Goal: Task Accomplishment & Management: Manage account settings

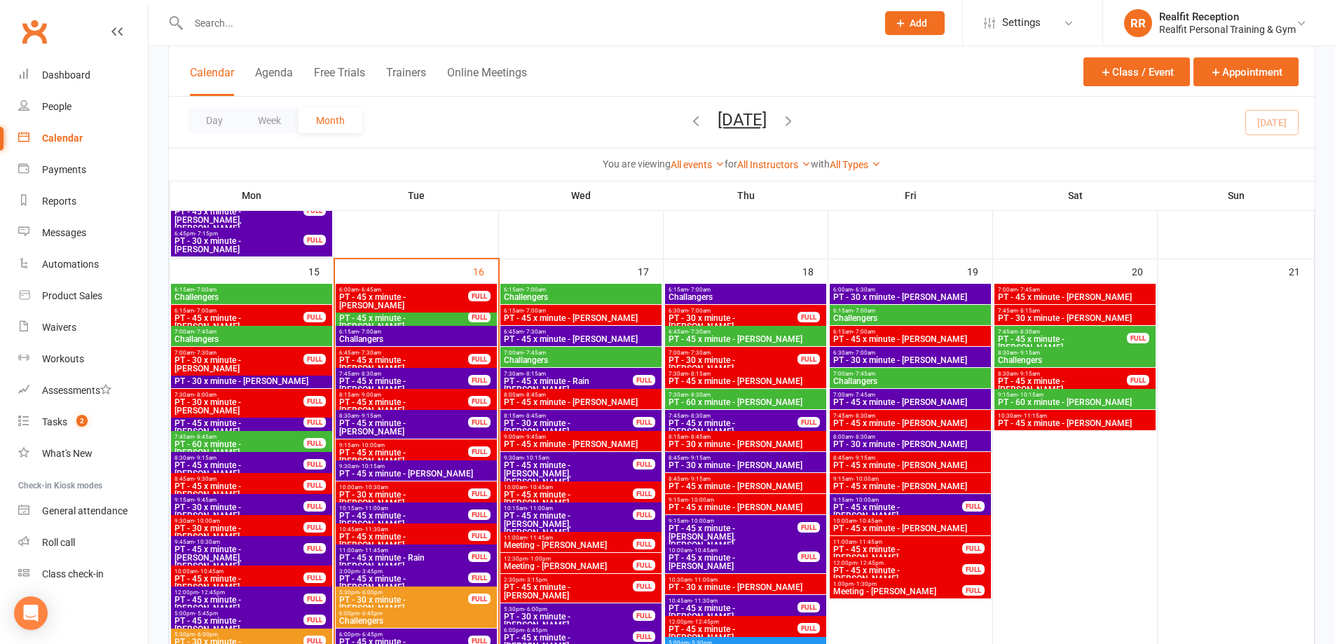
scroll to position [1191, 0]
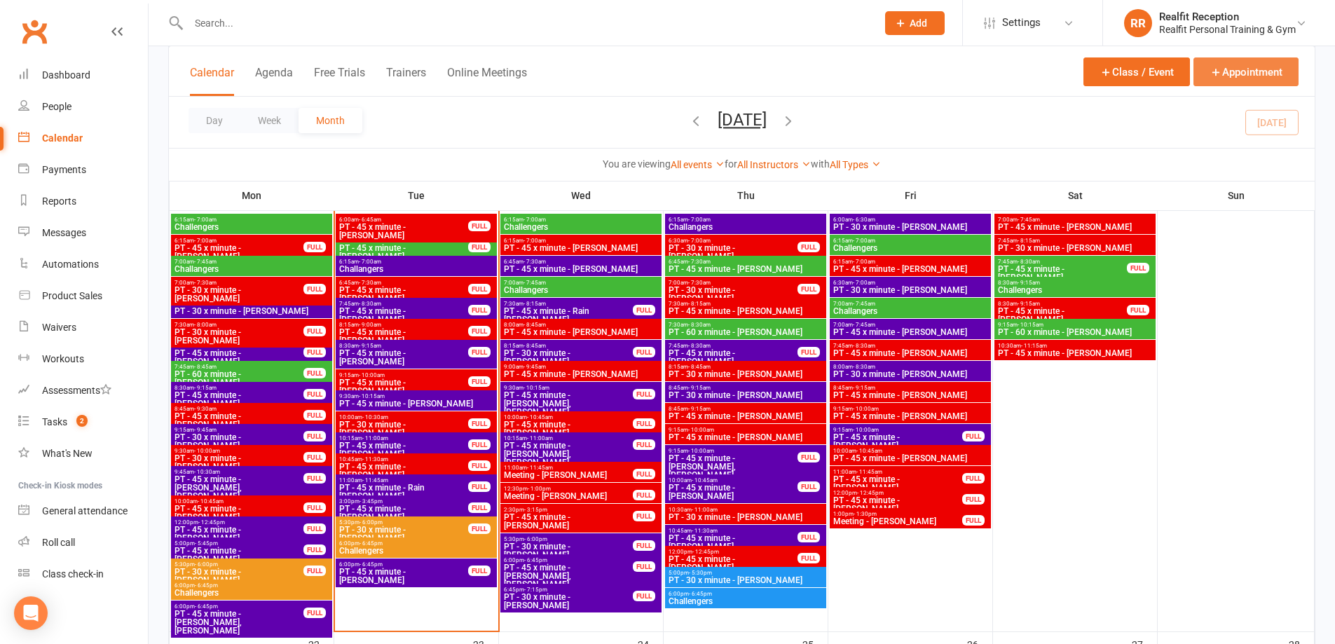
click at [1213, 73] on icon "button" at bounding box center [1216, 72] width 13 height 13
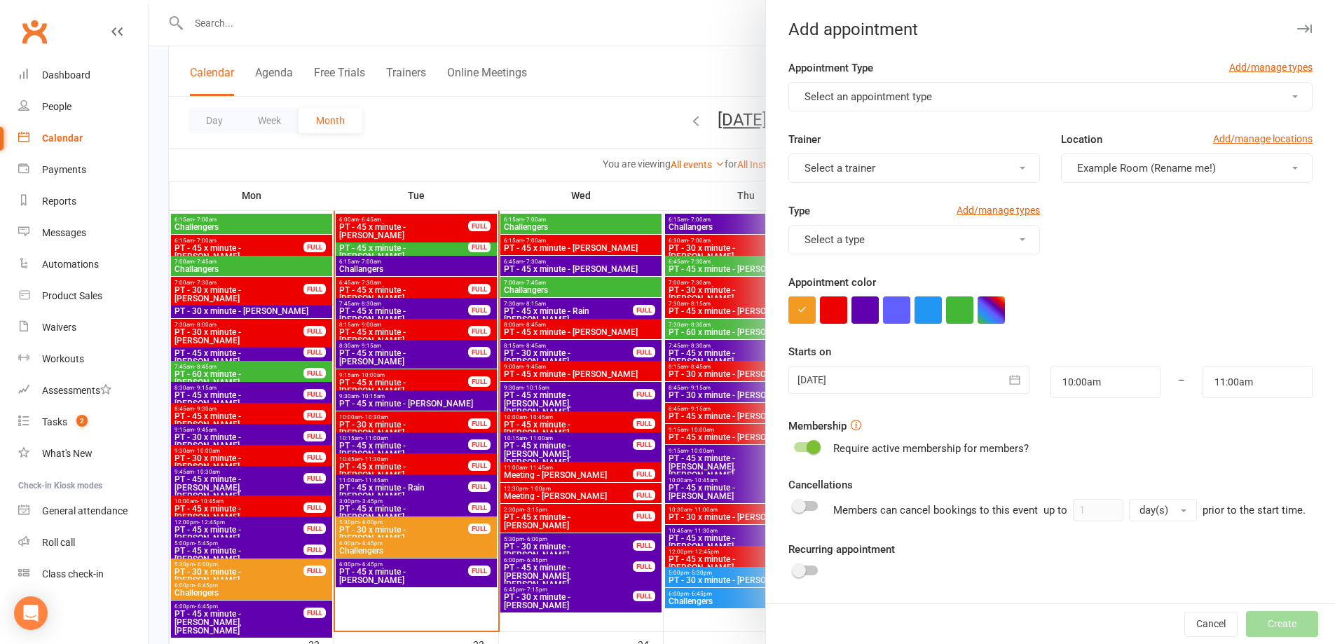
click at [895, 104] on button "Select an appointment type" at bounding box center [1050, 96] width 524 height 29
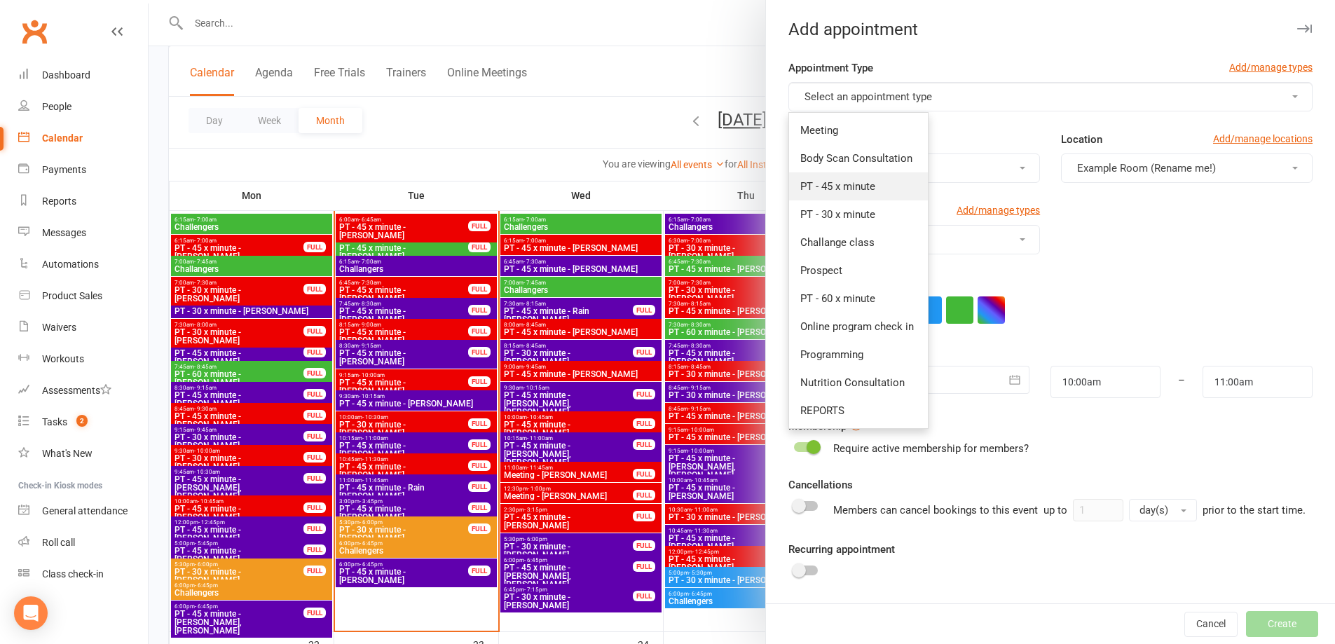
click at [861, 179] on link "PT - 45 x minute" at bounding box center [858, 186] width 139 height 28
type input "10:45am"
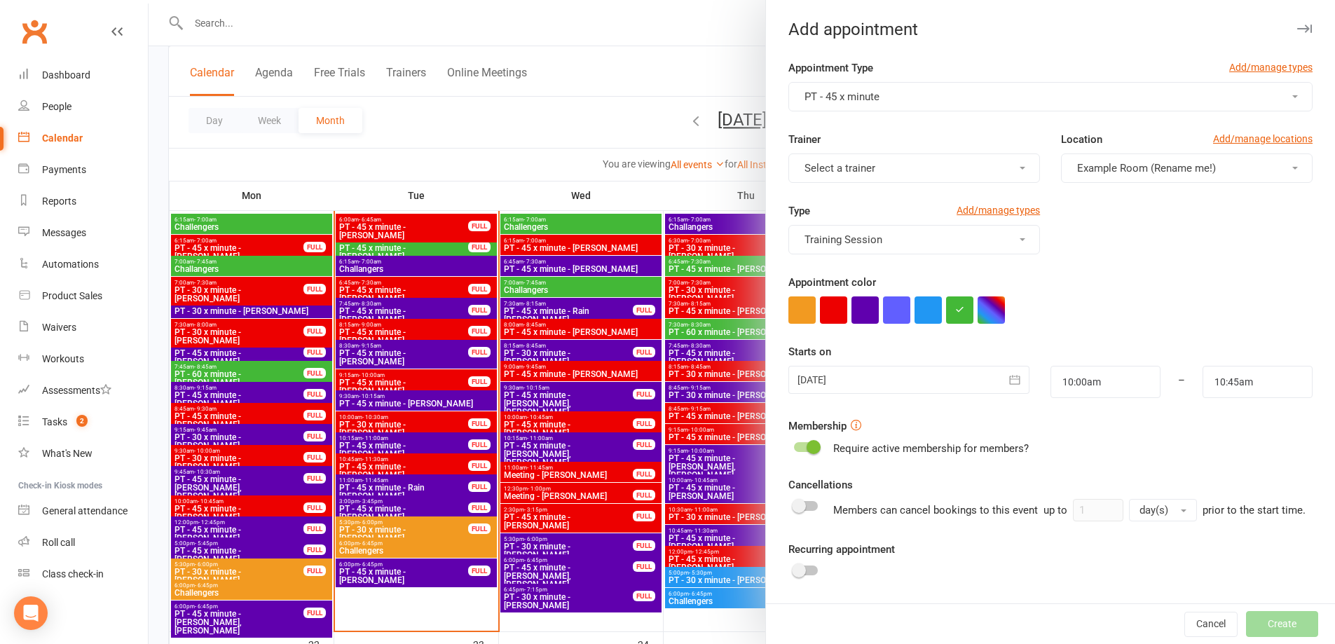
click at [860, 170] on span "Select a trainer" at bounding box center [840, 168] width 71 height 13
click at [805, 308] on span "[PERSON_NAME]" at bounding box center [840, 314] width 81 height 13
click at [826, 305] on button "button" at bounding box center [833, 309] width 27 height 27
click at [1008, 377] on icon "button" at bounding box center [1015, 380] width 14 height 14
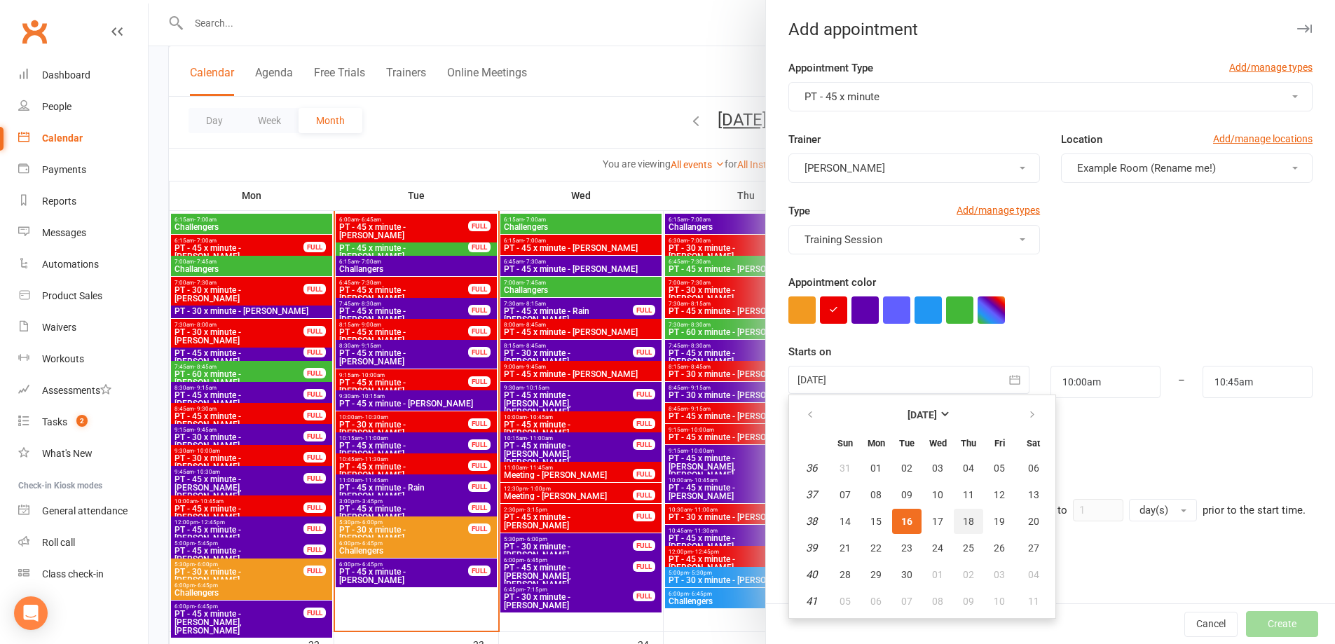
click at [963, 524] on span "18" at bounding box center [968, 521] width 11 height 11
type input "18 Sep 2025"
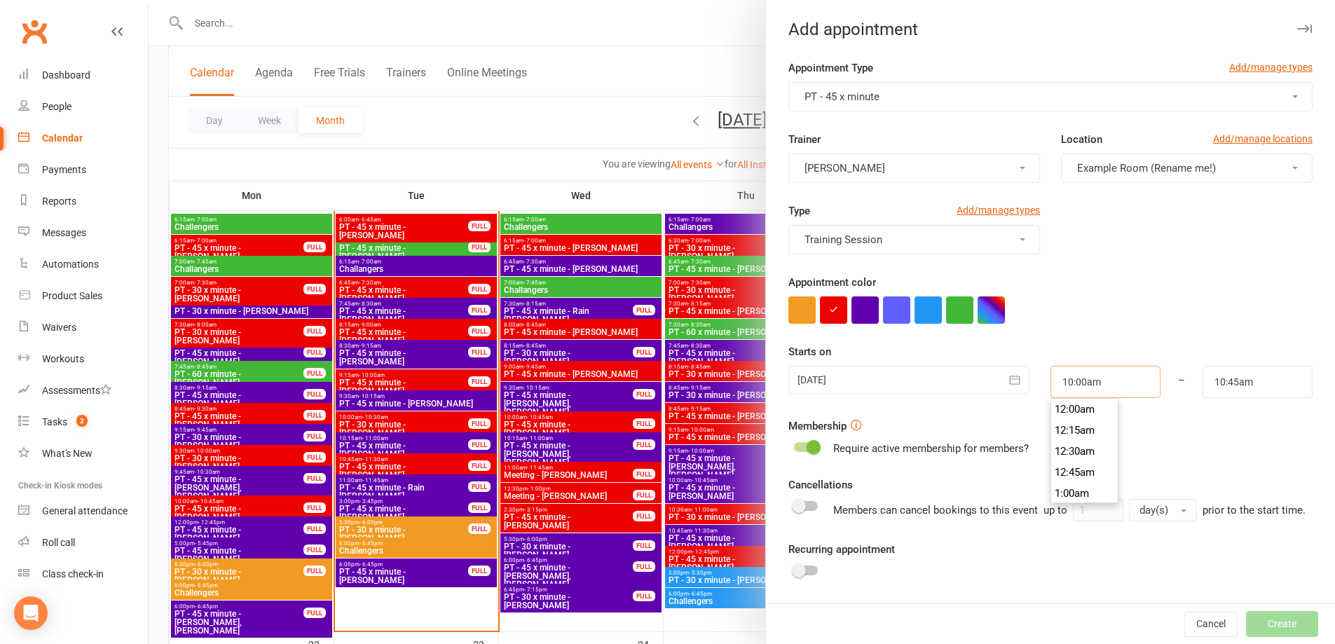
click at [1105, 385] on input "10:00am" at bounding box center [1106, 382] width 110 height 32
type input "11:00am"
click at [1076, 491] on li "11:00am" at bounding box center [1084, 486] width 67 height 21
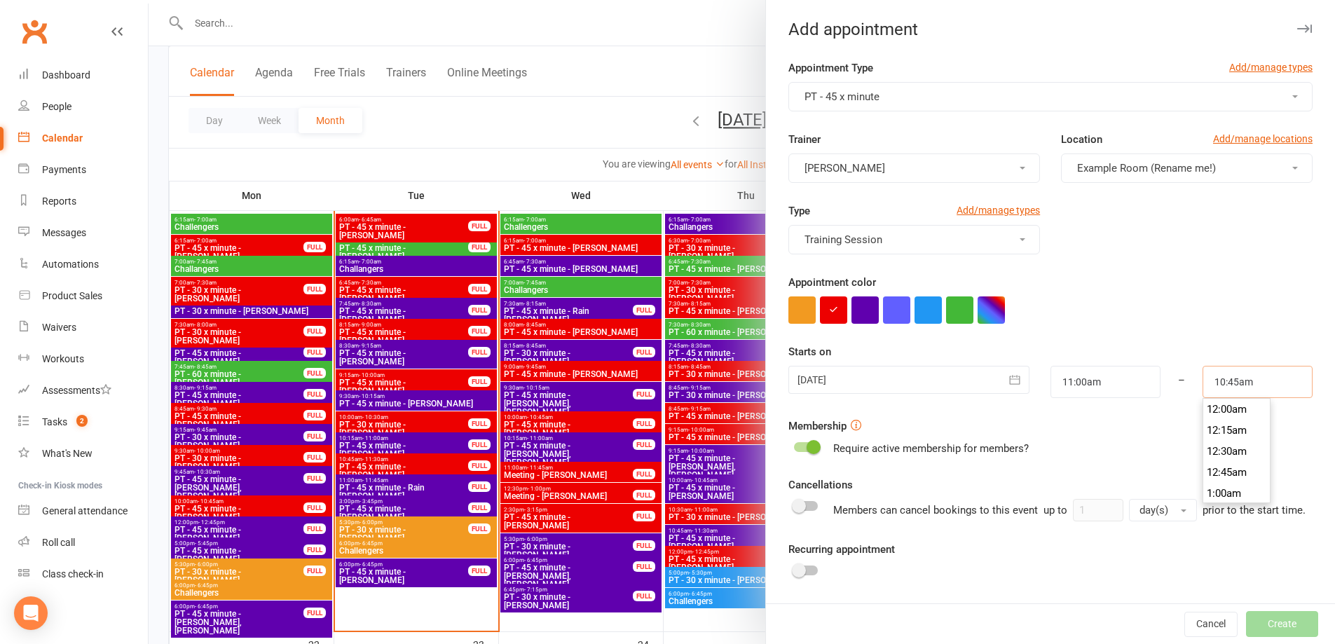
click at [1215, 388] on input "10:45am" at bounding box center [1258, 382] width 110 height 32
type input "11:45am"
click at [1222, 489] on li "11:45am" at bounding box center [1236, 486] width 67 height 21
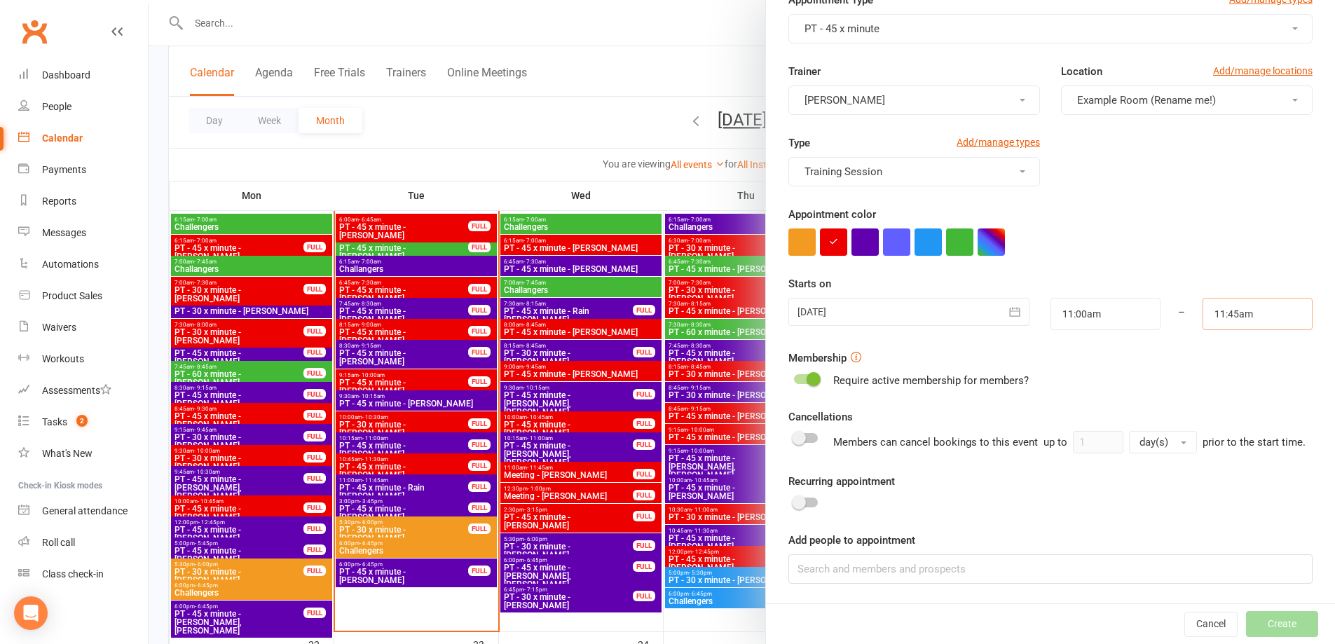
scroll to position [1332, 0]
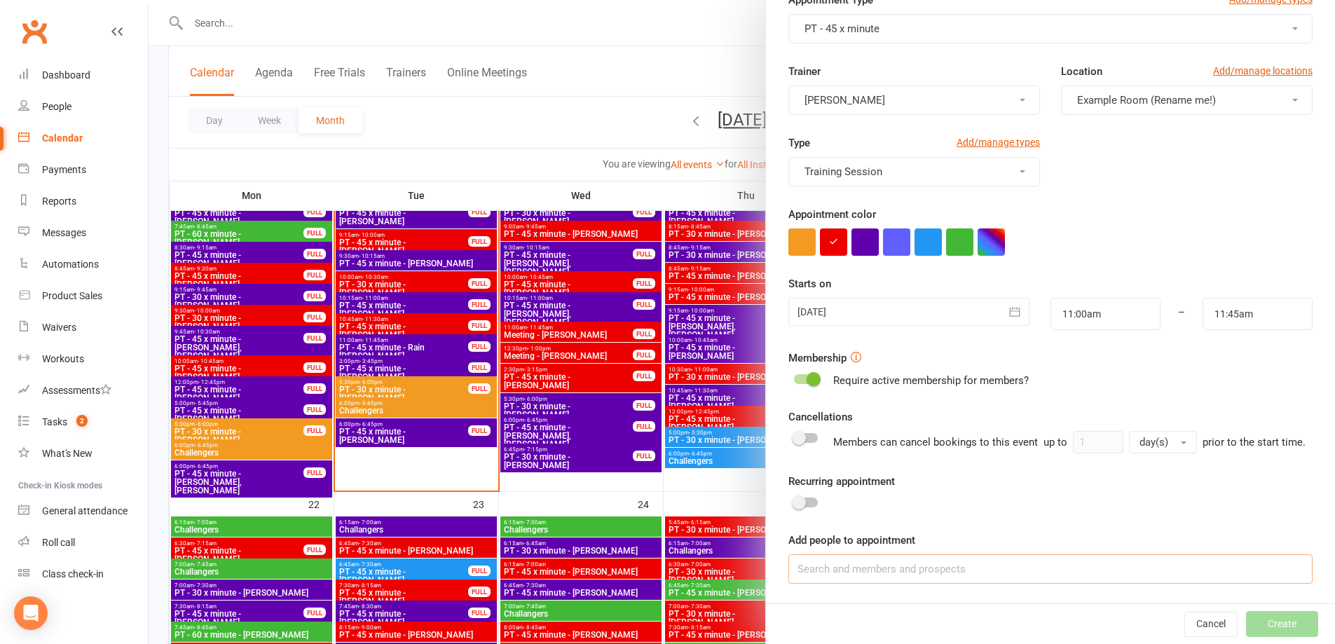
click at [819, 573] on input at bounding box center [1050, 568] width 524 height 29
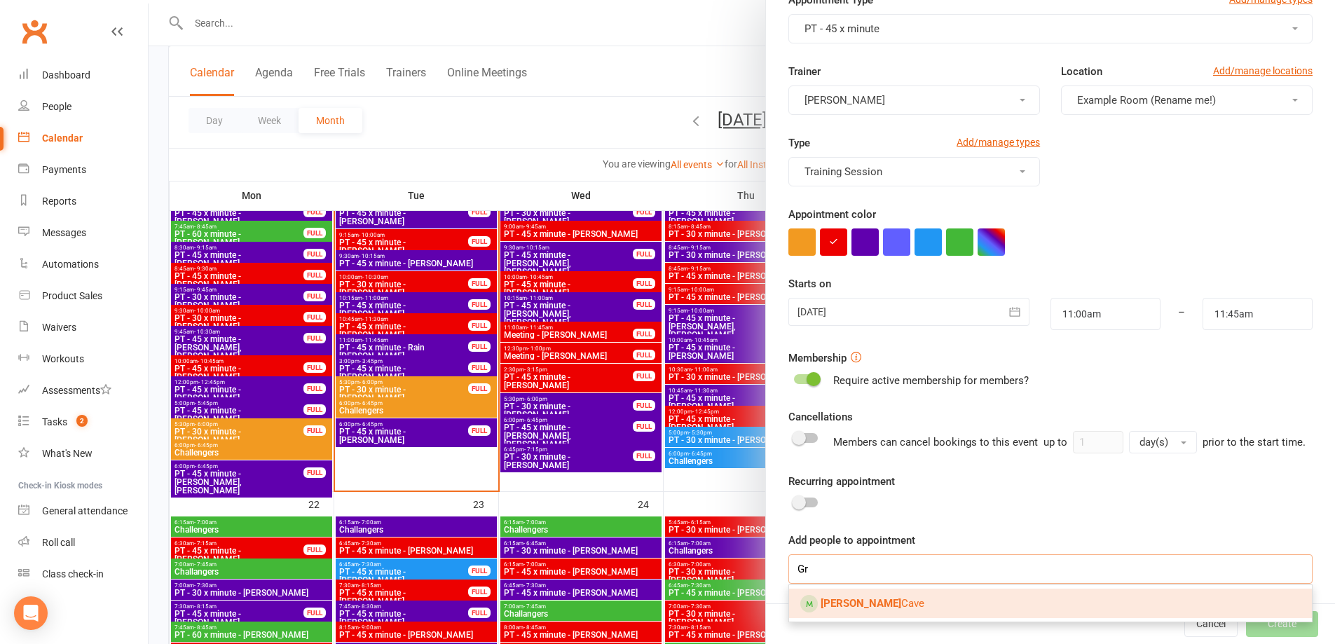
type input "G"
type input "Josh"
click at [814, 599] on link "Josh Bennett" at bounding box center [1050, 603] width 523 height 29
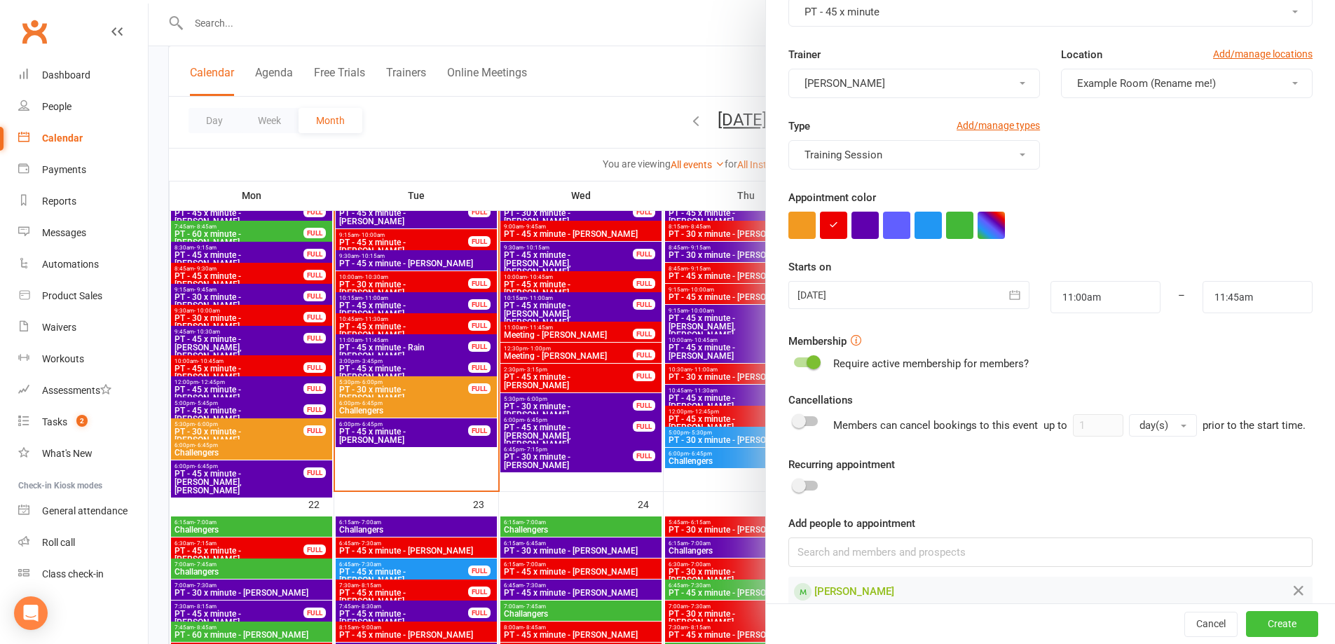
click at [1250, 627] on button "Create" at bounding box center [1282, 624] width 72 height 25
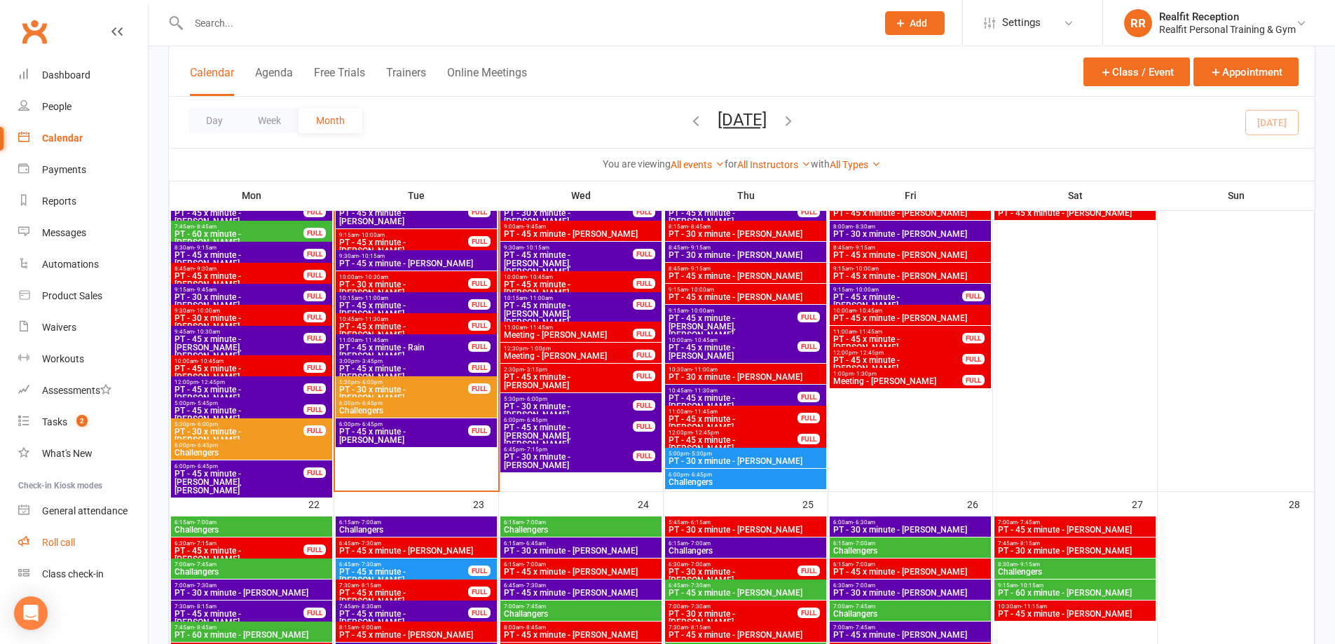
click at [71, 545] on div "Roll call" at bounding box center [58, 542] width 33 height 11
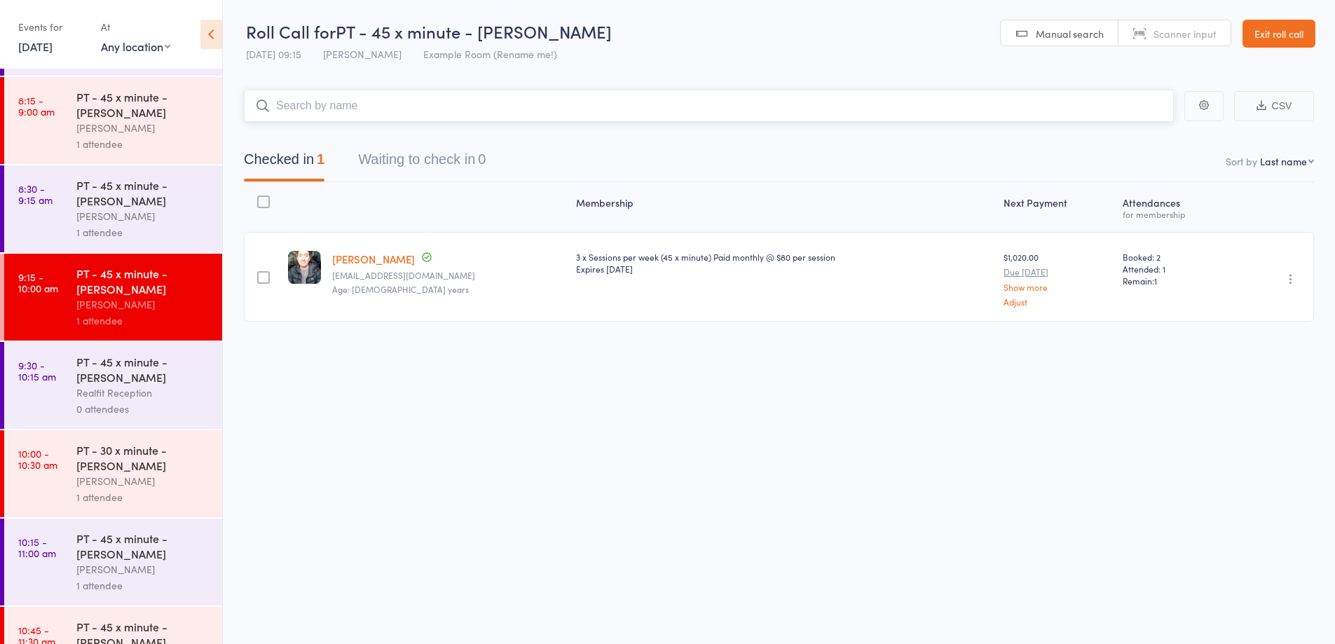
scroll to position [558, 0]
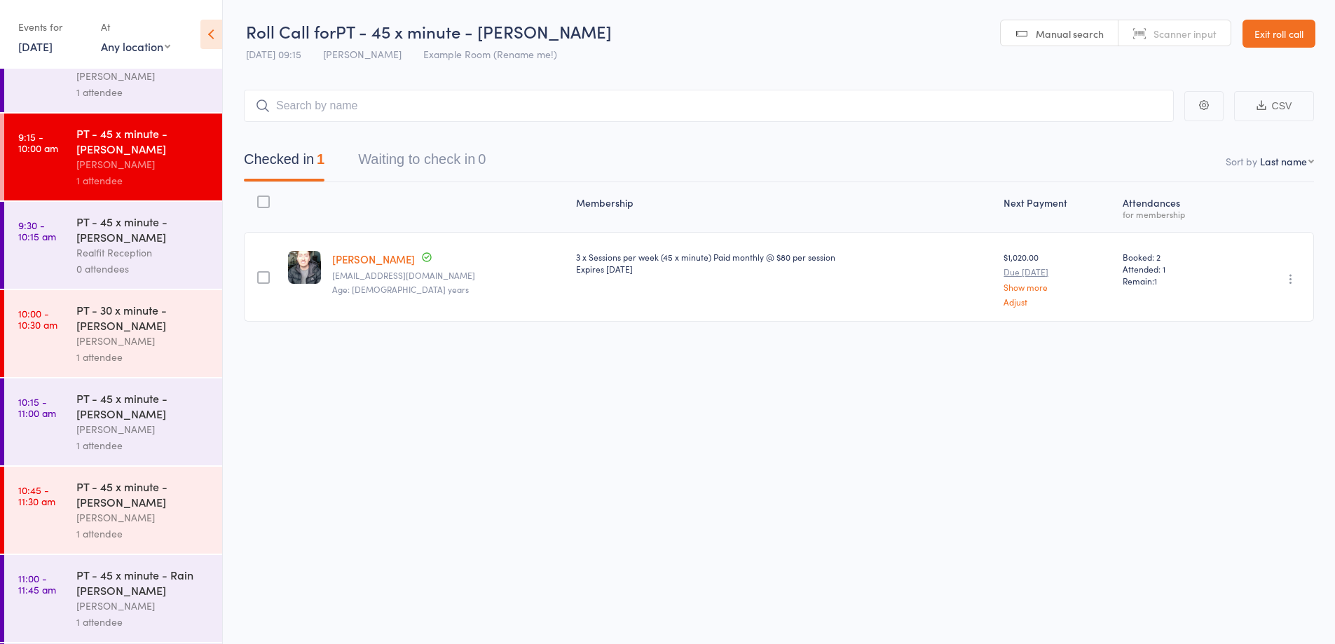
click at [175, 334] on div "[PERSON_NAME]" at bounding box center [143, 341] width 134 height 16
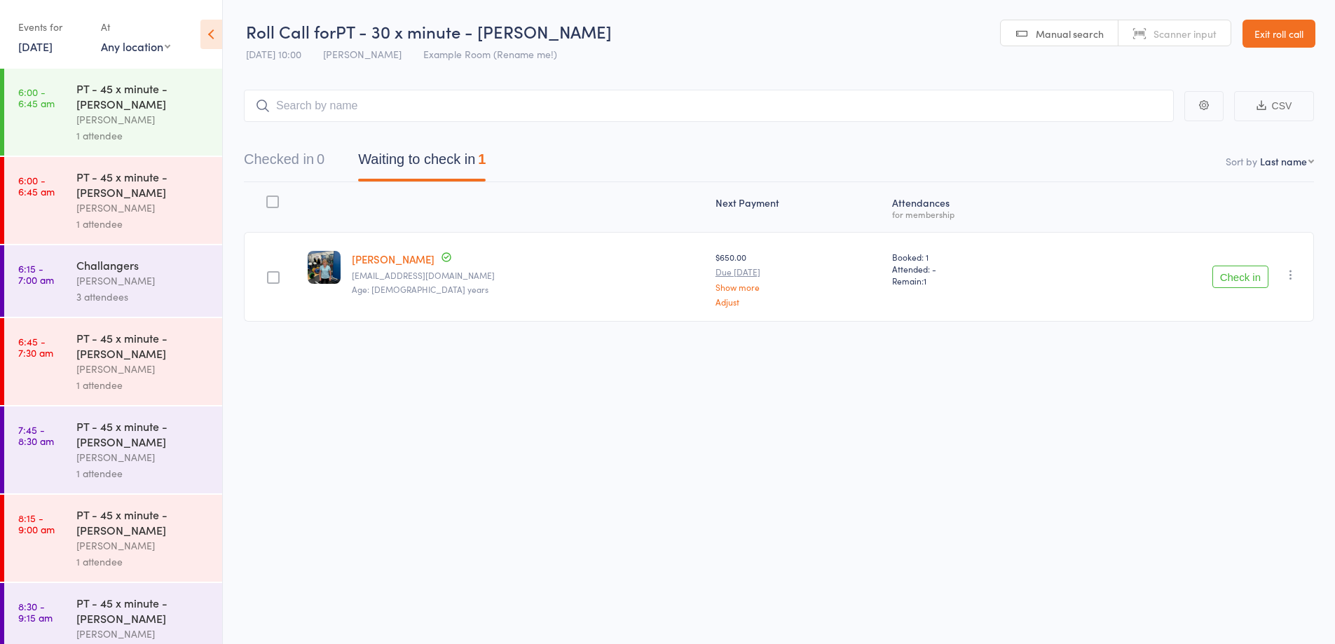
click at [1241, 279] on button "Check in" at bounding box center [1240, 277] width 56 height 22
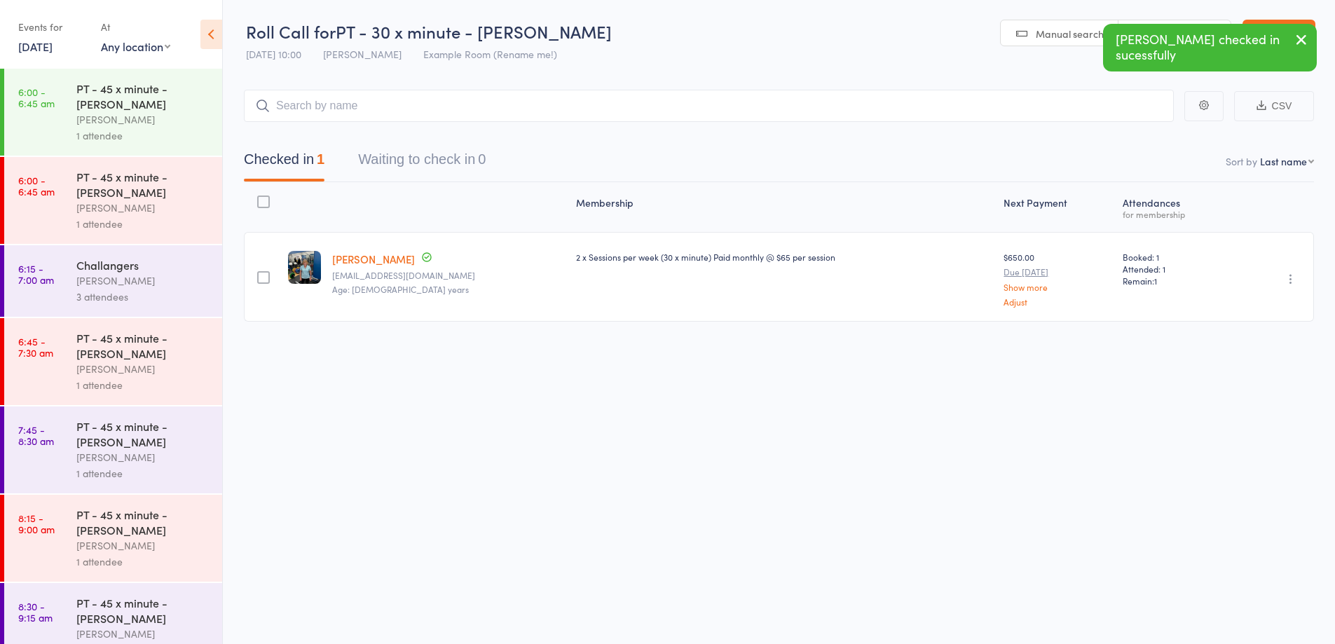
click at [370, 259] on link "[PERSON_NAME]" at bounding box center [373, 259] width 83 height 15
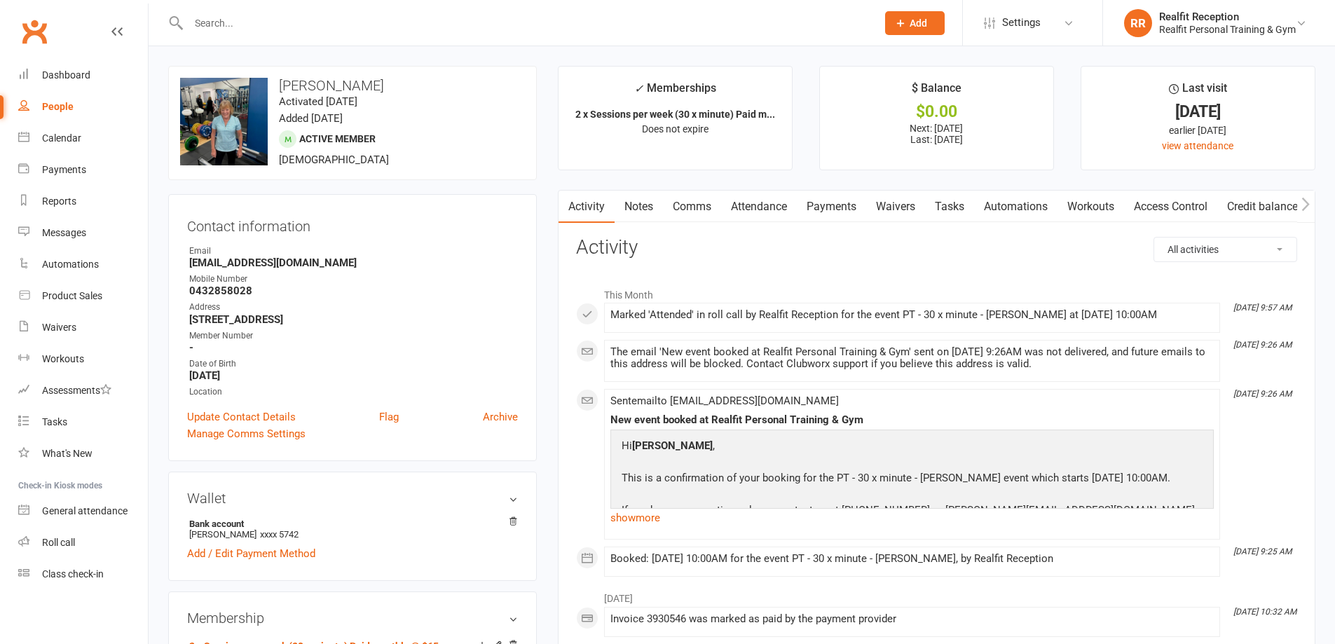
click at [837, 205] on link "Payments" at bounding box center [831, 207] width 69 height 32
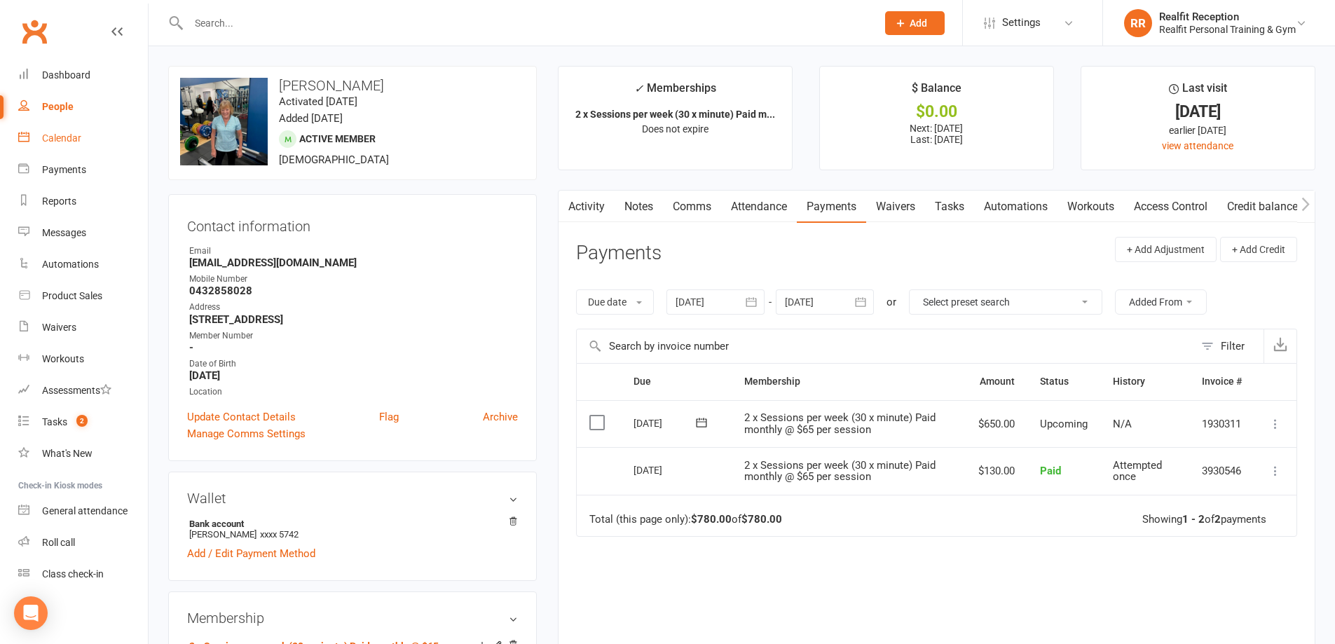
click at [61, 137] on div "Calendar" at bounding box center [61, 137] width 39 height 11
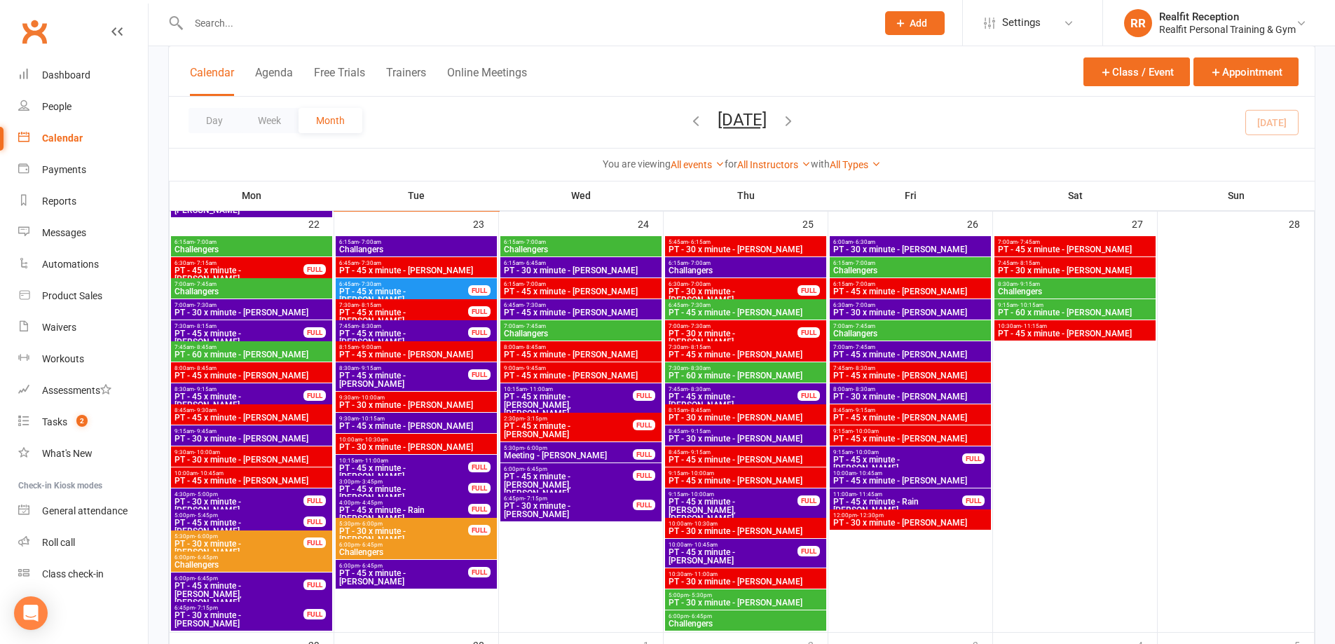
scroll to position [1542, 0]
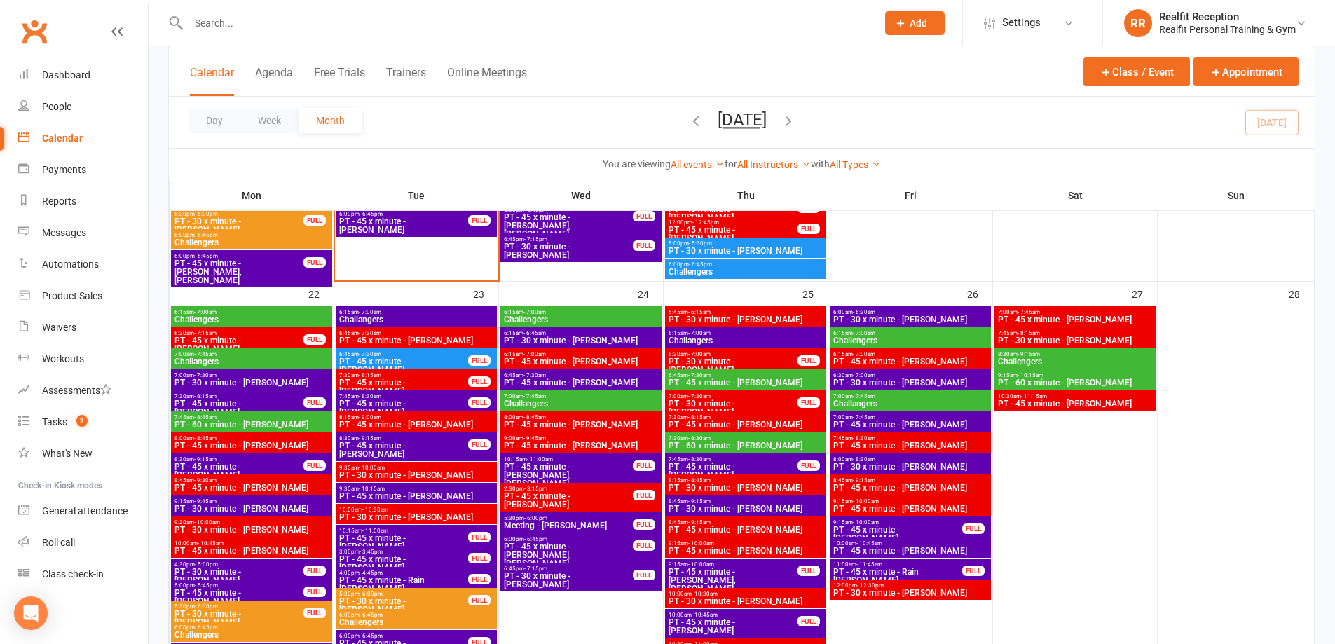
click at [425, 492] on span "PT - 45 x minute - Gary Jackson" at bounding box center [416, 496] width 156 height 8
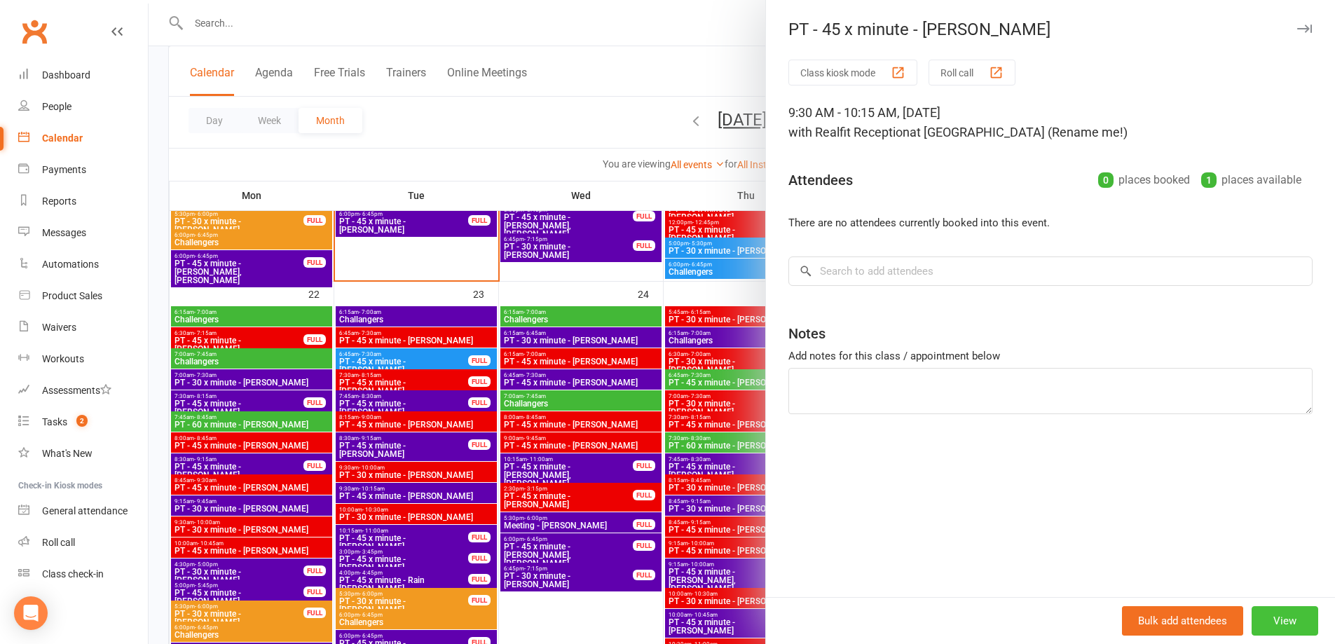
click at [1281, 614] on button "View" at bounding box center [1285, 620] width 67 height 29
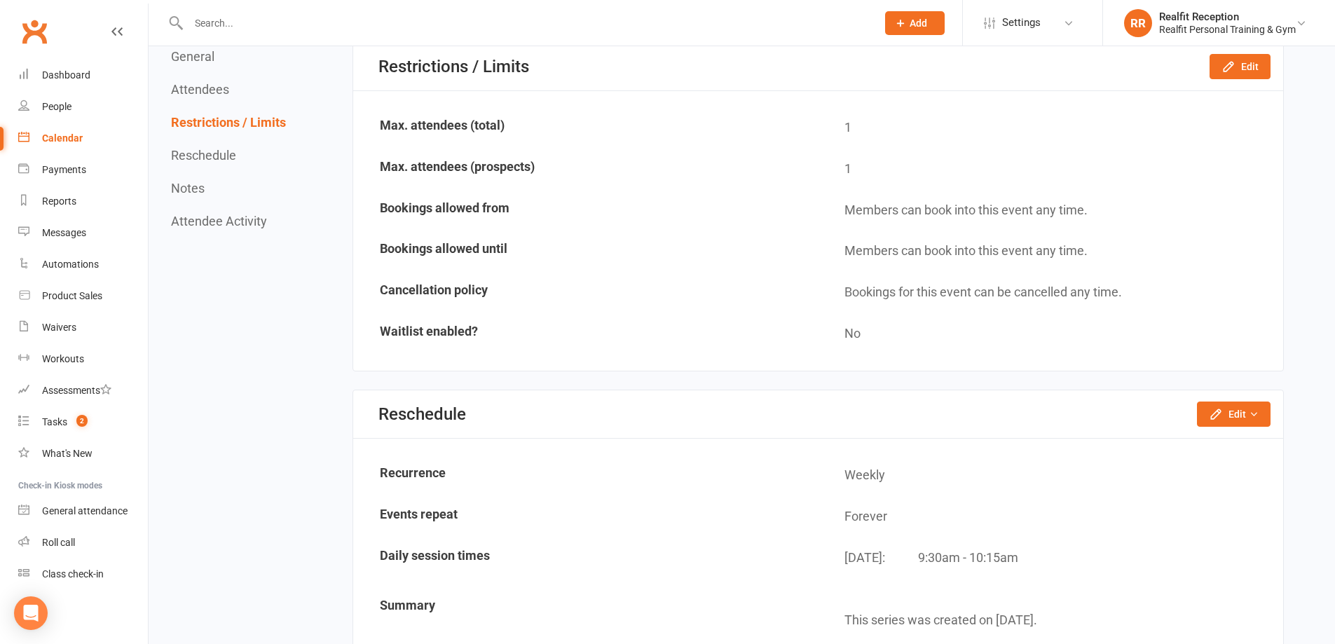
scroll to position [841, 0]
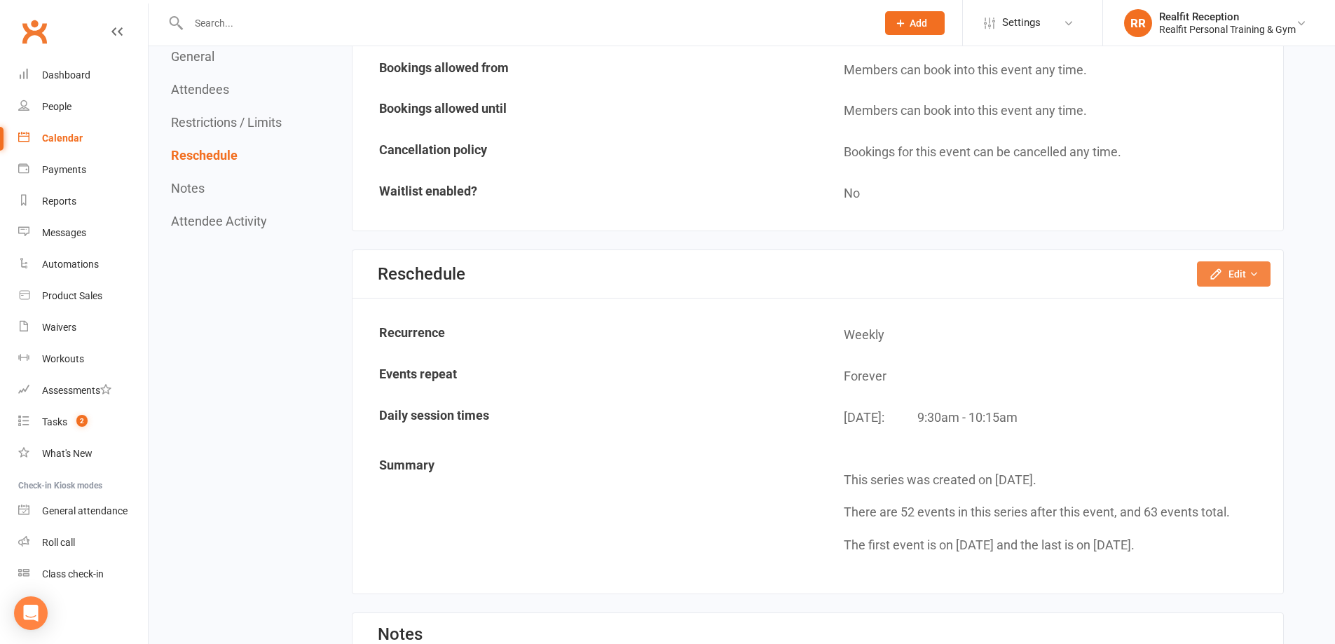
click at [1239, 275] on button "Edit" at bounding box center [1234, 273] width 74 height 25
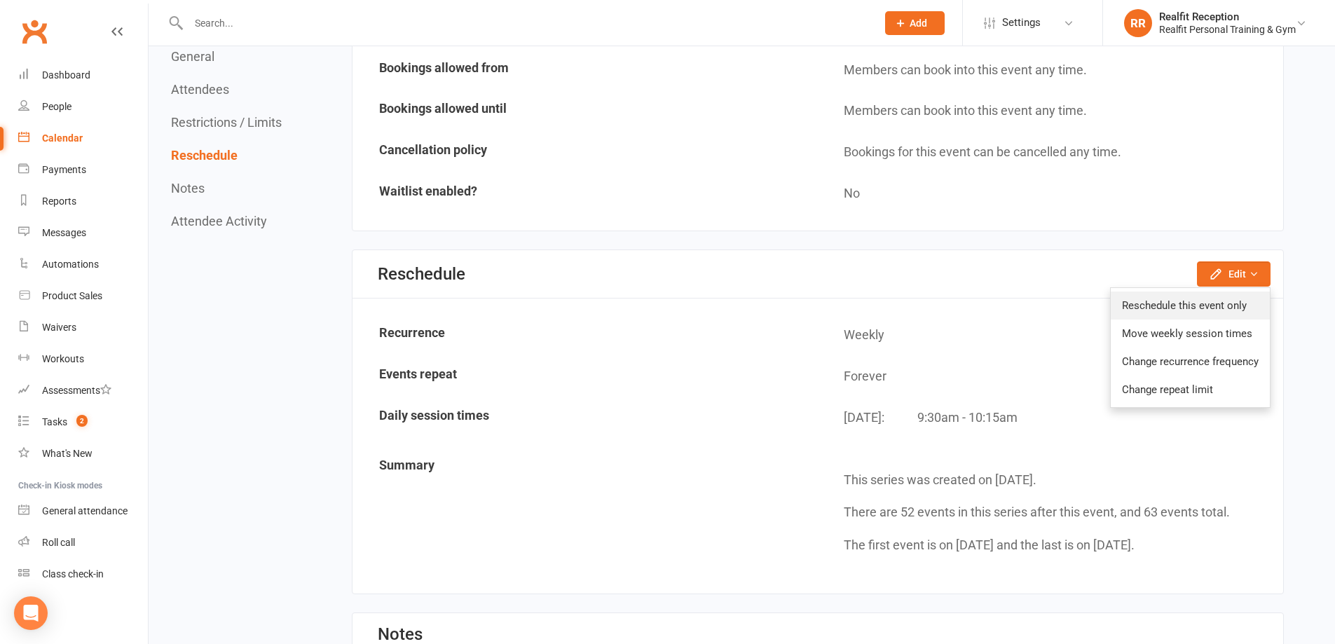
click at [1204, 296] on link "Reschedule this event only" at bounding box center [1190, 306] width 159 height 28
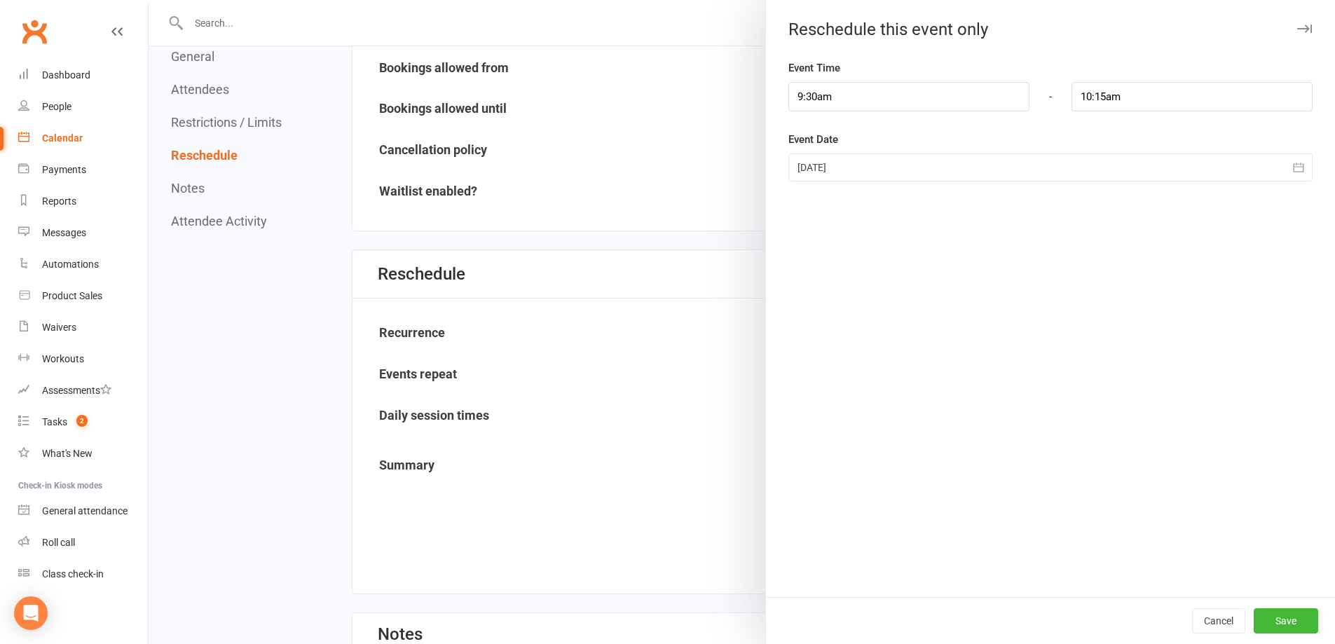
click at [877, 176] on div at bounding box center [1050, 167] width 524 height 28
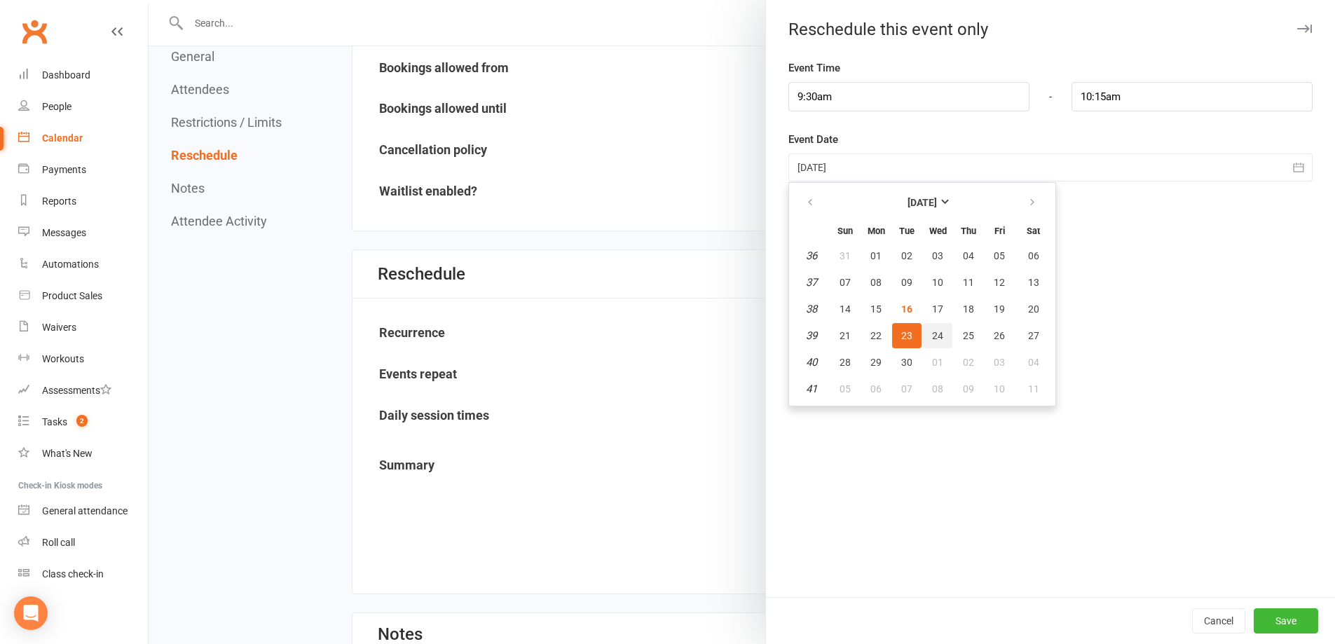
click at [932, 338] on span "24" at bounding box center [937, 335] width 11 height 11
type input "24 Sep 2025"
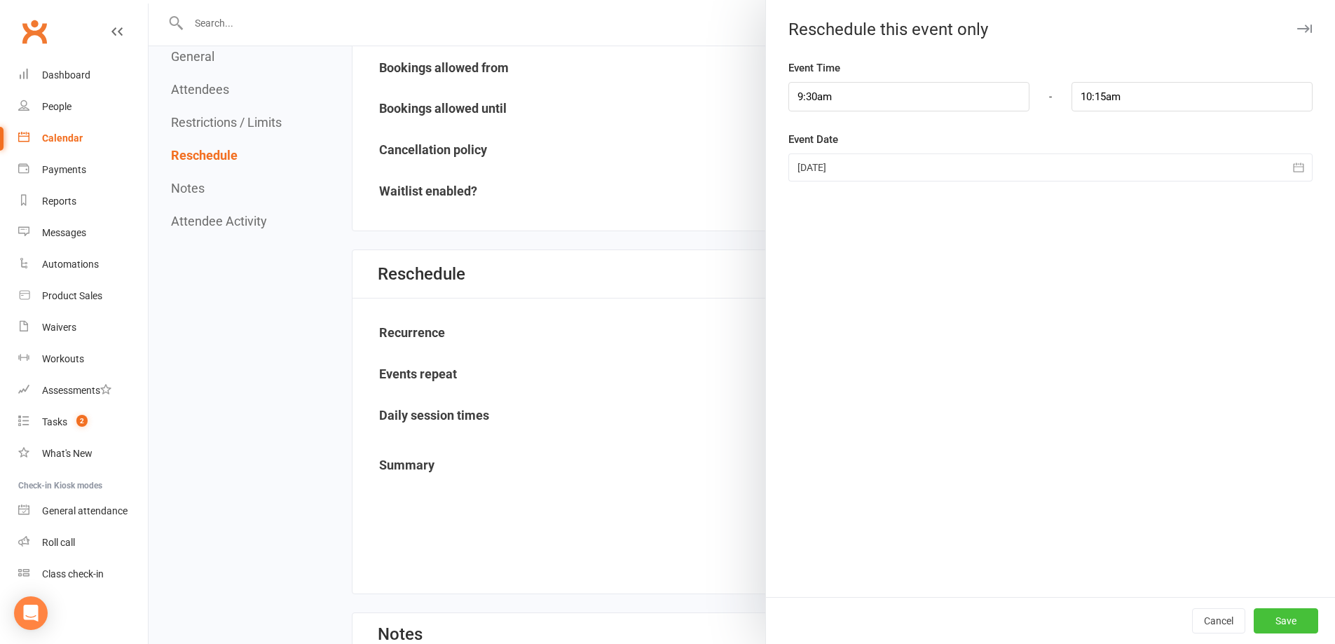
click at [1269, 619] on button "Save" at bounding box center [1286, 620] width 64 height 25
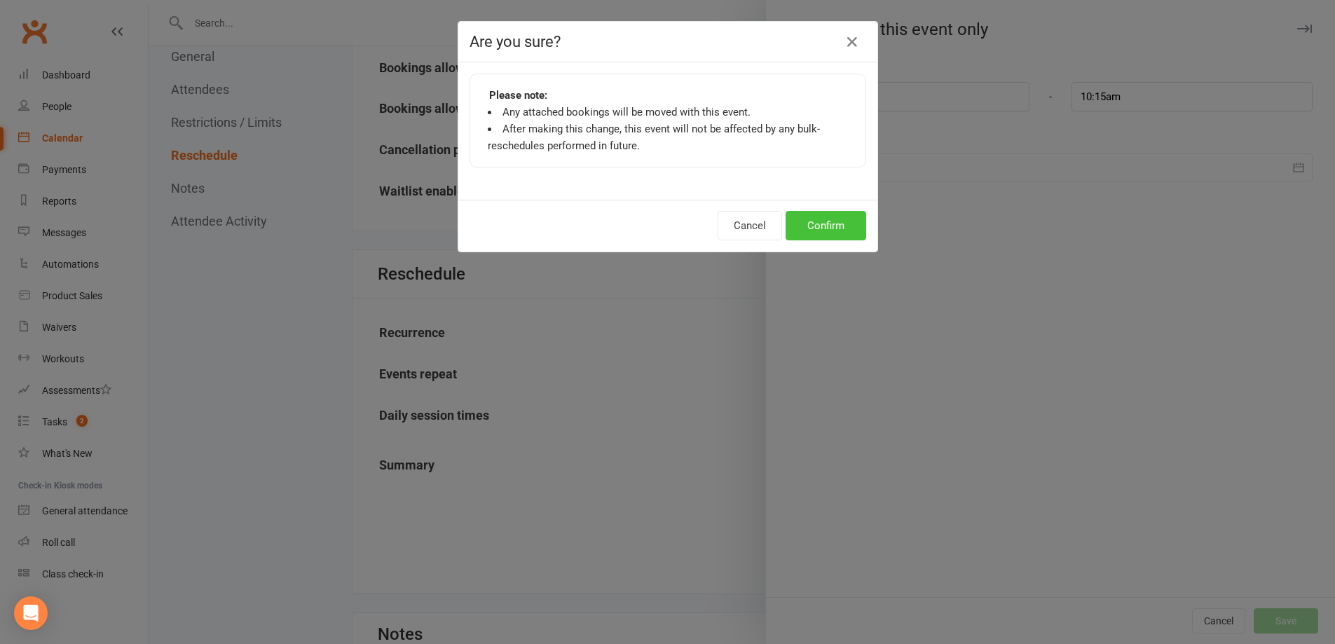
click at [843, 228] on button "Confirm" at bounding box center [826, 225] width 81 height 29
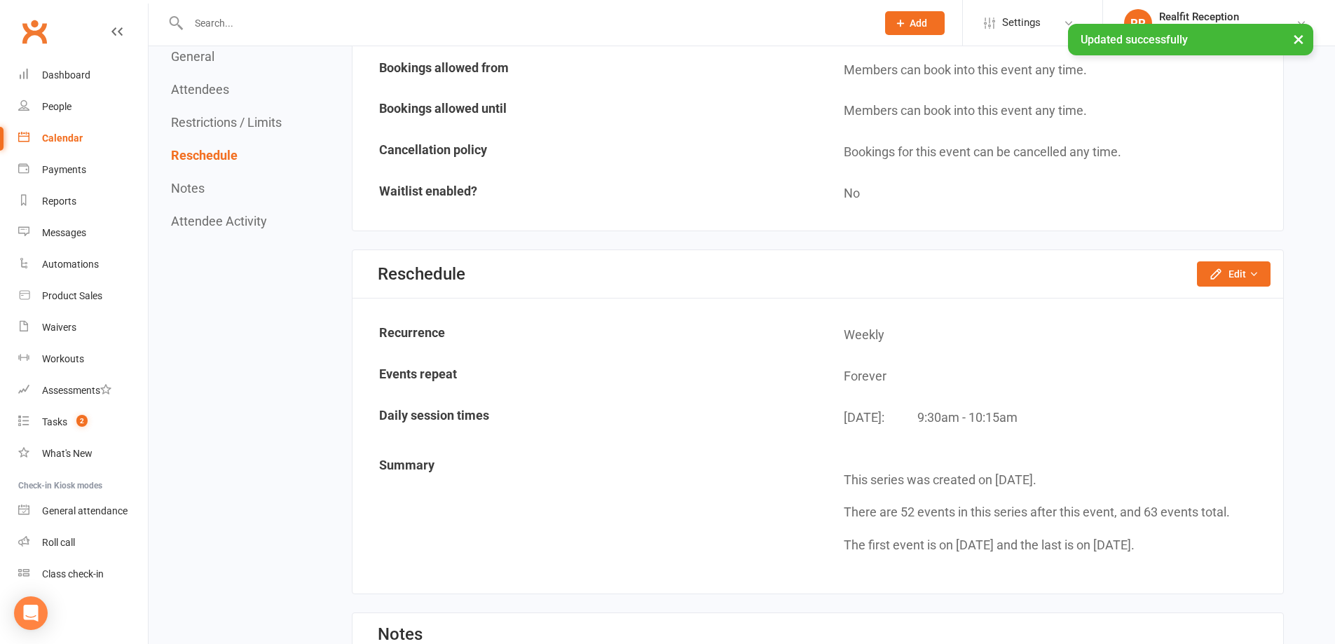
click at [62, 139] on div "Calendar" at bounding box center [62, 137] width 41 height 11
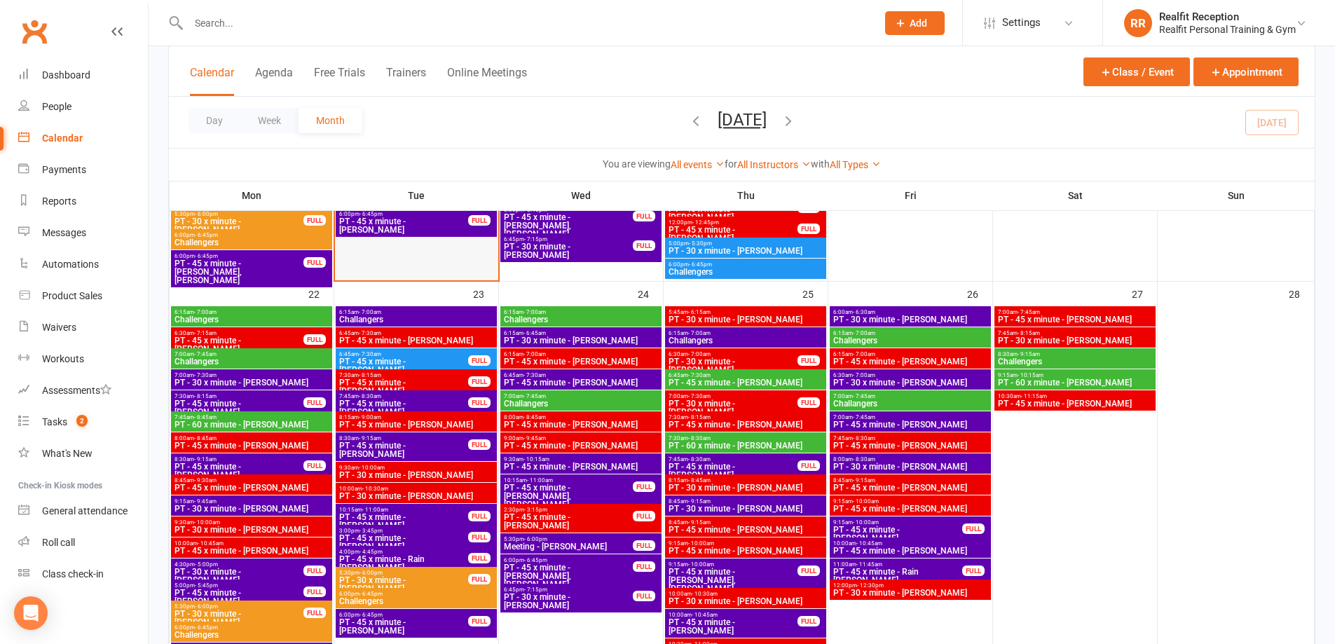
scroll to position [1402, 0]
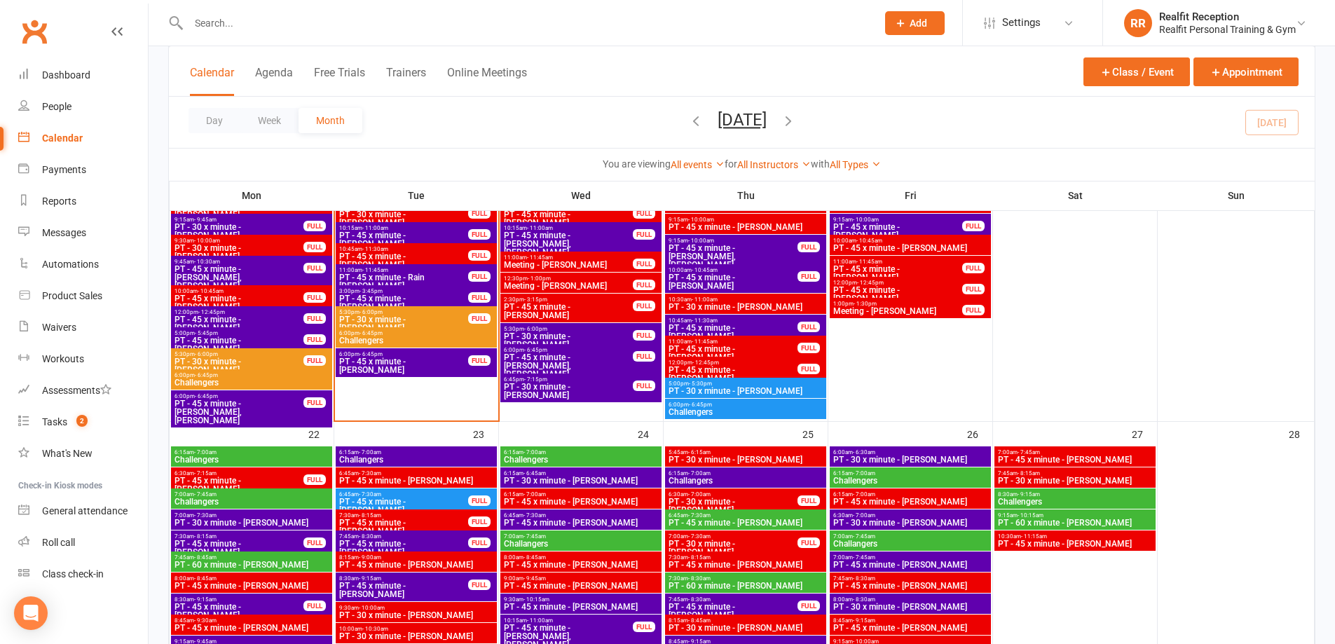
click at [455, 238] on span "PT - 45 x minute - Janet Ng" at bounding box center [403, 239] width 130 height 17
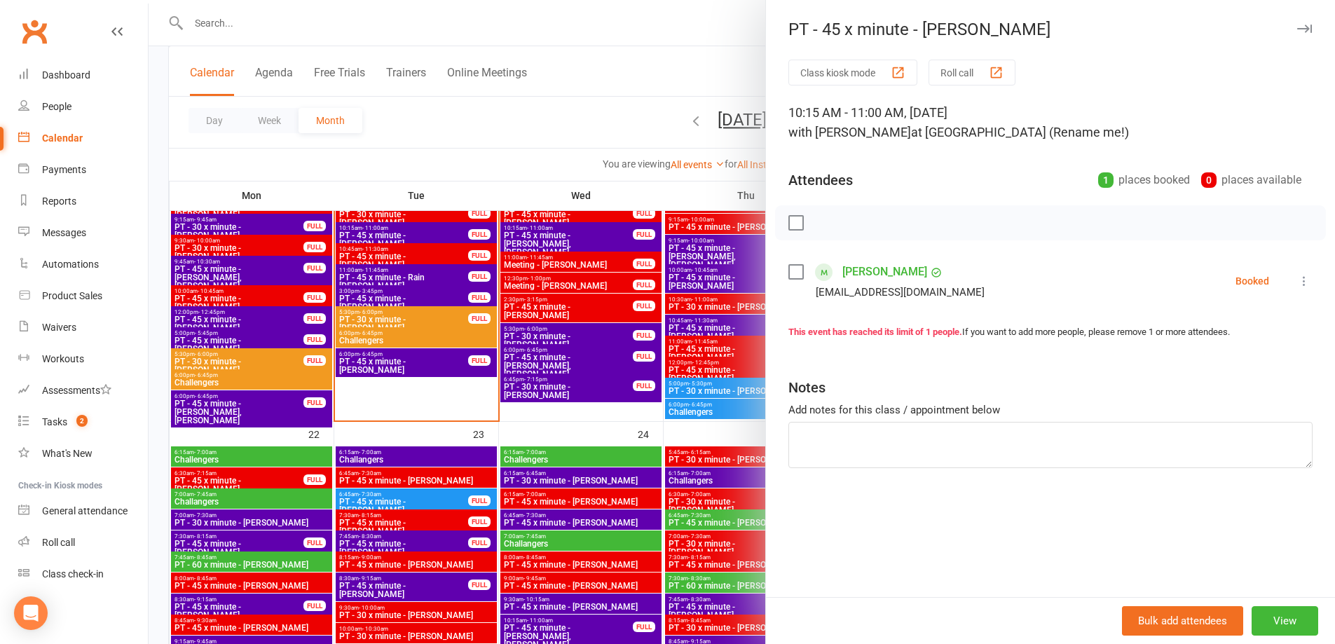
click at [1297, 280] on icon at bounding box center [1304, 281] width 14 height 14
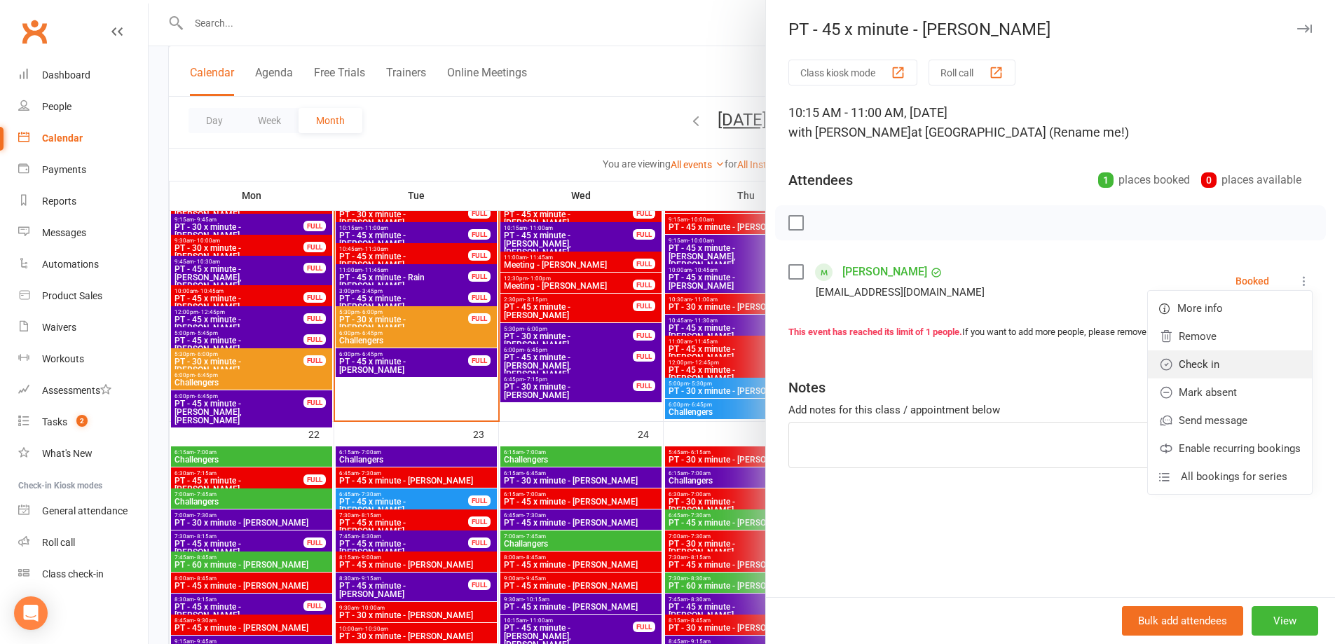
click at [1232, 368] on link "Check in" at bounding box center [1230, 364] width 164 height 28
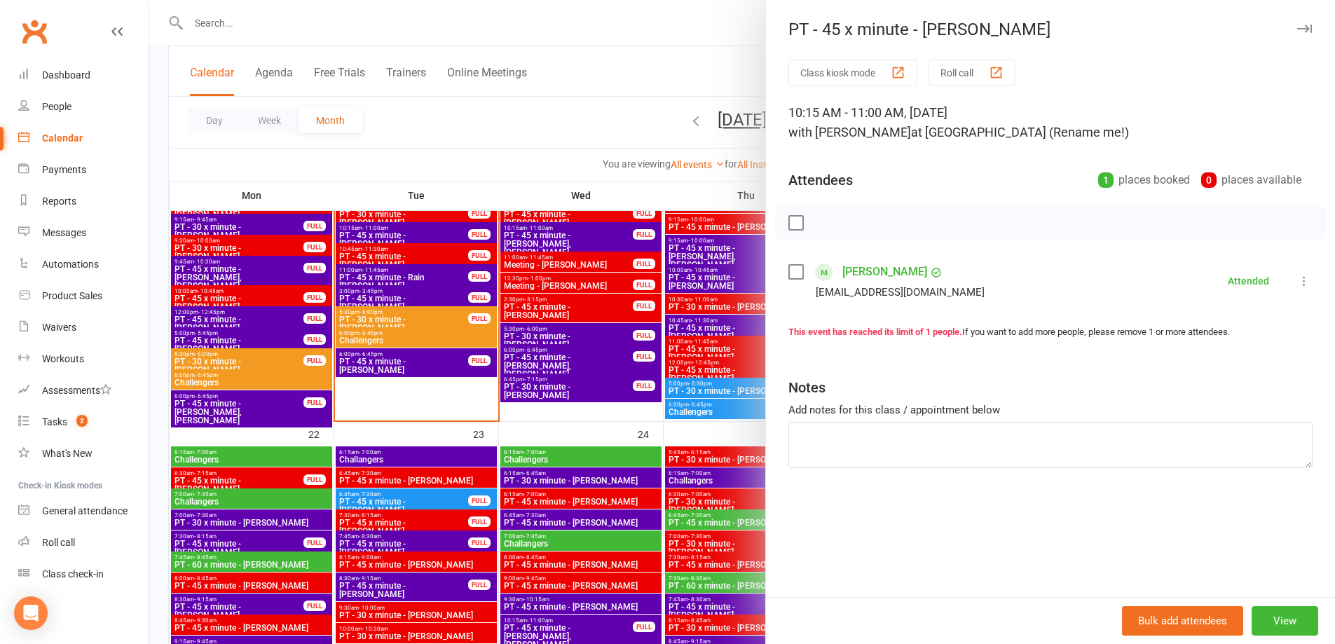
click at [1299, 22] on button "button" at bounding box center [1304, 28] width 17 height 17
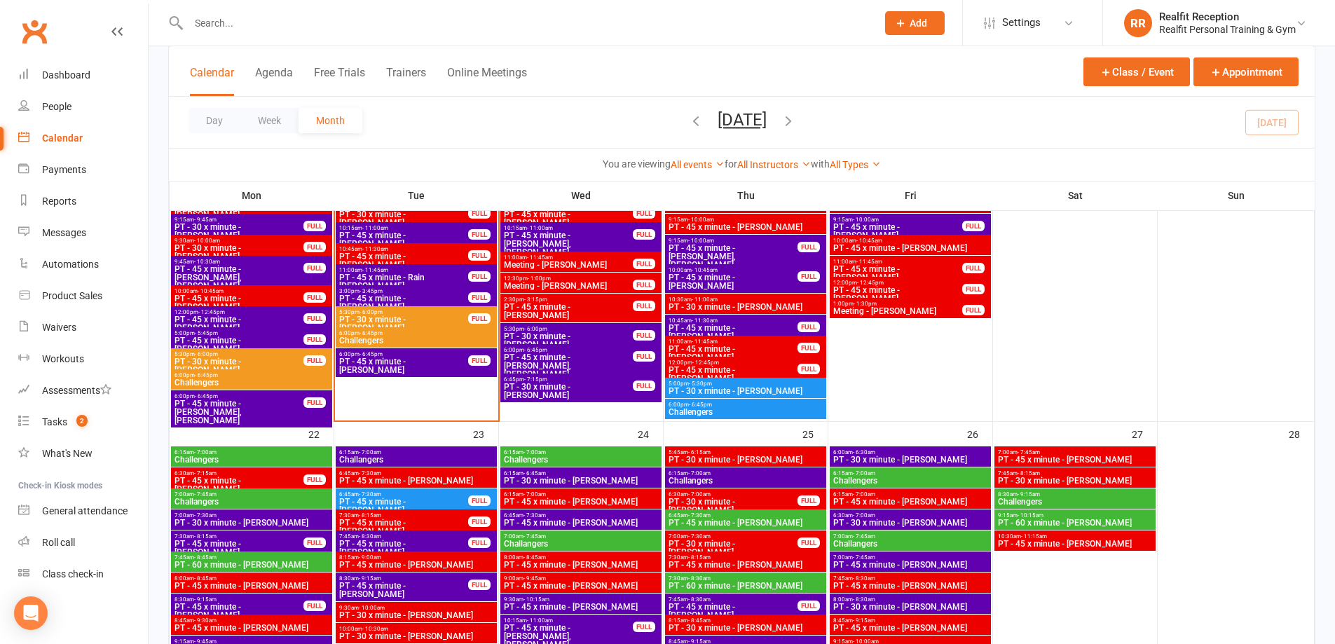
click at [226, 30] on input "text" at bounding box center [525, 23] width 683 height 20
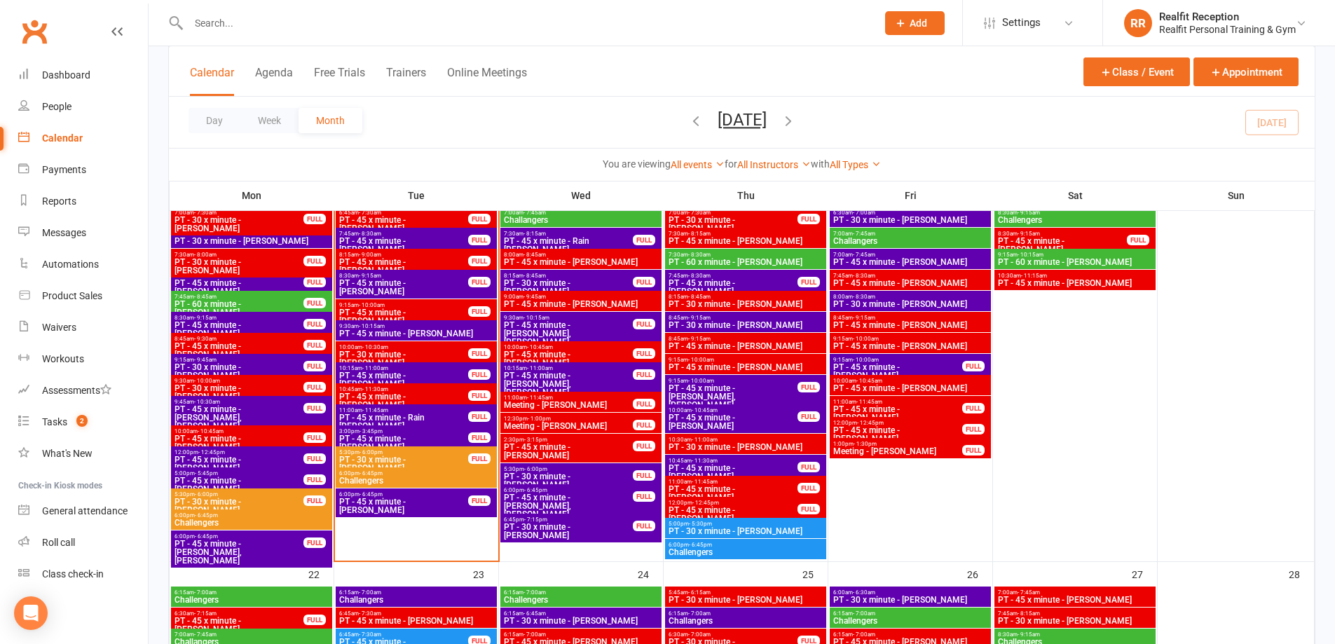
scroll to position [841, 0]
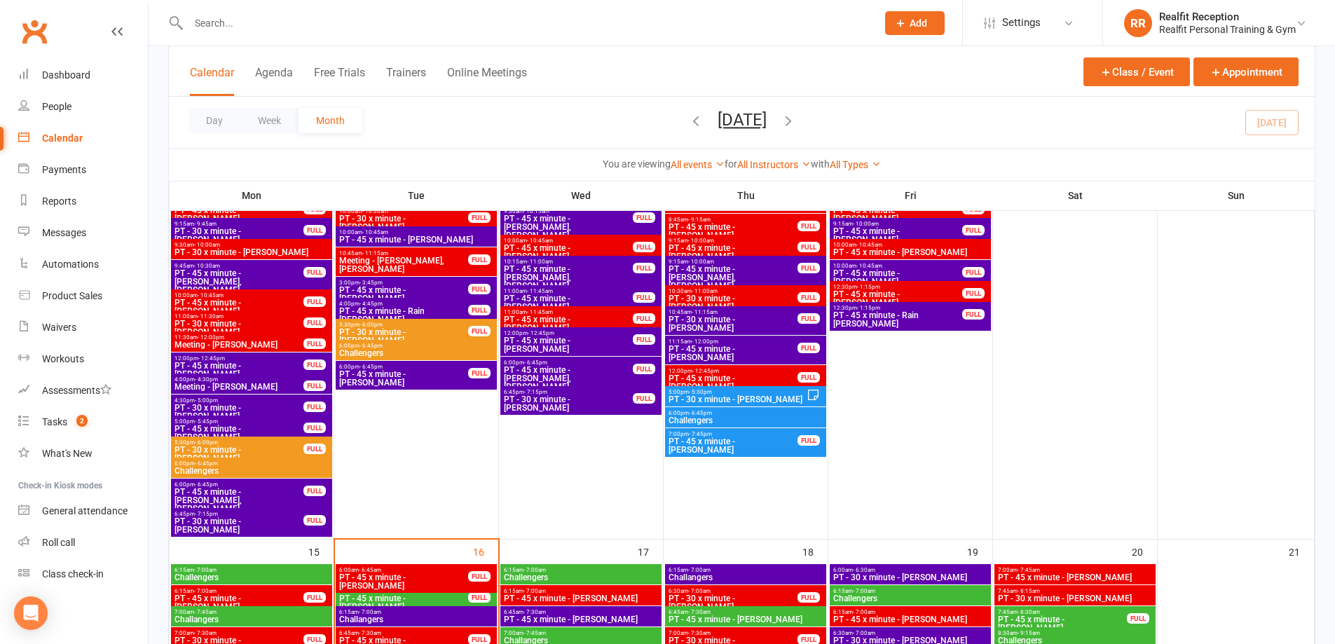
click at [261, 29] on input "text" at bounding box center [525, 23] width 683 height 20
click at [224, 26] on input "text" at bounding box center [525, 23] width 683 height 20
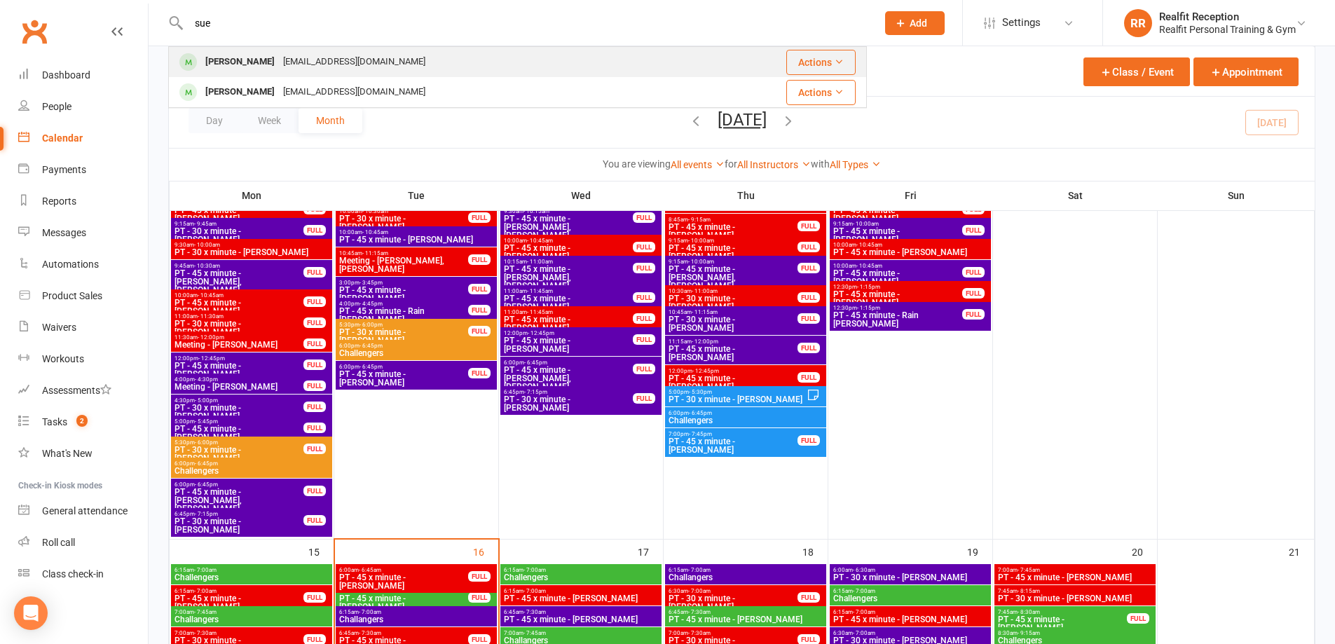
type input "sue"
click at [286, 60] on div "suelacooke@gmail.com" at bounding box center [354, 62] width 151 height 20
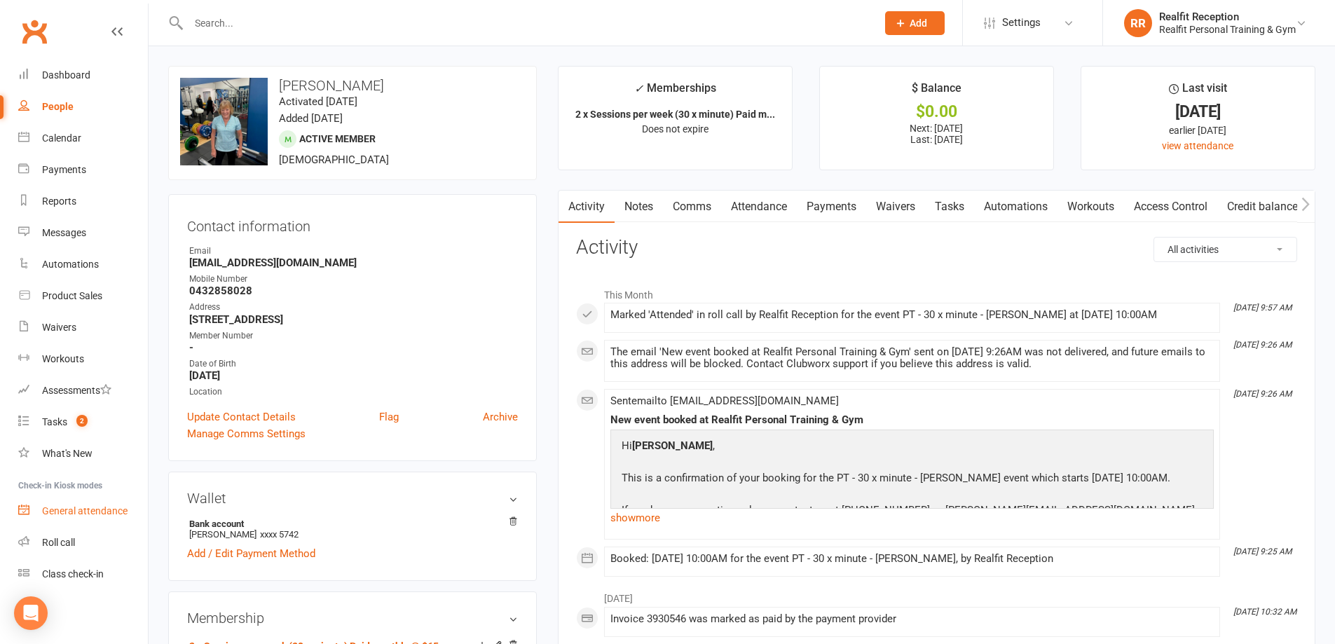
click at [100, 512] on div "General attendance" at bounding box center [84, 510] width 85 height 11
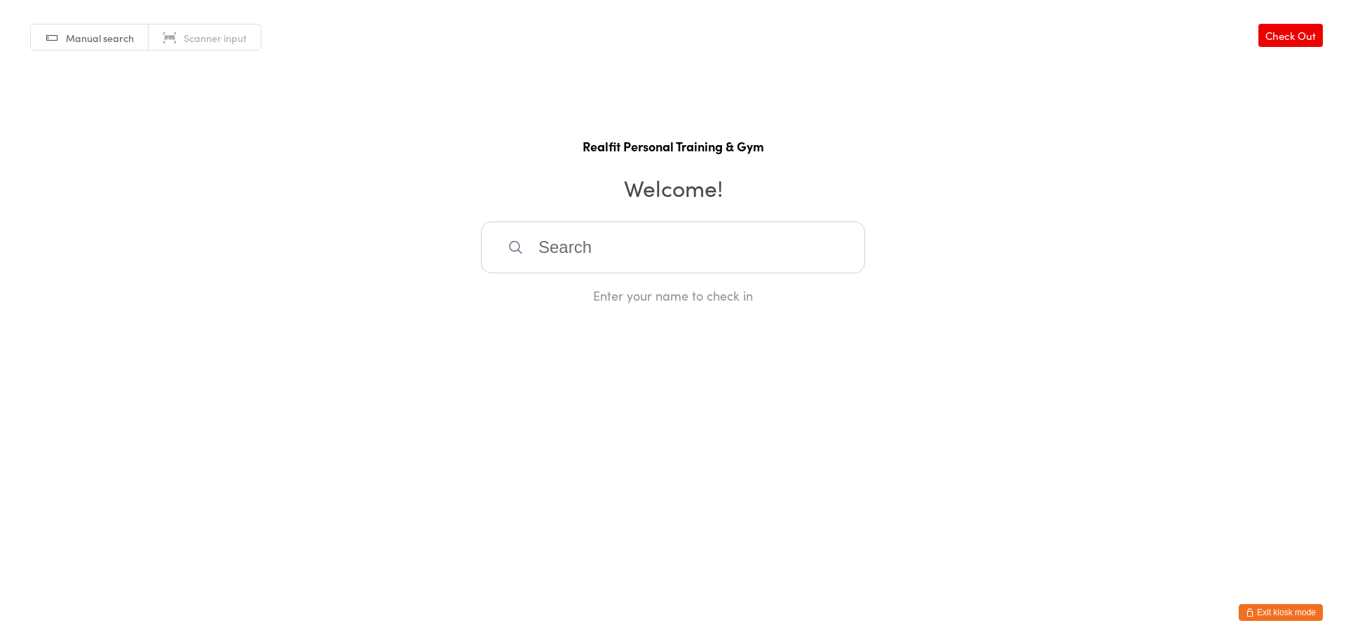
click at [555, 259] on input "search" at bounding box center [673, 247] width 384 height 52
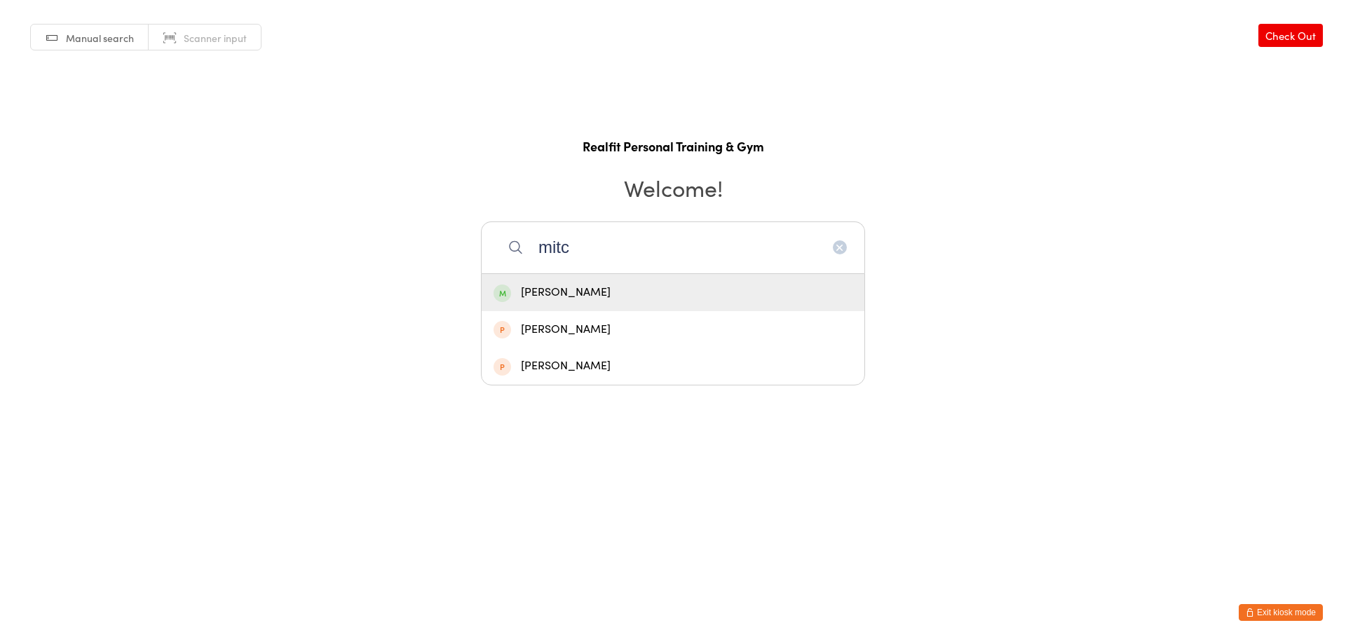
type input "mitc"
click at [598, 291] on div "Mitch Woods" at bounding box center [672, 292] width 359 height 19
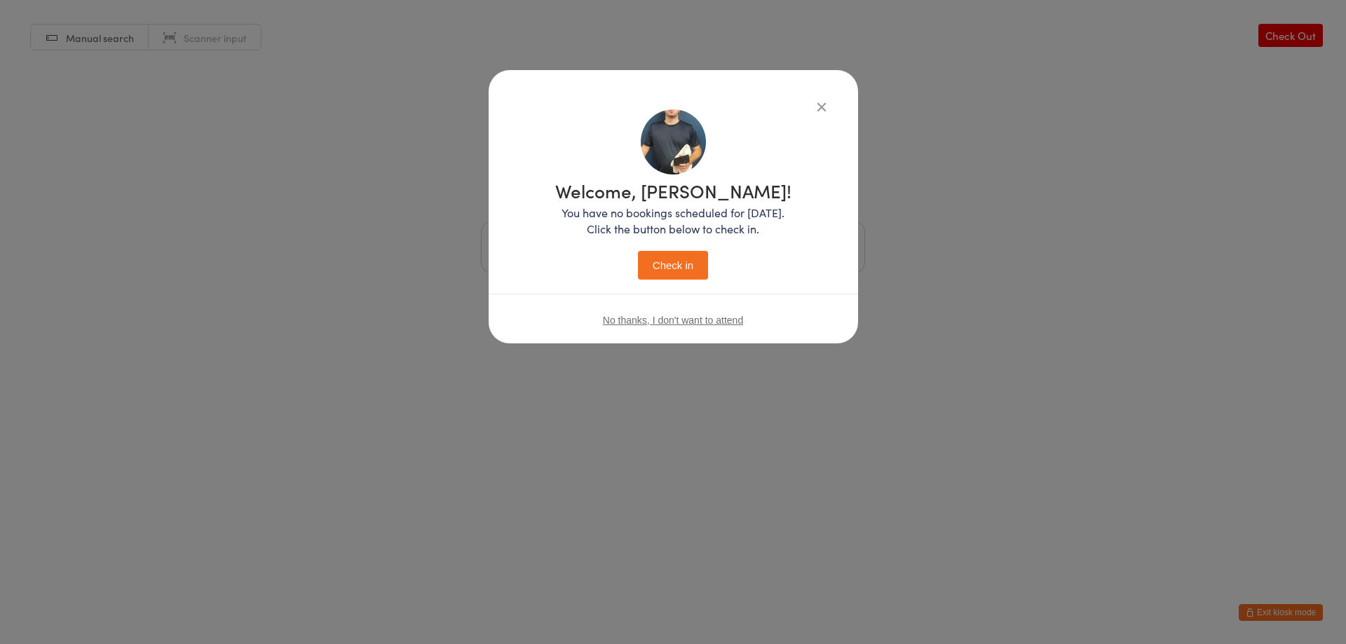
click at [647, 255] on button "Check in" at bounding box center [673, 265] width 70 height 29
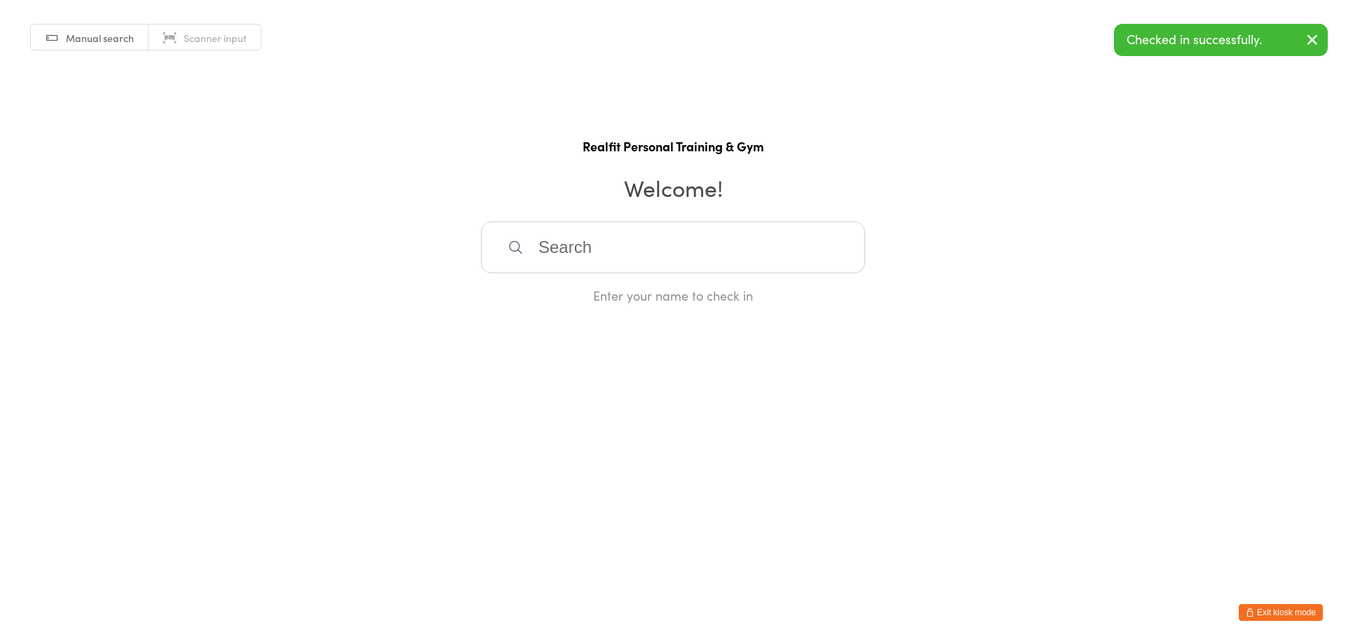
click at [1278, 610] on button "Exit kiosk mode" at bounding box center [1280, 612] width 84 height 17
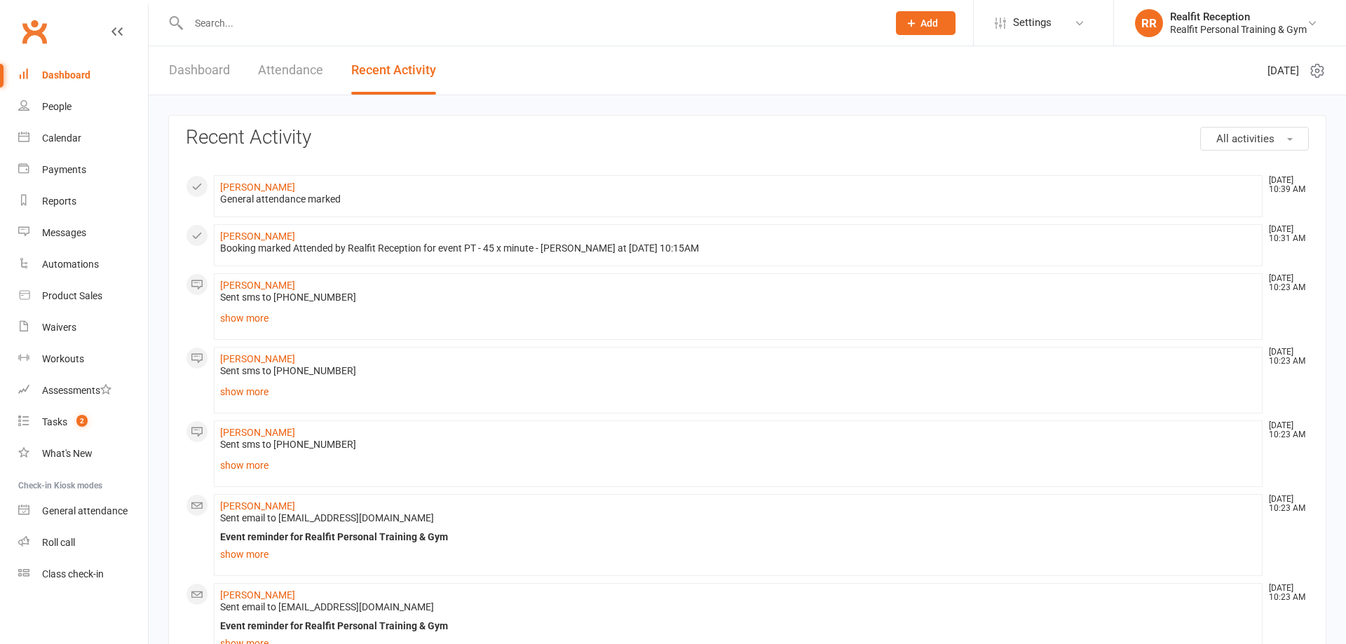
click at [62, 512] on div "General attendance" at bounding box center [84, 510] width 85 height 11
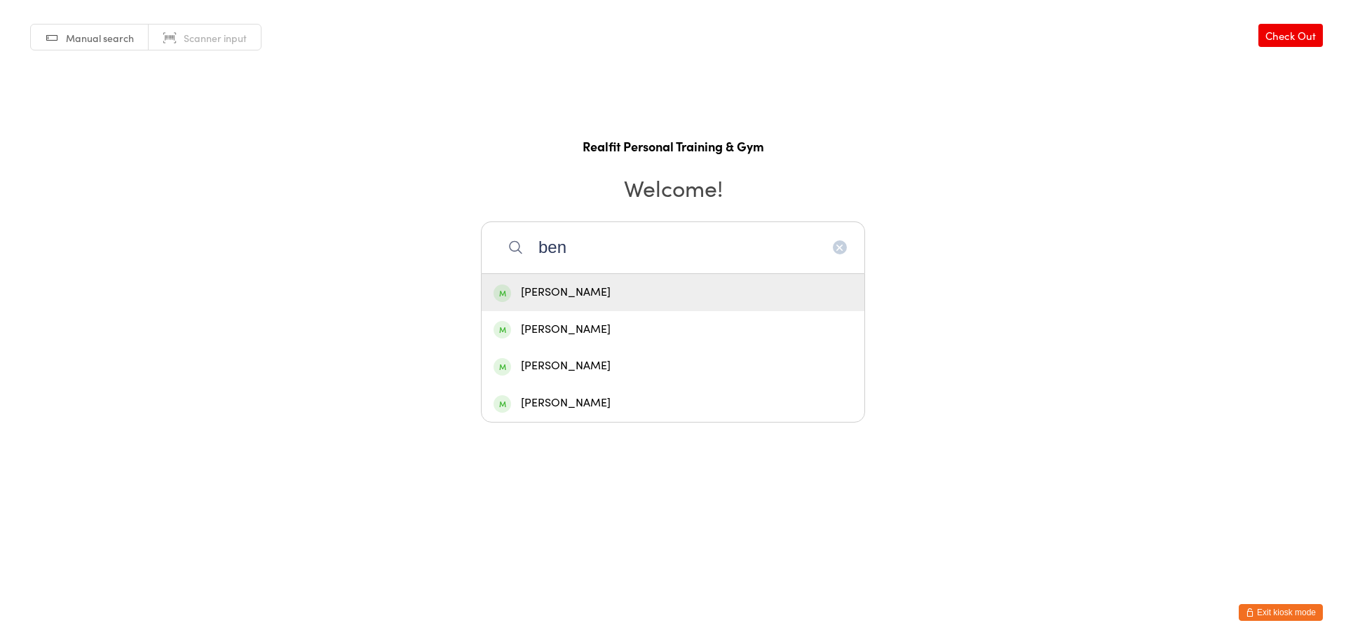
type input "ben"
click at [572, 287] on div "[PERSON_NAME]" at bounding box center [672, 292] width 359 height 19
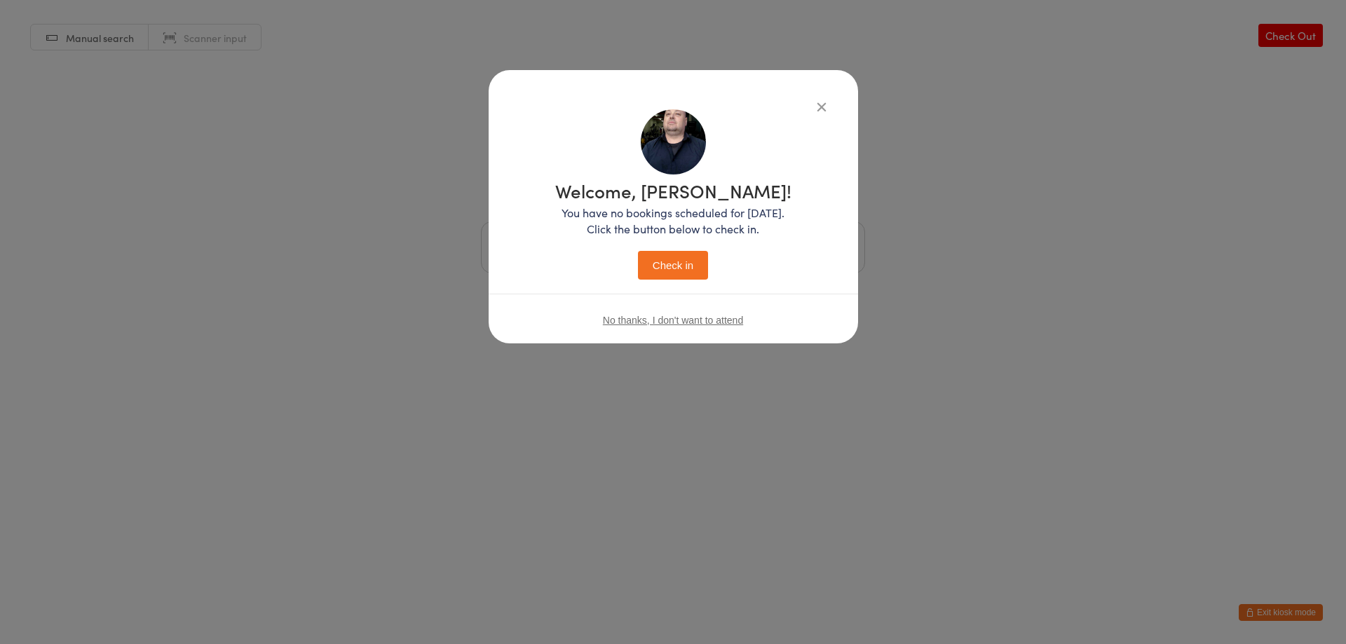
click at [670, 275] on button "Check in" at bounding box center [673, 265] width 70 height 29
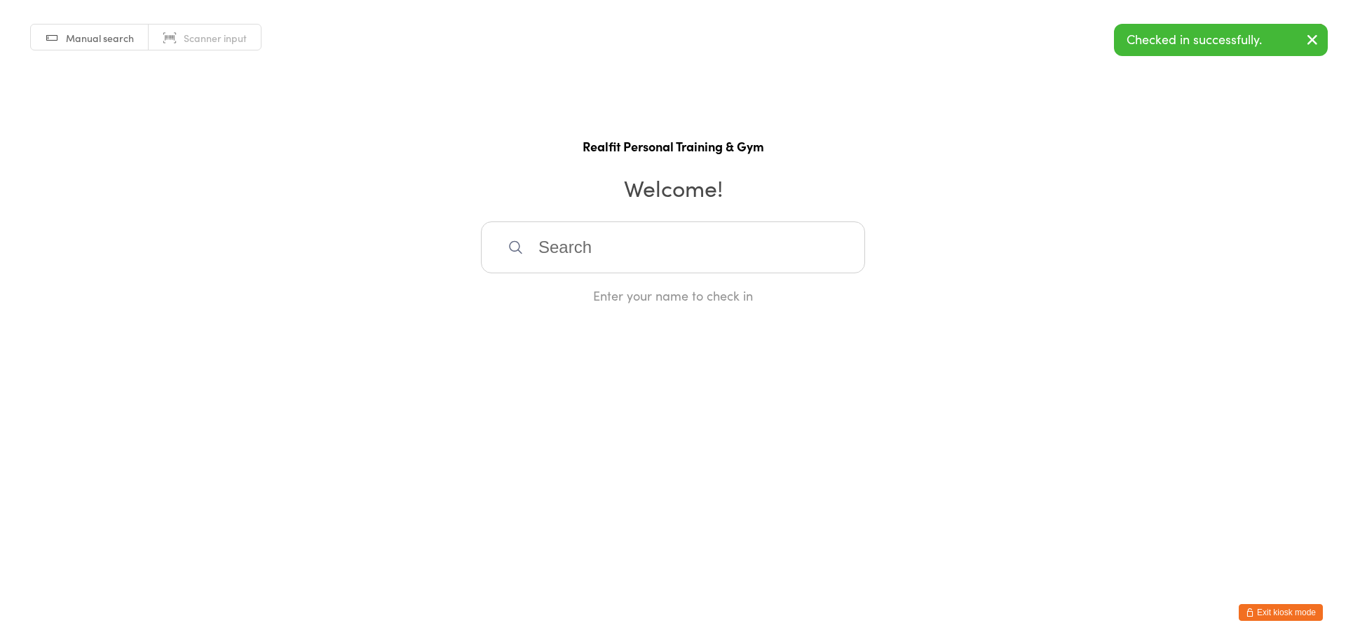
click at [670, 265] on input "search" at bounding box center [673, 247] width 384 height 52
type input "fiona"
click at [627, 296] on div "[PERSON_NAME]" at bounding box center [672, 292] width 359 height 19
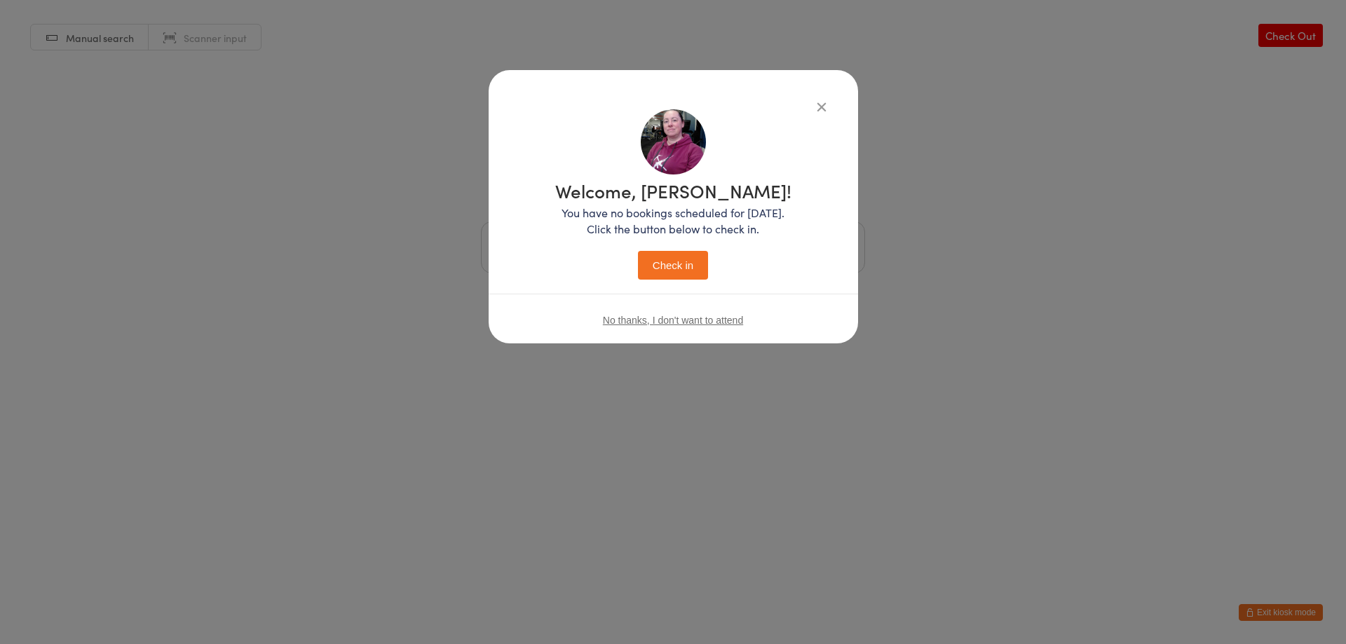
click at [662, 263] on button "Check in" at bounding box center [673, 265] width 70 height 29
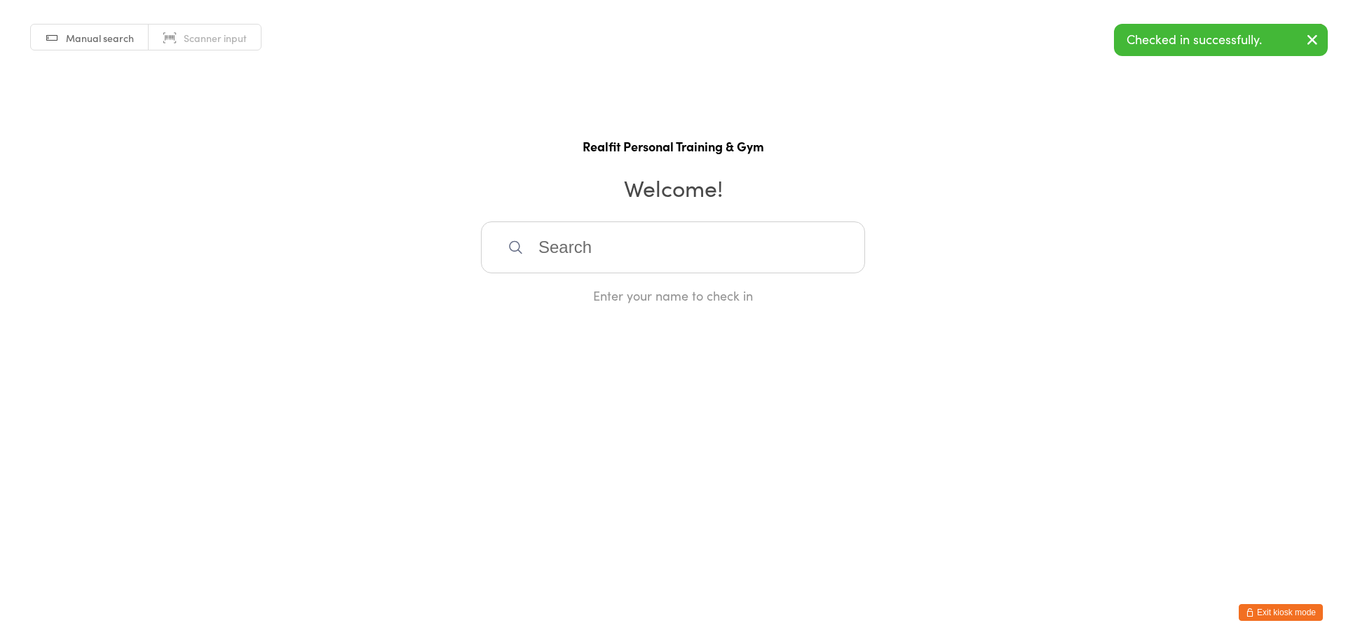
click at [1275, 607] on button "Exit kiosk mode" at bounding box center [1280, 612] width 84 height 17
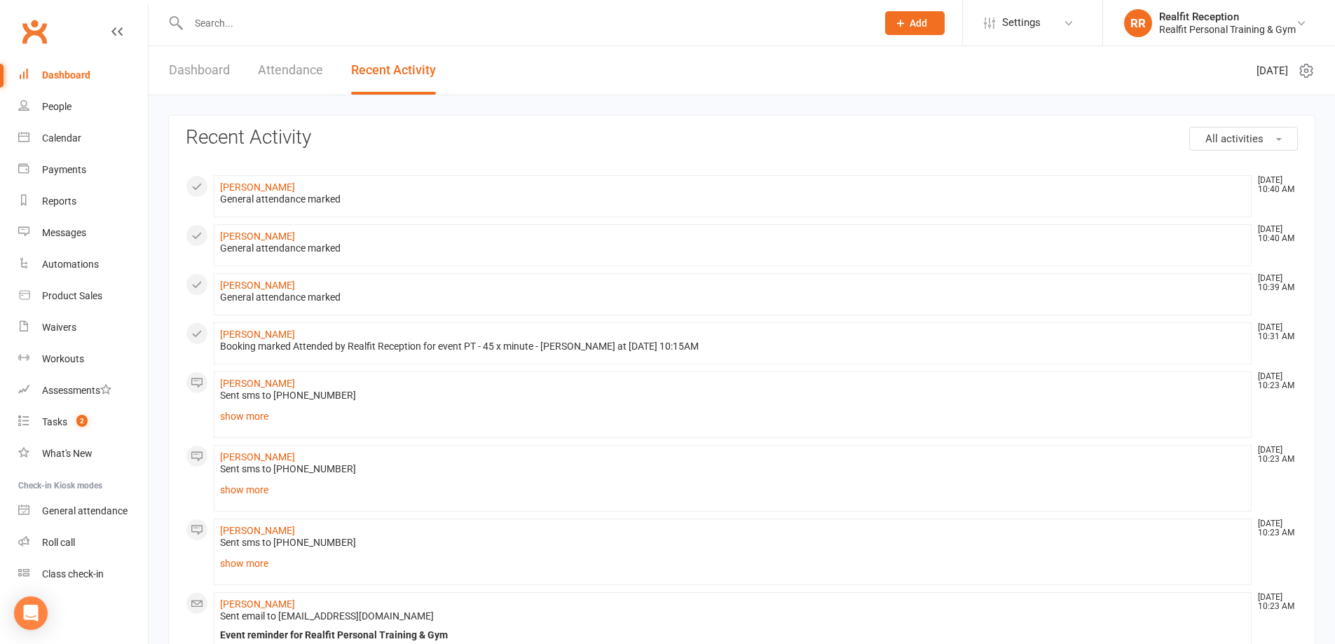
click at [352, 24] on input "text" at bounding box center [525, 23] width 683 height 20
click at [241, 25] on input "text" at bounding box center [525, 23] width 683 height 20
click at [247, 31] on input "text" at bounding box center [525, 23] width 683 height 20
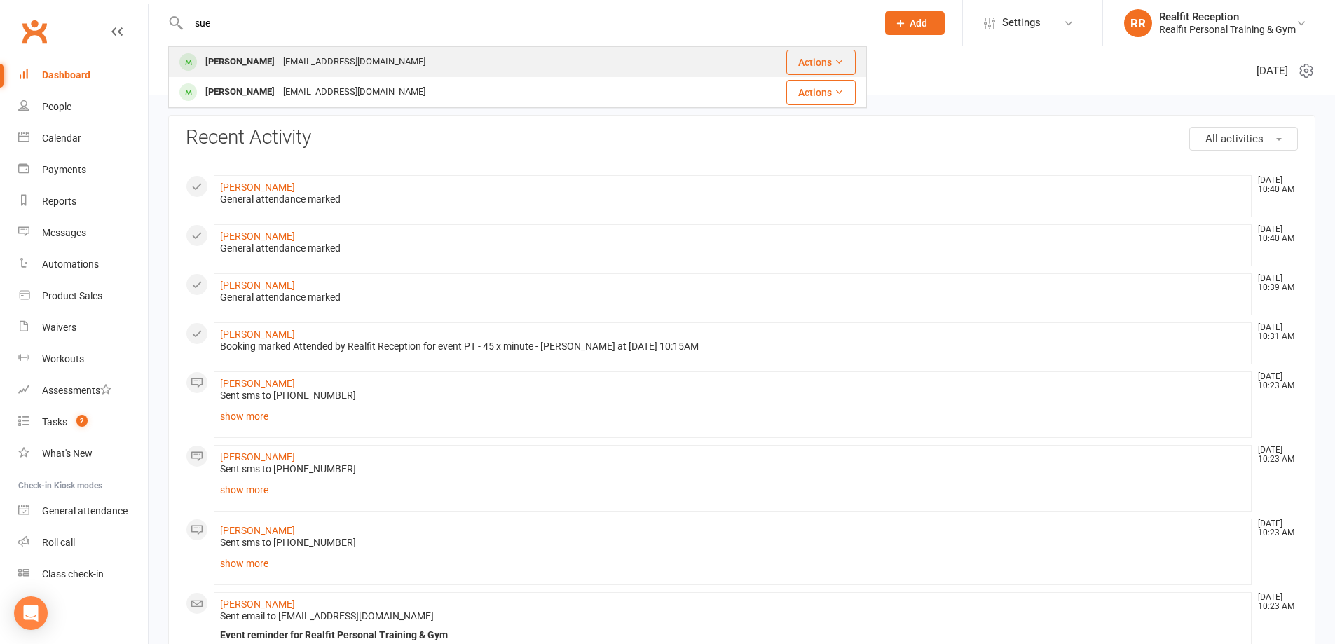
type input "sue"
click at [313, 60] on div "suelacooke@gmail.com" at bounding box center [354, 62] width 151 height 20
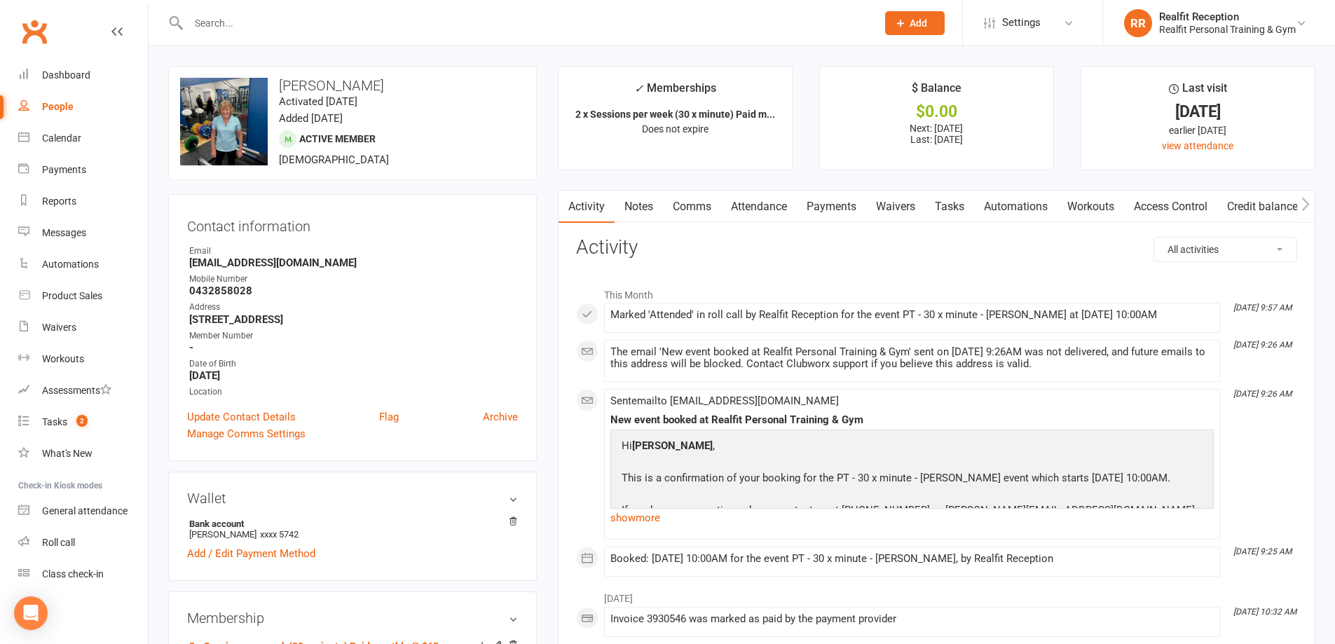
click at [841, 206] on link "Payments" at bounding box center [831, 207] width 69 height 32
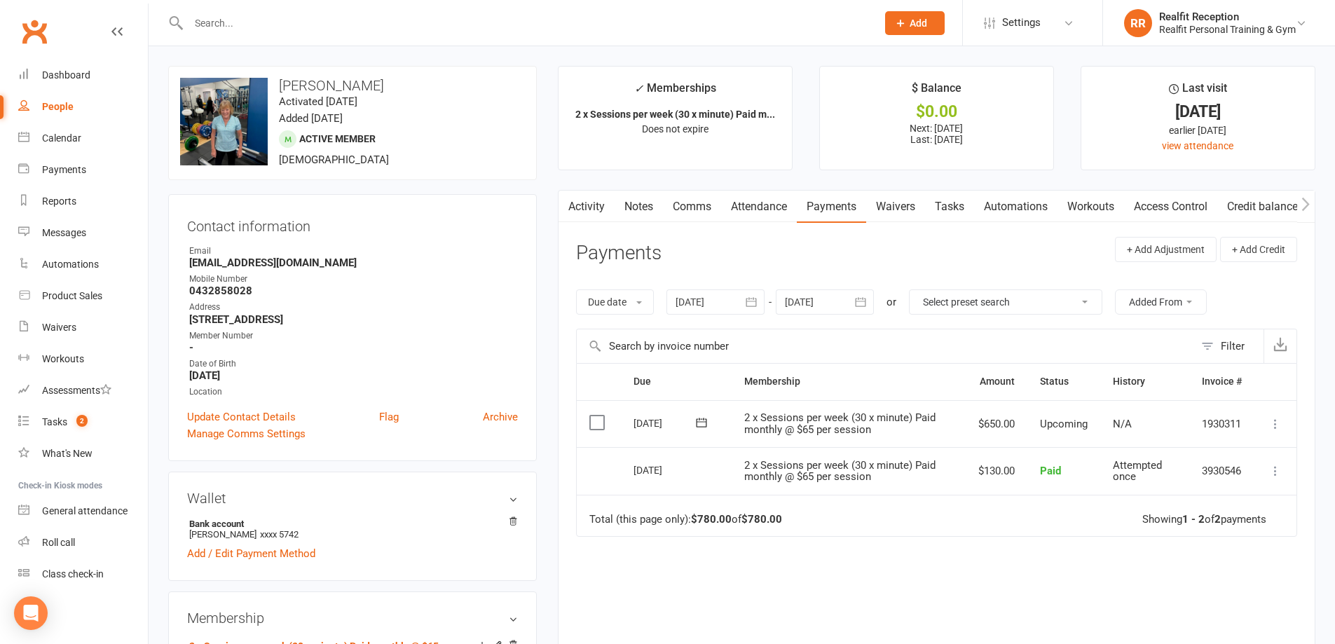
scroll to position [280, 0]
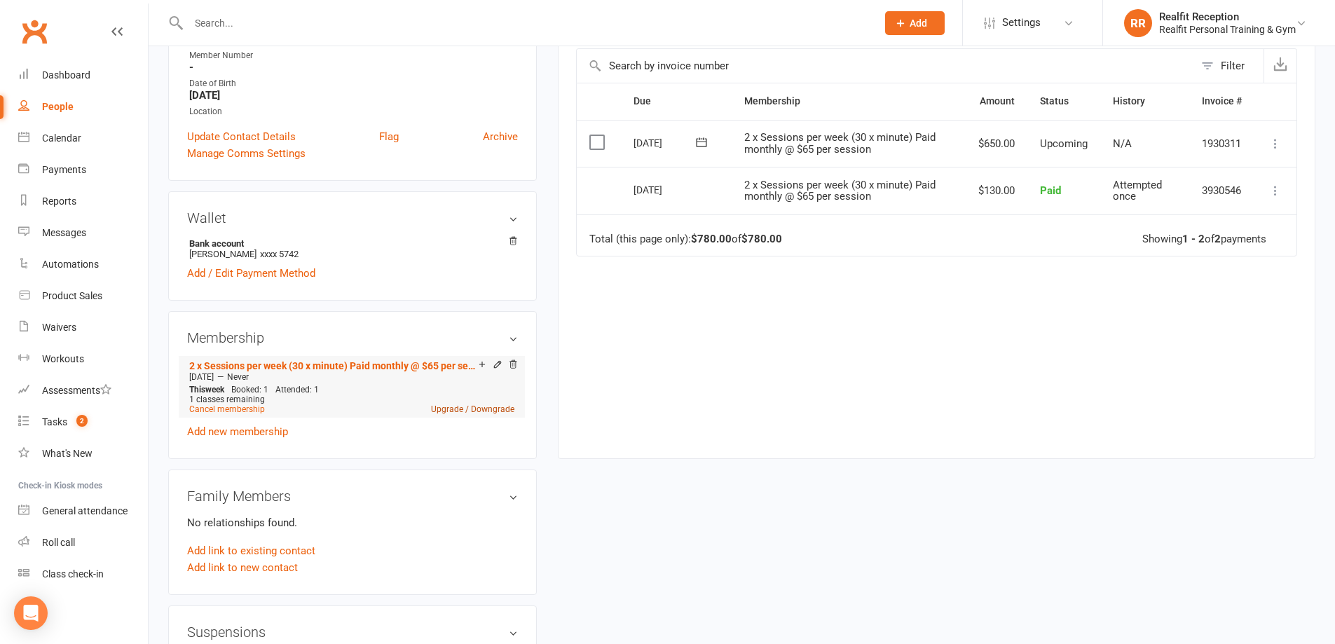
click at [470, 406] on link "Upgrade / Downgrade" at bounding box center [472, 409] width 83 height 10
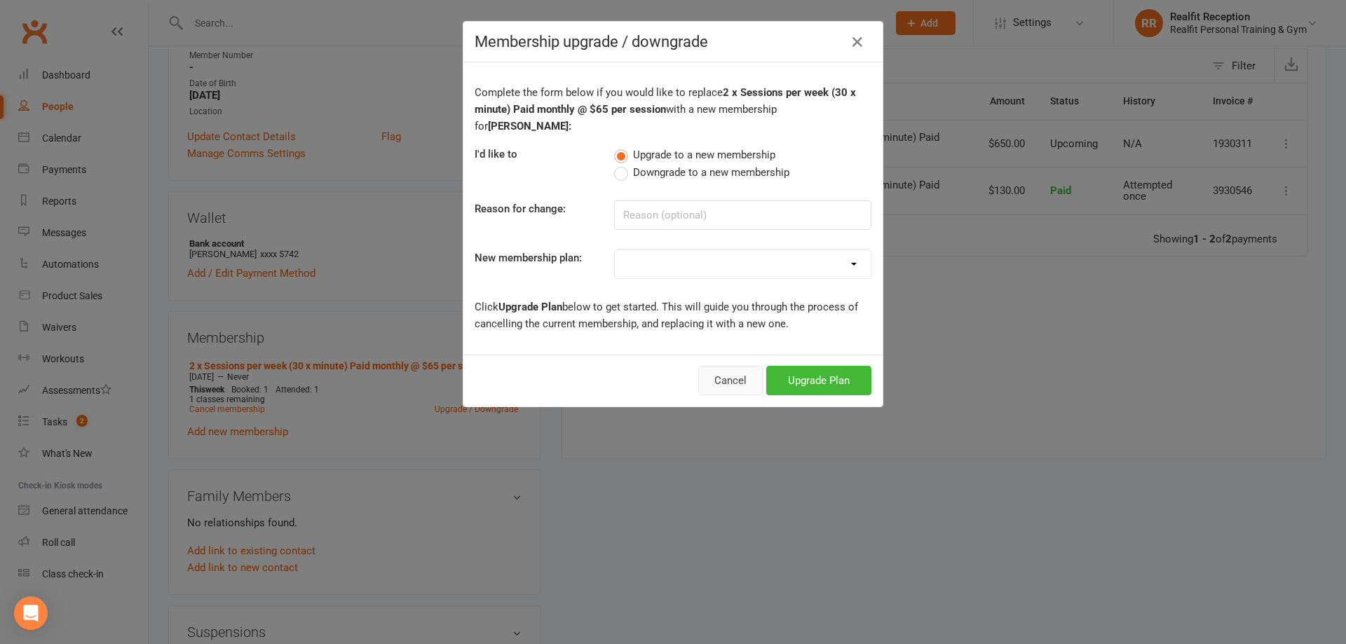
click at [726, 366] on button "Cancel" at bounding box center [730, 380] width 64 height 29
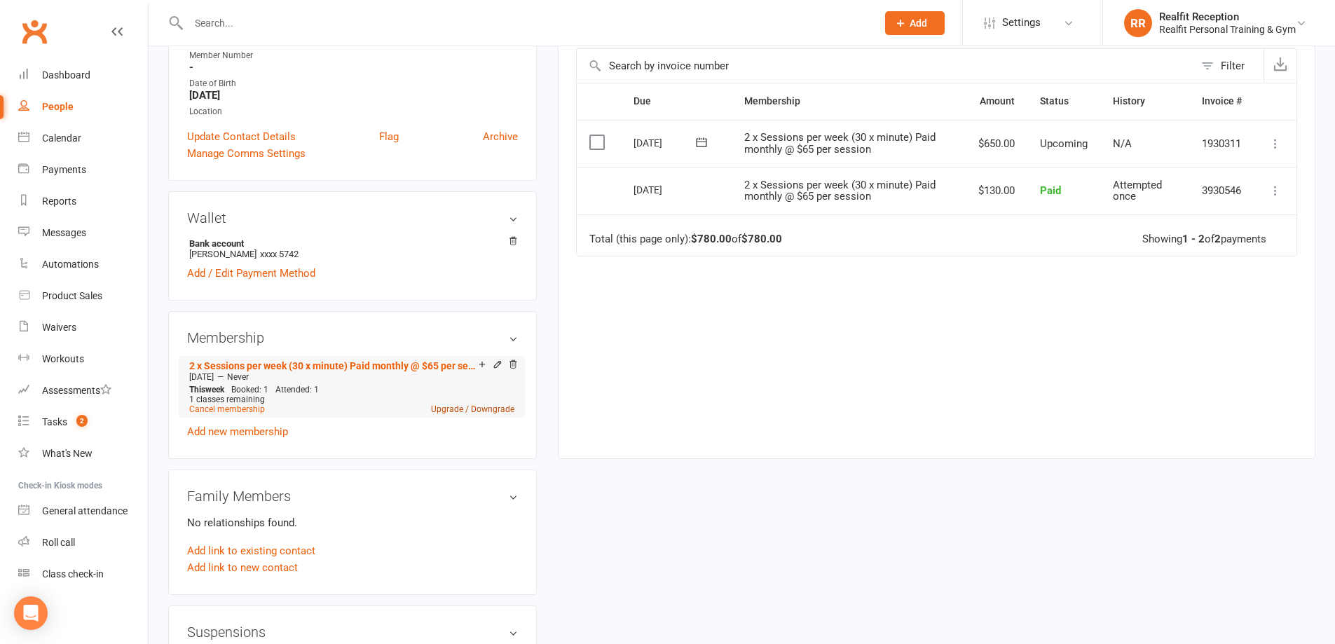
click at [473, 409] on link "Upgrade / Downgrade" at bounding box center [472, 409] width 83 height 10
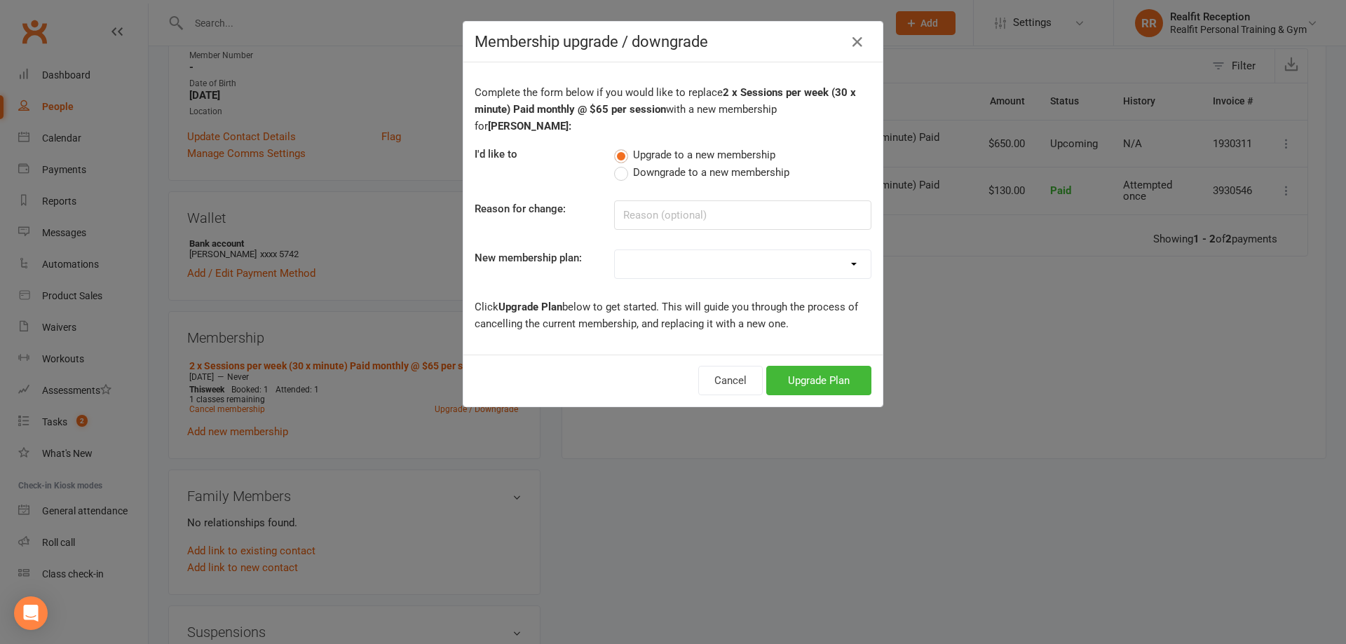
click at [839, 250] on select "Semi Private - 3 x Sessions pw (DD) Semi Private - 3 x sessions pw (DD) 12 x We…" at bounding box center [743, 264] width 256 height 28
select select "4"
click at [615, 250] on select "Semi Private - 3 x Sessions pw (DD) Semi Private - 3 x sessions pw (DD) 12 x We…" at bounding box center [743, 264] width 256 height 28
click at [791, 366] on button "Upgrade Plan" at bounding box center [818, 380] width 105 height 29
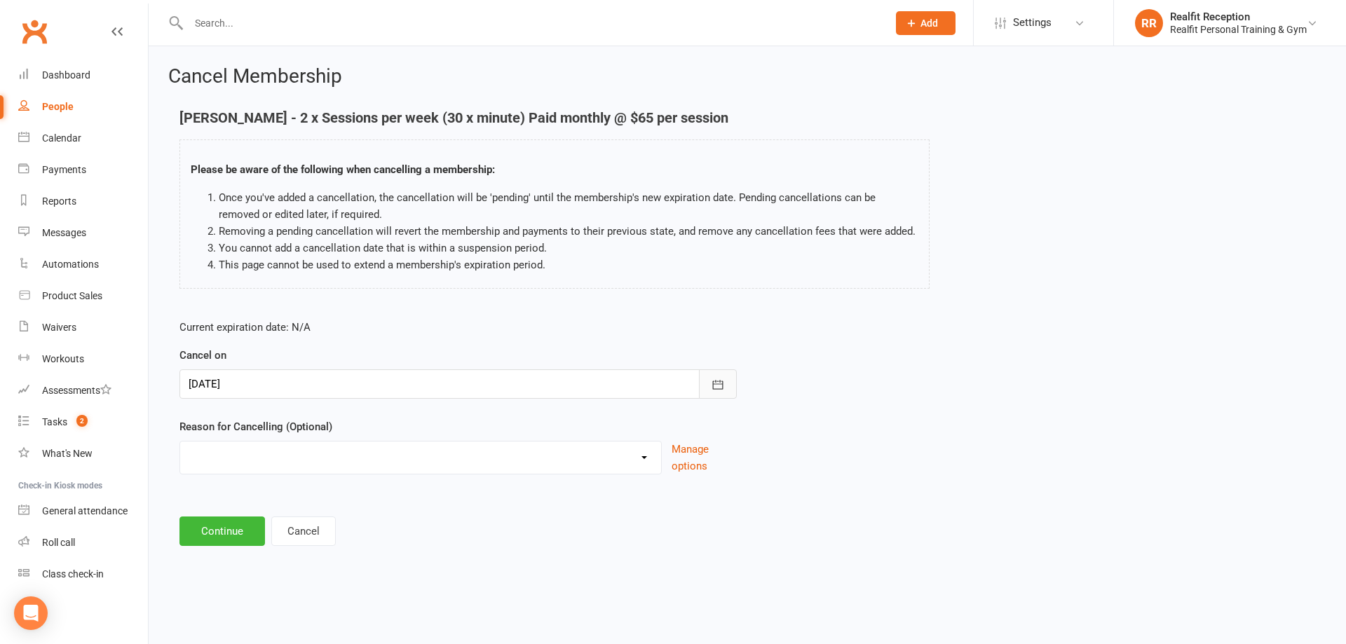
click at [711, 387] on icon "button" at bounding box center [718, 385] width 14 height 14
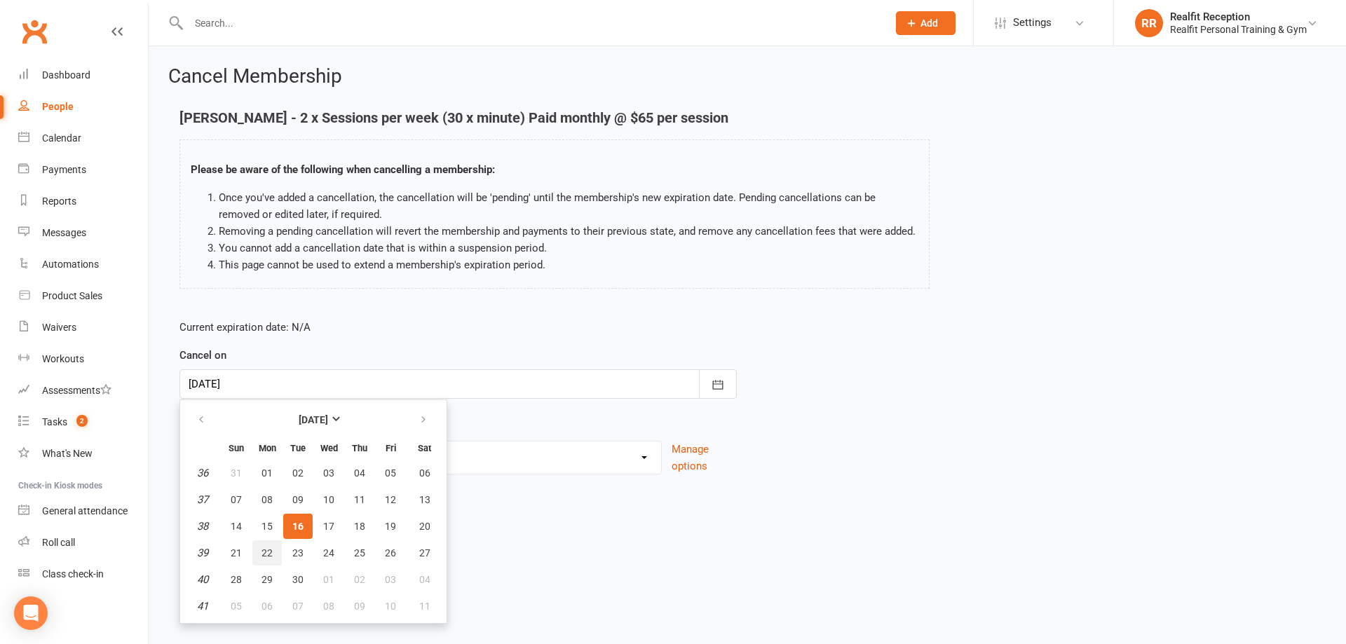
click at [270, 559] on button "22" at bounding box center [266, 552] width 29 height 25
type input "22 Sep 2025"
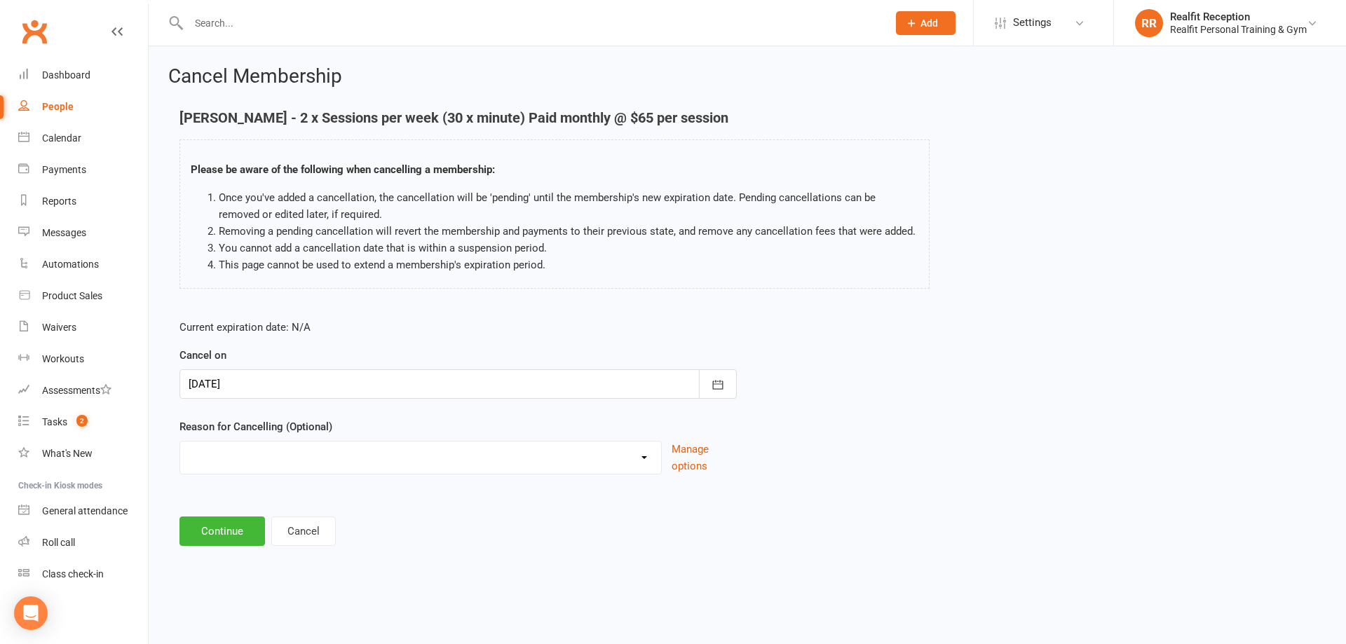
click at [285, 464] on select "Downgrade Holiday Injury Upgrade Other reason" at bounding box center [420, 456] width 481 height 28
select select "3"
click at [180, 442] on select "Downgrade Holiday Injury Upgrade Other reason" at bounding box center [420, 456] width 481 height 28
click at [238, 534] on button "Continue" at bounding box center [221, 530] width 85 height 29
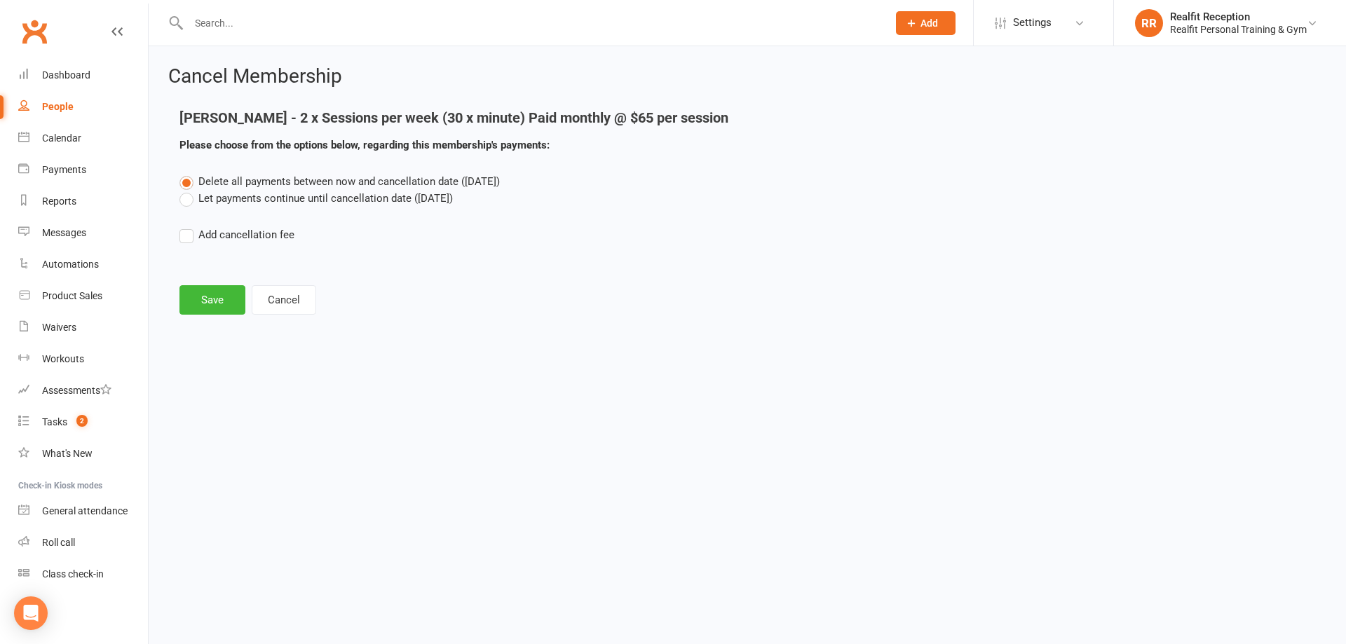
click at [184, 198] on label "Let payments continue until cancellation date (Sep 22, 2025)" at bounding box center [315, 198] width 273 height 17
click at [184, 190] on input "Let payments continue until cancellation date (Sep 22, 2025)" at bounding box center [183, 190] width 9 height 0
click at [197, 301] on button "Save" at bounding box center [212, 299] width 66 height 29
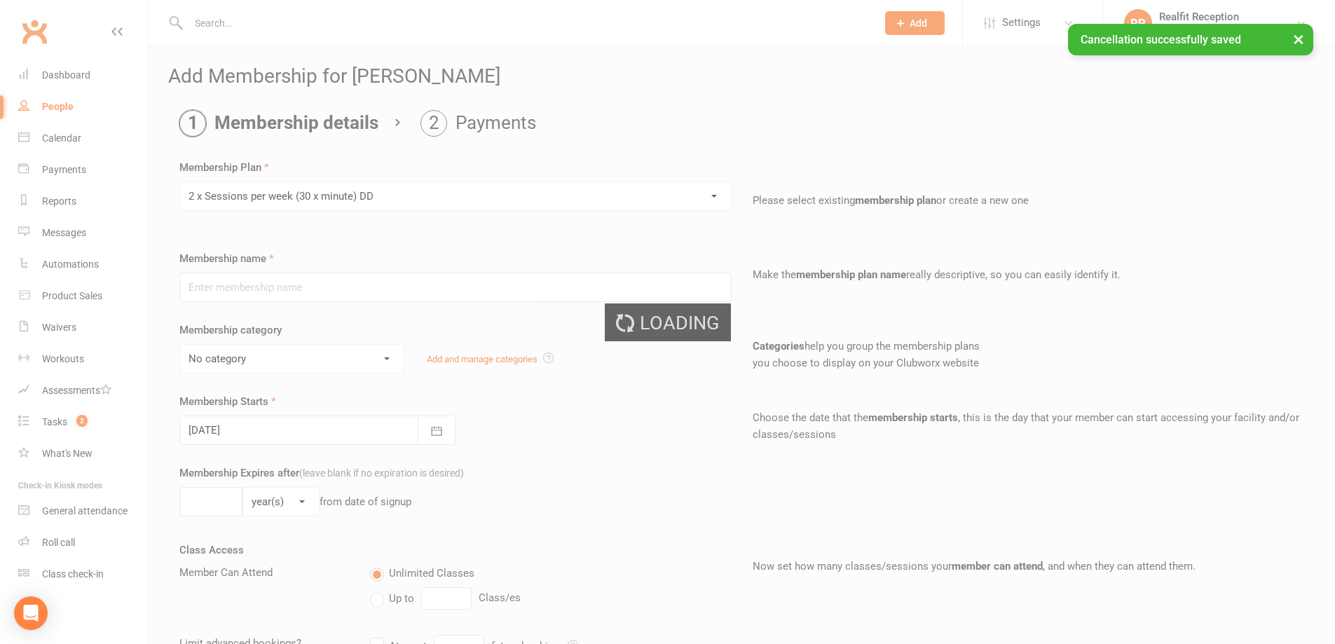
type input "2 x Sessions per week (30 x minute) DD"
select select "4"
type input "0"
type input "2"
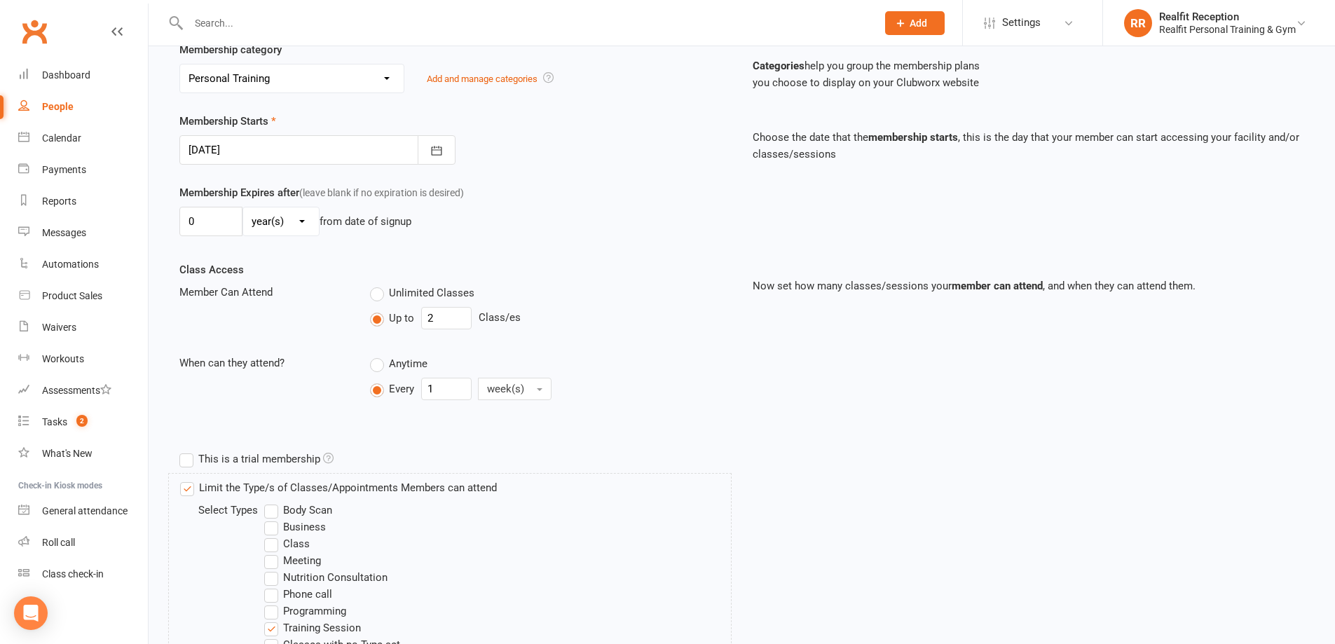
scroll to position [541, 0]
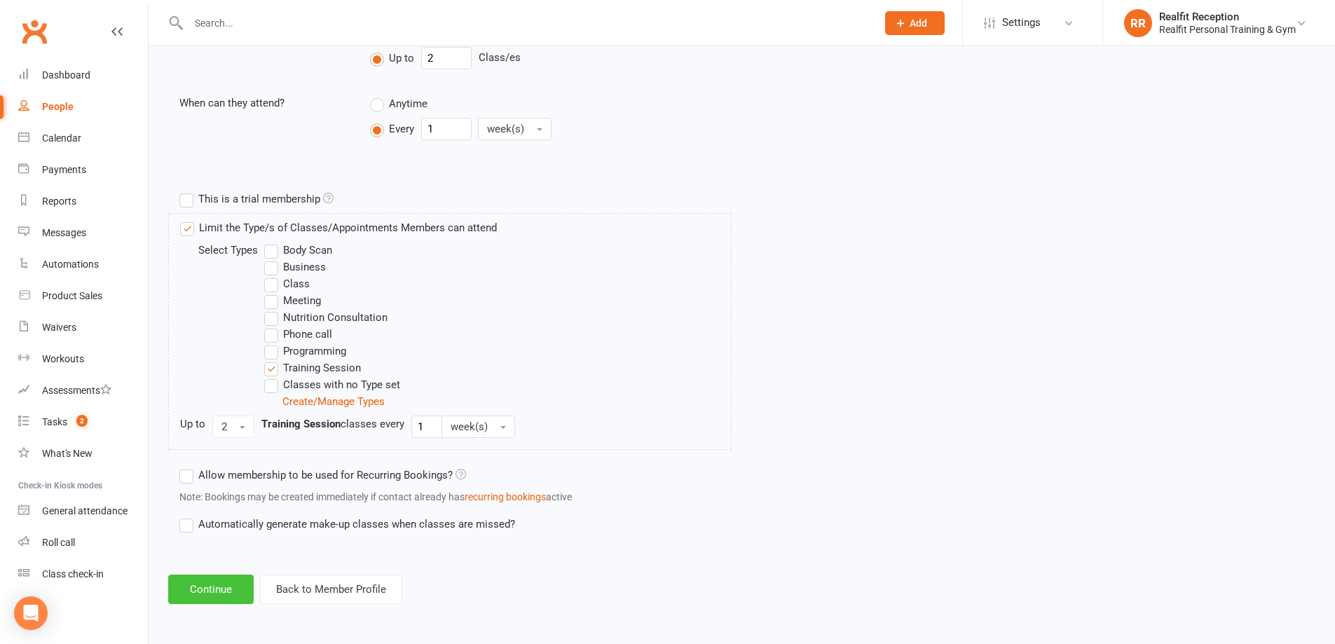
click at [230, 597] on button "Continue" at bounding box center [210, 589] width 85 height 29
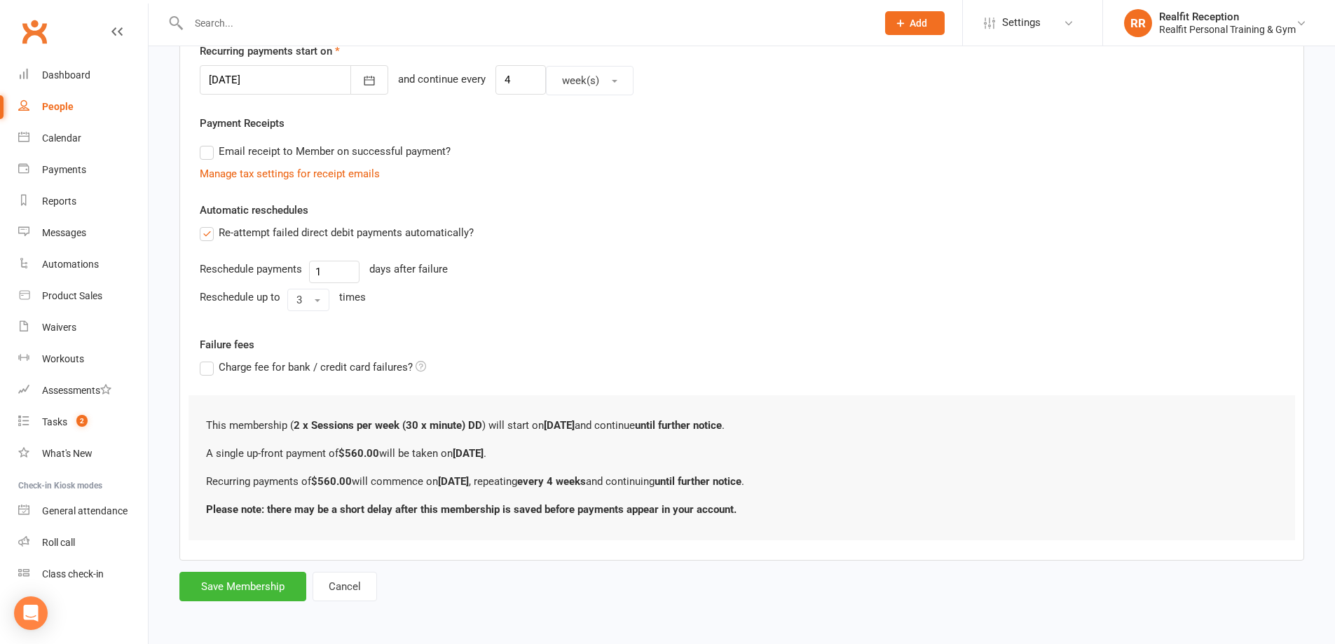
scroll to position [0, 0]
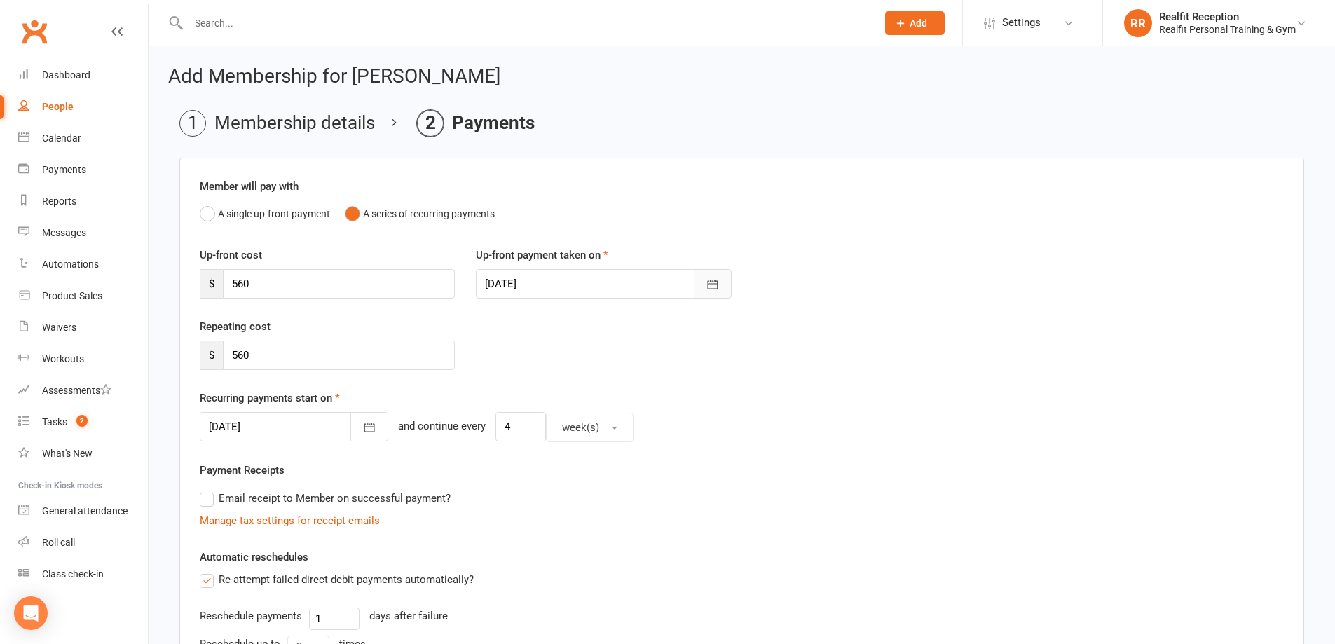
click at [711, 285] on icon "button" at bounding box center [713, 285] width 14 height 14
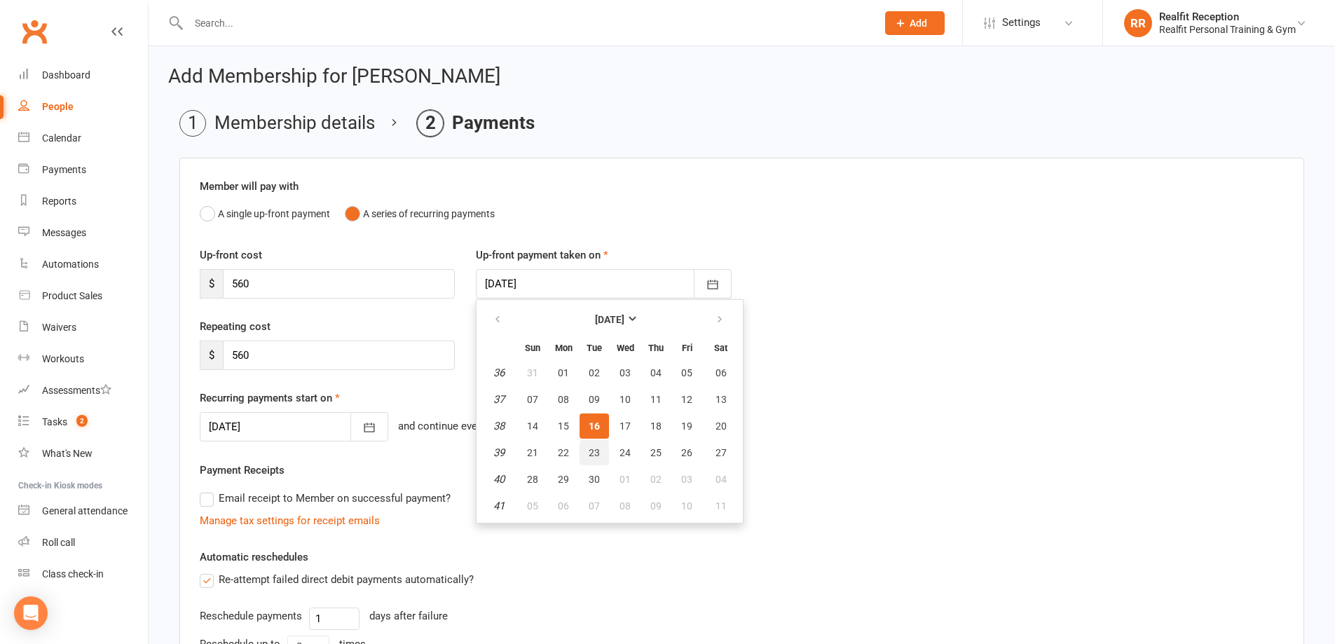
click at [593, 452] on span "23" at bounding box center [594, 452] width 11 height 11
type input "23 Sep 2025"
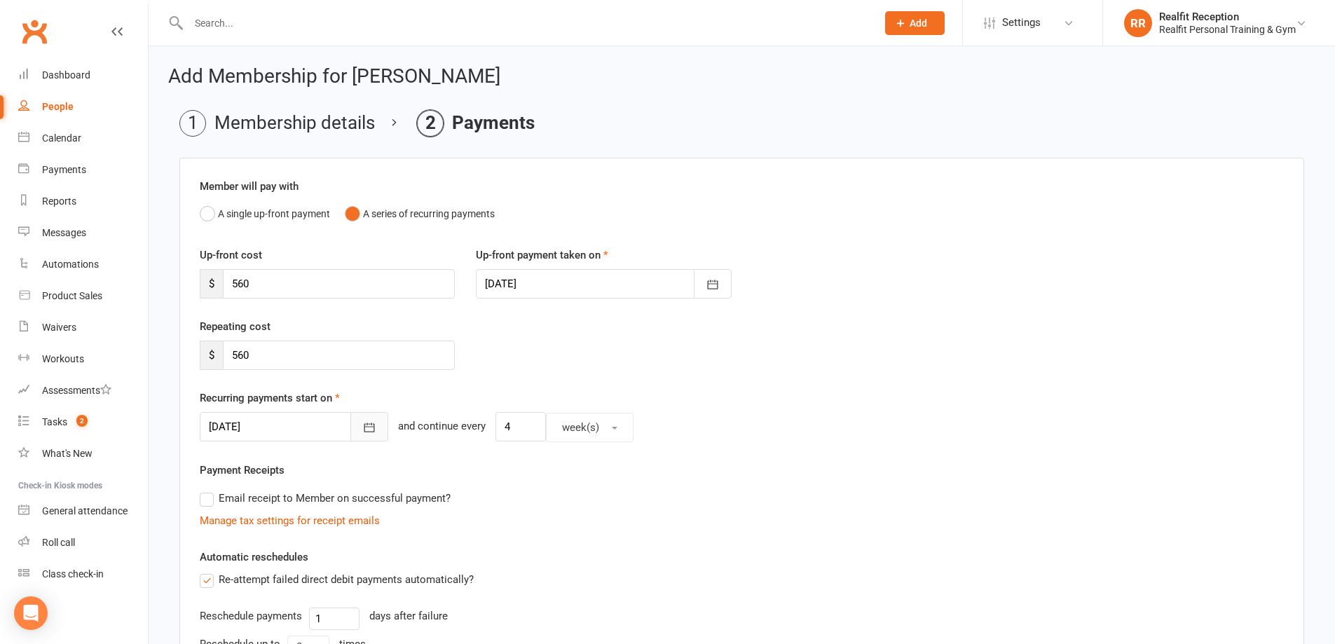
click at [362, 435] on icon "button" at bounding box center [369, 427] width 14 height 14
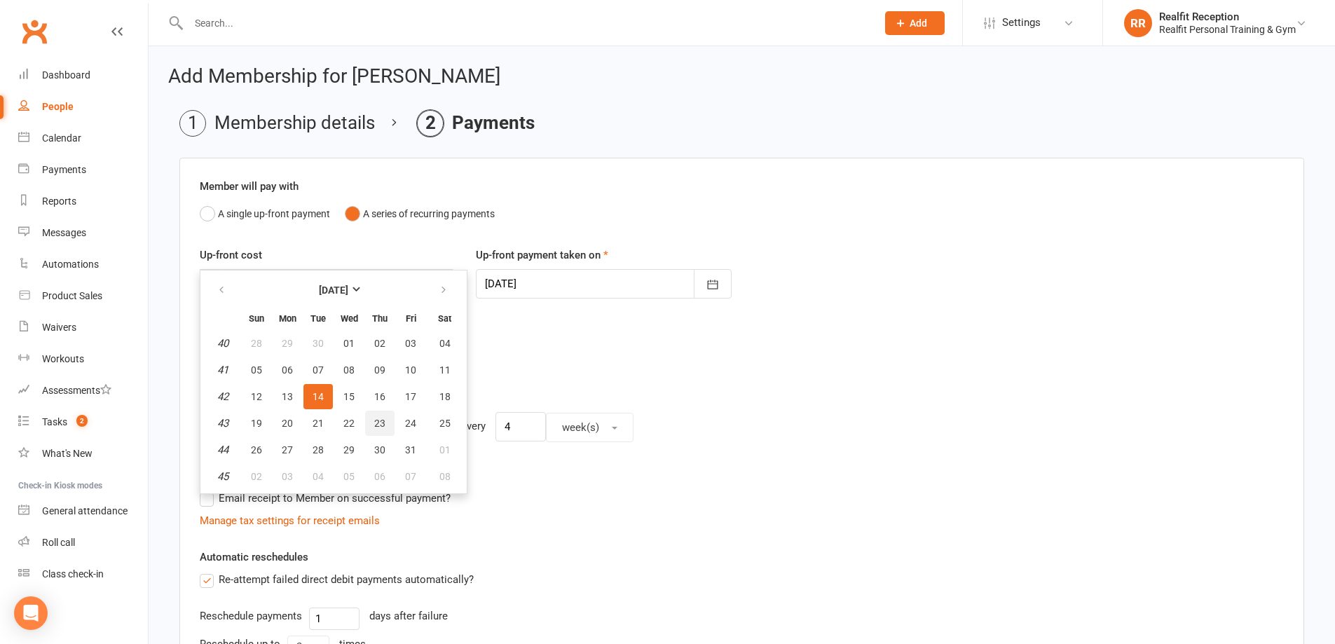
click at [381, 425] on span "23" at bounding box center [379, 423] width 11 height 11
type input "23 Oct 2025"
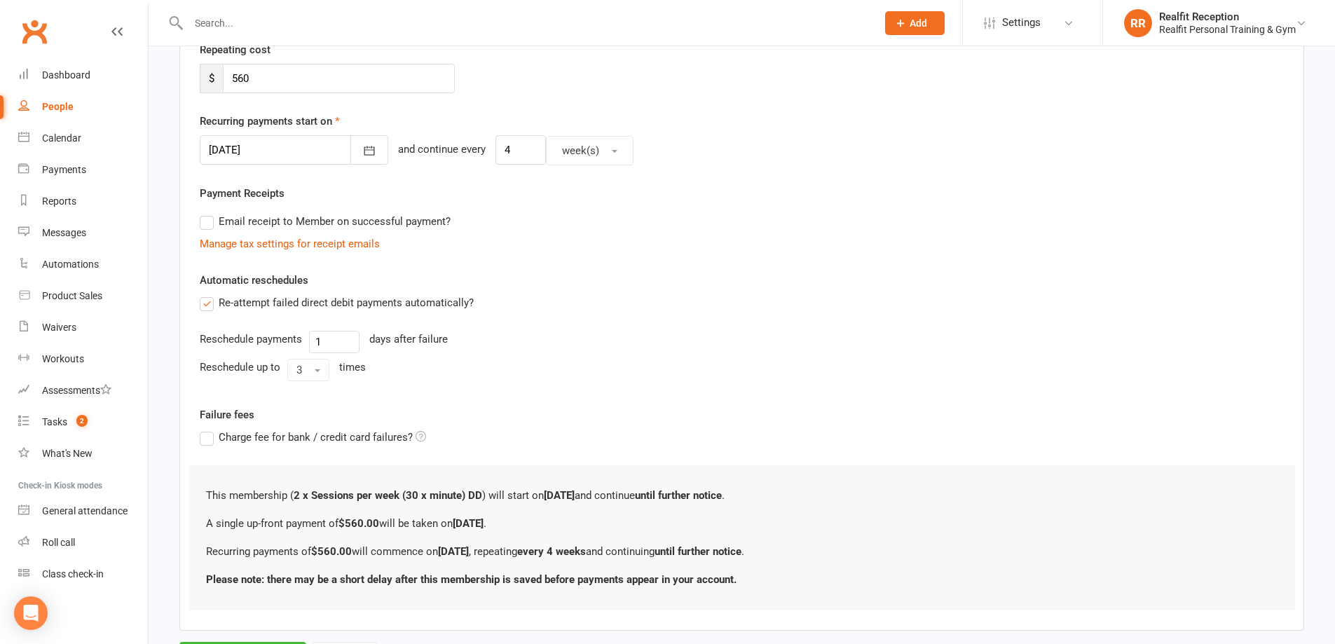
scroll to position [347, 0]
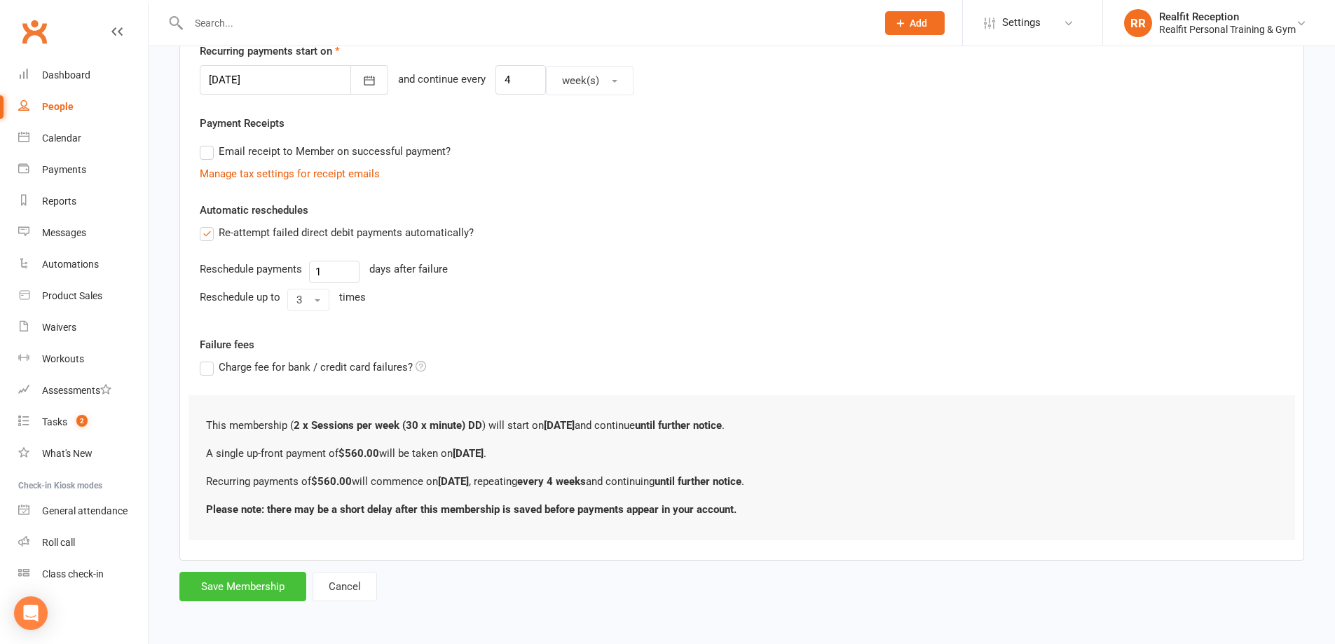
click at [247, 588] on button "Save Membership" at bounding box center [242, 586] width 127 height 29
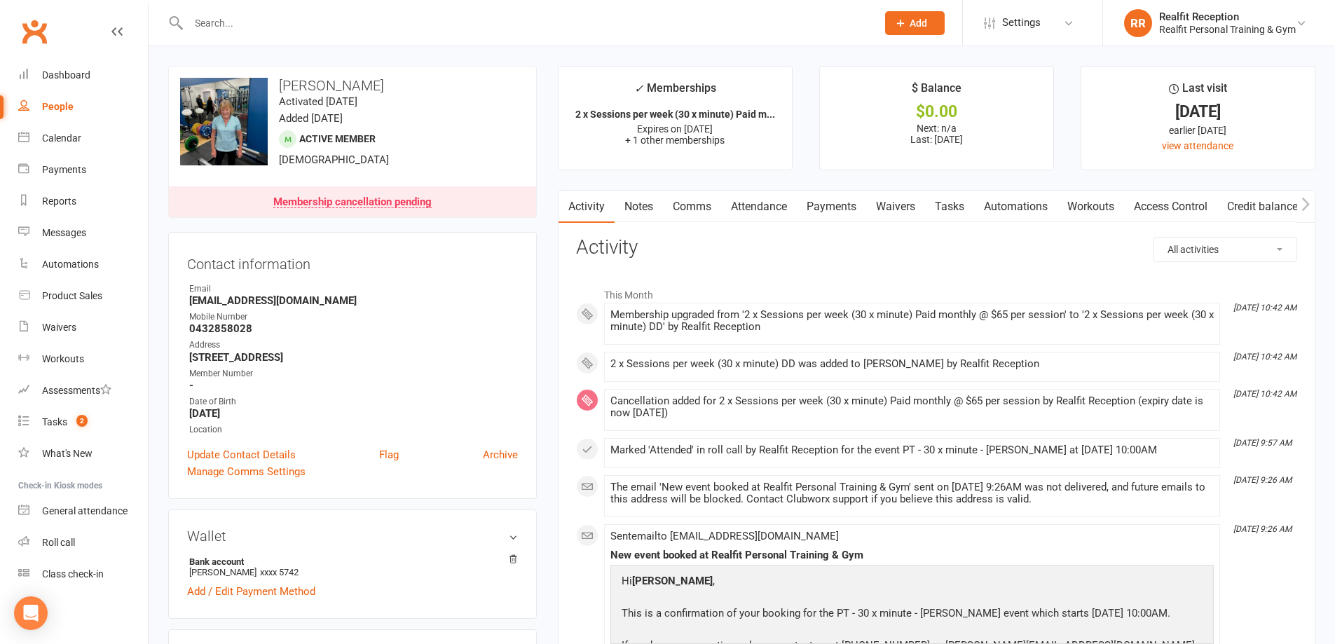
scroll to position [280, 0]
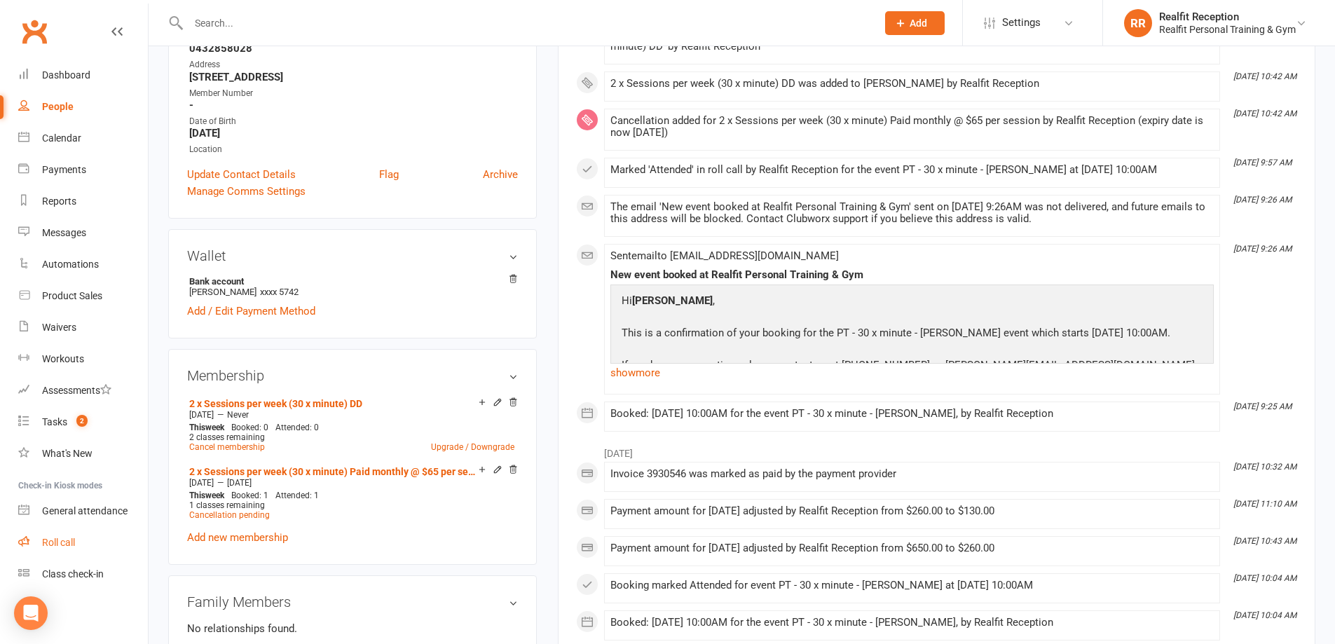
click at [65, 543] on div "Roll call" at bounding box center [58, 542] width 33 height 11
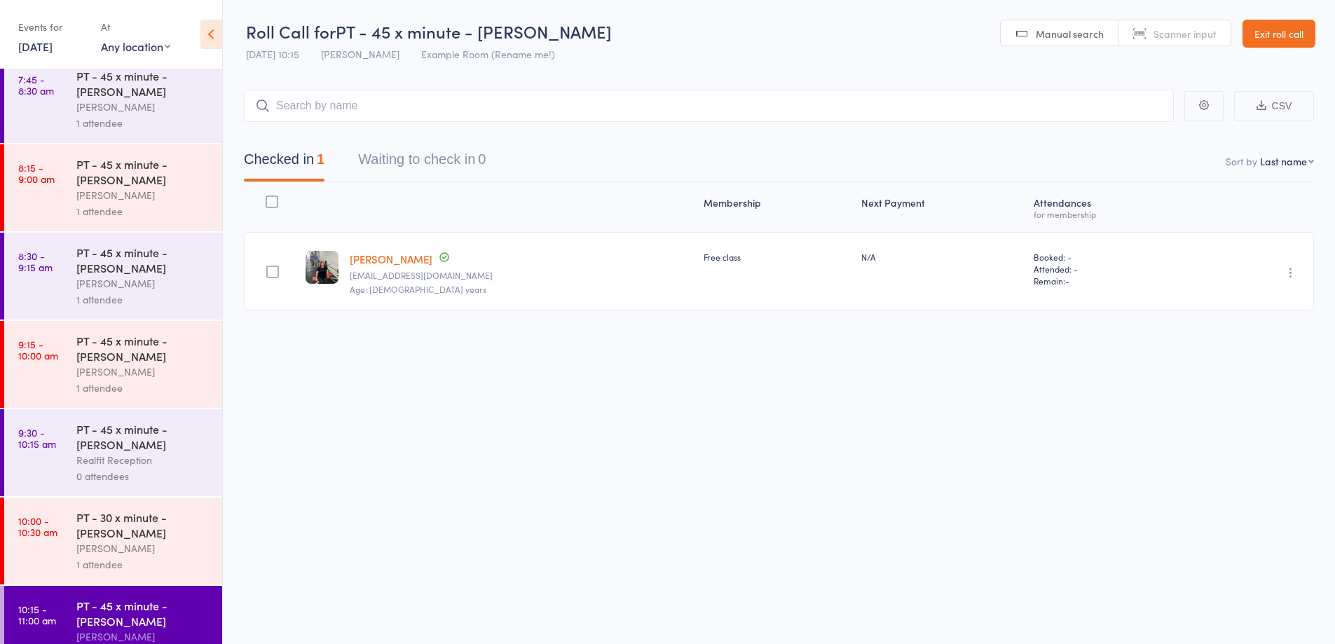
scroll to position [561, 0]
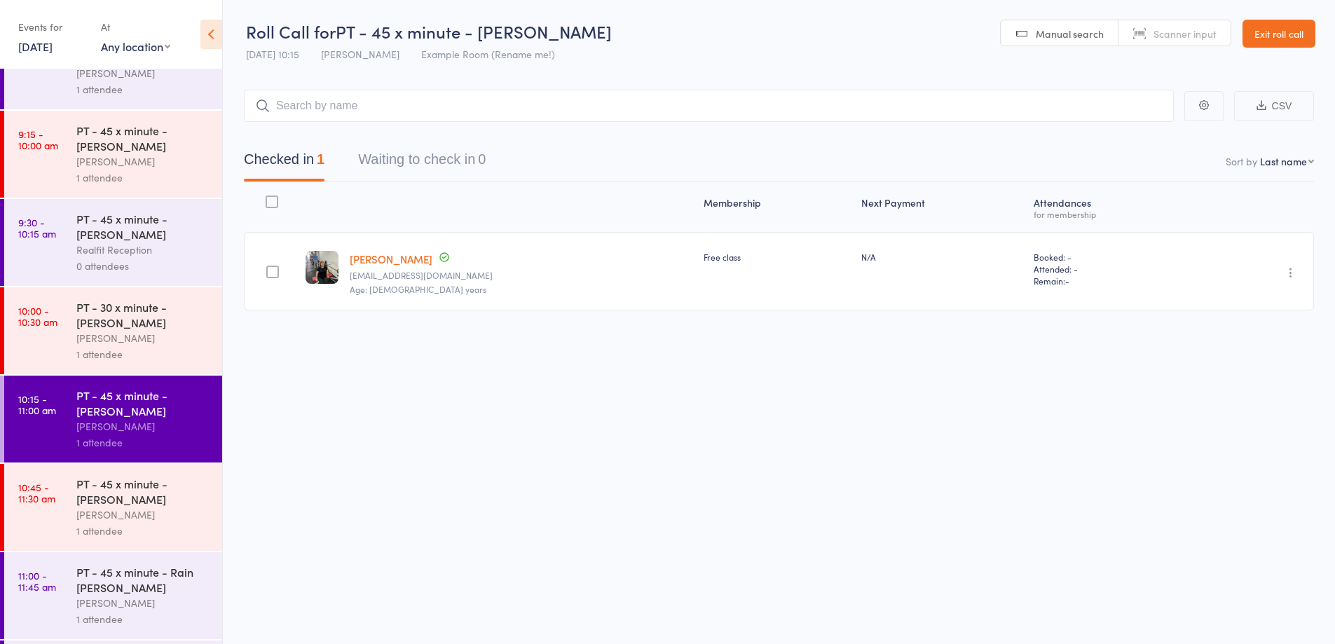
click at [155, 514] on div "[PERSON_NAME]" at bounding box center [143, 515] width 134 height 16
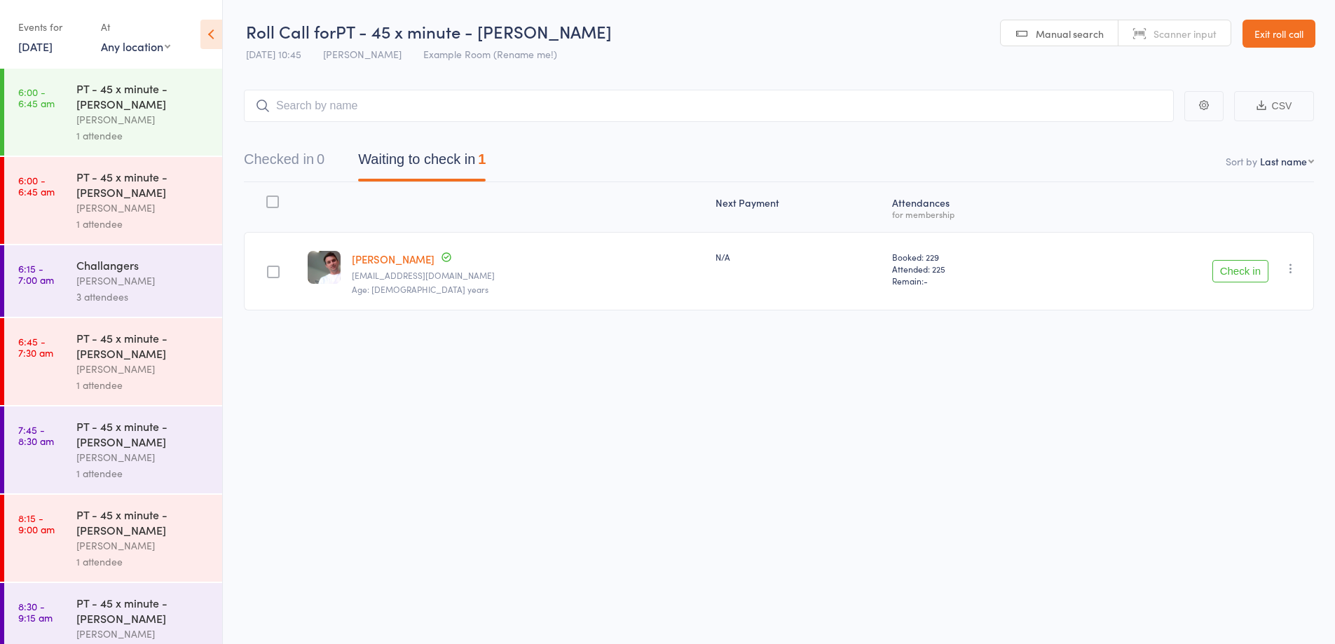
click at [1251, 270] on button "Check in" at bounding box center [1240, 271] width 56 height 22
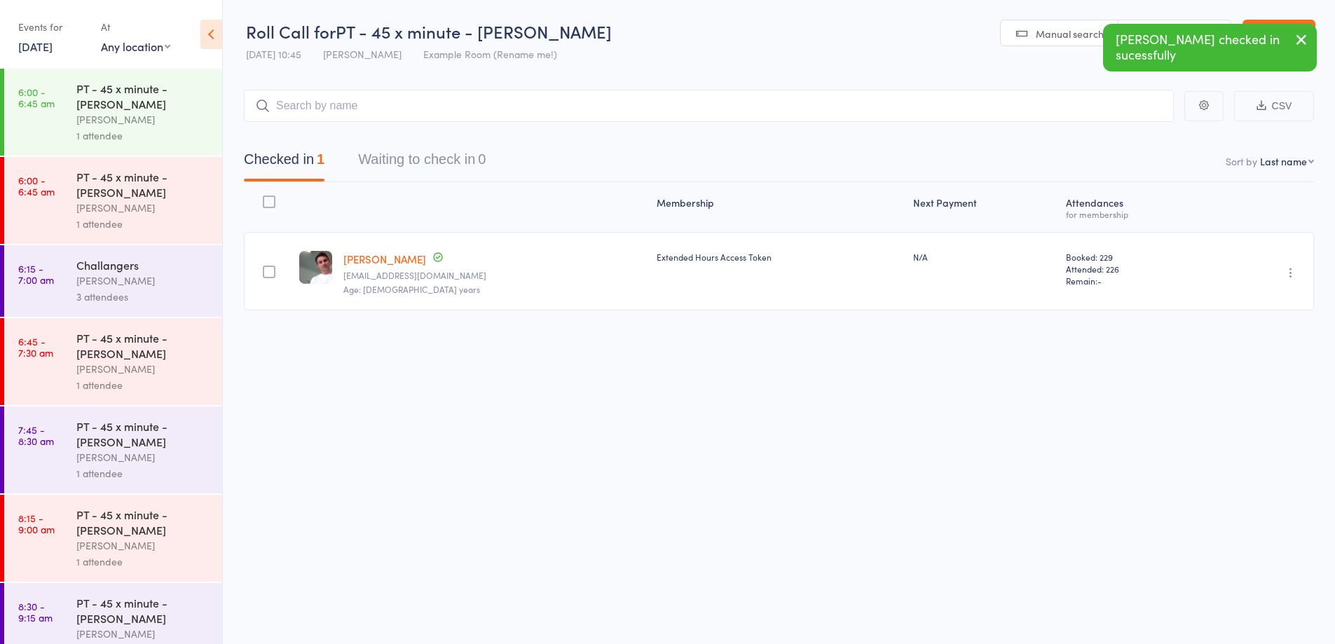
click at [1303, 36] on icon "button" at bounding box center [1301, 40] width 17 height 18
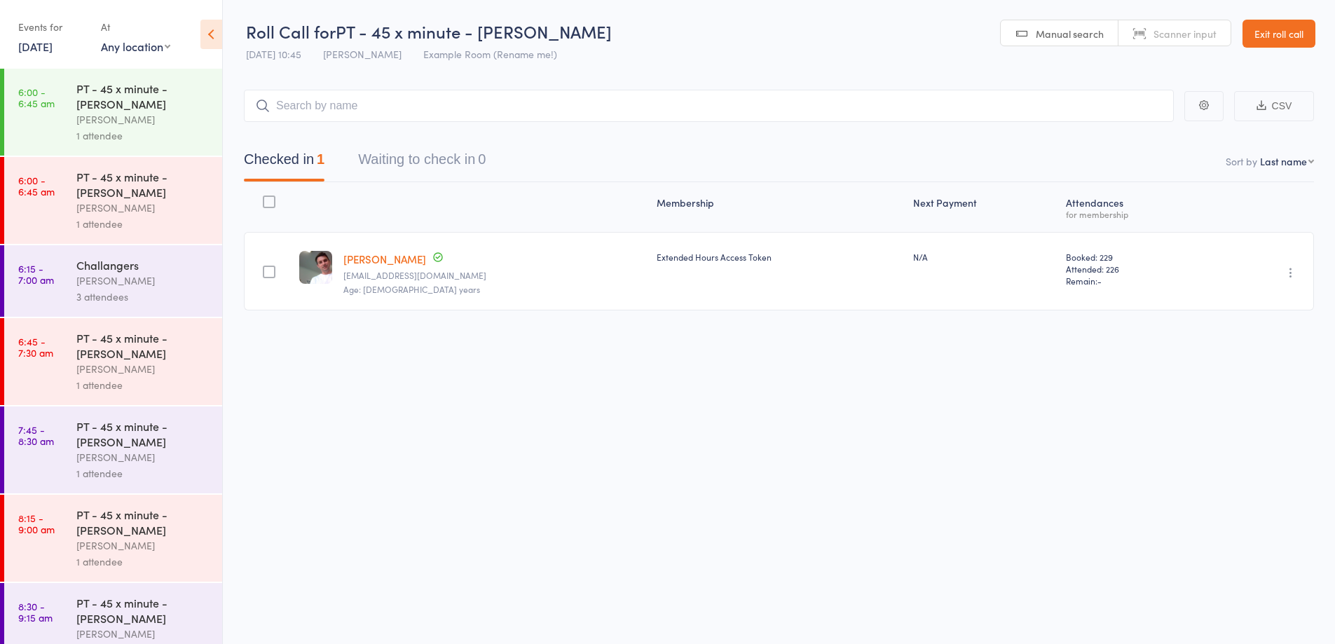
click at [1252, 35] on link "Exit roll call" at bounding box center [1279, 34] width 73 height 28
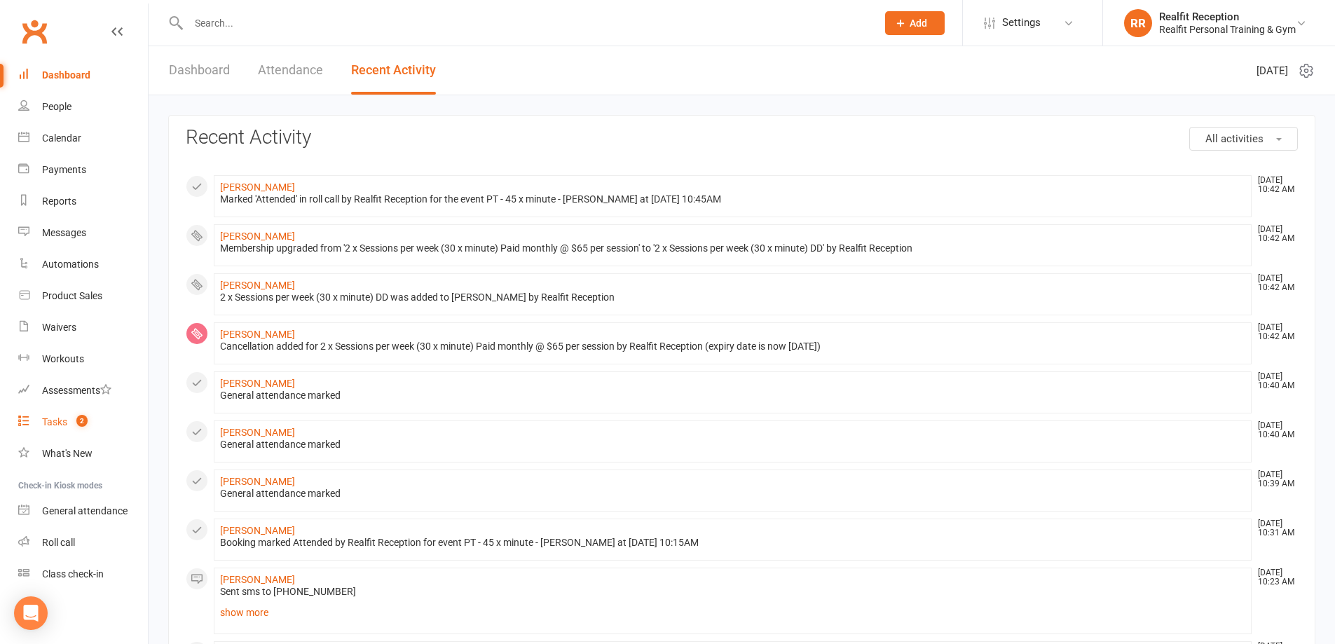
click at [58, 422] on div "Tasks" at bounding box center [54, 421] width 25 height 11
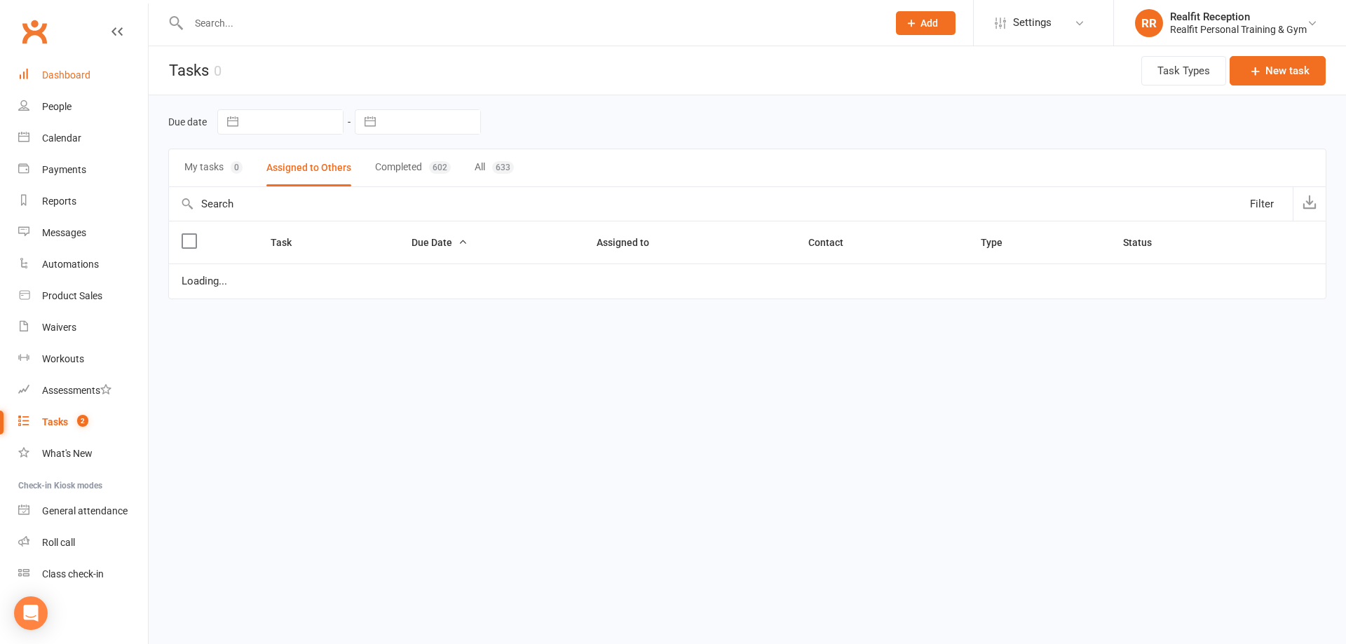
select select "started"
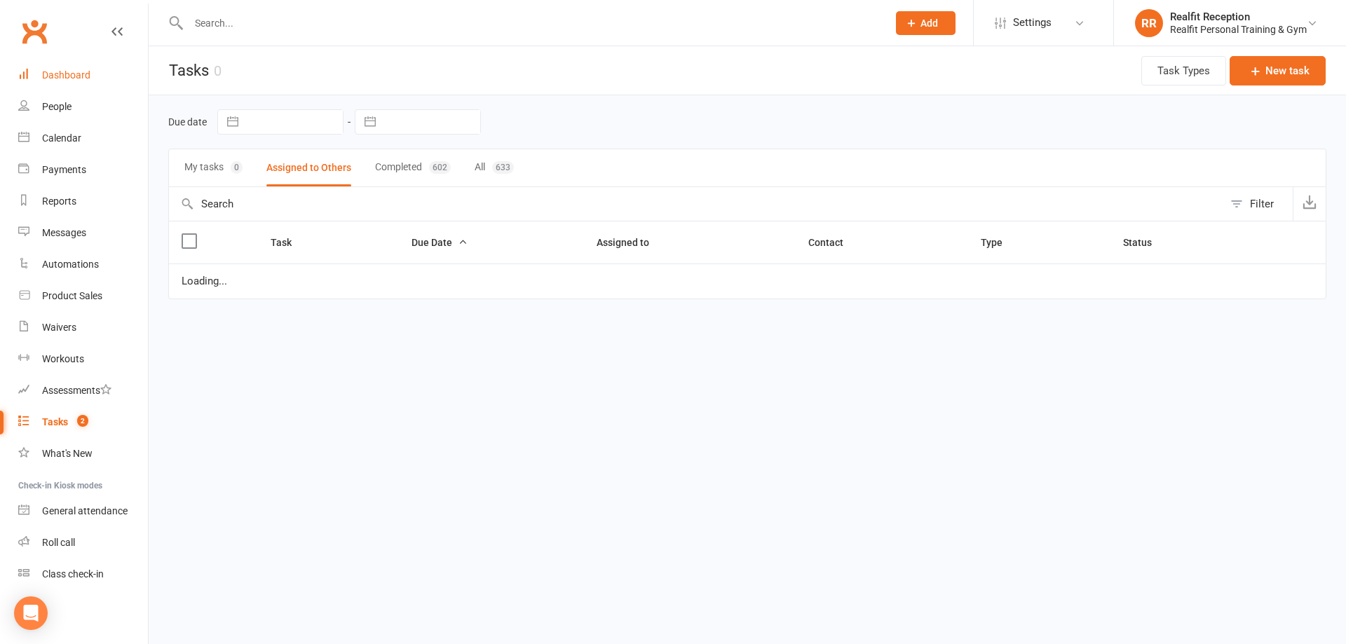
select select "started"
select select "waiting"
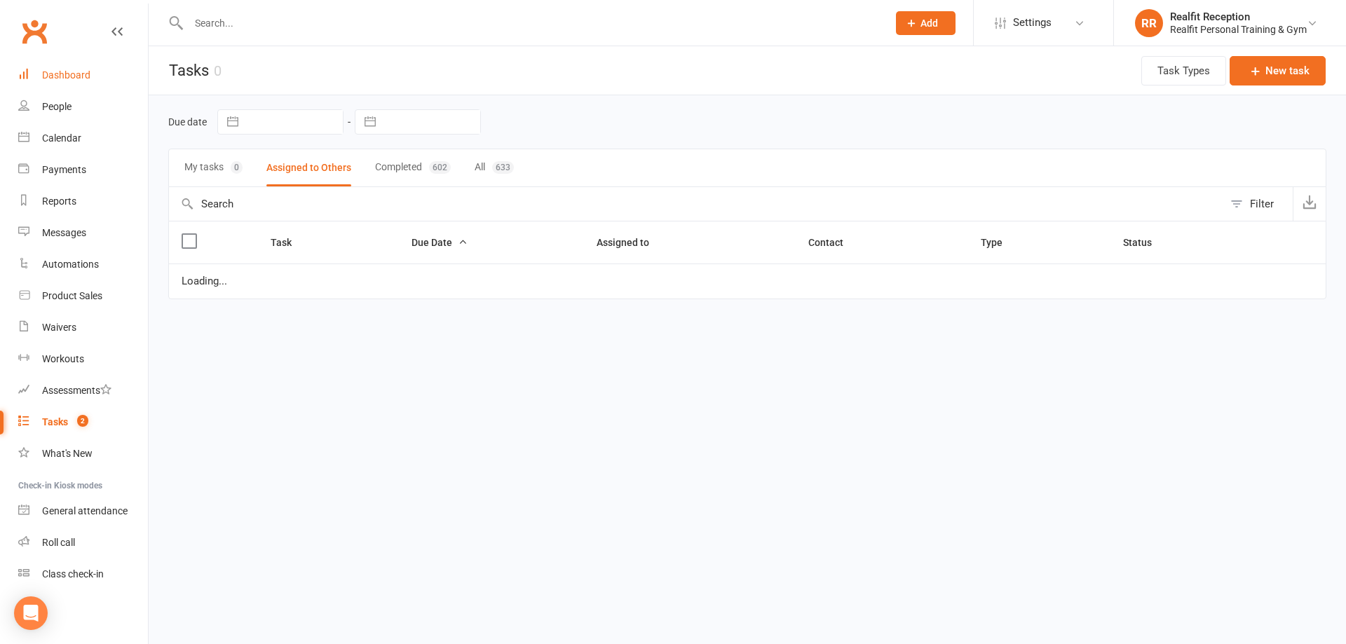
select select "waiting"
select select "started"
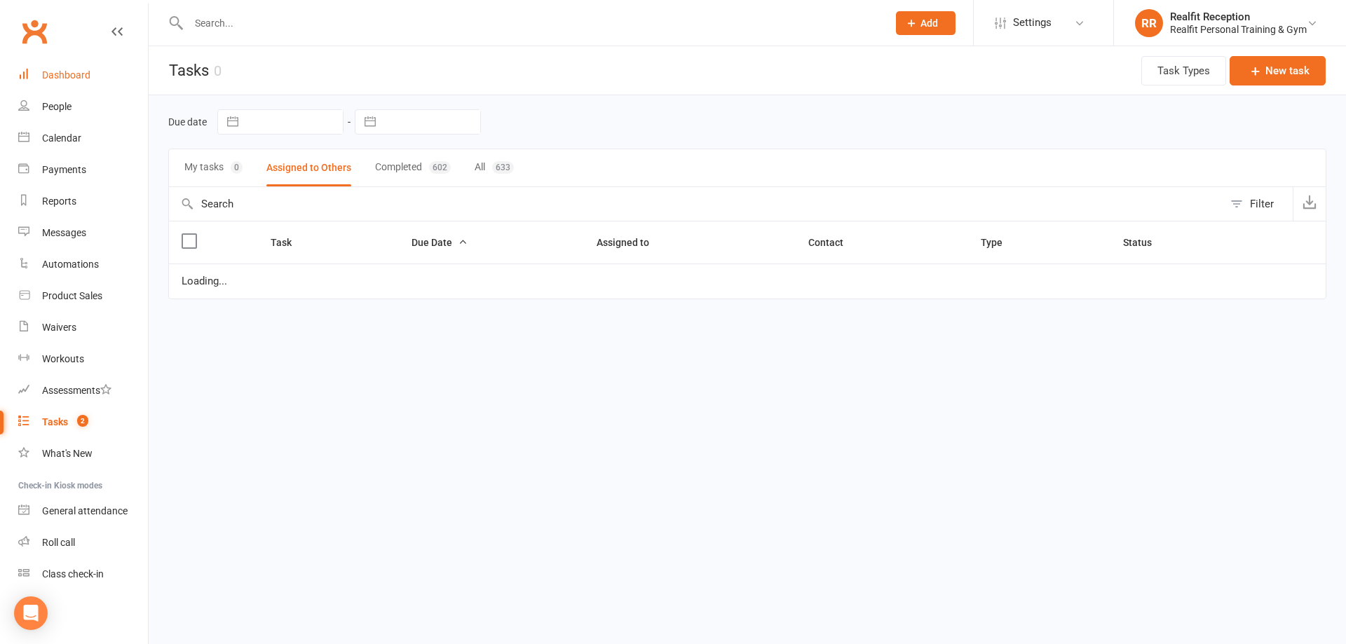
select select "waiting"
select select "started"
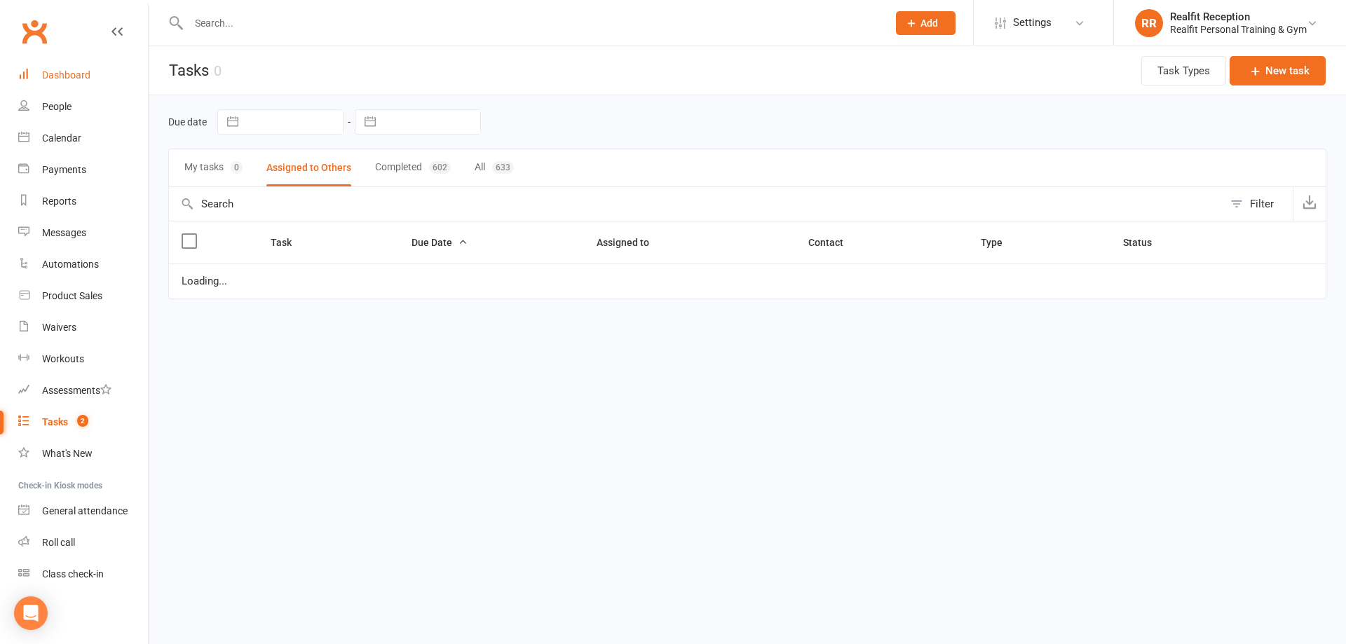
select select "started"
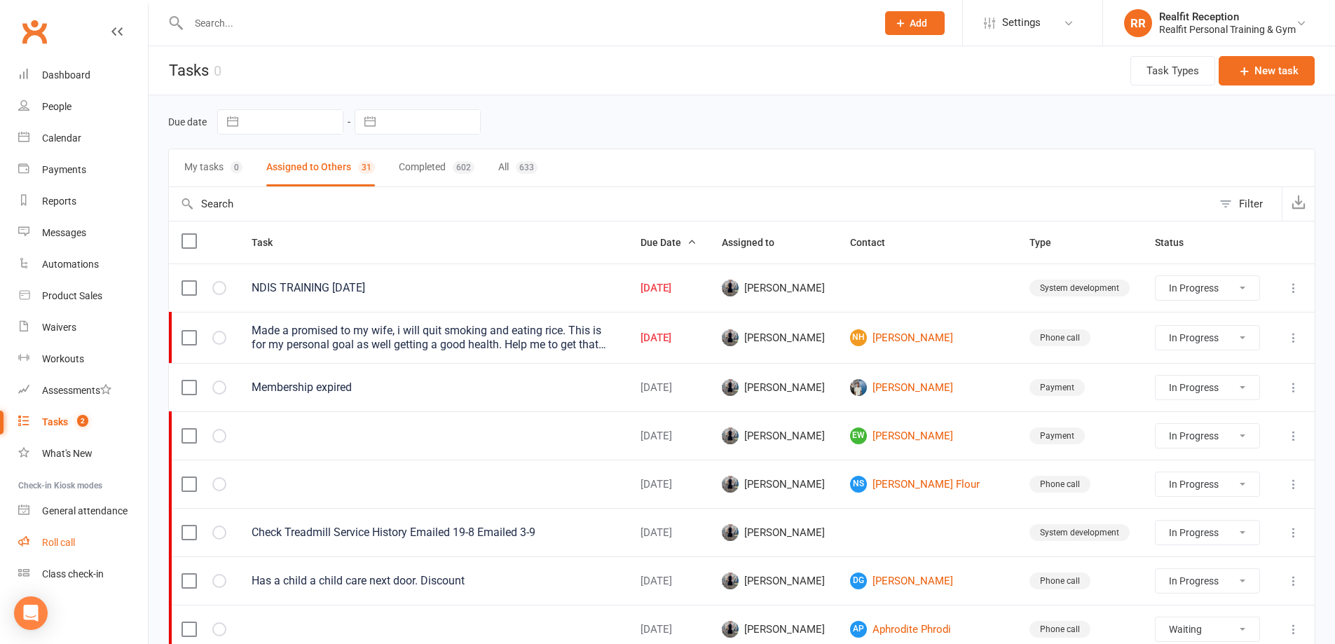
click at [69, 544] on div "Roll call" at bounding box center [58, 542] width 33 height 11
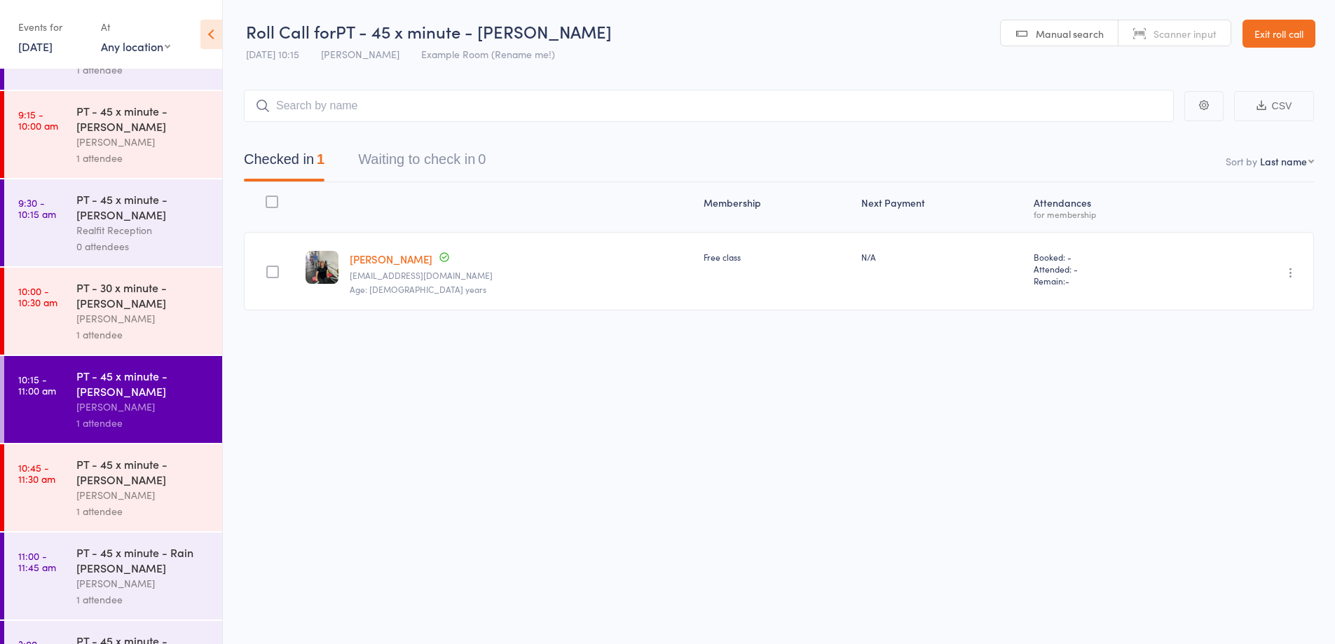
scroll to position [664, 0]
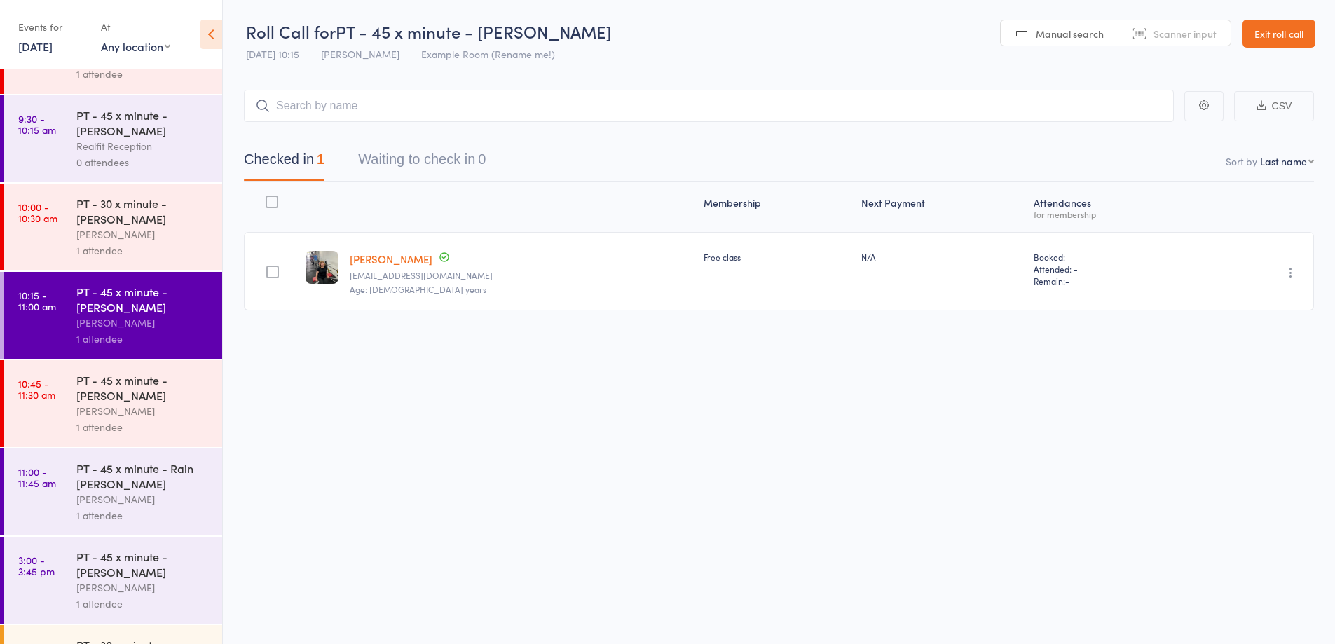
click at [1263, 32] on link "Exit roll call" at bounding box center [1279, 34] width 73 height 28
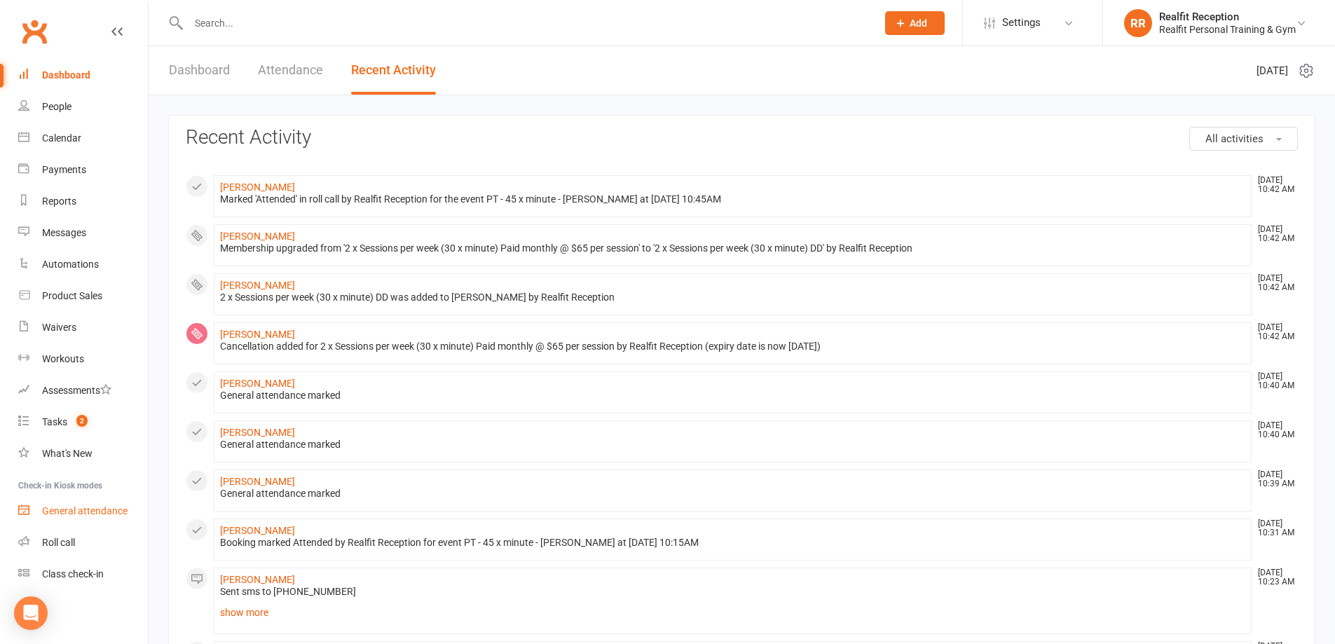
click at [83, 515] on div "General attendance" at bounding box center [84, 510] width 85 height 11
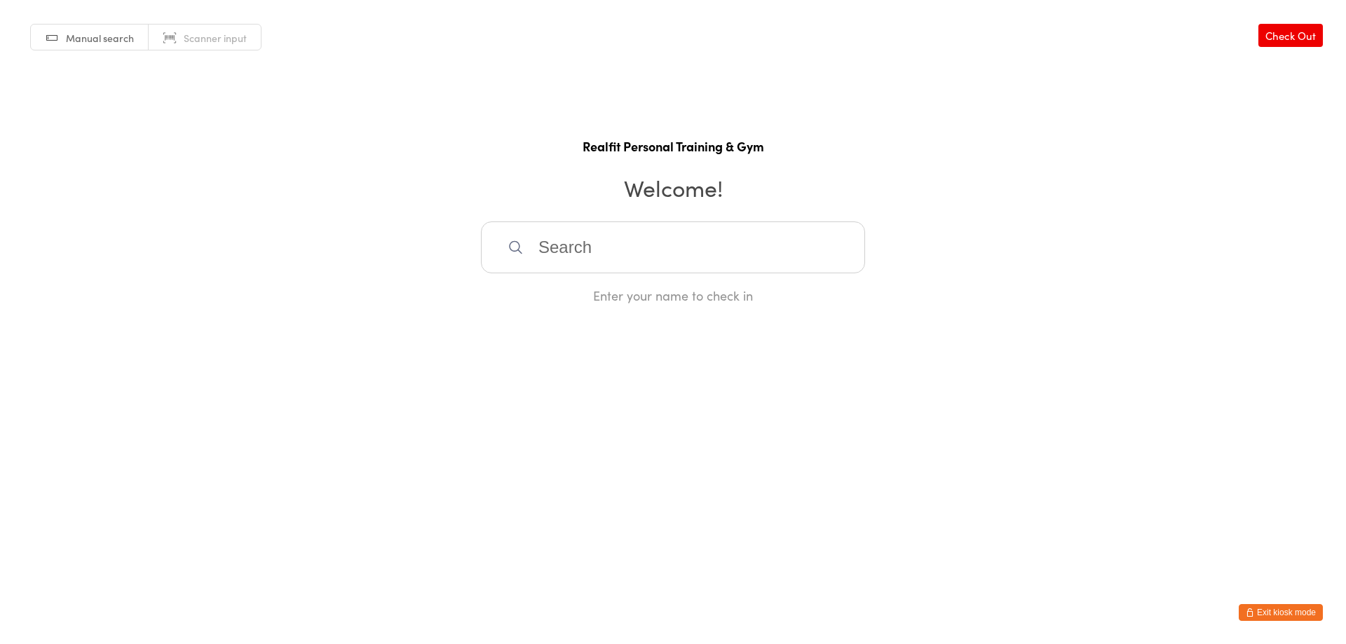
click at [613, 246] on input "search" at bounding box center [673, 247] width 384 height 52
type input "zahide"
click at [580, 296] on div "[PERSON_NAME]" at bounding box center [672, 292] width 359 height 19
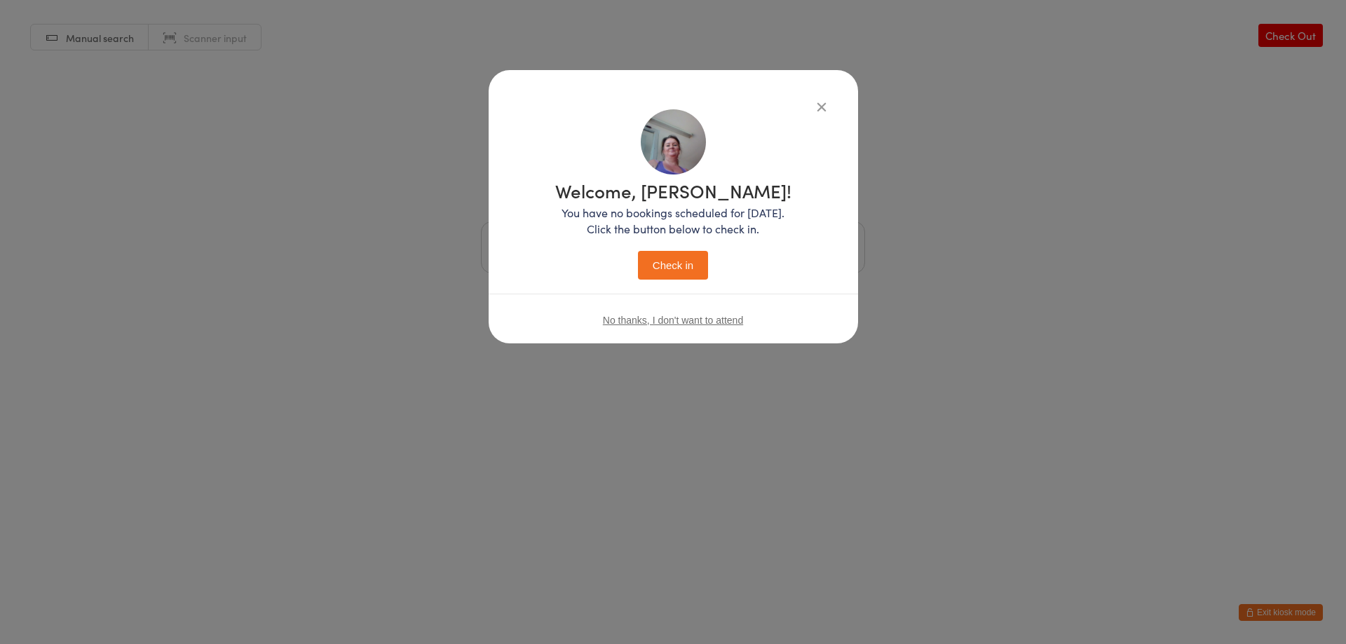
click at [669, 268] on button "Check in" at bounding box center [673, 265] width 70 height 29
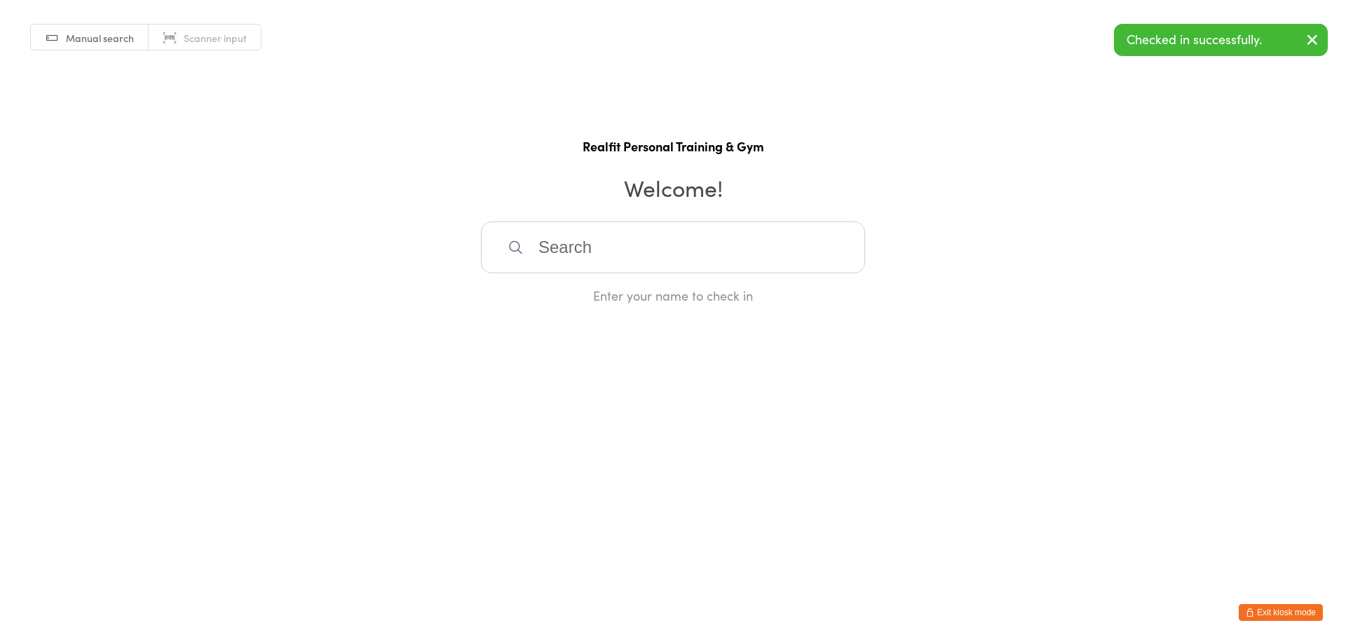
click at [669, 265] on input "search" at bounding box center [673, 247] width 384 height 52
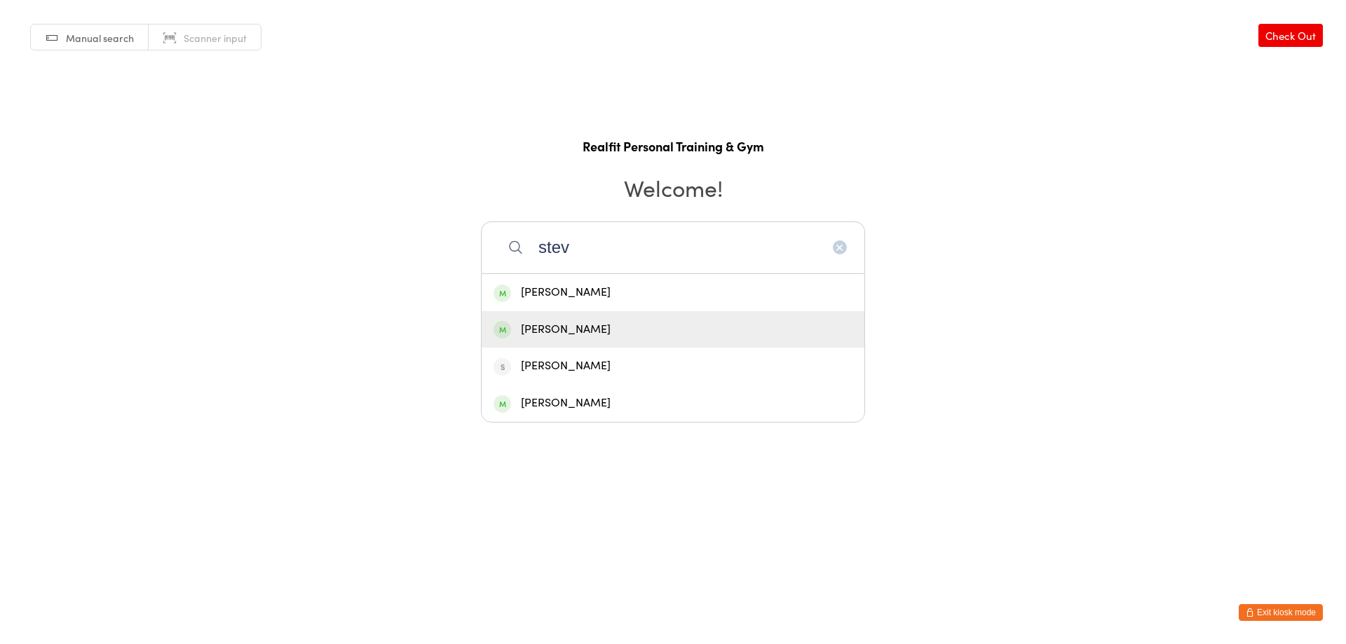
type input "stev"
click at [624, 332] on div "Steve Braham" at bounding box center [672, 329] width 359 height 19
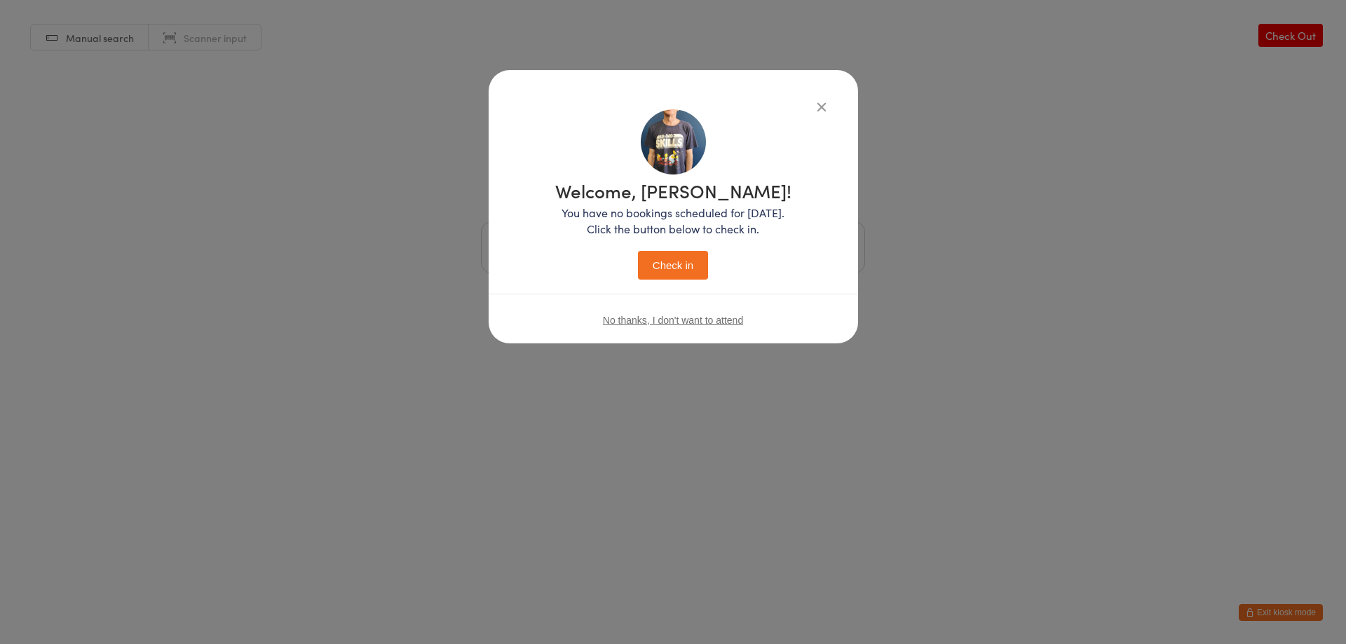
click at [656, 256] on button "Check in" at bounding box center [673, 265] width 70 height 29
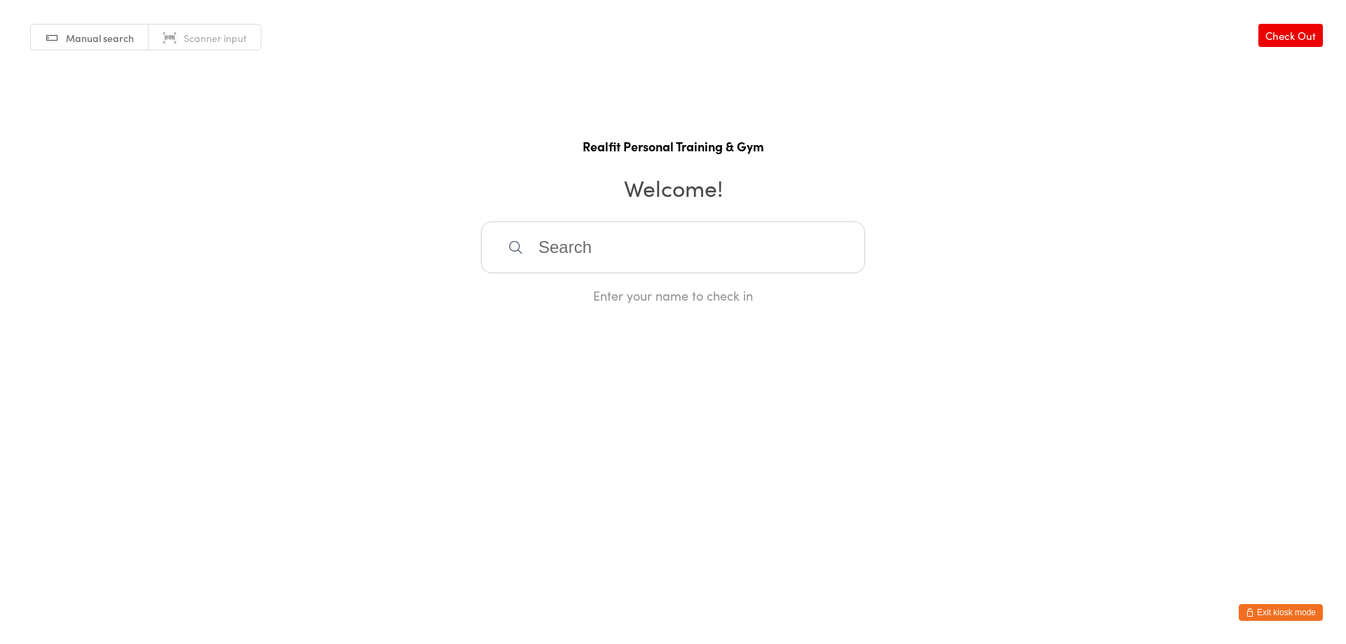
click at [587, 246] on input "search" at bounding box center [673, 247] width 384 height 52
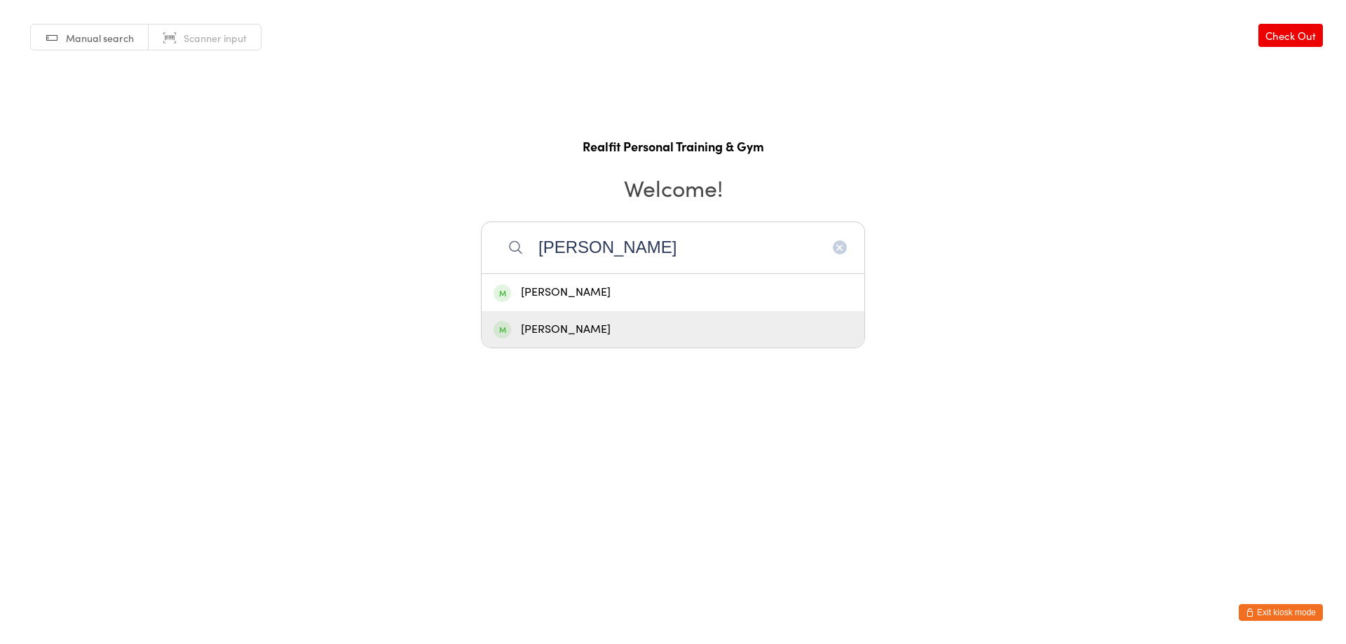
type input "nevill"
click at [574, 327] on div "Neville Matthews" at bounding box center [672, 329] width 359 height 19
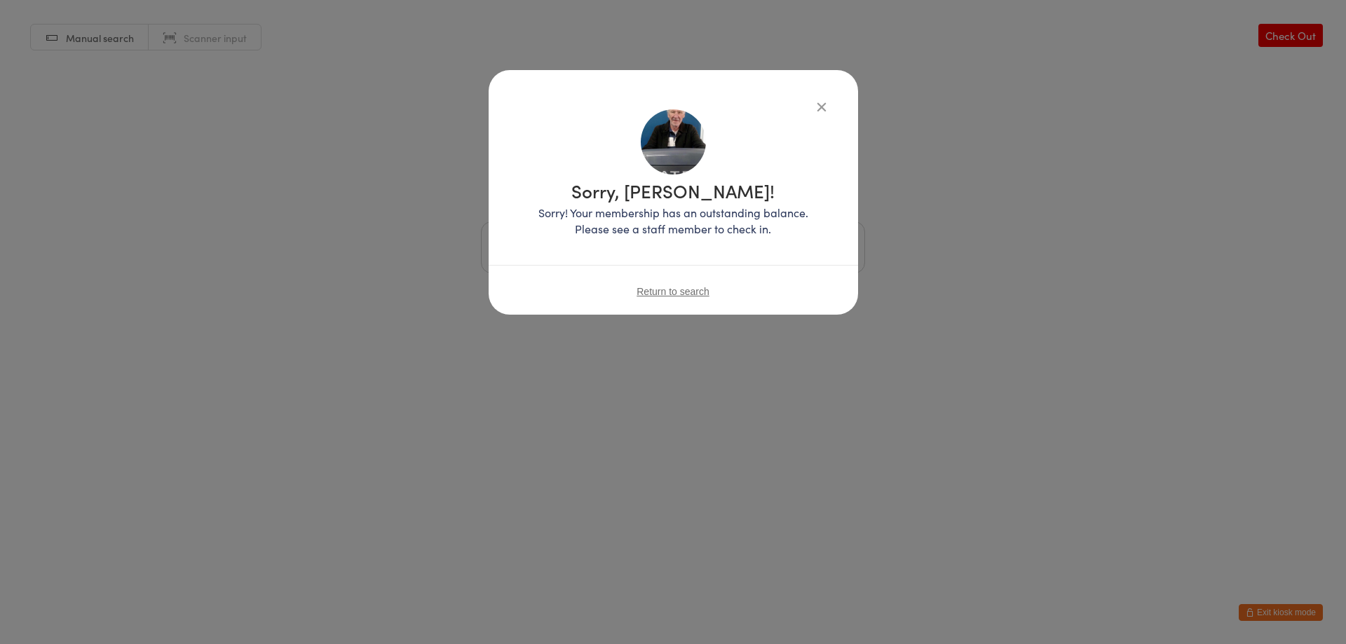
click at [821, 106] on icon "button" at bounding box center [821, 106] width 15 height 15
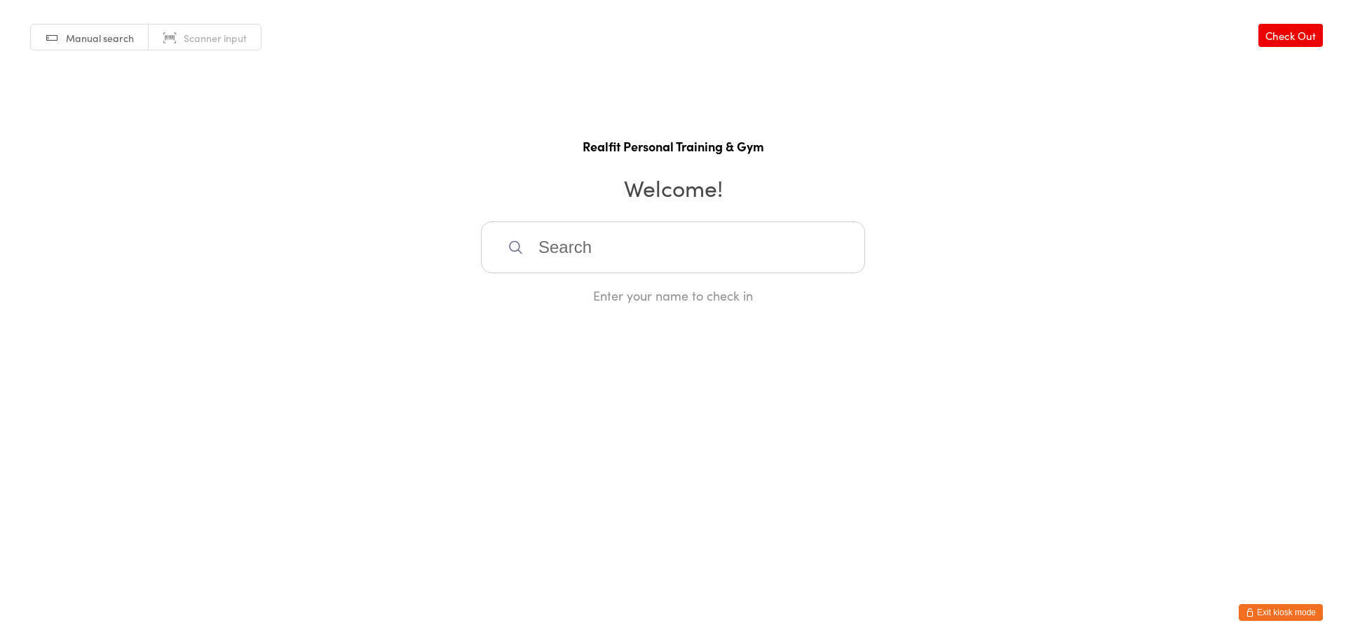
click at [1292, 603] on html "You have now entered Kiosk Mode. Members will be able to check themselves in us…" at bounding box center [673, 322] width 1346 height 644
click at [1291, 609] on button "Exit kiosk mode" at bounding box center [1280, 612] width 84 height 17
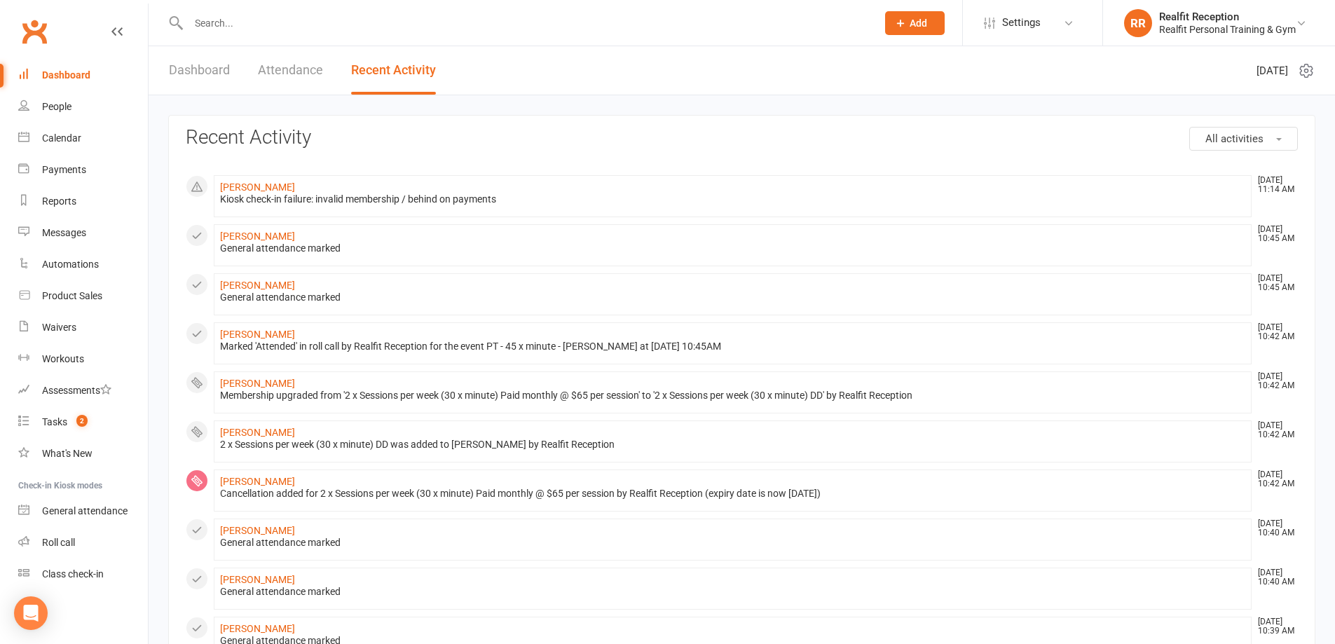
click at [310, 20] on input "text" at bounding box center [525, 23] width 683 height 20
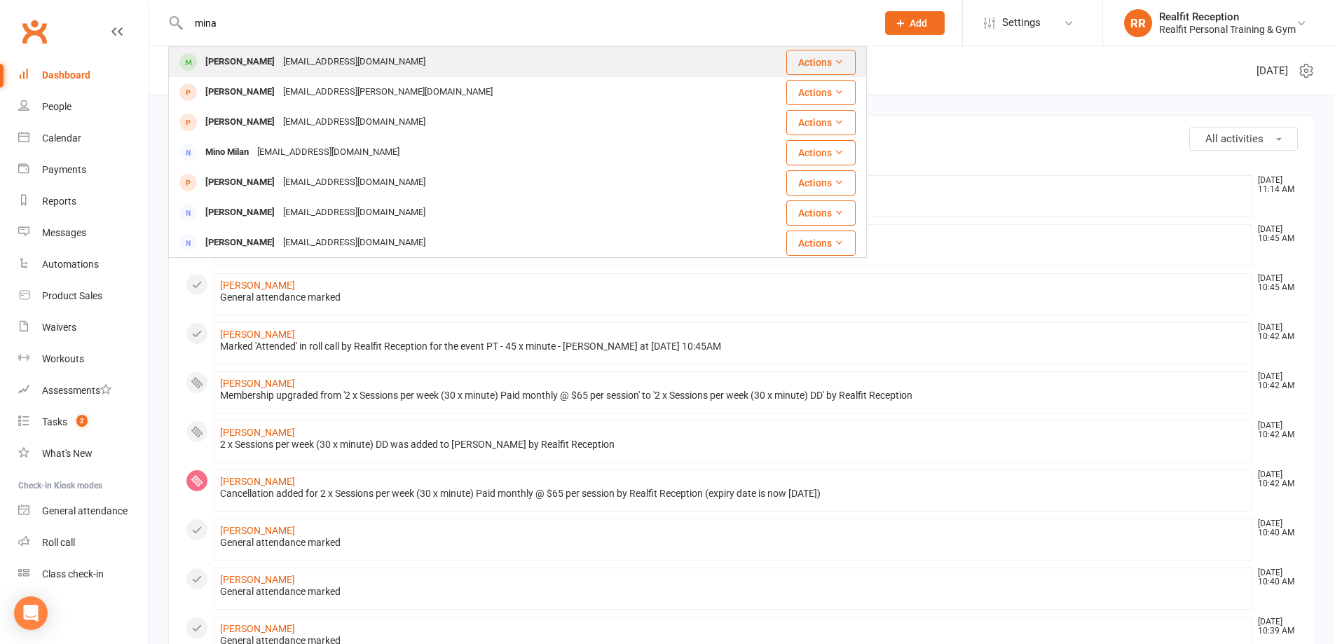
type input "mina"
click at [296, 61] on div "[EMAIL_ADDRESS][DOMAIN_NAME]" at bounding box center [354, 62] width 151 height 20
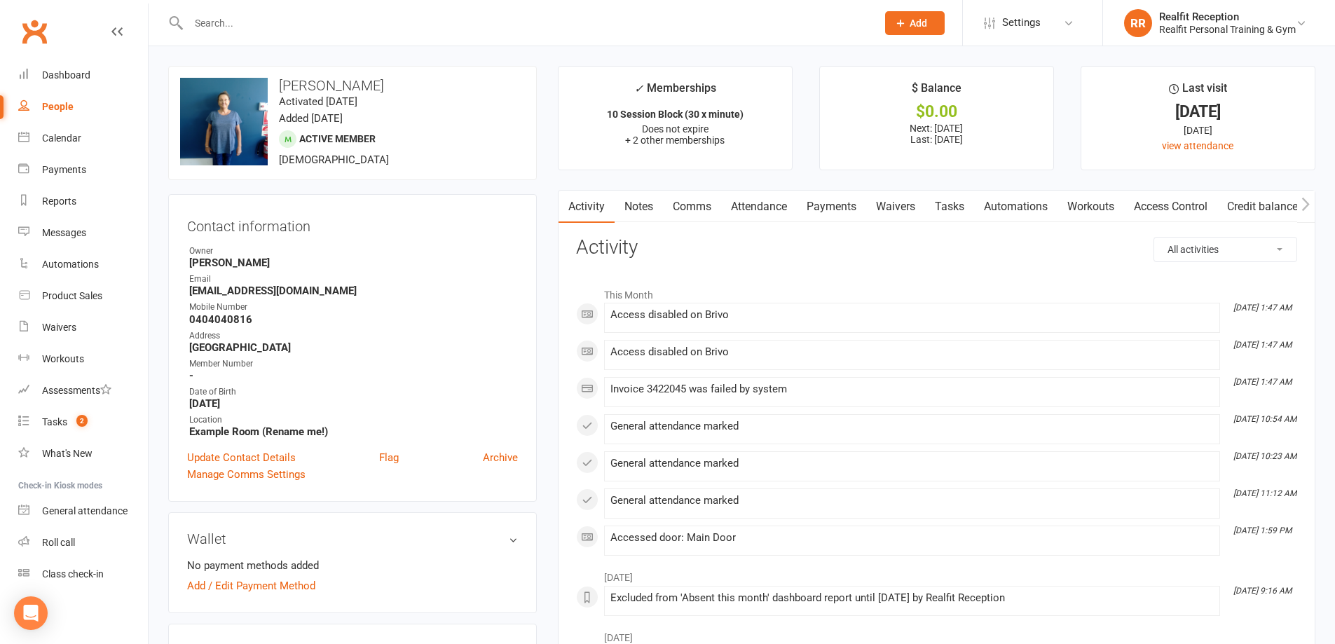
click at [841, 211] on link "Payments" at bounding box center [831, 207] width 69 height 32
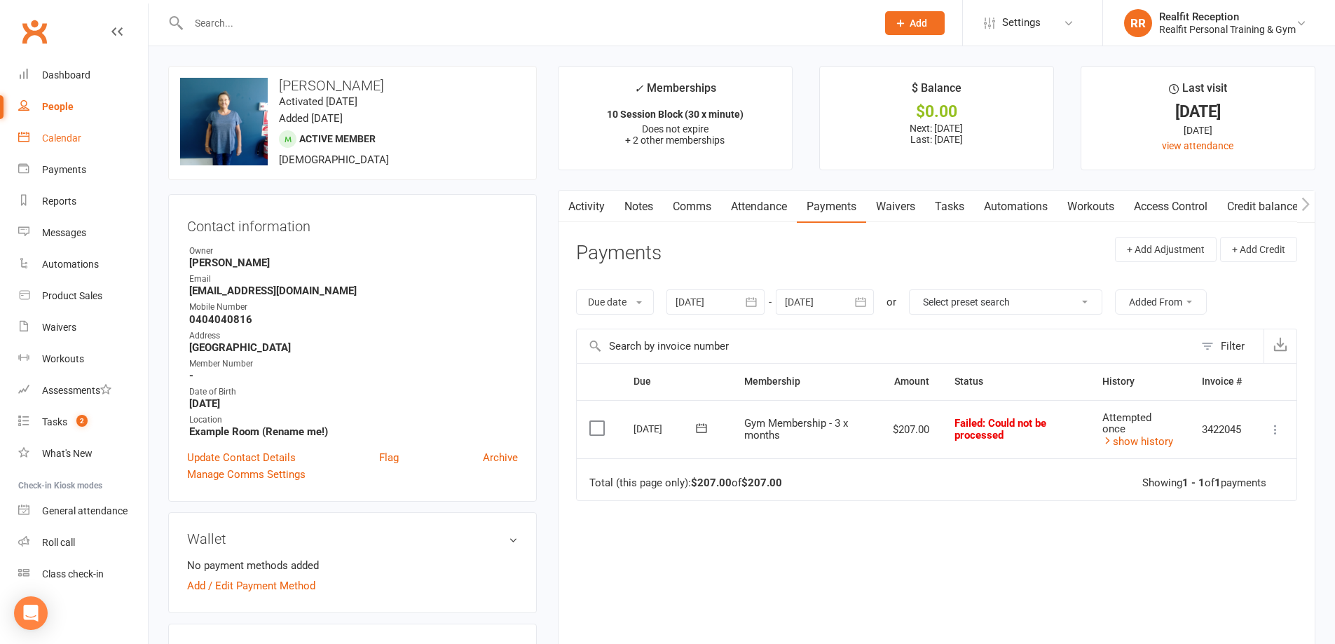
click at [70, 142] on div "Calendar" at bounding box center [61, 137] width 39 height 11
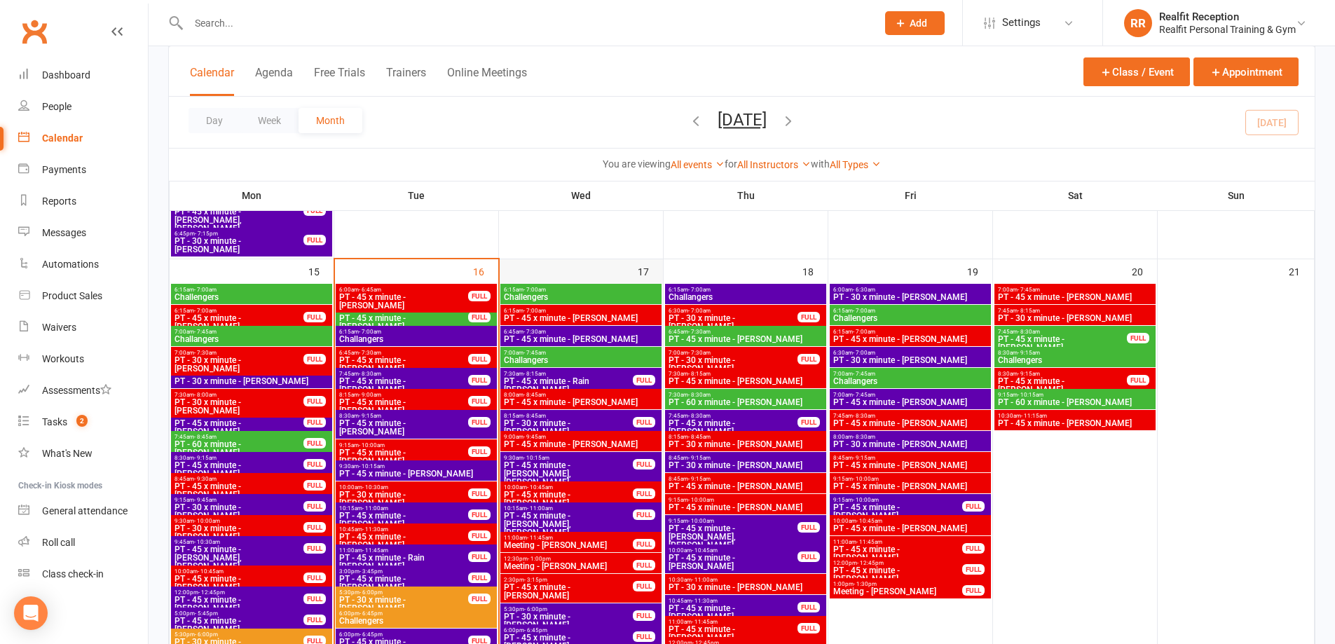
scroll to position [1472, 0]
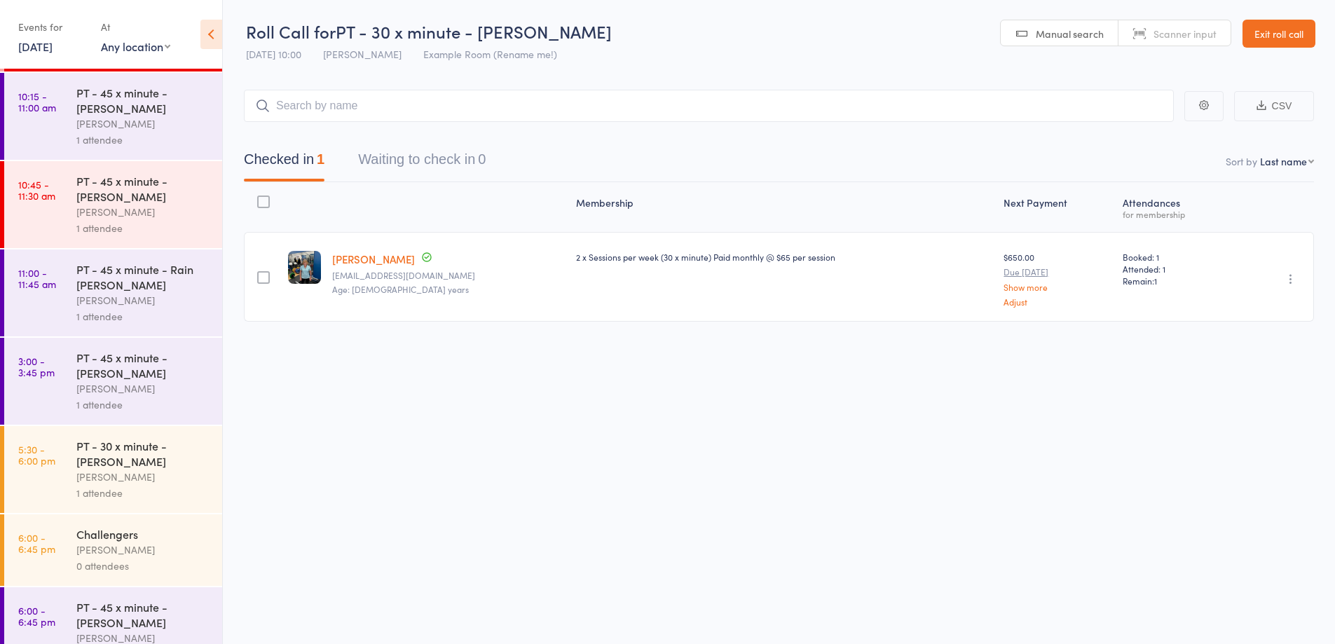
scroll to position [895, 0]
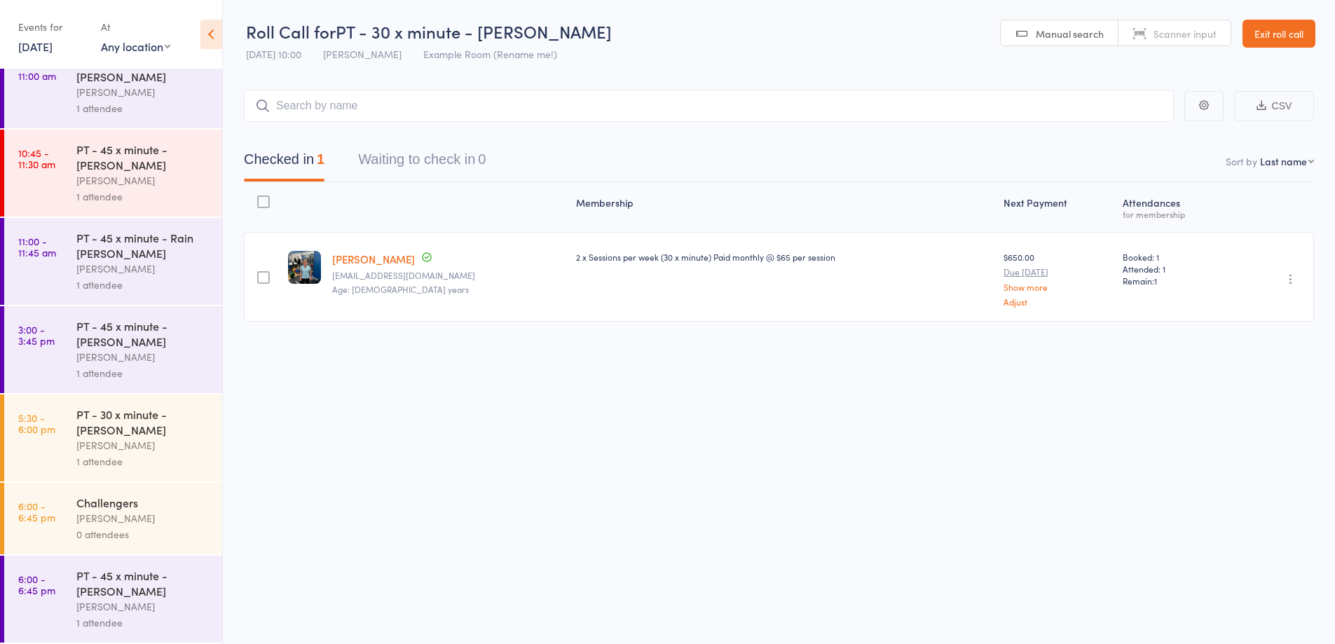
click at [176, 604] on div "Audery Perera" at bounding box center [143, 606] width 134 height 16
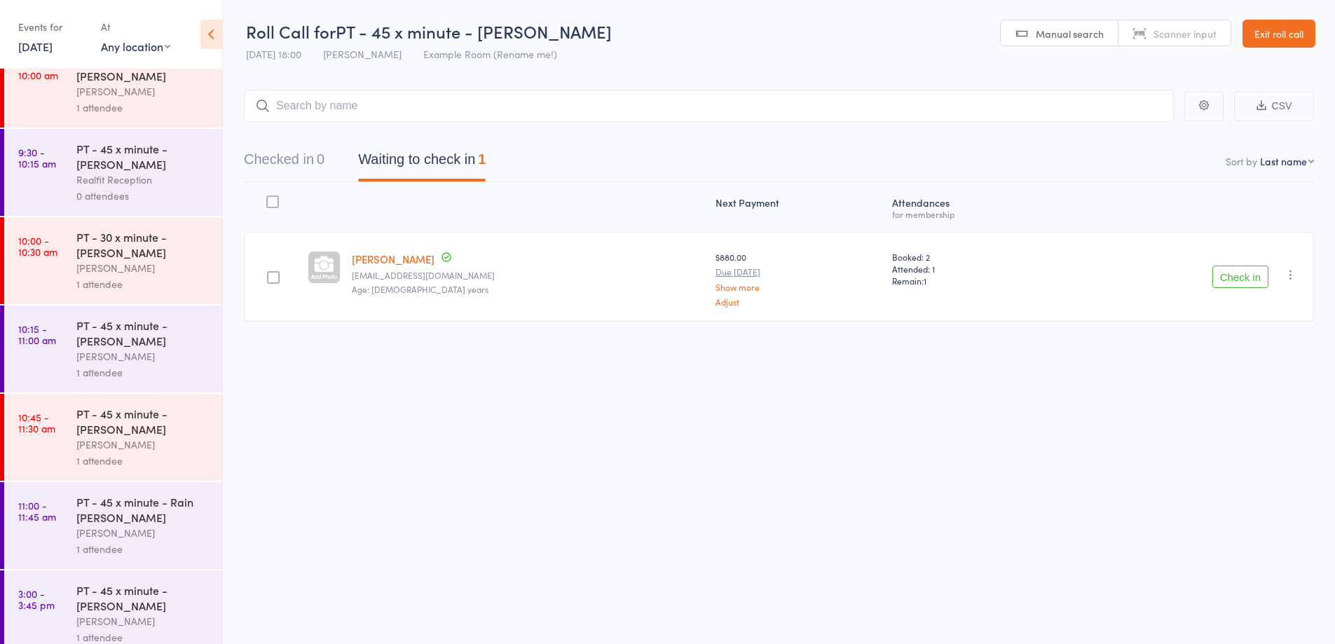
scroll to position [701, 0]
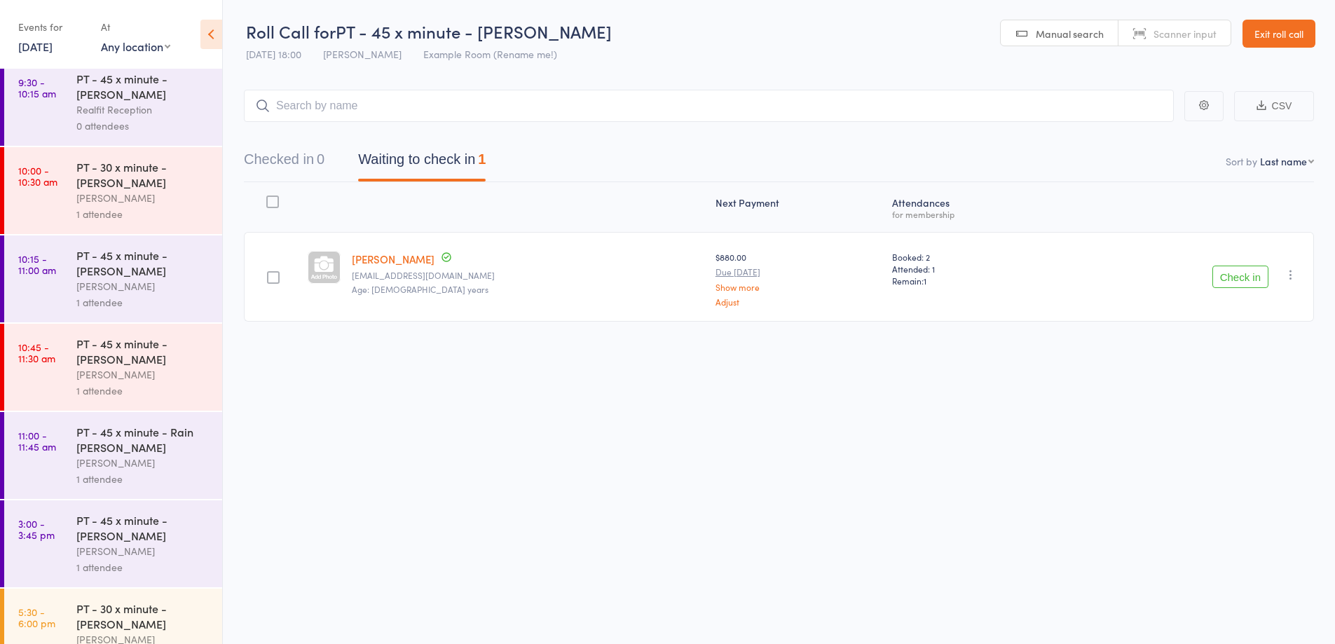
click at [170, 452] on div "PT - 45 x minute - Rain [PERSON_NAME]" at bounding box center [143, 439] width 134 height 31
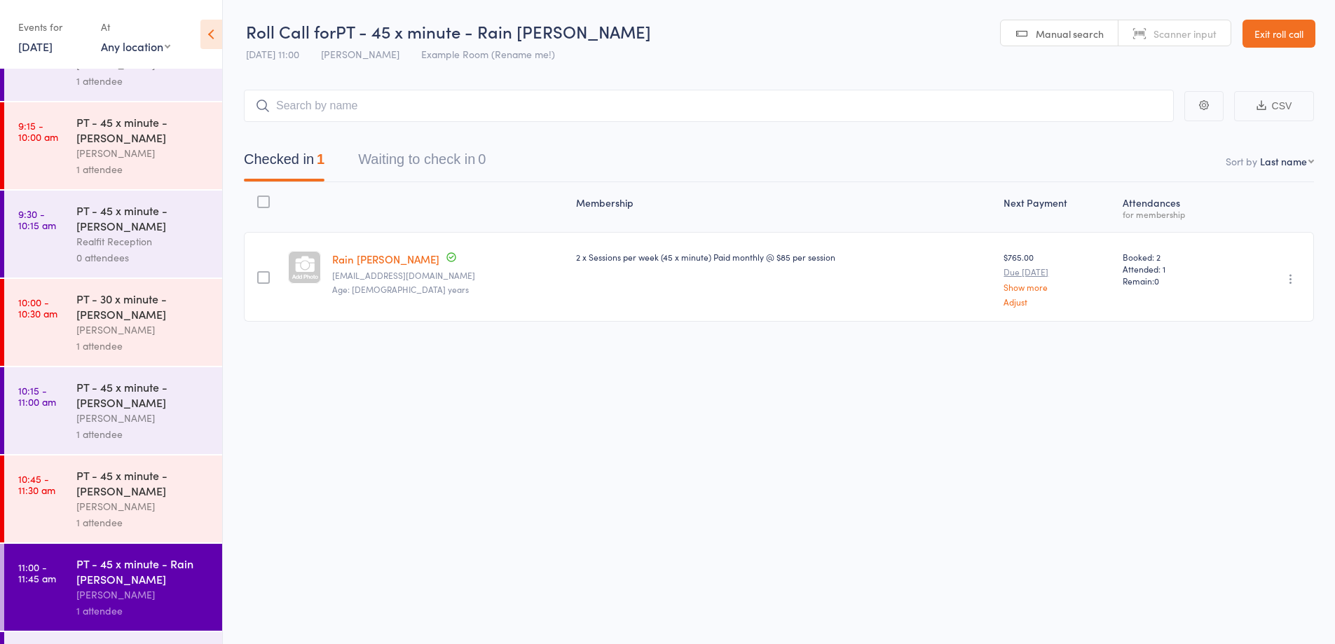
scroll to position [584, 0]
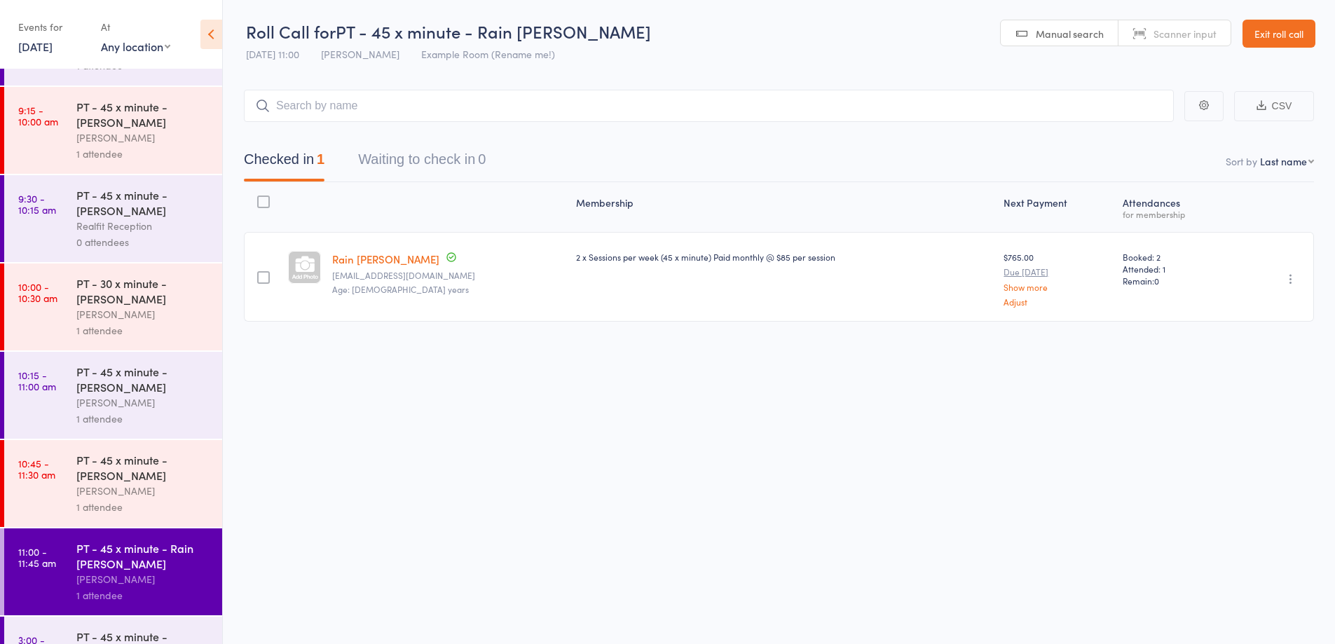
click at [1266, 30] on link "Exit roll call" at bounding box center [1279, 34] width 73 height 28
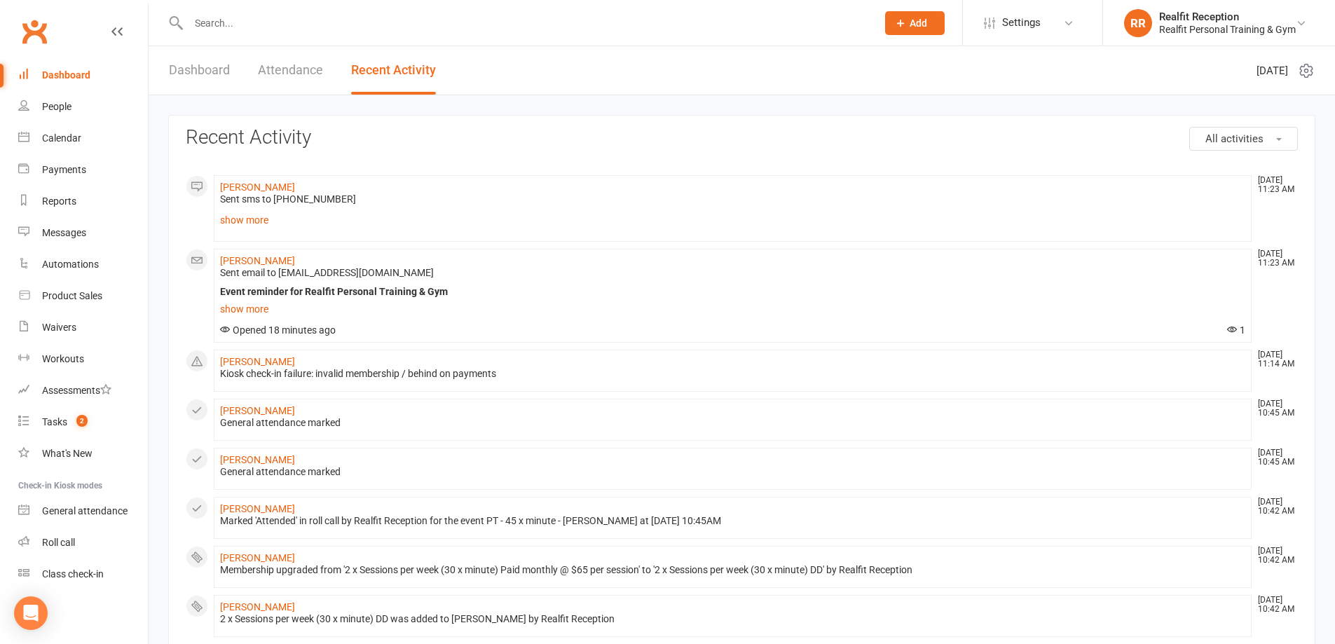
click at [319, 13] on input "text" at bounding box center [525, 23] width 683 height 20
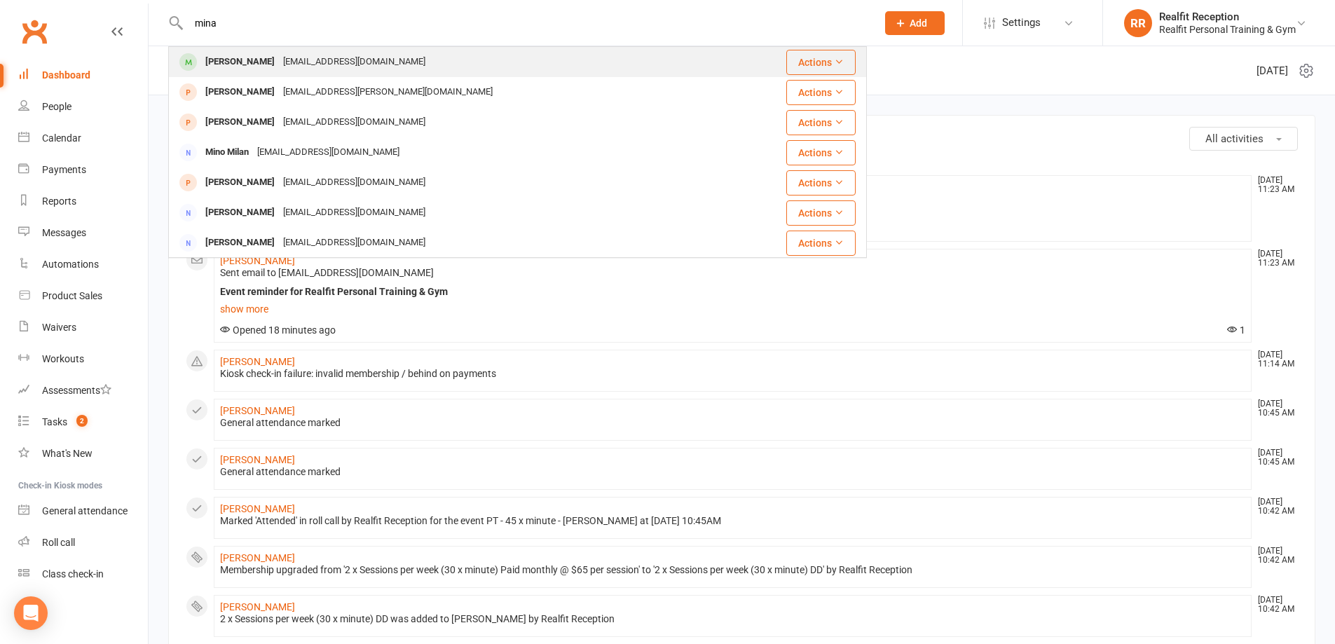
type input "mina"
click at [296, 60] on div "minakanis1@gmail.com" at bounding box center [354, 62] width 151 height 20
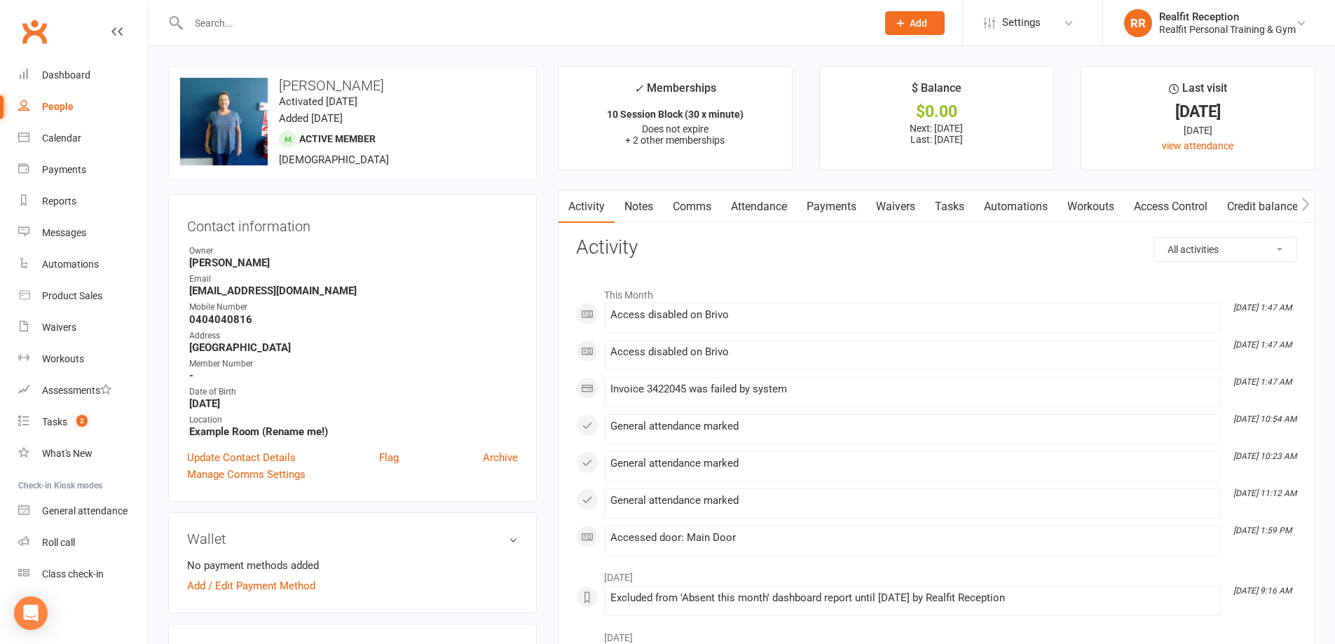
click at [835, 207] on link "Payments" at bounding box center [831, 207] width 69 height 32
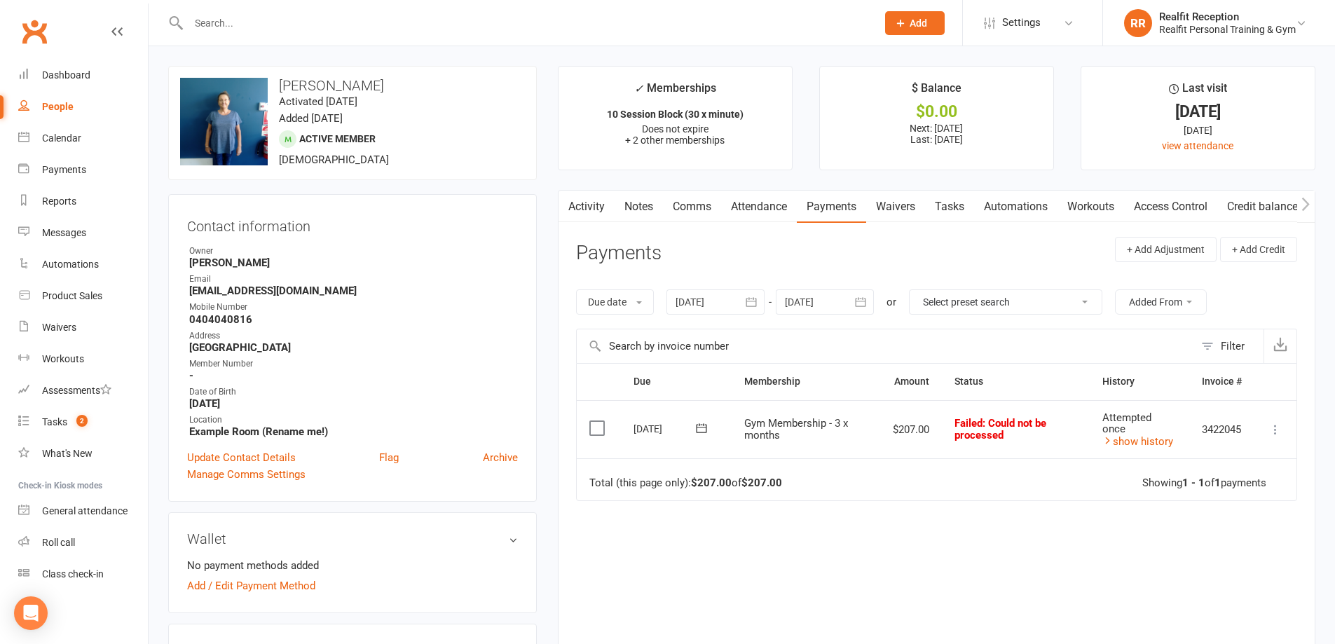
click at [1278, 432] on icon at bounding box center [1275, 430] width 14 height 14
click at [1260, 489] on link "Mark as Paid (POS)" at bounding box center [1213, 485] width 139 height 28
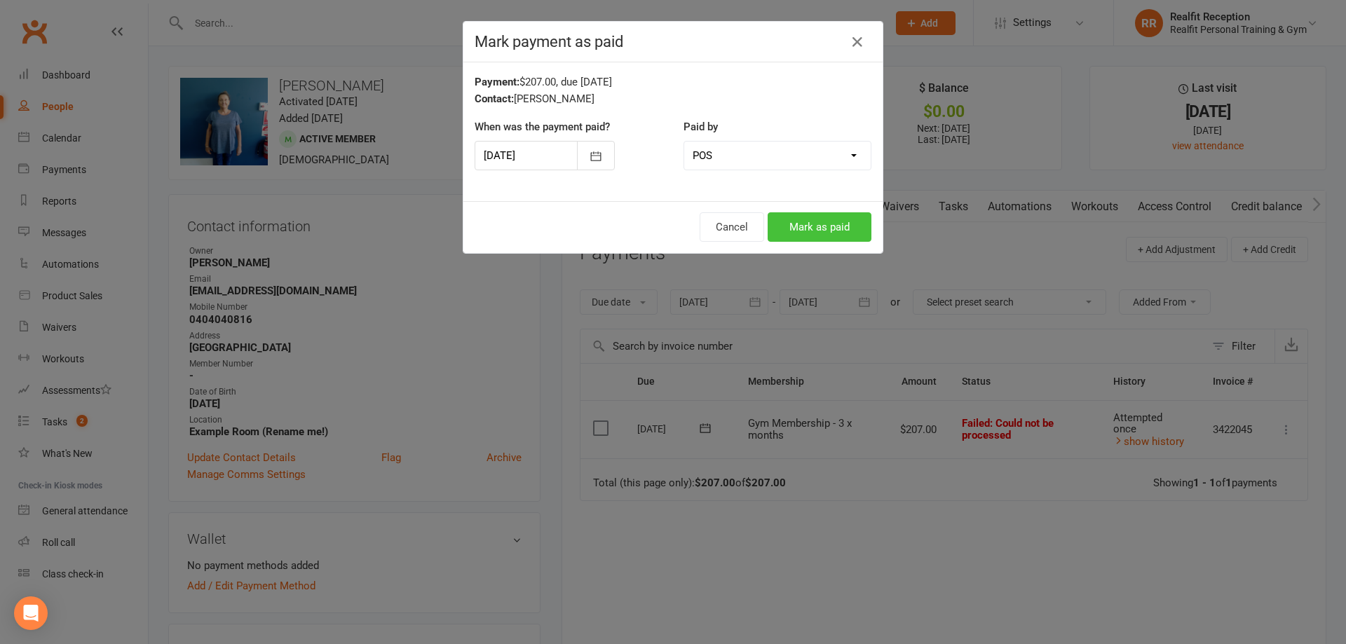
click at [819, 227] on button "Mark as paid" at bounding box center [819, 226] width 104 height 29
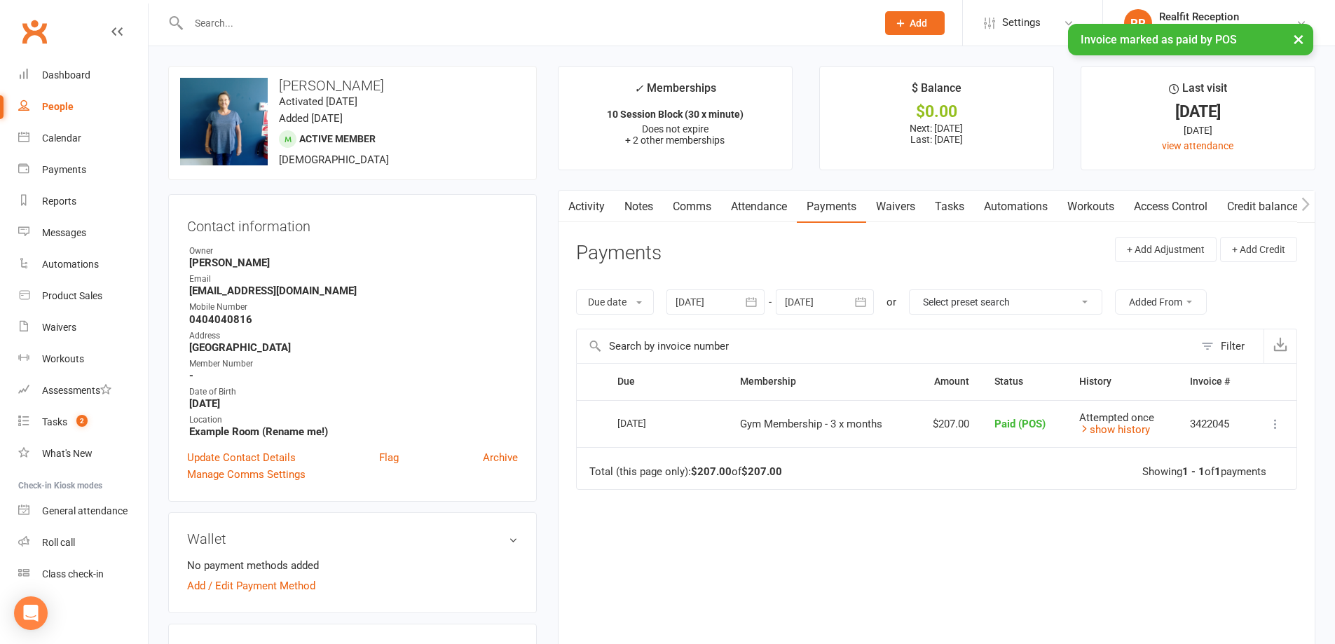
click at [1205, 202] on link "Access Control" at bounding box center [1170, 207] width 93 height 32
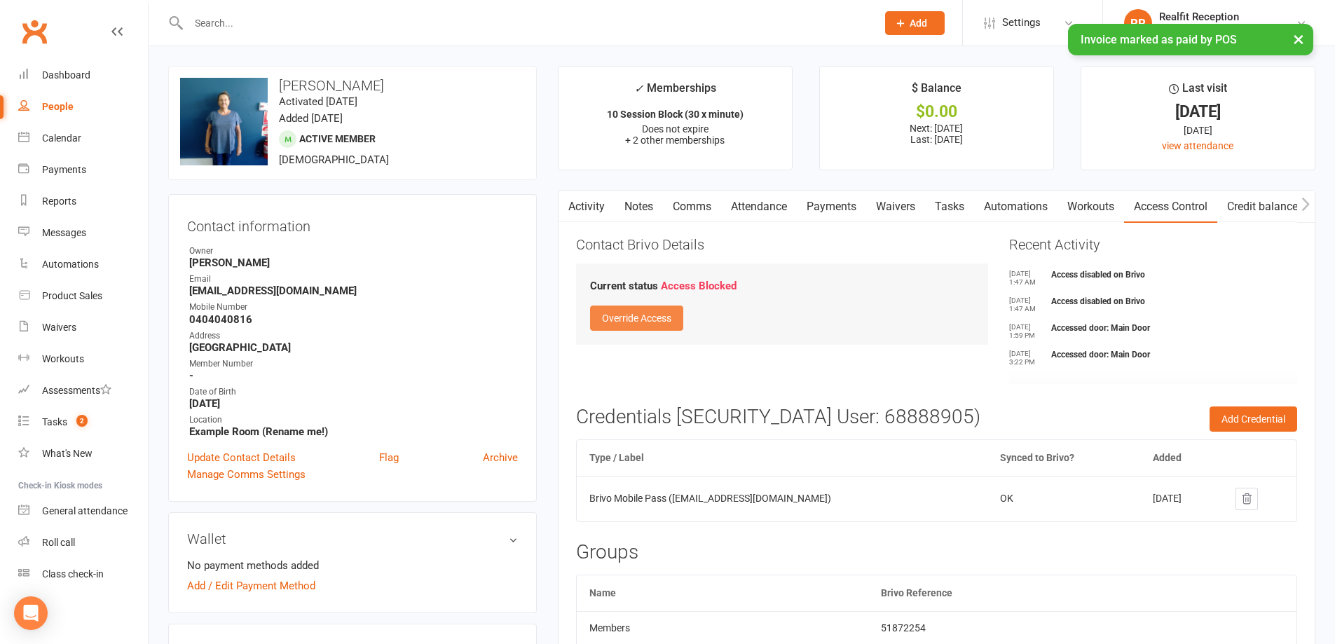
click at [664, 317] on button "Override Access" at bounding box center [636, 318] width 93 height 25
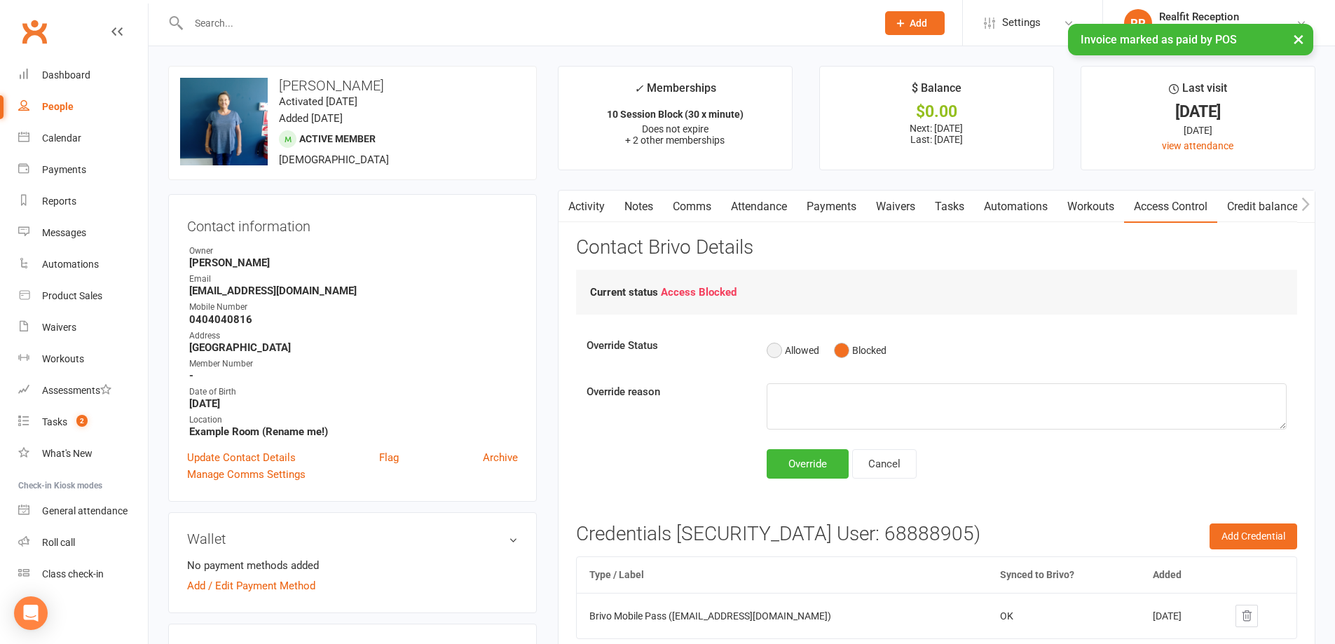
click at [771, 346] on button "Allowed" at bounding box center [793, 350] width 53 height 27
click at [811, 469] on div "Override" at bounding box center [808, 463] width 82 height 29
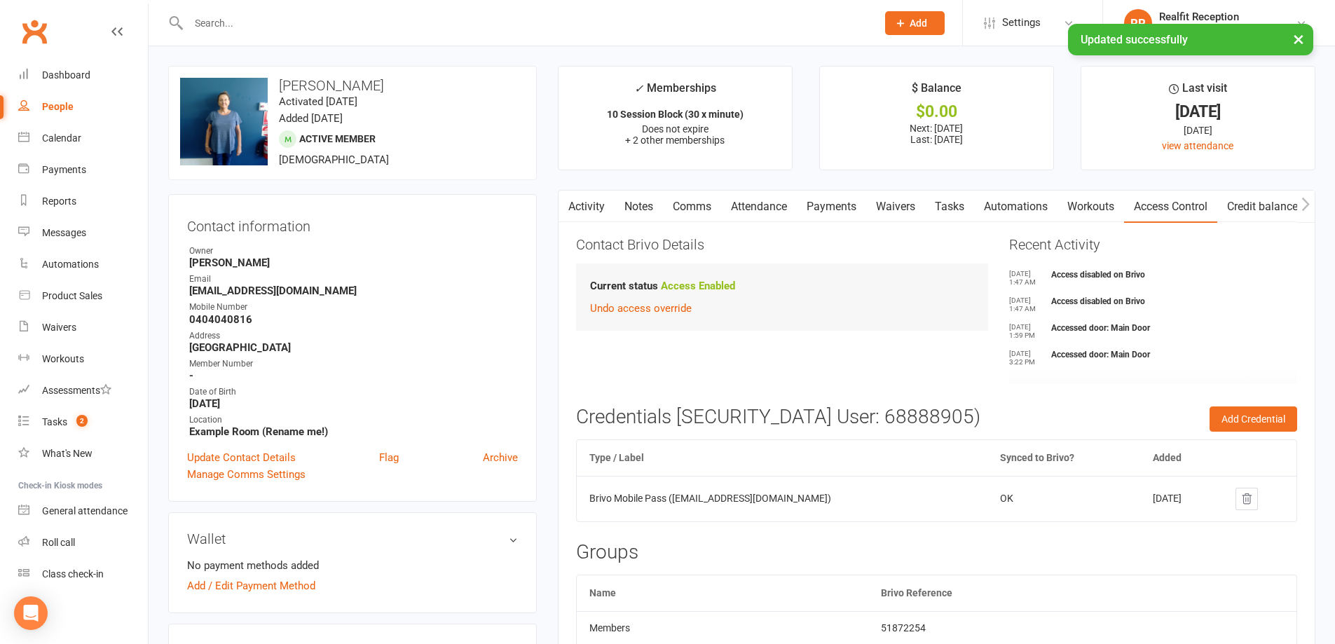
click at [334, 24] on div "× Updated successfully" at bounding box center [658, 24] width 1317 height 0
click at [332, 24] on div "× Updated successfully" at bounding box center [658, 24] width 1317 height 0
click at [328, 22] on input "text" at bounding box center [525, 23] width 683 height 20
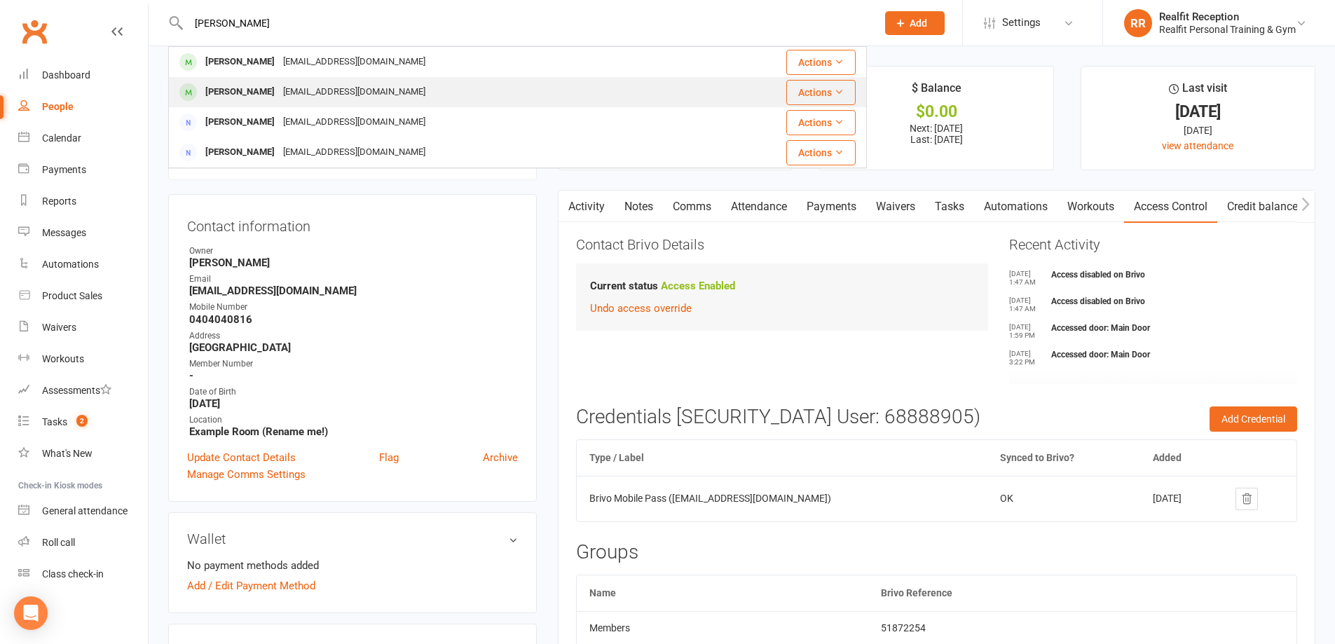
type input "neville"
click at [311, 92] on div "nifty76@icloud.com" at bounding box center [354, 92] width 151 height 20
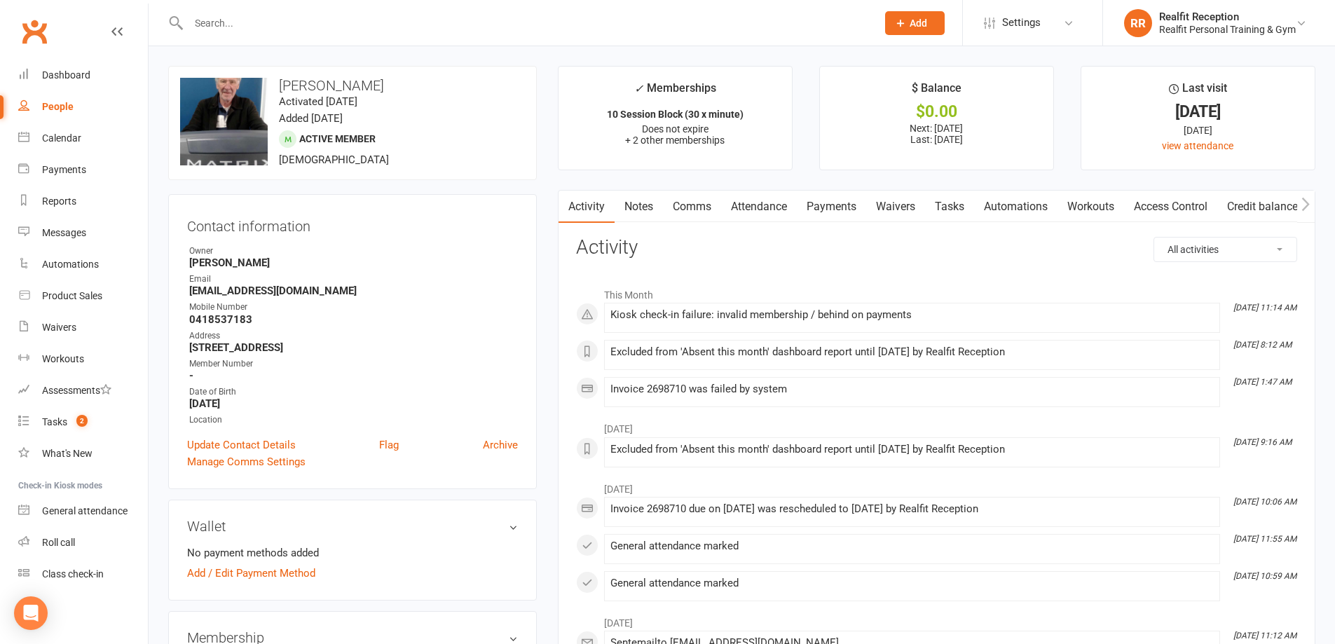
click at [846, 208] on link "Payments" at bounding box center [831, 207] width 69 height 32
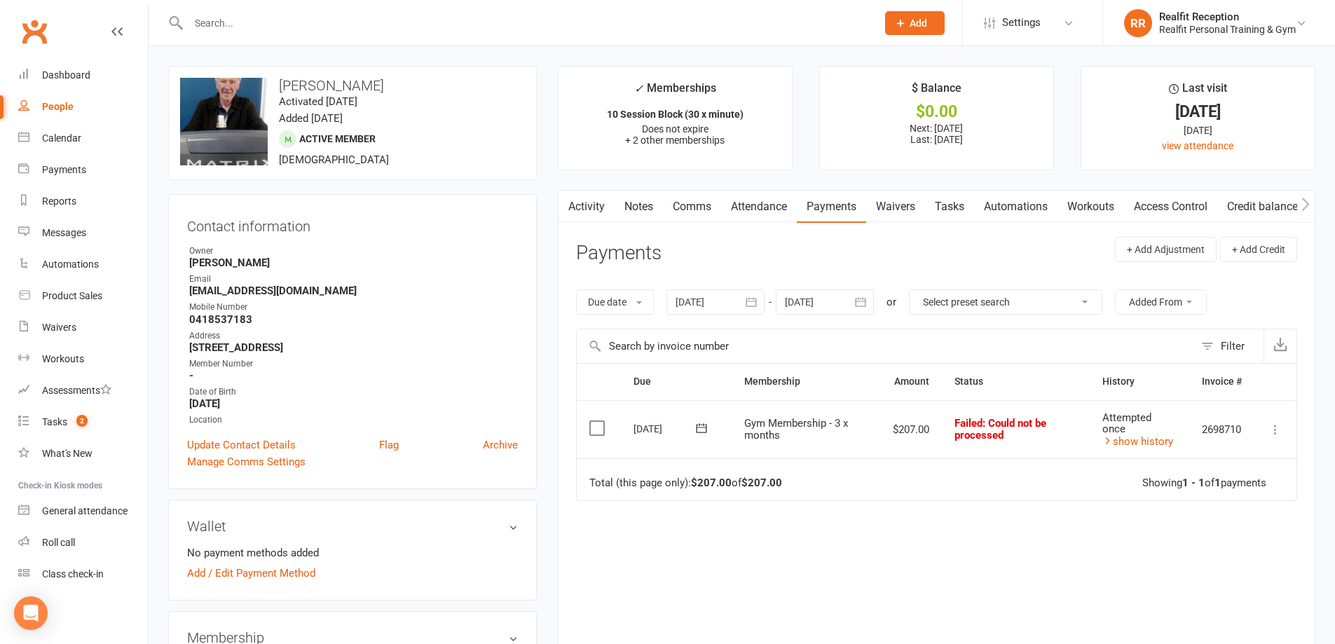
click at [1275, 436] on icon at bounding box center [1275, 430] width 14 height 14
click at [1261, 486] on link "Mark as Paid (POS)" at bounding box center [1213, 485] width 139 height 28
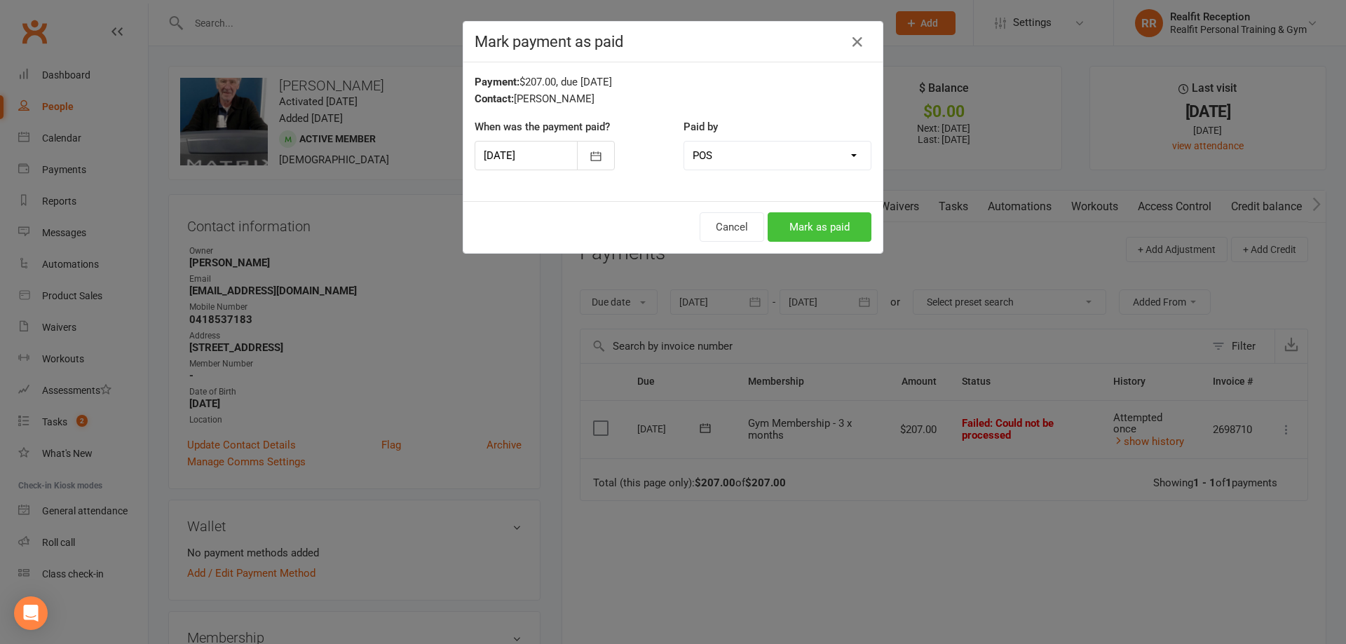
drag, startPoint x: 805, startPoint y: 212, endPoint x: 805, endPoint y: 203, distance: 9.1
click at [805, 211] on div "Cancel Mark as paid" at bounding box center [672, 227] width 419 height 52
click at [803, 211] on div "Cancel Mark as paid" at bounding box center [672, 227] width 419 height 52
click at [805, 223] on button "Mark as paid" at bounding box center [819, 226] width 104 height 29
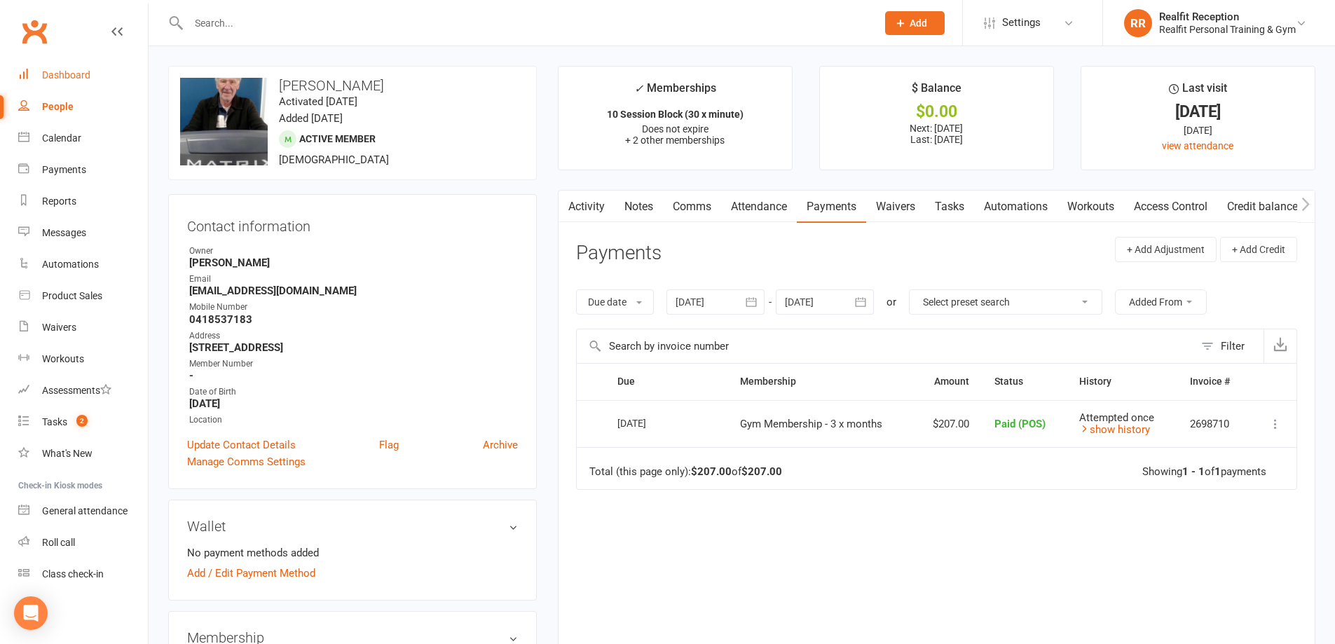
click at [48, 76] on div "Dashboard" at bounding box center [66, 74] width 48 height 11
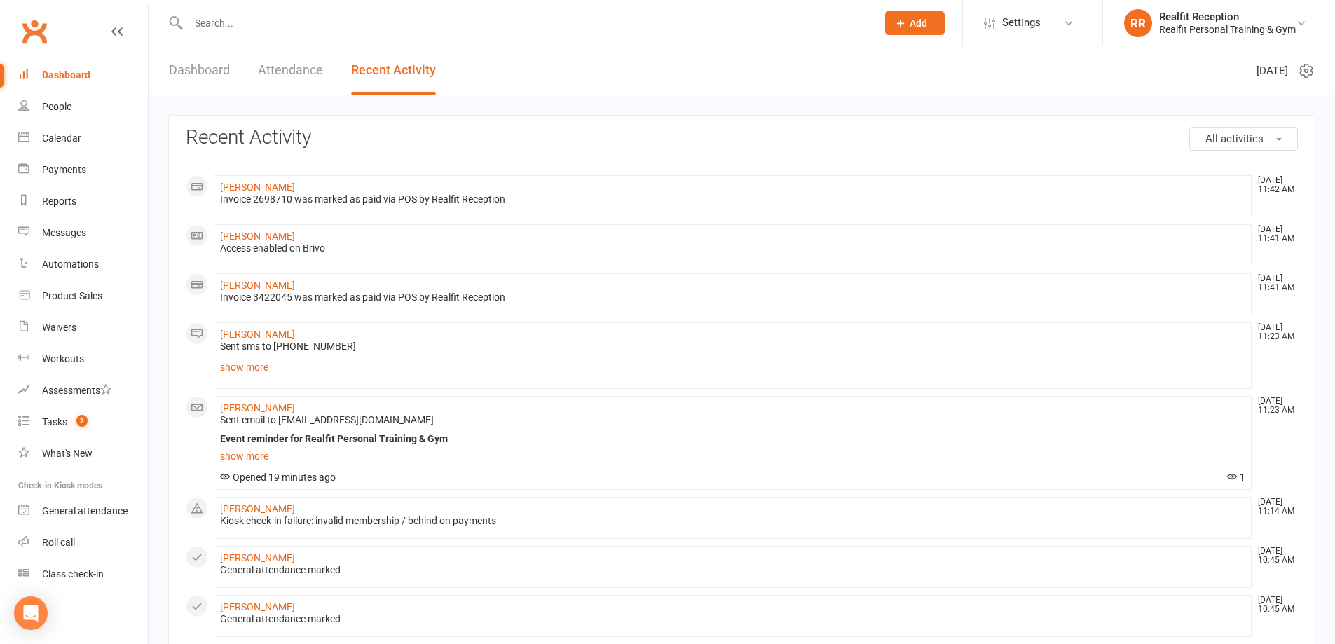
click at [213, 71] on link "Dashboard" at bounding box center [199, 70] width 61 height 48
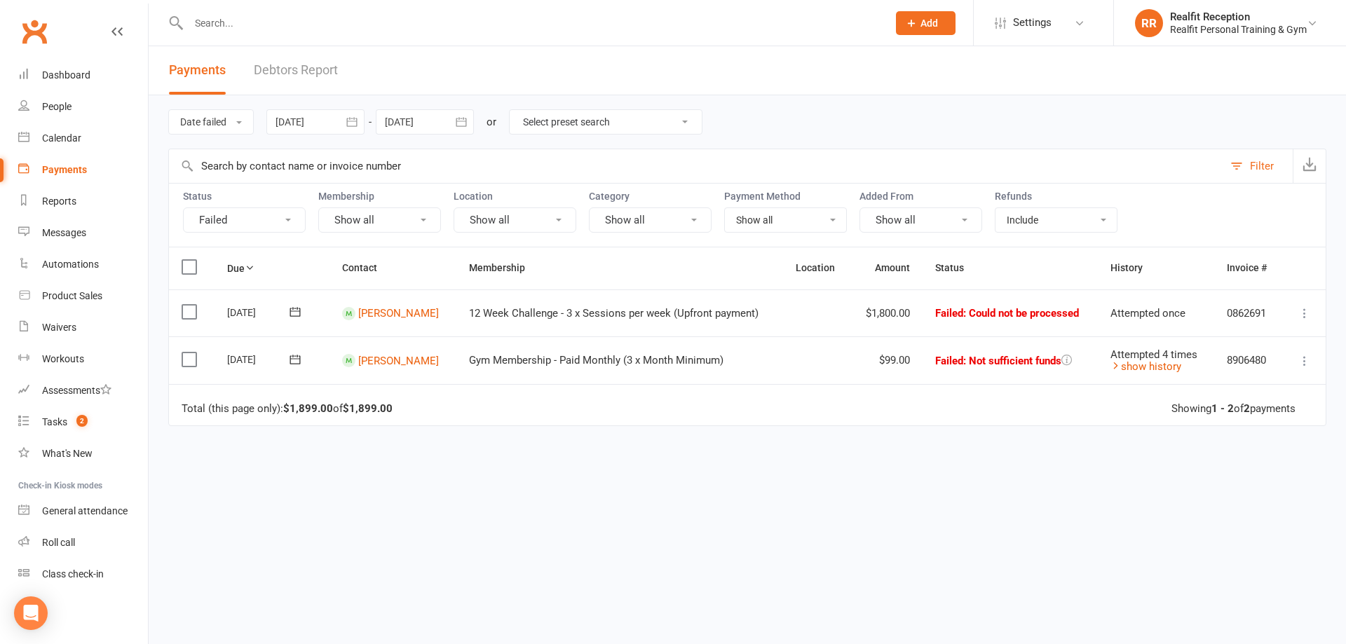
click at [231, 18] on input "text" at bounding box center [530, 23] width 693 height 20
type input "edd"
click at [65, 509] on div "General attendance" at bounding box center [84, 510] width 85 height 11
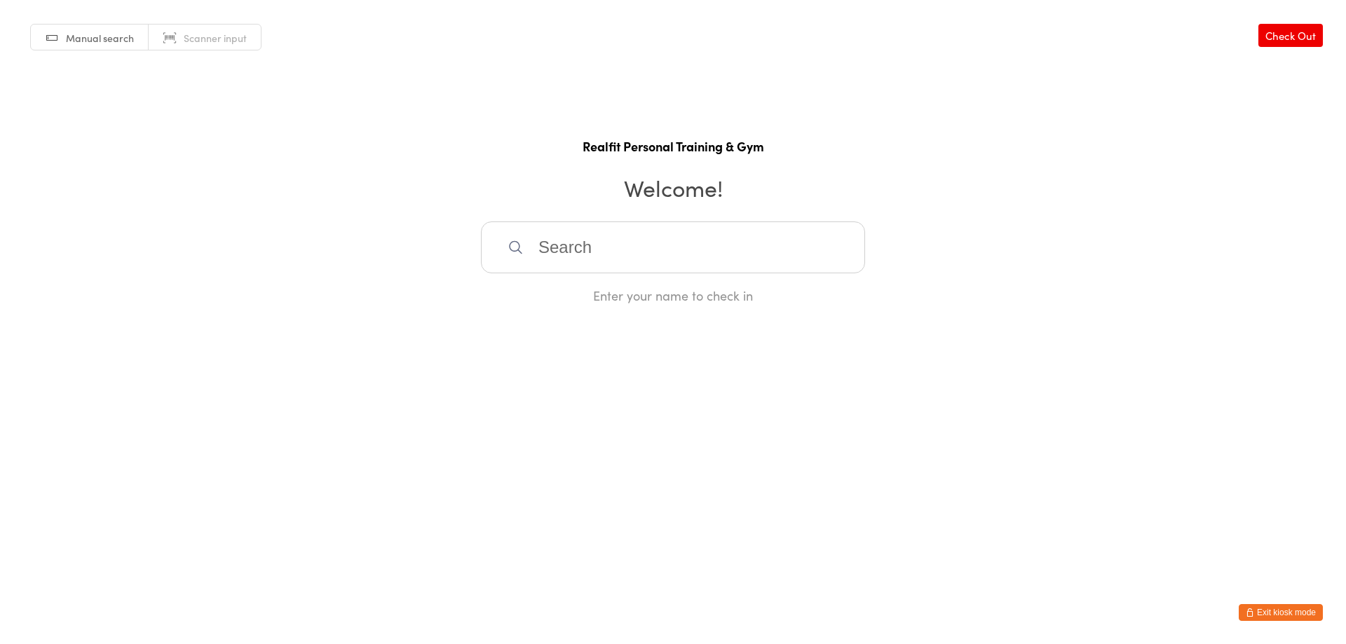
click at [558, 261] on input "search" at bounding box center [673, 247] width 384 height 52
type input "edd"
click at [601, 295] on div "[PERSON_NAME]" at bounding box center [672, 292] width 359 height 19
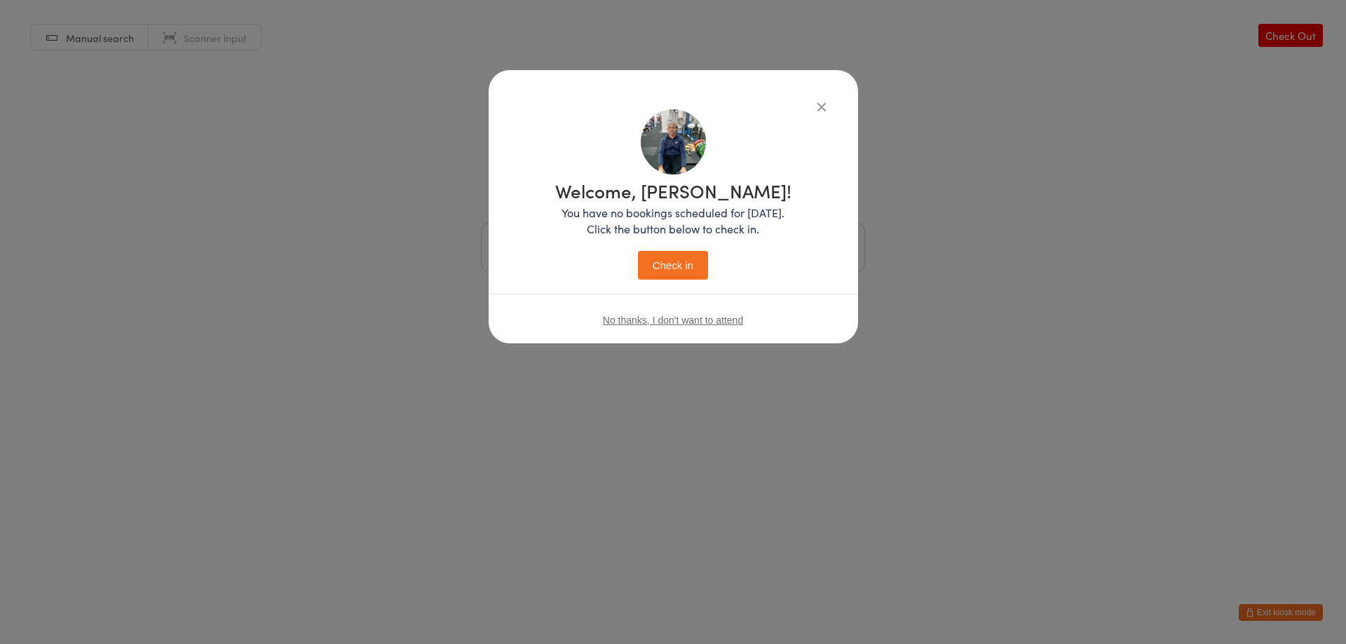
click at [643, 266] on button "Check in" at bounding box center [673, 265] width 70 height 29
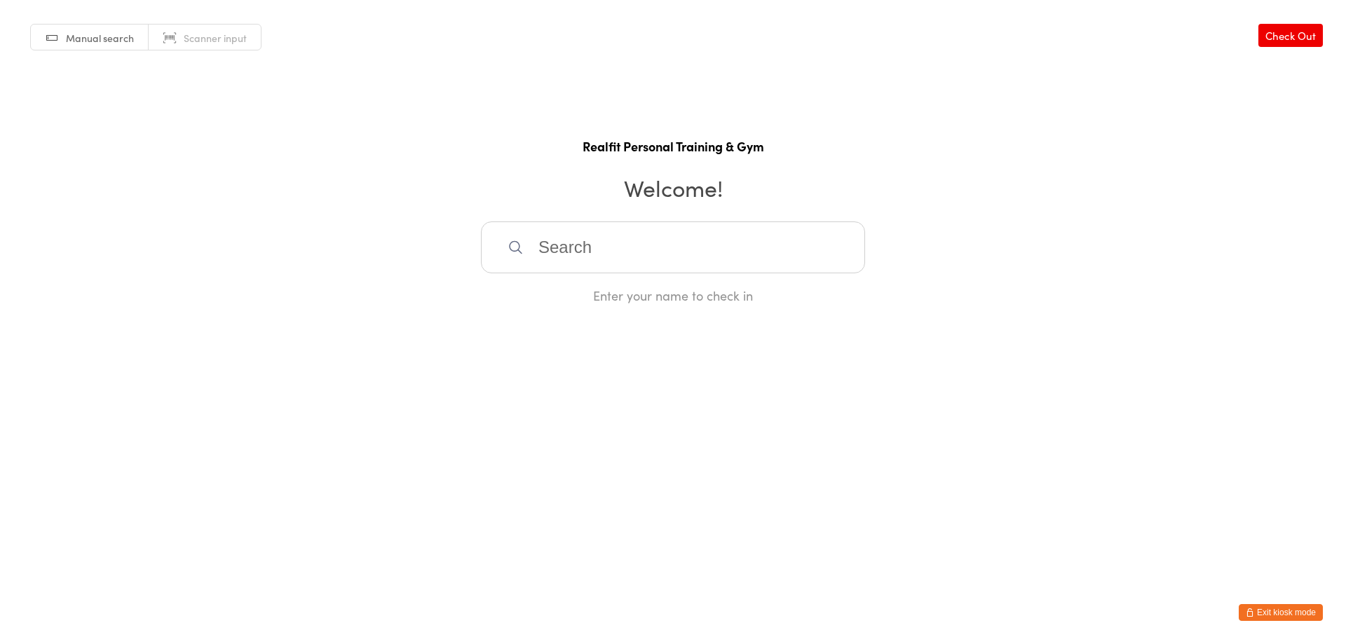
click at [1253, 609] on icon "button" at bounding box center [1249, 612] width 8 height 8
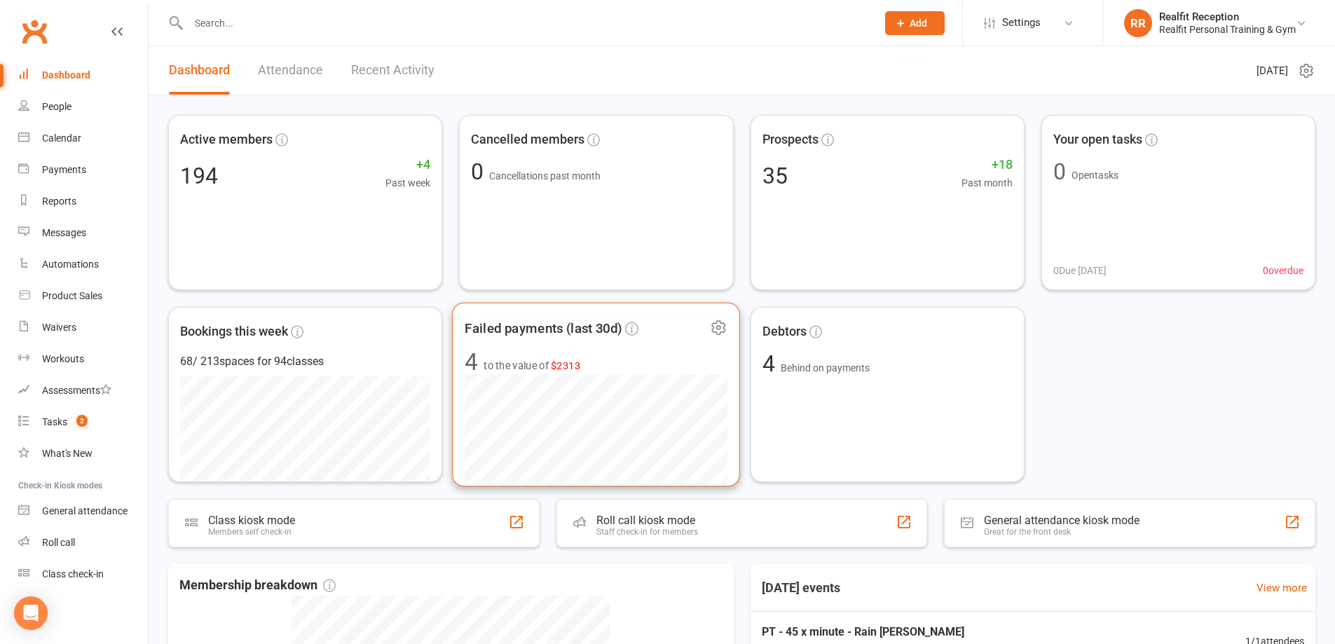
click at [587, 357] on span "4 to the value of $2313" at bounding box center [596, 362] width 263 height 24
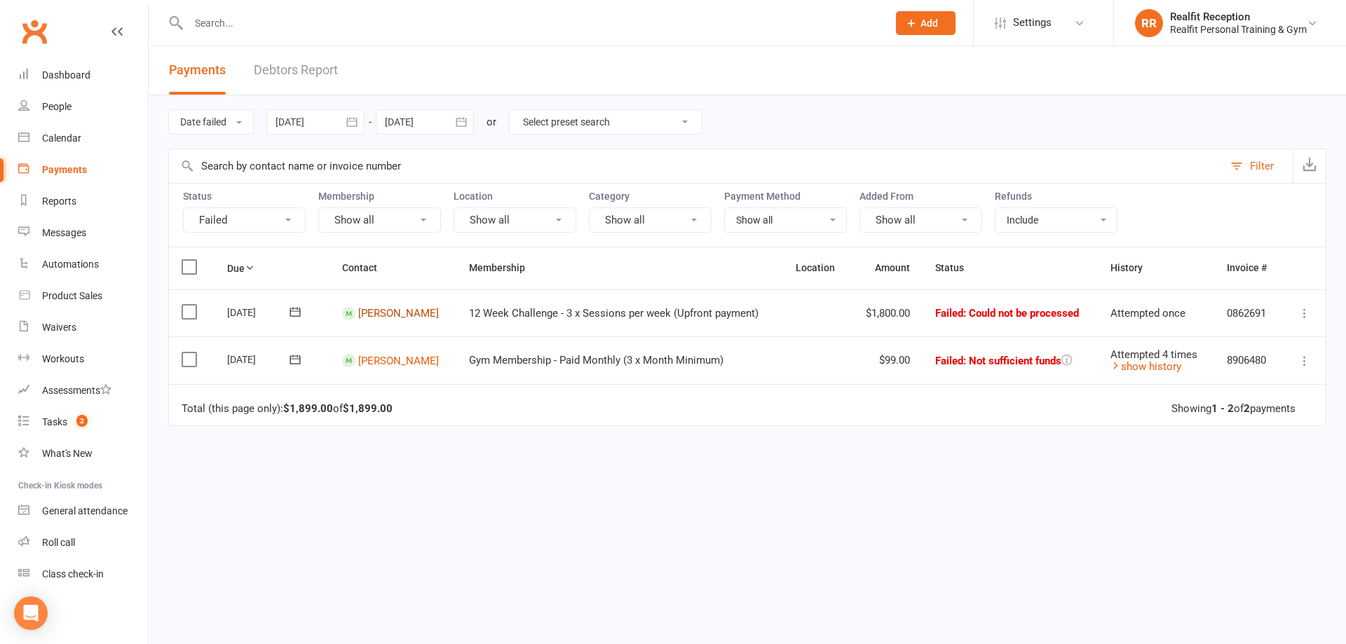
click at [394, 314] on link "[PERSON_NAME]" at bounding box center [398, 313] width 81 height 13
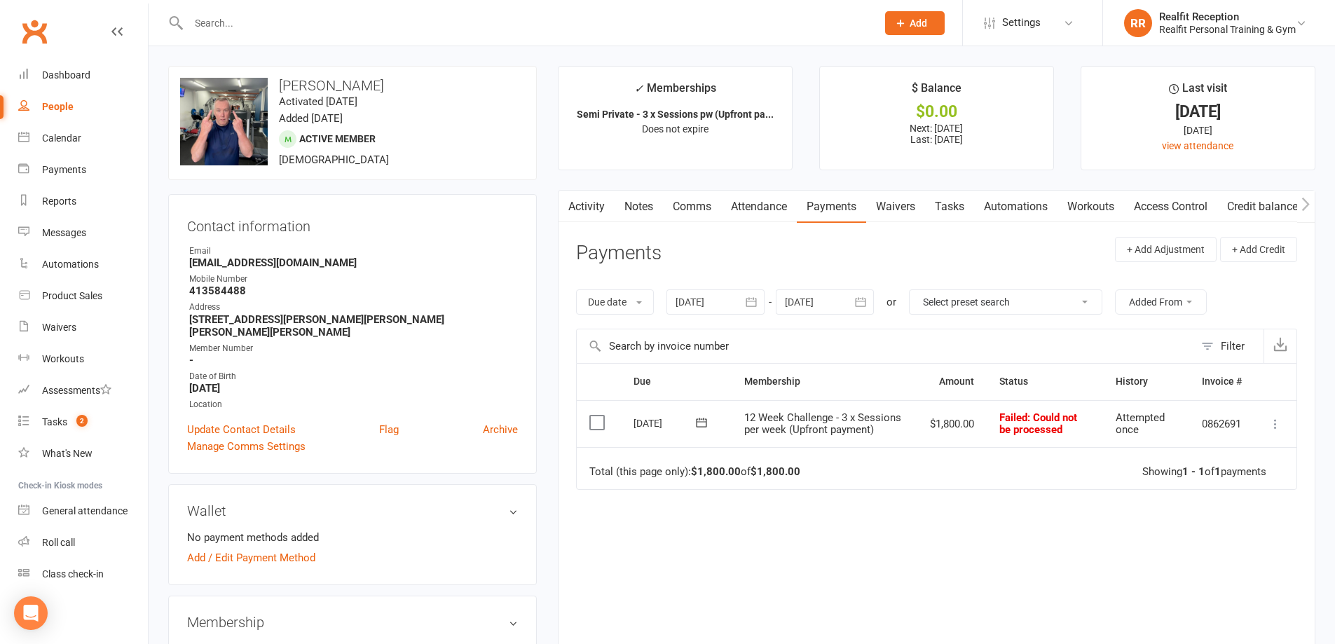
click at [755, 303] on icon "button" at bounding box center [751, 302] width 14 height 14
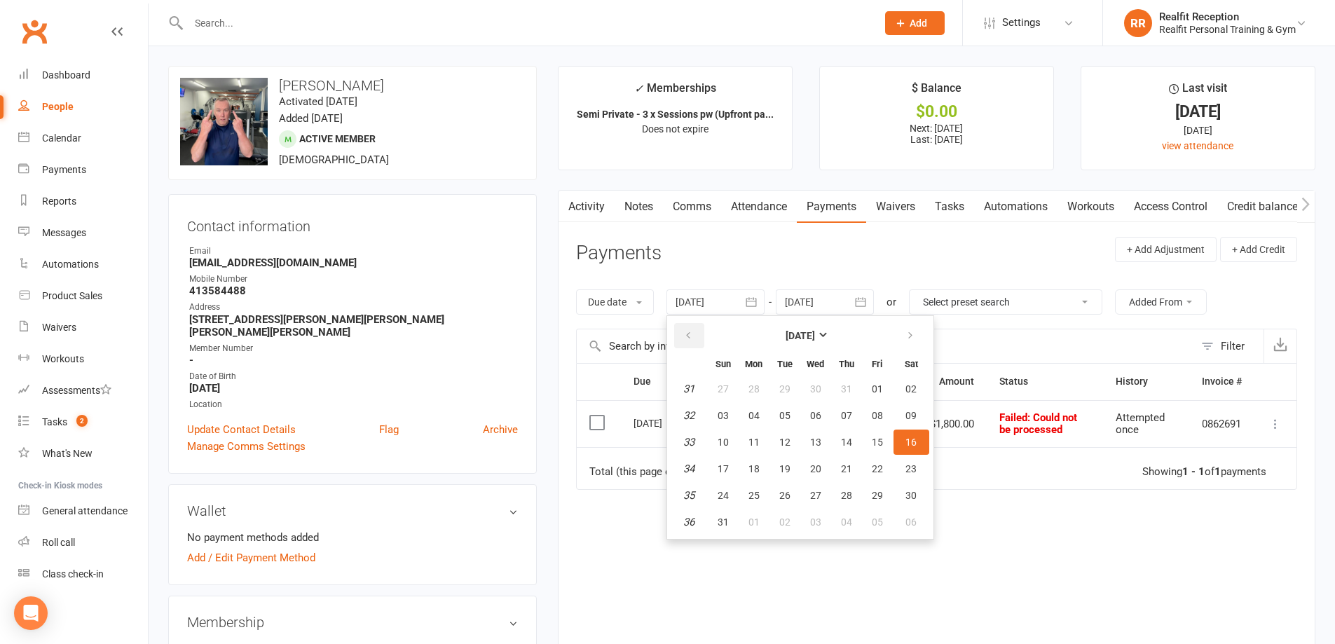
click at [692, 330] on icon "button" at bounding box center [688, 335] width 10 height 11
click at [814, 492] on span "30" at bounding box center [815, 495] width 11 height 11
type input "[DATE]"
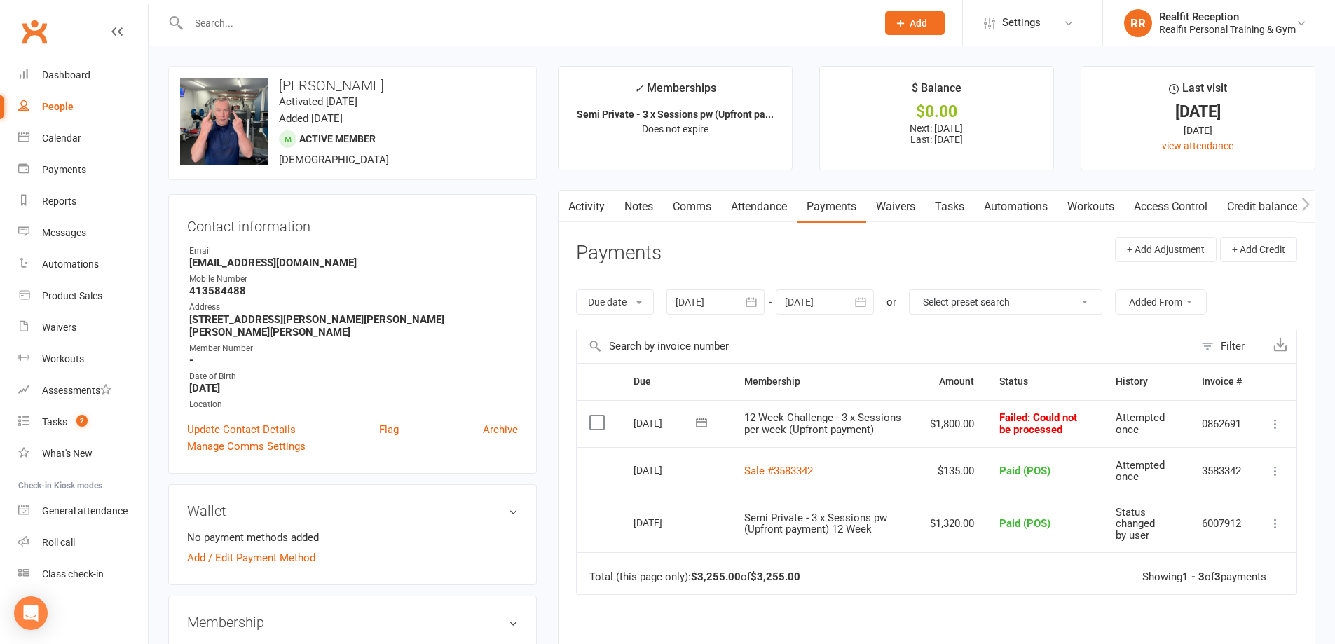
click at [839, 595] on div "Due Contact Membership Amount Status History Invoice # Select this 15 Sep 2025 …" at bounding box center [936, 569] width 721 height 412
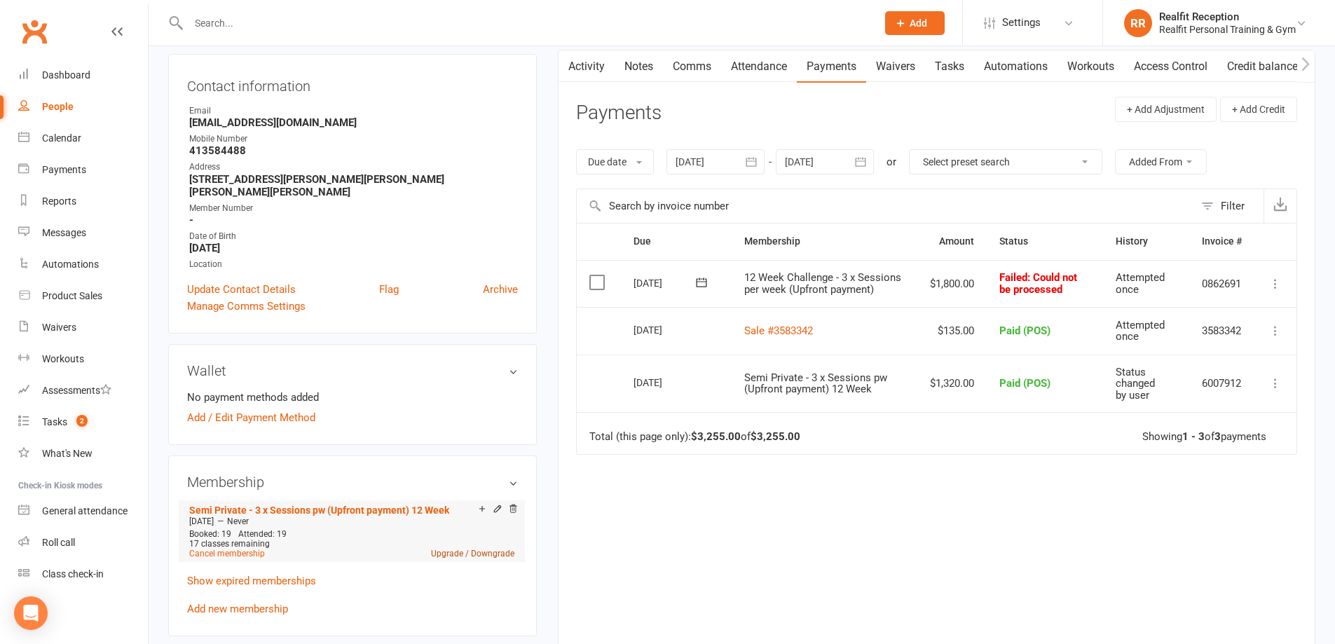
click at [493, 549] on link "Upgrade / Downgrade" at bounding box center [472, 554] width 83 height 10
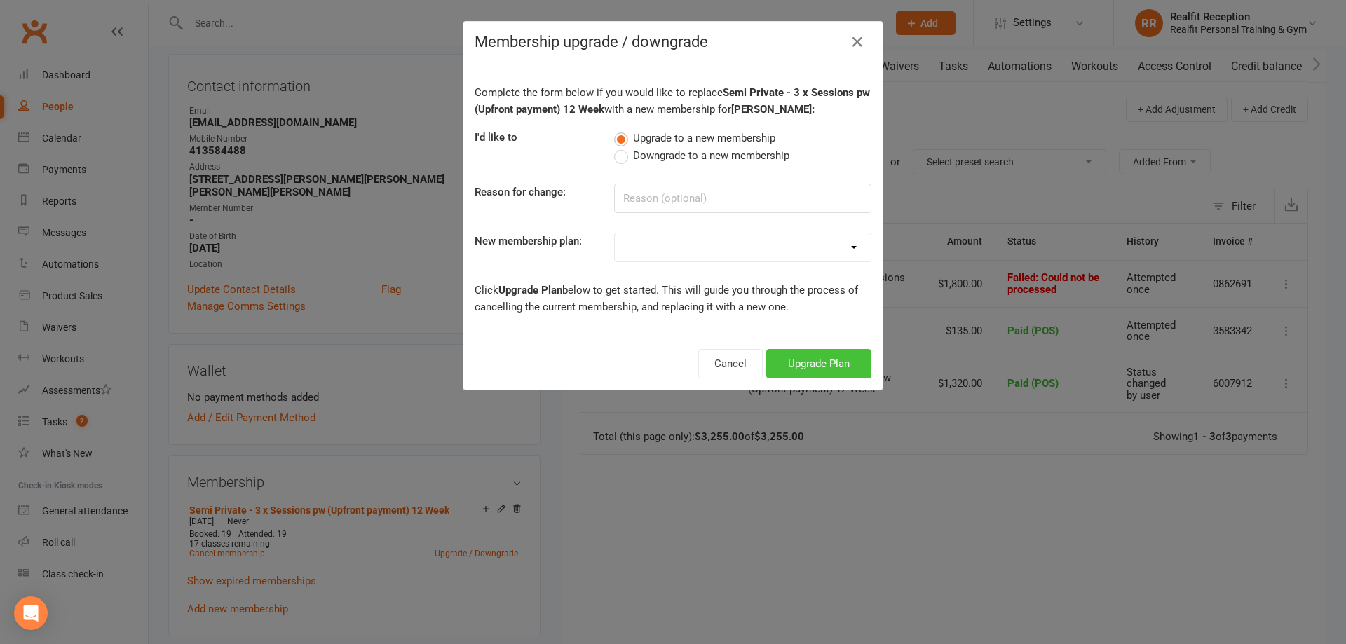
click at [834, 362] on button "Upgrade Plan" at bounding box center [818, 363] width 105 height 29
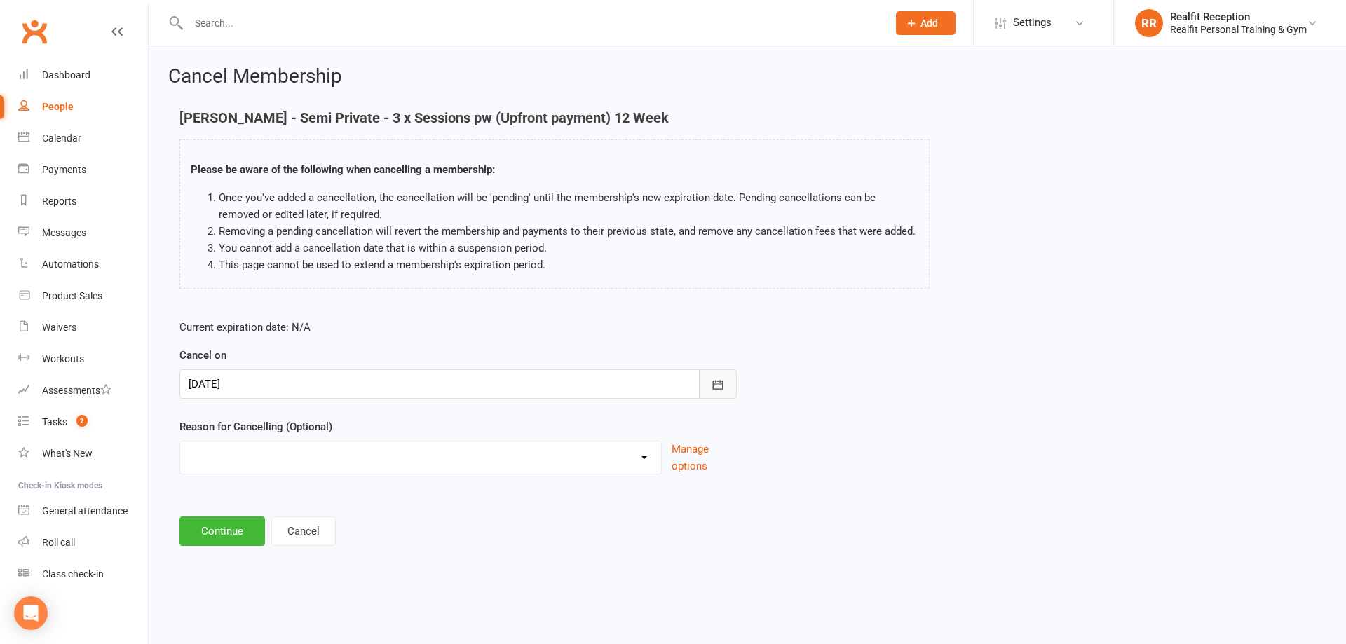
click at [717, 386] on icon "button" at bounding box center [718, 385] width 14 height 14
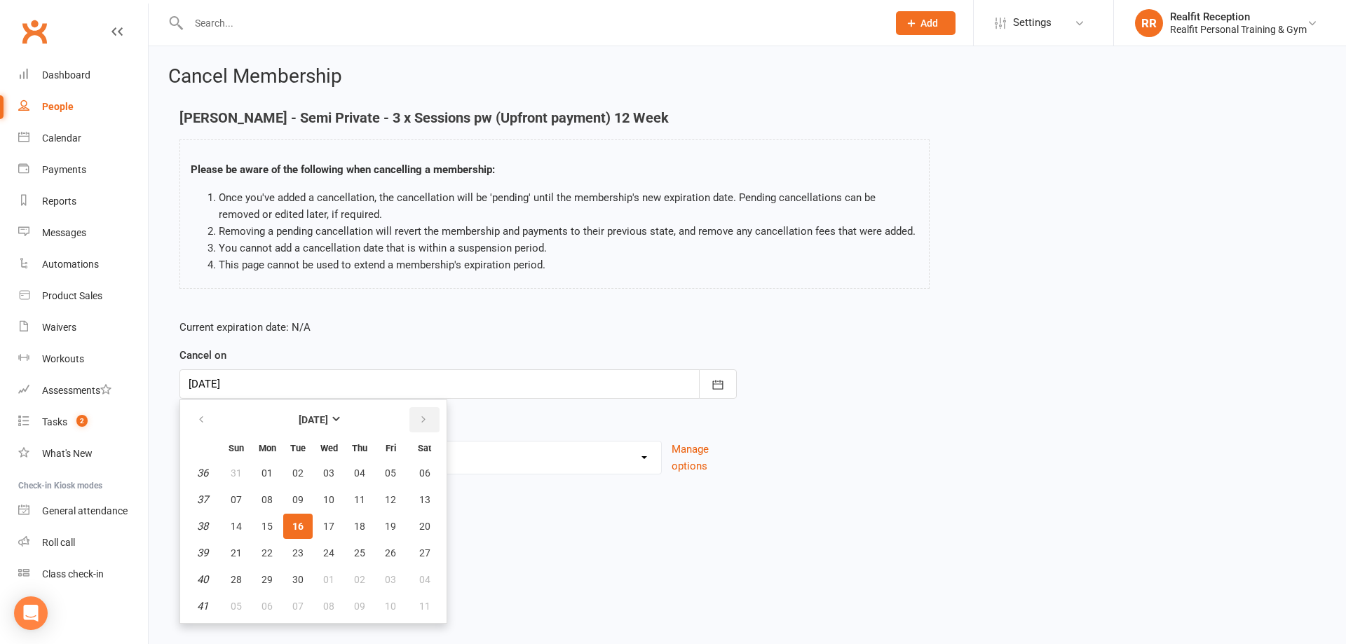
click at [420, 427] on button "button" at bounding box center [424, 419] width 30 height 25
click at [323, 575] on span "29" at bounding box center [328, 579] width 11 height 11
type input "29 Oct 2025"
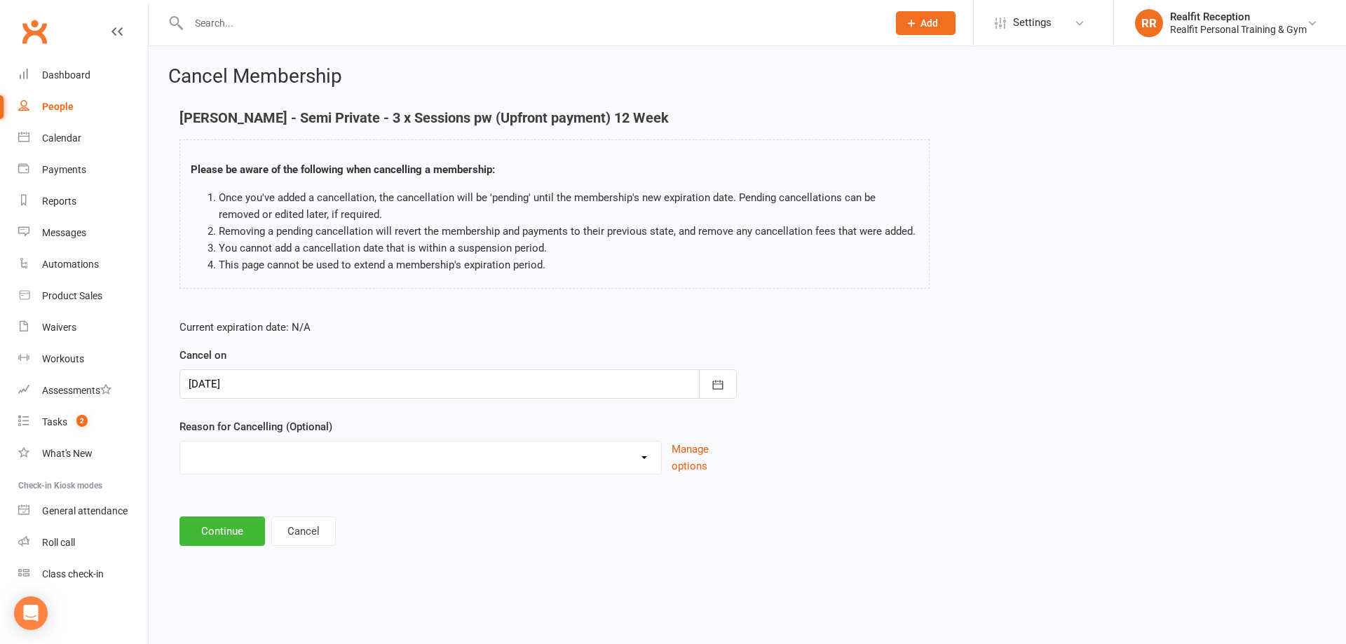
click at [638, 460] on select "Downgrade Holiday Injury Upgrade Other reason" at bounding box center [420, 456] width 481 height 28
select select "3"
click at [180, 442] on select "Downgrade Holiday Injury Upgrade Other reason" at bounding box center [420, 456] width 481 height 28
click at [231, 536] on button "Continue" at bounding box center [221, 530] width 85 height 29
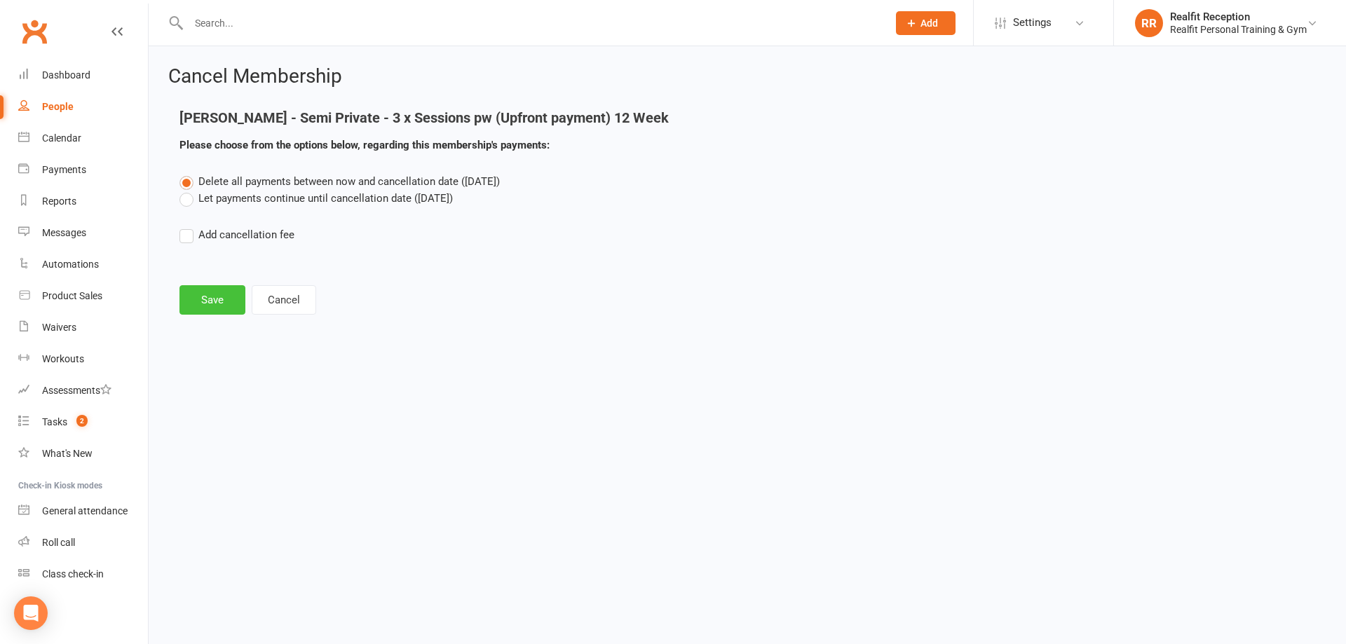
click at [205, 303] on button "Save" at bounding box center [212, 299] width 66 height 29
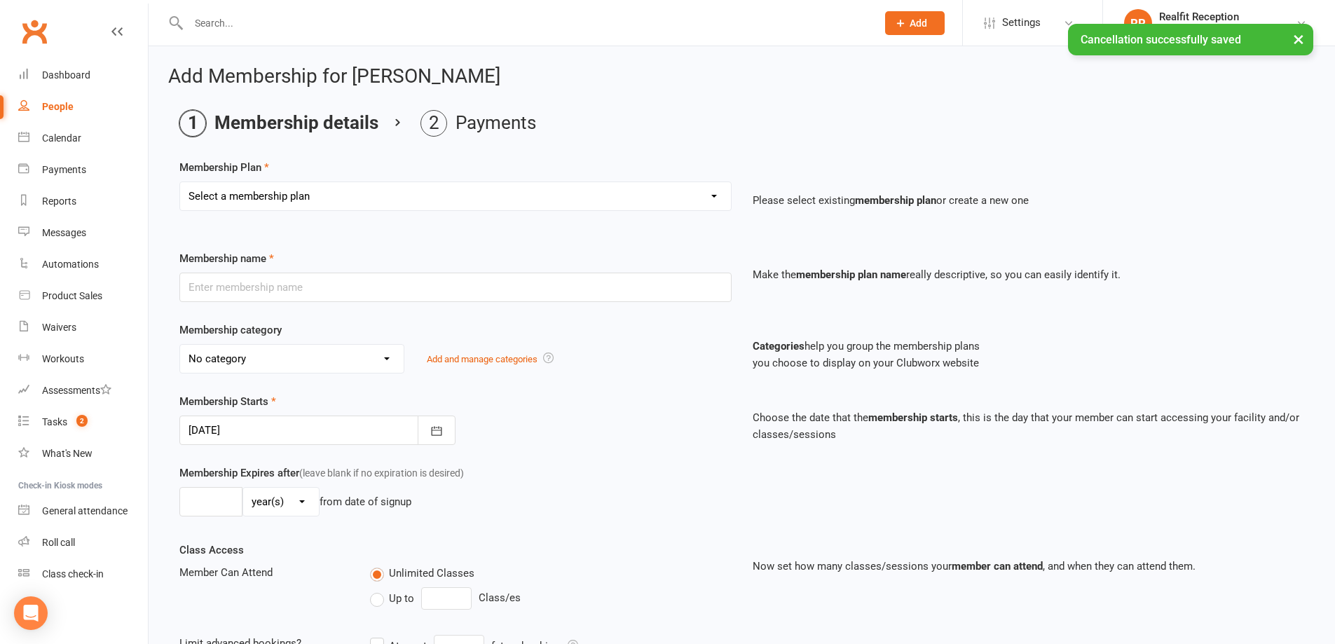
click at [315, 194] on select "Select a membership plan Create new Membership Plan Semi Private - 3 x Sessions…" at bounding box center [455, 196] width 551 height 28
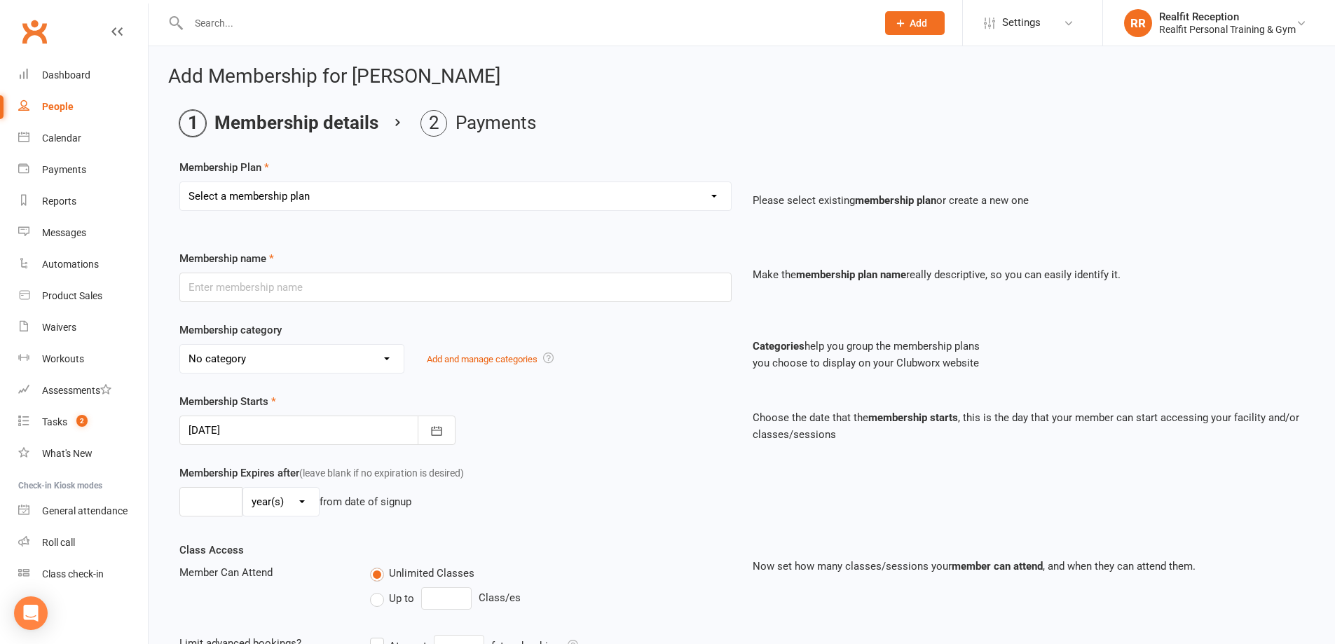
select select "18"
click select "Select a membership plan Create new Membership Plan Semi Private - 3 x Sessions…"
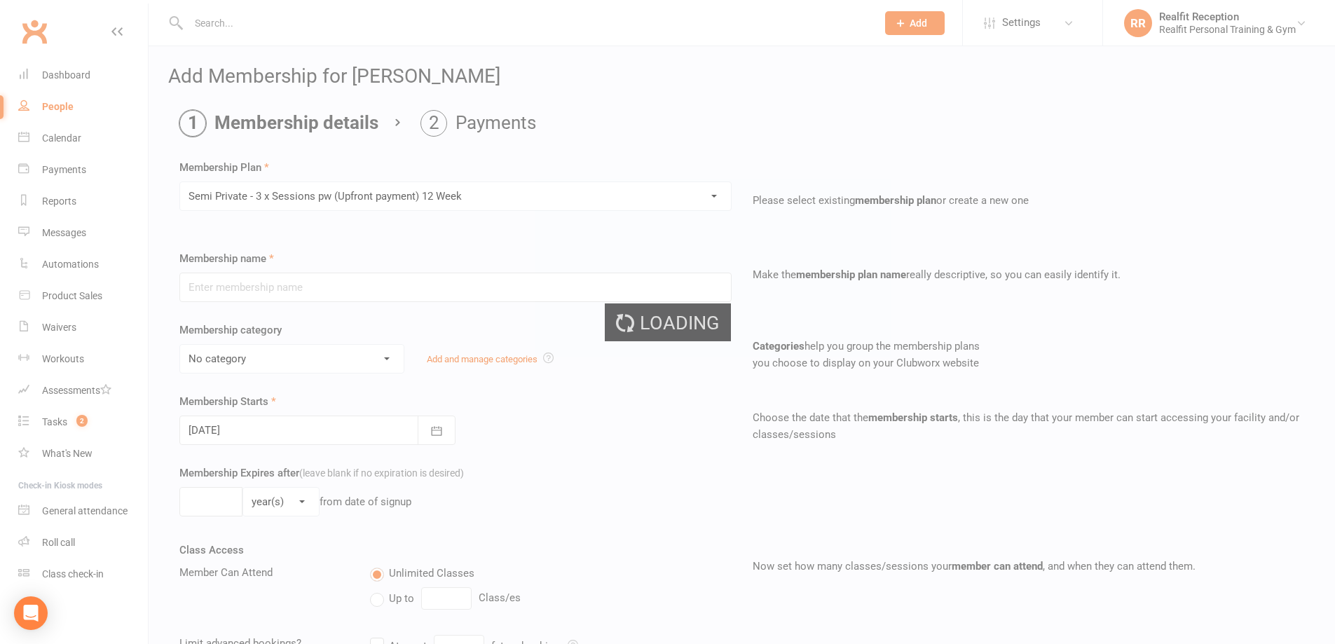
type input "Semi Private - 3 x Sessions pw (Upfront payment) 12 Week"
select select "0"
type input "0"
type input "36"
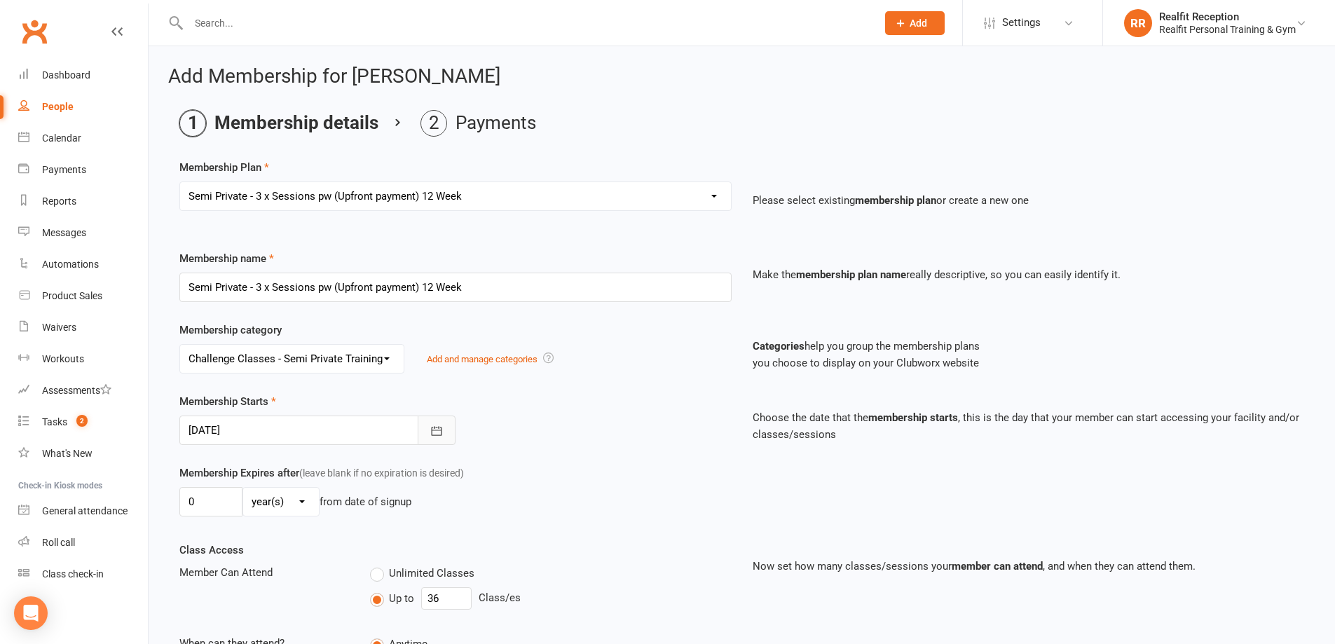
click icon "button"
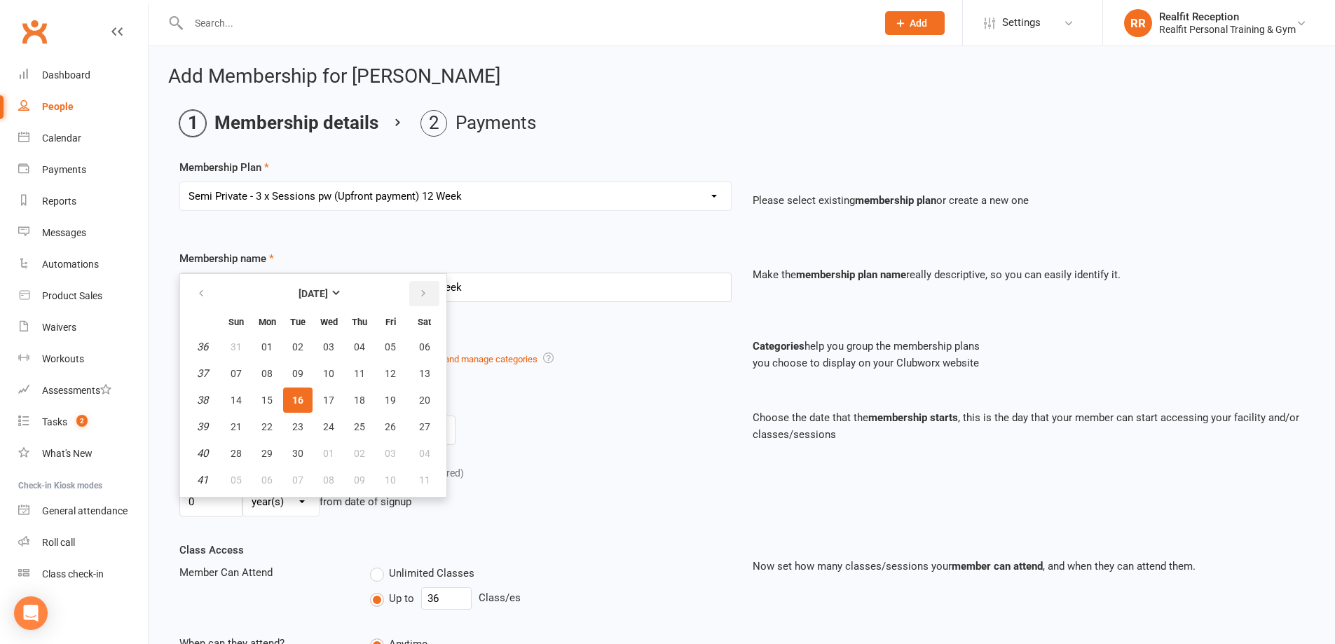
click button "button"
click span "30"
type input "30 Oct 2025"
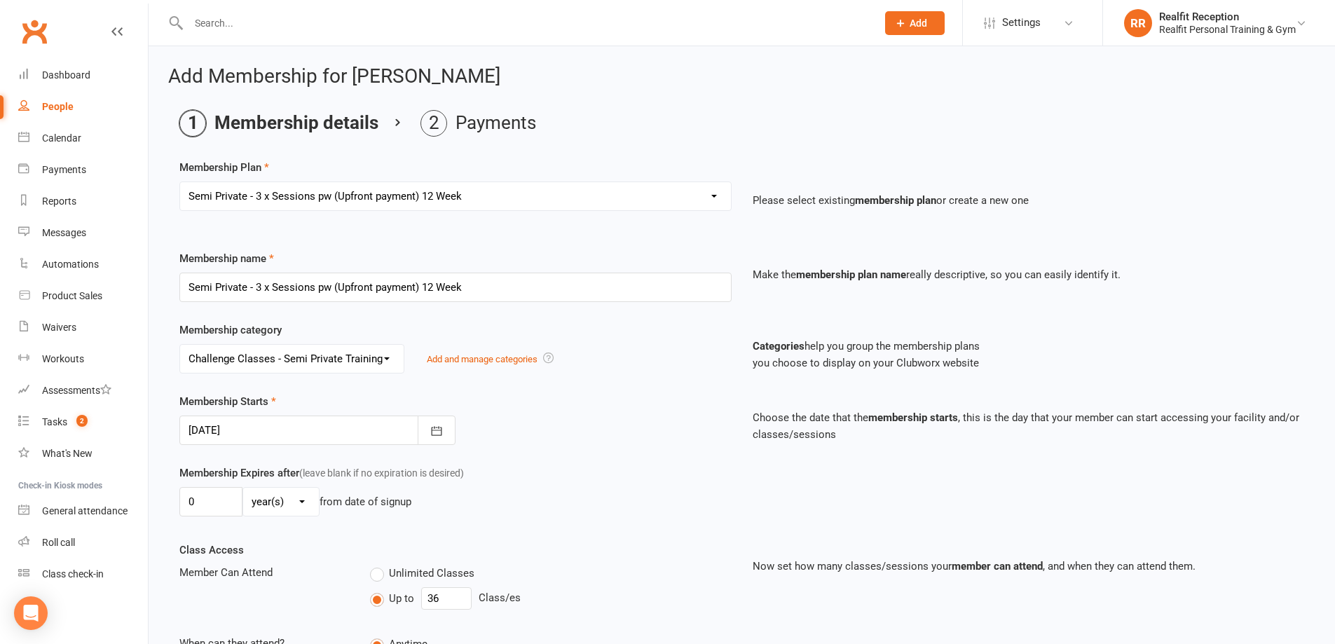
scroll to position [285, 0]
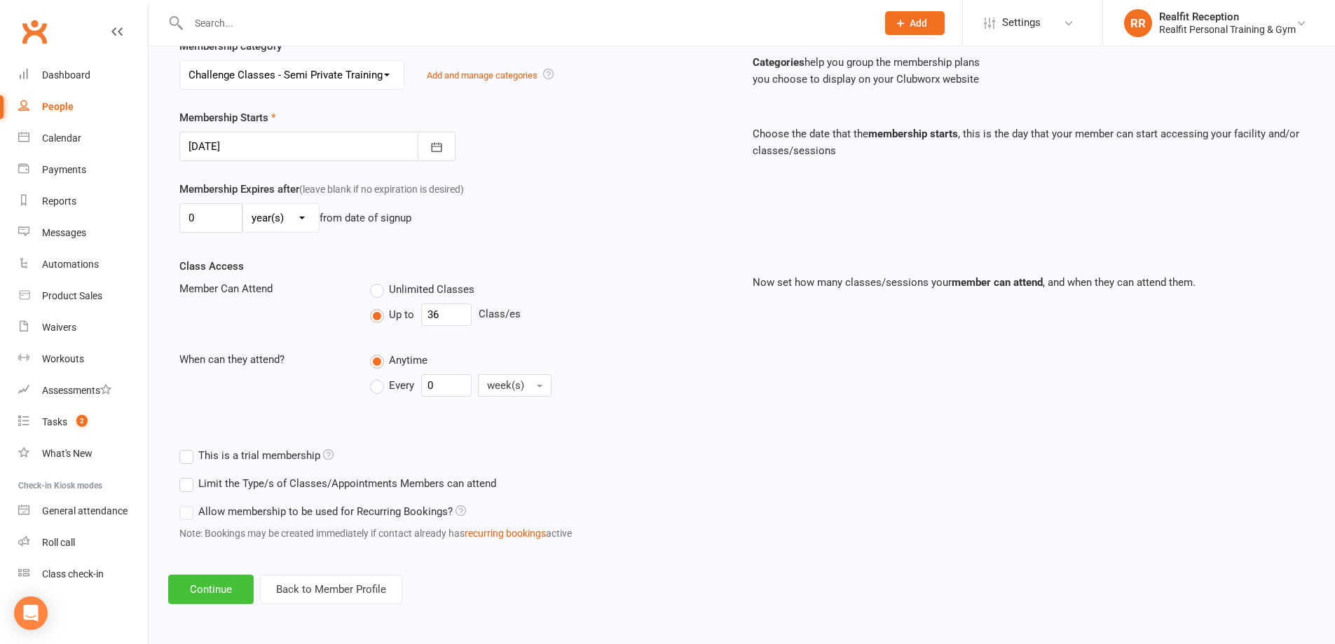
click button "Continue"
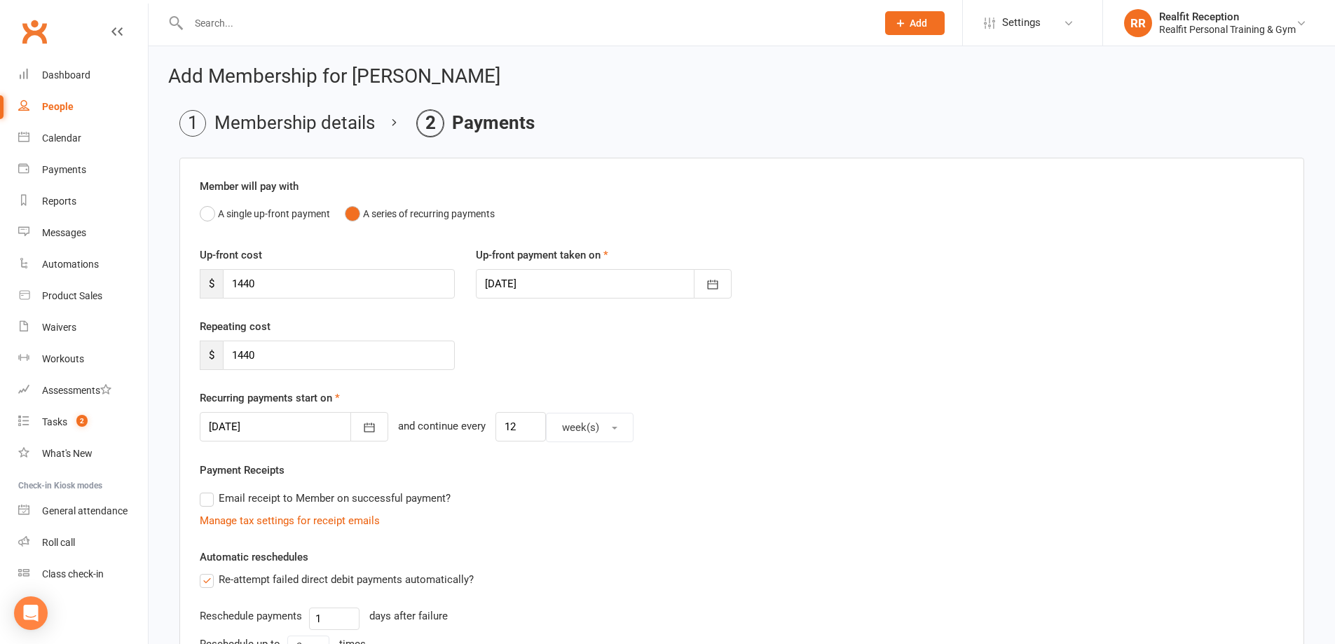
scroll to position [347, 0]
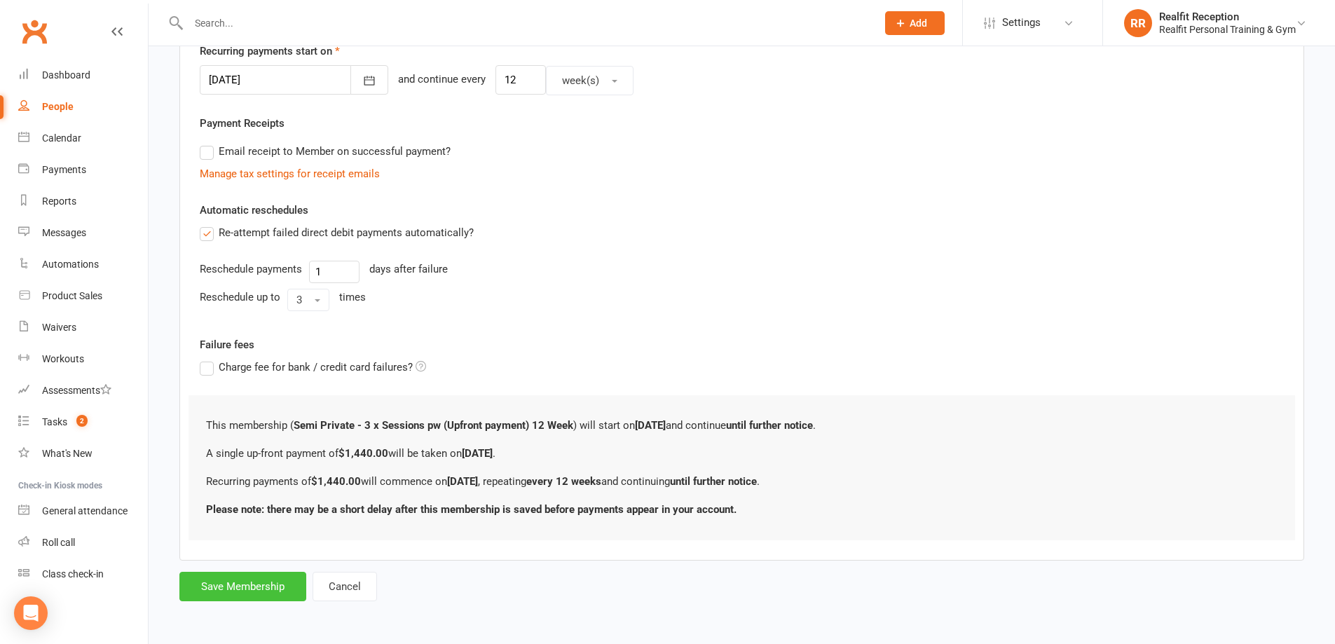
click button "Save Membership"
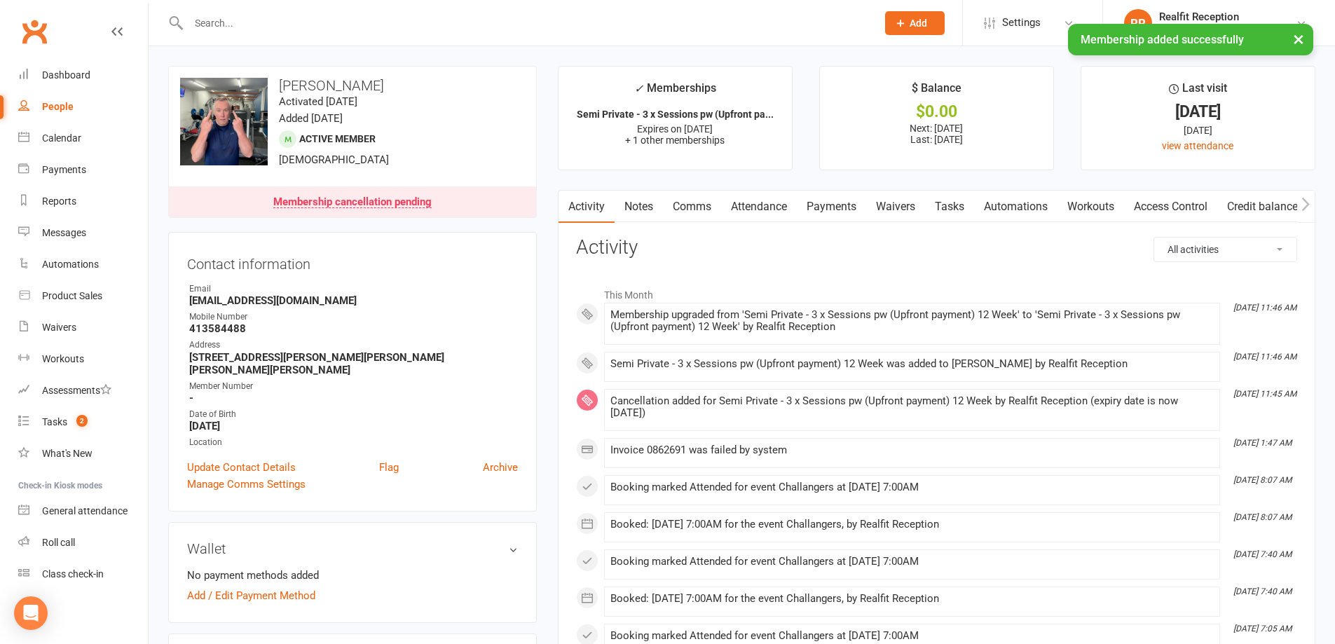
click link "Payments"
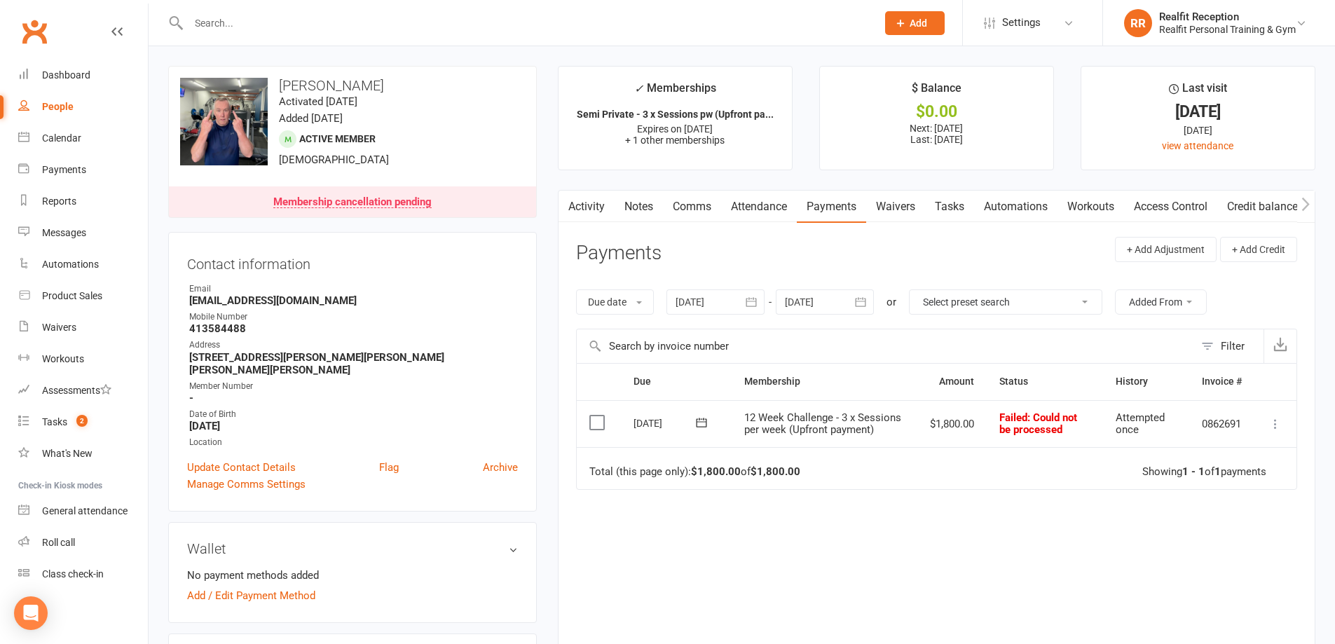
click at [865, 302] on icon "button" at bounding box center [861, 302] width 14 height 14
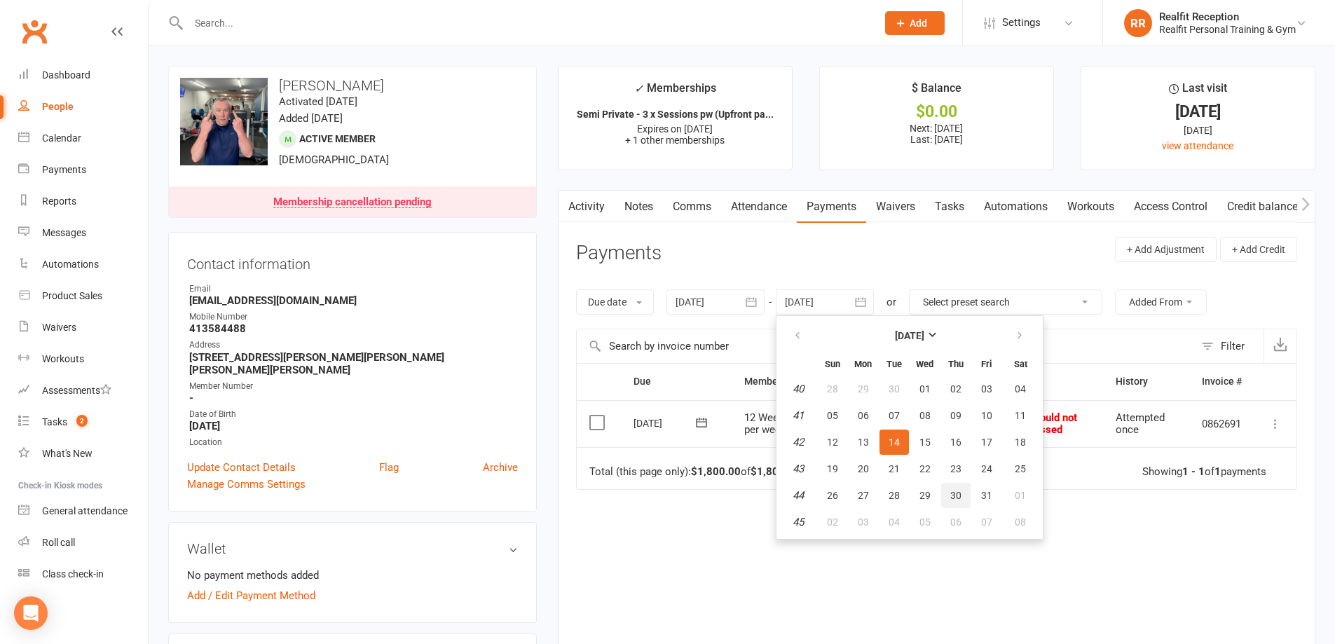
click at [957, 497] on span "30" at bounding box center [955, 495] width 11 height 11
type input "[DATE]"
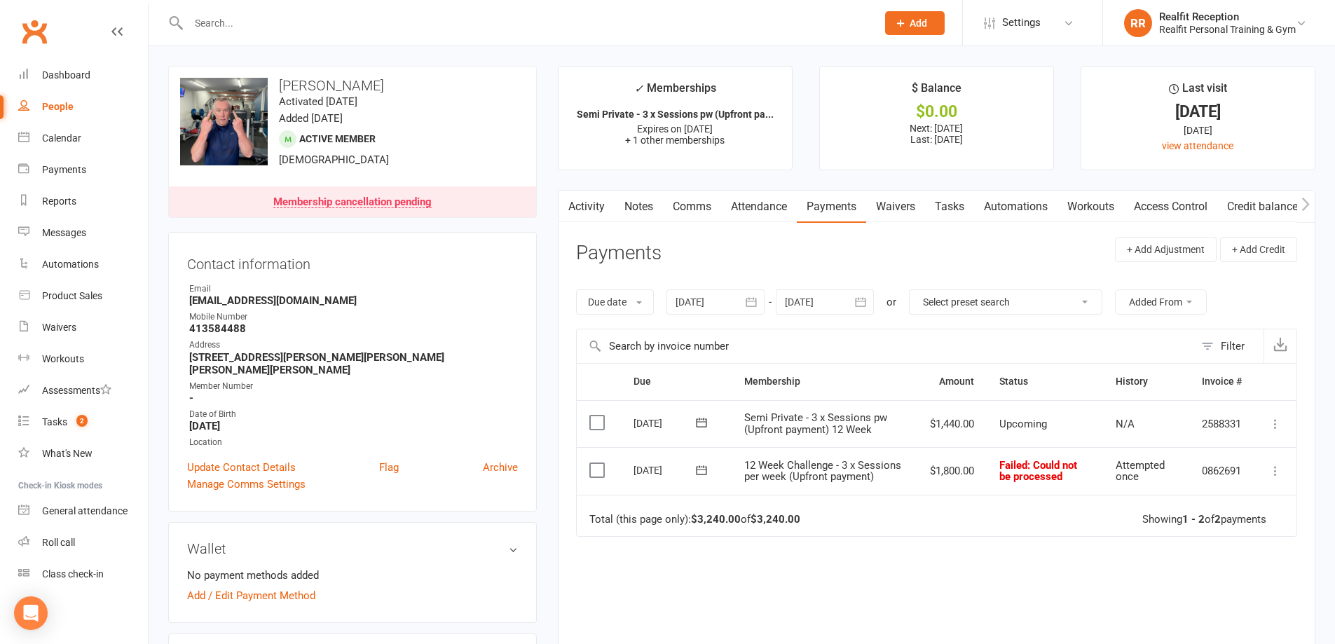
click at [1275, 470] on icon at bounding box center [1275, 471] width 14 height 14
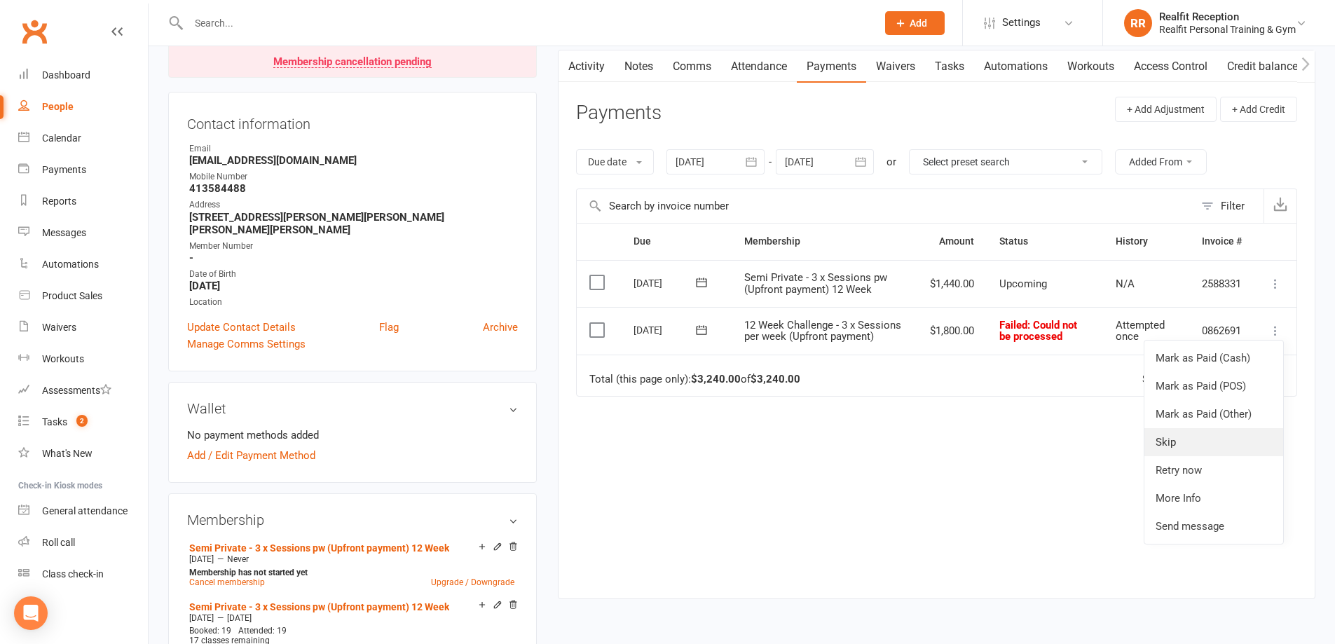
click at [1189, 446] on link "Skip" at bounding box center [1213, 442] width 139 height 28
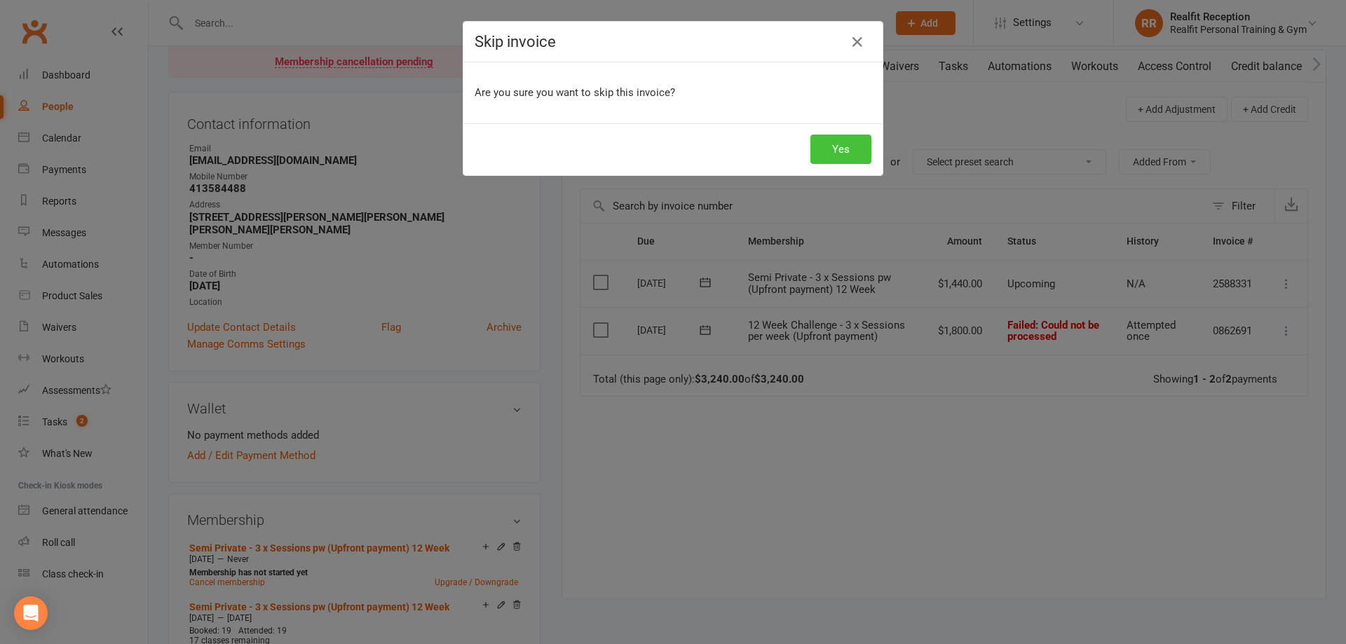
click at [840, 154] on button "Yes" at bounding box center [840, 149] width 61 height 29
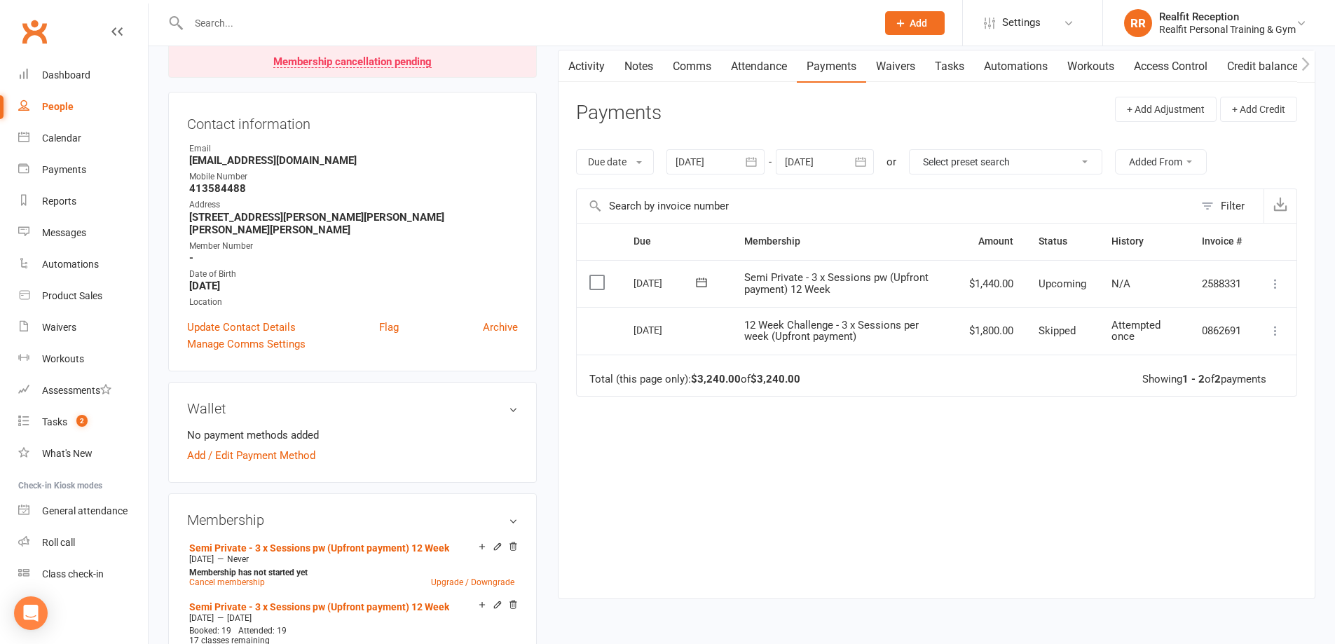
click at [755, 164] on icon "button" at bounding box center [751, 162] width 14 height 14
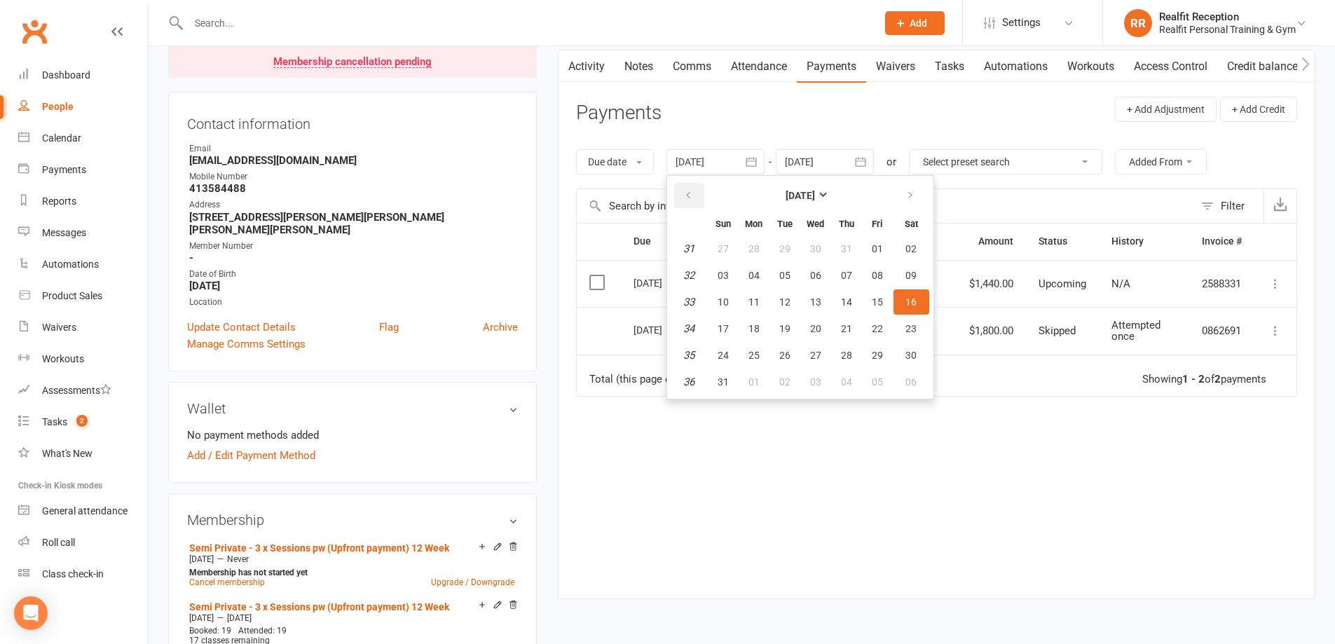
click at [697, 198] on button "button" at bounding box center [689, 195] width 30 height 25
click at [819, 353] on span "30" at bounding box center [815, 355] width 11 height 11
type input "[DATE]"
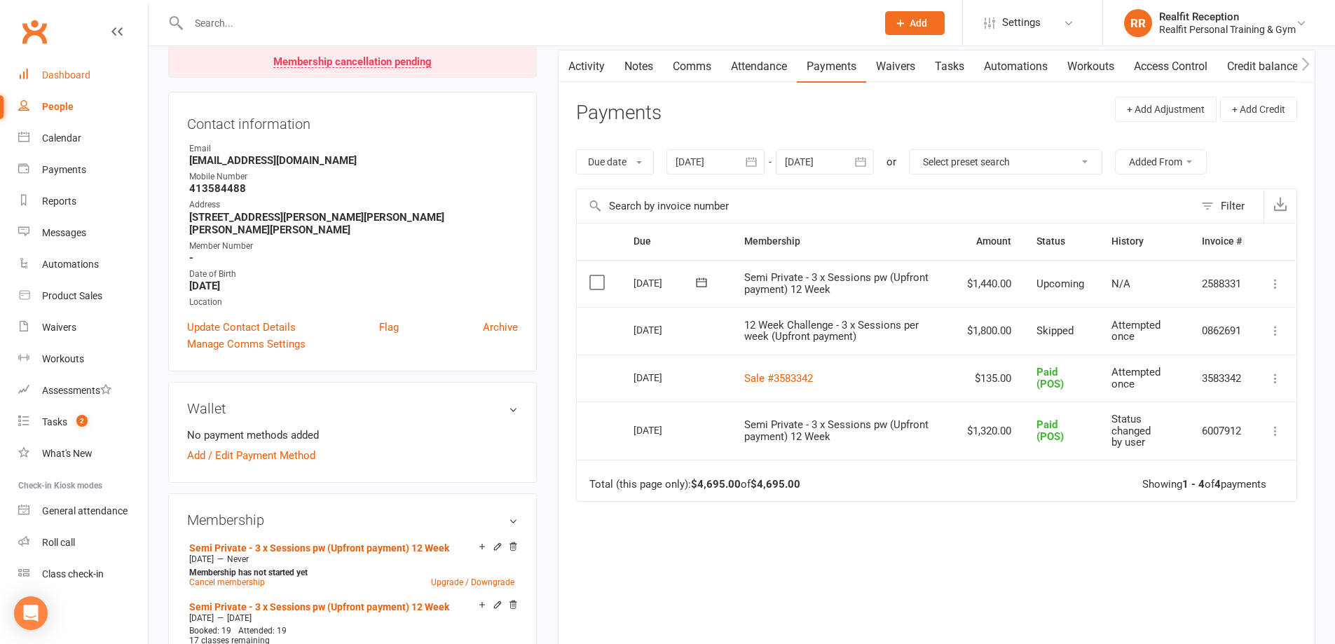
click at [62, 78] on div "Dashboard" at bounding box center [66, 74] width 48 height 11
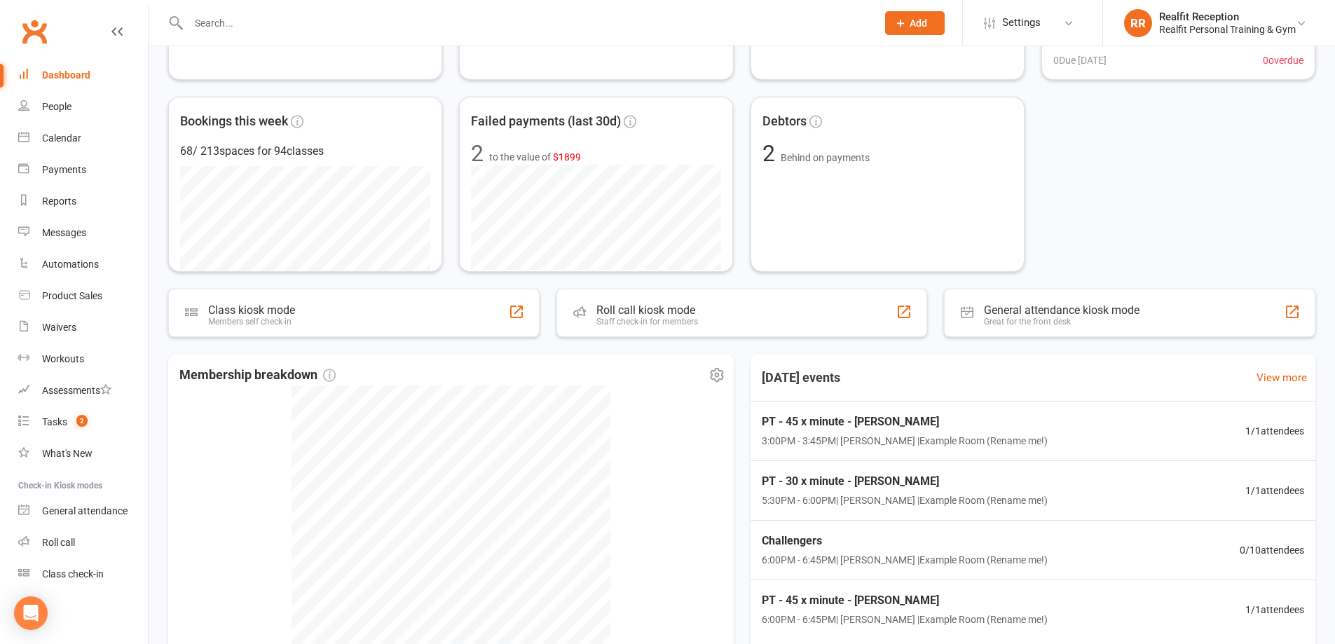
scroll to position [376, 0]
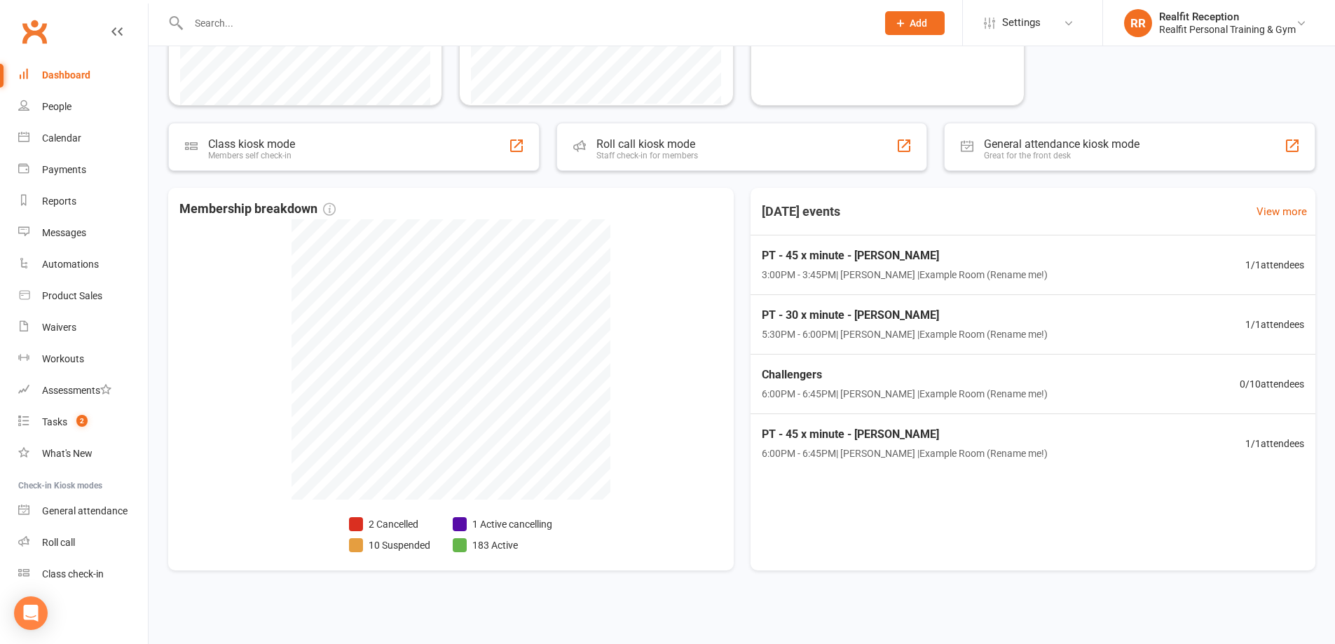
click at [284, 27] on input "text" at bounding box center [525, 23] width 683 height 20
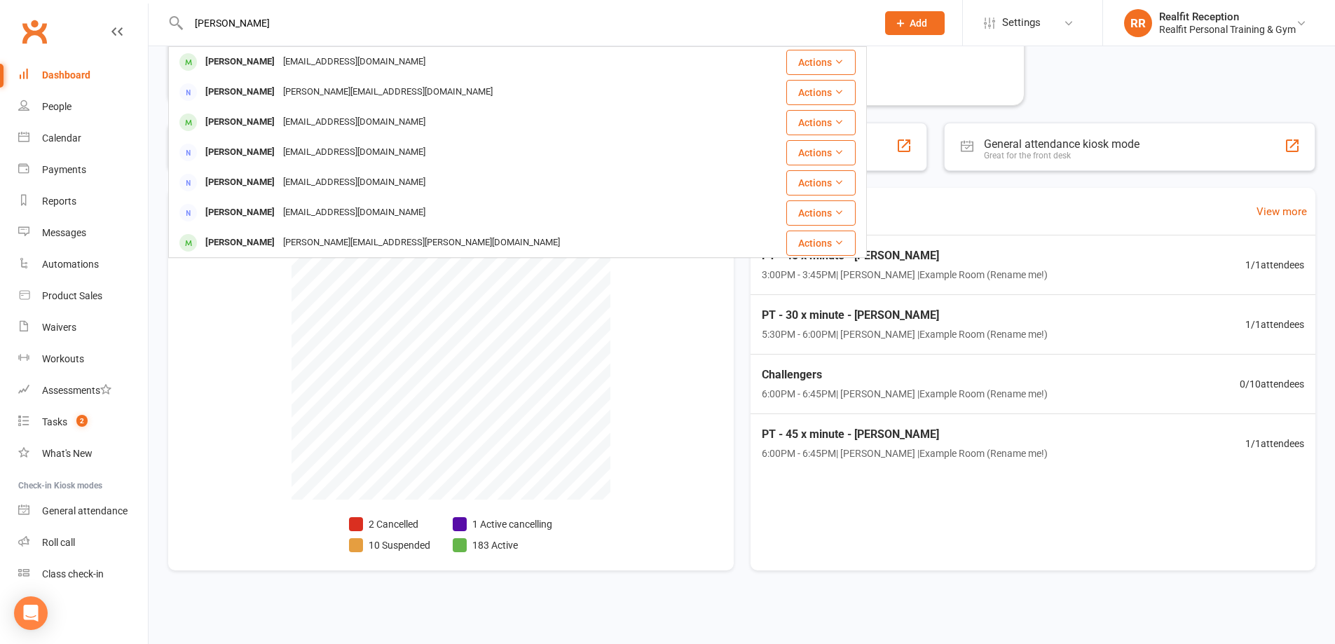
type input "[PERSON_NAME]"
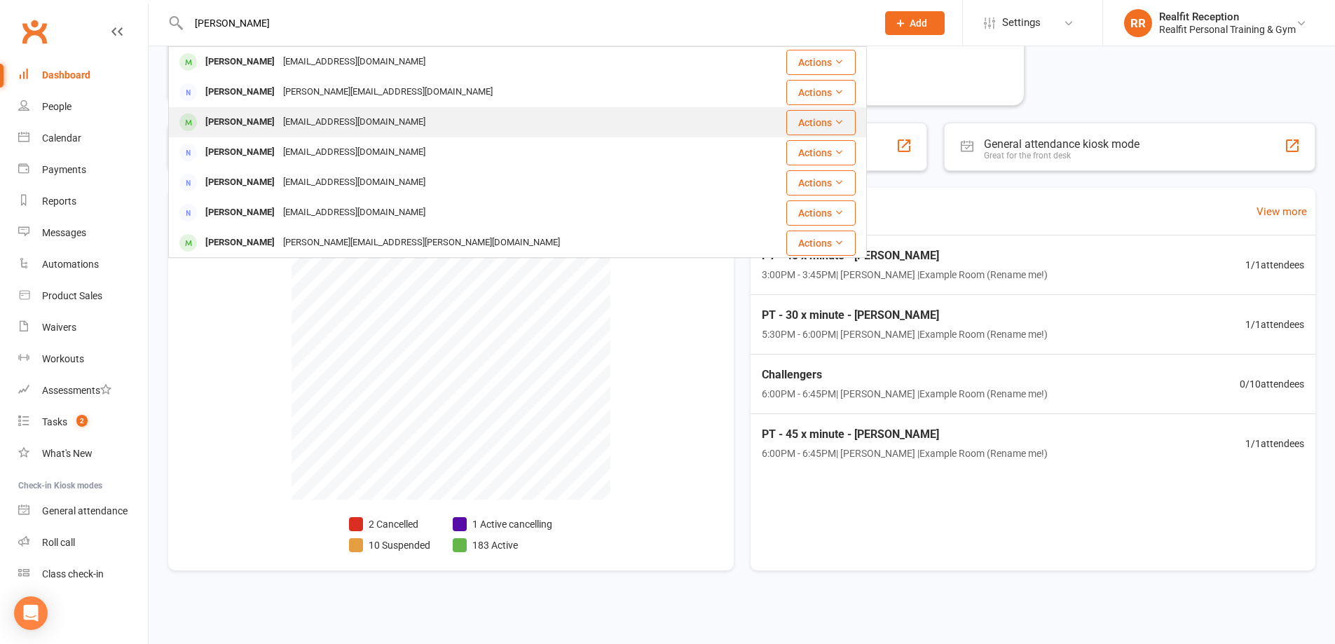
click at [279, 118] on div "[EMAIL_ADDRESS][DOMAIN_NAME]" at bounding box center [354, 122] width 151 height 20
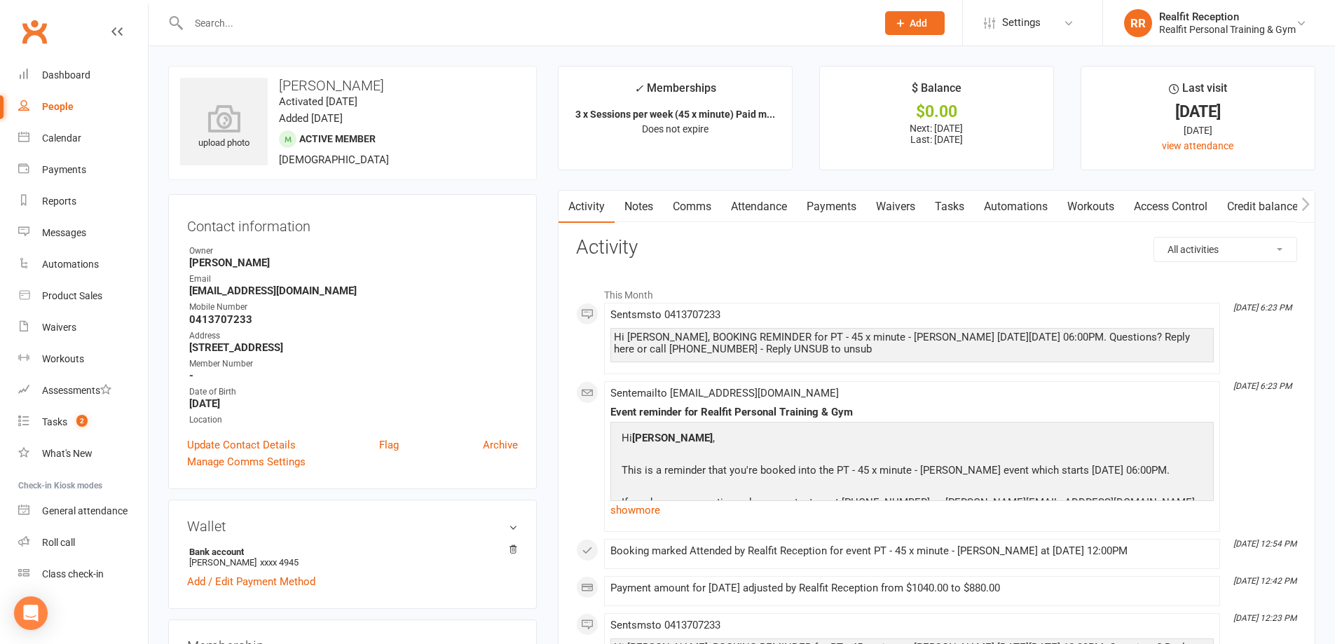
click at [810, 210] on link "Payments" at bounding box center [831, 207] width 69 height 32
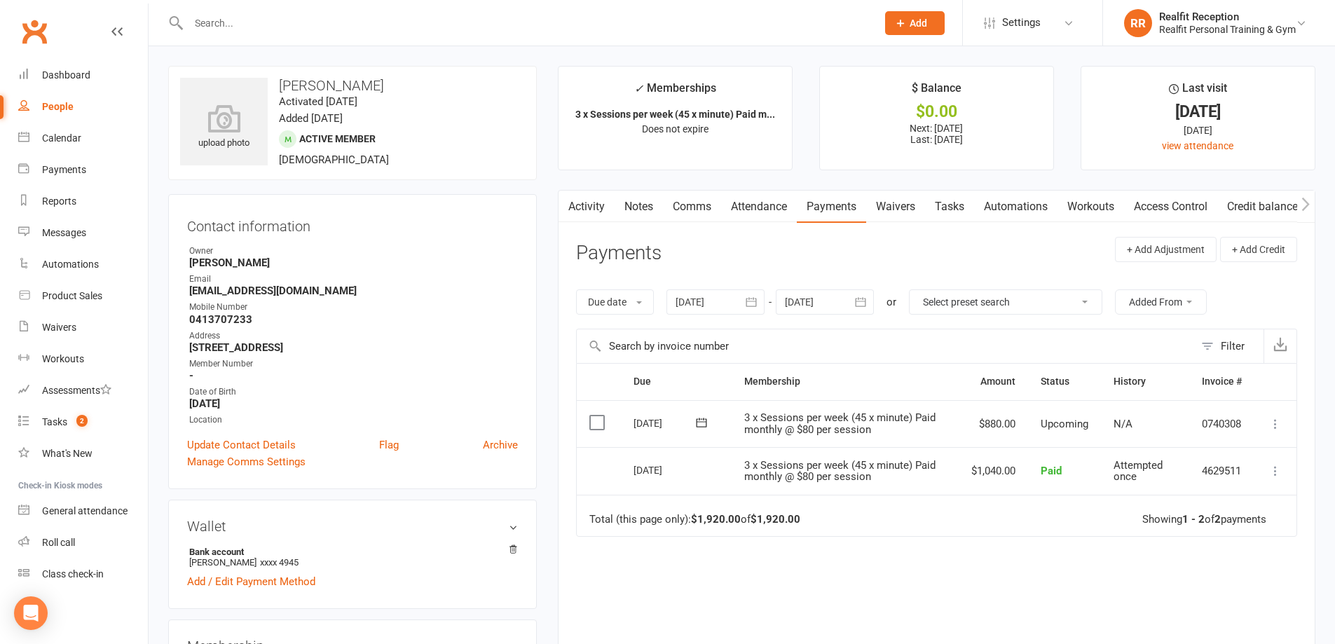
click at [862, 297] on icon "button" at bounding box center [861, 302] width 14 height 14
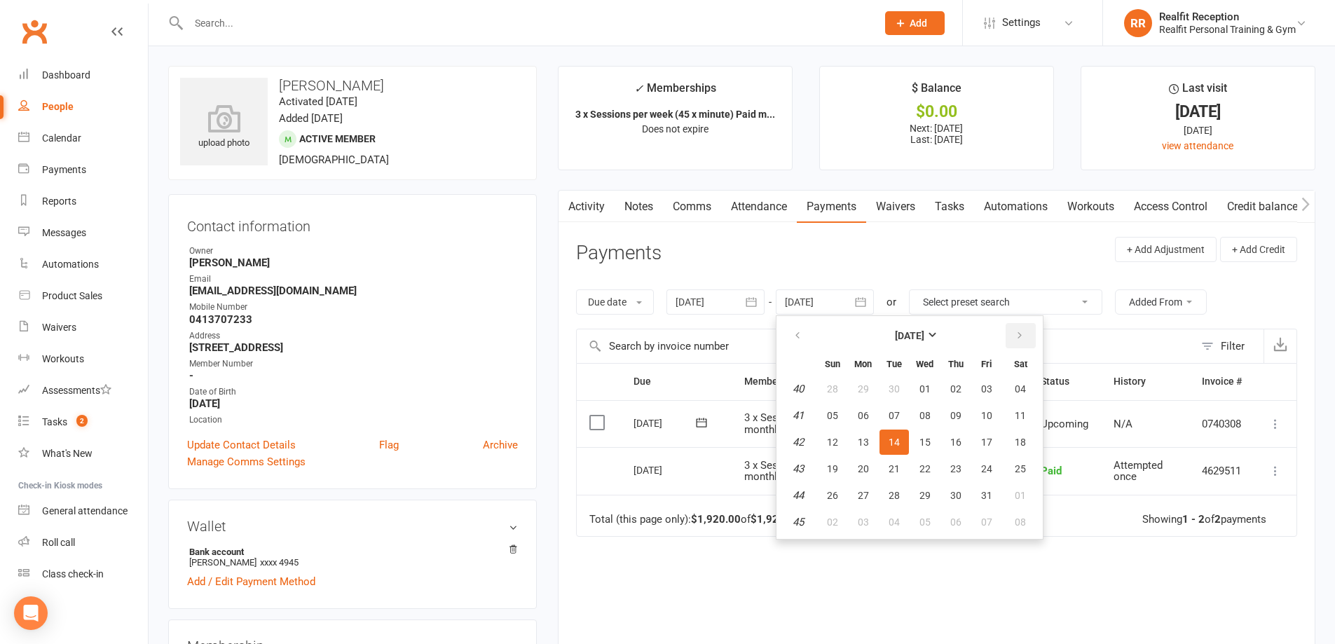
click at [1012, 338] on button "button" at bounding box center [1021, 335] width 30 height 25
click at [959, 410] on span "06" at bounding box center [955, 415] width 11 height 11
type input "[DATE]"
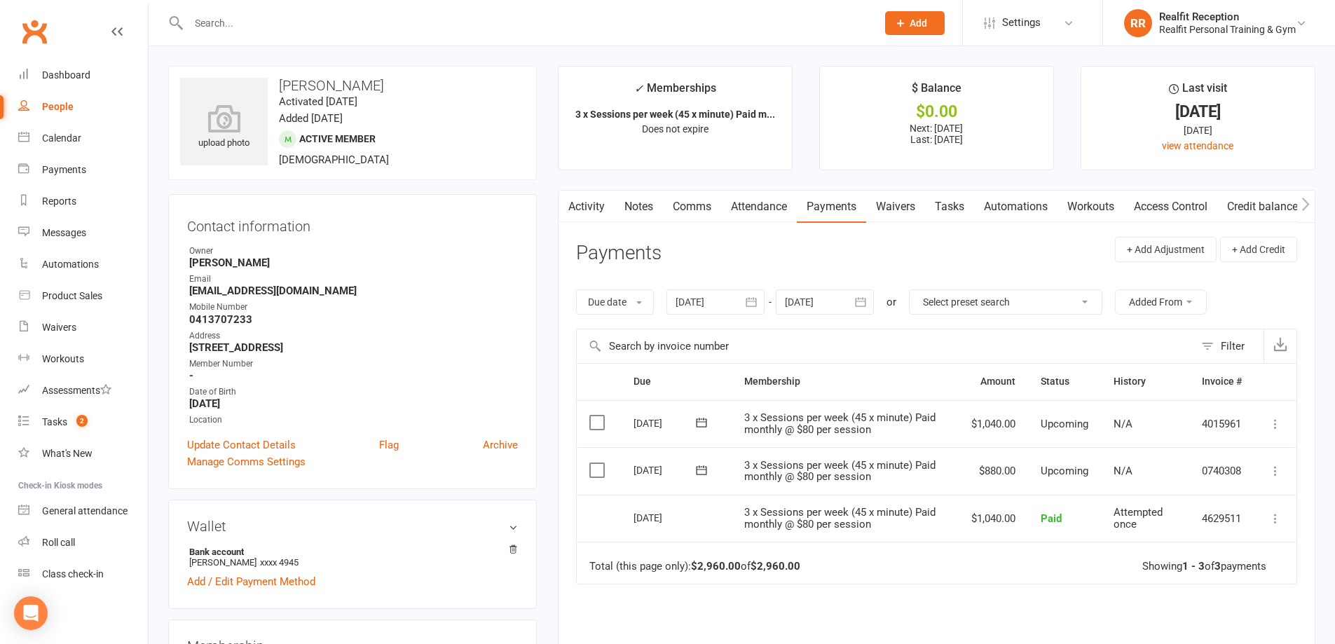
scroll to position [210, 0]
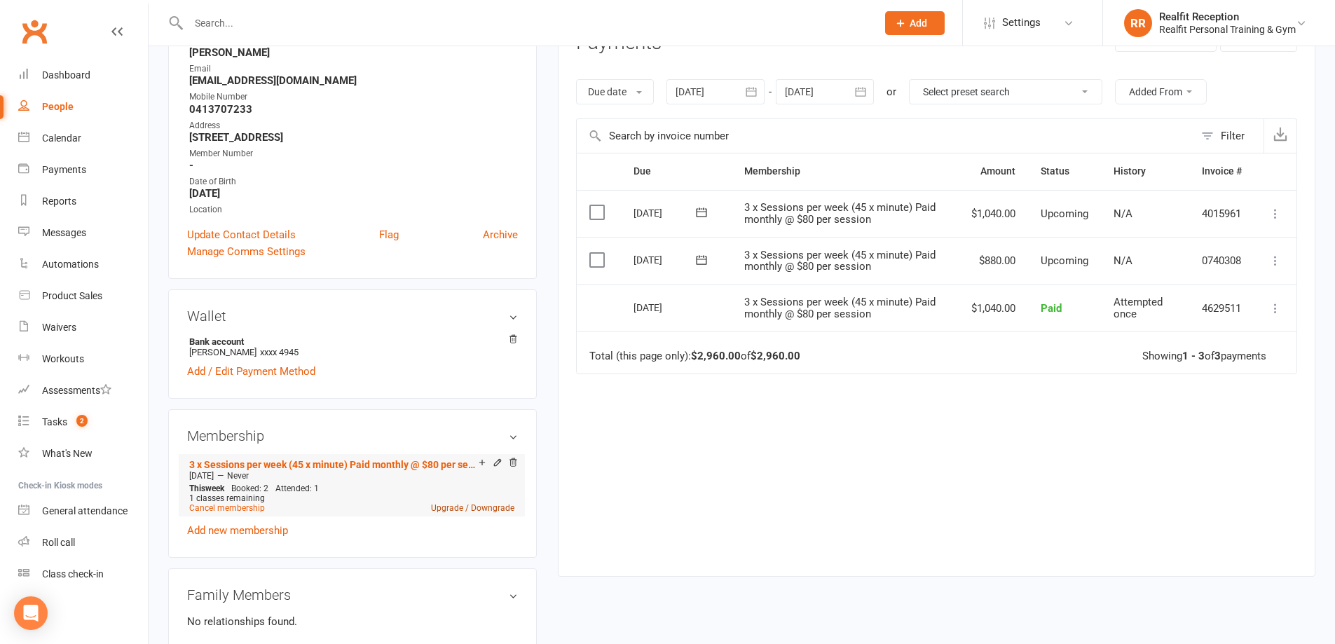
click at [469, 509] on link "Upgrade / Downgrade" at bounding box center [472, 508] width 83 height 10
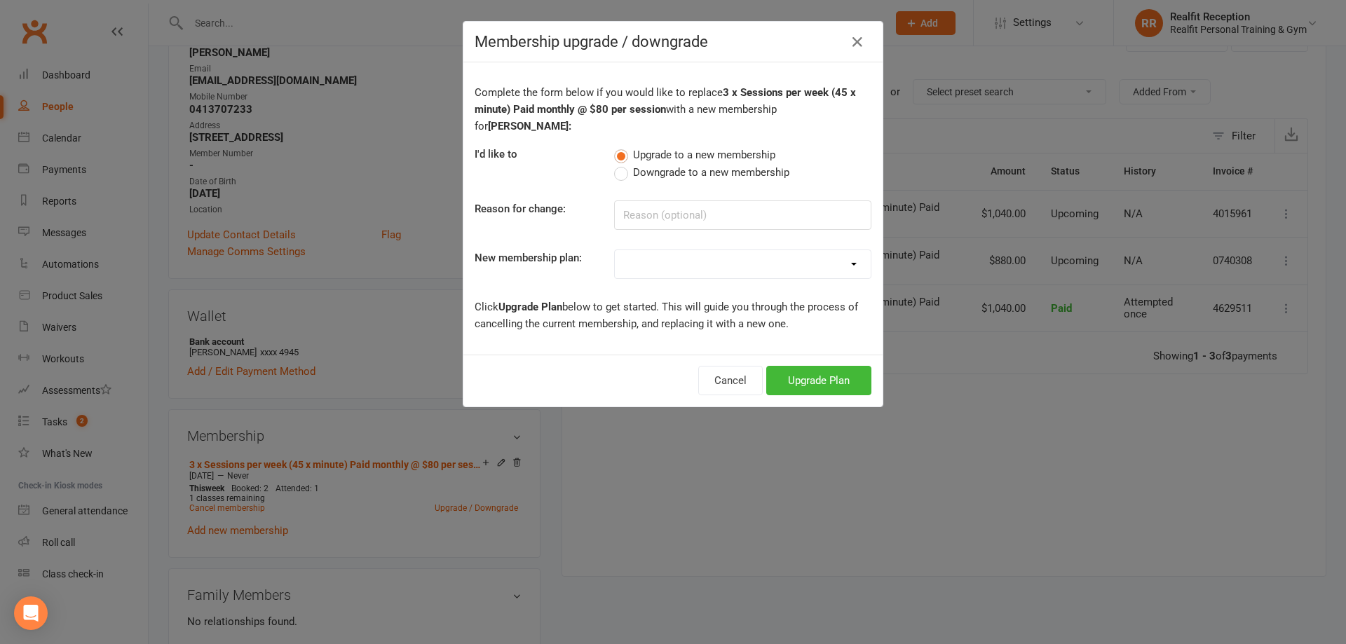
click at [828, 250] on select "Semi Private - 3 x Sessions pw (DD) Semi Private - 3 x sessions pw (DD) 12 x We…" at bounding box center [743, 264] width 256 height 28
select select "6"
click at [615, 250] on select "Semi Private - 3 x Sessions pw (DD) Semi Private - 3 x sessions pw (DD) 12 x We…" at bounding box center [743, 264] width 256 height 28
click at [818, 367] on button "Upgrade Plan" at bounding box center [818, 380] width 105 height 29
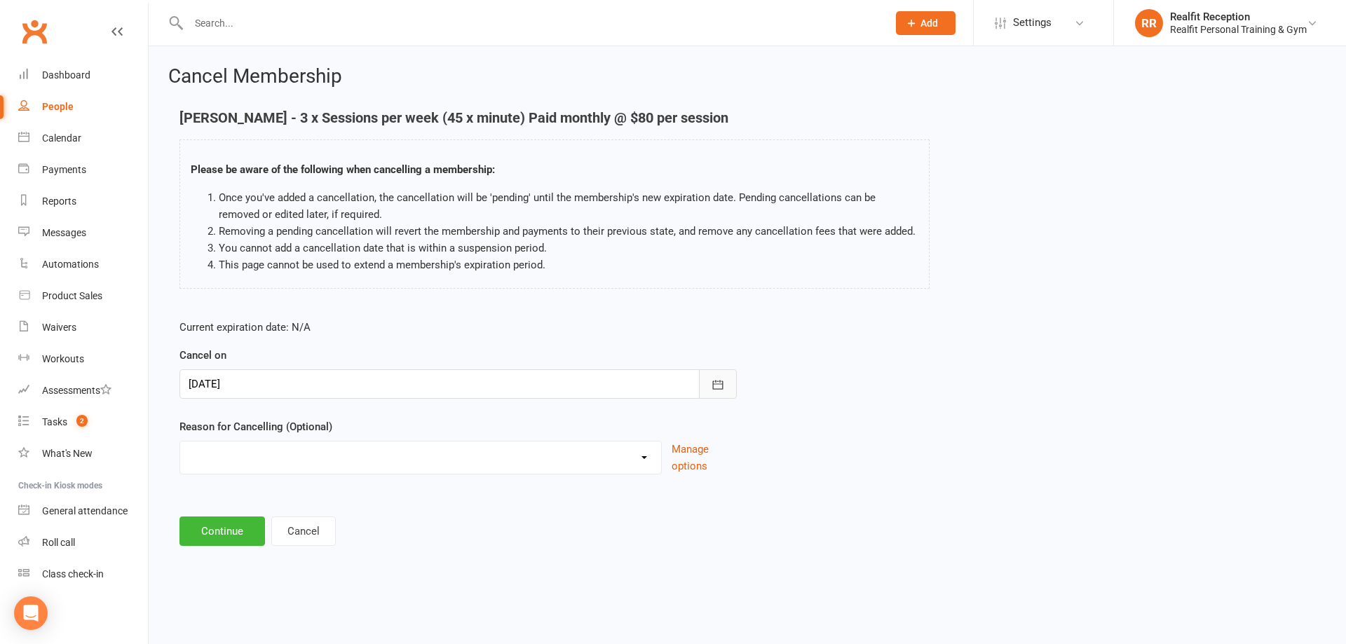
click at [717, 385] on icon "button" at bounding box center [718, 385] width 14 height 14
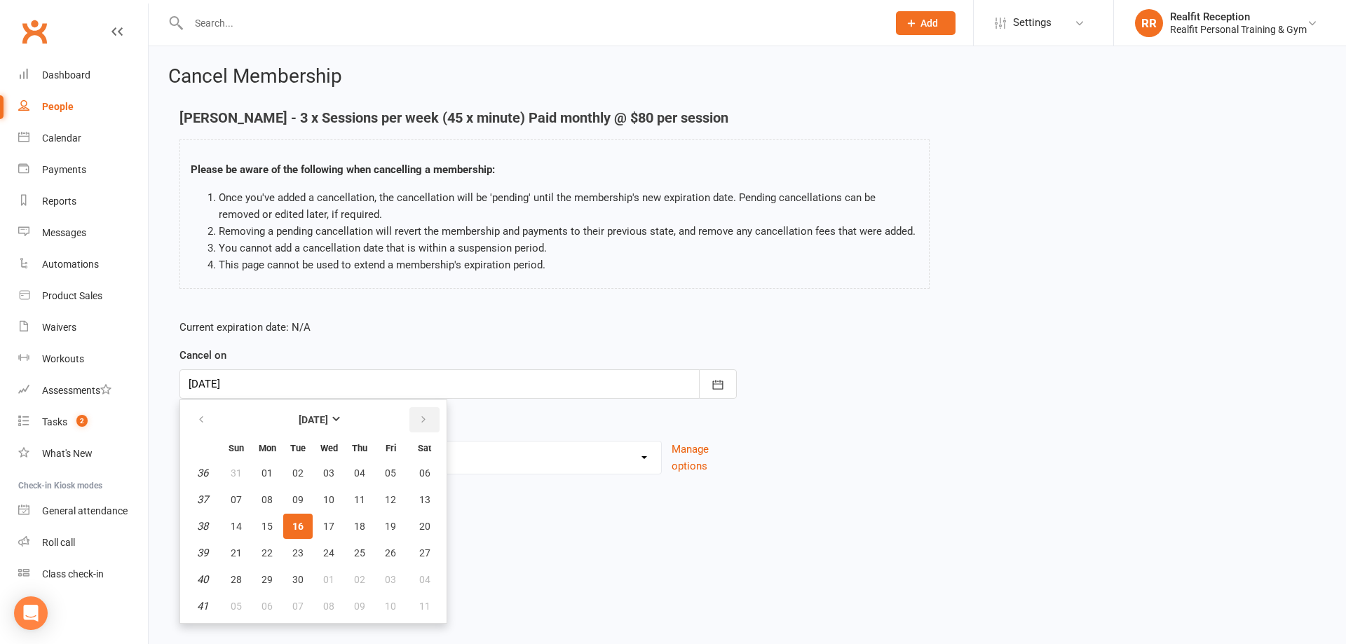
click at [430, 422] on button "button" at bounding box center [424, 419] width 30 height 25
click at [268, 499] on span "06" at bounding box center [266, 499] width 11 height 11
type input "[DATE]"
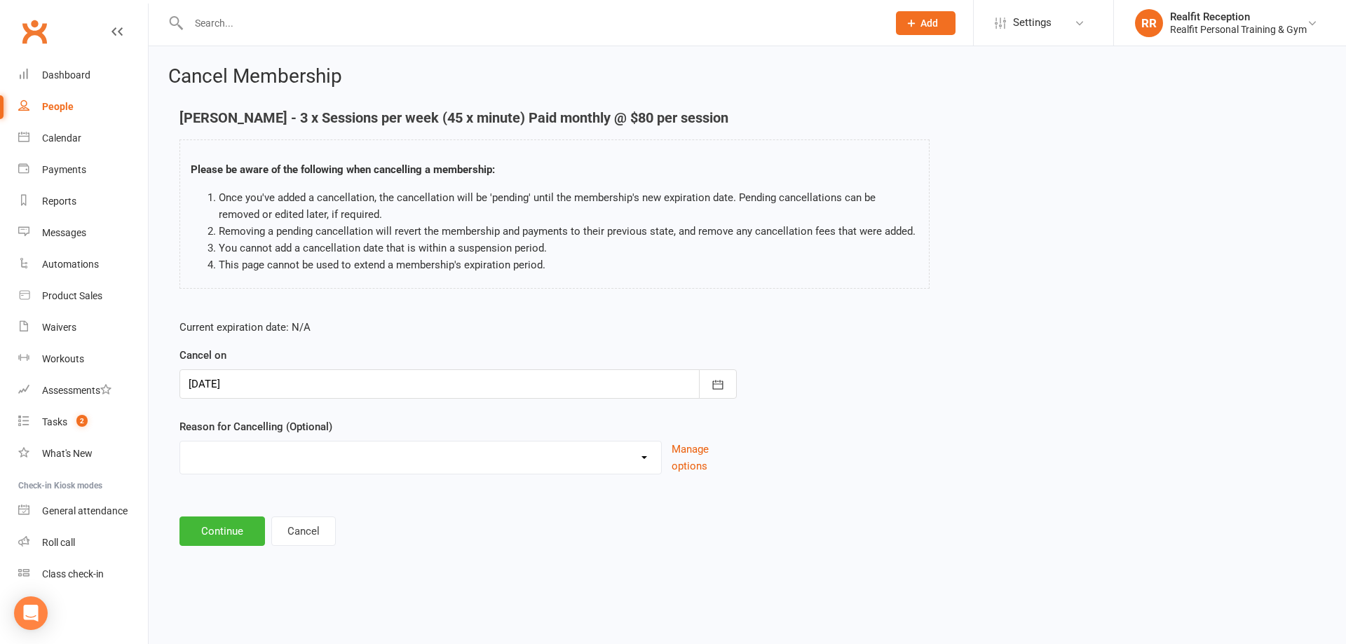
click at [584, 456] on select "Downgrade Holiday Injury Upgrade Other reason" at bounding box center [420, 456] width 481 height 28
select select "3"
click at [180, 442] on select "Downgrade Holiday Injury Upgrade Other reason" at bounding box center [420, 456] width 481 height 28
click at [221, 527] on button "Continue" at bounding box center [221, 530] width 85 height 29
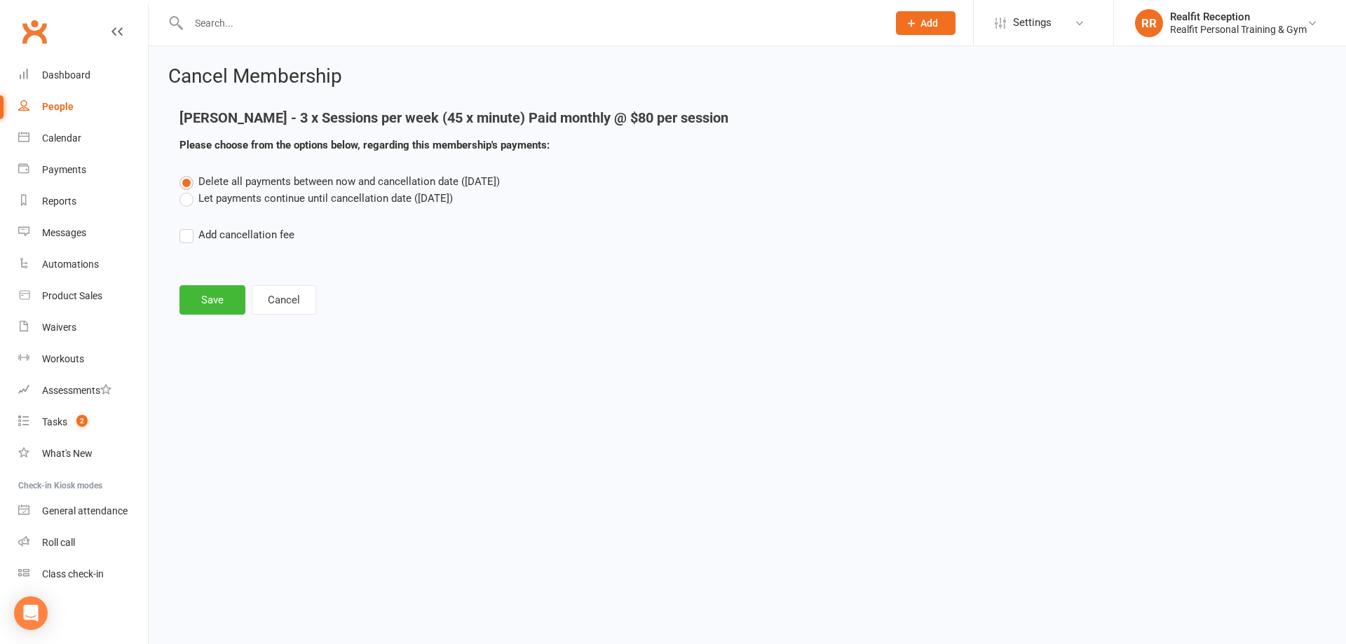
click at [187, 201] on label "Let payments continue until cancellation date (Oct 6, 2025)" at bounding box center [315, 198] width 273 height 17
click at [187, 190] on input "Let payments continue until cancellation date (Oct 6, 2025)" at bounding box center [183, 190] width 9 height 0
click at [277, 303] on button "Cancel" at bounding box center [284, 299] width 64 height 29
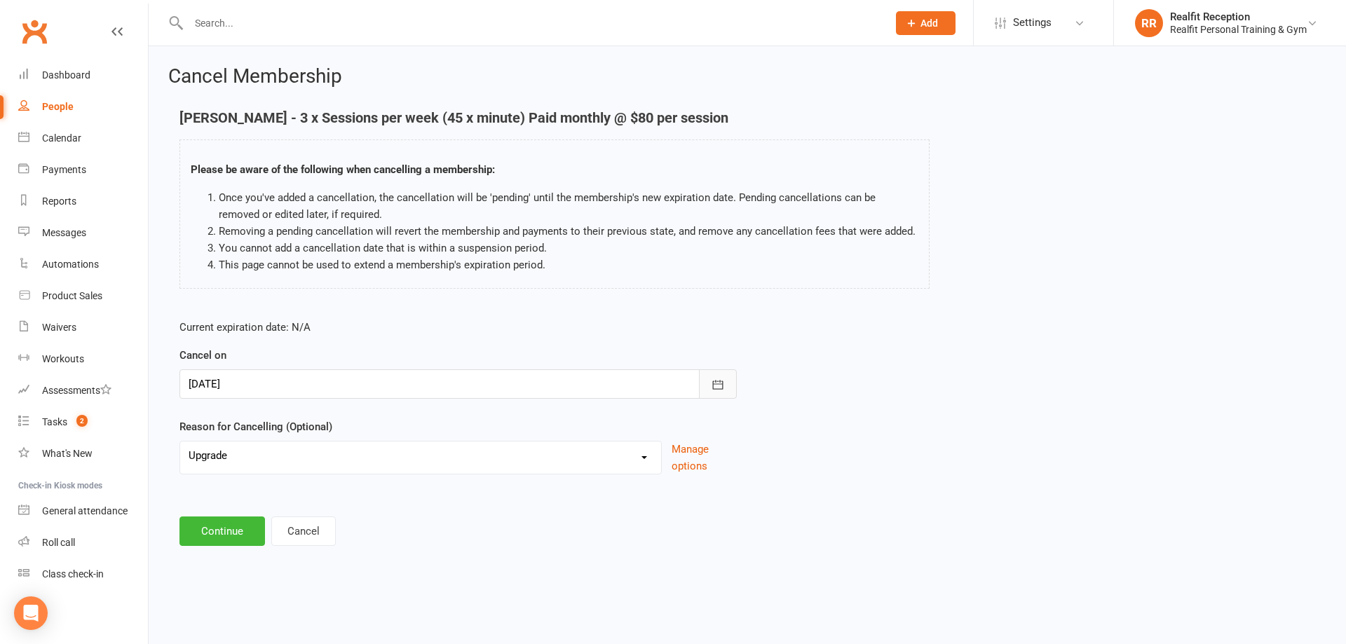
click at [717, 385] on icon "button" at bounding box center [718, 385] width 14 height 14
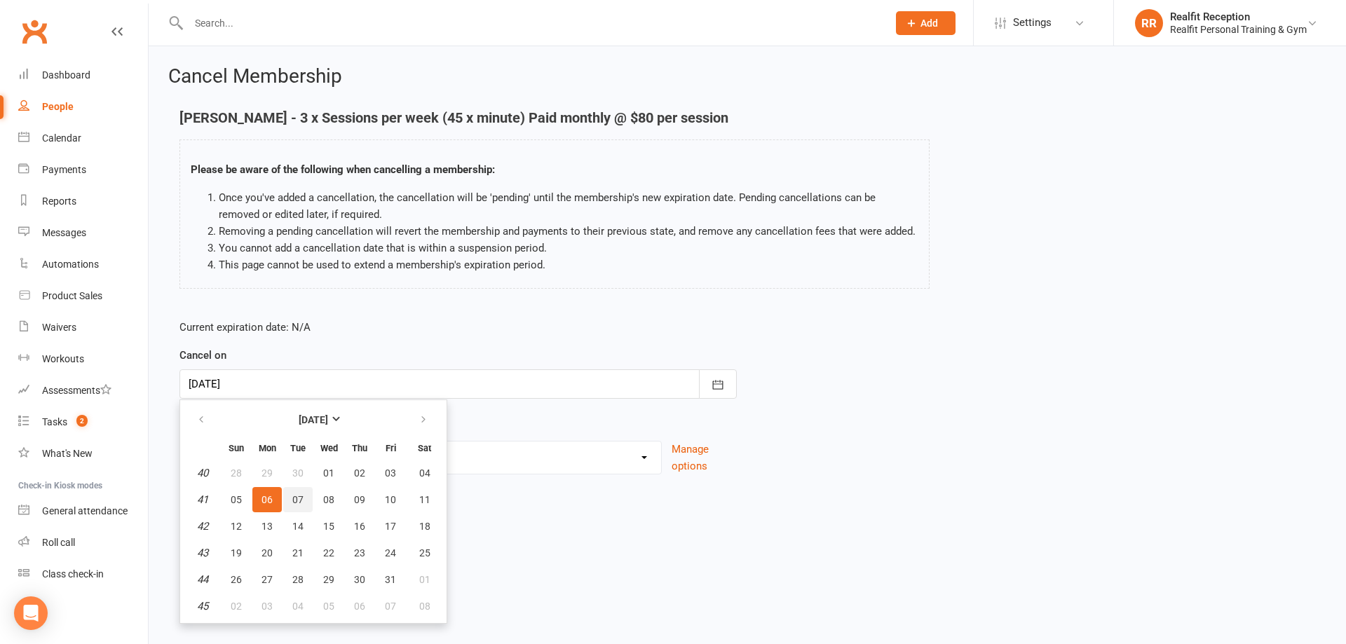
click at [297, 505] on button "07" at bounding box center [297, 499] width 29 height 25
type input "07 Oct 2025"
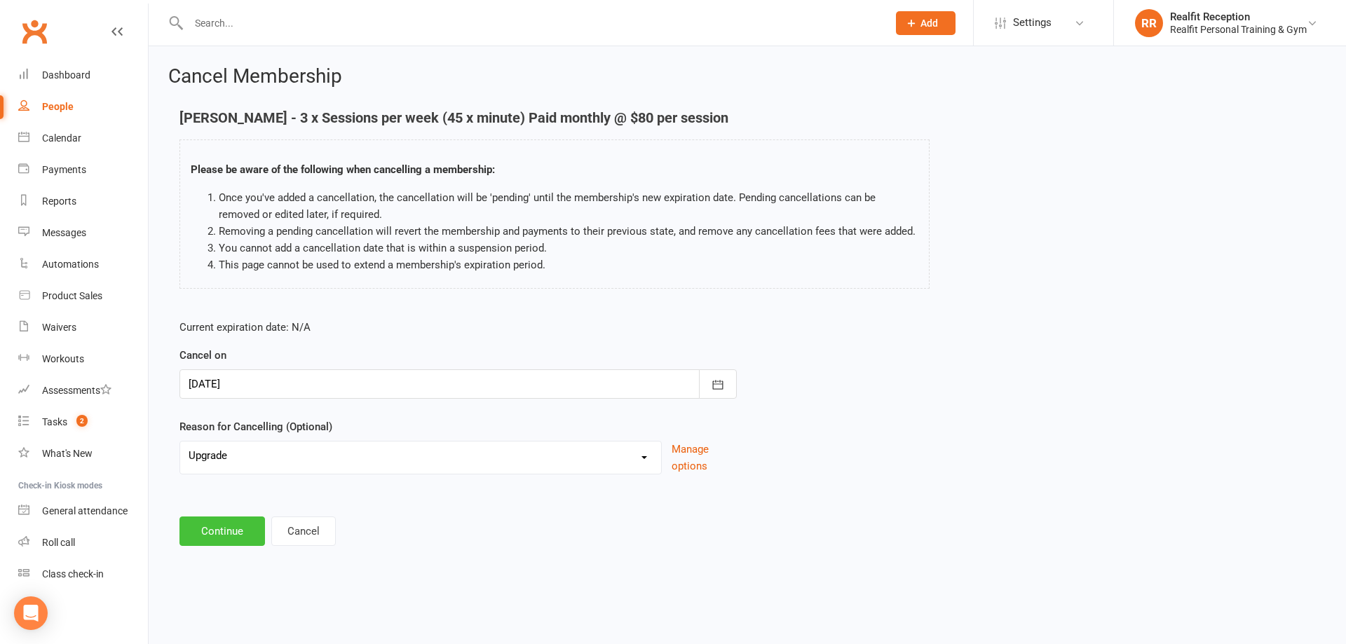
click at [226, 533] on button "Continue" at bounding box center [221, 530] width 85 height 29
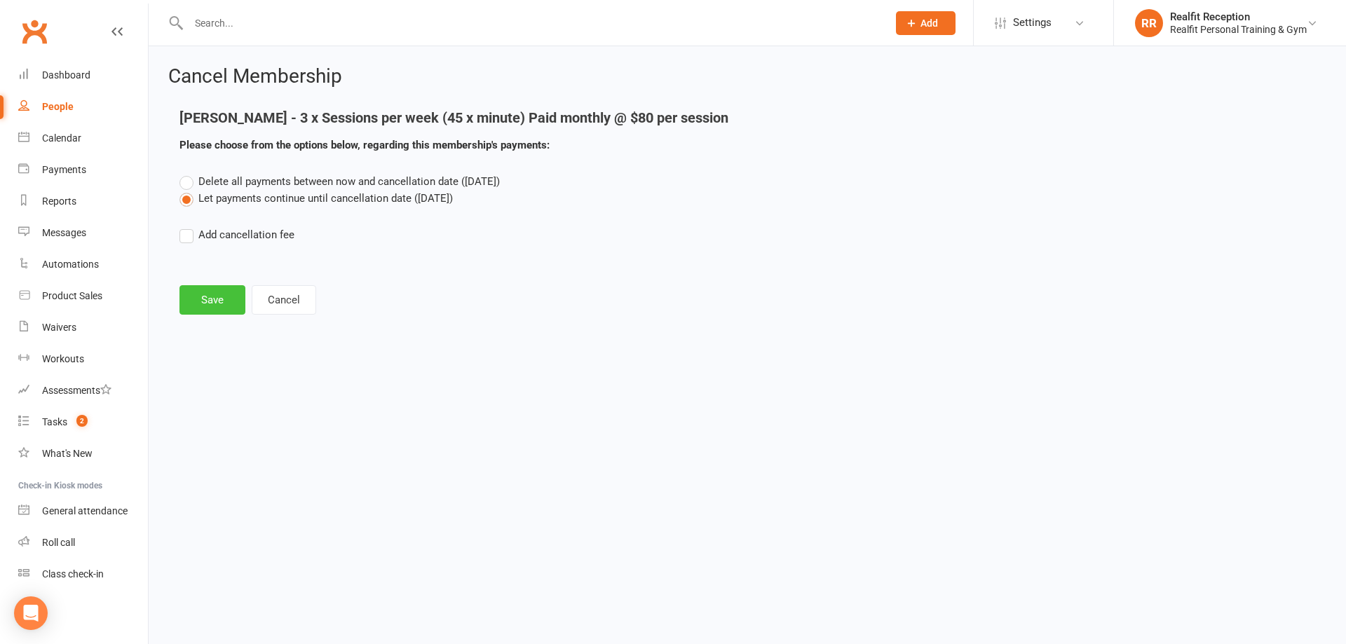
click at [224, 301] on button "Save" at bounding box center [212, 299] width 66 height 29
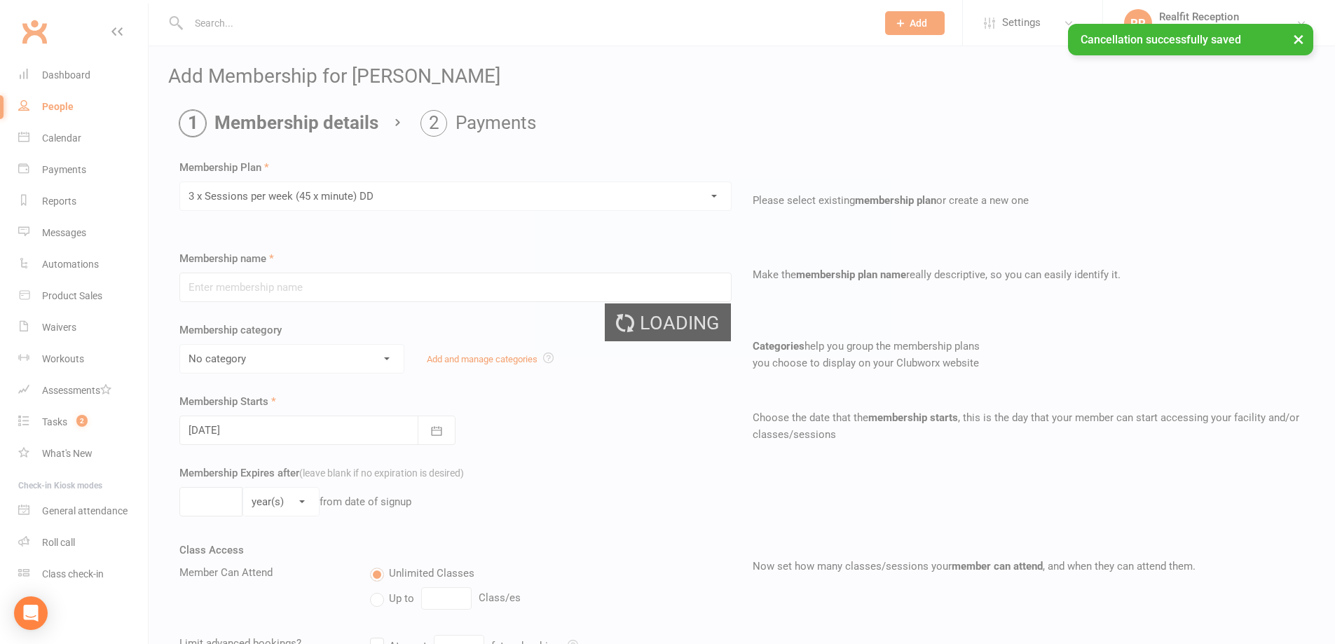
type input "3 x Sessions per week (45 x minute) DD"
select select "4"
type input "0"
type input "3"
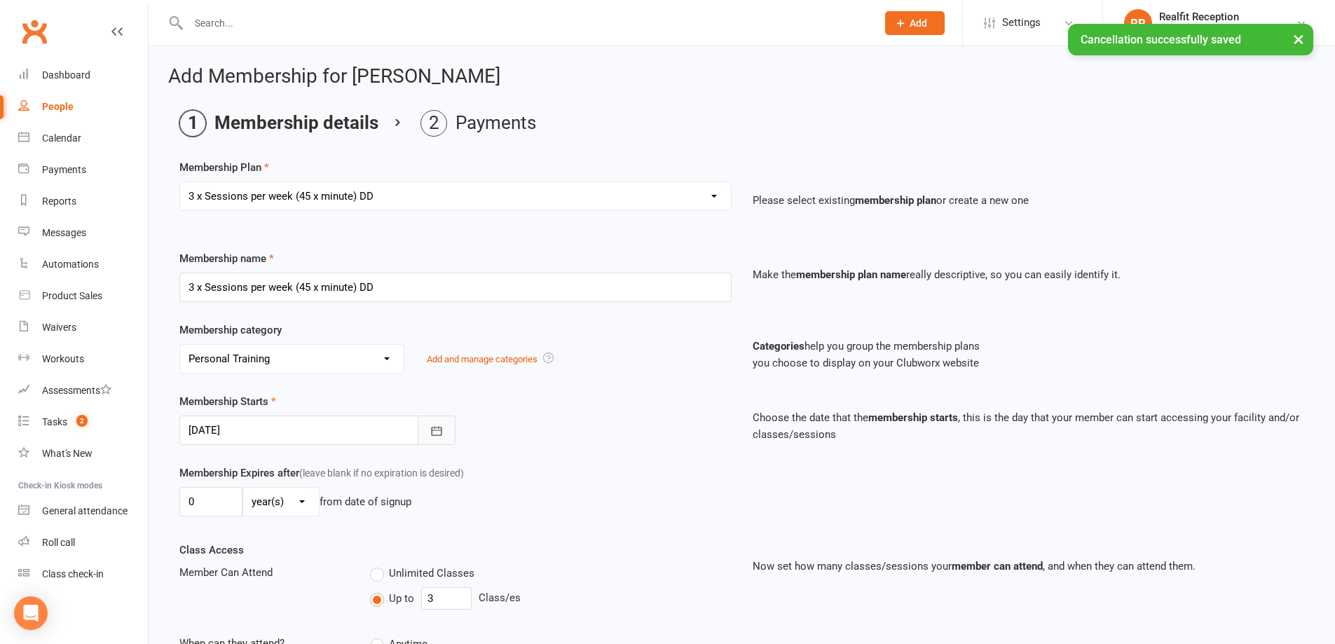
click at [432, 430] on icon "button" at bounding box center [436, 430] width 11 height 9
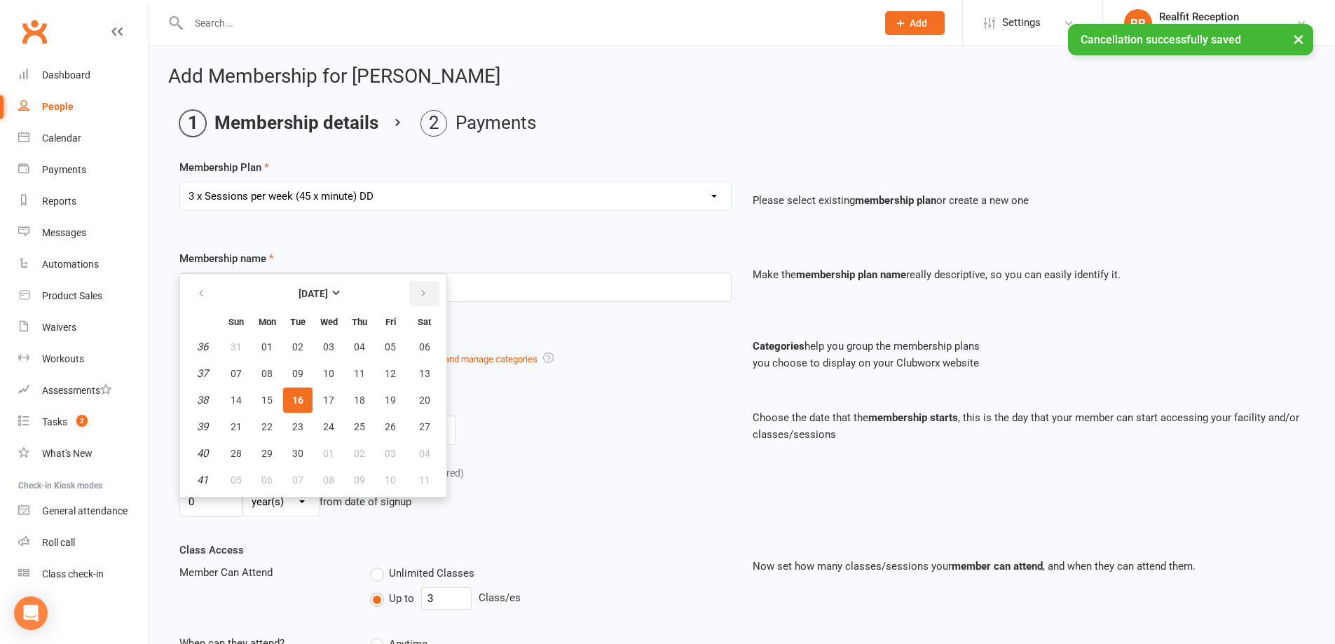
click at [425, 296] on icon "button" at bounding box center [423, 293] width 10 height 11
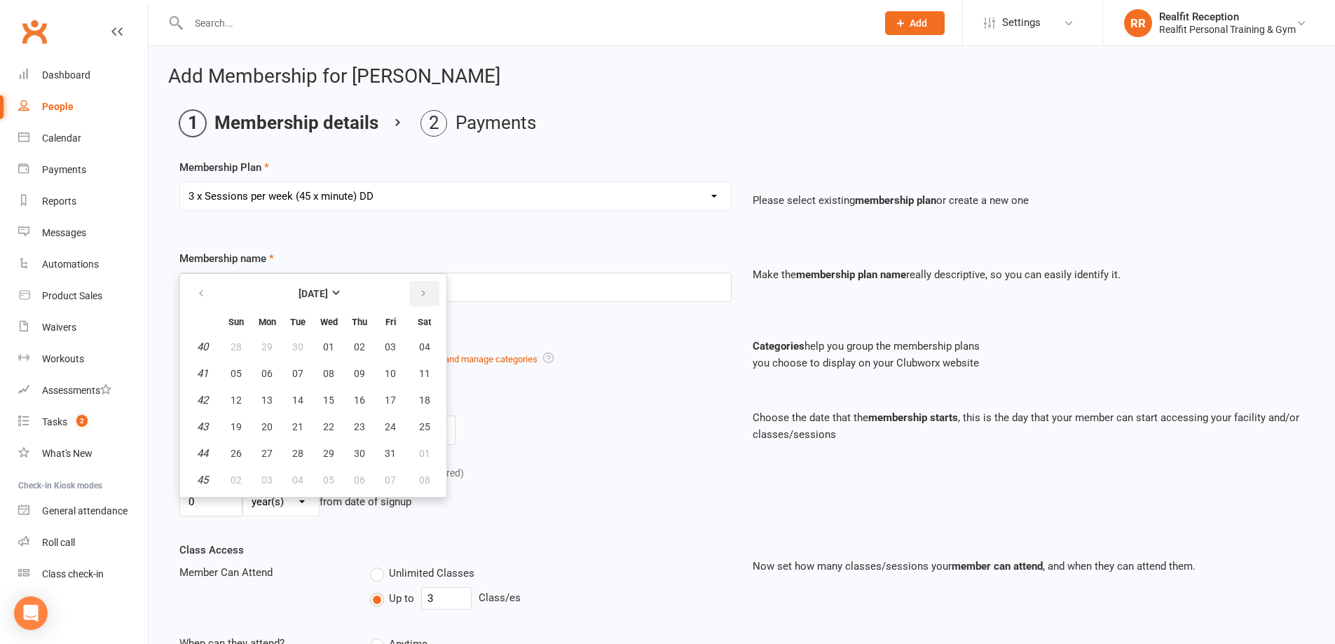
click at [425, 296] on icon "button" at bounding box center [423, 293] width 10 height 11
click at [357, 371] on span "06" at bounding box center [359, 373] width 11 height 11
type input "06 Nov 2025"
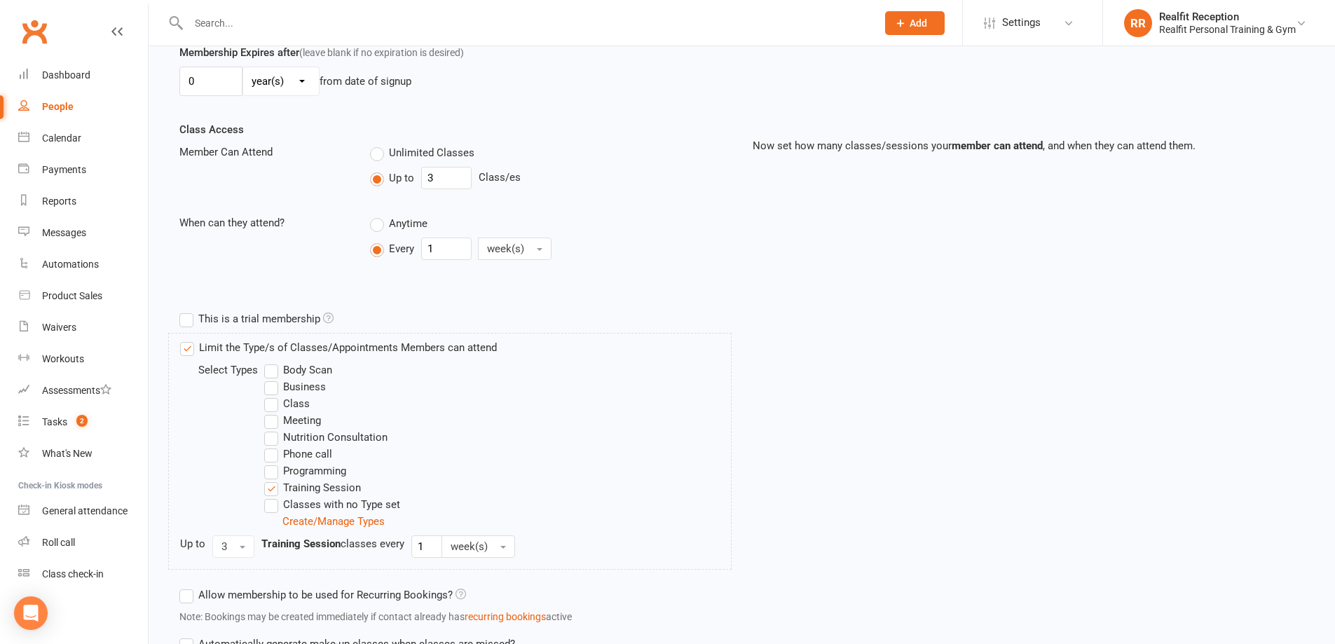
scroll to position [541, 0]
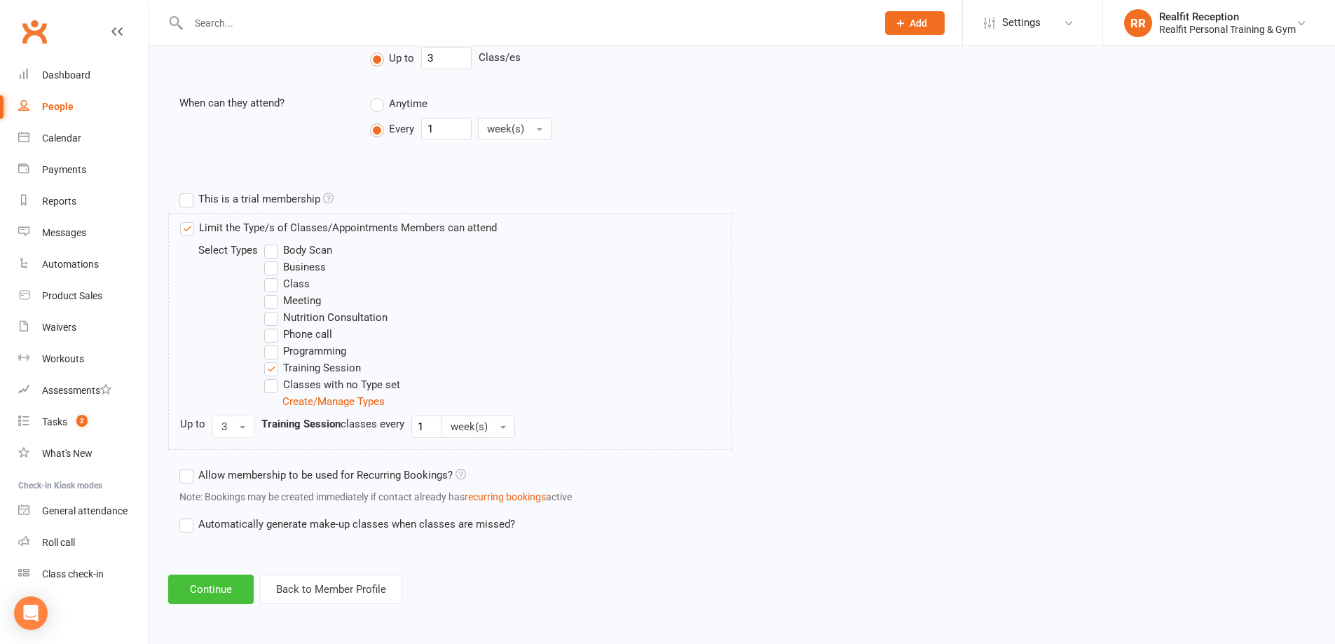
click at [207, 591] on button "Continue" at bounding box center [210, 589] width 85 height 29
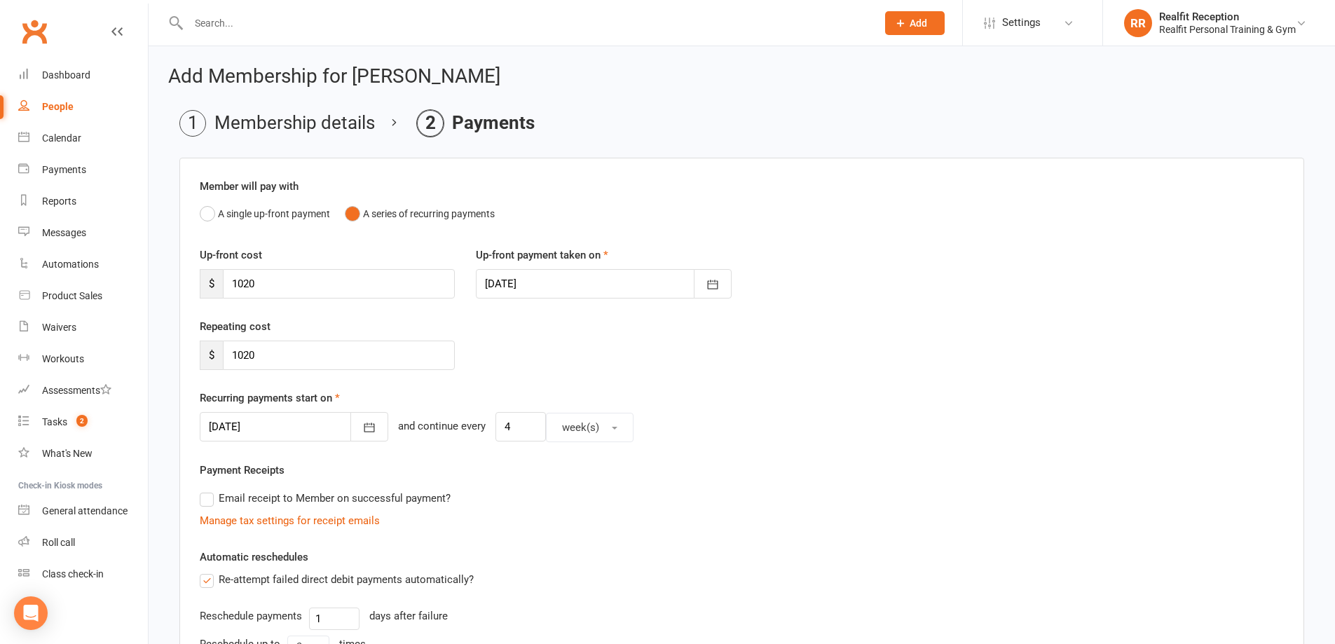
scroll to position [347, 0]
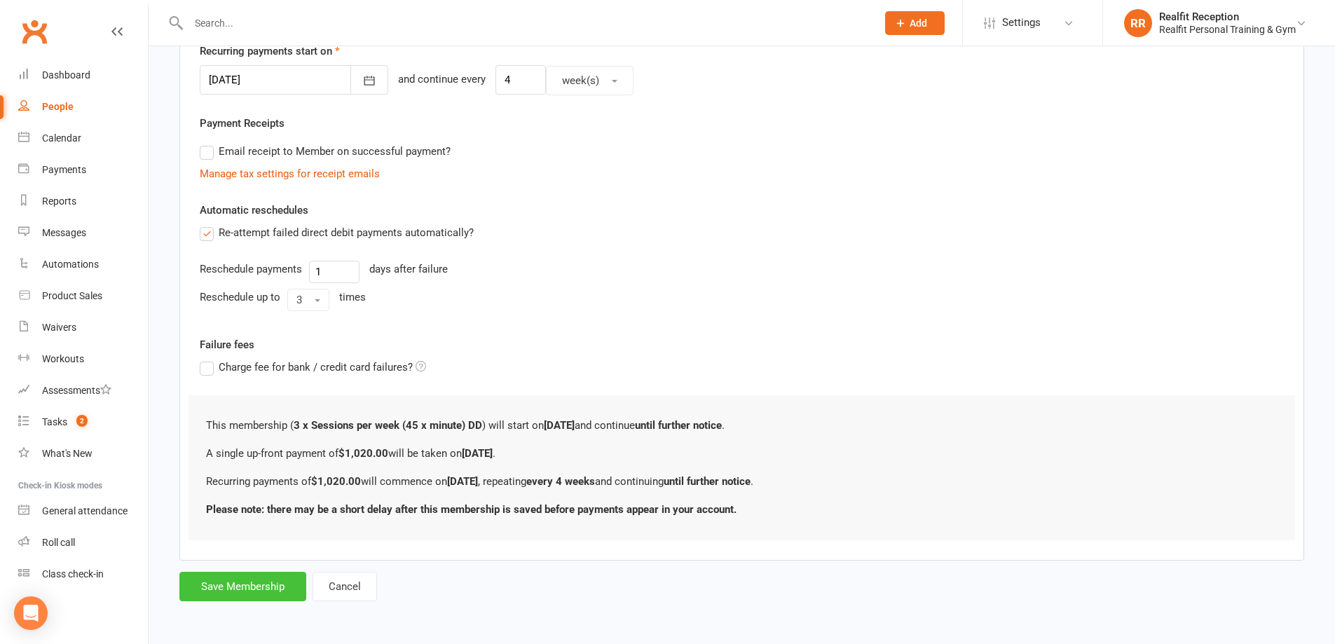
click at [224, 587] on button "Save Membership" at bounding box center [242, 586] width 127 height 29
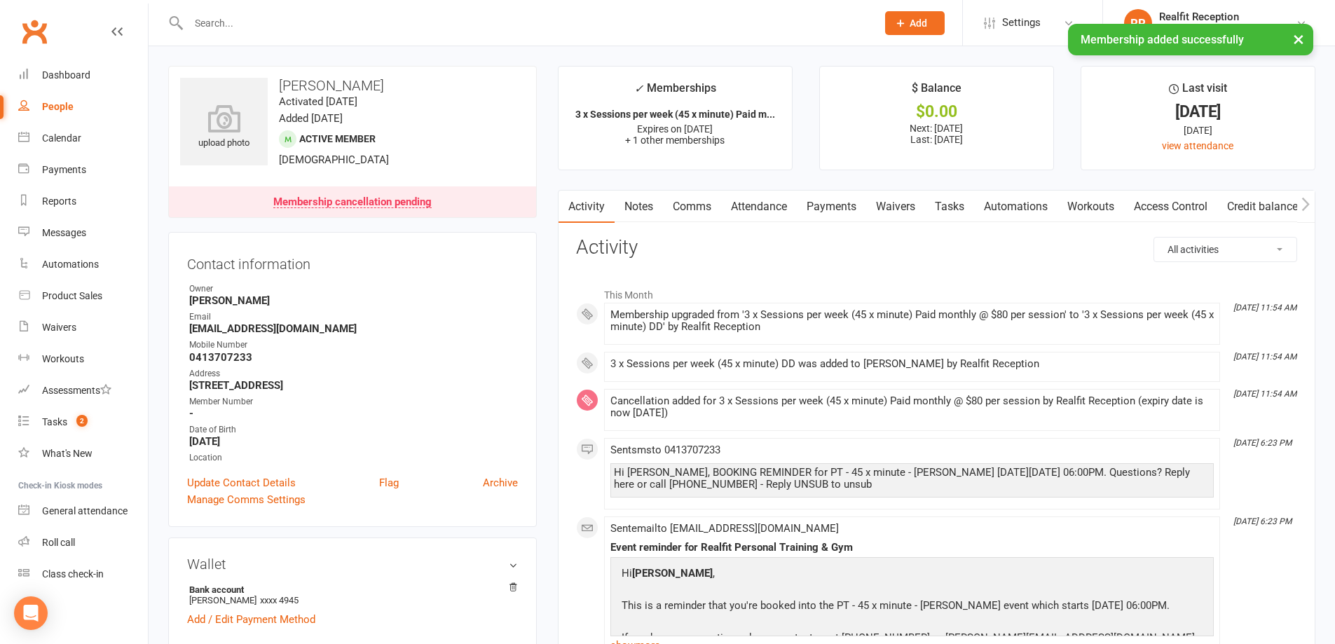
click at [828, 201] on link "Payments" at bounding box center [831, 207] width 69 height 32
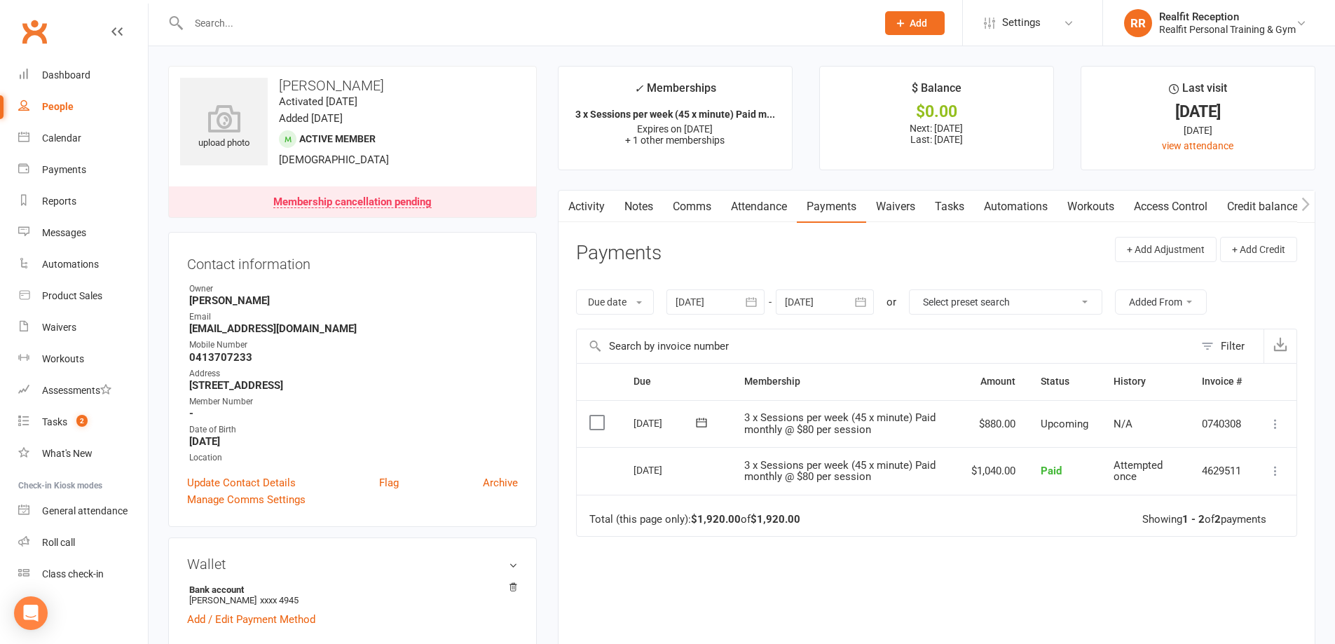
click at [874, 301] on button "button" at bounding box center [861, 301] width 25 height 25
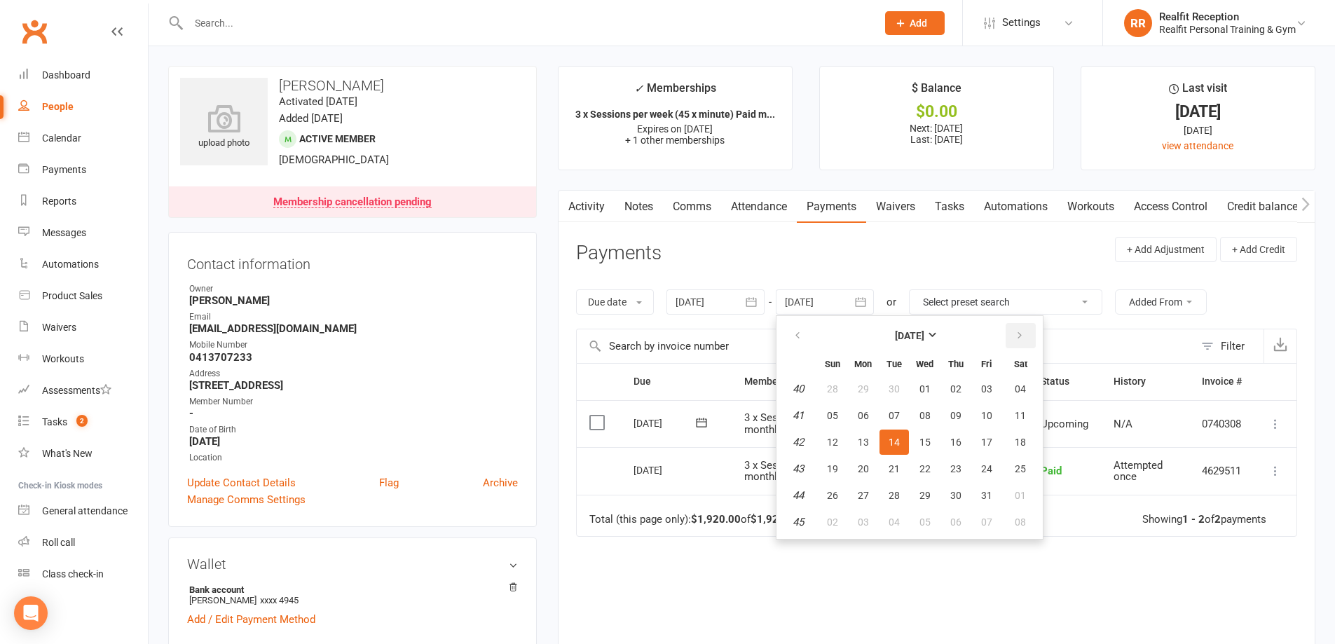
click at [1025, 337] on icon "button" at bounding box center [1020, 335] width 10 height 11
click at [1025, 338] on icon "button" at bounding box center [1020, 335] width 10 height 11
click at [1022, 387] on span "06" at bounding box center [1020, 388] width 11 height 11
type input "06 Dec 2025"
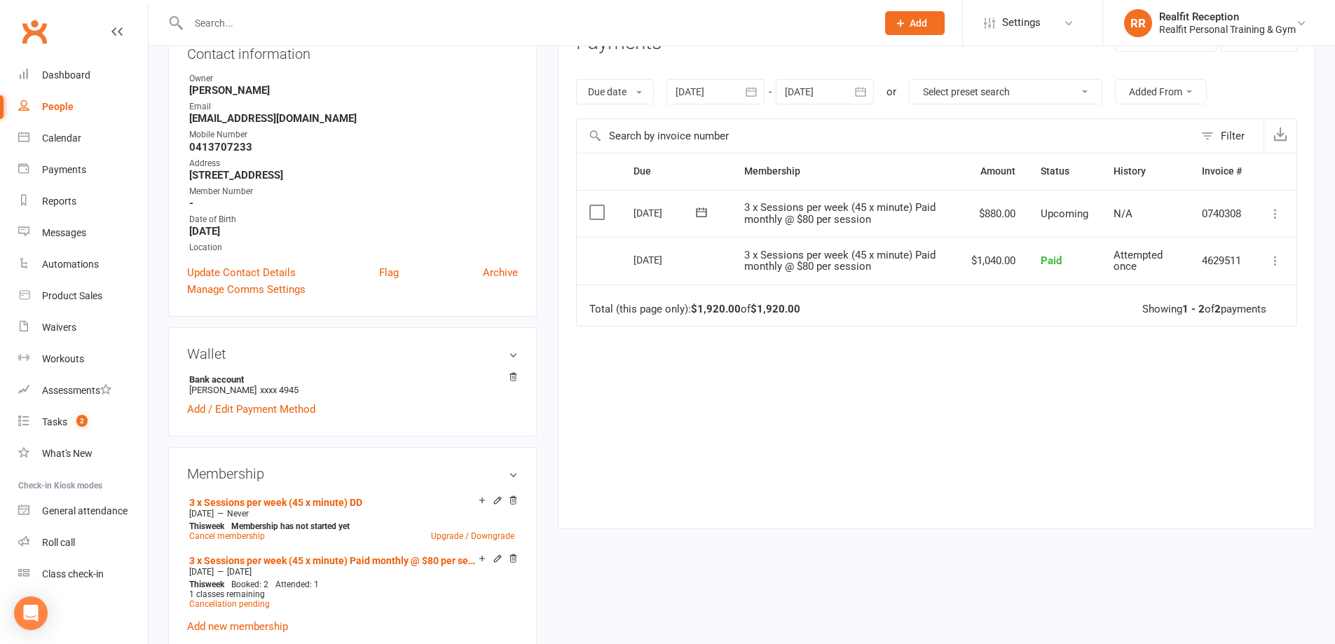
scroll to position [280, 0]
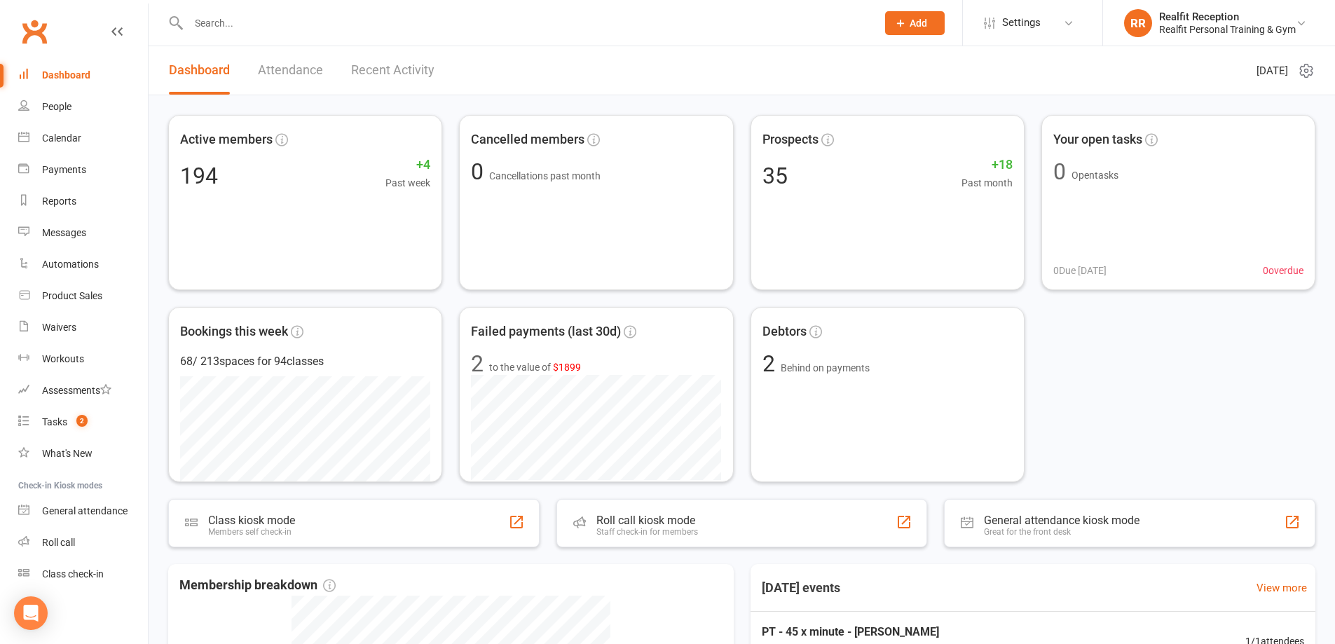
click at [316, 26] on input "text" at bounding box center [525, 23] width 683 height 20
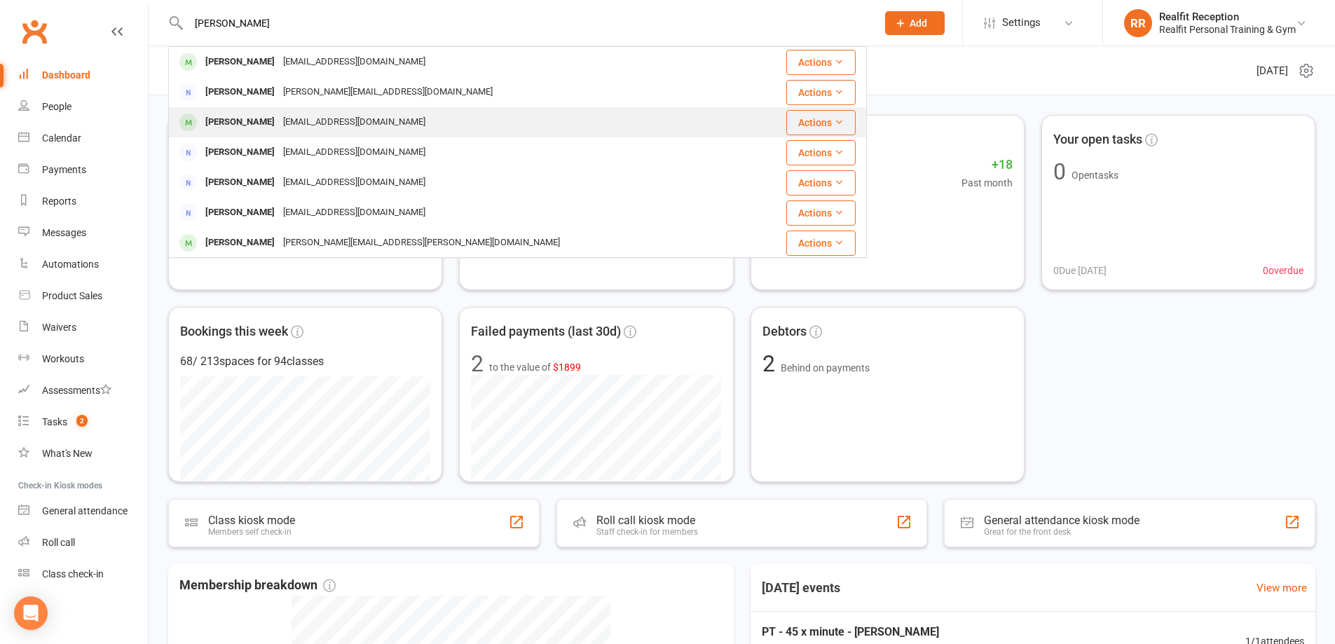
type input "[PERSON_NAME]"
click at [310, 129] on div "[EMAIL_ADDRESS][DOMAIN_NAME]" at bounding box center [354, 122] width 151 height 20
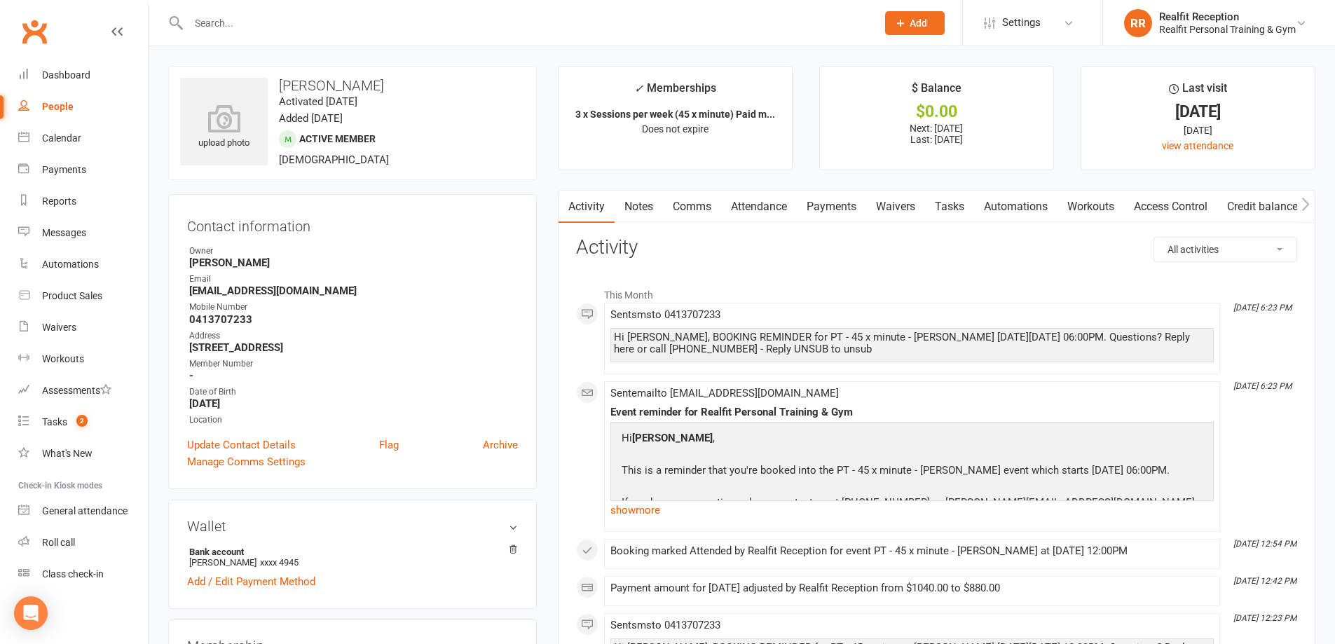
click at [837, 205] on link "Payments" at bounding box center [831, 207] width 69 height 32
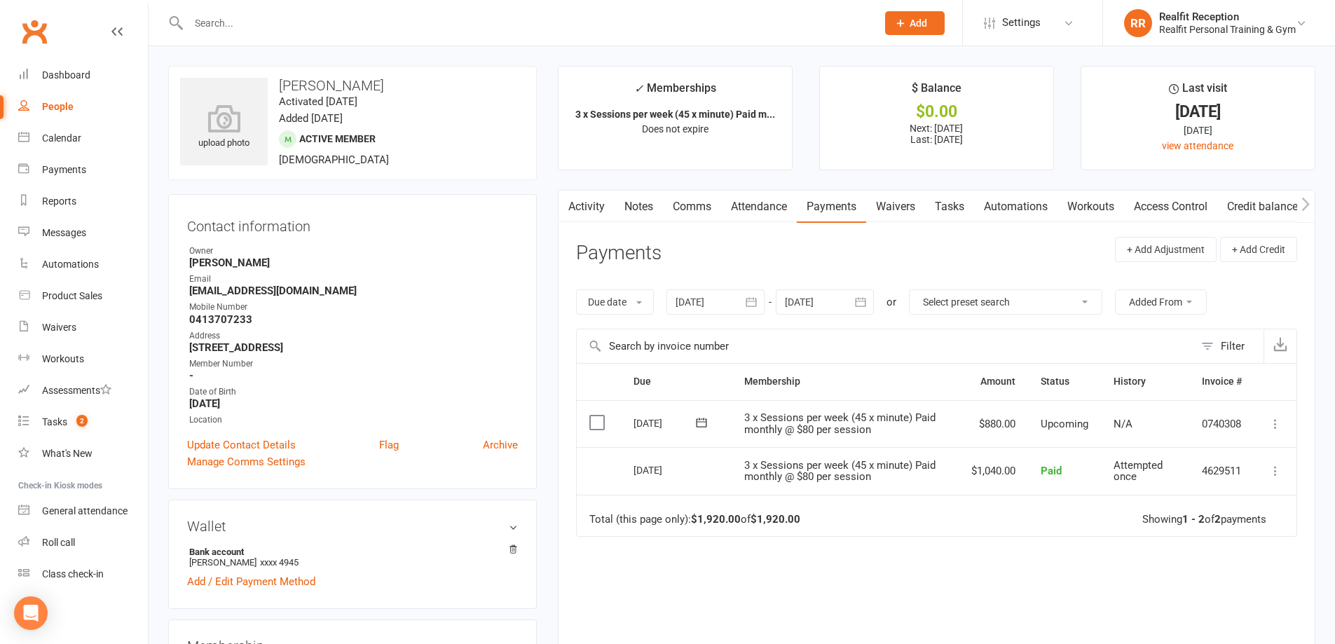
click at [863, 300] on icon "button" at bounding box center [861, 302] width 14 height 14
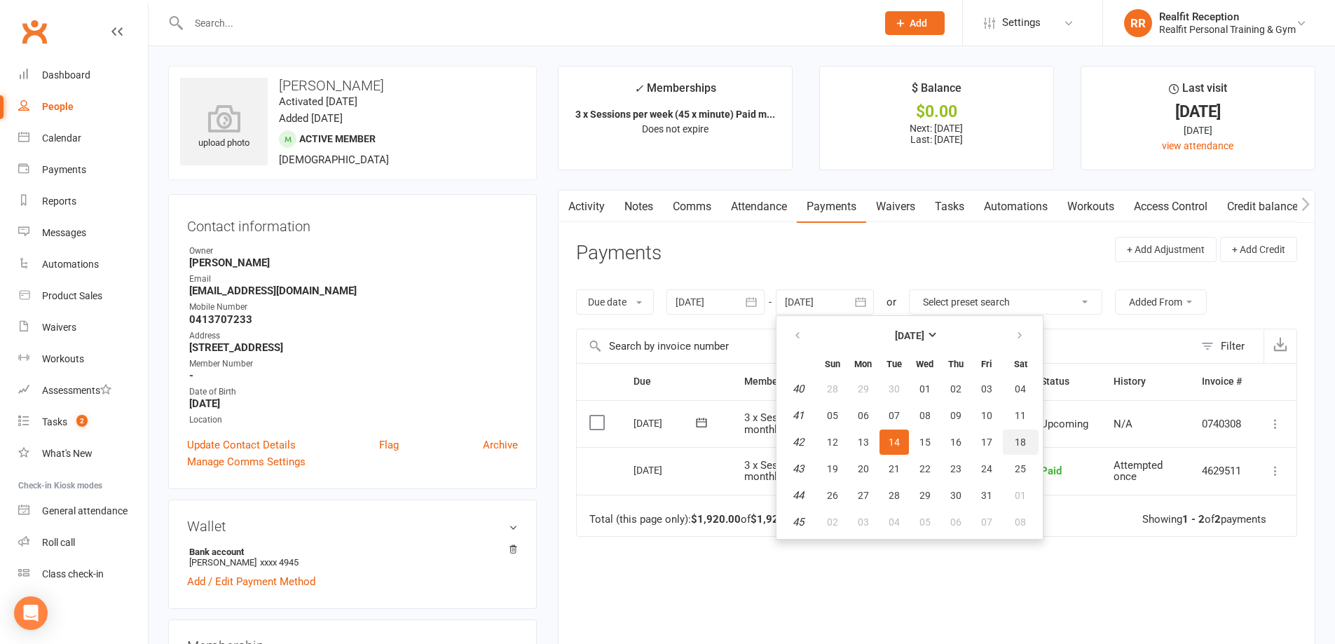
click at [1025, 439] on span "18" at bounding box center [1020, 442] width 11 height 11
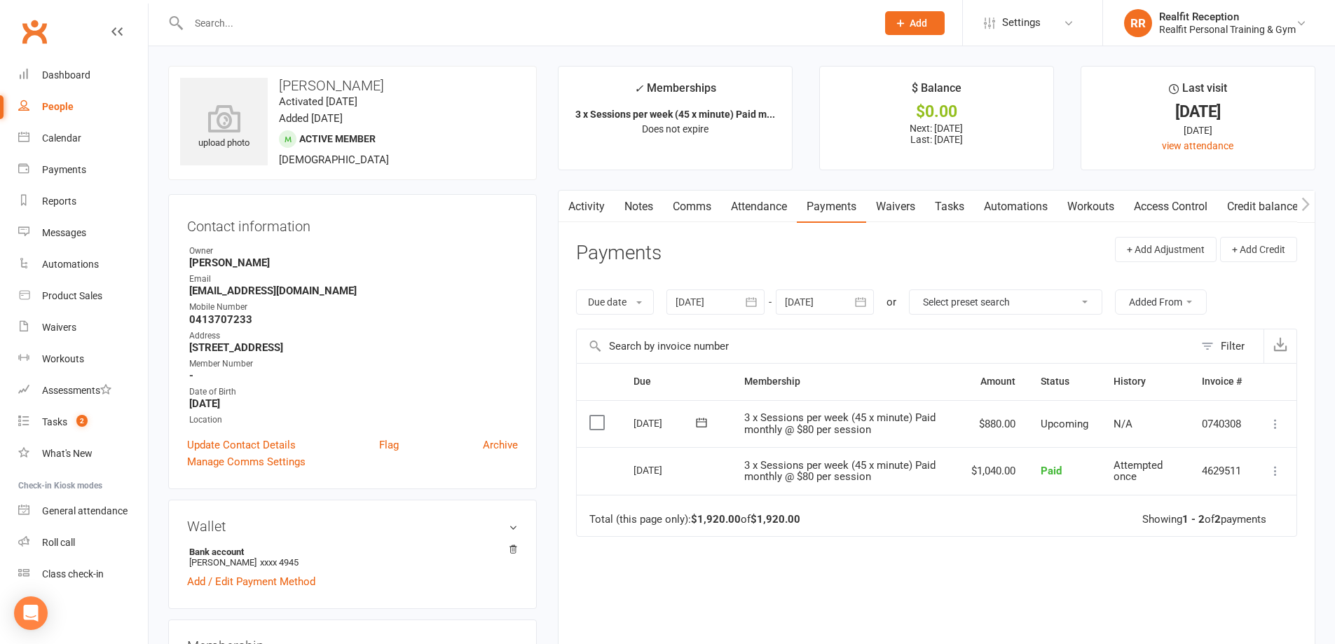
click at [861, 301] on icon "button" at bounding box center [861, 301] width 11 height 9
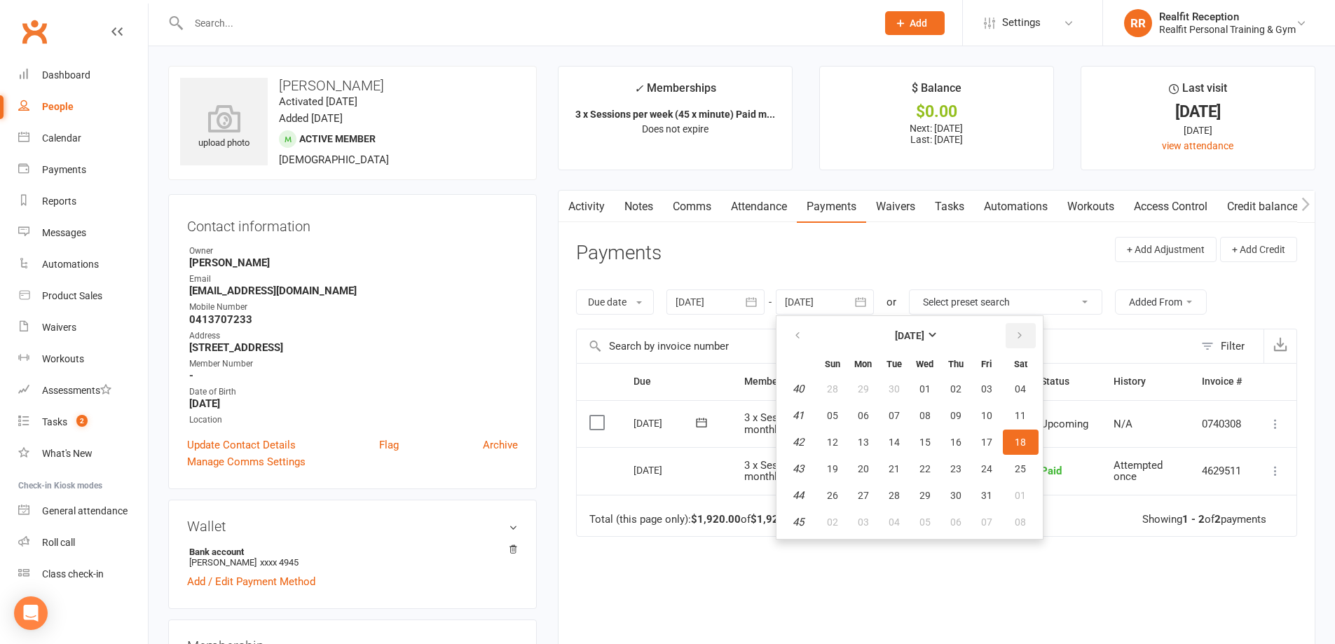
click at [1013, 337] on button "button" at bounding box center [1021, 335] width 30 height 25
click at [931, 492] on span "31" at bounding box center [924, 495] width 11 height 11
type input "31 Dec 2025"
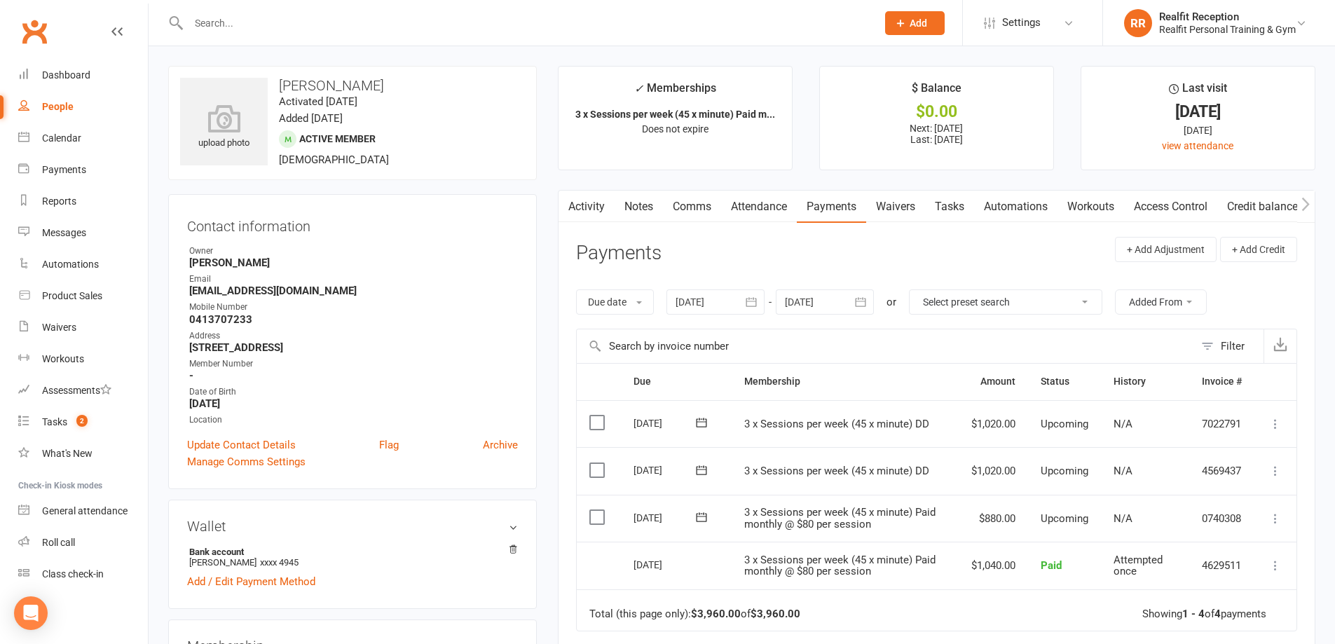
click at [442, 21] on input "text" at bounding box center [525, 23] width 683 height 20
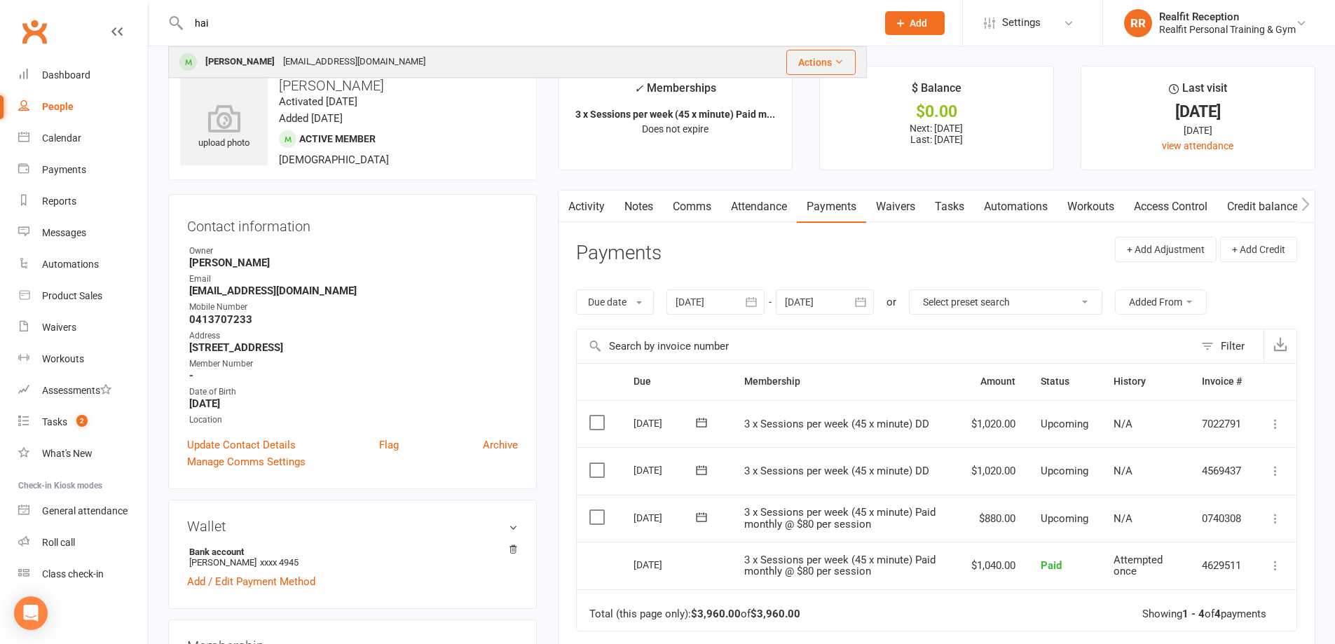
type input "hai"
click at [474, 67] on div "Haiho Yan hyan36@gmail.com" at bounding box center [437, 62] width 534 height 29
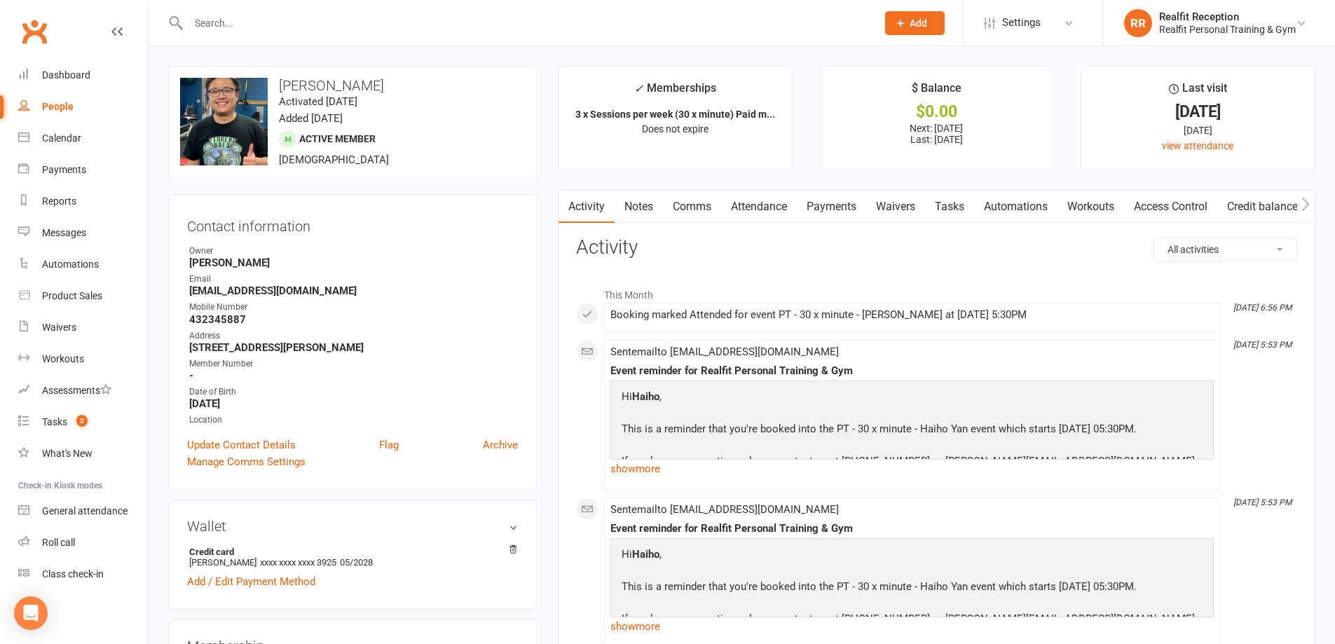
click at [961, 209] on link "Tasks" at bounding box center [949, 207] width 49 height 32
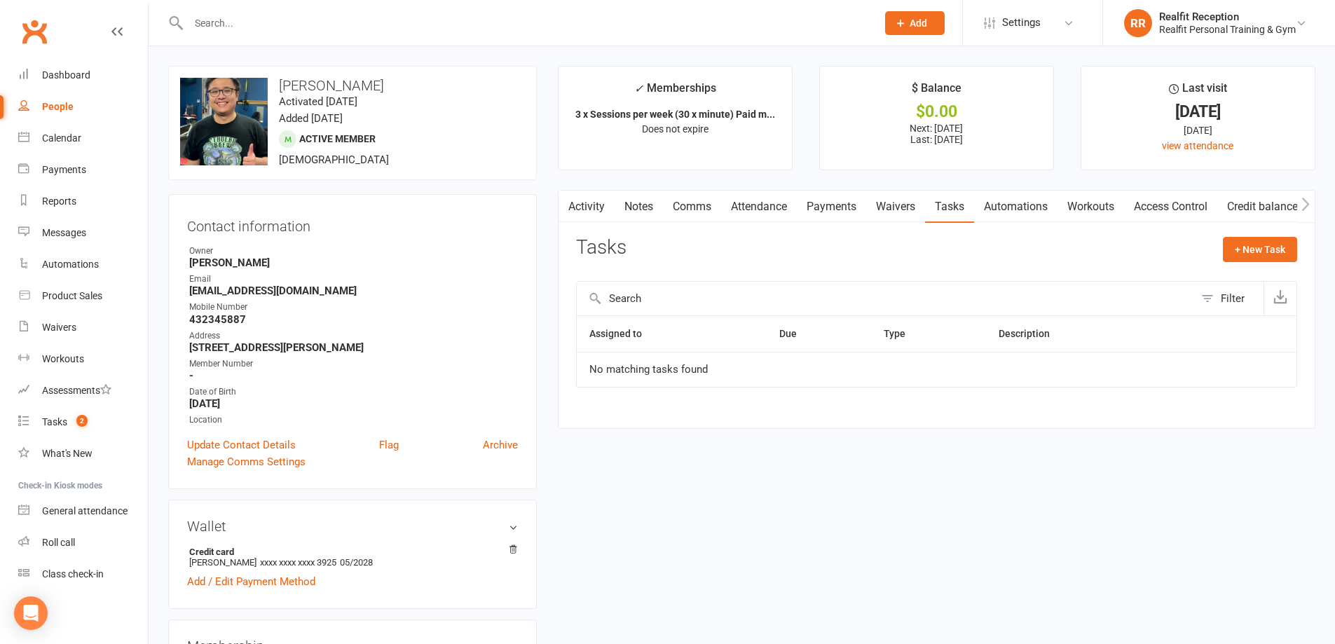
click at [829, 208] on link "Payments" at bounding box center [831, 207] width 69 height 32
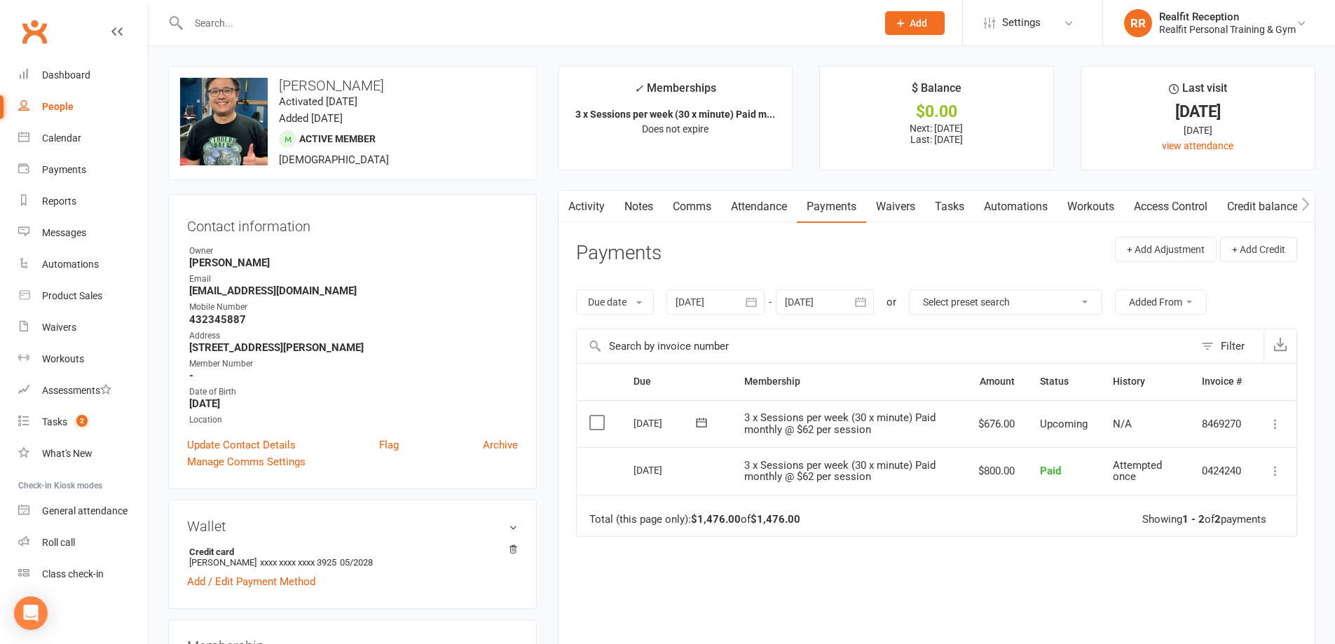
click at [860, 299] on icon "button" at bounding box center [861, 301] width 11 height 9
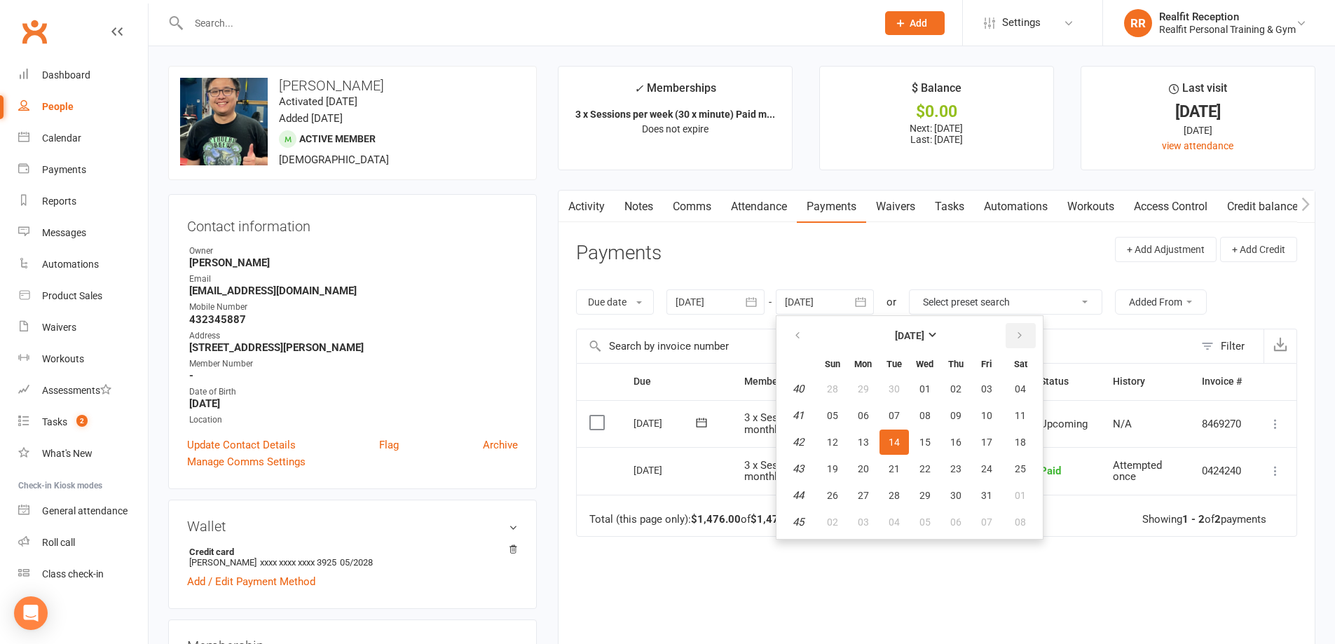
click at [1023, 334] on icon "button" at bounding box center [1020, 335] width 10 height 11
click at [922, 493] on span "31" at bounding box center [924, 495] width 11 height 11
type input "31 Dec 2025"
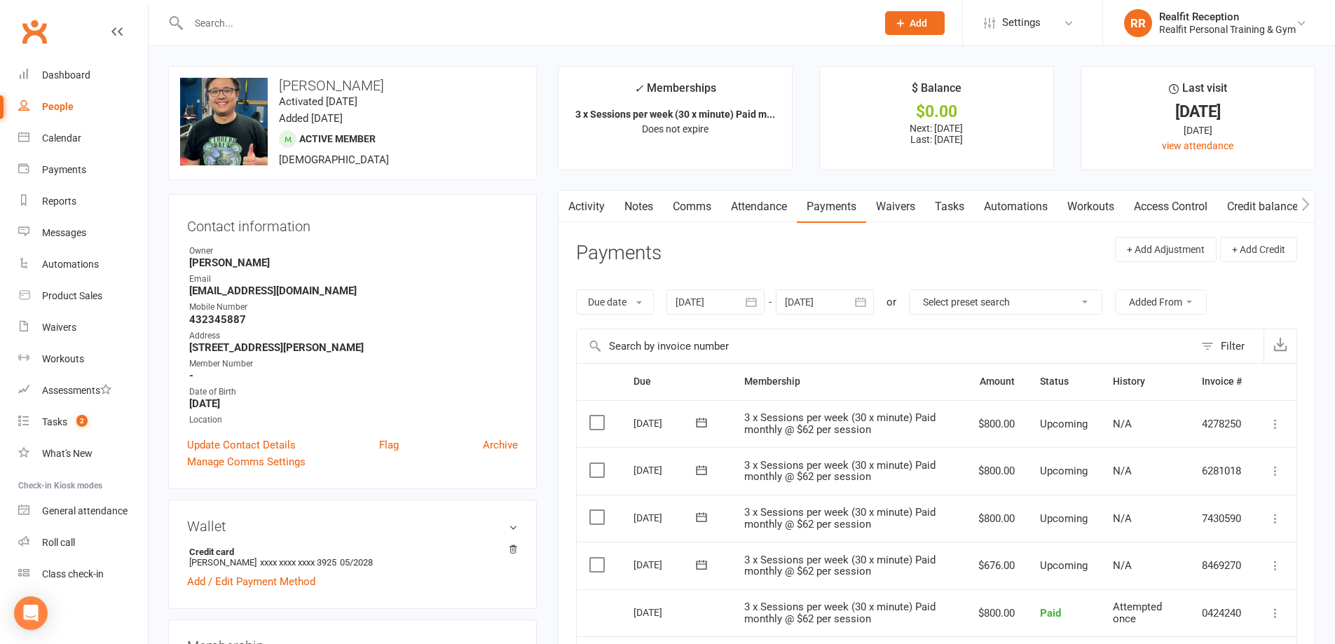
click at [268, 14] on input "text" at bounding box center [525, 23] width 683 height 20
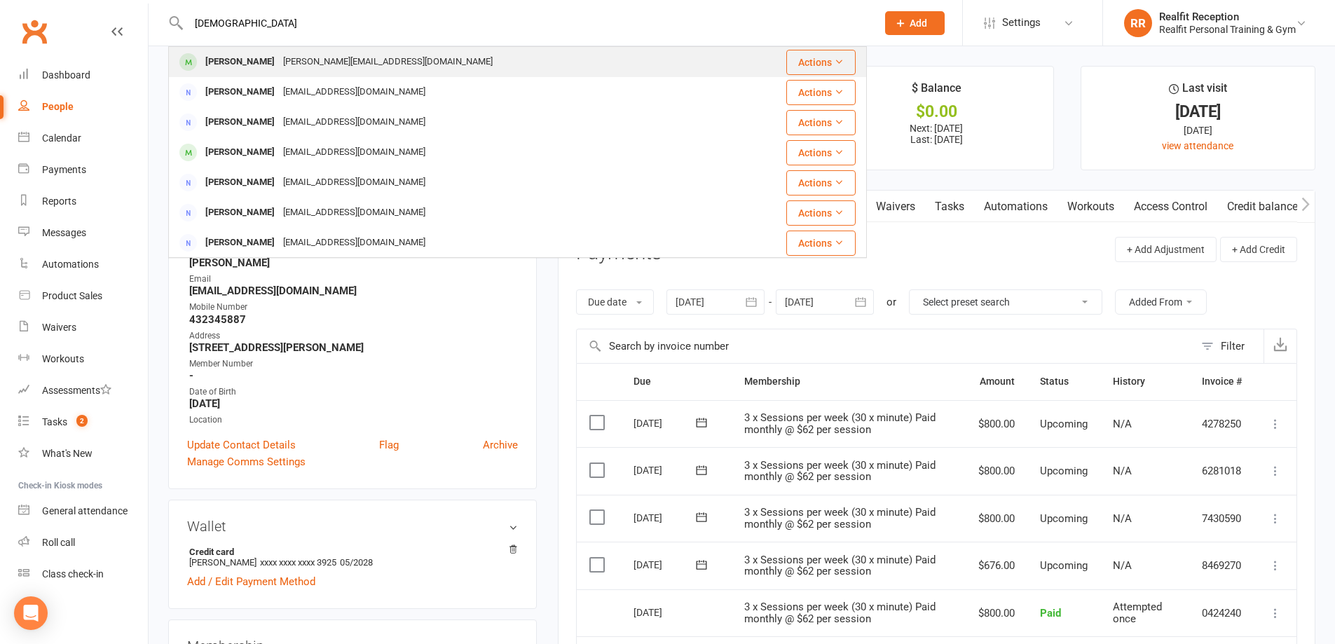
type input "shau"
click at [299, 57] on div "shawn@ashtown.com.au" at bounding box center [388, 62] width 218 height 20
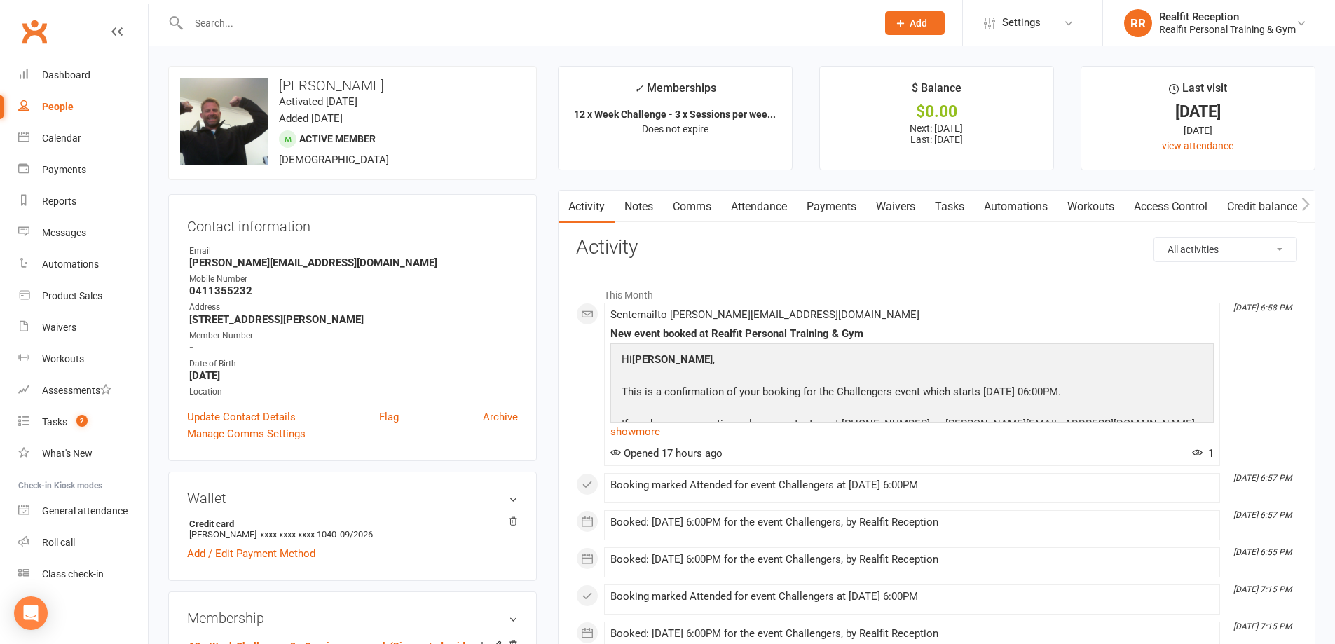
click at [845, 206] on link "Payments" at bounding box center [831, 207] width 69 height 32
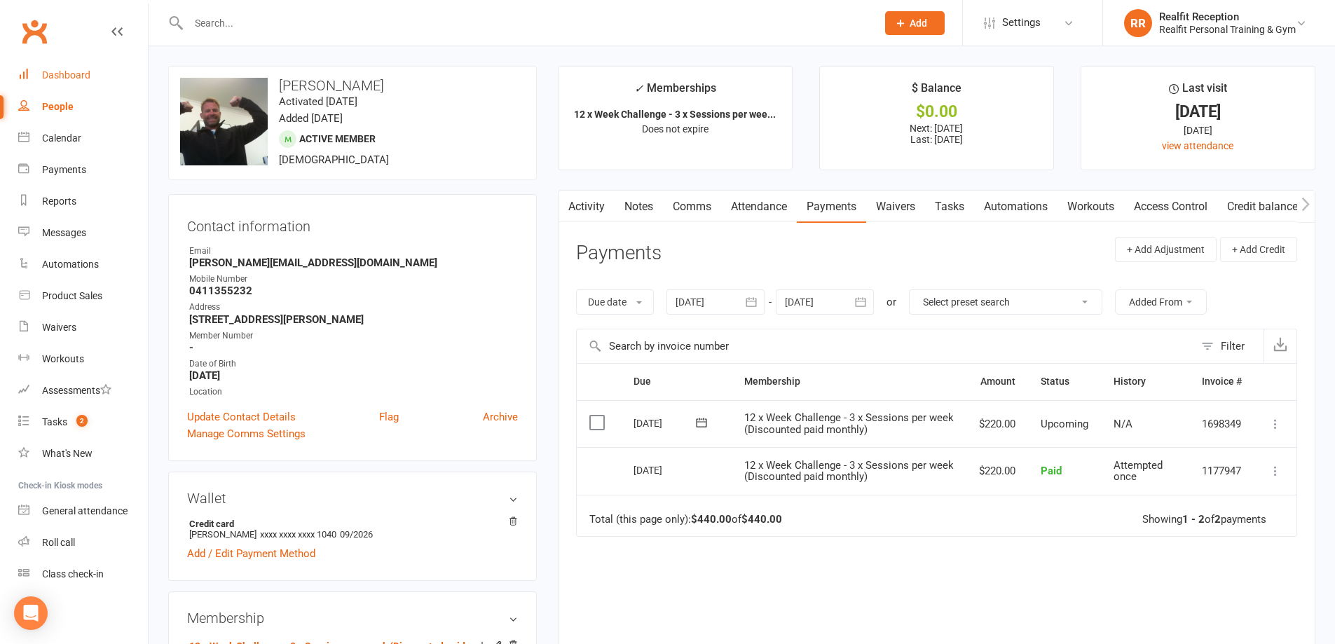
click at [78, 78] on div "Dashboard" at bounding box center [66, 74] width 48 height 11
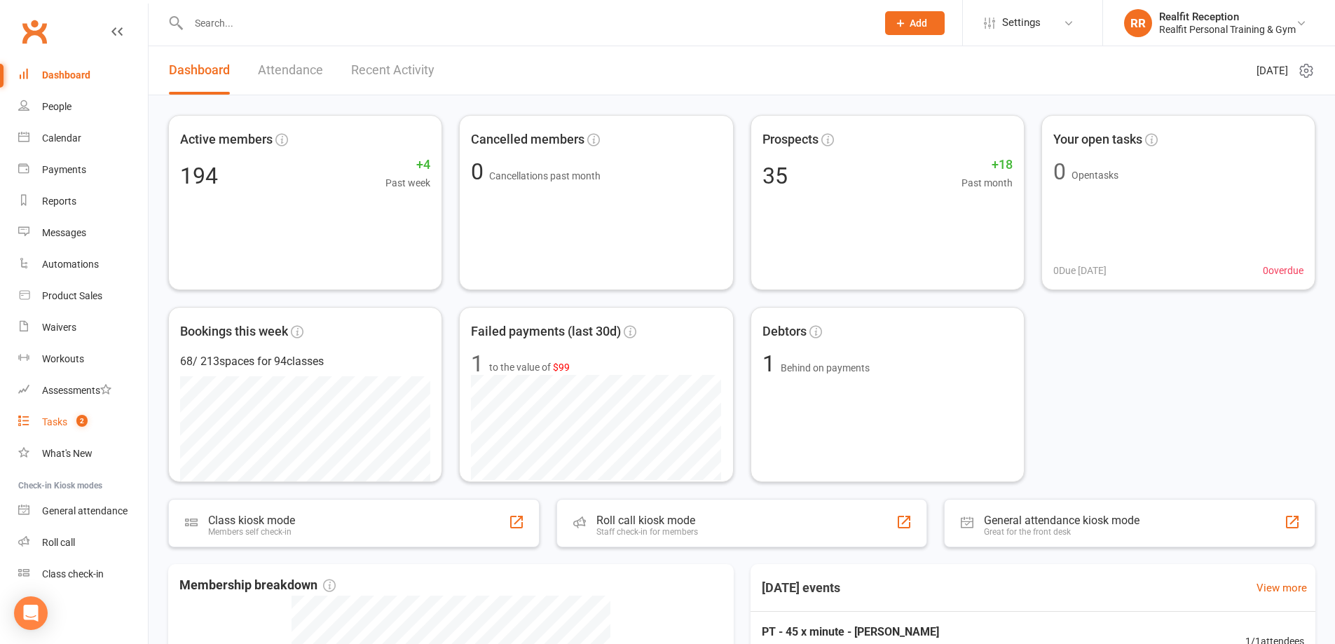
click at [58, 425] on div "Tasks" at bounding box center [54, 421] width 25 height 11
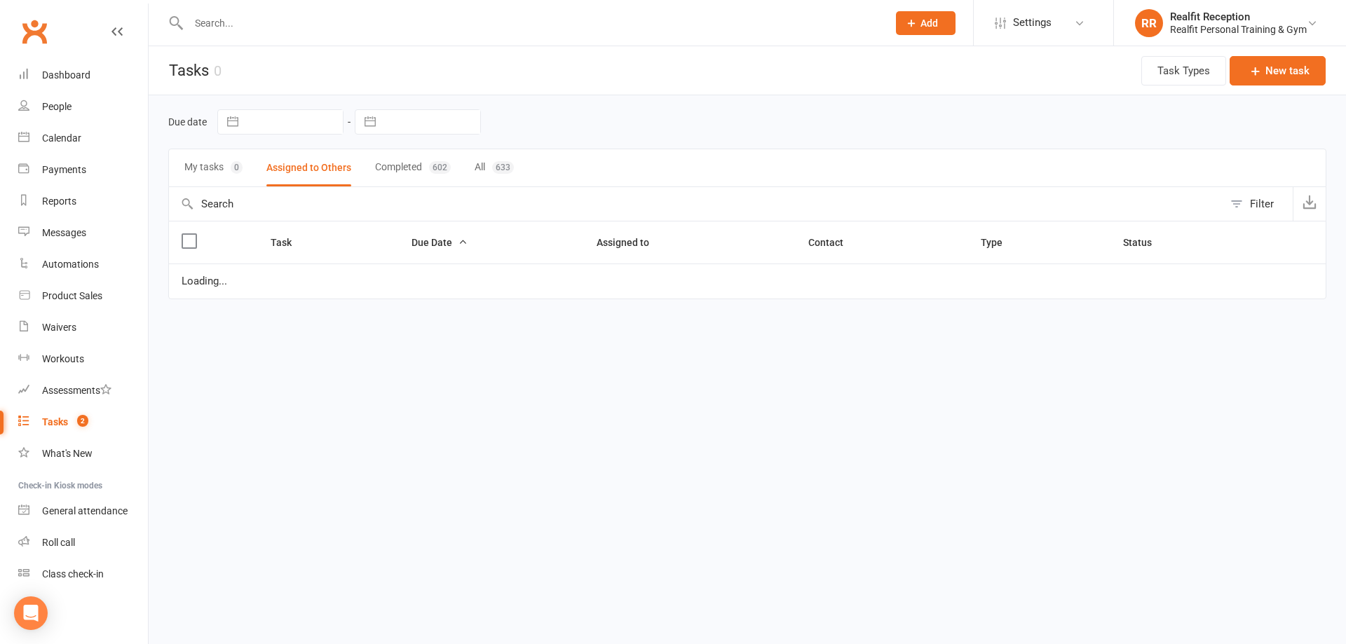
select select "started"
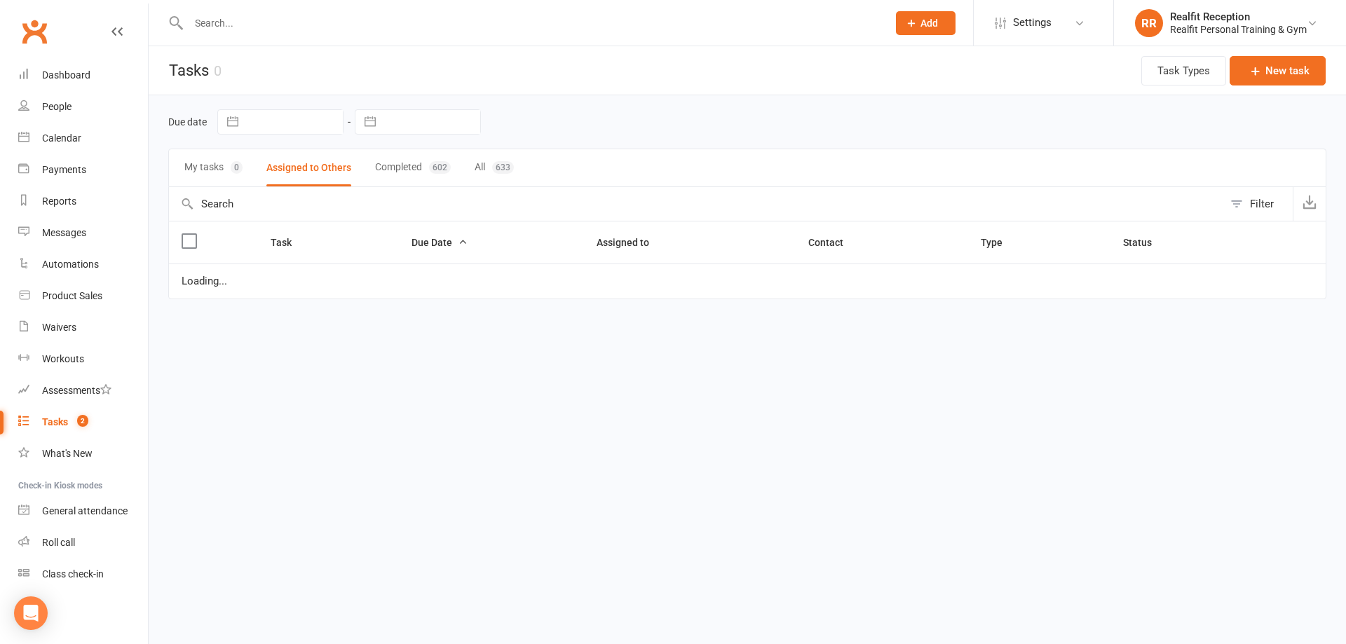
select select "started"
select select "waiting"
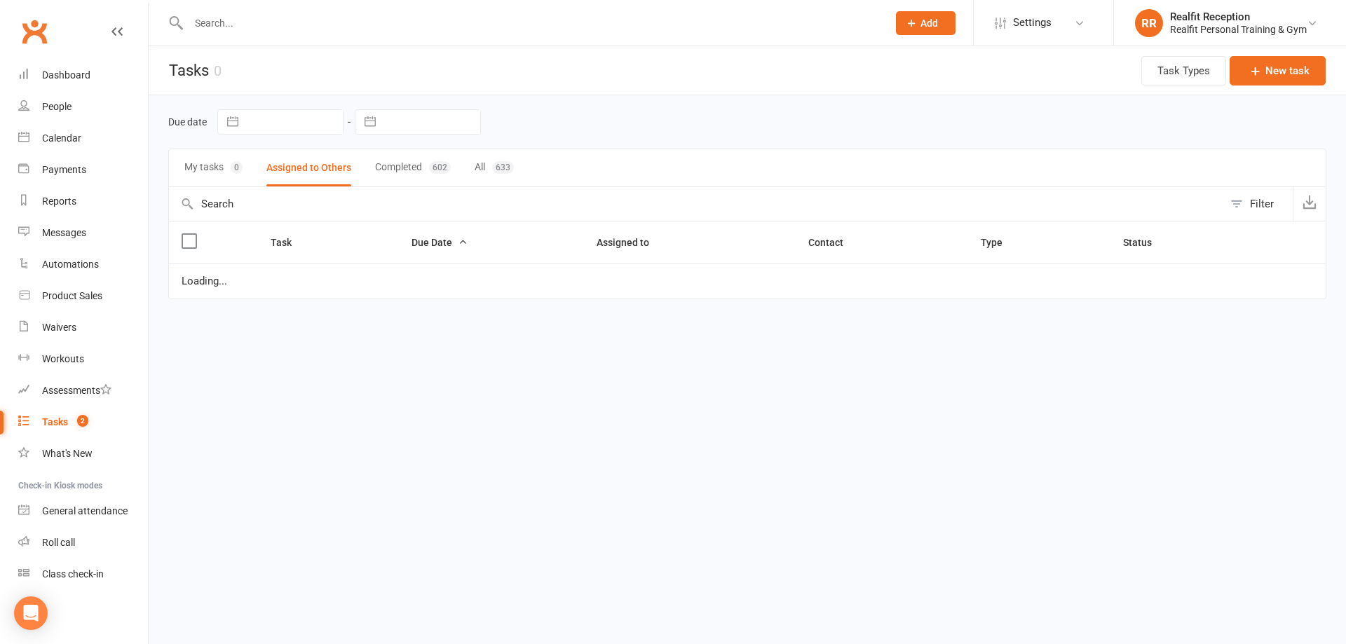
select select "waiting"
select select "started"
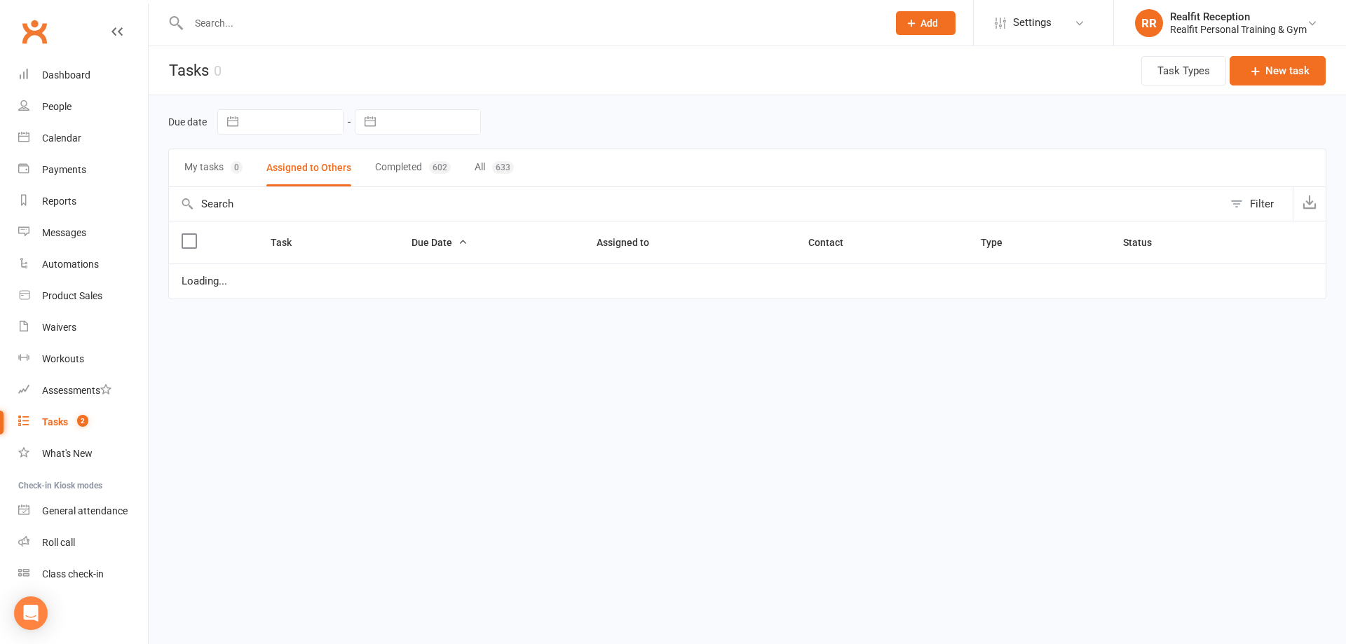
select select "waiting"
select select "started"
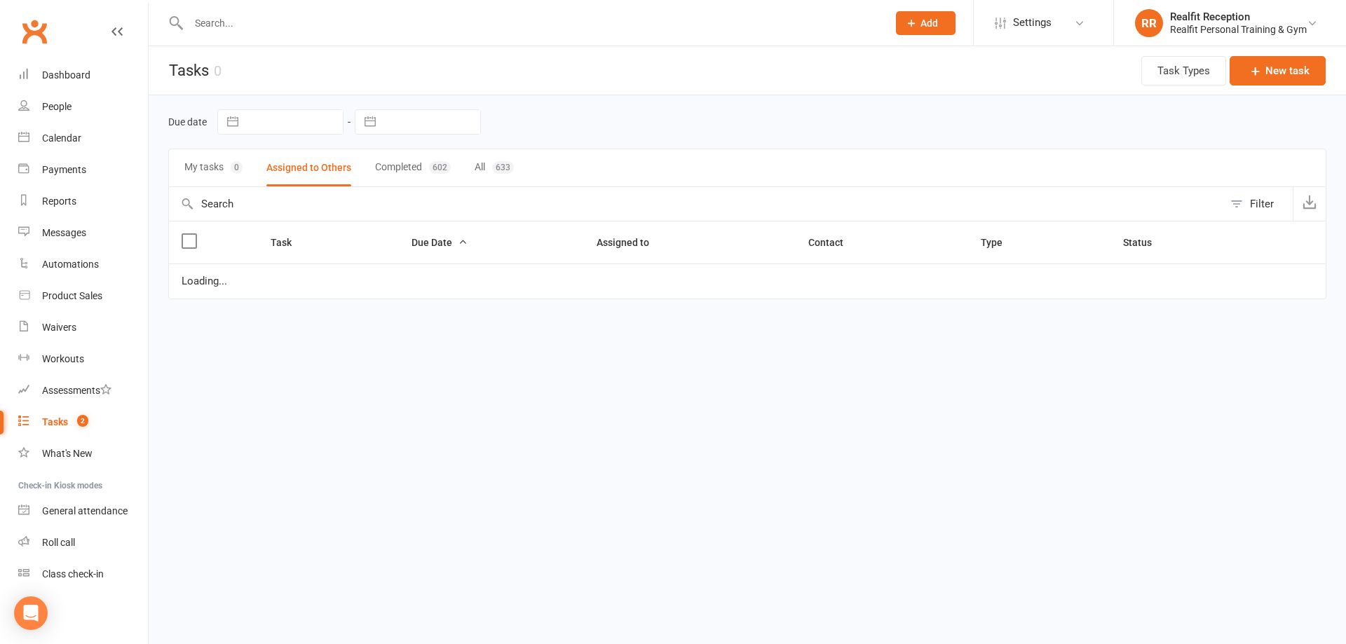
select select "started"
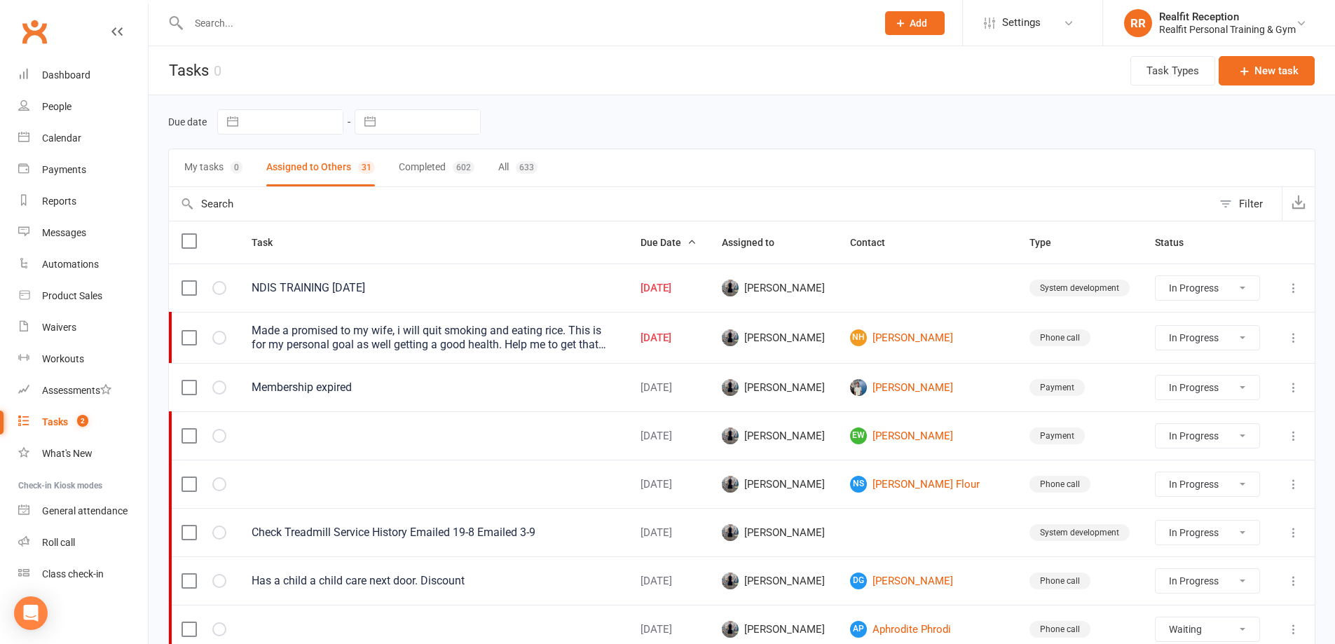
click at [1294, 288] on icon at bounding box center [1294, 288] width 14 height 14
click at [1229, 343] on link "Edit" at bounding box center [1221, 343] width 139 height 28
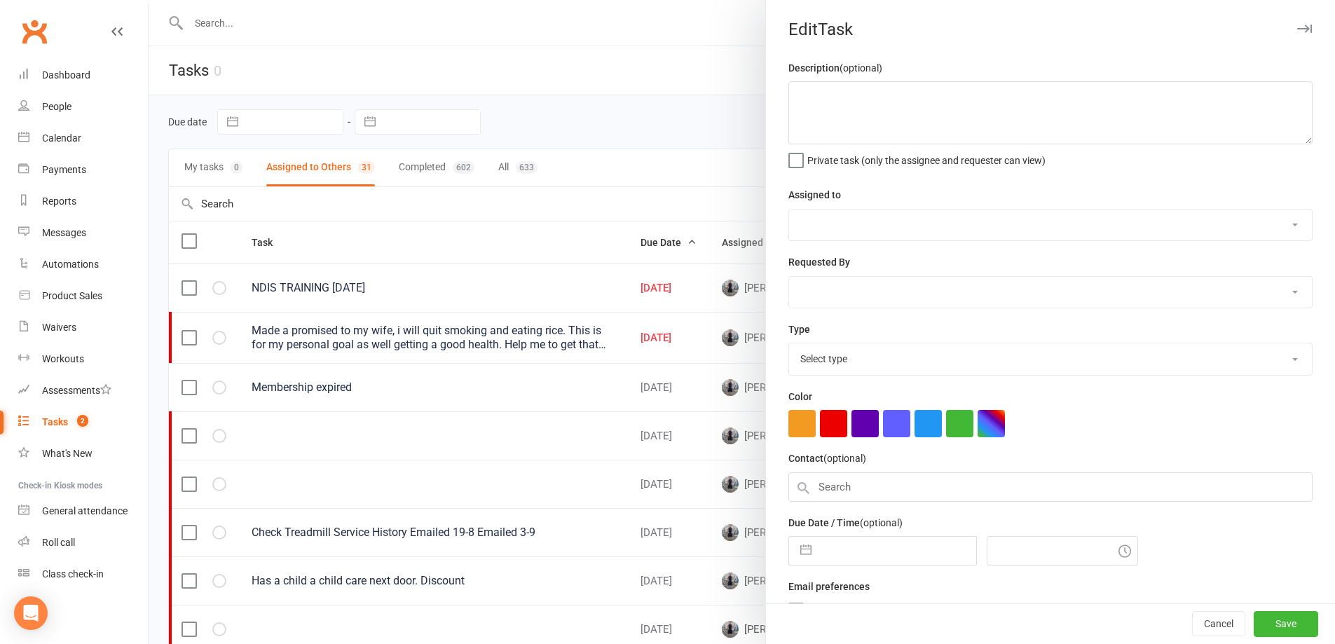
type textarea "NDIS TRAINING 1-6-25"
select select "49223"
type input "[DATE]"
type input "10:15am"
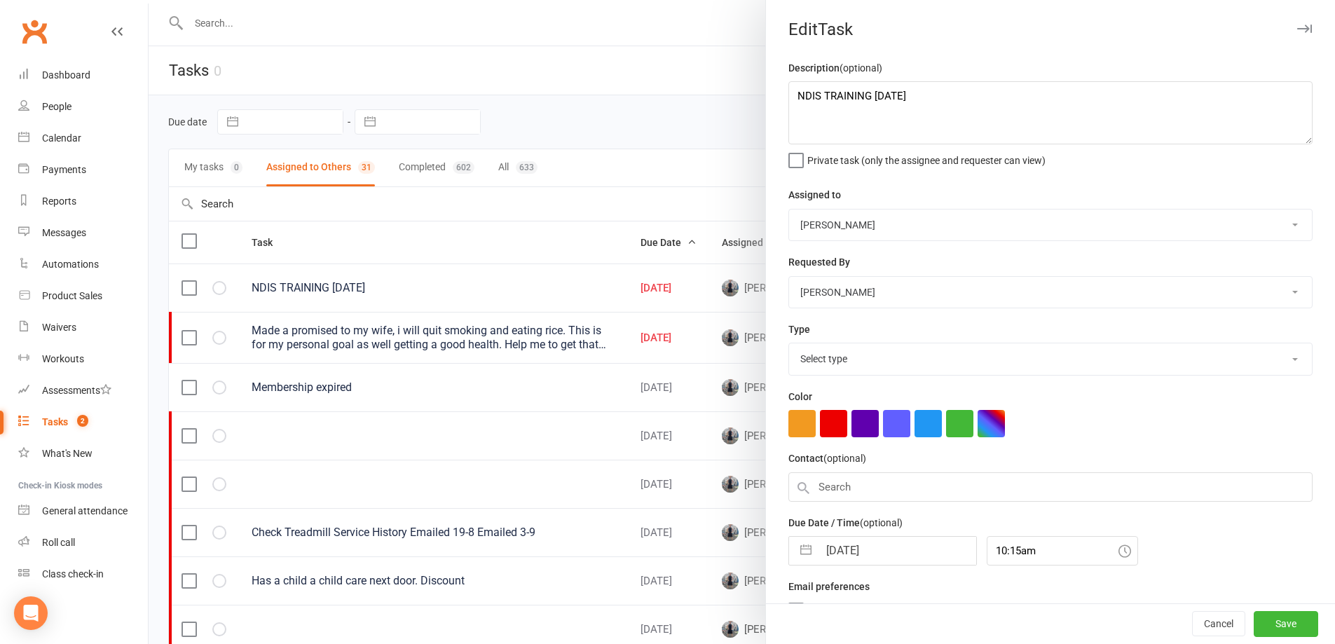
select select "28421"
click at [891, 549] on input "[DATE]" at bounding box center [898, 551] width 158 height 28
select select "7"
select select "2025"
select select "8"
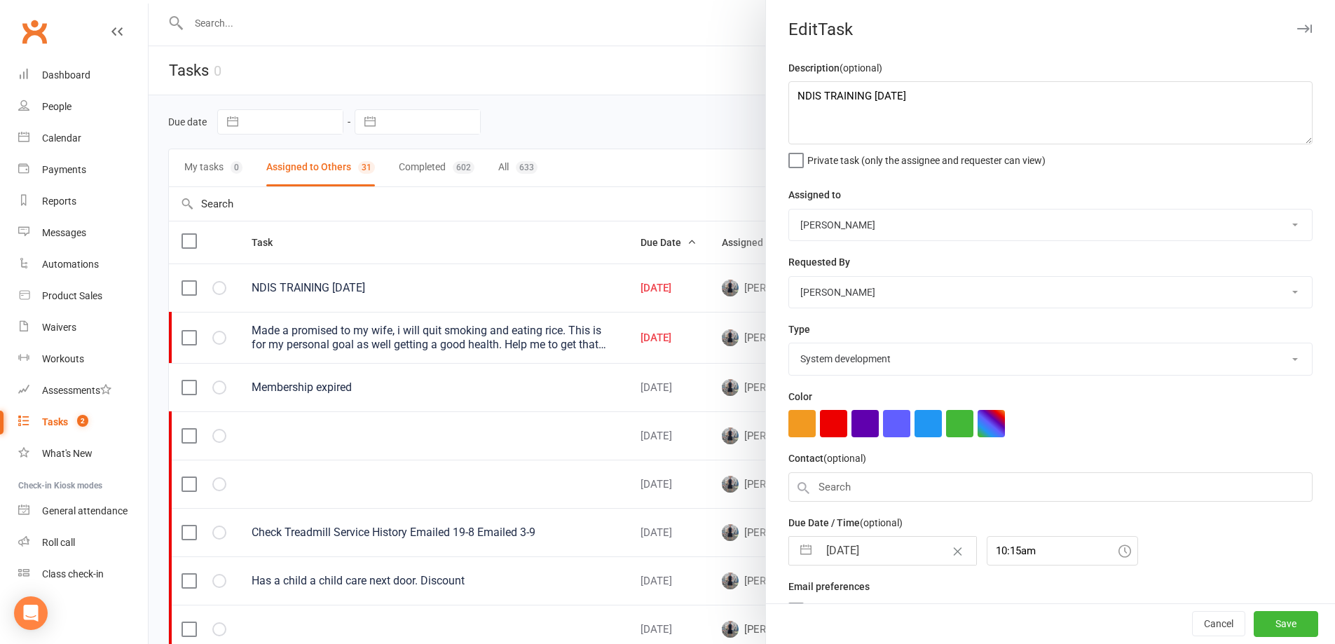
select select "2025"
select select "9"
select select "2025"
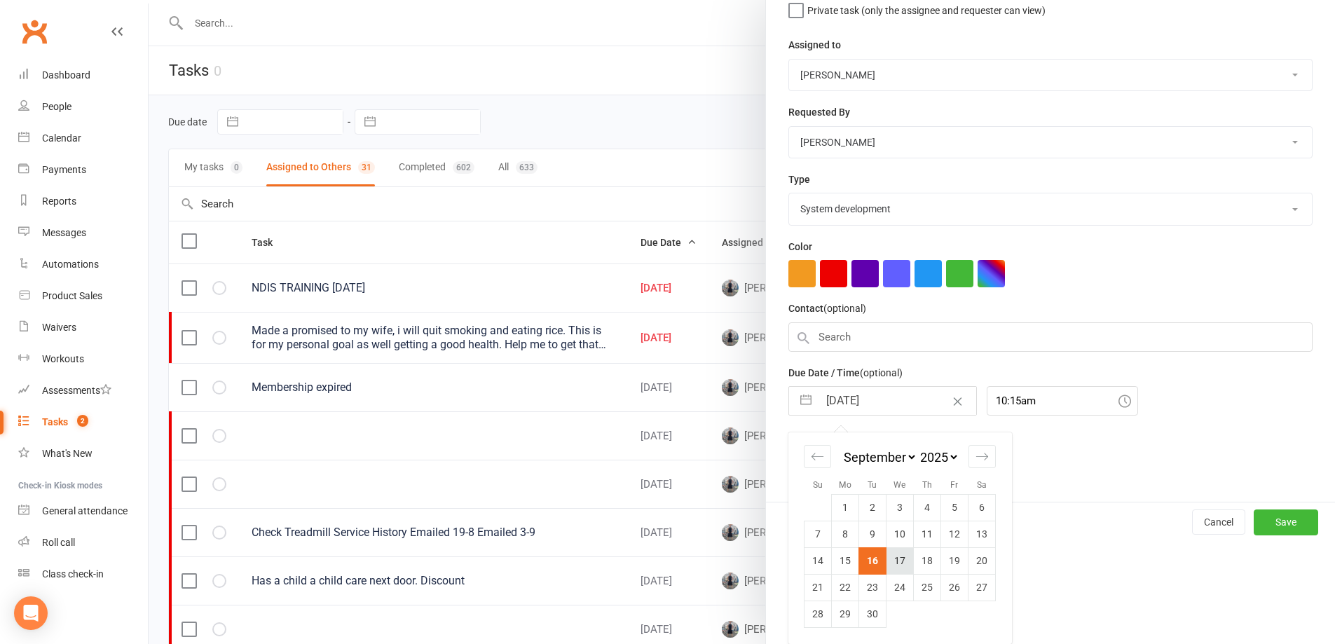
click at [891, 566] on td "17" at bounding box center [900, 560] width 27 height 27
type input "17 Sep 2025"
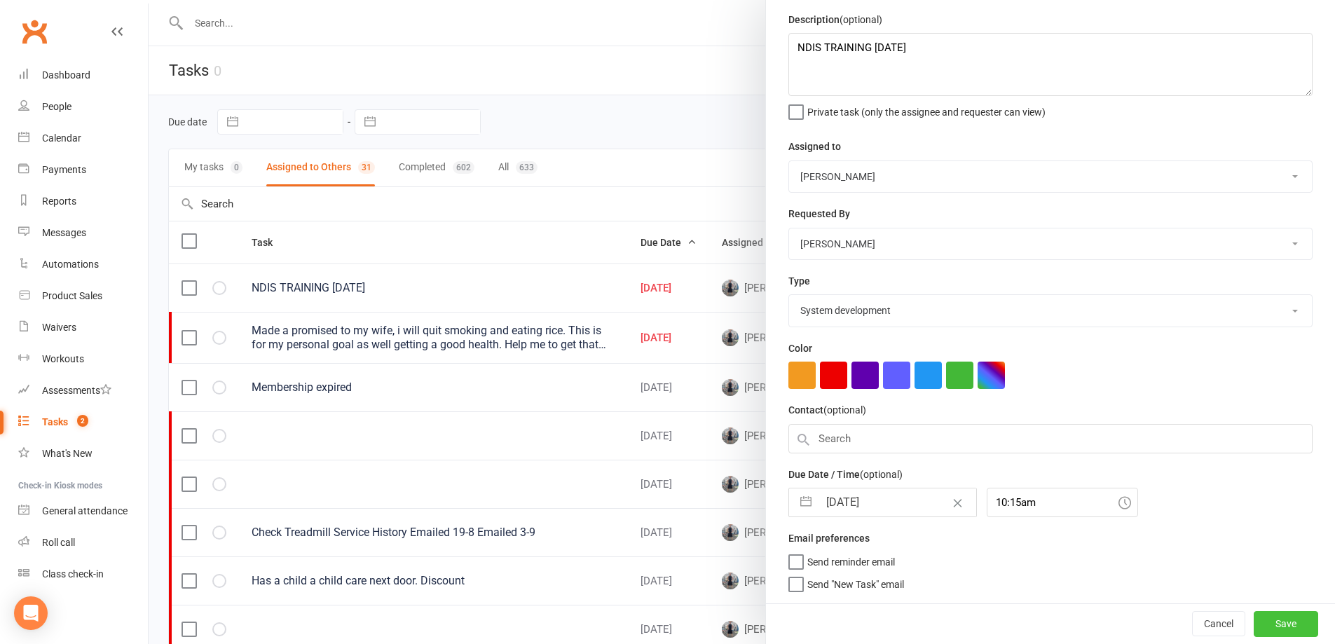
click at [1264, 625] on button "Save" at bounding box center [1286, 623] width 64 height 25
select select "started"
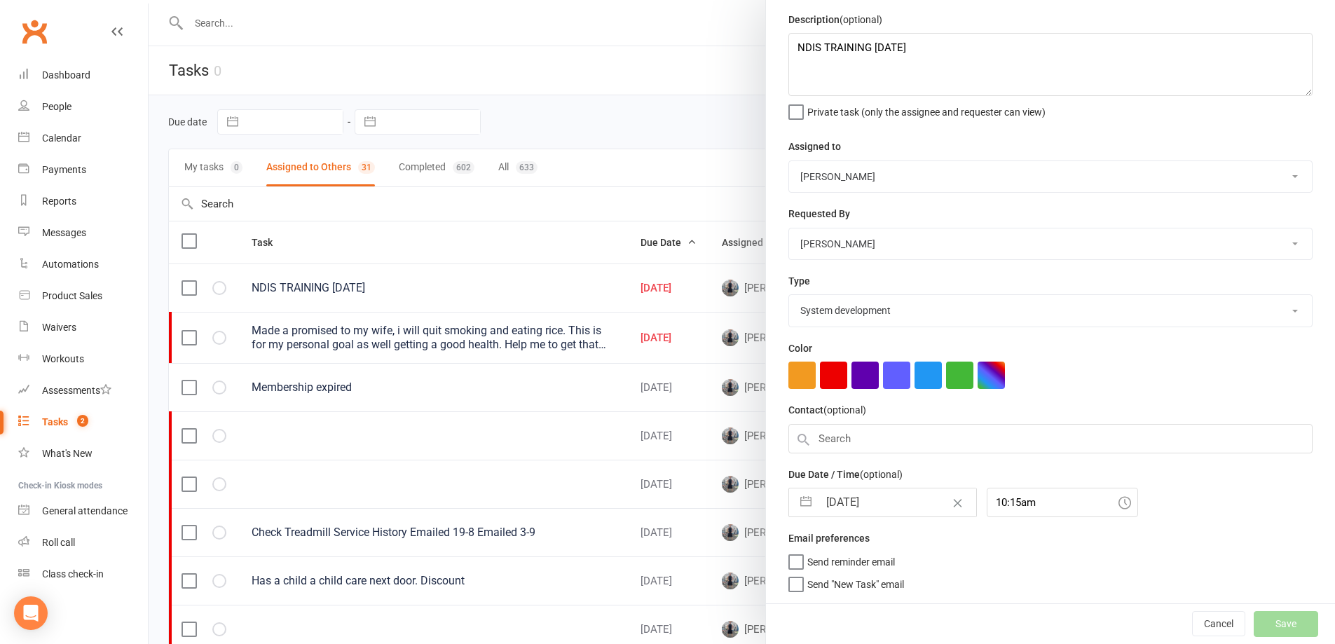
select select "started"
select select "waiting"
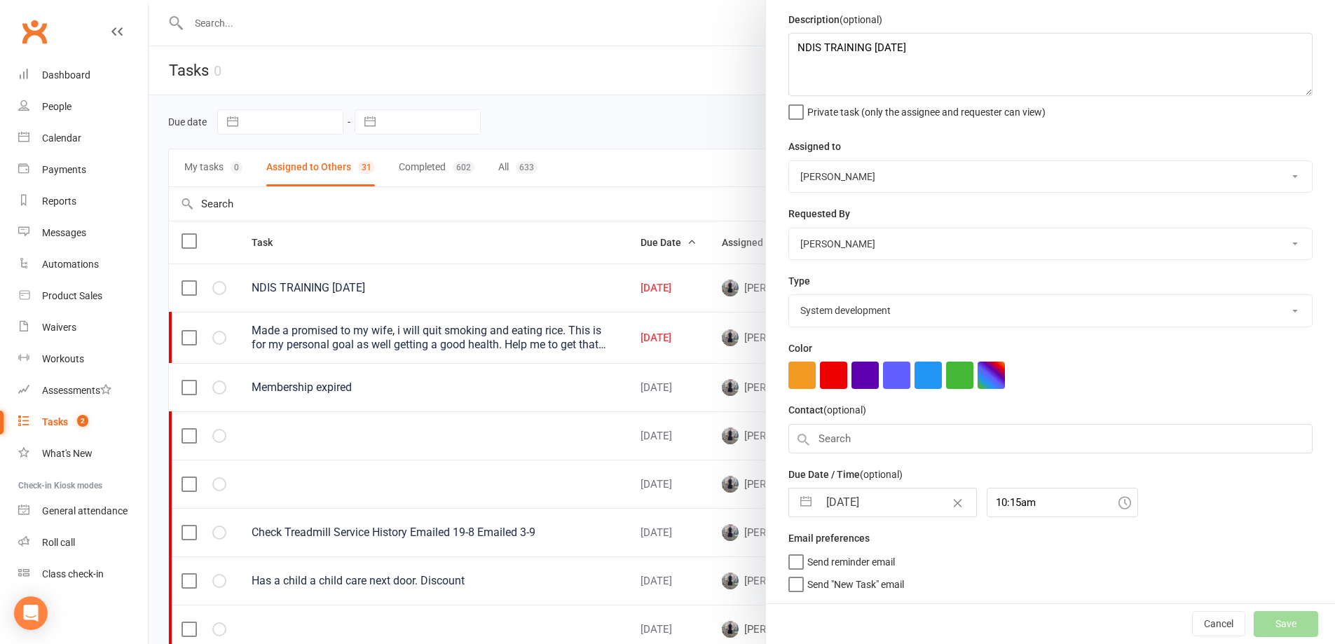
select select "waiting"
select select "started"
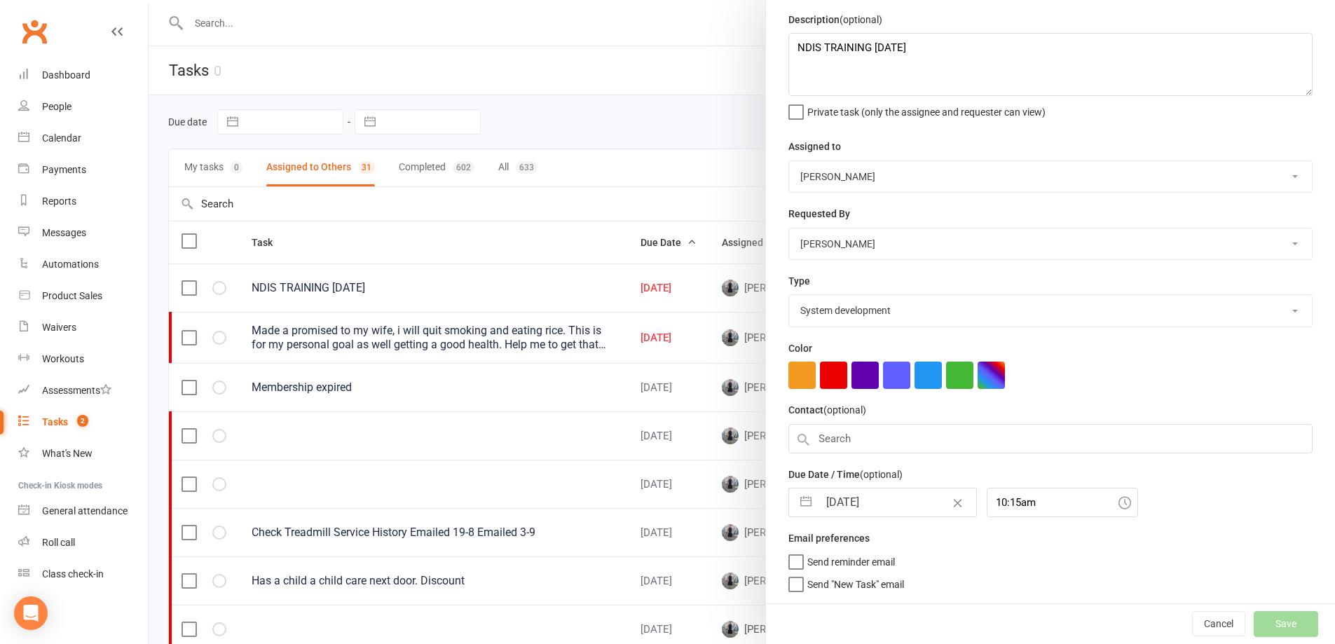
select select "started"
select select "waiting"
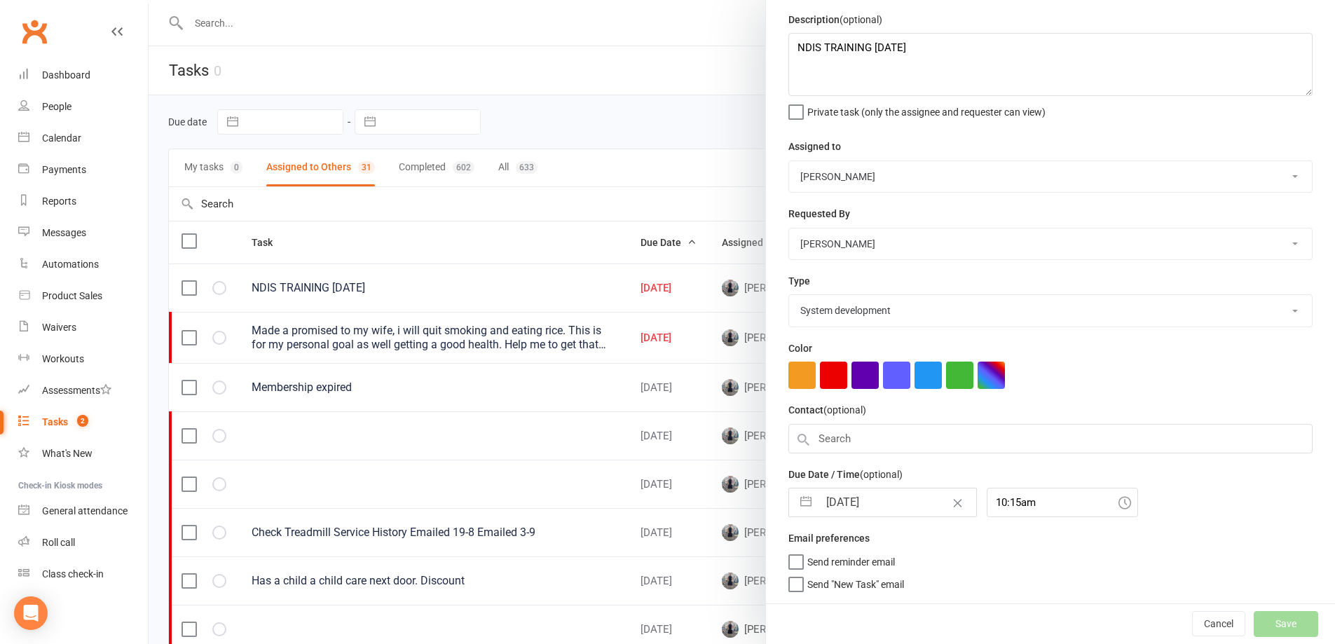
select select "started"
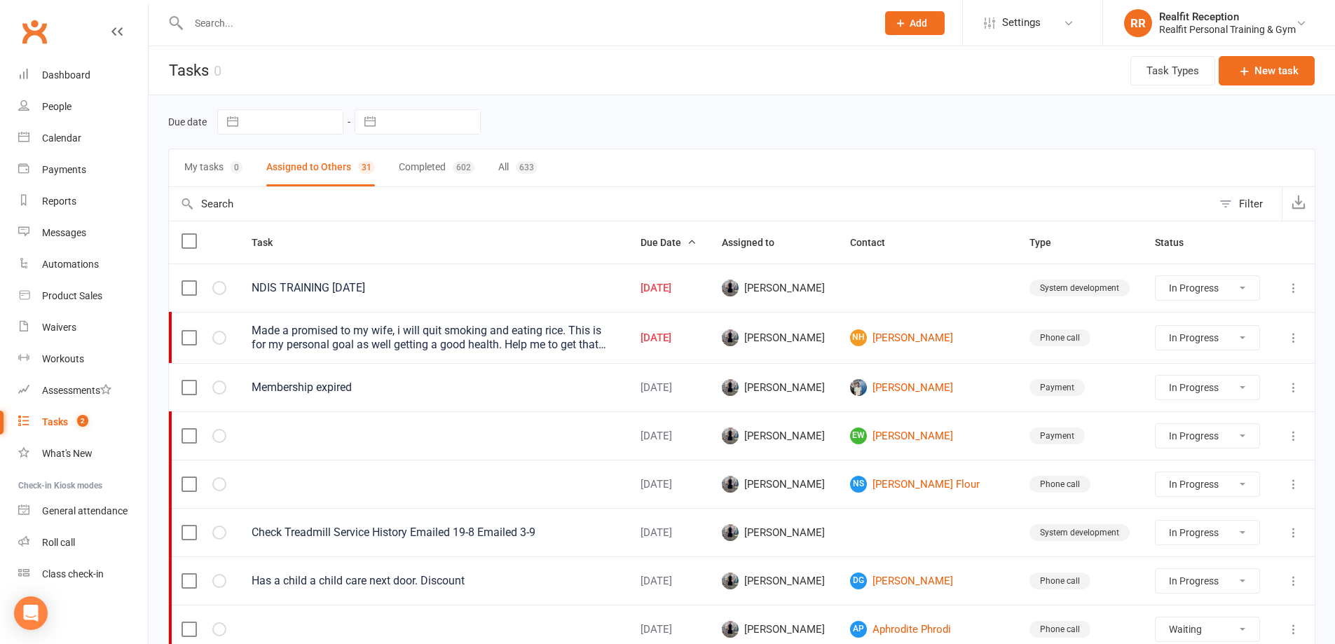
select select "started"
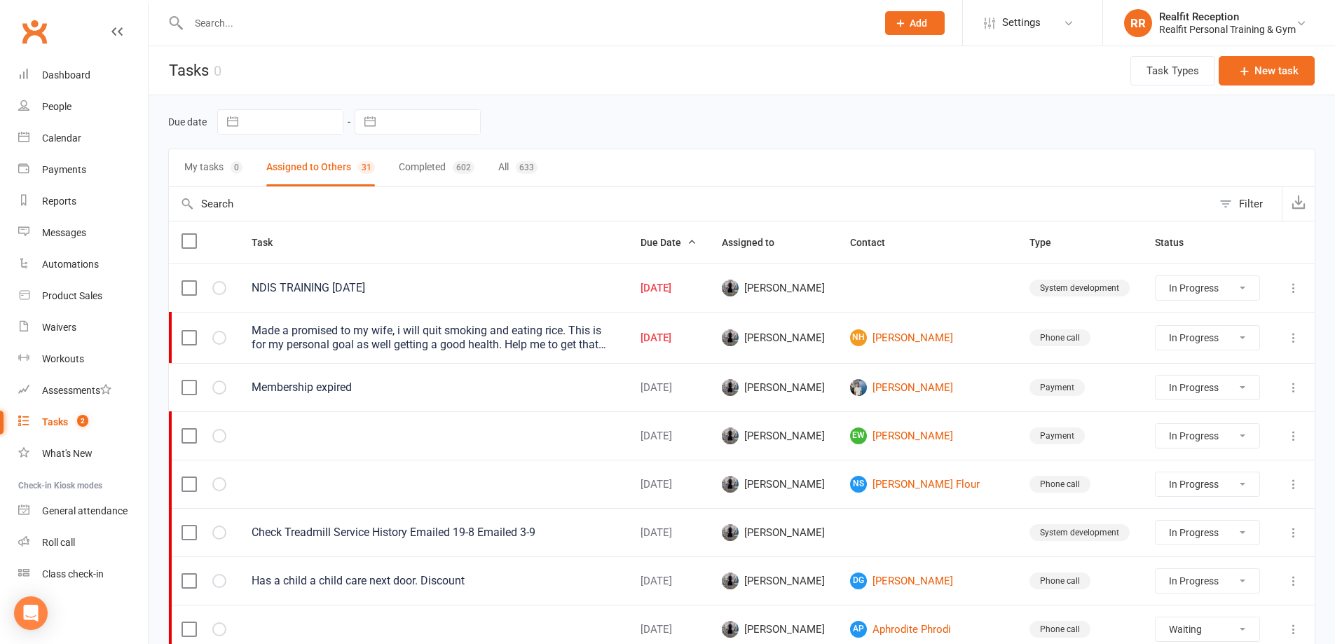
select select "started"
select select "waiting"
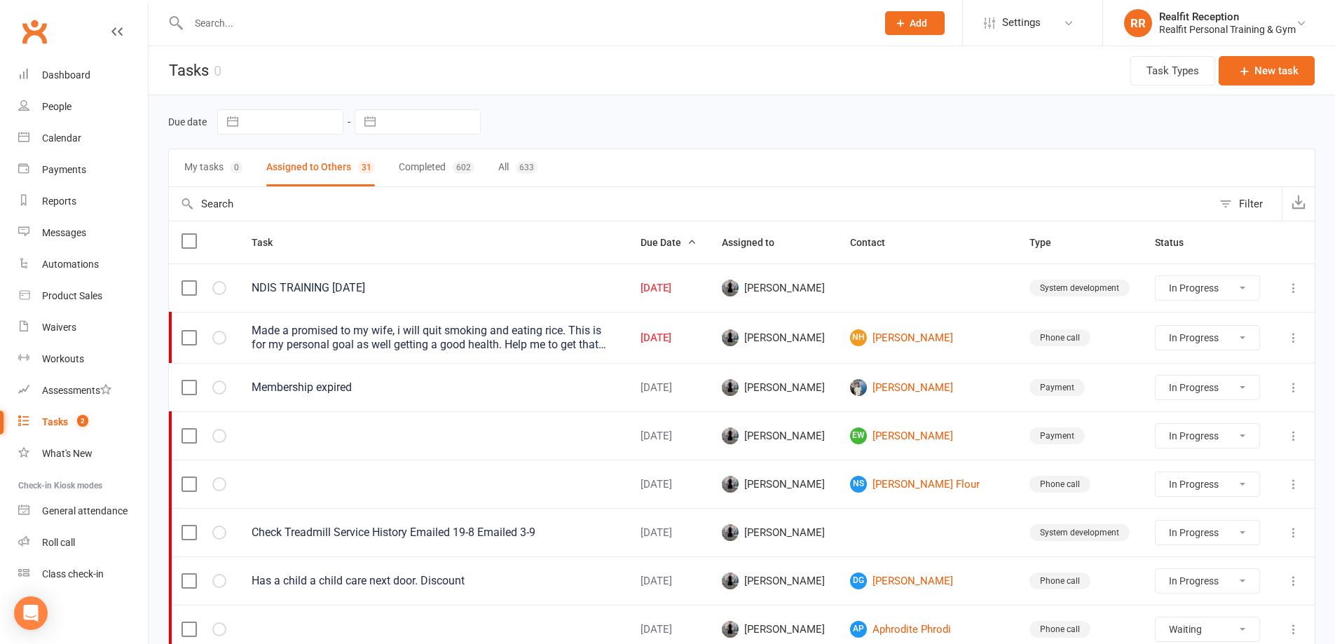
select select "waiting"
select select "started"
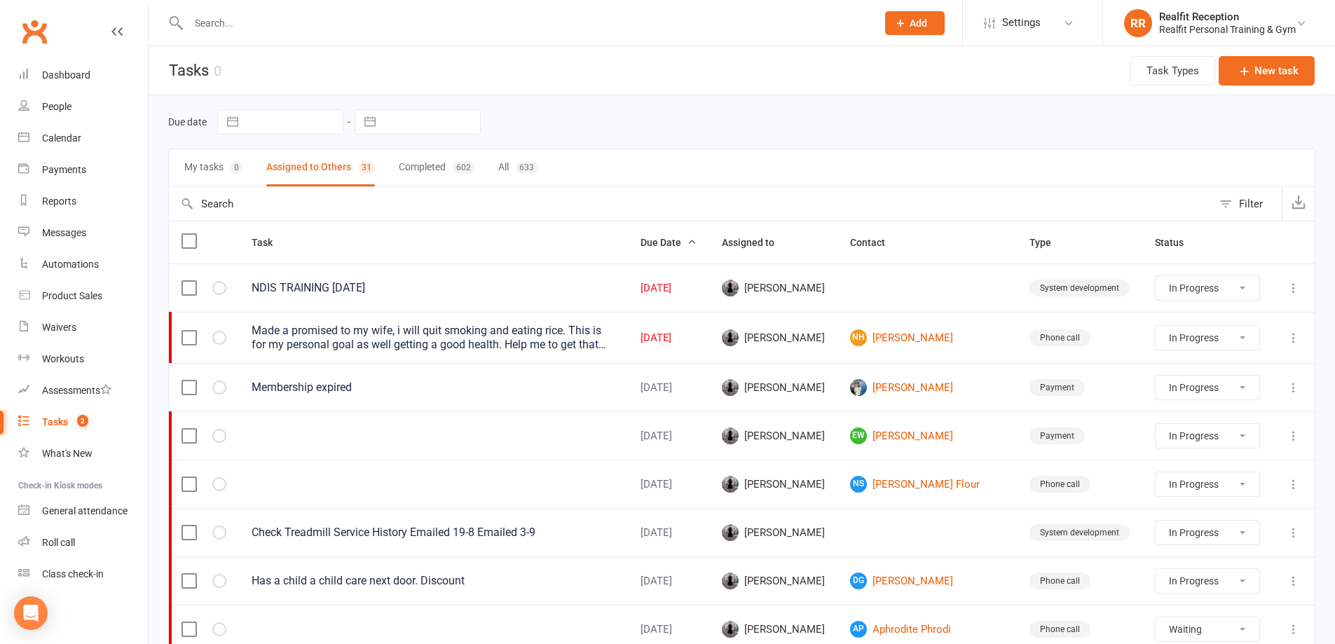
select select "waiting"
select select "started"
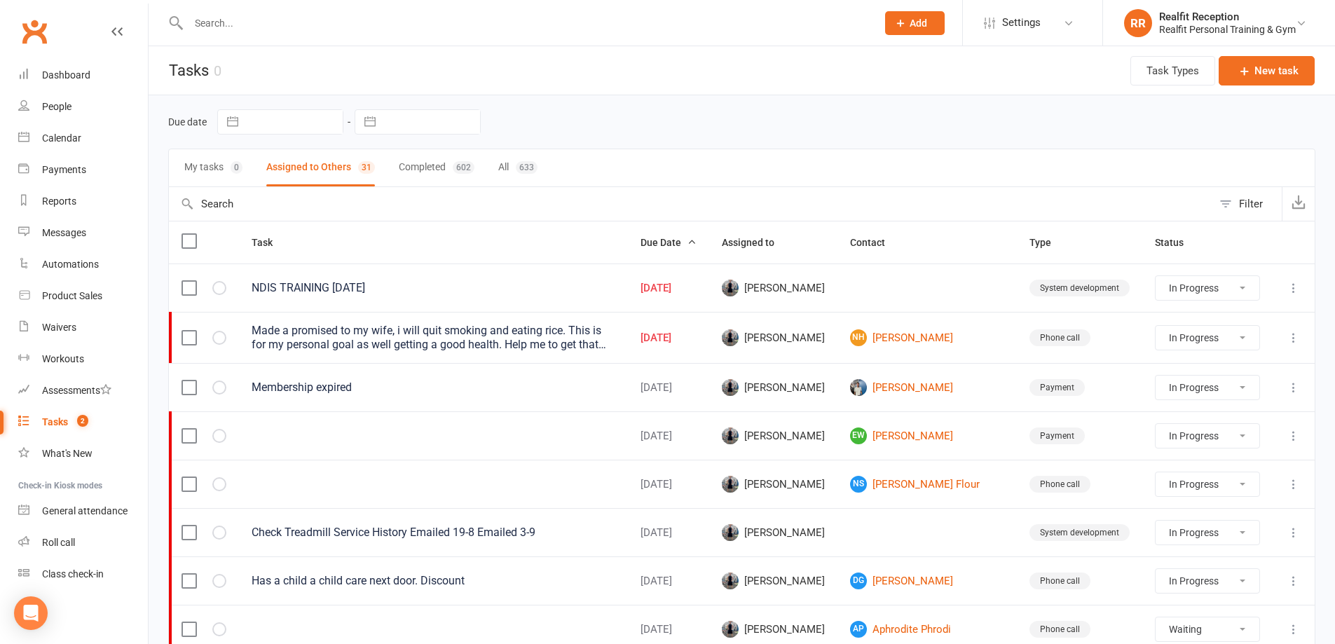
select select "started"
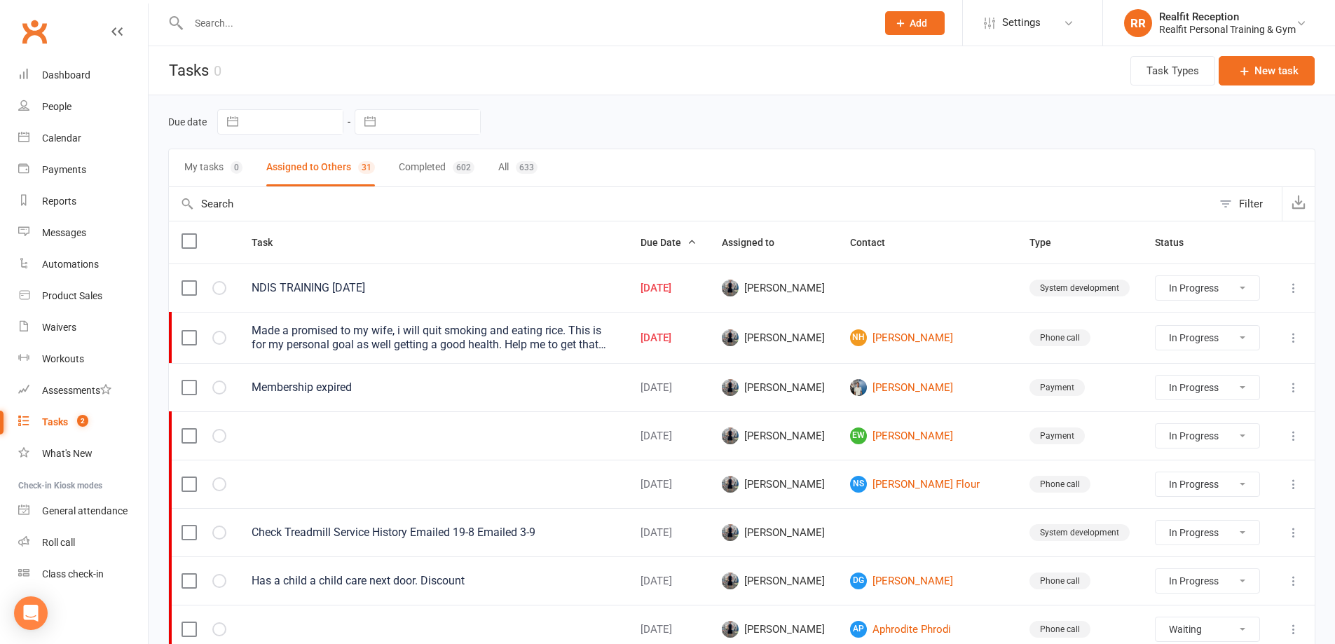
select select "started"
select select "waiting"
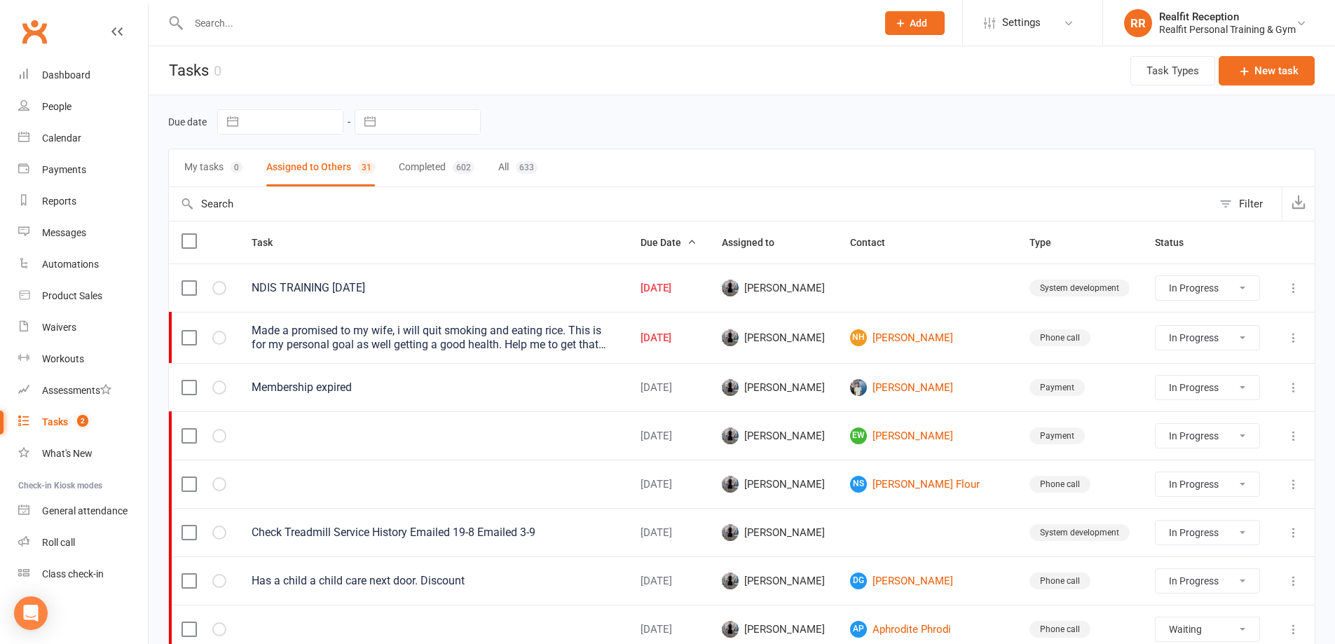
select select "waiting"
select select "started"
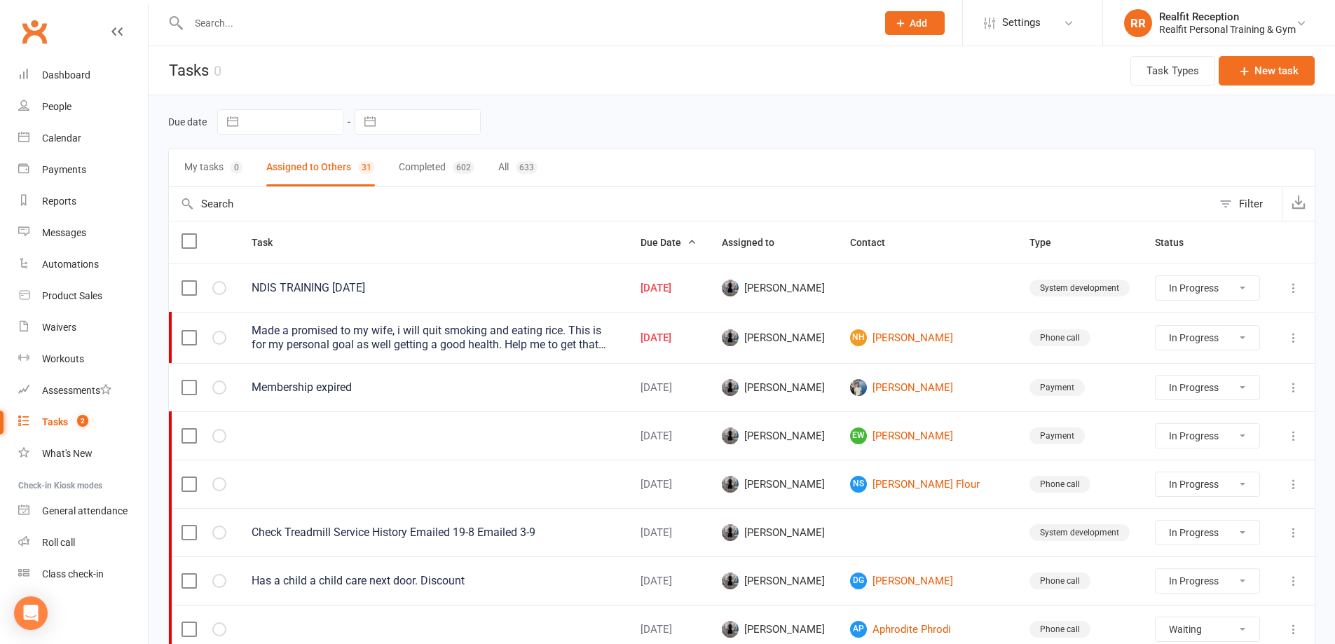
select select "started"
select select "waiting"
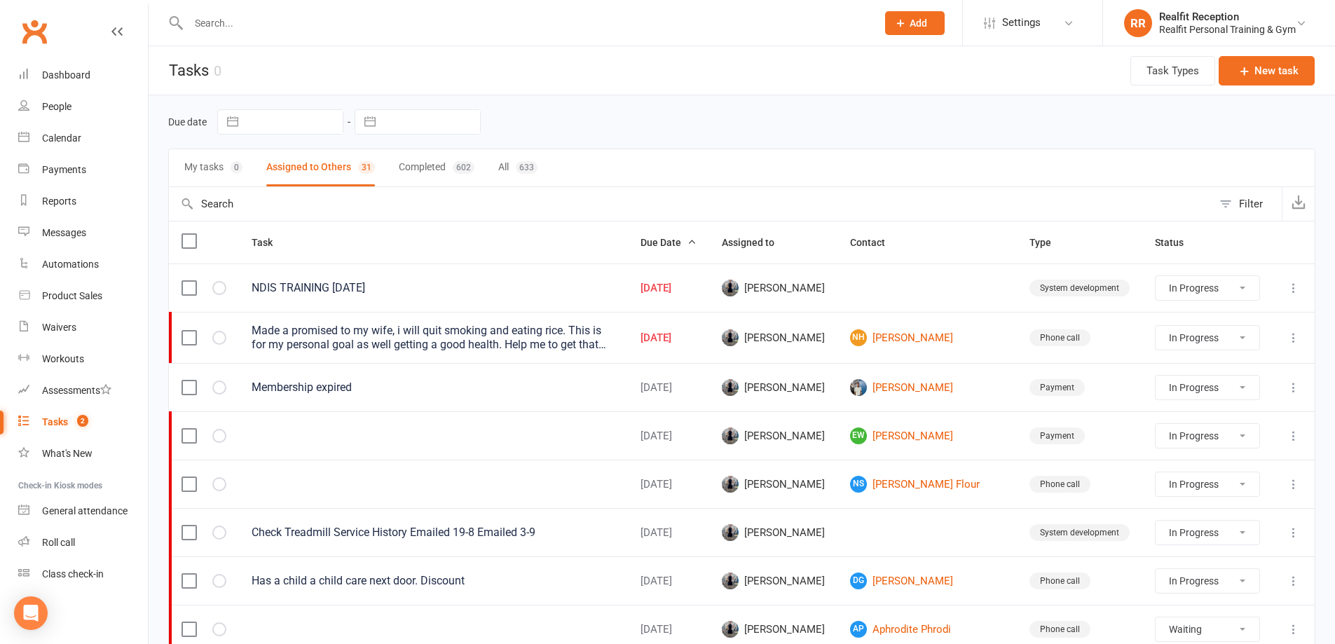
select select "started"
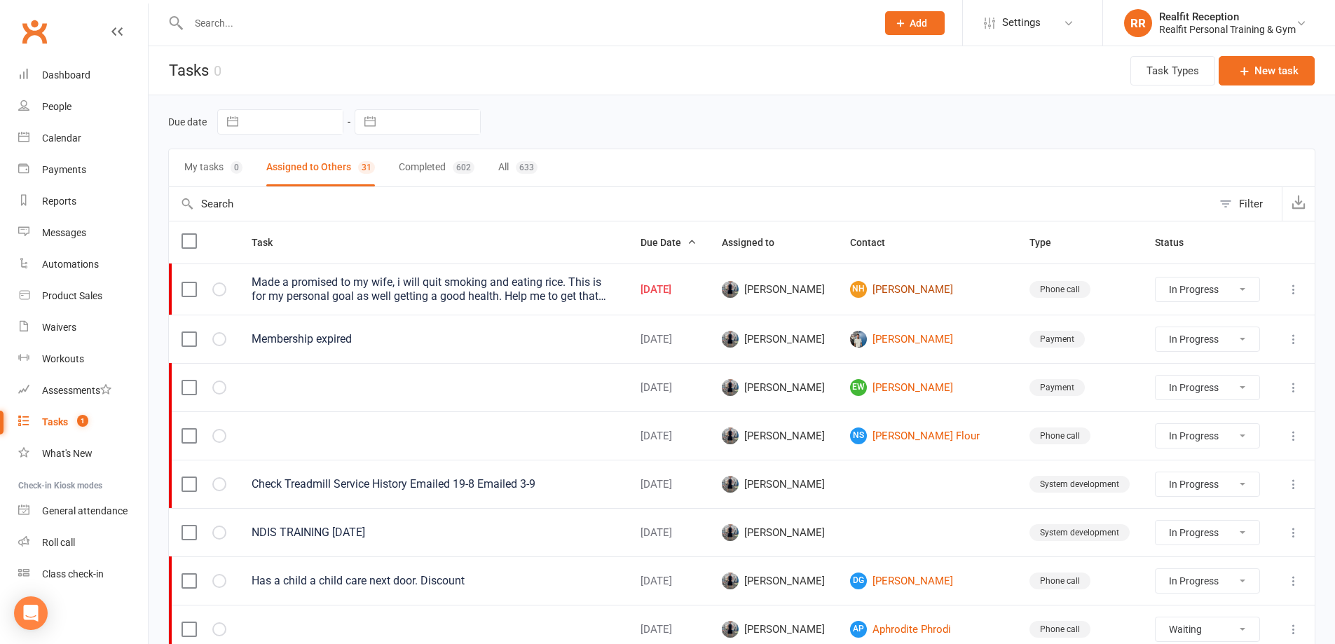
click at [957, 285] on link "NH Nahid Hassan" at bounding box center [927, 289] width 154 height 17
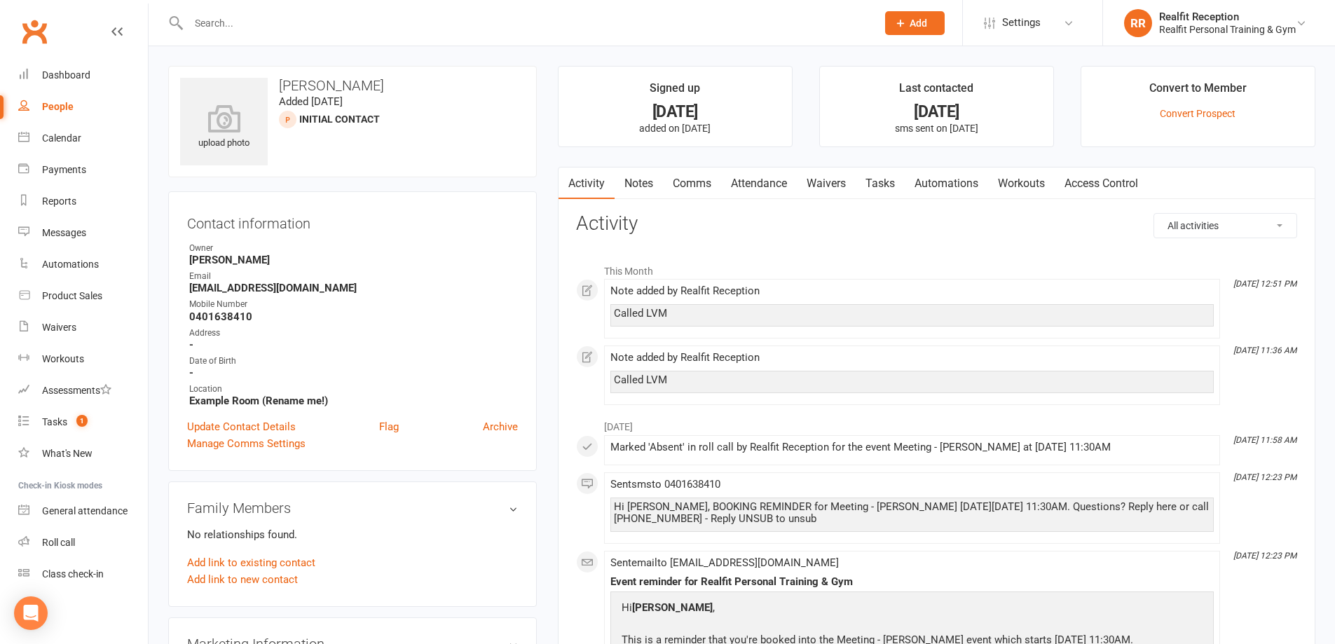
click at [635, 184] on link "Notes" at bounding box center [639, 183] width 48 height 32
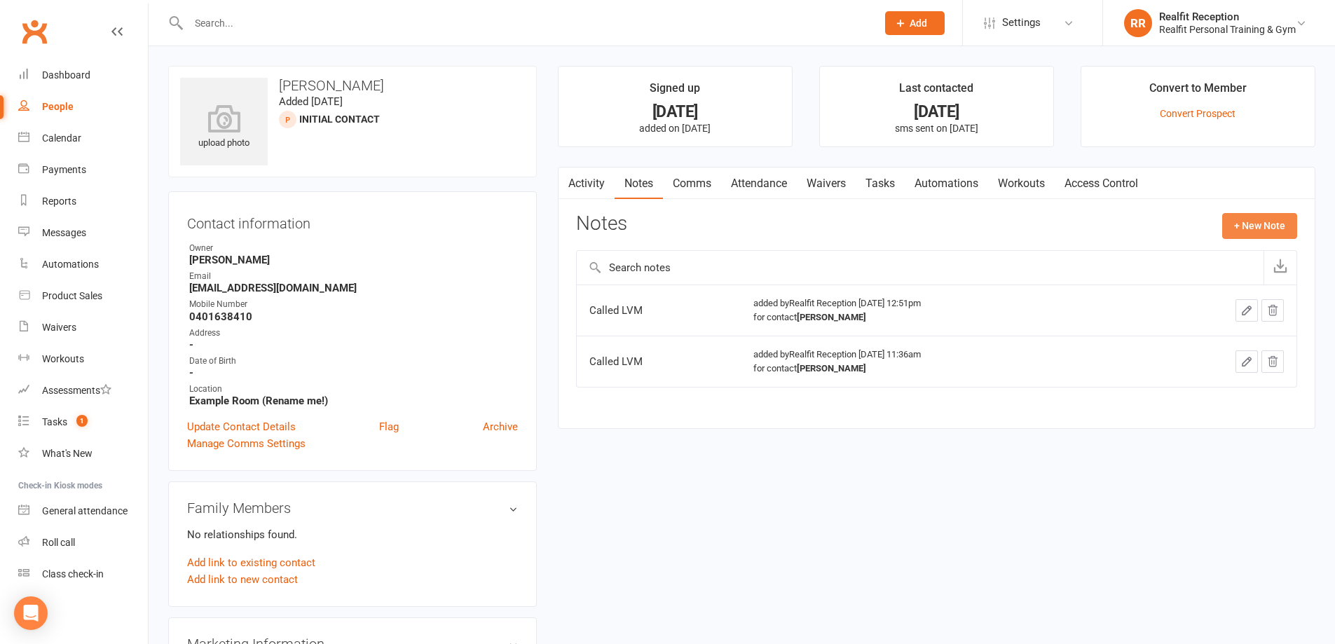
click at [1235, 229] on button "+ New Note" at bounding box center [1259, 225] width 75 height 25
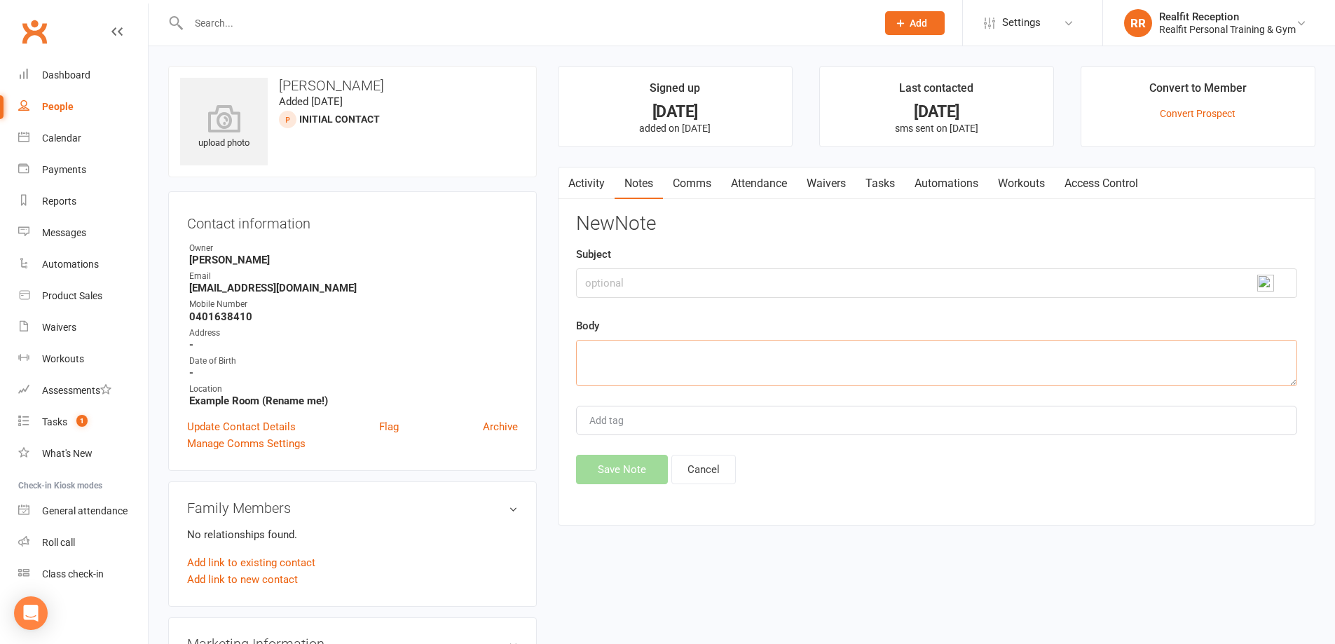
click at [603, 354] on textarea at bounding box center [936, 363] width 721 height 46
type textarea "Sent SMS"
click at [630, 465] on button "Save Note" at bounding box center [622, 469] width 92 height 29
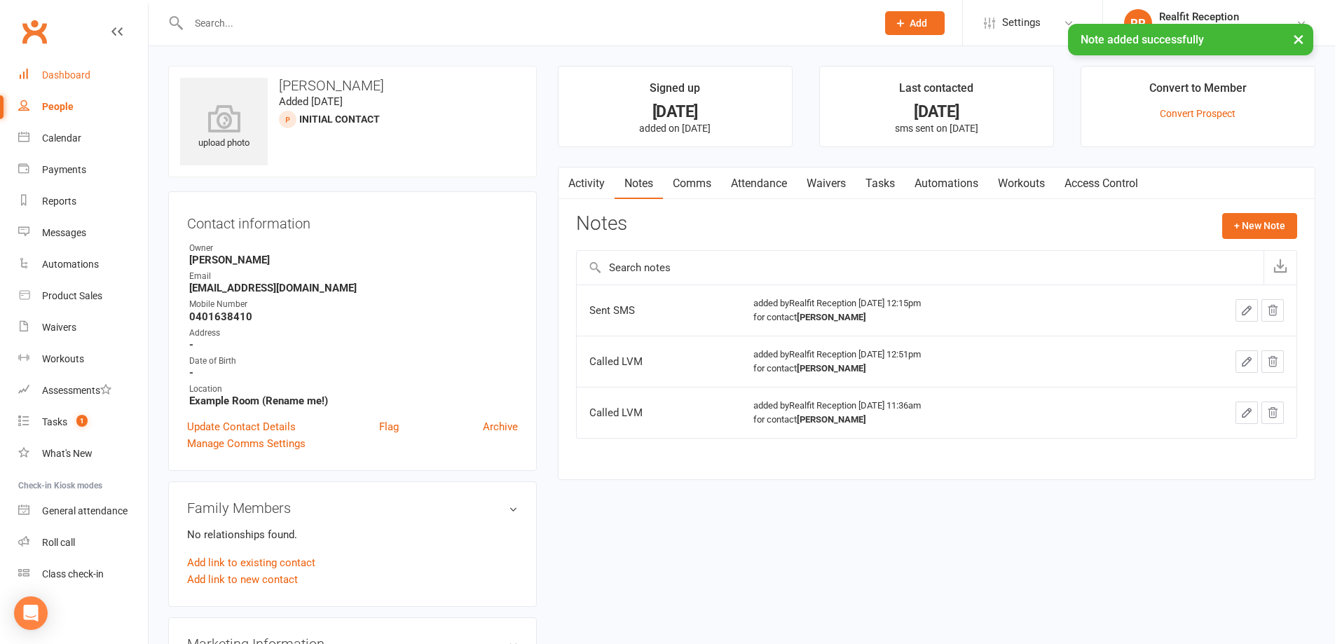
click at [50, 78] on div "Dashboard" at bounding box center [66, 74] width 48 height 11
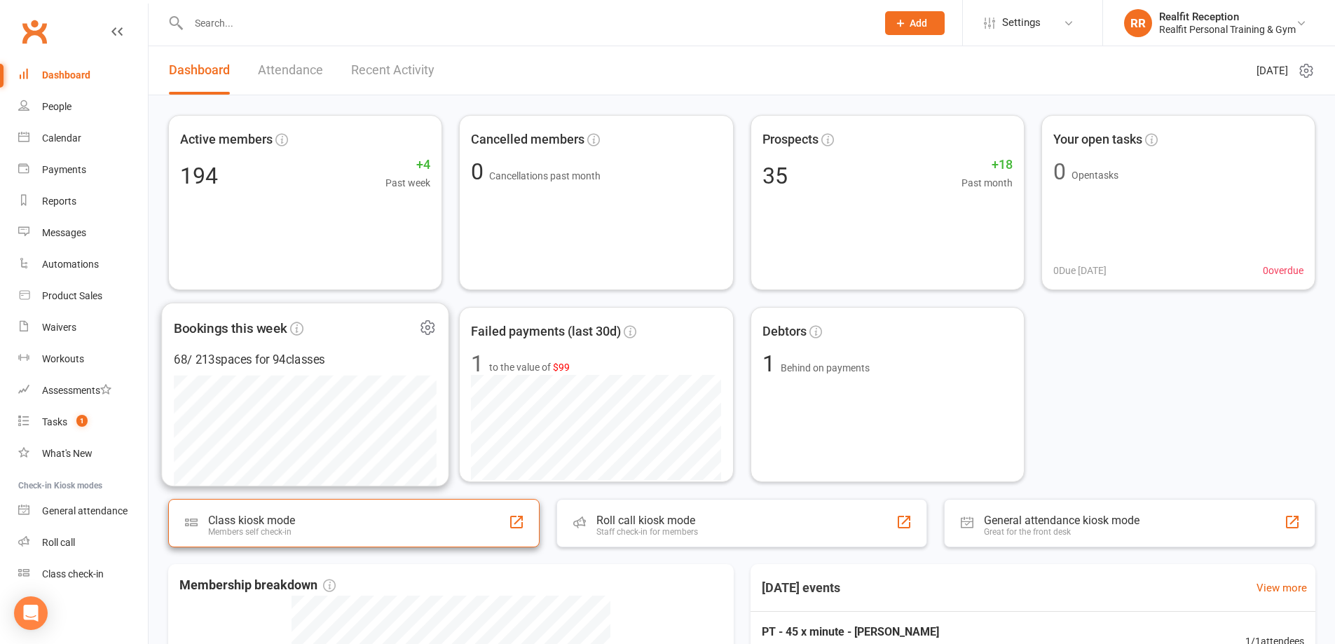
scroll to position [350, 0]
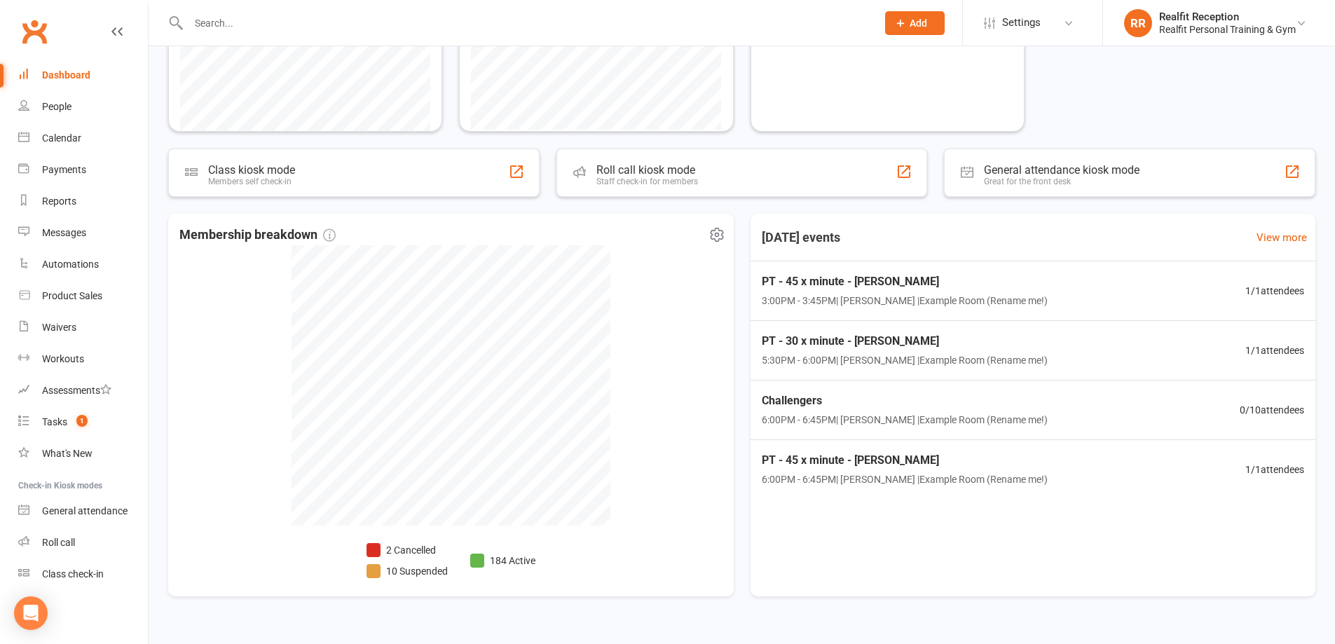
click at [508, 561] on li "184 Active" at bounding box center [502, 560] width 65 height 15
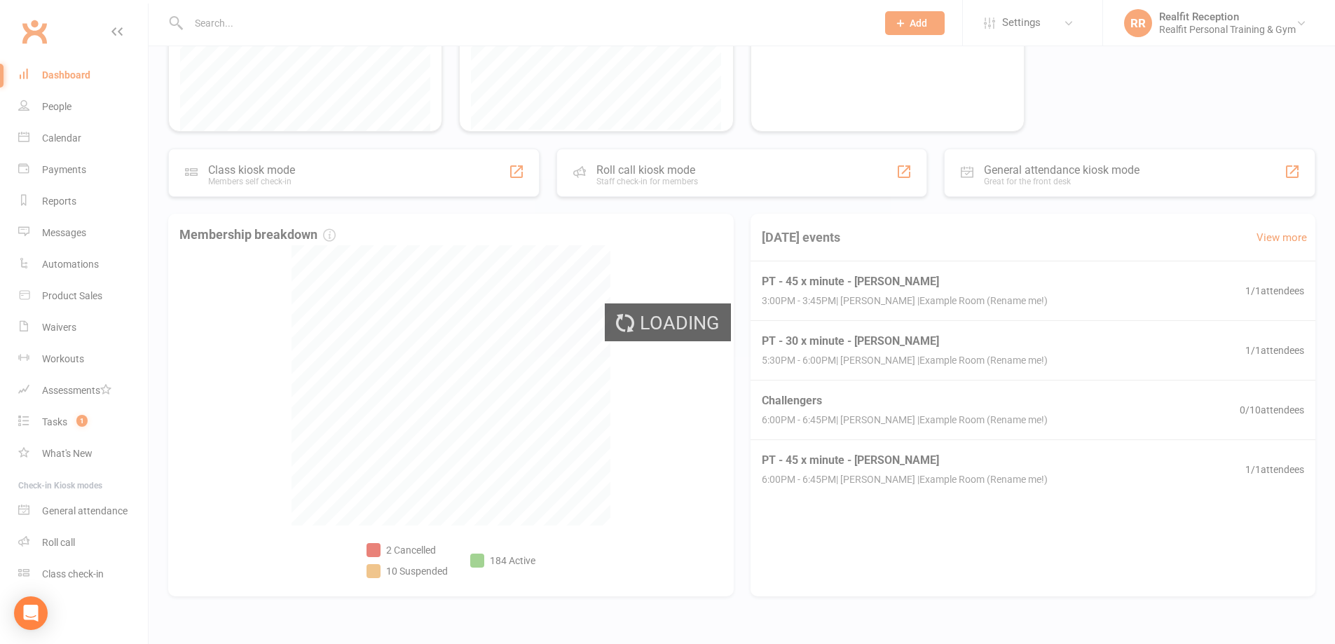
select select "no_trial"
select select "100"
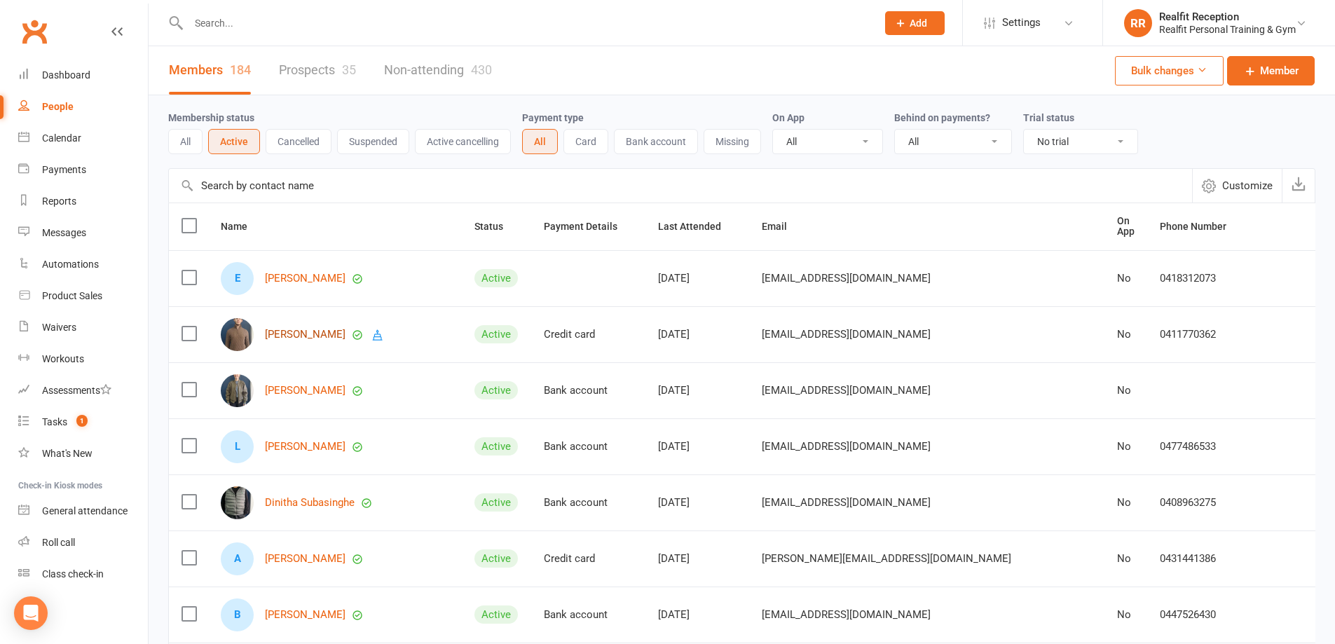
click at [283, 331] on link "Royce Lucas" at bounding box center [305, 335] width 81 height 12
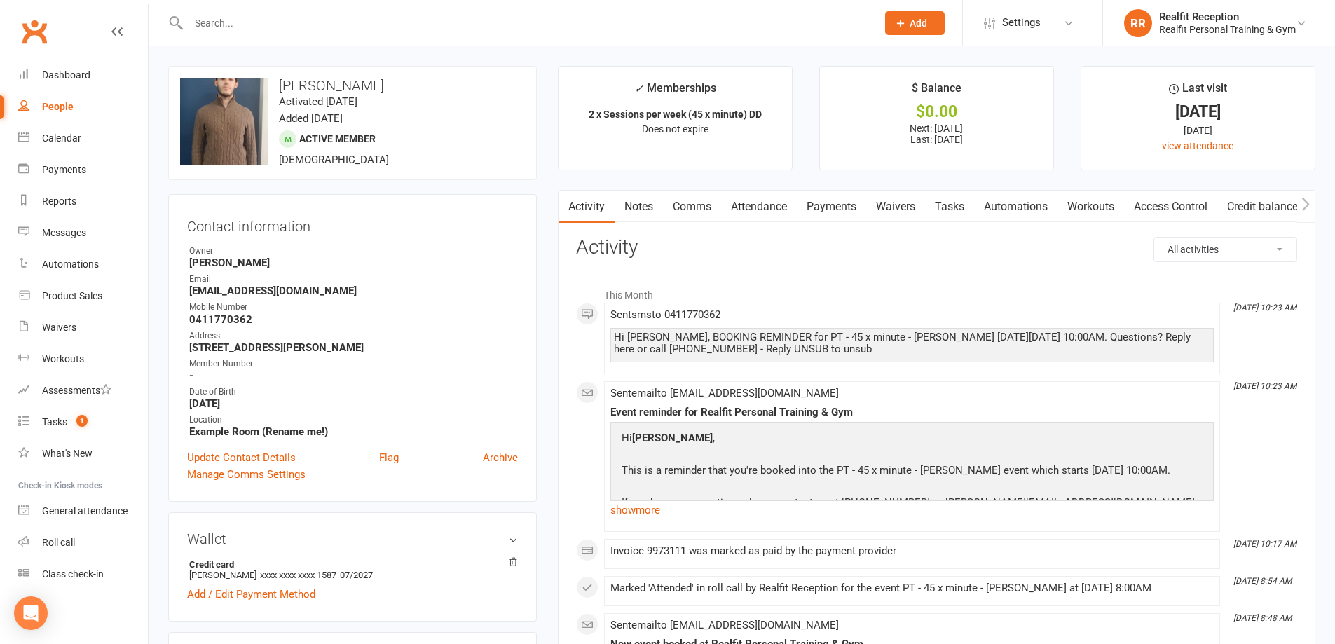
click div "People"
select select "no_trial"
select select "100"
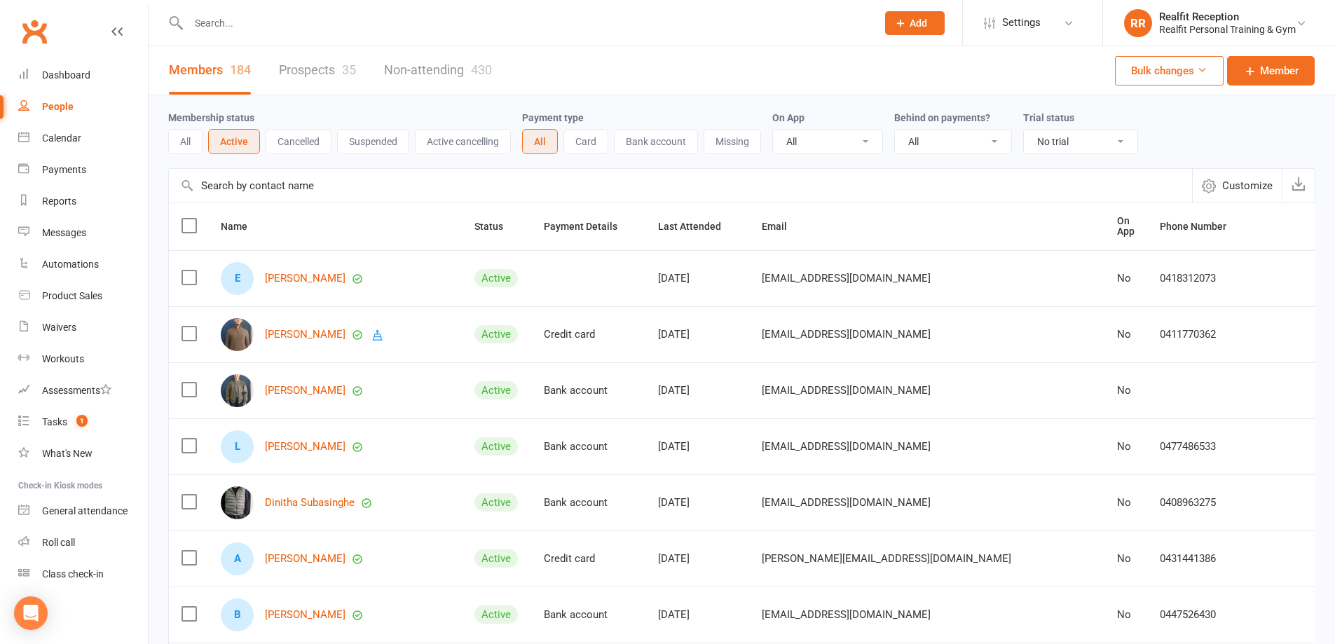
click input "text"
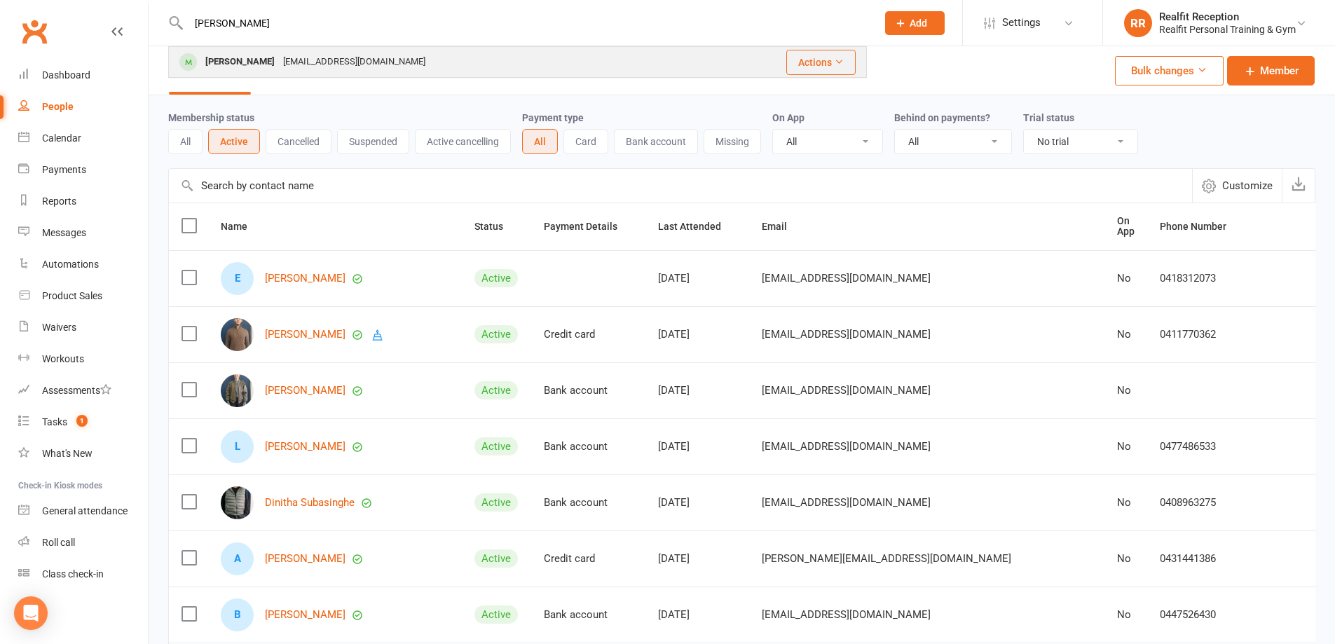
type input "kavya"
click div "kavyajonnada18@gmail.com"
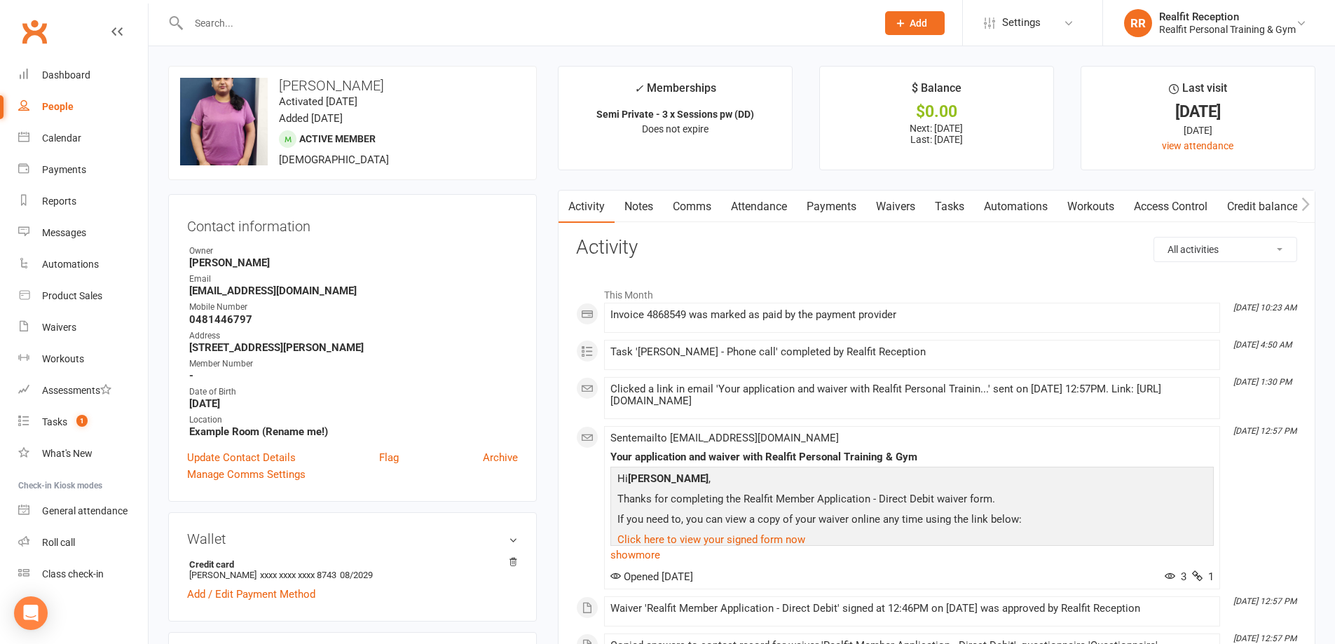
click link "Payments"
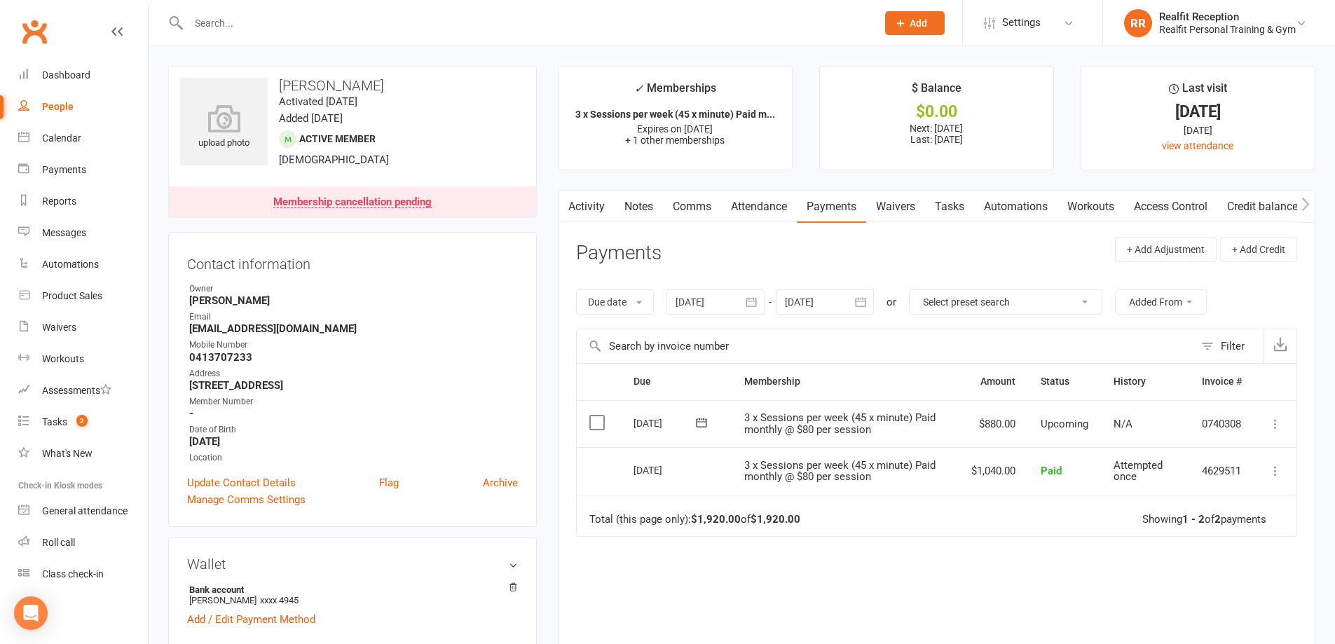
click at [860, 299] on icon "button" at bounding box center [861, 302] width 14 height 14
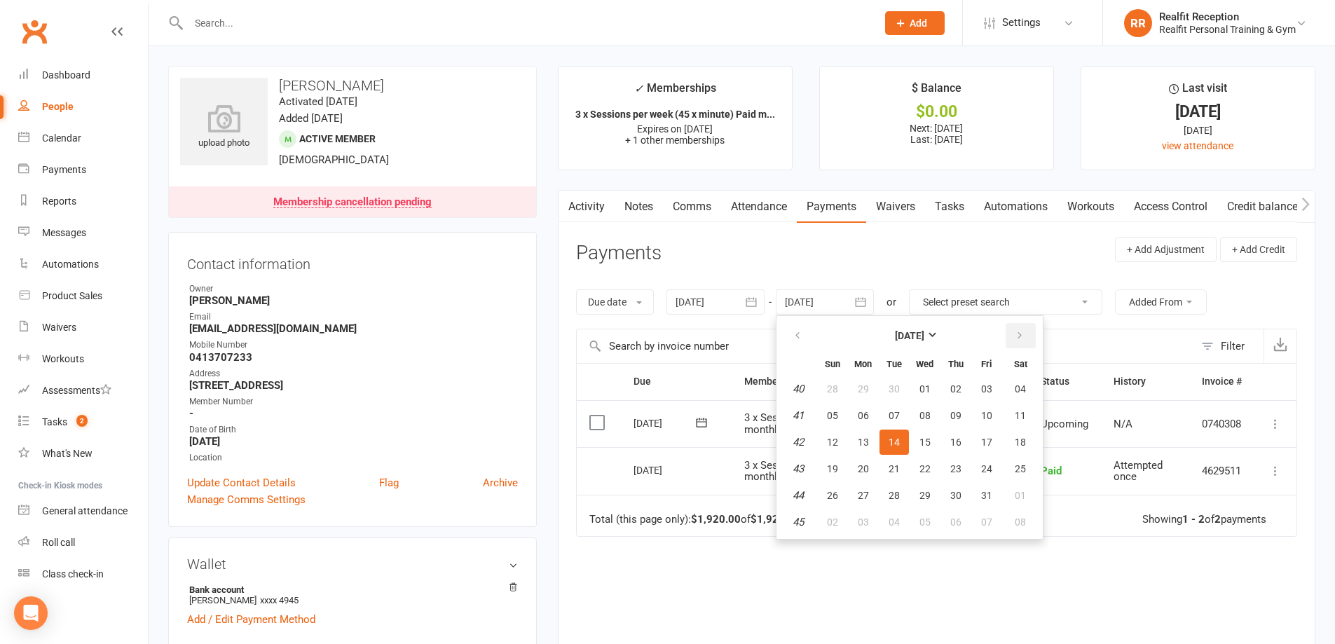
click at [1013, 331] on button "button" at bounding box center [1021, 335] width 30 height 25
click at [1018, 524] on span "06" at bounding box center [1020, 521] width 11 height 11
type input "[DATE]"
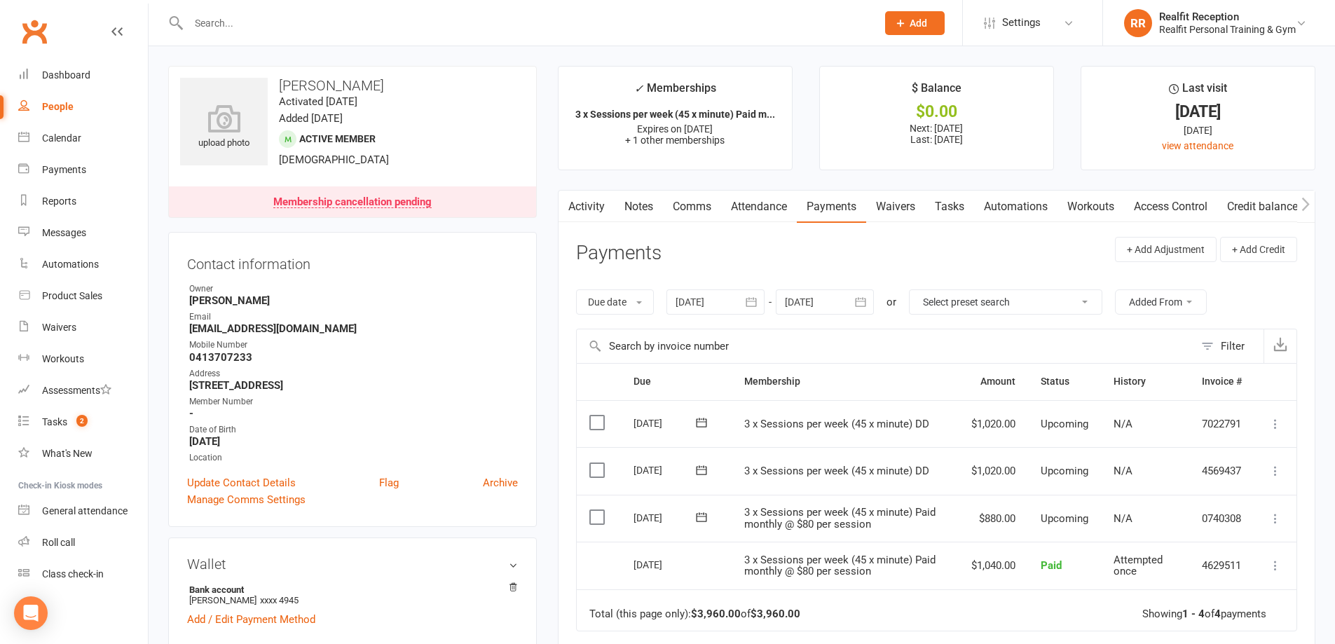
click at [240, 24] on input "text" at bounding box center [525, 23] width 683 height 20
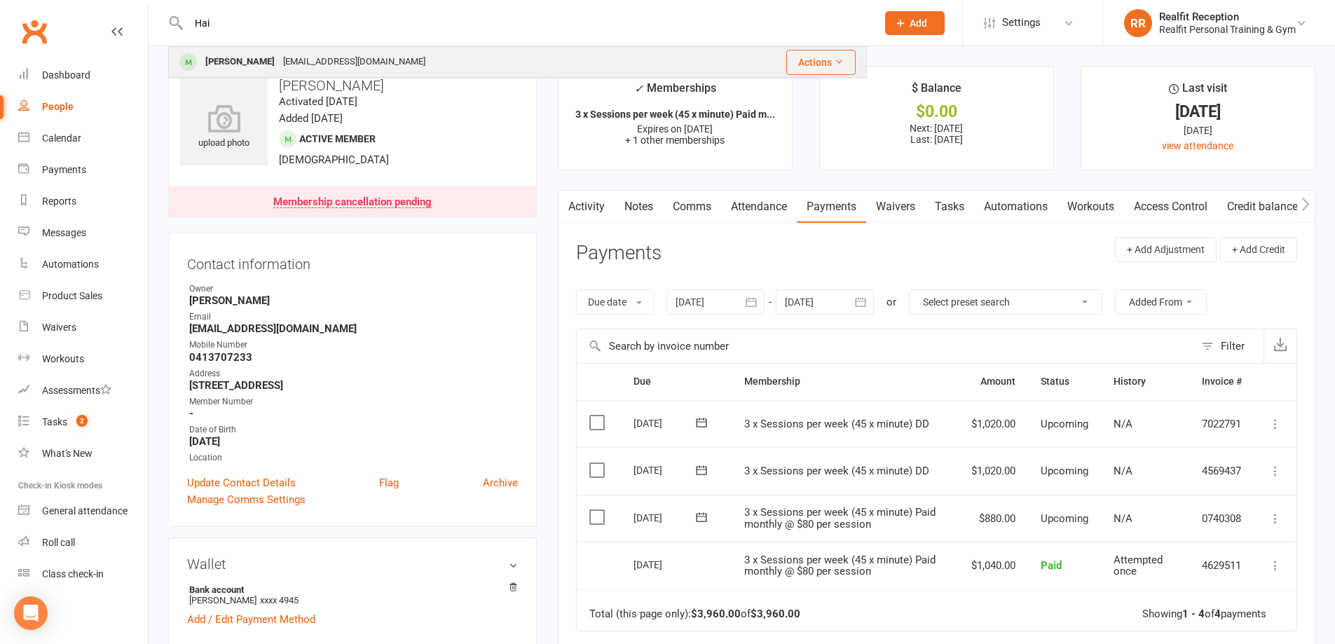
type input "Hai"
click at [299, 55] on div "[EMAIL_ADDRESS][DOMAIN_NAME]" at bounding box center [354, 62] width 151 height 20
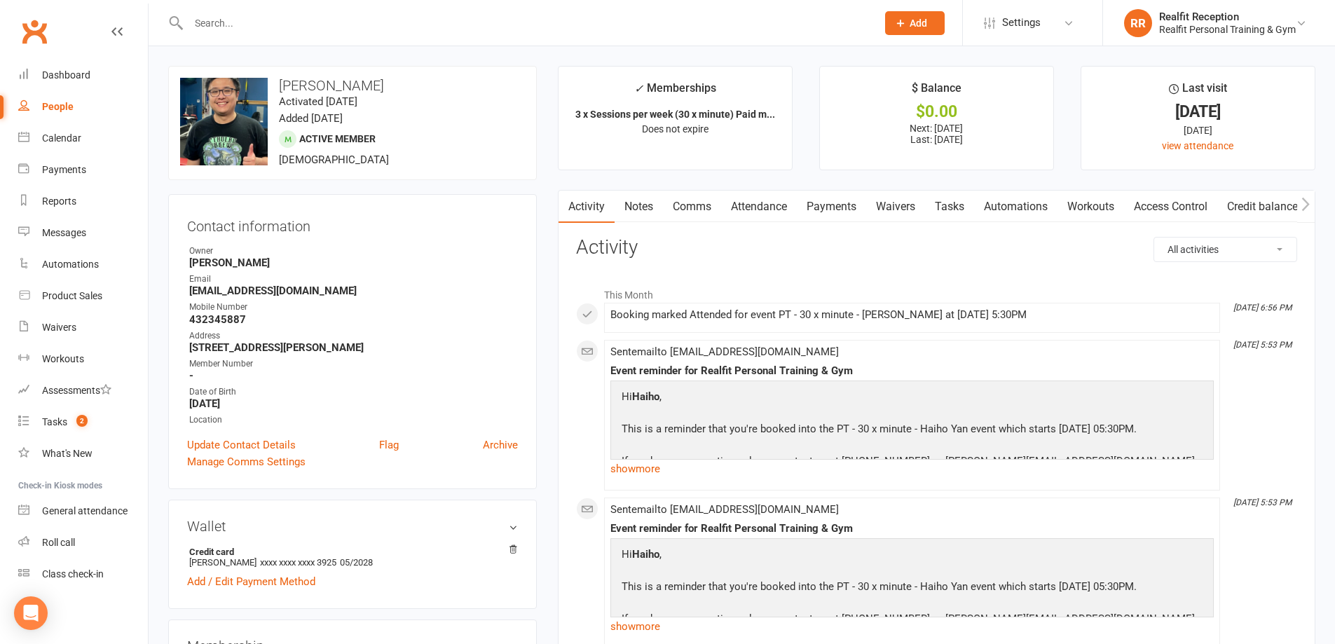
click at [837, 199] on link "Payments" at bounding box center [831, 207] width 69 height 32
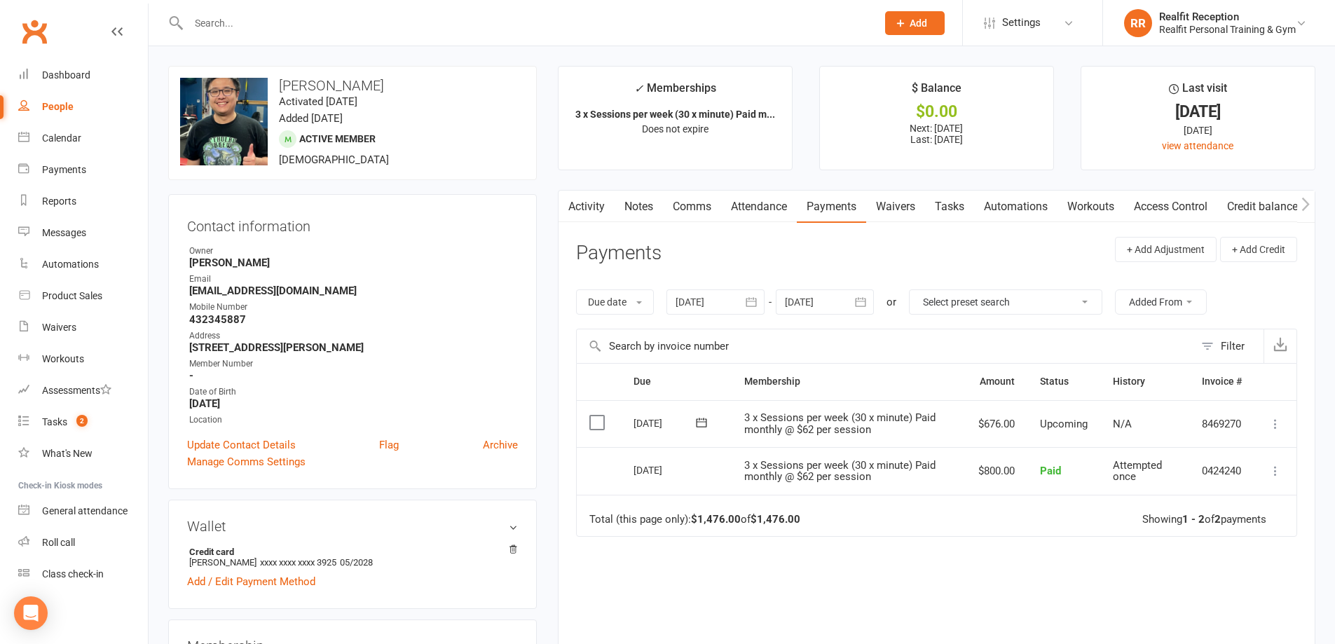
click at [874, 303] on button "button" at bounding box center [861, 301] width 25 height 25
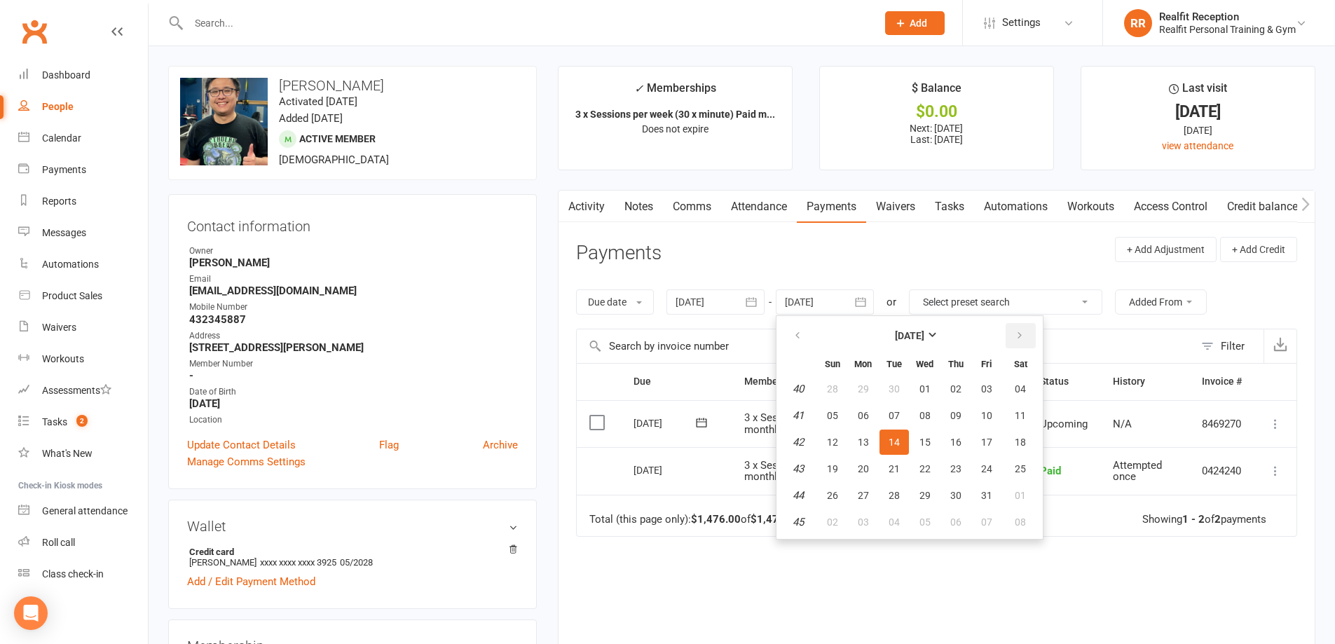
click at [1018, 330] on icon "button" at bounding box center [1020, 335] width 10 height 11
click at [1017, 332] on icon "button" at bounding box center [1020, 335] width 10 height 11
click at [926, 496] on span "31" at bounding box center [924, 495] width 11 height 11
type input "[DATE]"
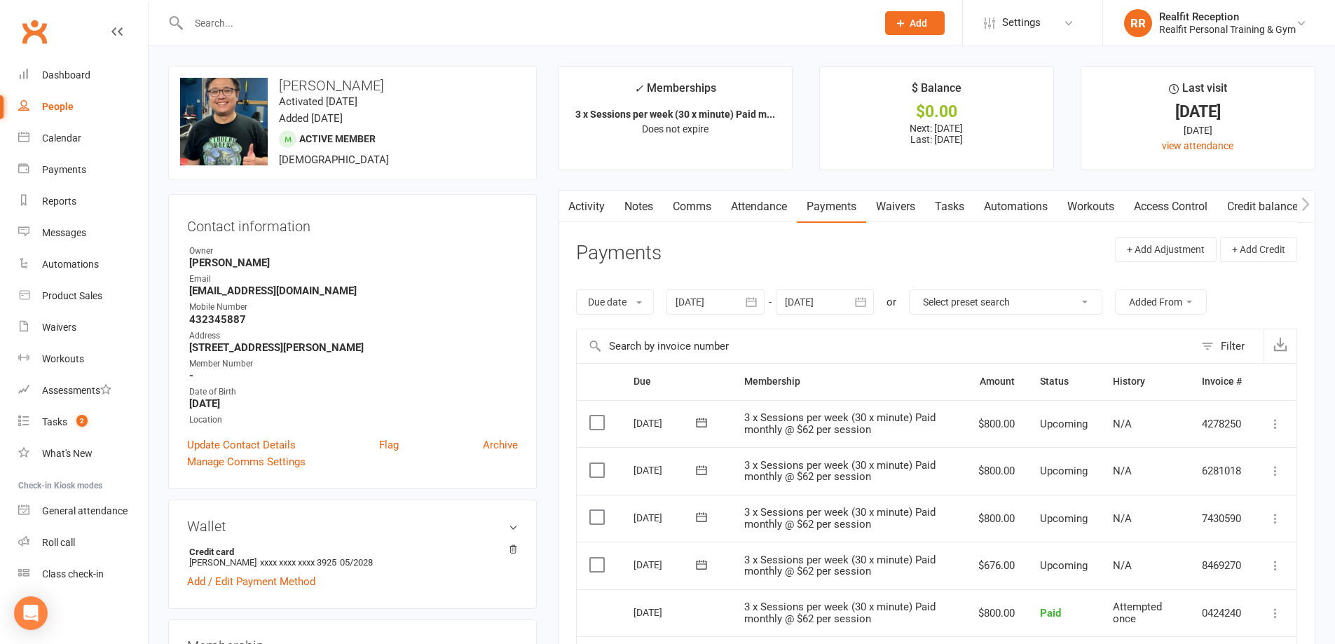
scroll to position [210, 0]
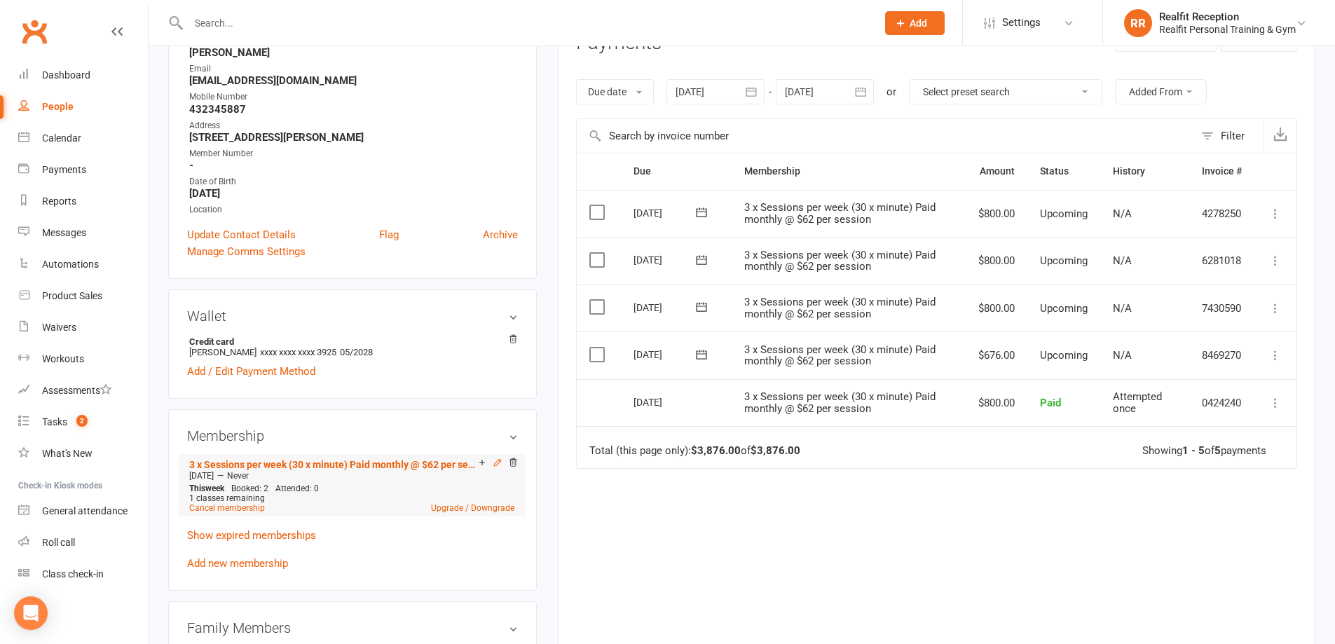
click at [495, 464] on icon at bounding box center [498, 463] width 10 height 10
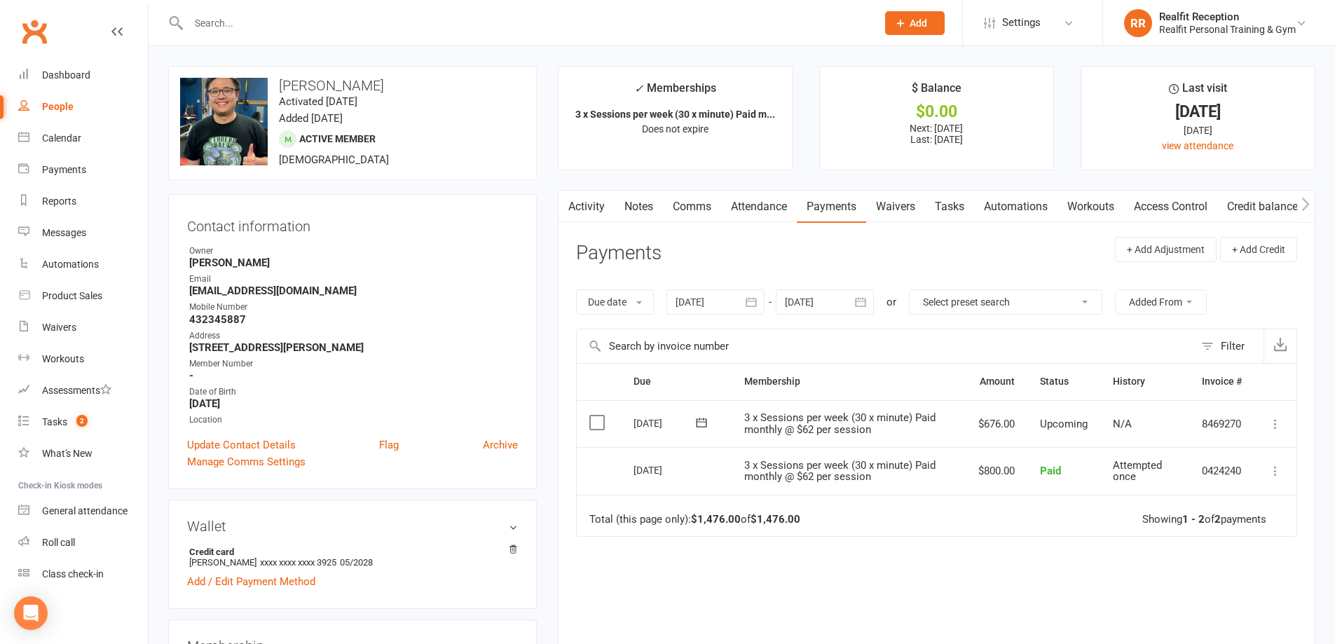
scroll to position [280, 0]
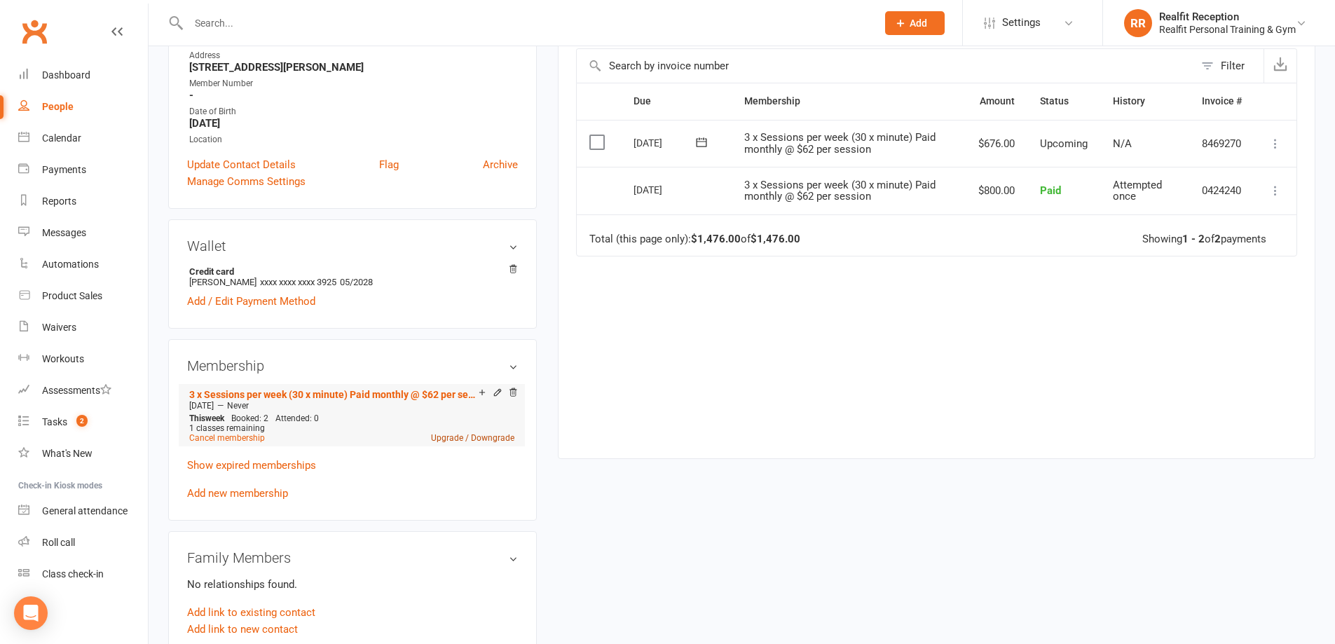
click at [472, 437] on link "Upgrade / Downgrade" at bounding box center [472, 438] width 83 height 10
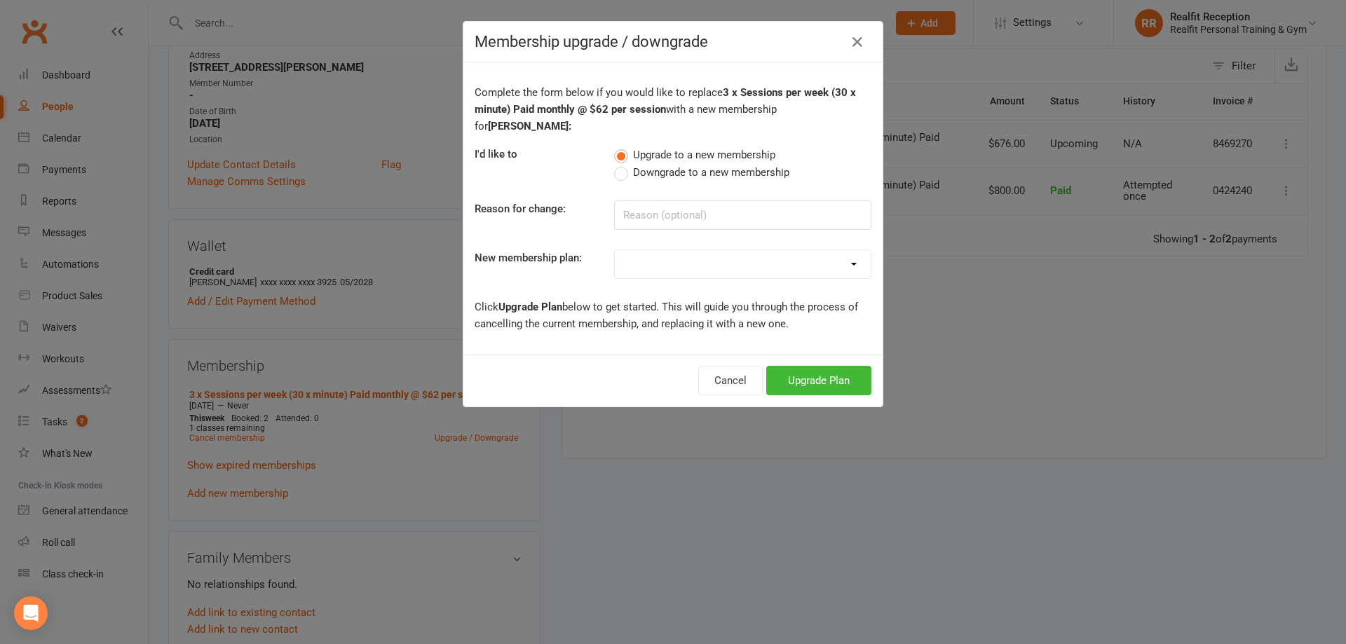
click at [826, 250] on select "Semi Private - 3 x Sessions pw (DD) Semi Private - 3 x sessions pw (DD) 12 x We…" at bounding box center [743, 264] width 256 height 28
click at [774, 250] on select "Semi Private - 3 x Sessions pw (DD) Semi Private - 3 x sessions pw (DD) 12 x We…" at bounding box center [743, 264] width 256 height 28
select select "3"
click at [615, 250] on select "Semi Private - 3 x Sessions pw (DD) Semi Private - 3 x sessions pw (DD) 12 x We…" at bounding box center [743, 264] width 256 height 28
click at [784, 366] on button "Upgrade Plan" at bounding box center [818, 380] width 105 height 29
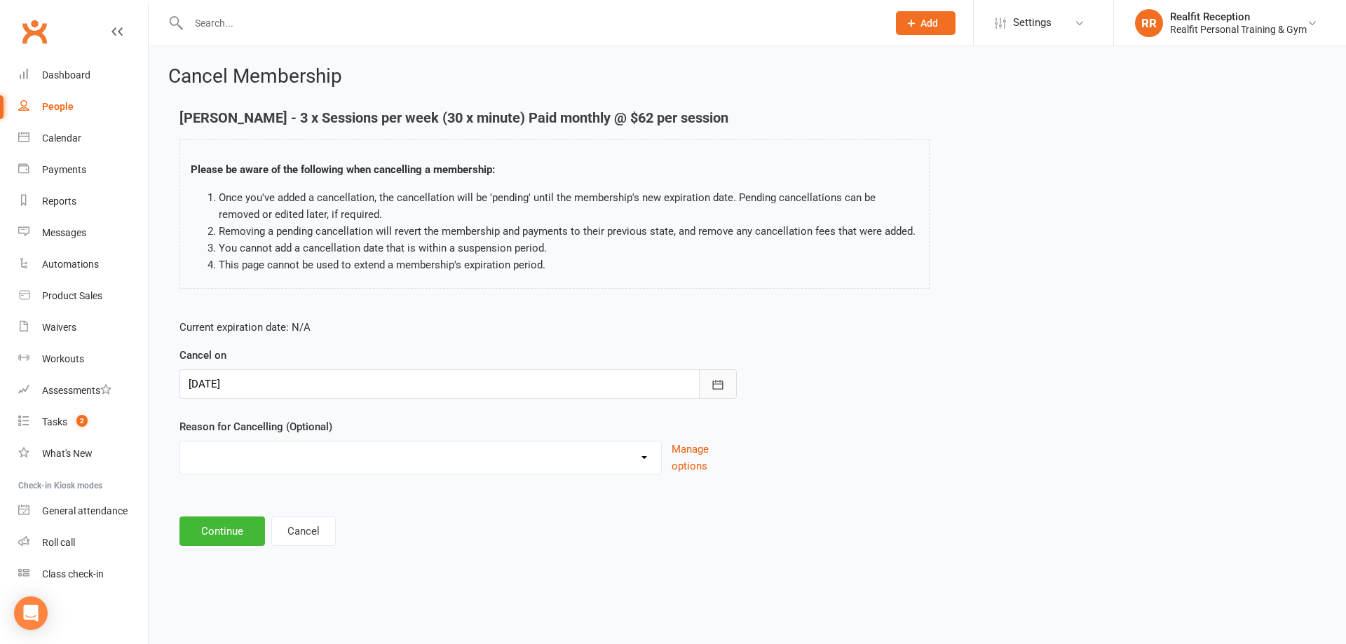
click at [713, 385] on icon "button" at bounding box center [718, 384] width 11 height 9
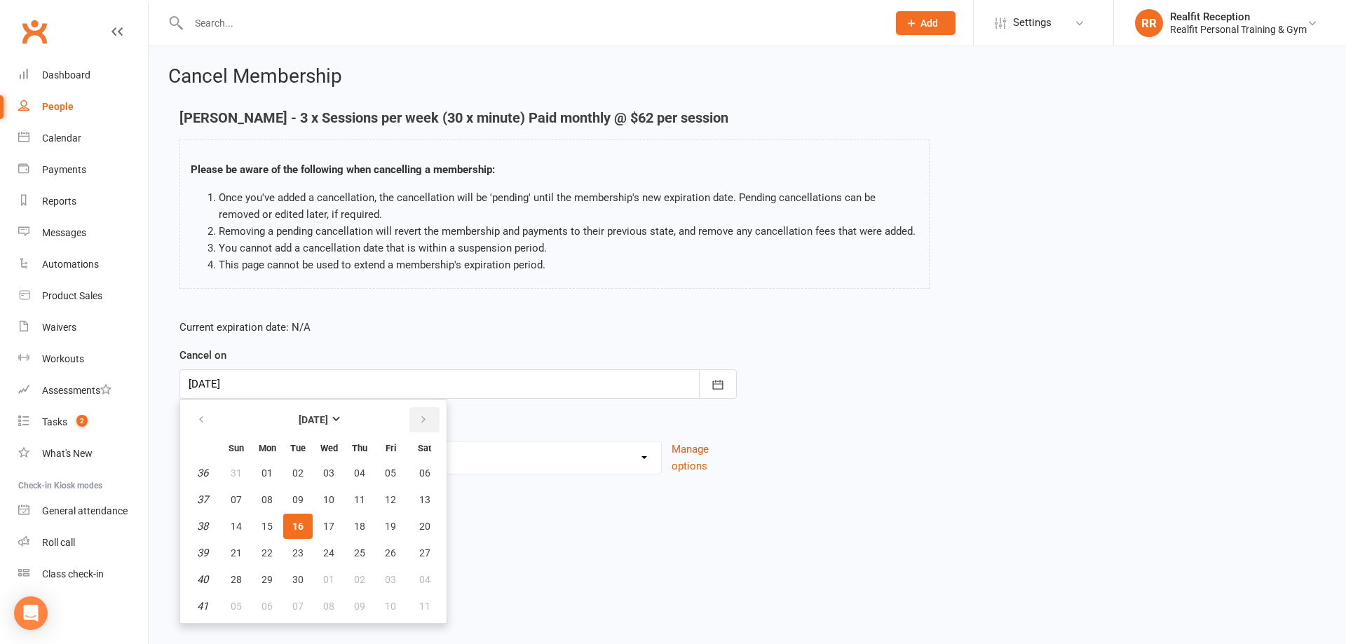
click at [429, 413] on button "button" at bounding box center [424, 419] width 30 height 25
click at [357, 525] on span "16" at bounding box center [359, 526] width 11 height 11
type input "[DATE]"
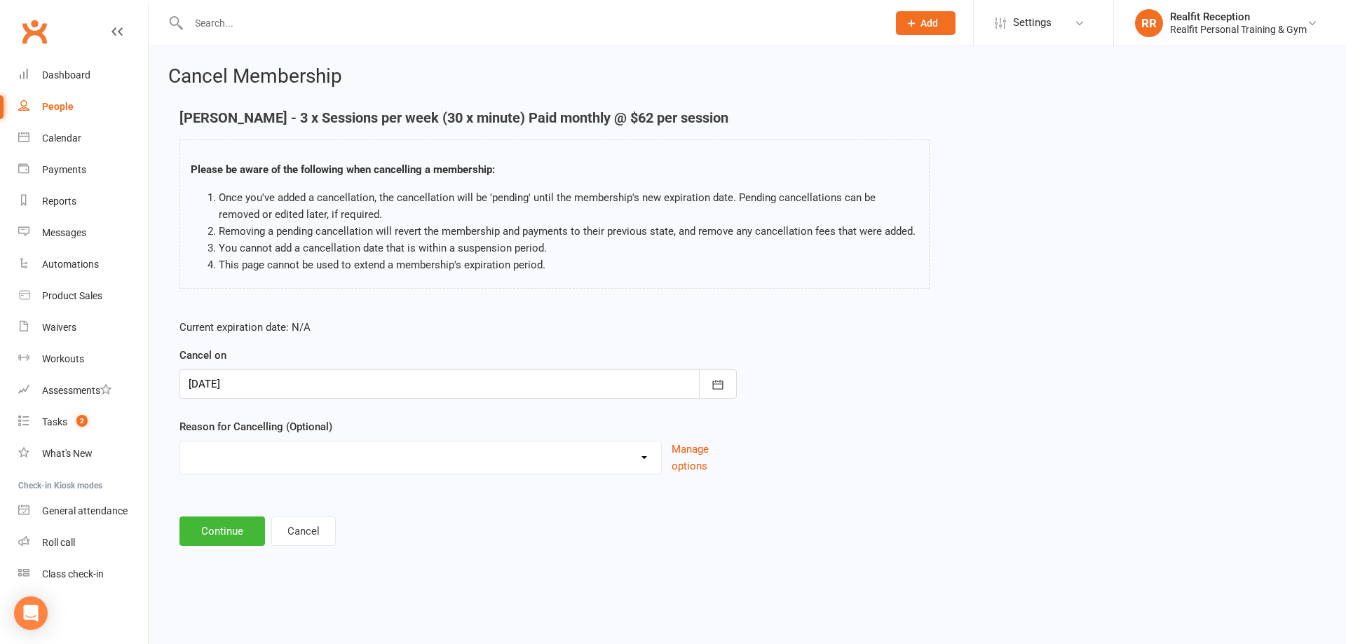
click at [581, 456] on select "Downgrade Holiday Injury Upgrade Other reason" at bounding box center [420, 456] width 481 height 28
select select "3"
click at [180, 442] on select "Downgrade Holiday Injury Upgrade Other reason" at bounding box center [420, 456] width 481 height 28
click at [219, 537] on button "Continue" at bounding box center [221, 530] width 85 height 29
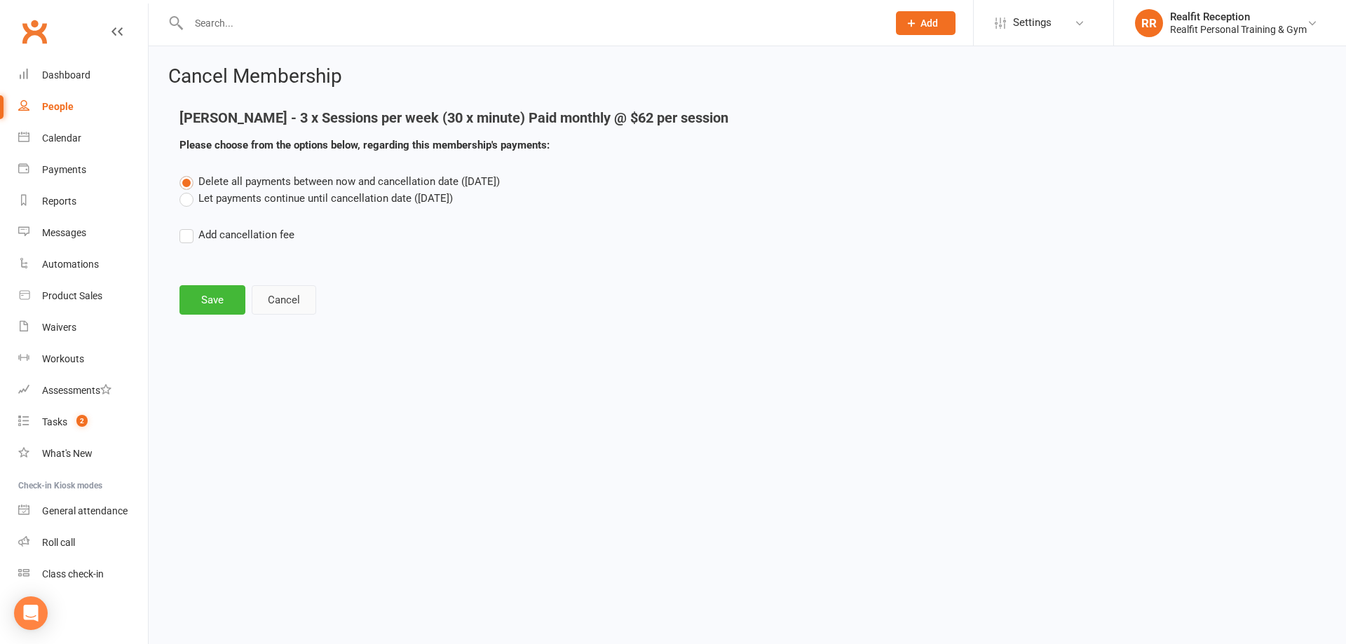
click at [292, 306] on button "Cancel" at bounding box center [284, 299] width 64 height 29
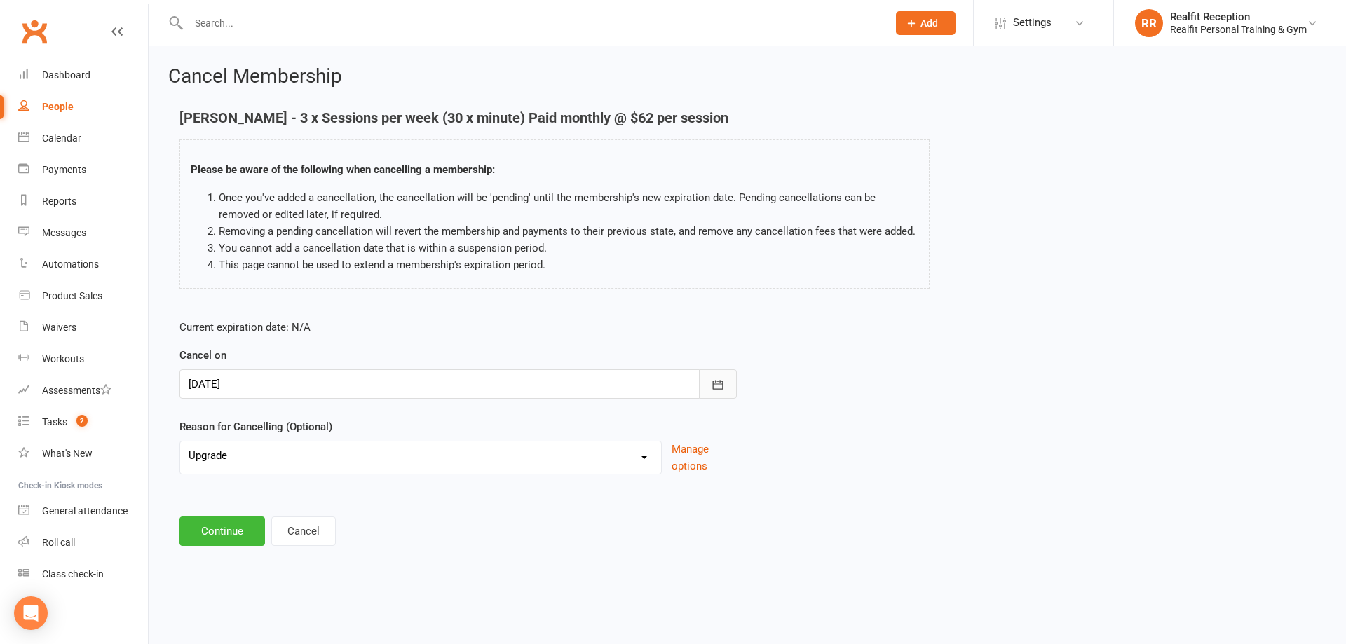
click at [720, 380] on icon "button" at bounding box center [718, 385] width 14 height 14
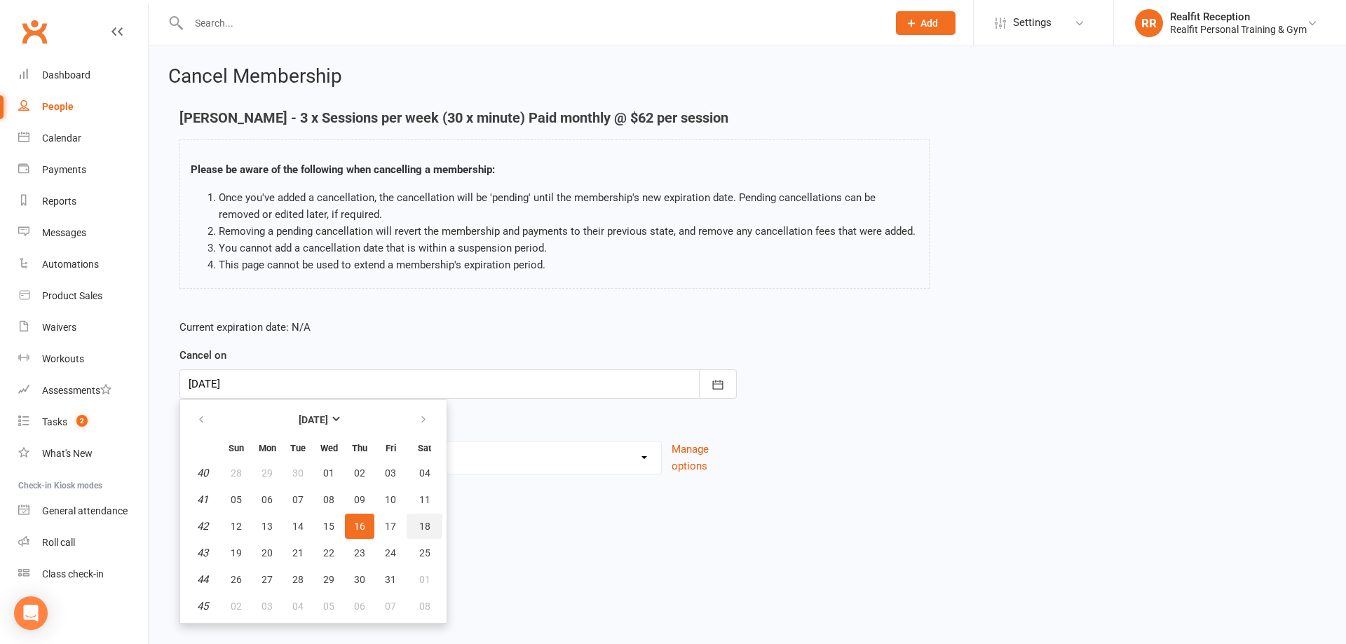
click at [419, 528] on span "18" at bounding box center [424, 526] width 11 height 11
type input "[DATE]"
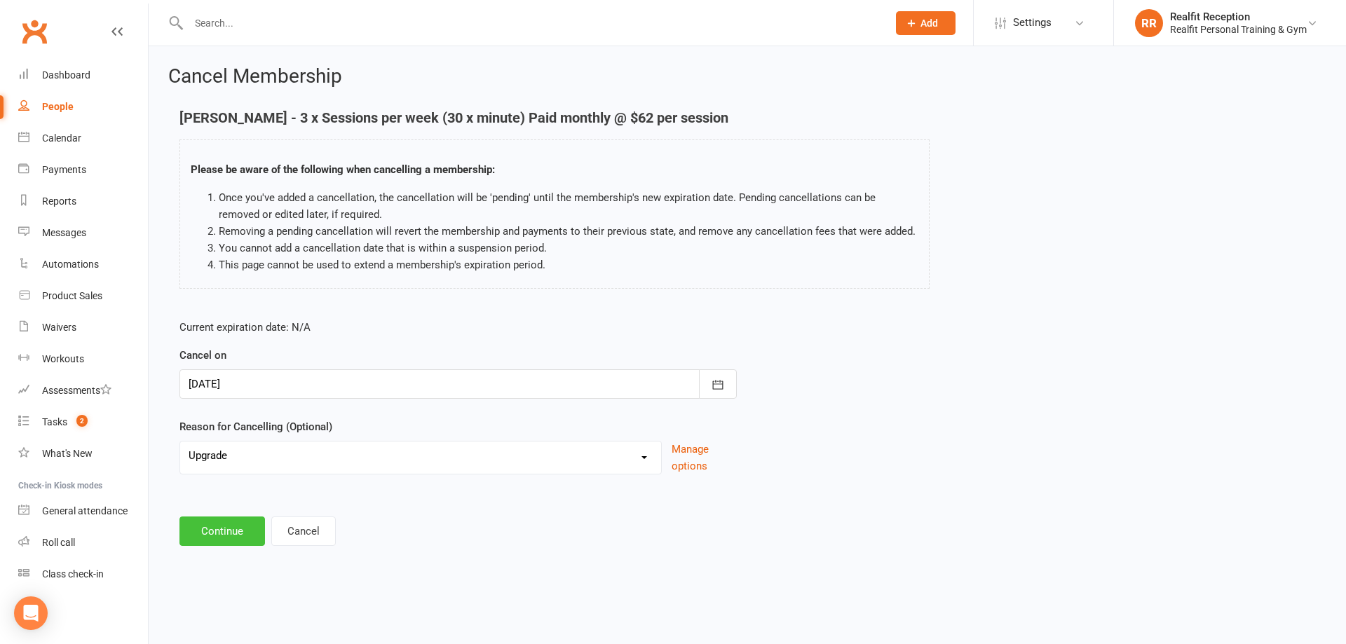
click at [186, 533] on button "Continue" at bounding box center [221, 530] width 85 height 29
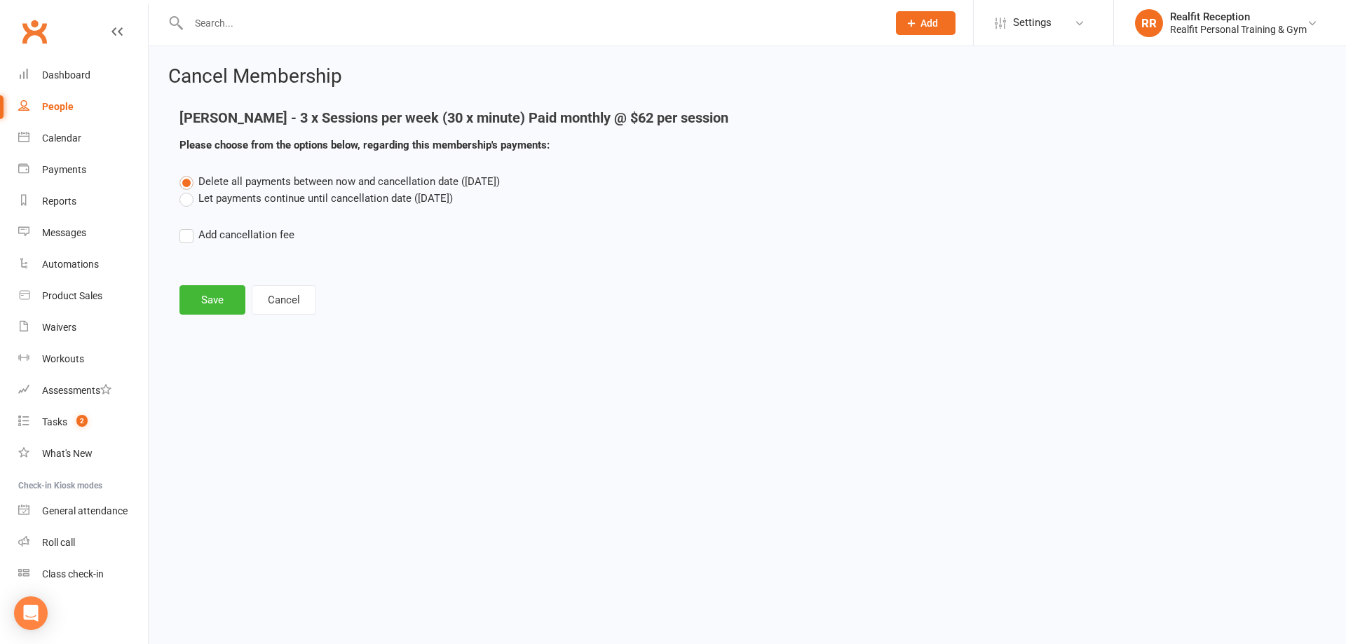
click at [184, 199] on label "Let payments continue until cancellation date ([DATE])" at bounding box center [315, 198] width 273 height 17
click at [184, 190] on input "Let payments continue until cancellation date ([DATE])" at bounding box center [183, 190] width 9 height 0
click at [205, 301] on button "Save" at bounding box center [212, 299] width 66 height 29
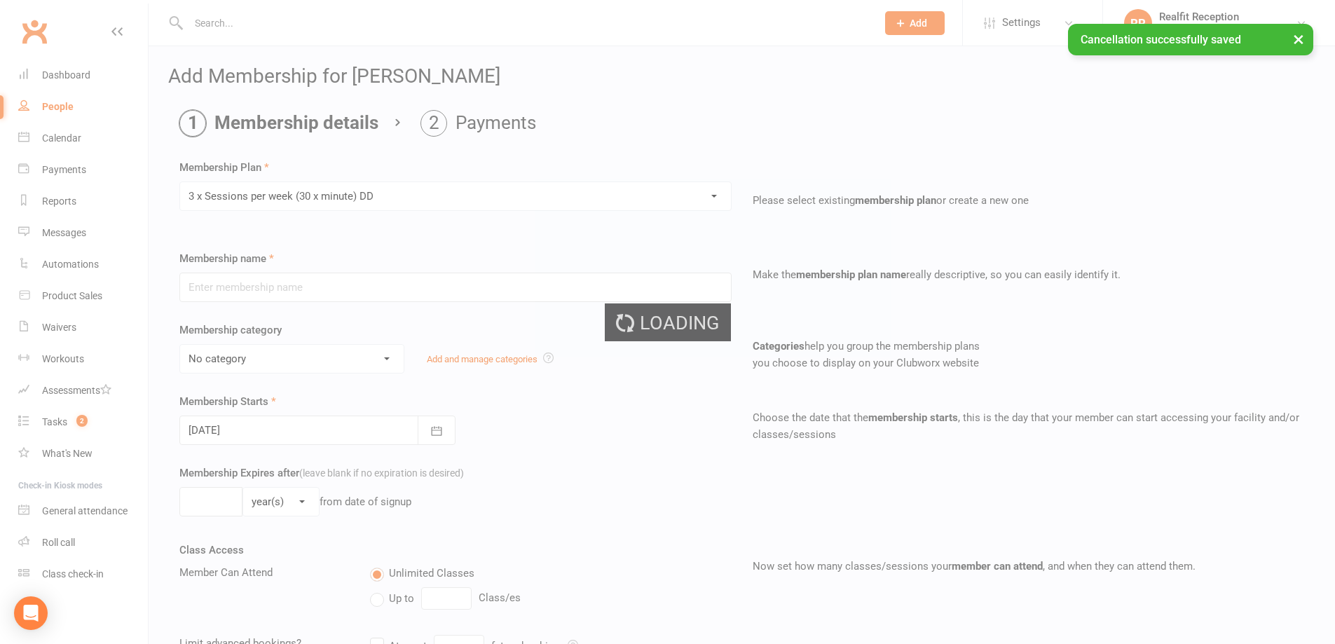
type input "3 x Sessions per week (30 x minute) DD"
select select "4"
type input "0"
type input "3"
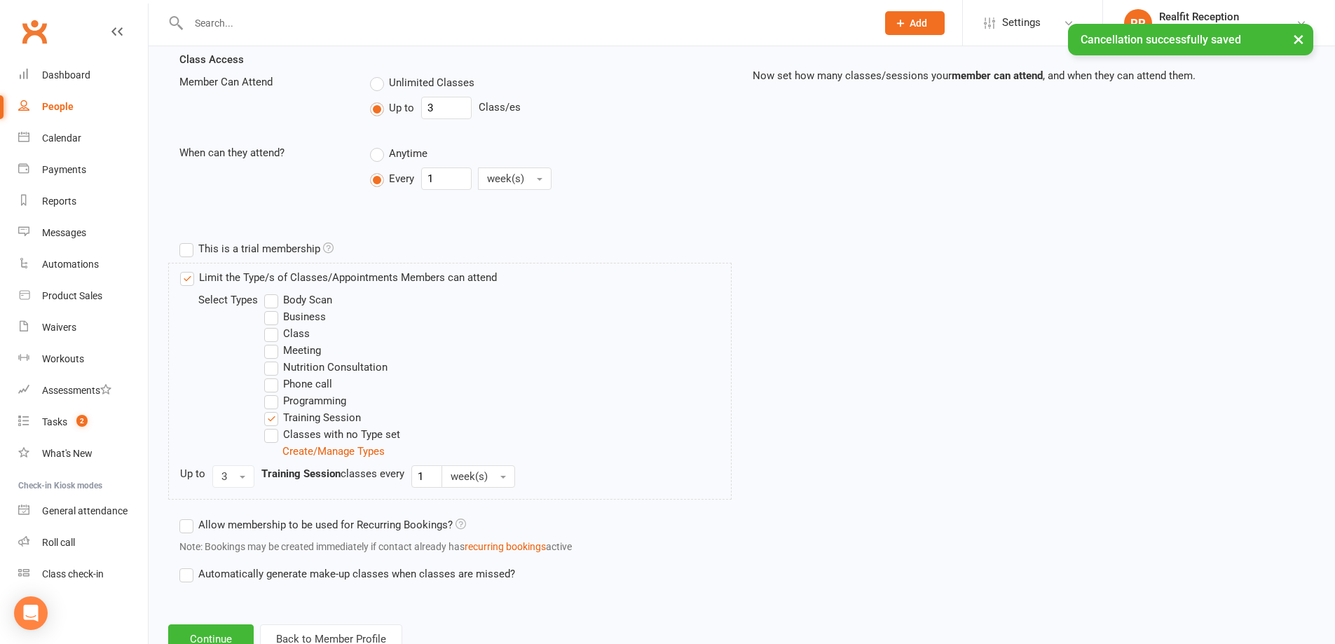
scroll to position [541, 0]
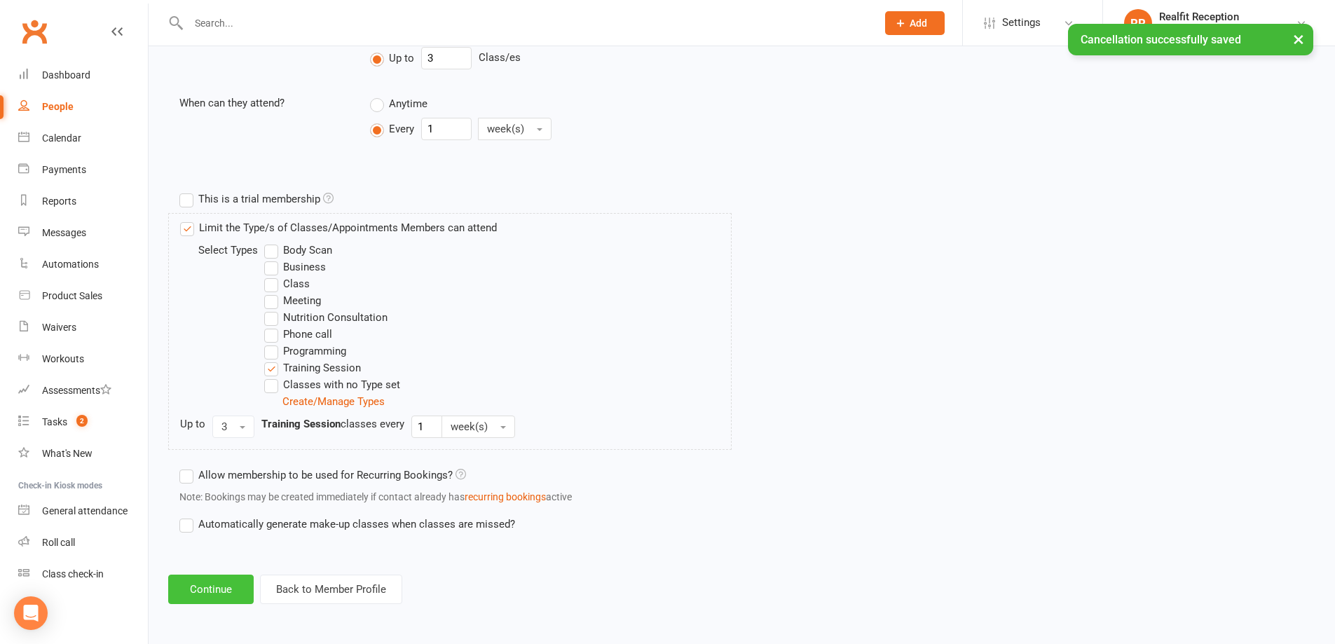
click at [231, 594] on button "Continue" at bounding box center [210, 589] width 85 height 29
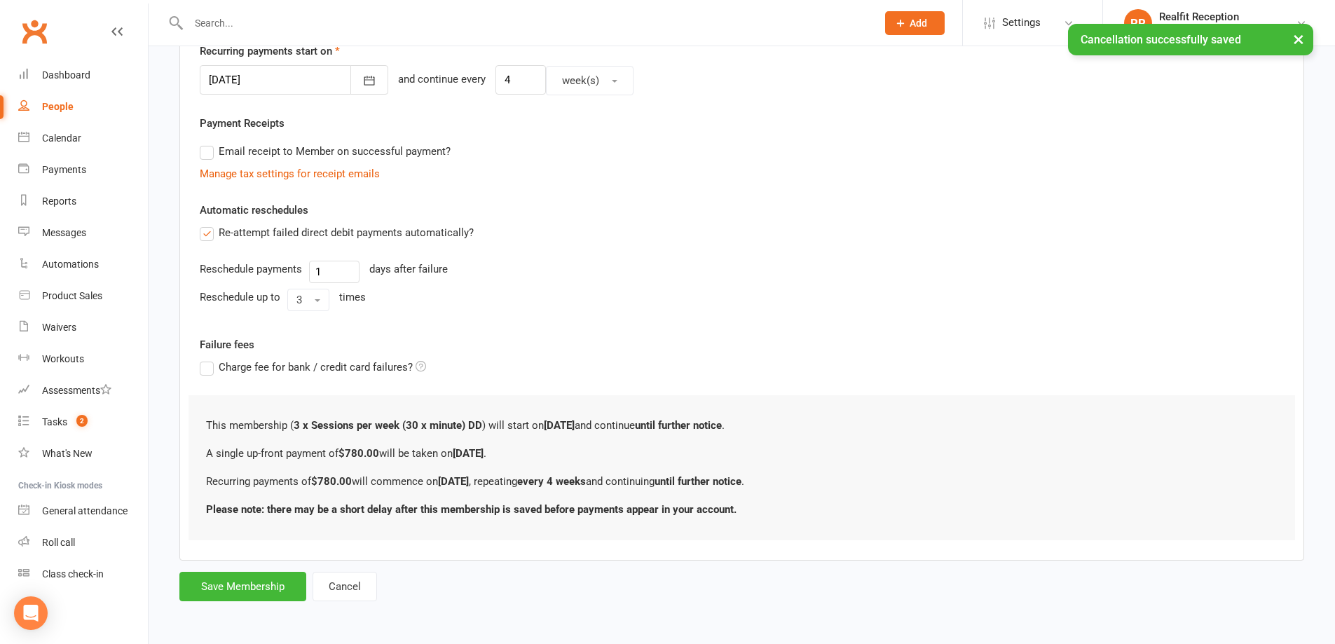
scroll to position [0, 0]
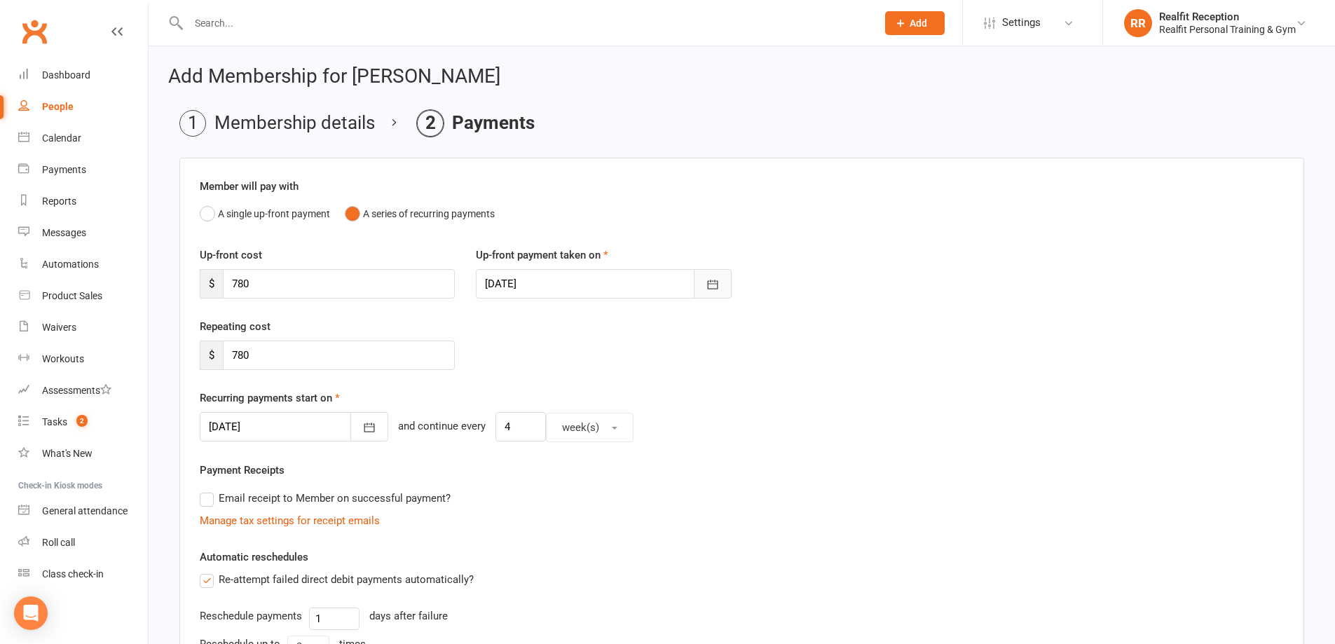
click at [711, 283] on icon "button" at bounding box center [713, 285] width 14 height 14
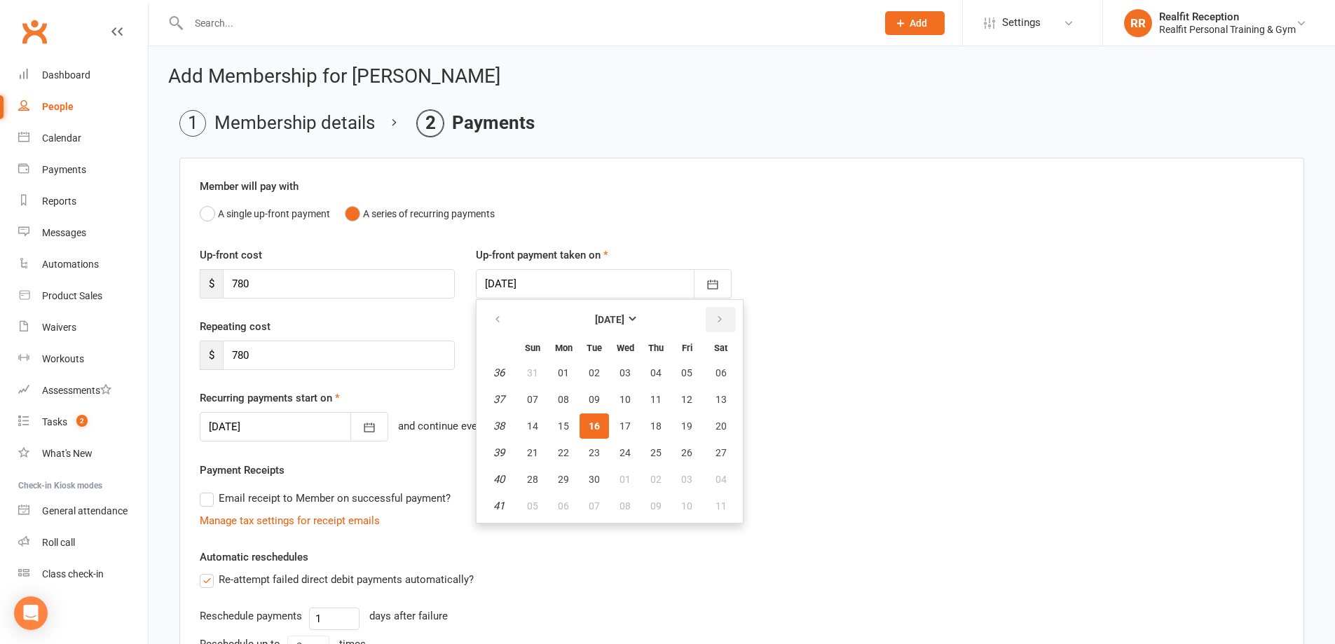
click at [715, 322] on icon "button" at bounding box center [720, 319] width 10 height 11
click at [687, 427] on span "17" at bounding box center [686, 425] width 11 height 11
type input "[DATE]"
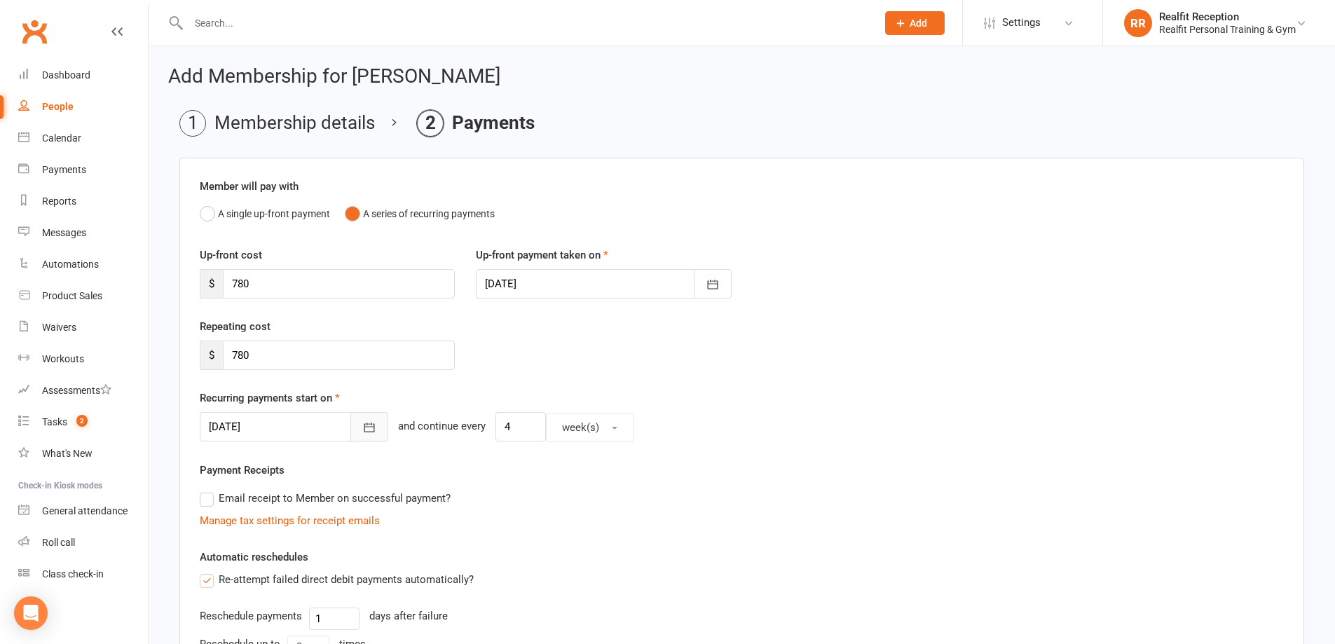
click at [362, 430] on icon "button" at bounding box center [369, 427] width 14 height 14
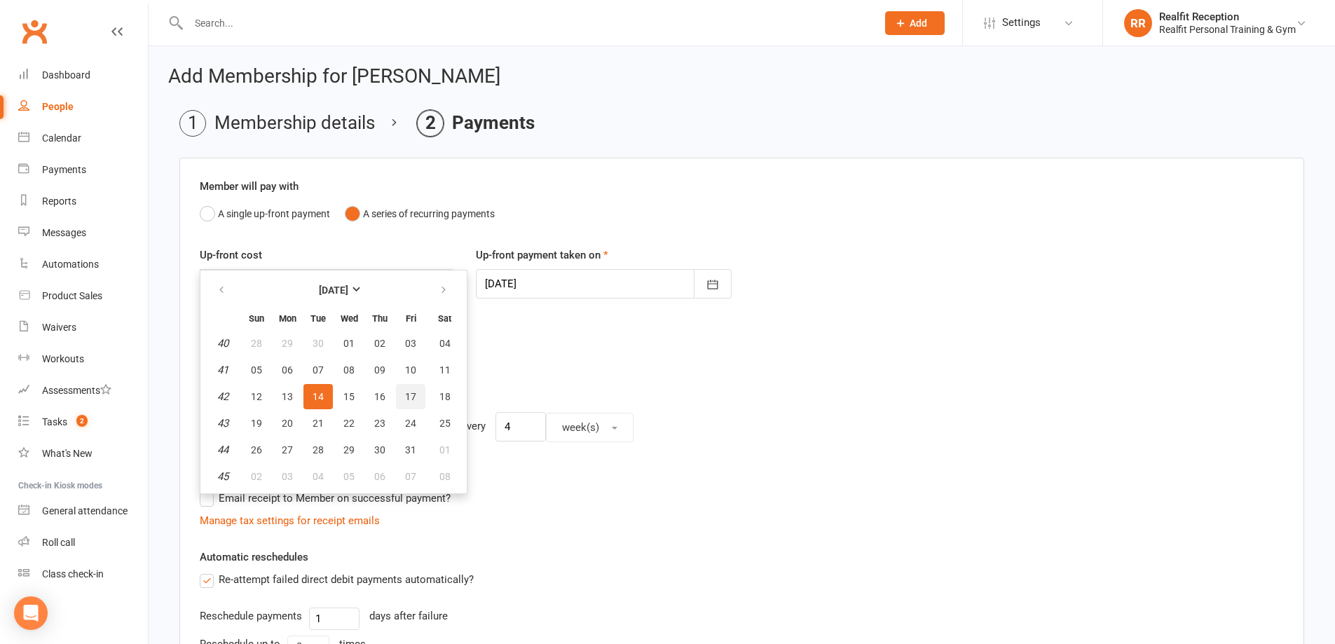
click at [409, 393] on span "17" at bounding box center [410, 396] width 11 height 11
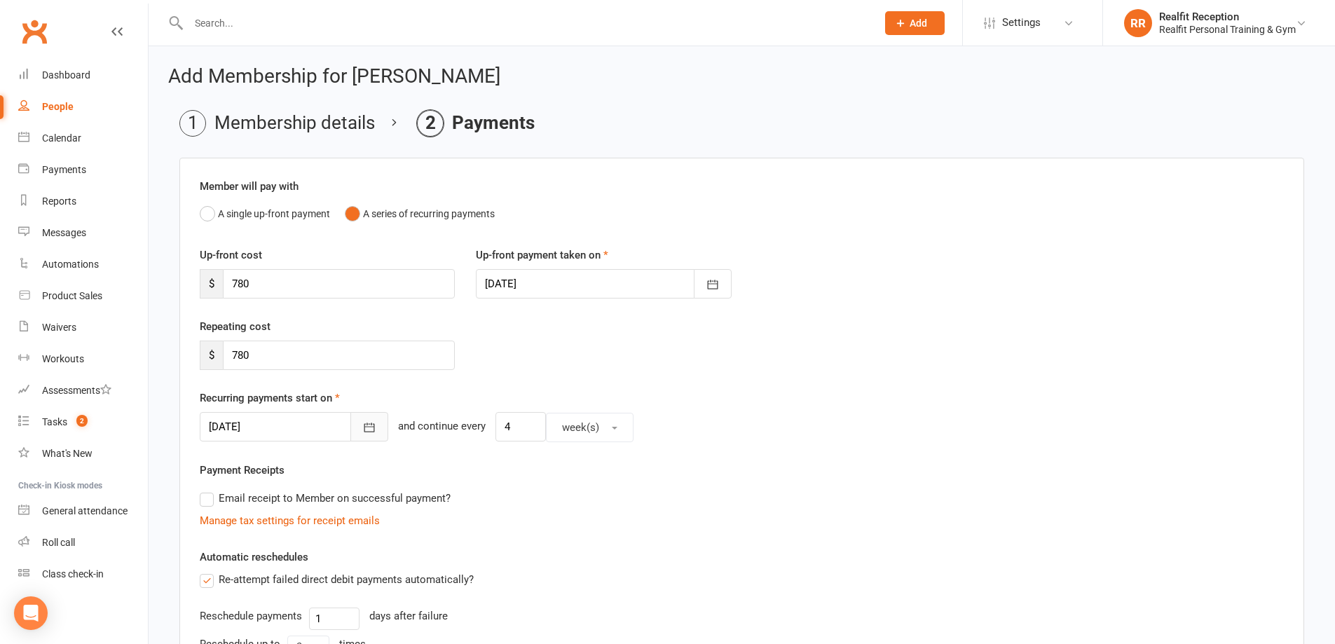
click at [362, 430] on icon "button" at bounding box center [369, 427] width 14 height 14
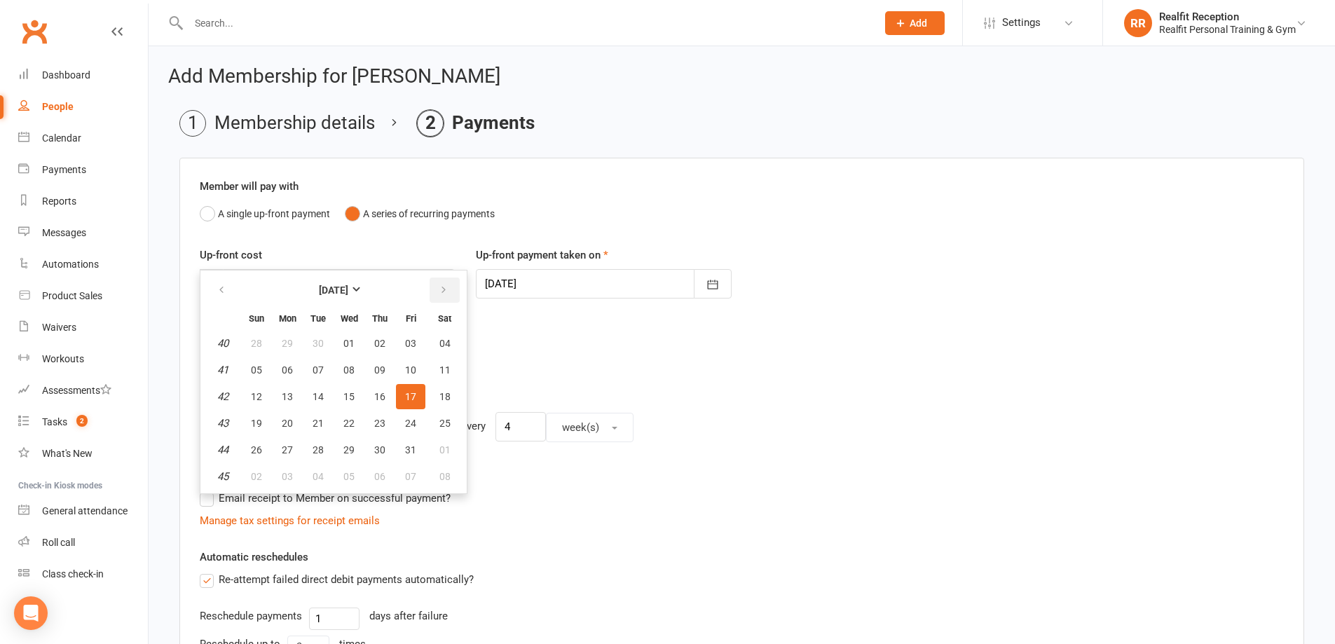
click at [444, 285] on icon "button" at bounding box center [444, 290] width 10 height 11
click at [288, 426] on span "17" at bounding box center [287, 423] width 11 height 11
type input "[DATE]"
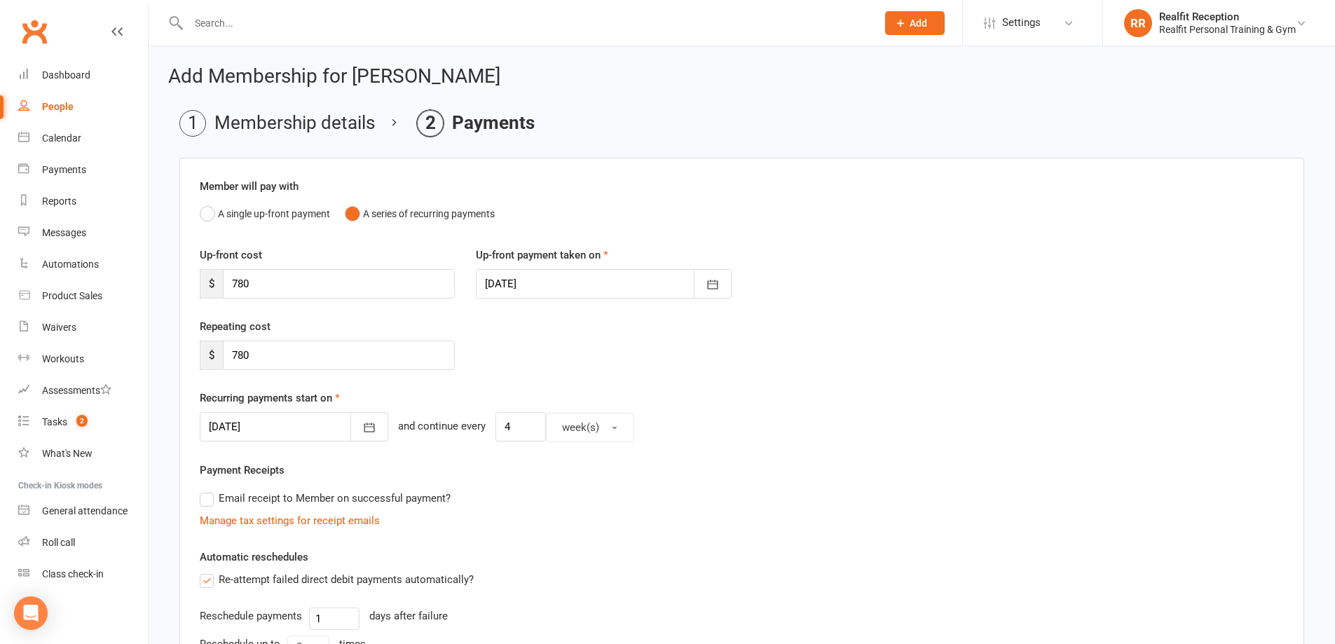
scroll to position [347, 0]
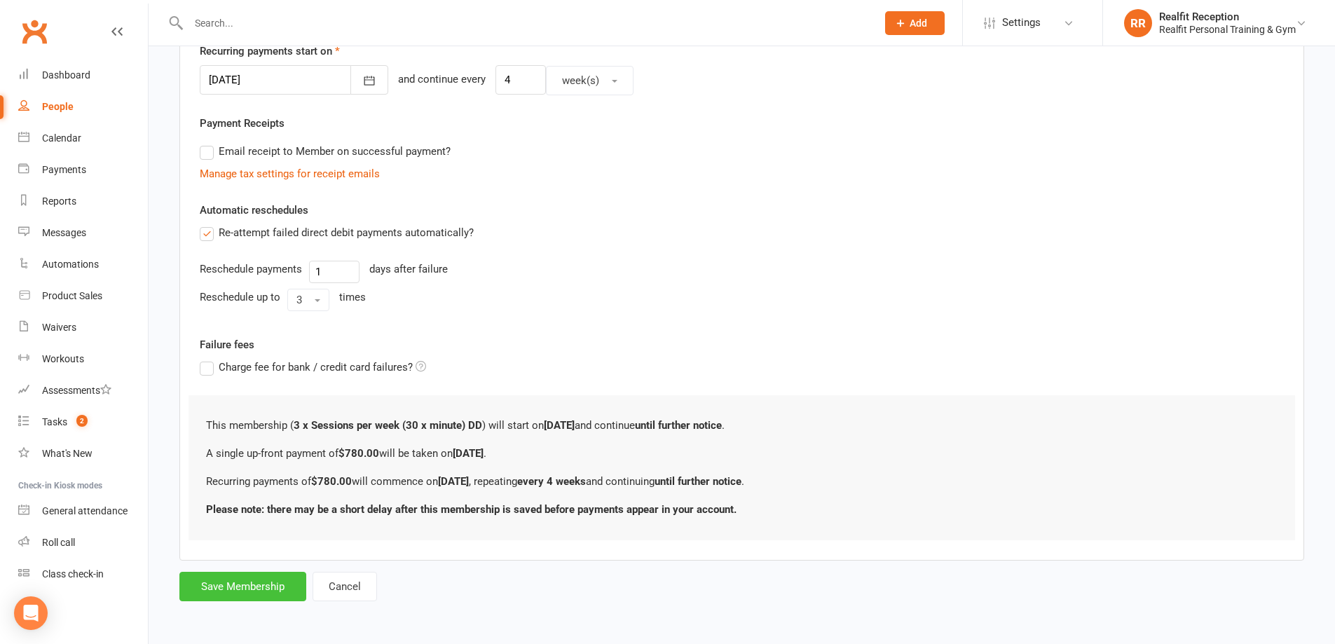
click at [271, 583] on button "Save Membership" at bounding box center [242, 586] width 127 height 29
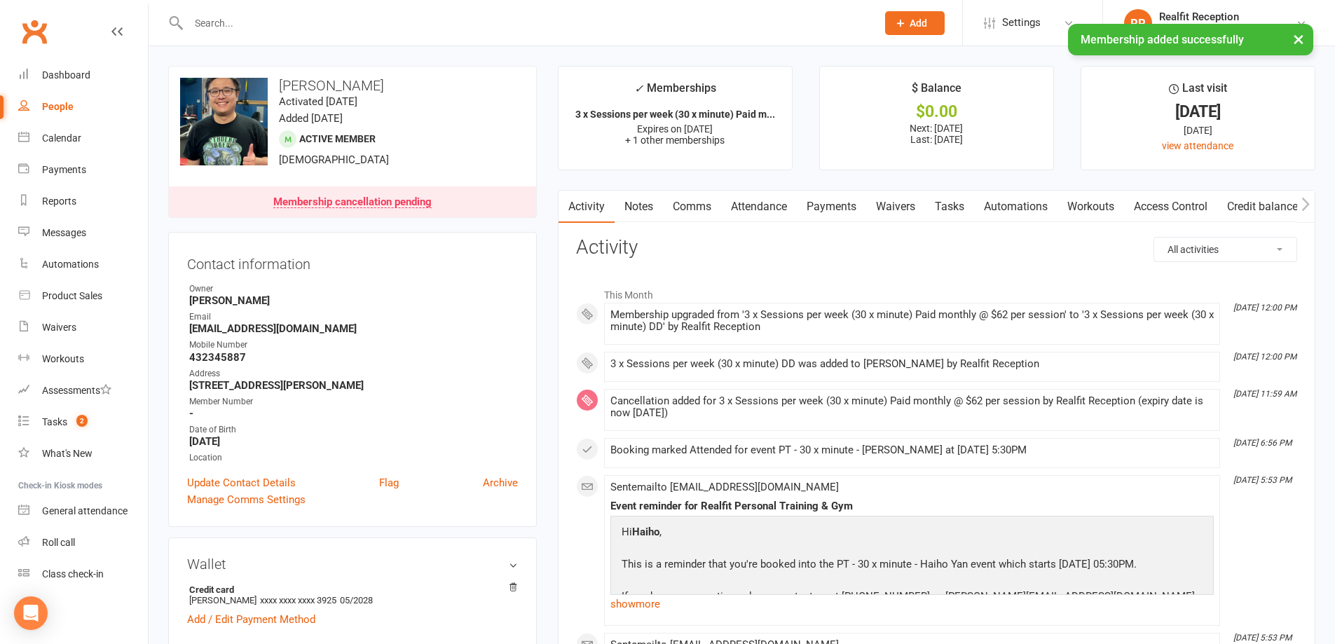
click at [853, 203] on link "Payments" at bounding box center [831, 207] width 69 height 32
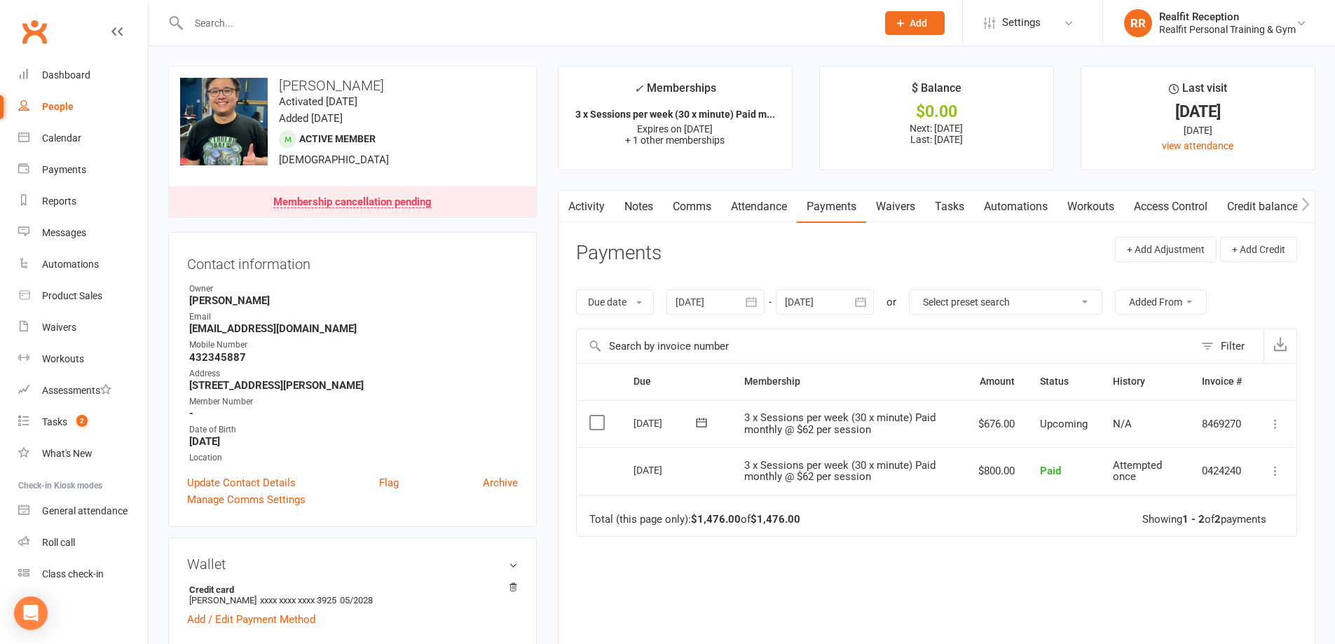
click at [870, 300] on button "button" at bounding box center [861, 301] width 25 height 25
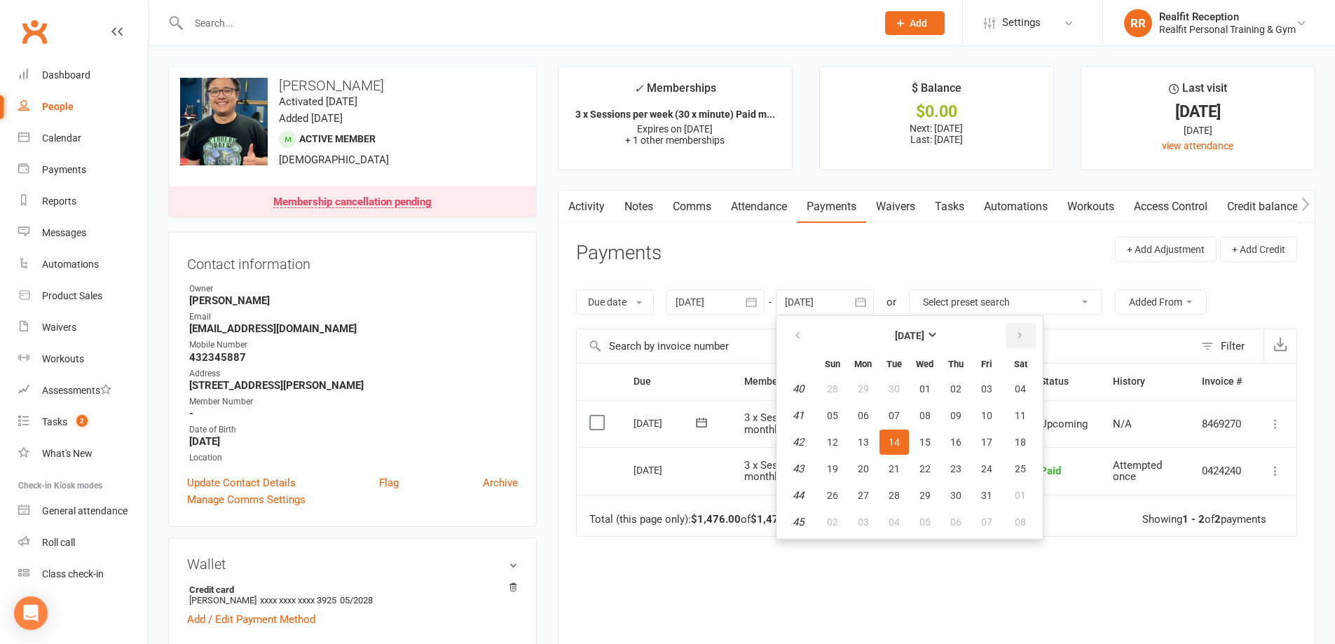
click at [1026, 338] on button "button" at bounding box center [1021, 335] width 30 height 25
click at [1020, 338] on icon "button" at bounding box center [1020, 335] width 10 height 11
click at [926, 498] on span "31" at bounding box center [924, 495] width 11 height 11
type input "[DATE]"
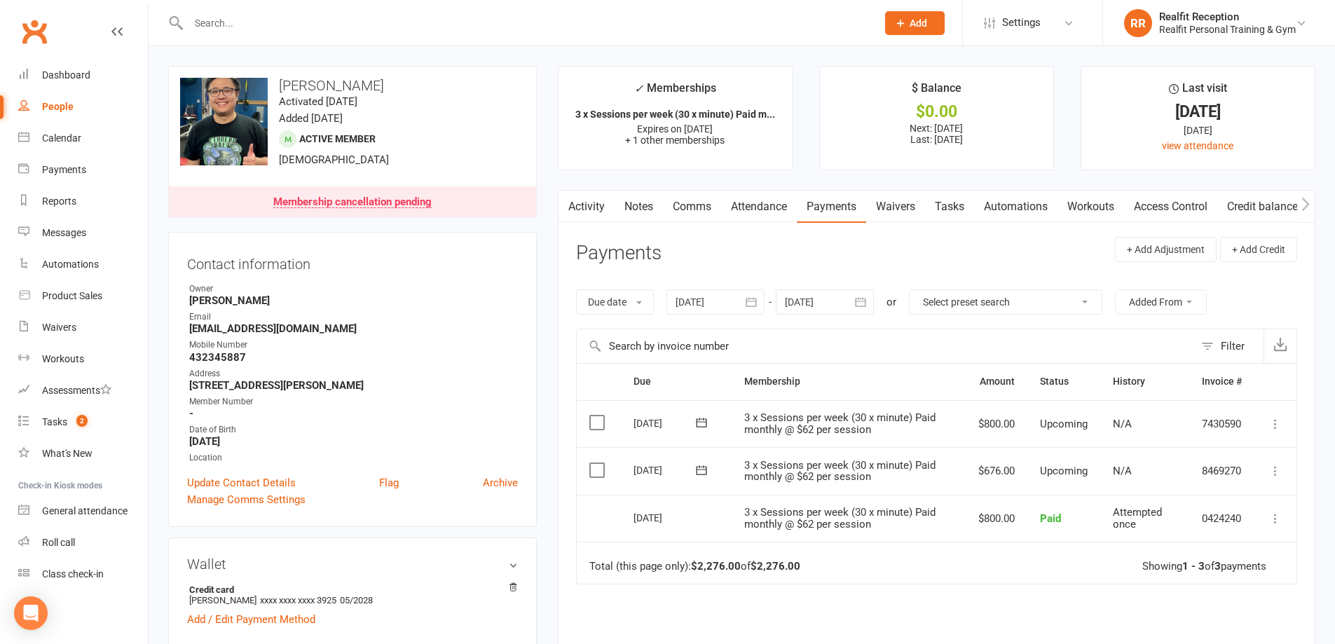
click at [595, 425] on label at bounding box center [598, 423] width 19 height 14
click at [595, 416] on input "checkbox" at bounding box center [593, 416] width 9 height 0
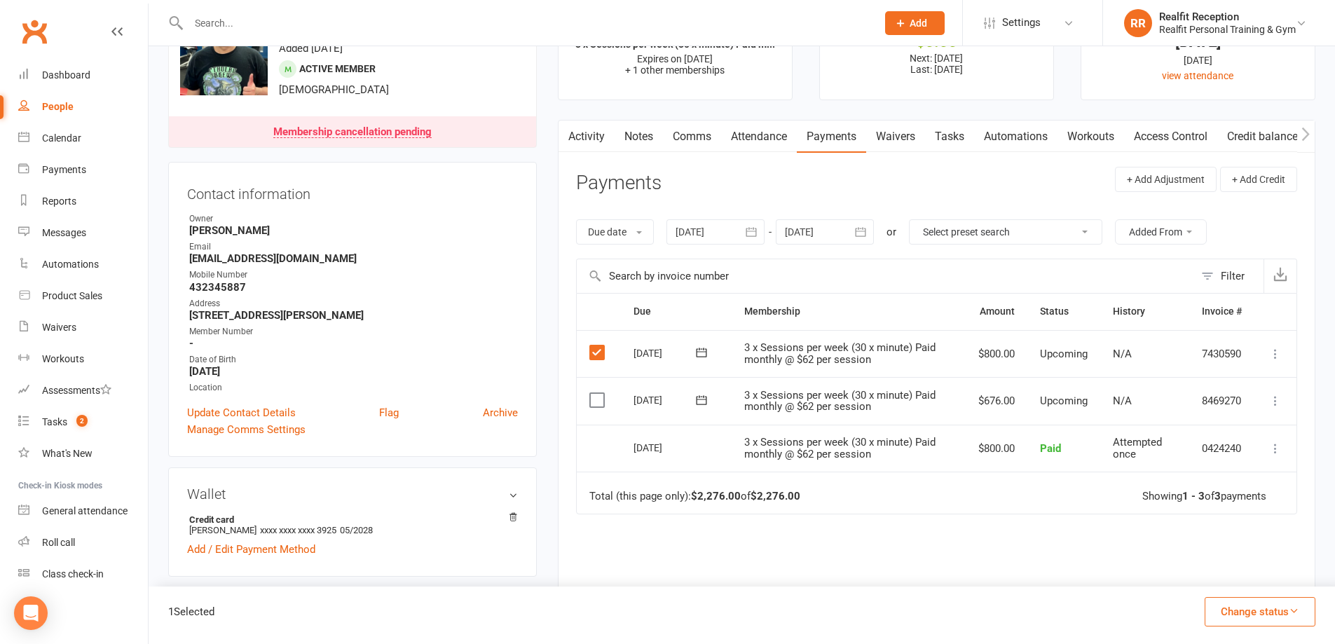
scroll to position [210, 0]
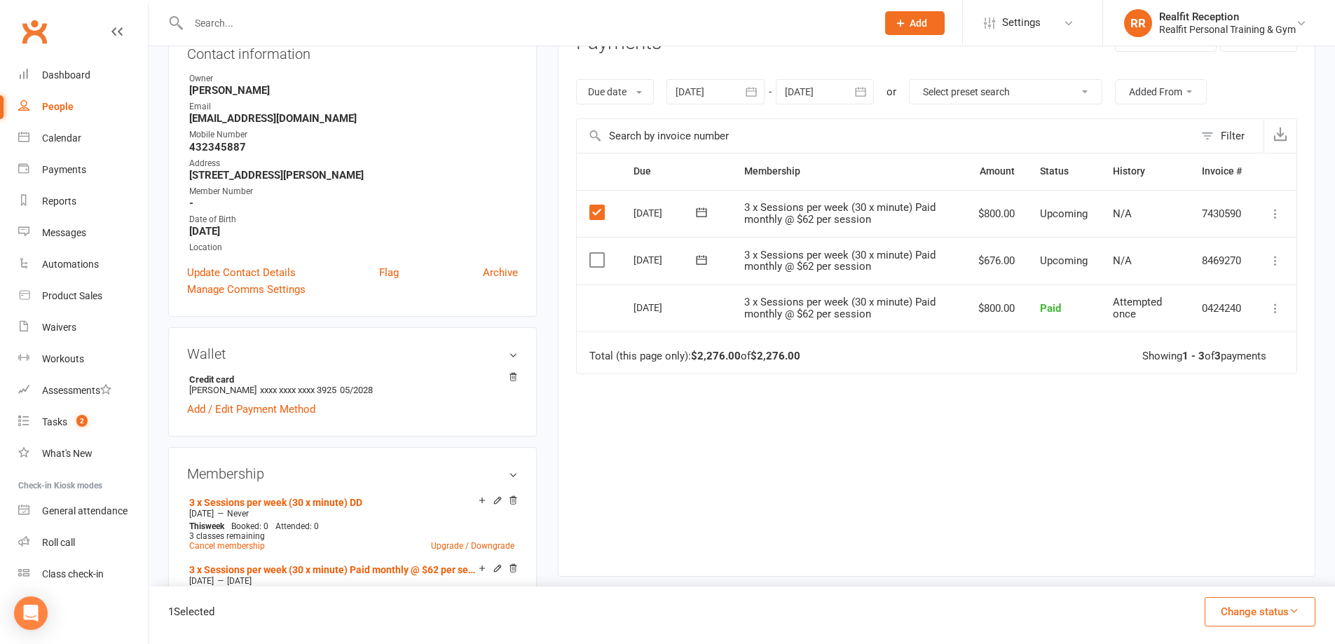
click at [1237, 606] on button "Change status" at bounding box center [1260, 611] width 111 height 29
click at [966, 522] on div "Due Contact Membership Amount Status History Invoice # Select this [DATE] [PERS…" at bounding box center [936, 354] width 721 height 402
click at [598, 216] on label at bounding box center [598, 212] width 19 height 14
click at [598, 205] on input "checkbox" at bounding box center [593, 205] width 9 height 0
click at [498, 570] on icon at bounding box center [498, 568] width 10 height 10
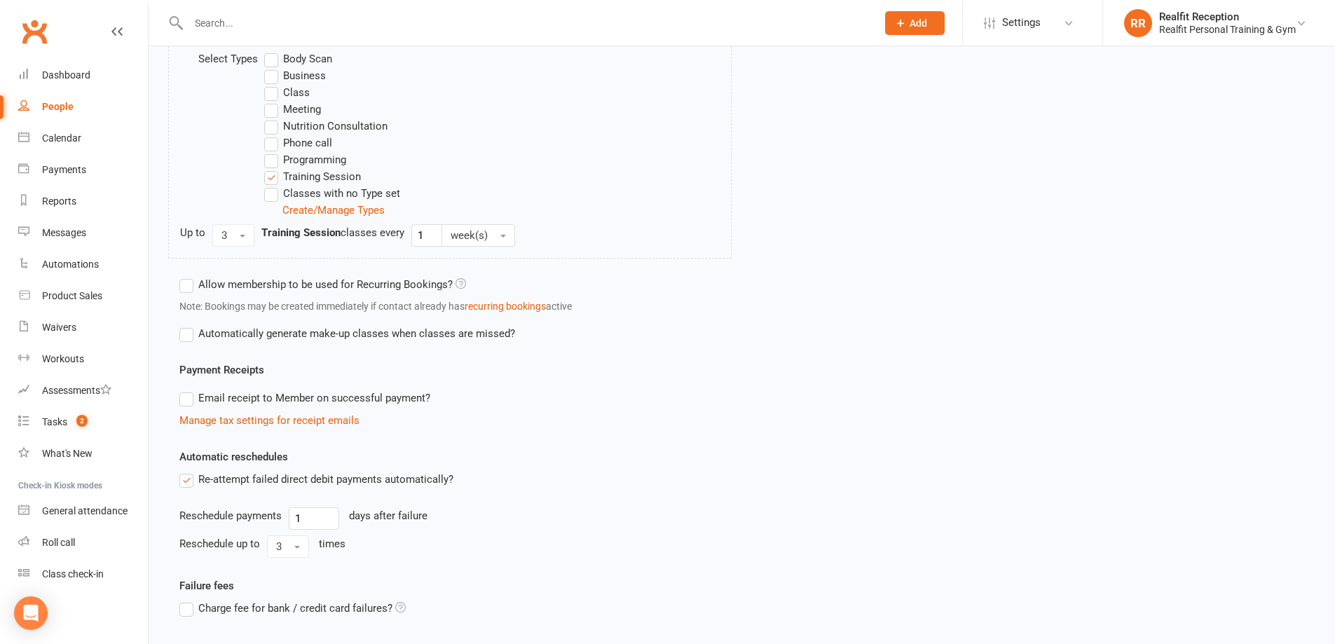
scroll to position [140, 0]
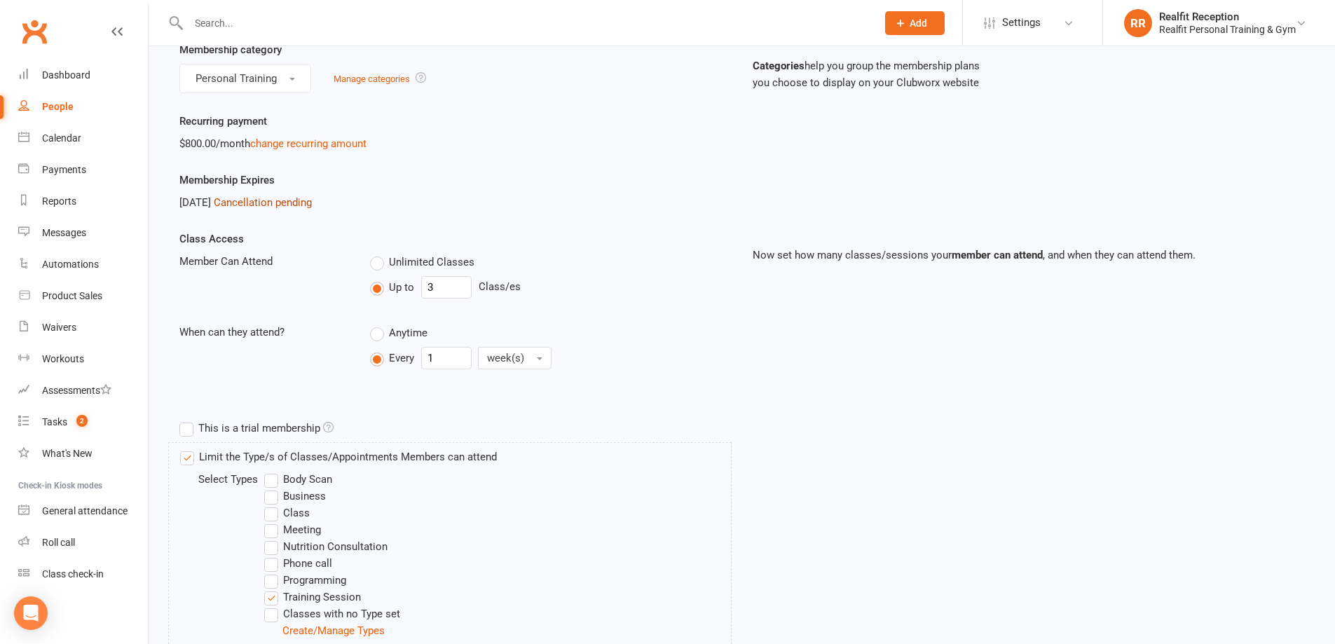
click at [305, 200] on link "Cancellation pending" at bounding box center [263, 202] width 98 height 13
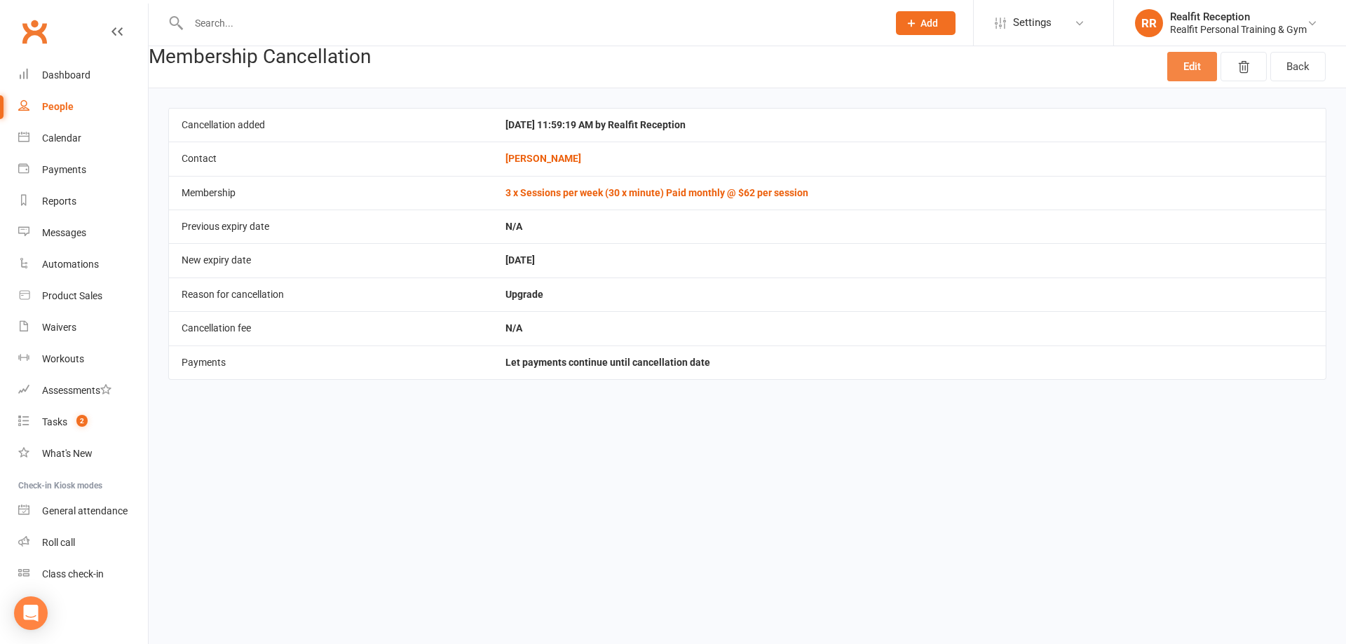
click at [1189, 69] on link "Edit" at bounding box center [1192, 66] width 50 height 29
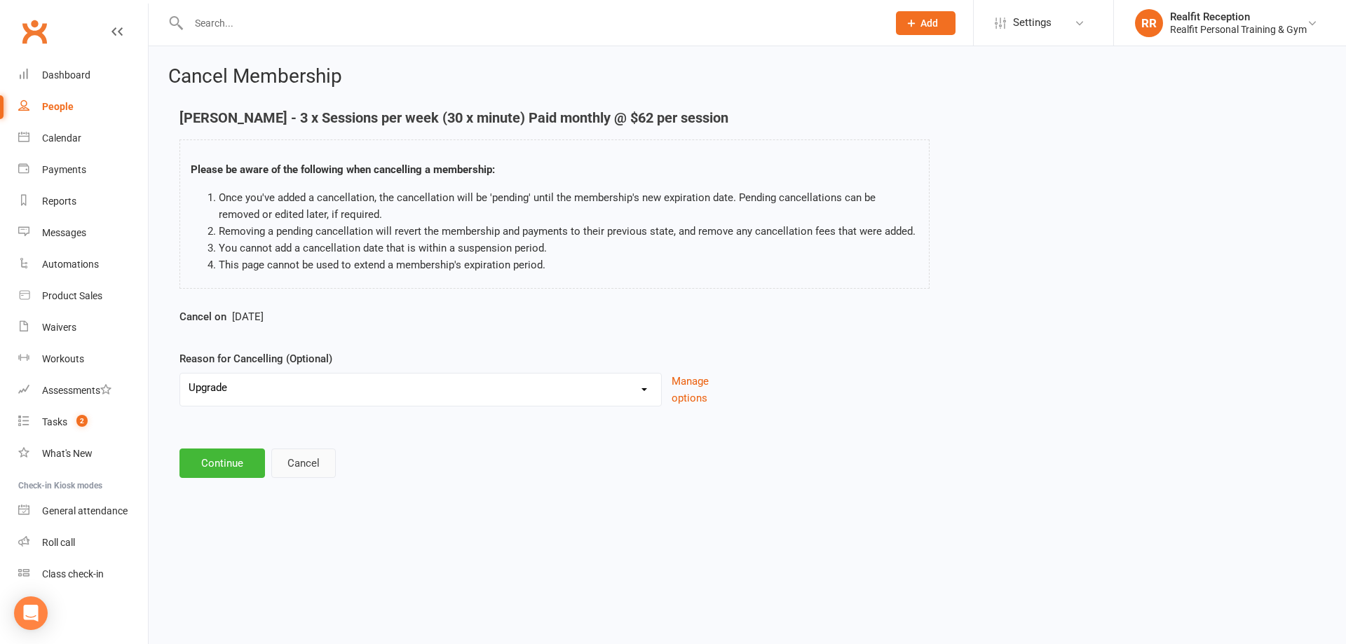
click at [295, 469] on button "Cancel" at bounding box center [303, 463] width 64 height 29
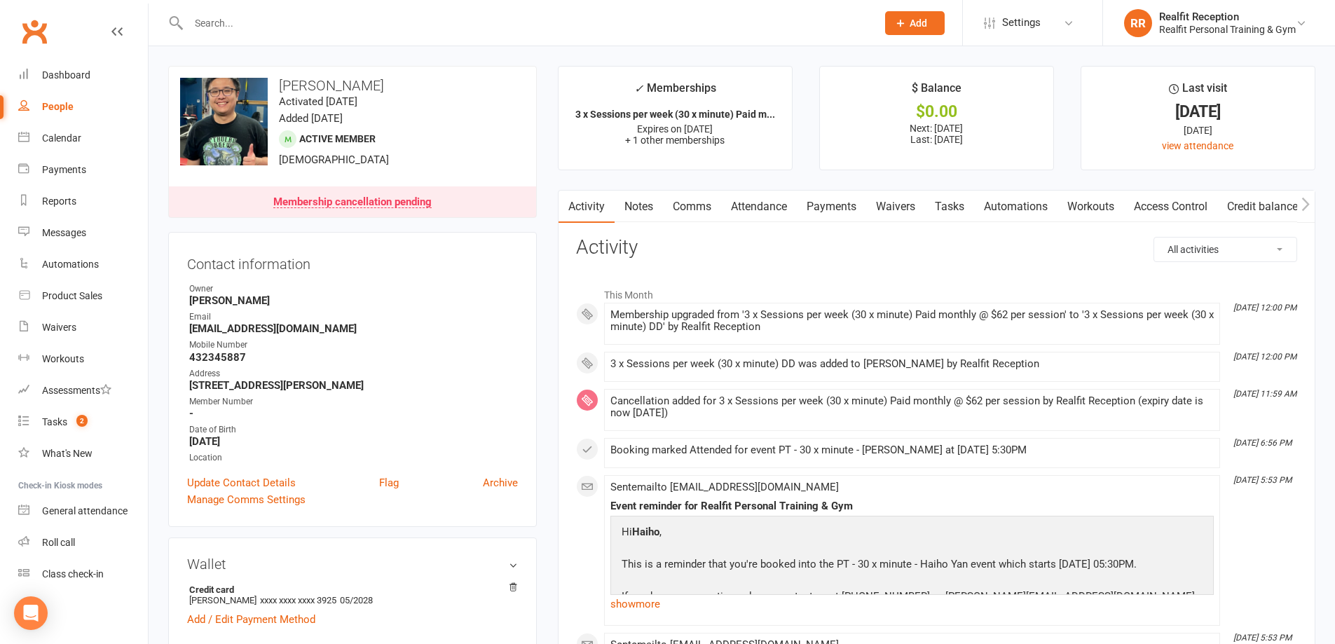
click at [846, 203] on link "Payments" at bounding box center [831, 207] width 69 height 32
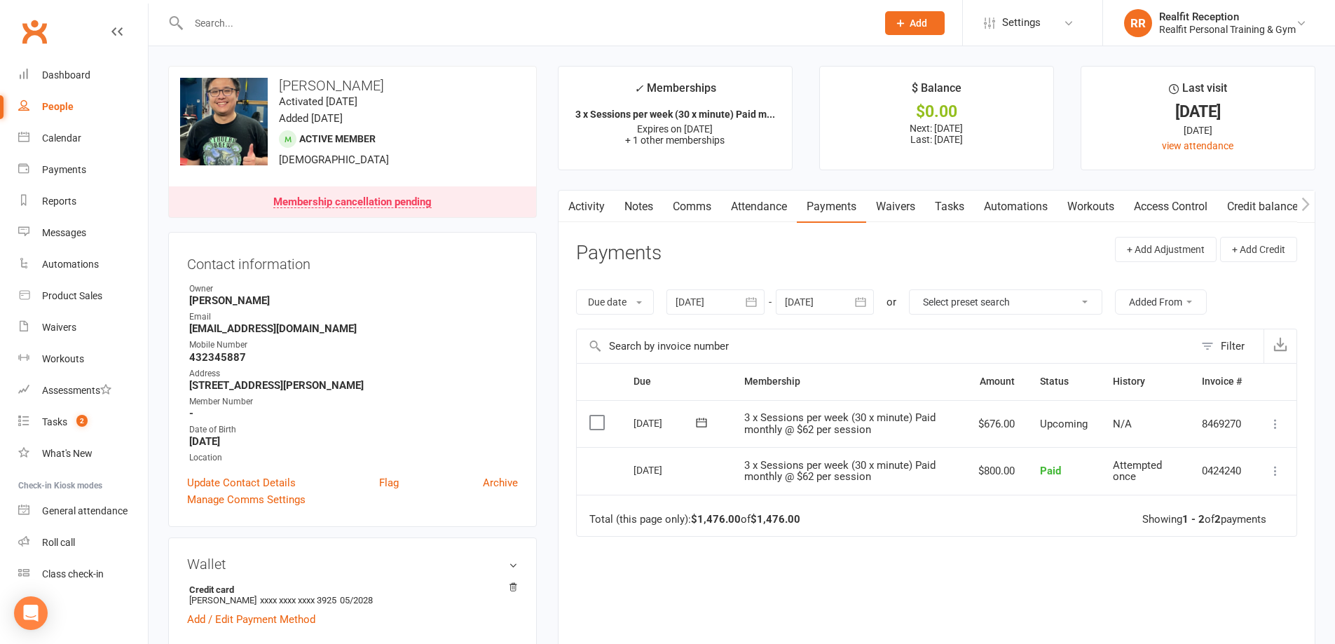
click at [866, 301] on icon "button" at bounding box center [861, 301] width 11 height 9
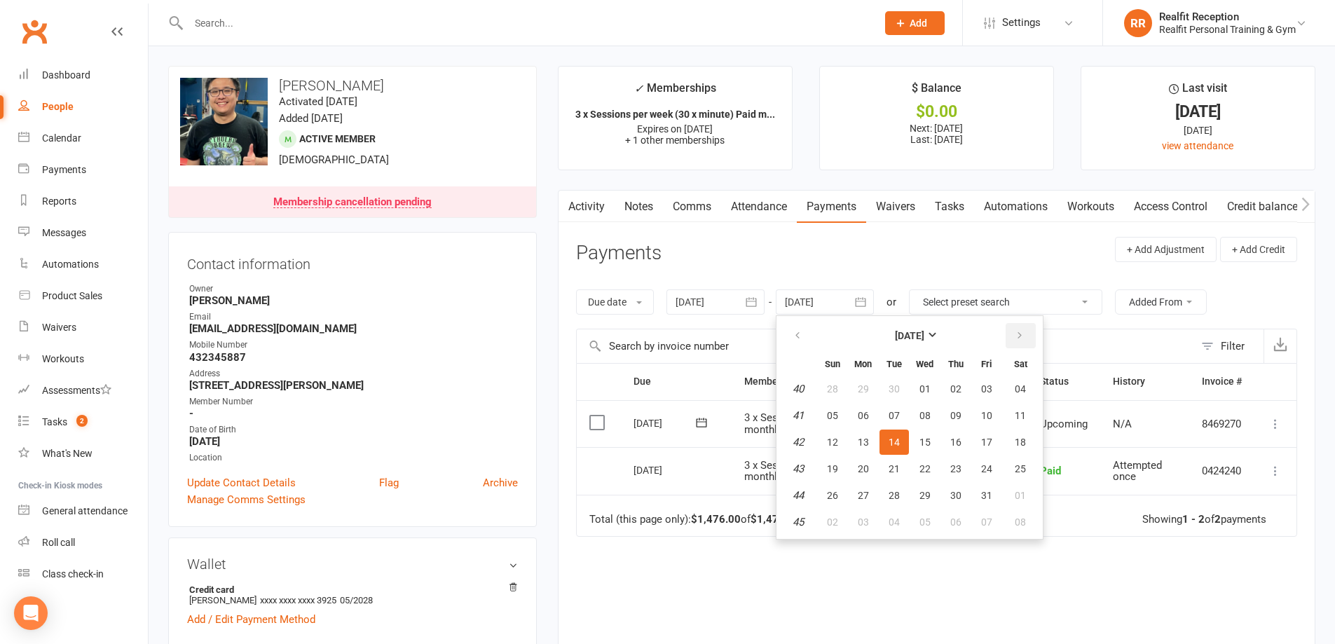
click at [1026, 337] on button "button" at bounding box center [1021, 335] width 30 height 25
click at [923, 491] on span "31" at bounding box center [924, 495] width 11 height 11
type input "[DATE]"
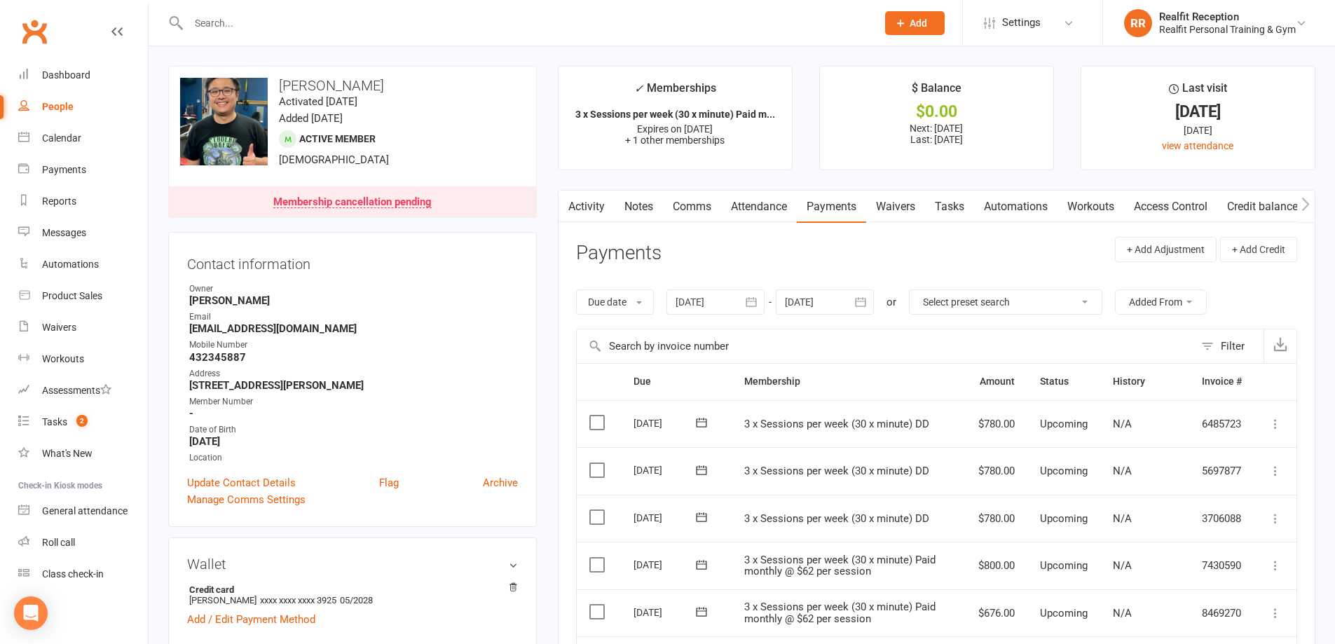
scroll to position [210, 0]
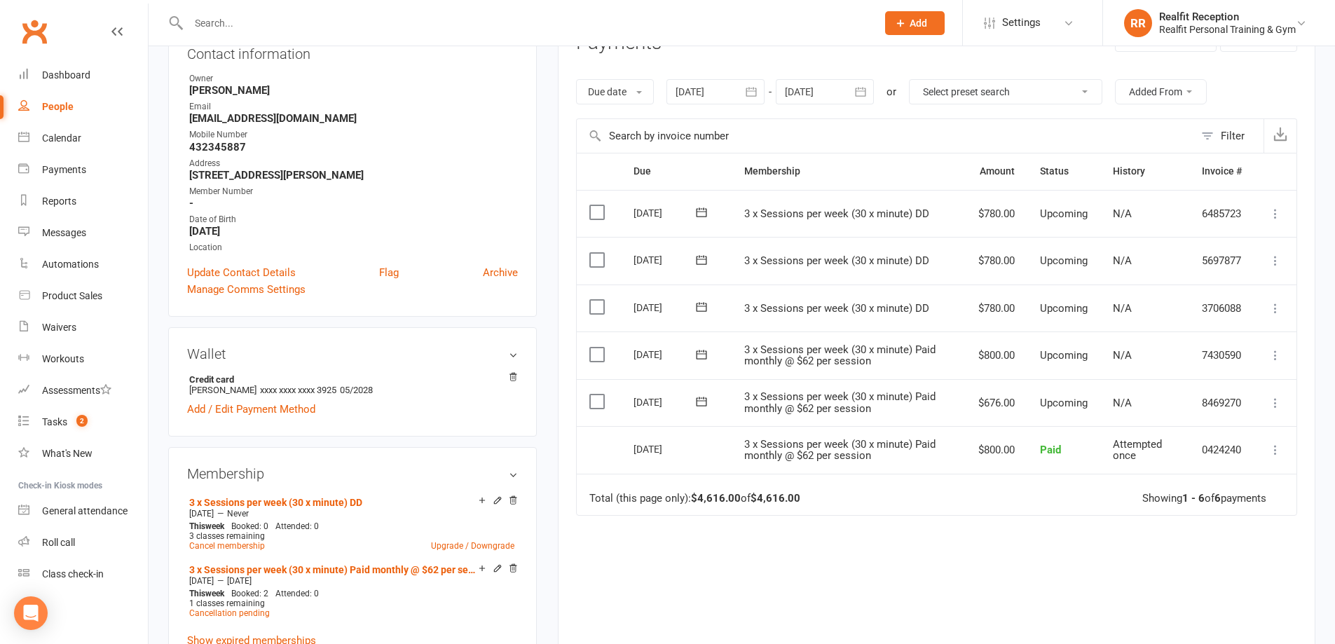
click at [1274, 356] on icon at bounding box center [1275, 355] width 14 height 14
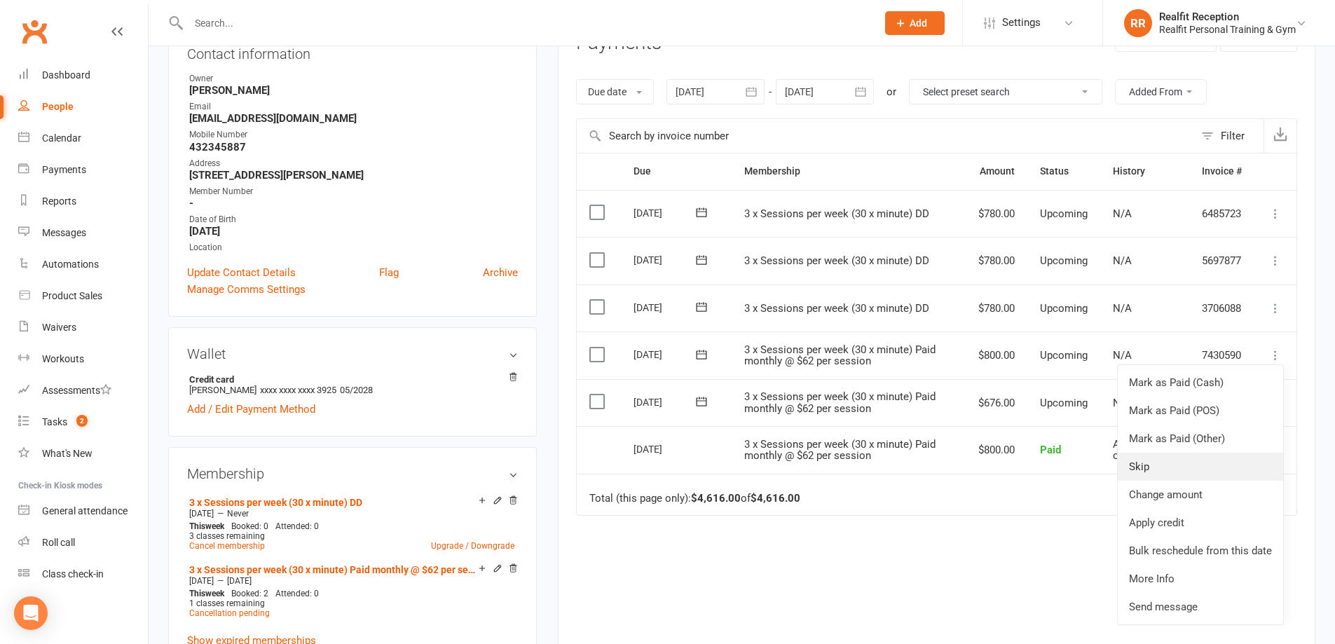
click at [1161, 465] on link "Skip" at bounding box center [1200, 467] width 165 height 28
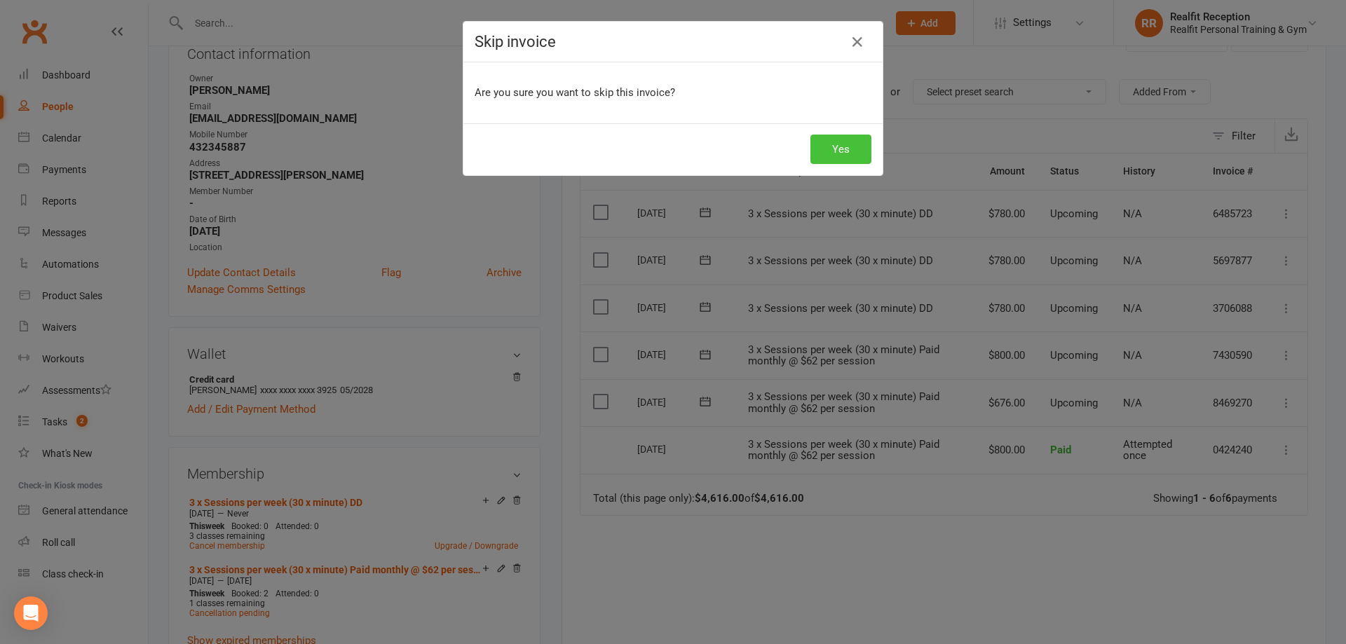
click at [835, 149] on button "Yes" at bounding box center [840, 149] width 61 height 29
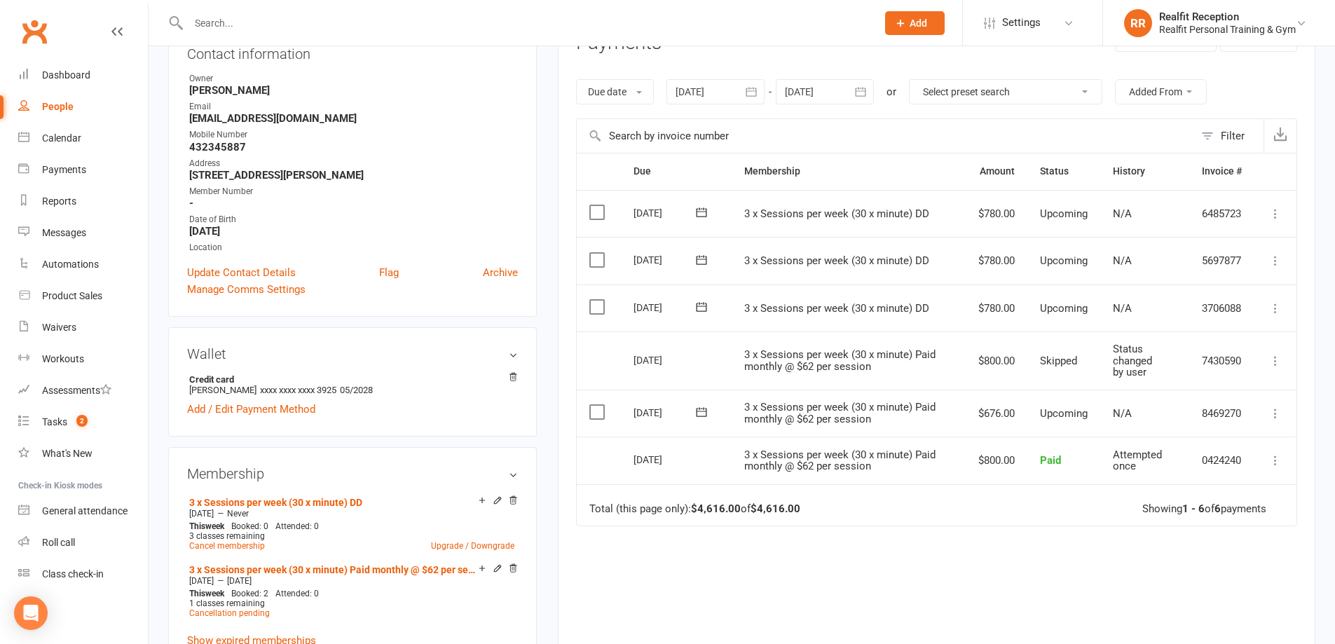
click at [290, 21] on input "text" at bounding box center [525, 23] width 683 height 20
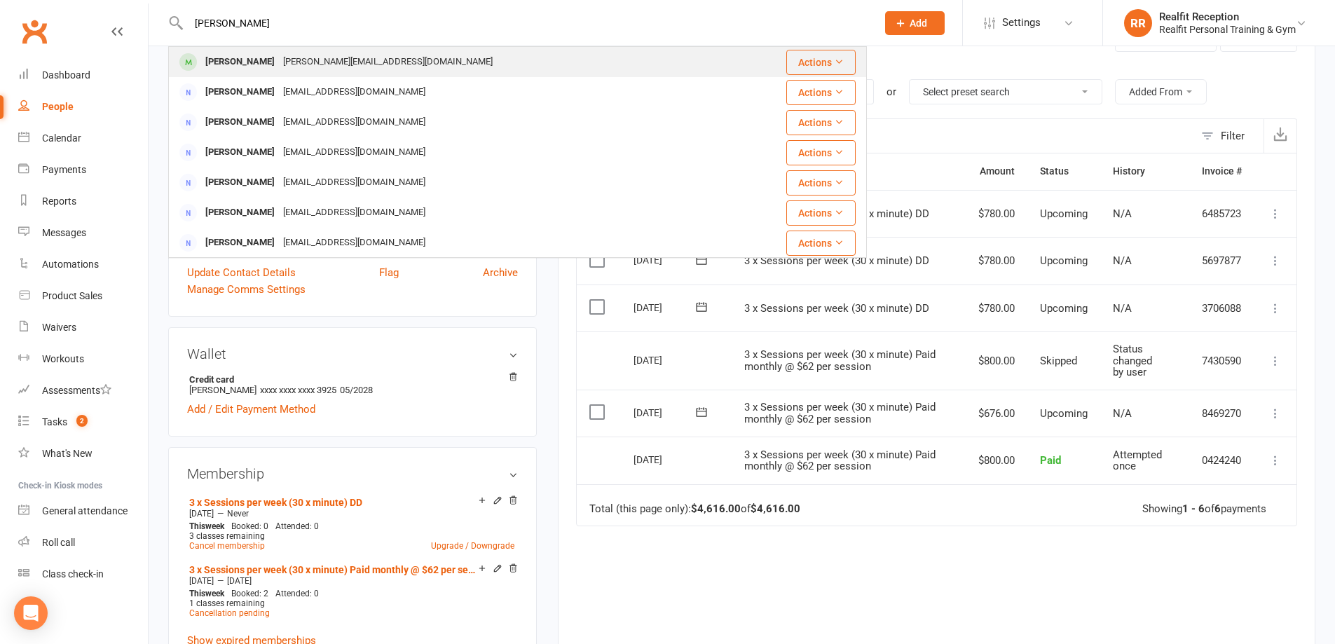
type input "[PERSON_NAME]"
click at [399, 71] on div "[PERSON_NAME] [PERSON_NAME][EMAIL_ADDRESS][DOMAIN_NAME]" at bounding box center [450, 62] width 561 height 29
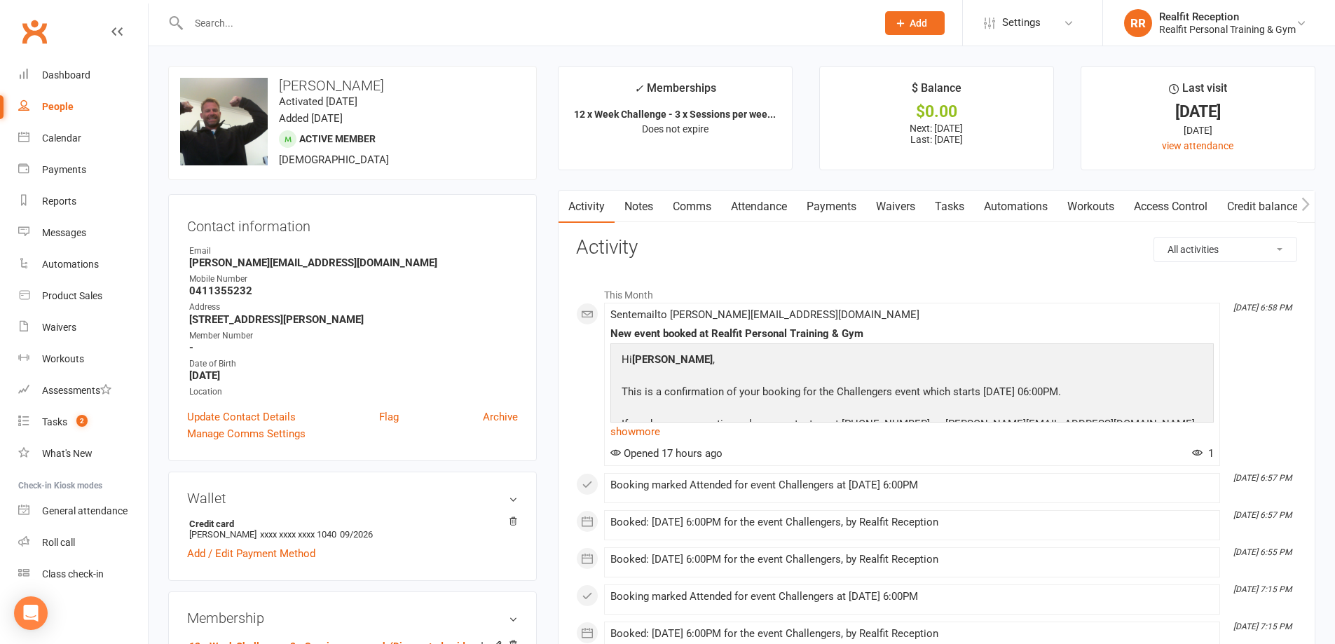
click at [836, 214] on link "Payments" at bounding box center [831, 207] width 69 height 32
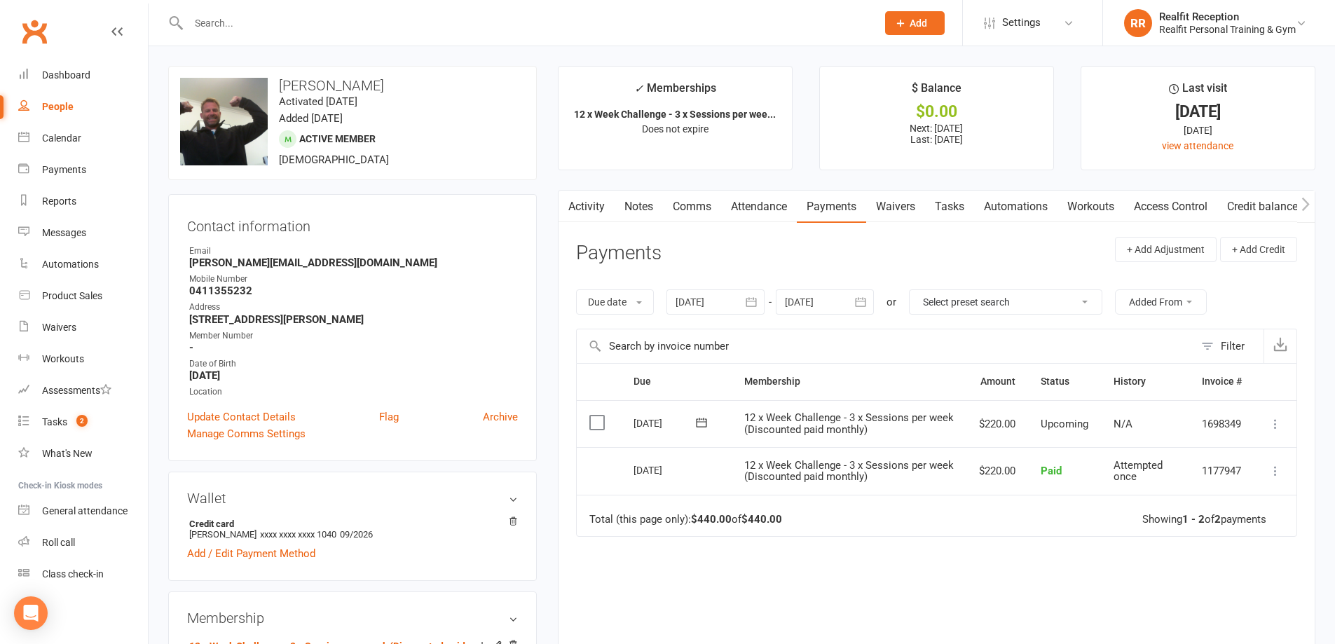
scroll to position [280, 0]
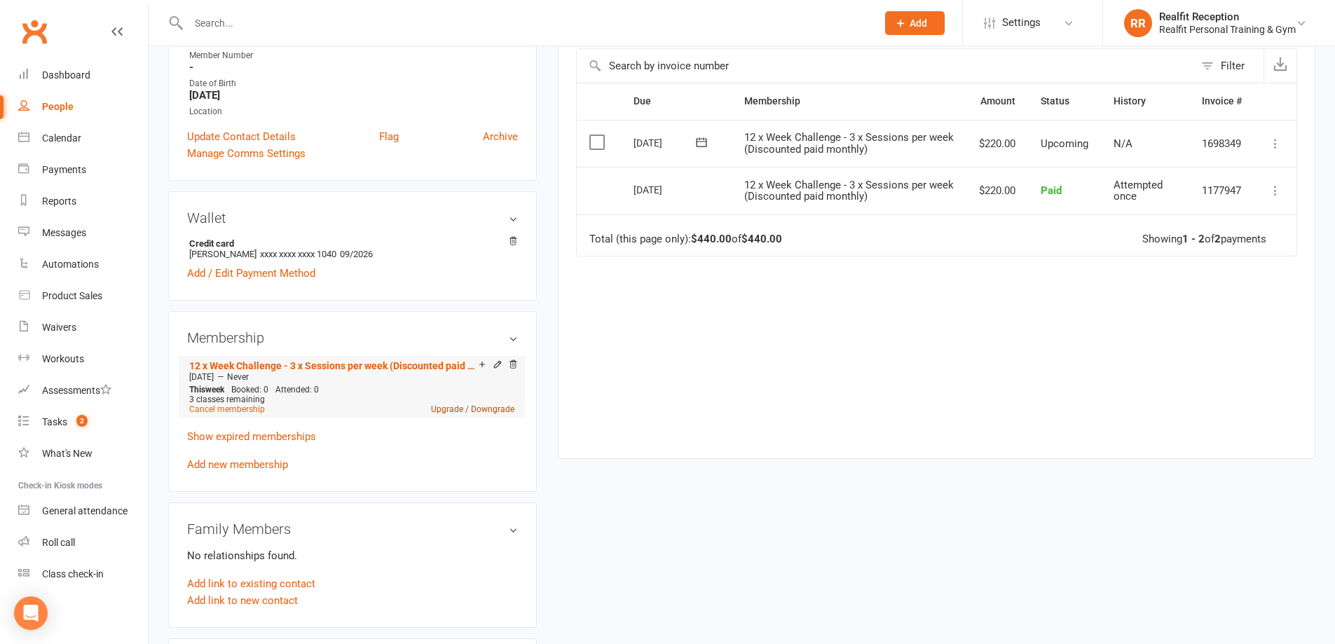
click at [477, 408] on link "Upgrade / Downgrade" at bounding box center [472, 409] width 83 height 10
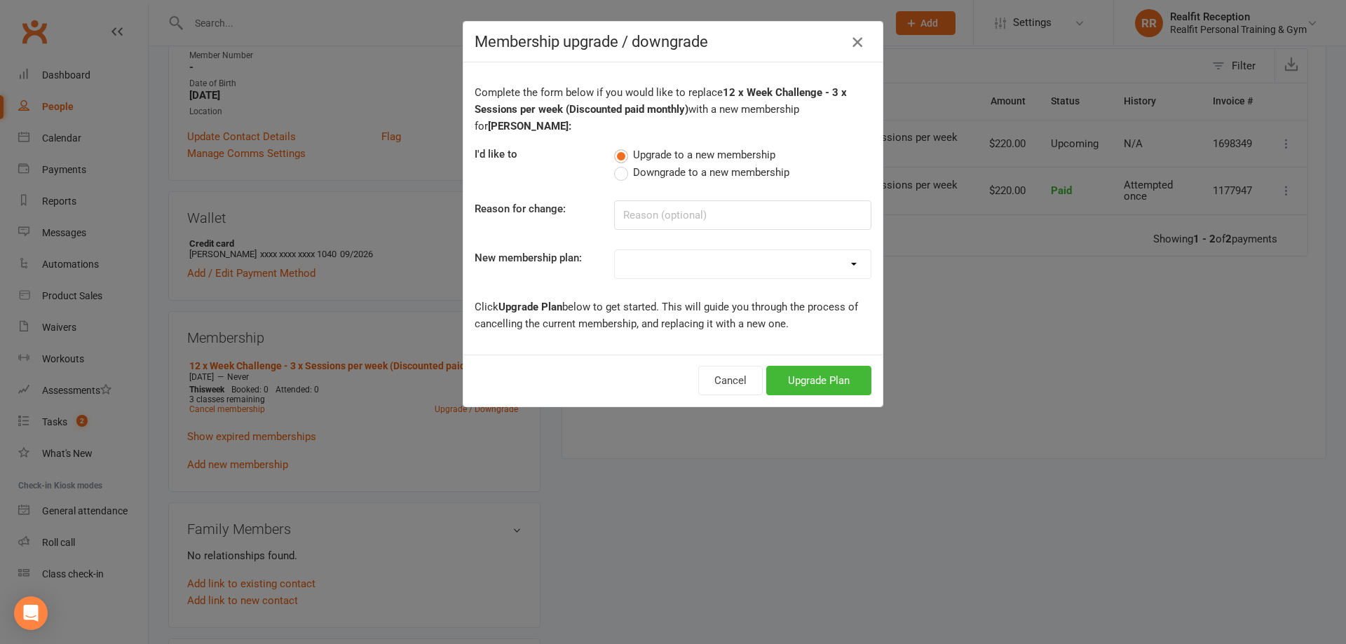
click at [849, 46] on icon "button" at bounding box center [857, 42] width 17 height 17
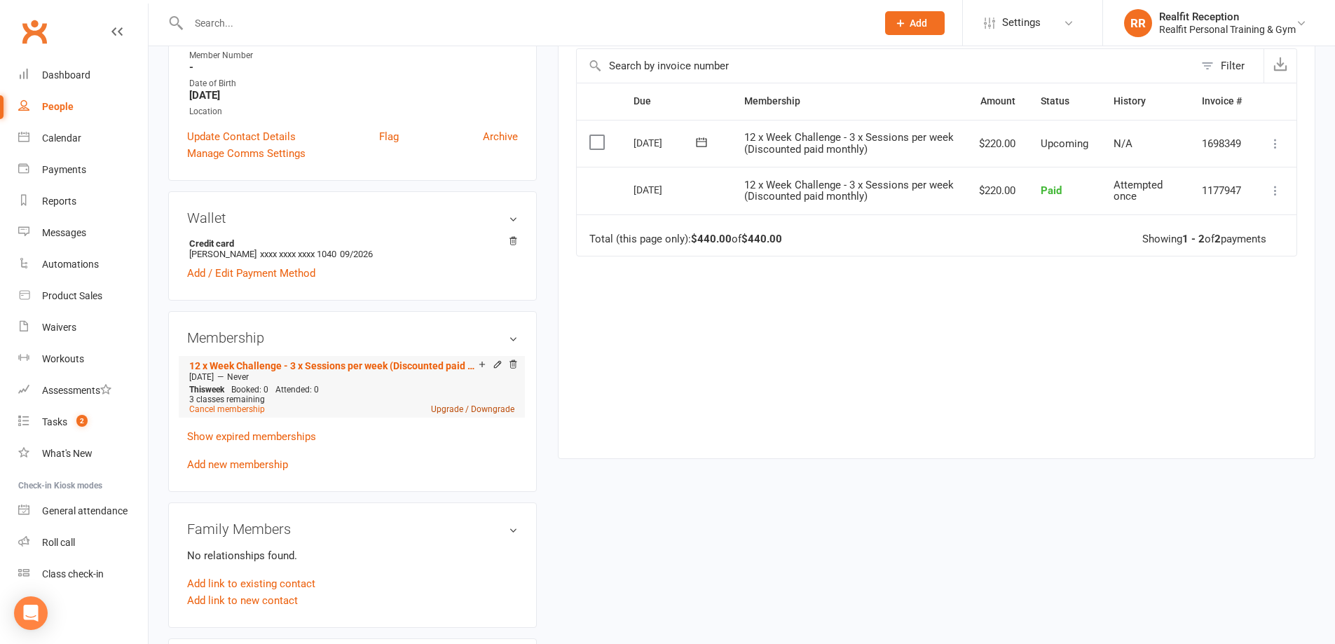
click at [471, 410] on link "Upgrade / Downgrade" at bounding box center [472, 409] width 83 height 10
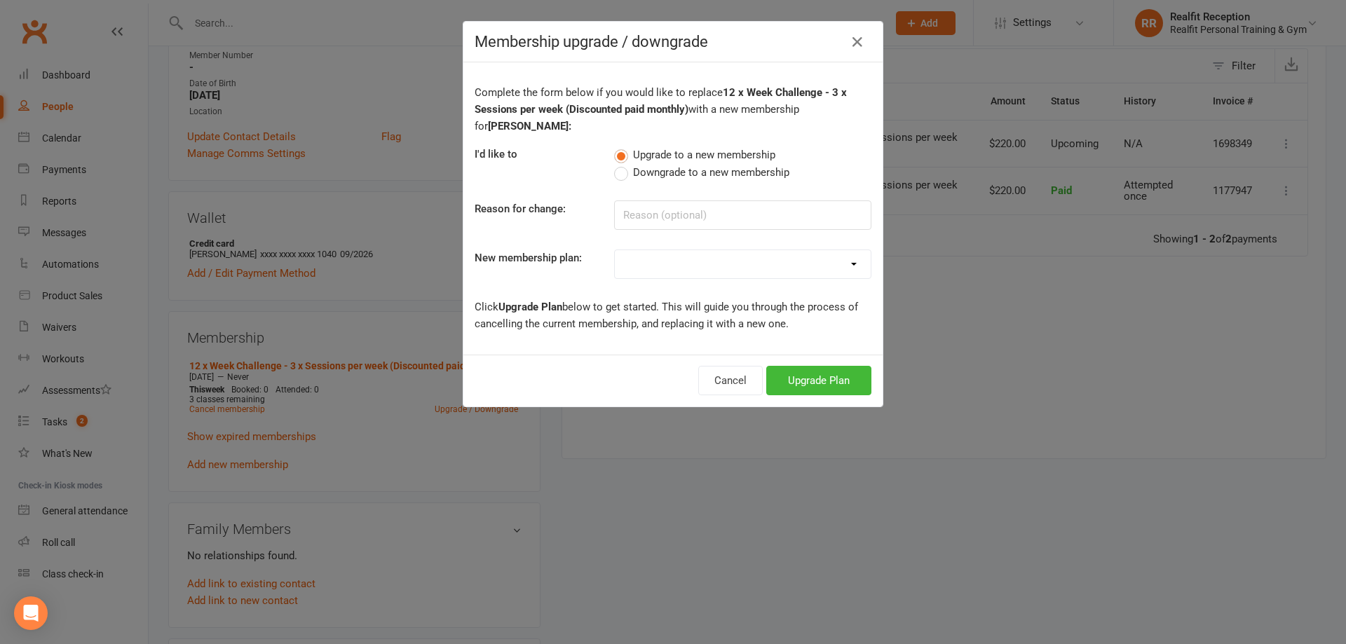
drag, startPoint x: 835, startPoint y: 265, endPoint x: 786, endPoint y: 278, distance: 50.7
click at [835, 264] on select "Semi Private - 3 x Sessions pw (DD) Semi Private - 3 x sessions pw (DD) 12 x We…" at bounding box center [743, 264] width 256 height 28
select select "0"
click at [615, 250] on select "Semi Private - 3 x Sessions pw (DD) Semi Private - 3 x sessions pw (DD) 12 x We…" at bounding box center [743, 264] width 256 height 28
click at [833, 378] on button "Upgrade Plan" at bounding box center [818, 380] width 105 height 29
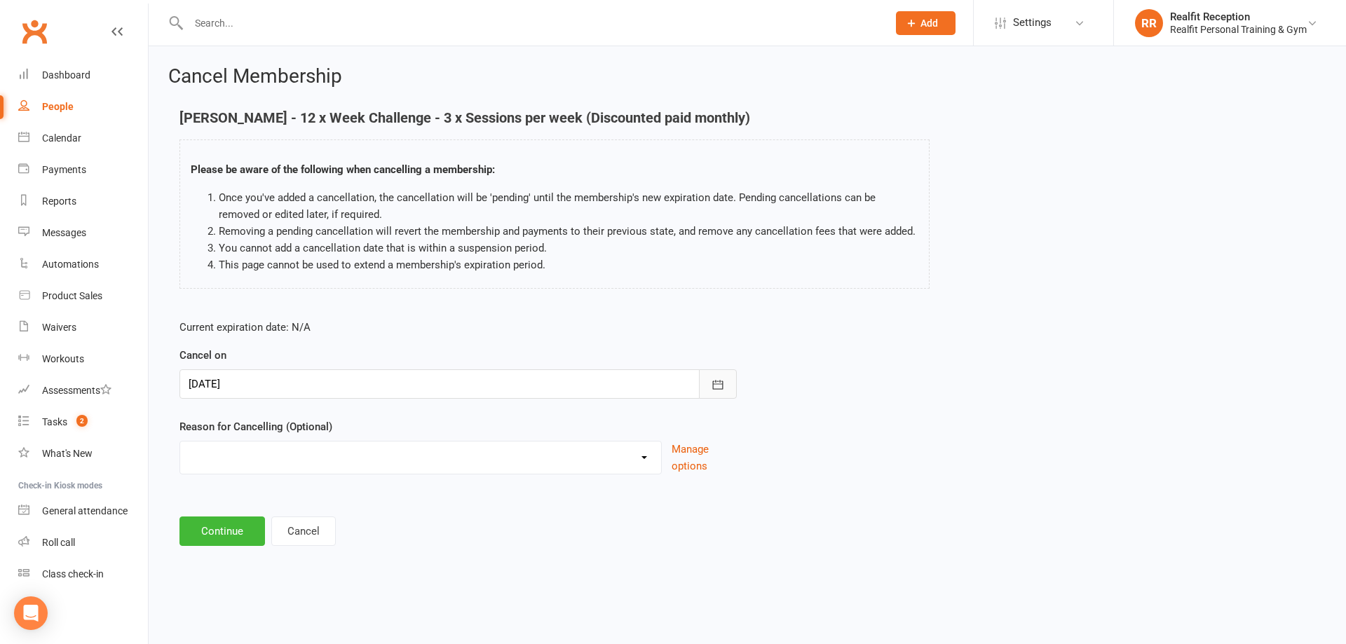
click at [716, 384] on icon "button" at bounding box center [718, 384] width 11 height 9
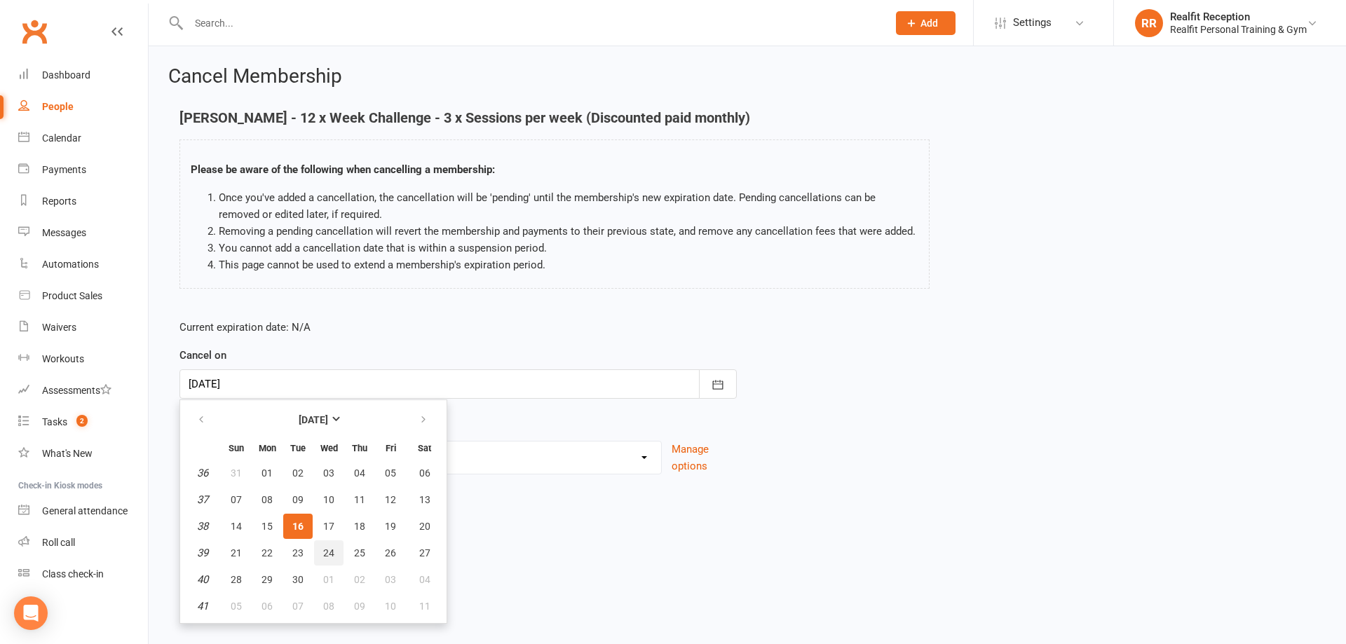
click at [328, 554] on span "24" at bounding box center [328, 552] width 11 height 11
type input "[DATE]"
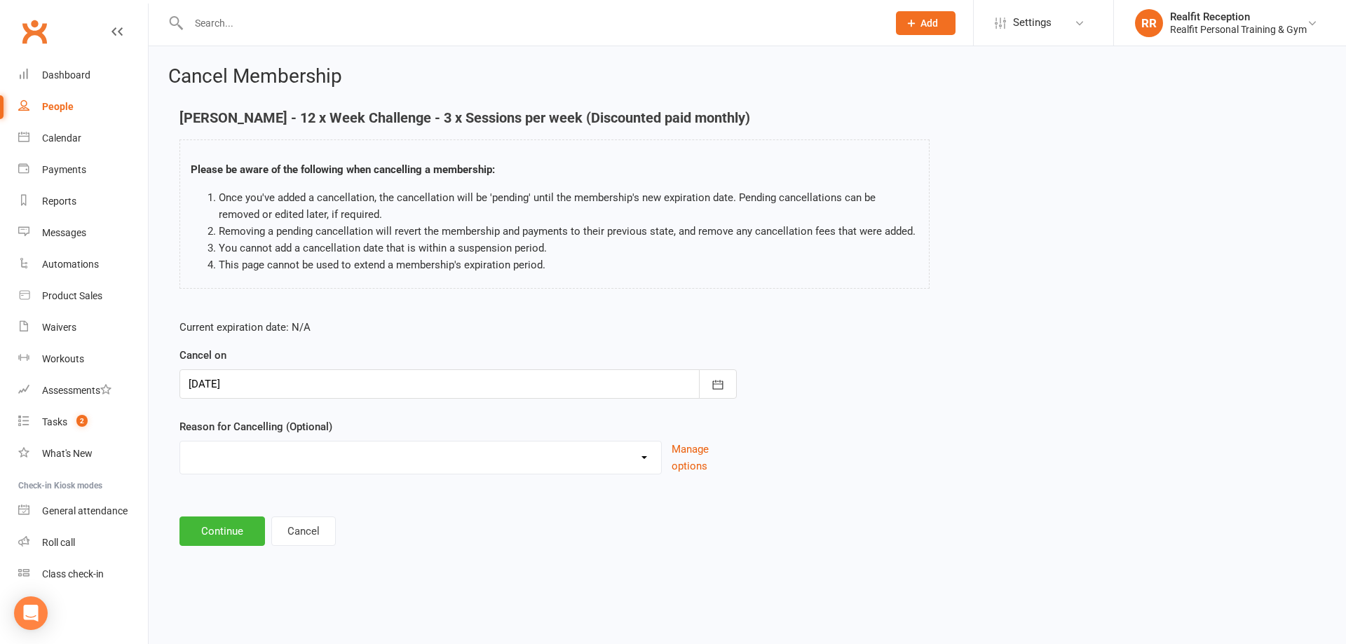
drag, startPoint x: 597, startPoint y: 465, endPoint x: 567, endPoint y: 460, distance: 30.5
click at [597, 465] on select "Downgrade Holiday Injury Upgrade Other reason" at bounding box center [420, 456] width 481 height 28
select select "3"
click at [180, 442] on select "Downgrade Holiday Injury Upgrade Other reason" at bounding box center [420, 456] width 481 height 28
click at [222, 533] on button "Continue" at bounding box center [221, 530] width 85 height 29
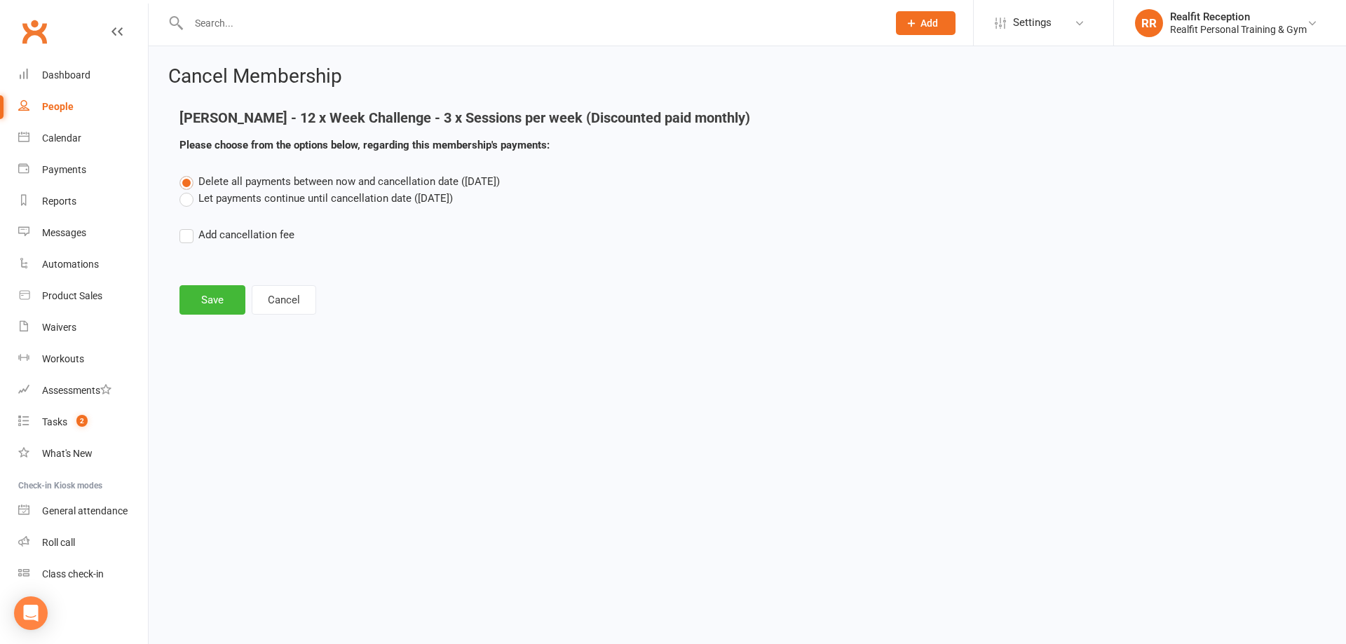
click at [189, 198] on label "Let payments continue until cancellation date (Sep 24, 2025)" at bounding box center [315, 198] width 273 height 17
click at [189, 190] on input "Let payments continue until cancellation date (Sep 24, 2025)" at bounding box center [183, 190] width 9 height 0
click at [208, 306] on button "Save" at bounding box center [212, 299] width 66 height 29
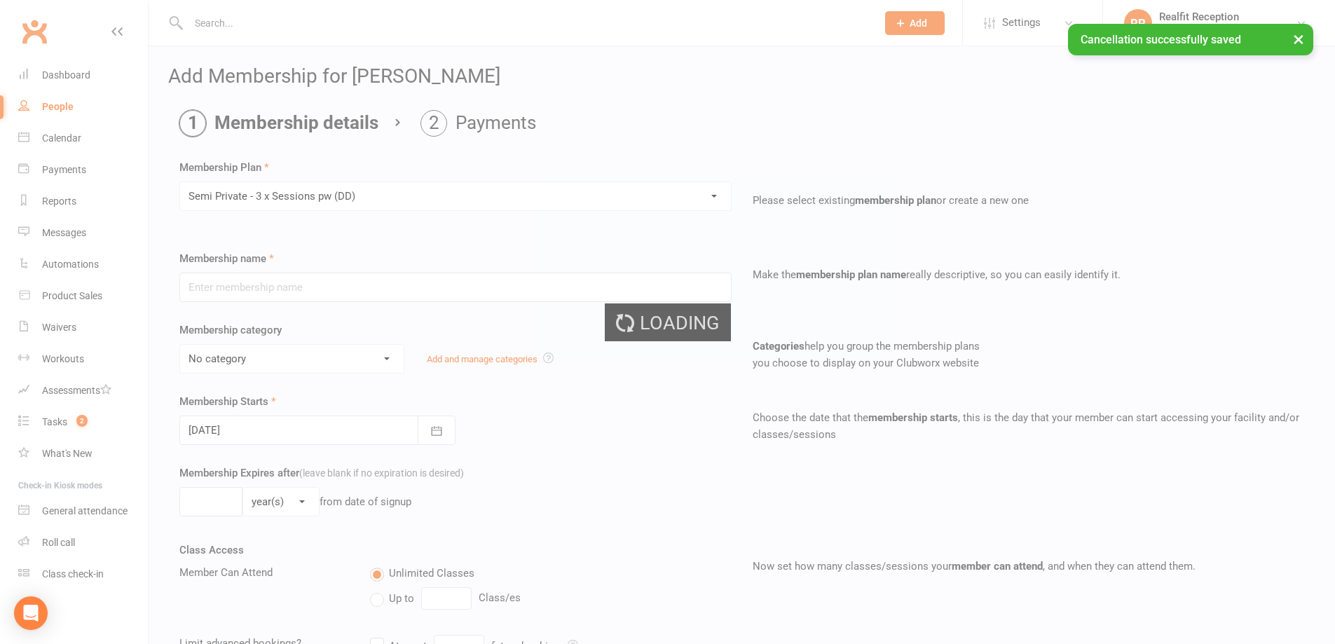
type input "Semi Private - 3 x Sessions pw (DD)"
select select "0"
type input "0"
type input "12"
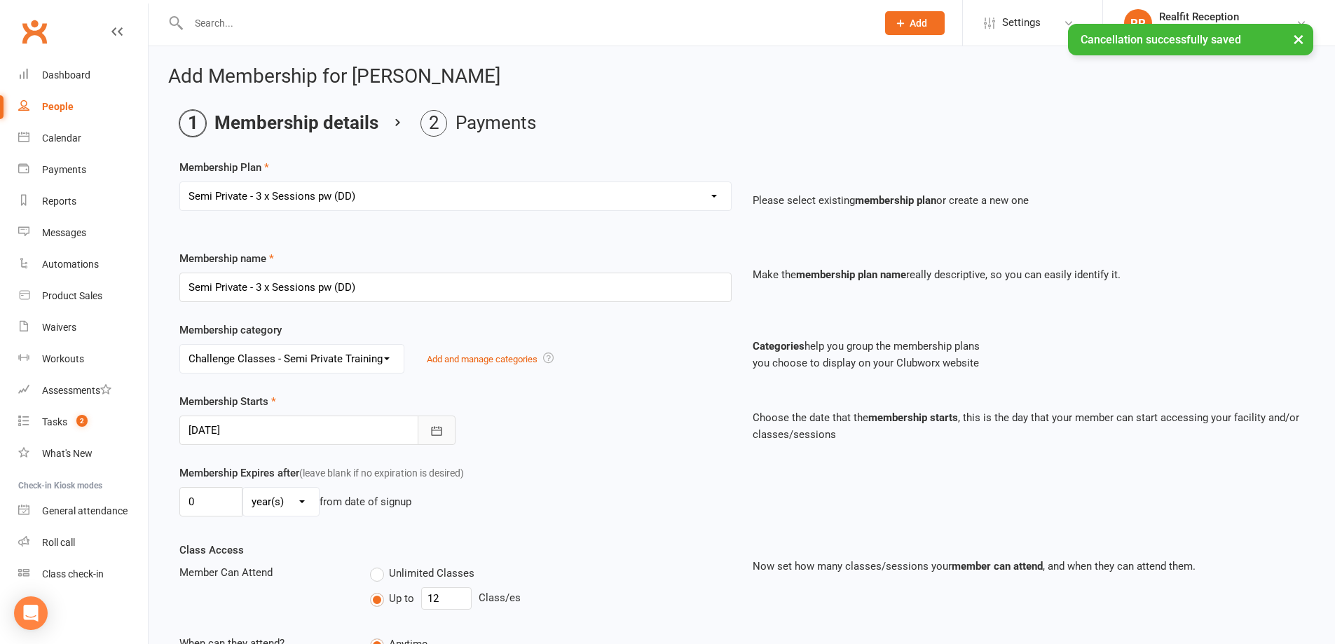
click at [440, 430] on icon "button" at bounding box center [437, 431] width 14 height 14
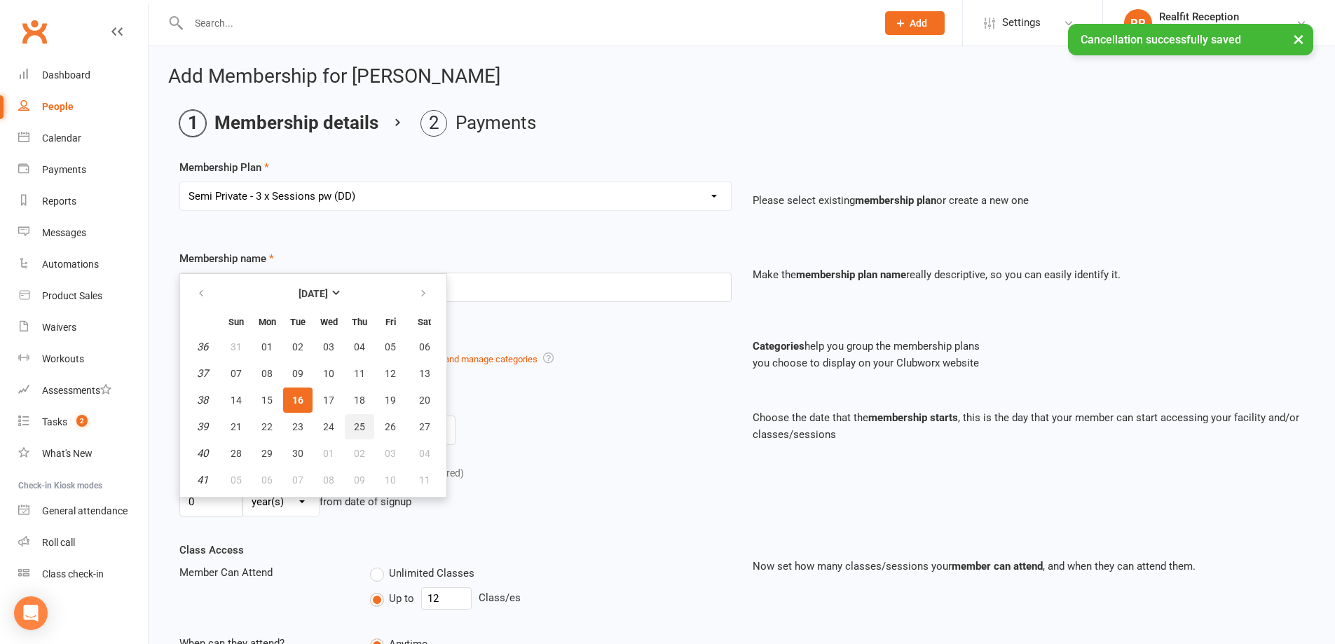
click at [358, 427] on span "25" at bounding box center [359, 426] width 11 height 11
type input "[DATE]"
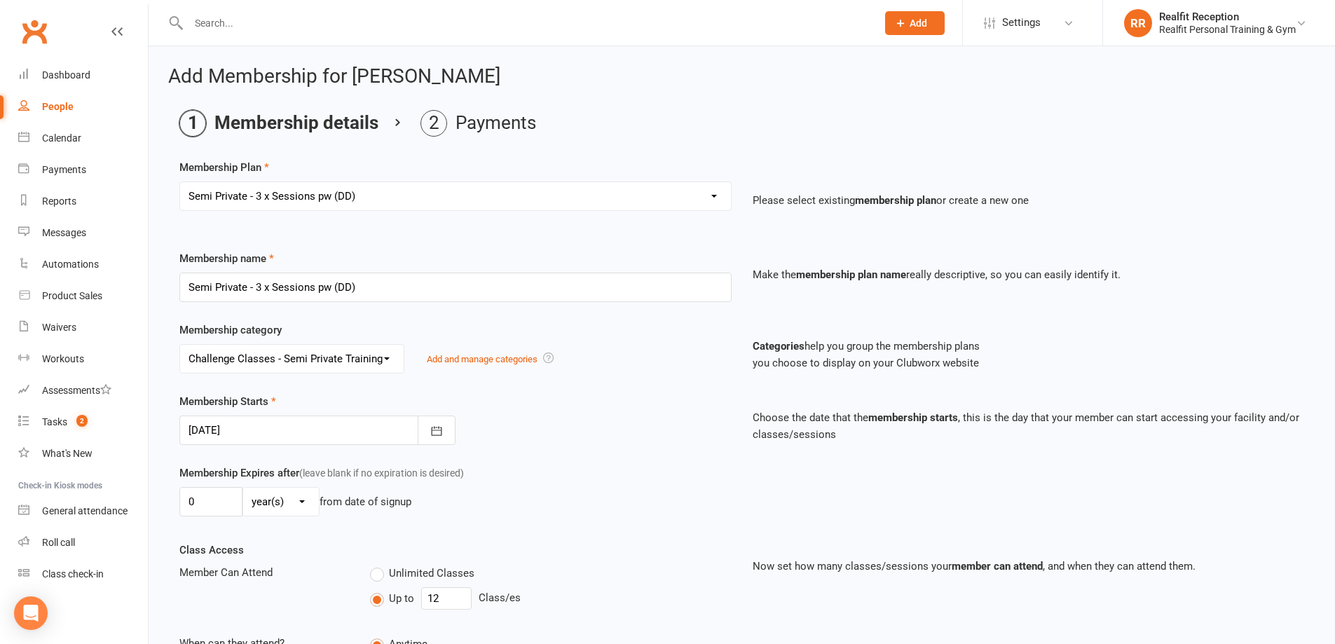
scroll to position [280, 0]
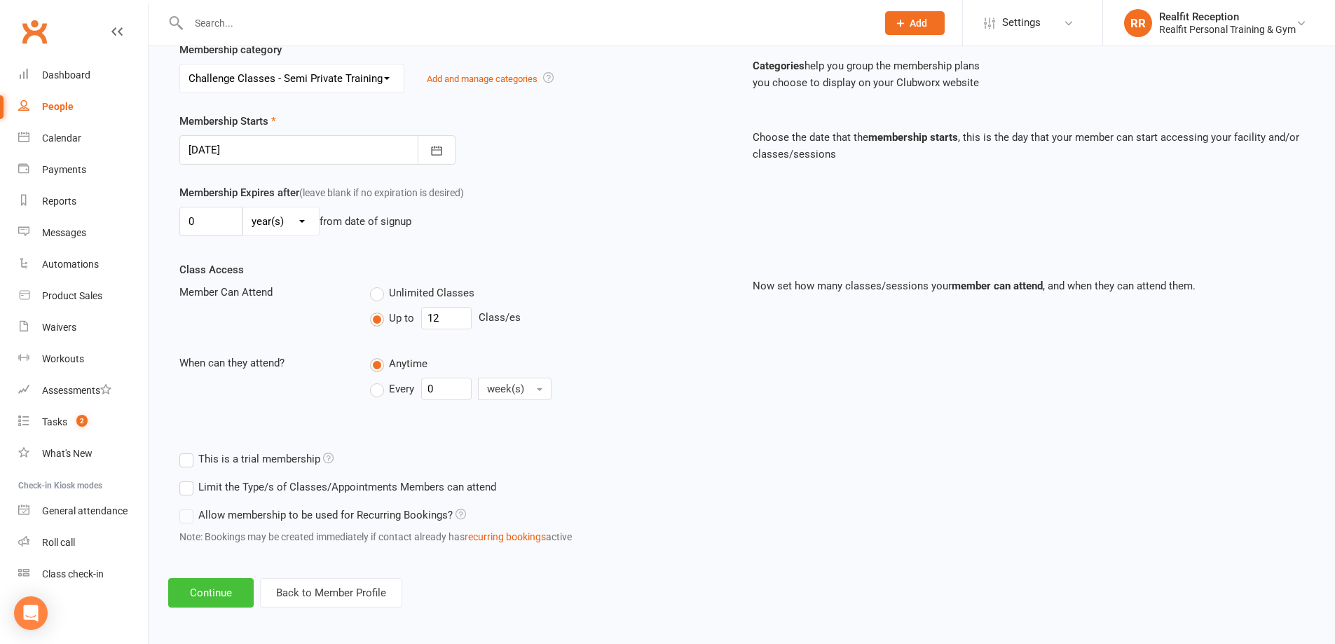
click at [231, 587] on button "Continue" at bounding box center [210, 592] width 85 height 29
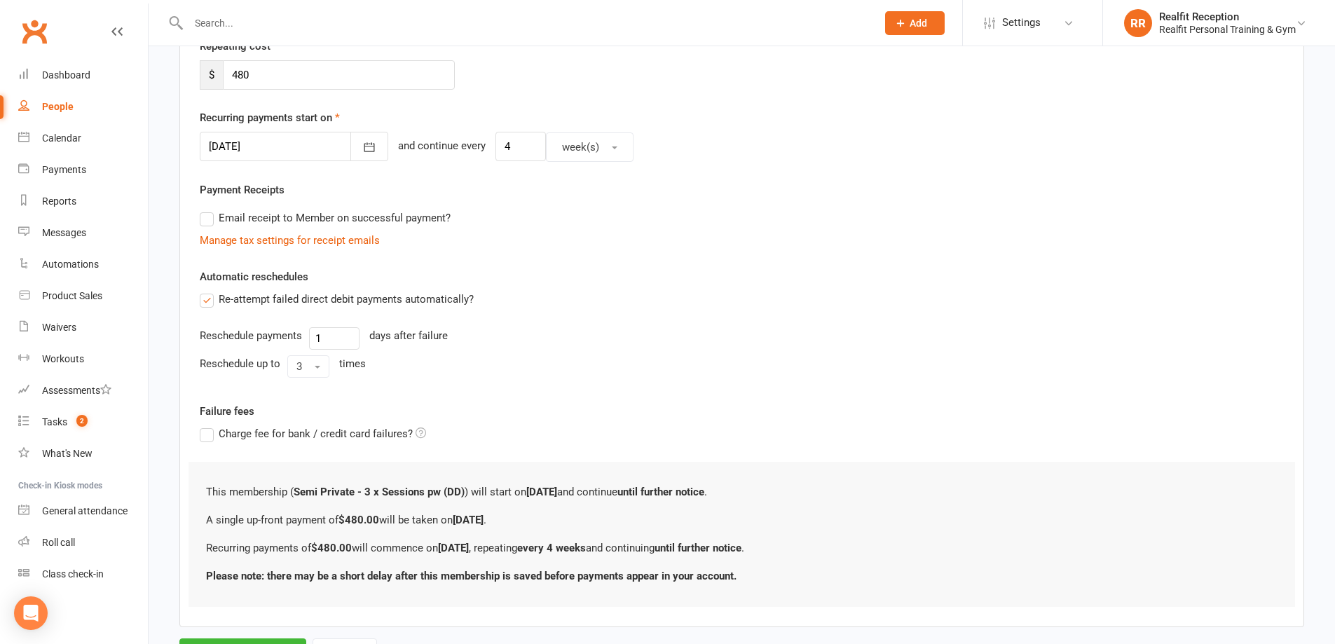
scroll to position [0, 0]
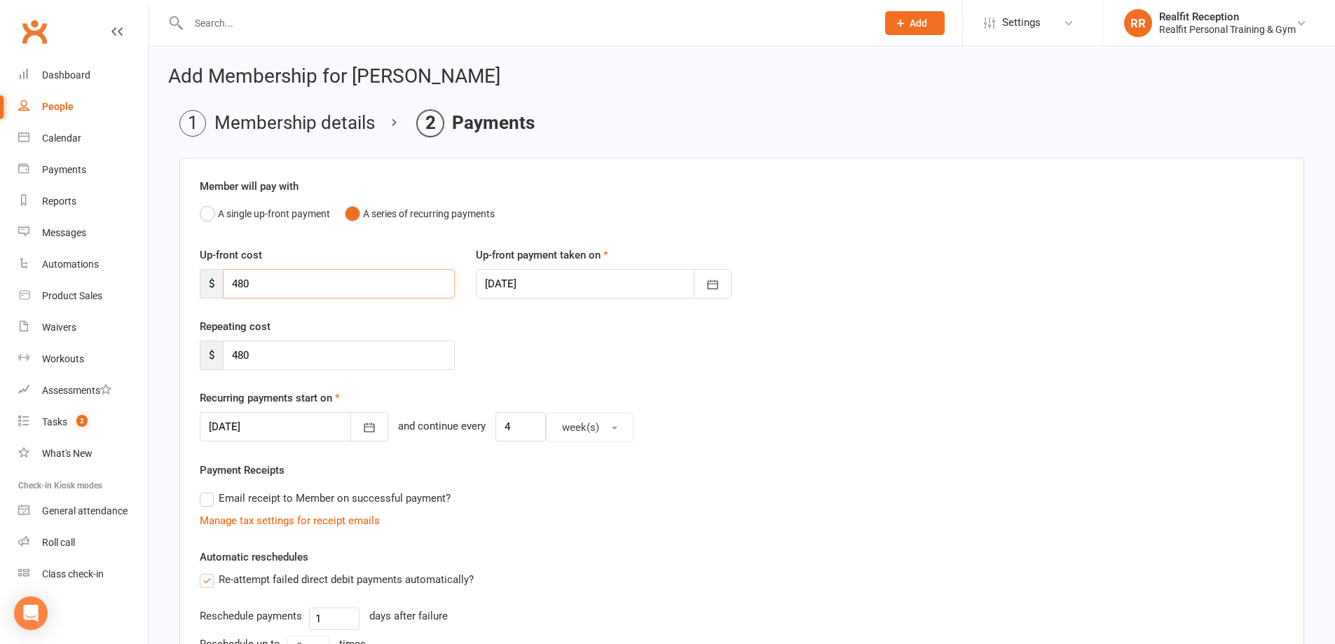
drag, startPoint x: 259, startPoint y: 285, endPoint x: 214, endPoint y: 284, distance: 44.9
click at [214, 284] on div "$ 480" at bounding box center [327, 283] width 255 height 29
type input "300"
drag, startPoint x: 301, startPoint y: 357, endPoint x: 184, endPoint y: 357, distance: 116.3
click at [184, 357] on div "Member will pay with A single up-front payment A series of recurring payments U…" at bounding box center [741, 533] width 1125 height 750
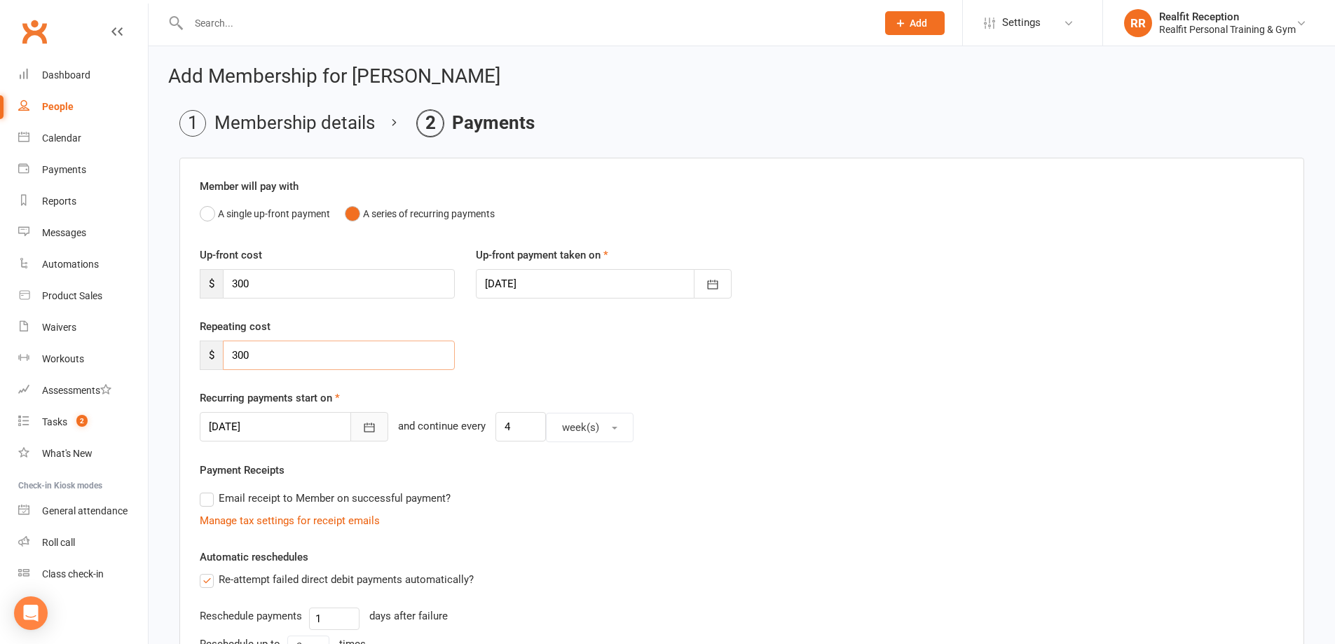
type input "300"
click at [362, 422] on icon "button" at bounding box center [369, 427] width 14 height 14
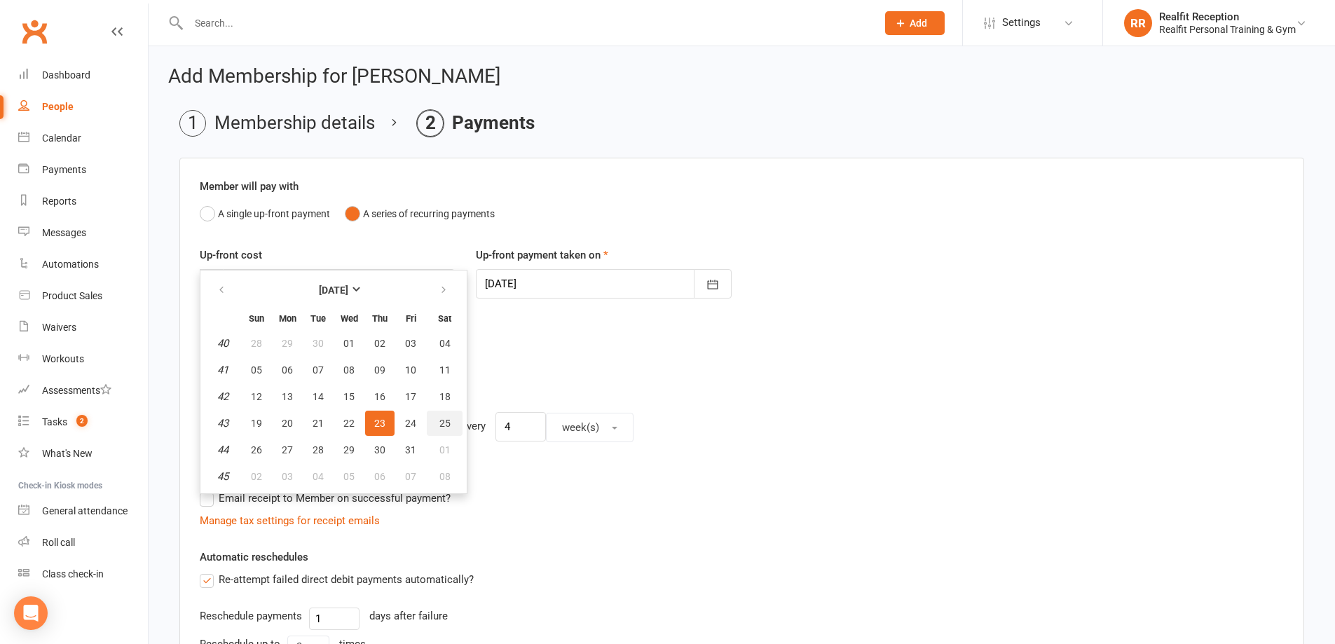
click at [439, 423] on span "25" at bounding box center [444, 423] width 11 height 11
type input "25 Oct 2025"
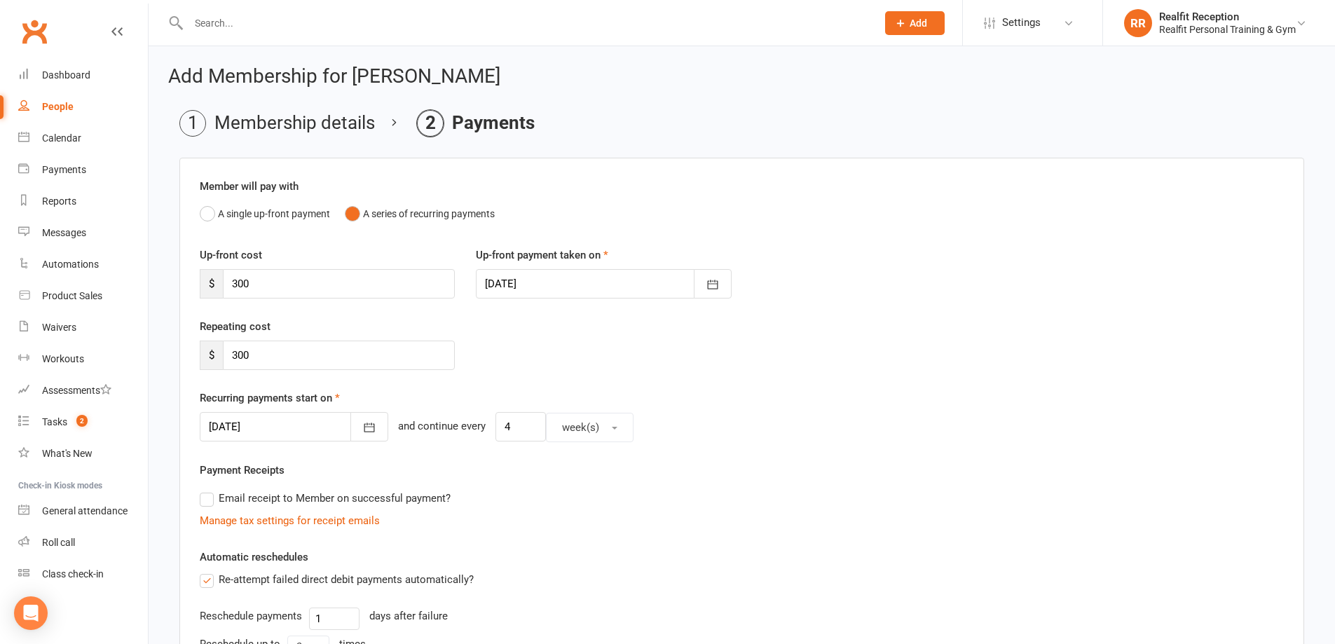
scroll to position [347, 0]
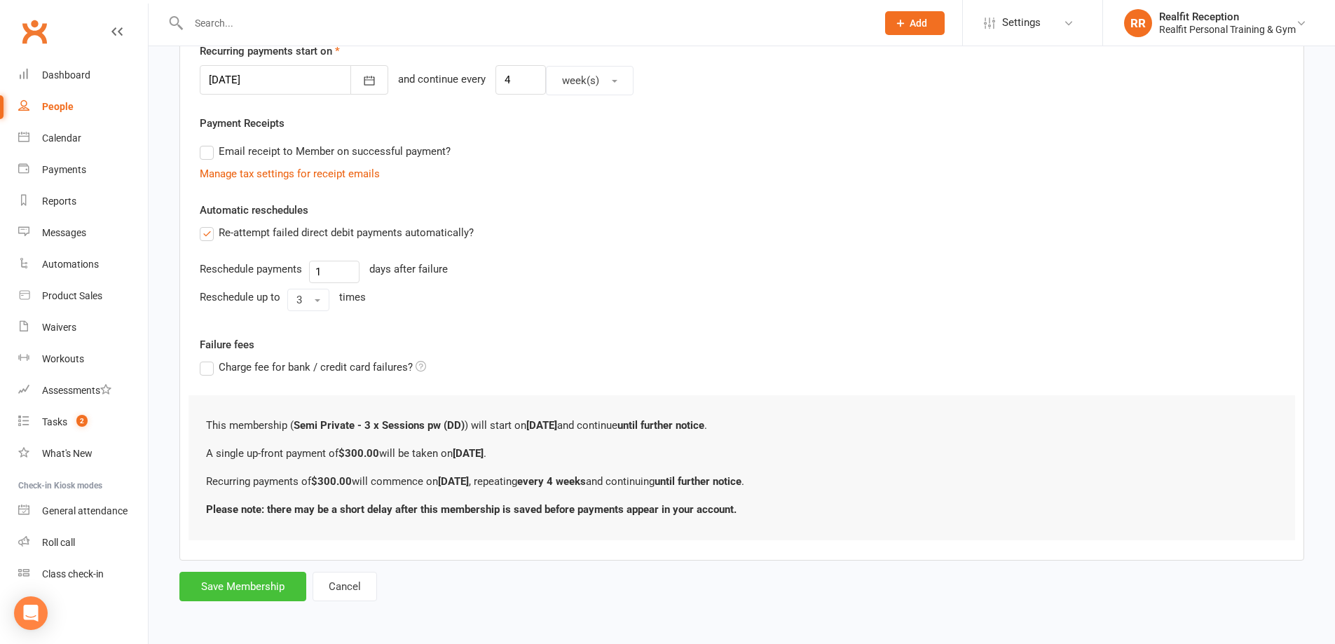
click at [287, 592] on button "Save Membership" at bounding box center [242, 586] width 127 height 29
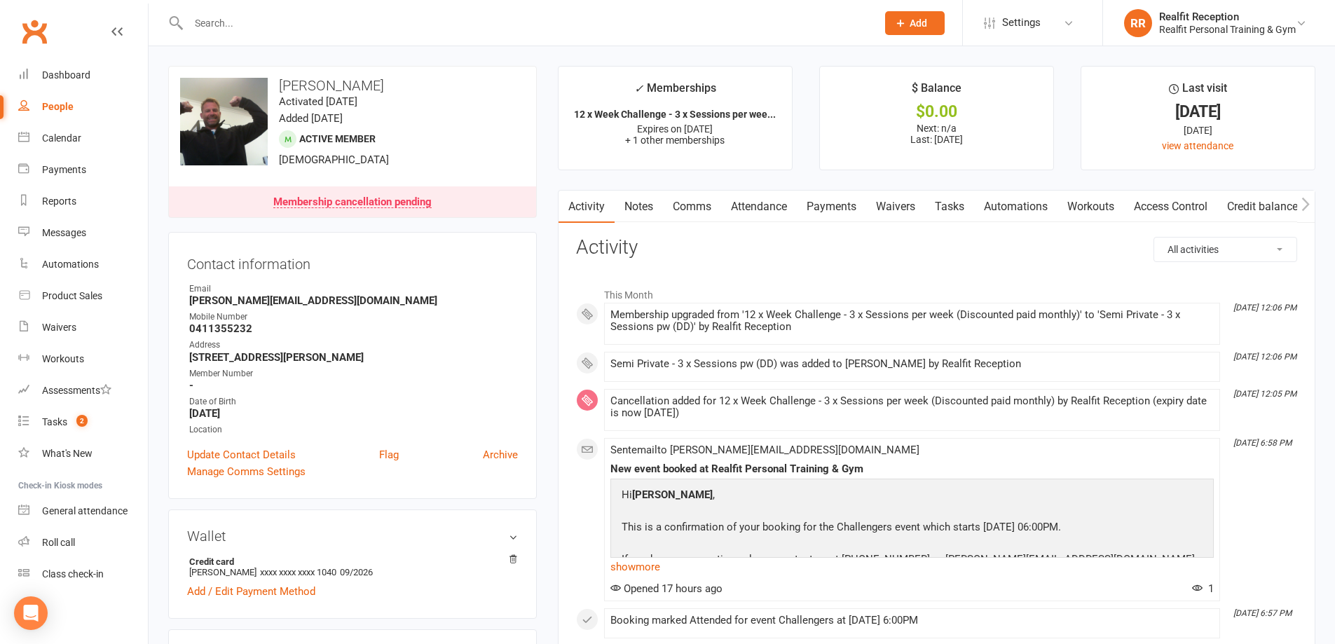
click at [846, 207] on link "Payments" at bounding box center [831, 207] width 69 height 32
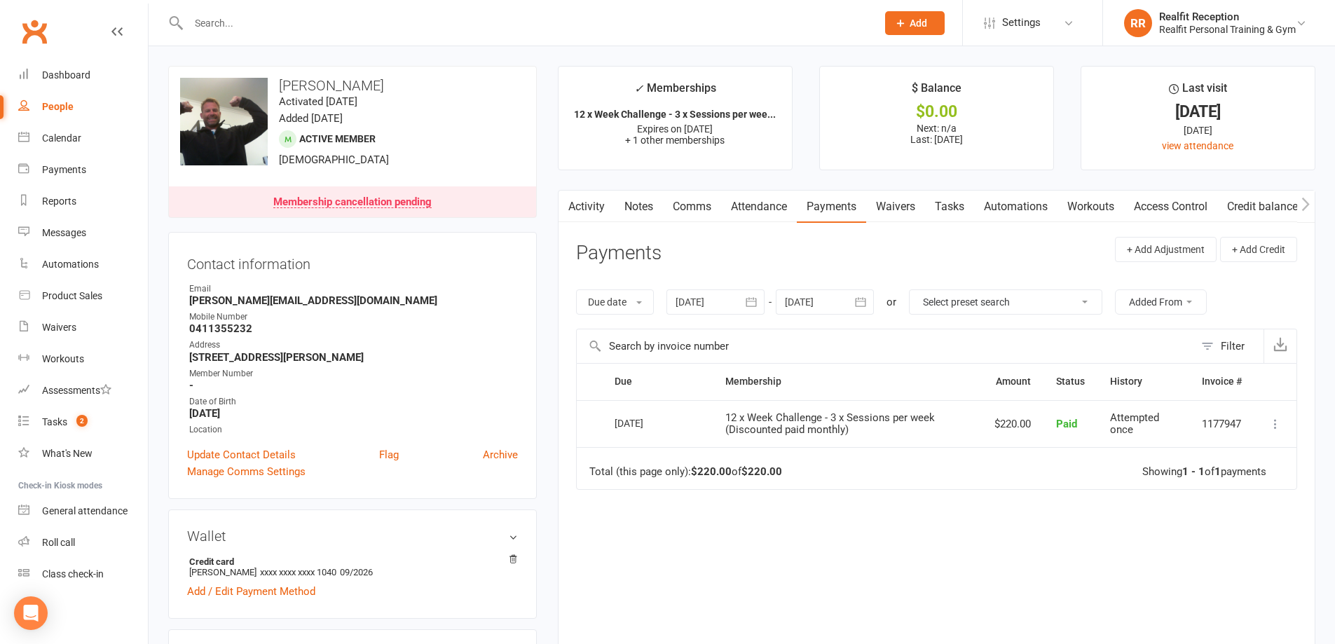
click at [866, 301] on icon "button" at bounding box center [861, 301] width 11 height 9
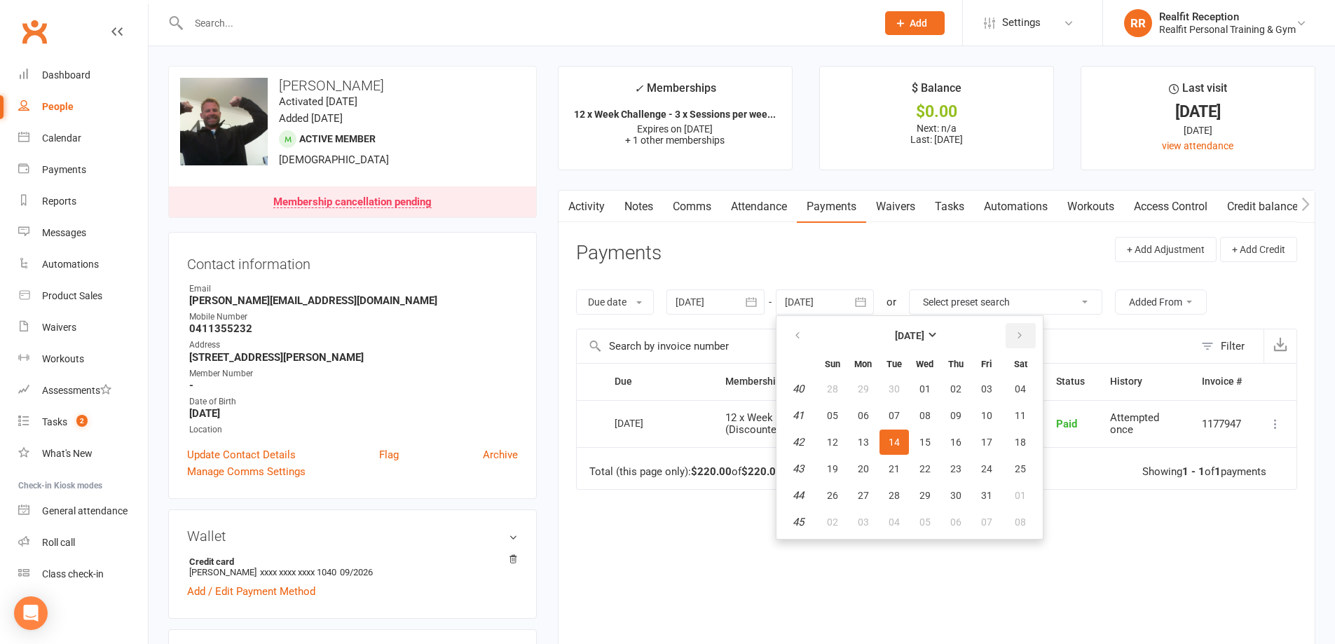
click at [1018, 335] on icon "button" at bounding box center [1020, 335] width 10 height 11
click at [931, 494] on span "31" at bounding box center [924, 495] width 11 height 11
type input "[DATE]"
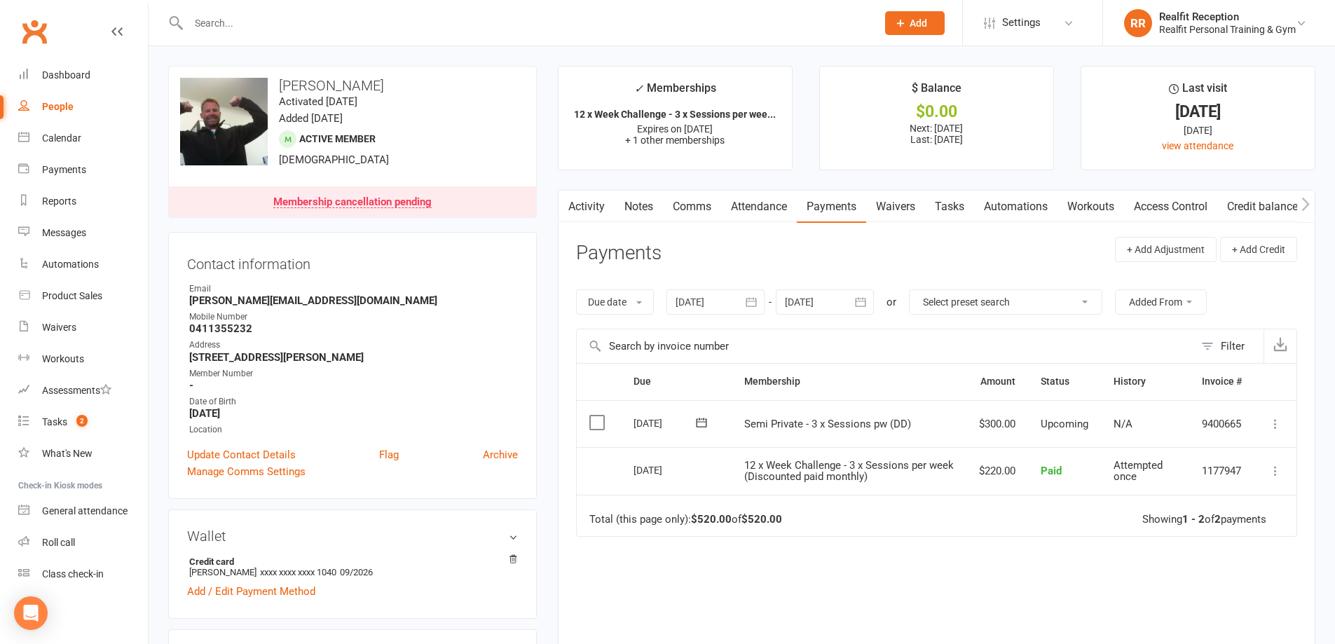
click at [267, 20] on input "text" at bounding box center [525, 23] width 683 height 20
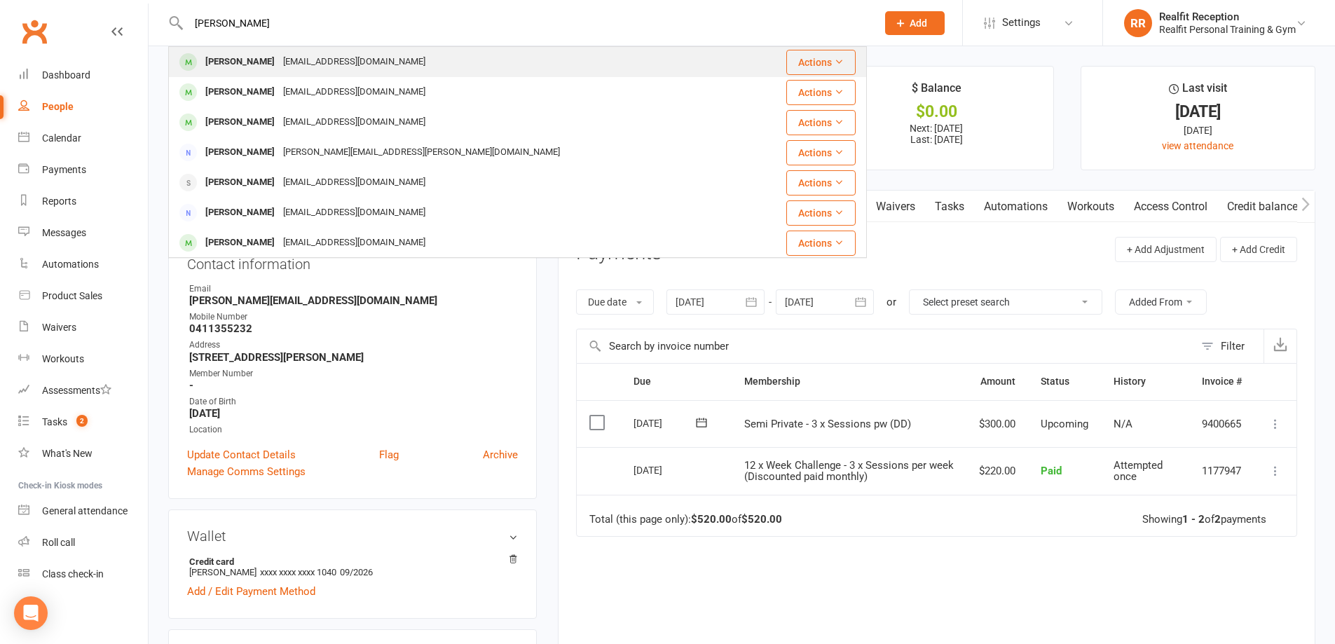
type input "richard"
click at [285, 65] on div "[EMAIL_ADDRESS][DOMAIN_NAME]" at bounding box center [354, 62] width 151 height 20
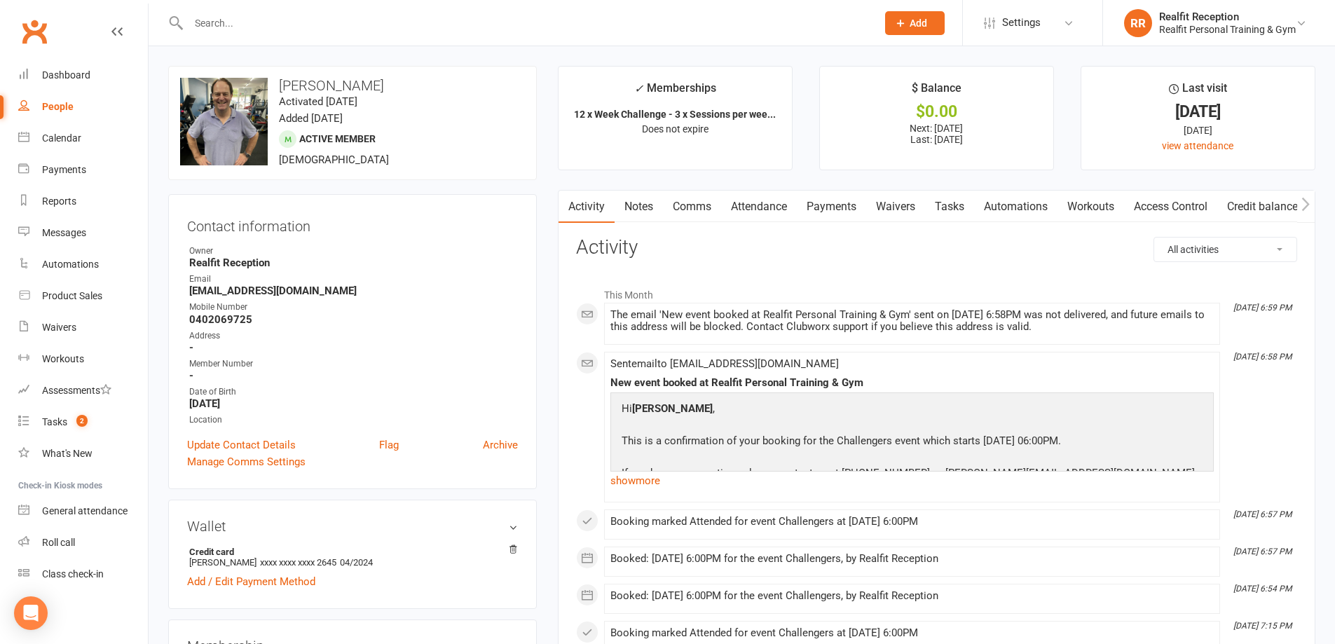
click at [822, 208] on link "Payments" at bounding box center [831, 207] width 69 height 32
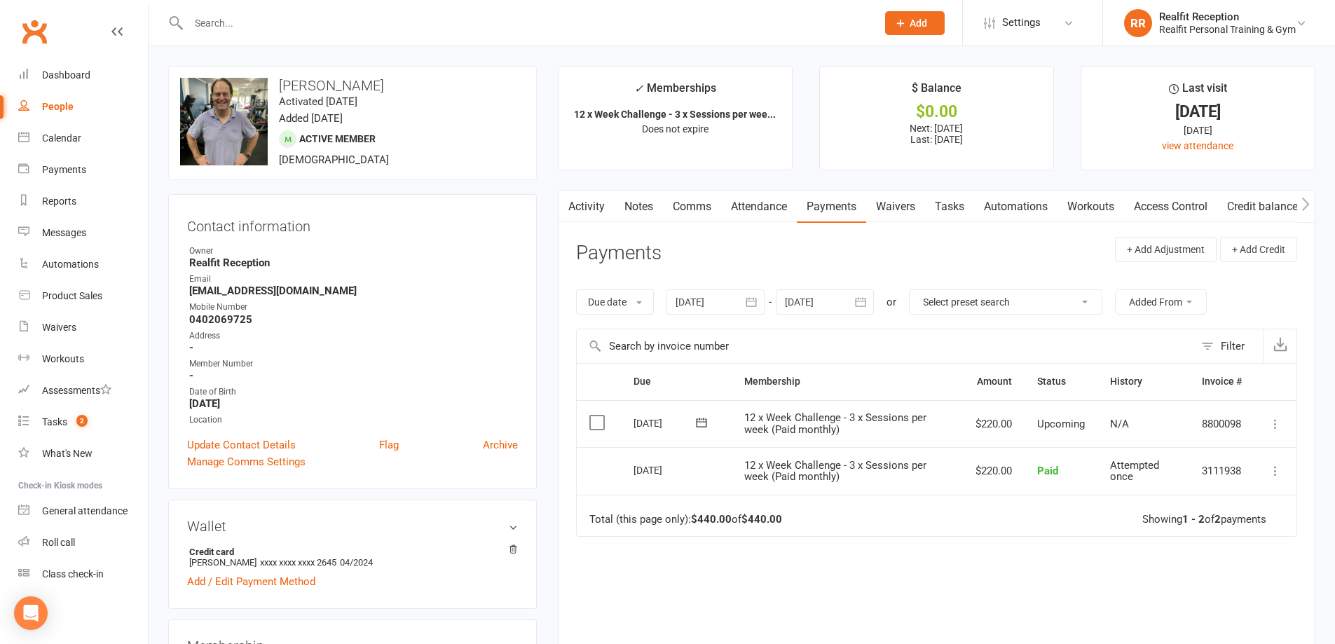
scroll to position [280, 0]
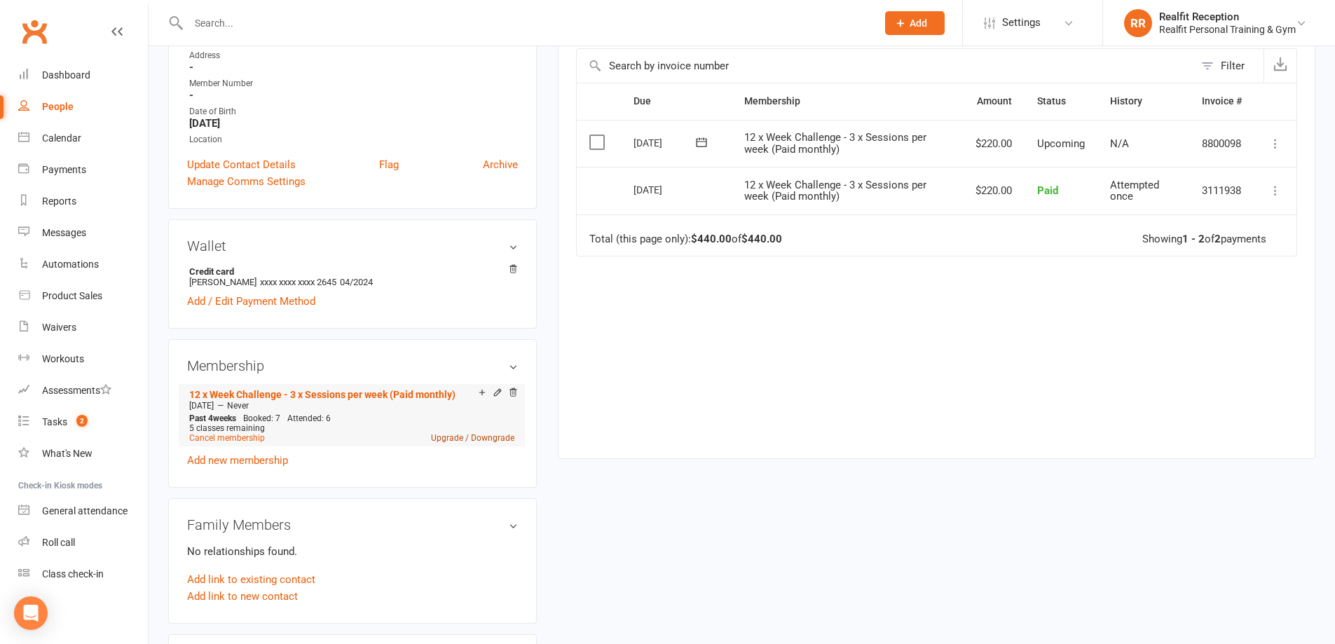
click at [469, 440] on link "Upgrade / Downgrade" at bounding box center [472, 438] width 83 height 10
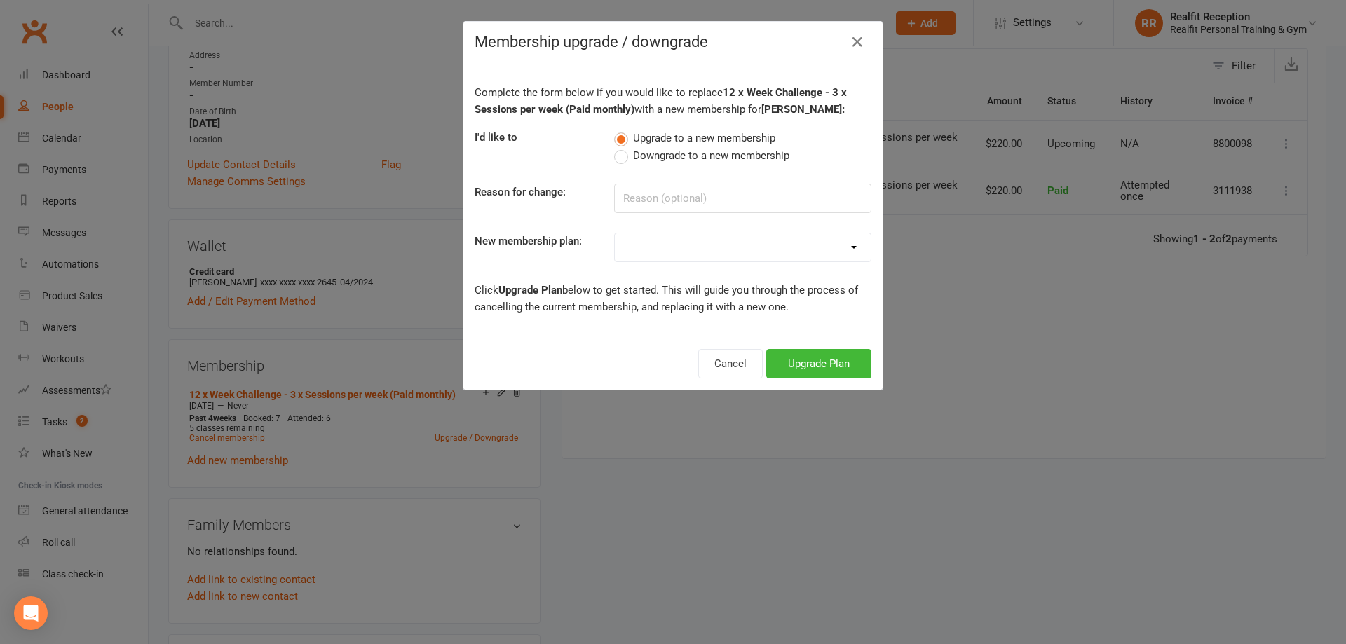
click at [769, 252] on select "Semi Private - 3 x Sessions pw (DD) Semi Private - 3 x sessions pw (DD) 12 x We…" at bounding box center [743, 247] width 256 height 28
select select "0"
click at [615, 233] on select "Semi Private - 3 x Sessions pw (DD) Semi Private - 3 x sessions pw (DD) 12 x We…" at bounding box center [743, 247] width 256 height 28
click at [789, 362] on button "Upgrade Plan" at bounding box center [818, 363] width 105 height 29
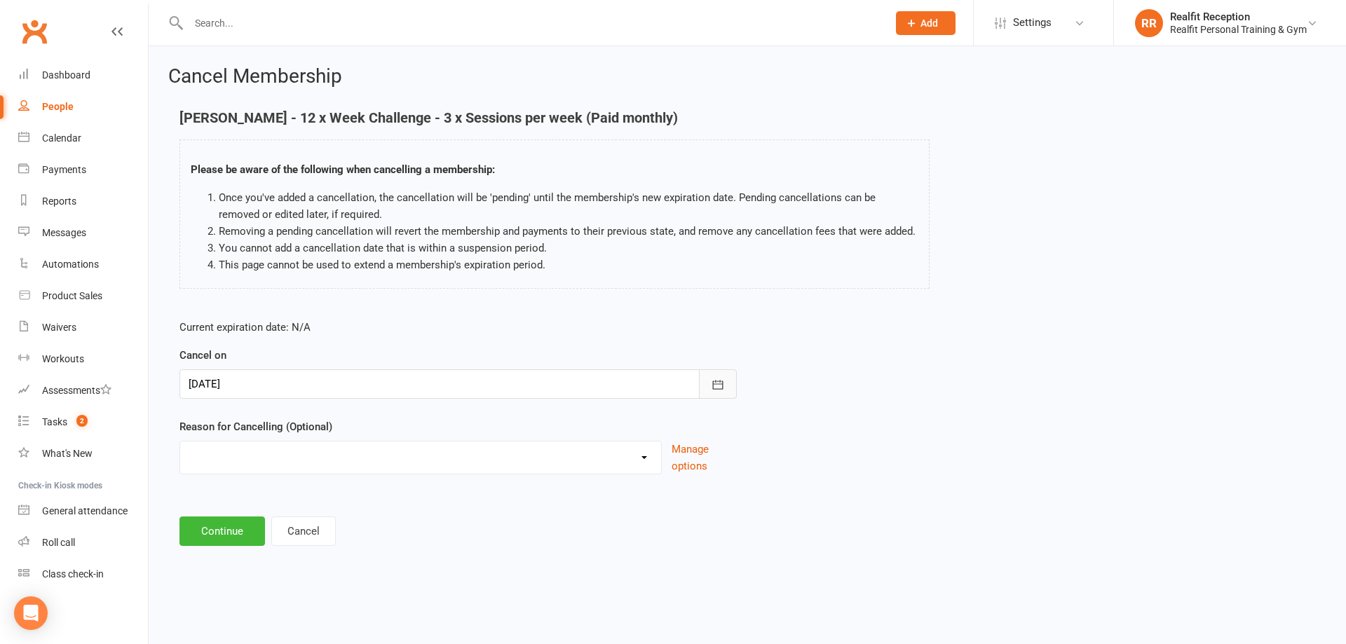
click at [716, 385] on icon "button" at bounding box center [718, 385] width 14 height 14
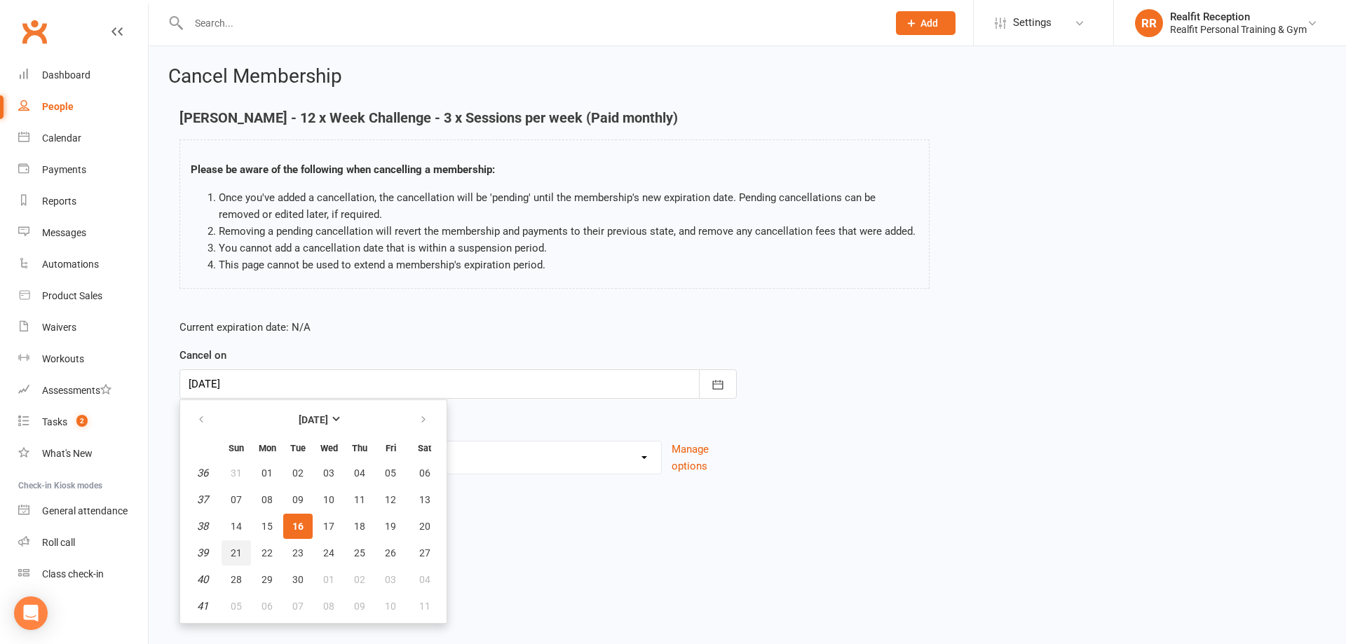
click at [235, 554] on span "21" at bounding box center [236, 552] width 11 height 11
type input "21 Sep 2025"
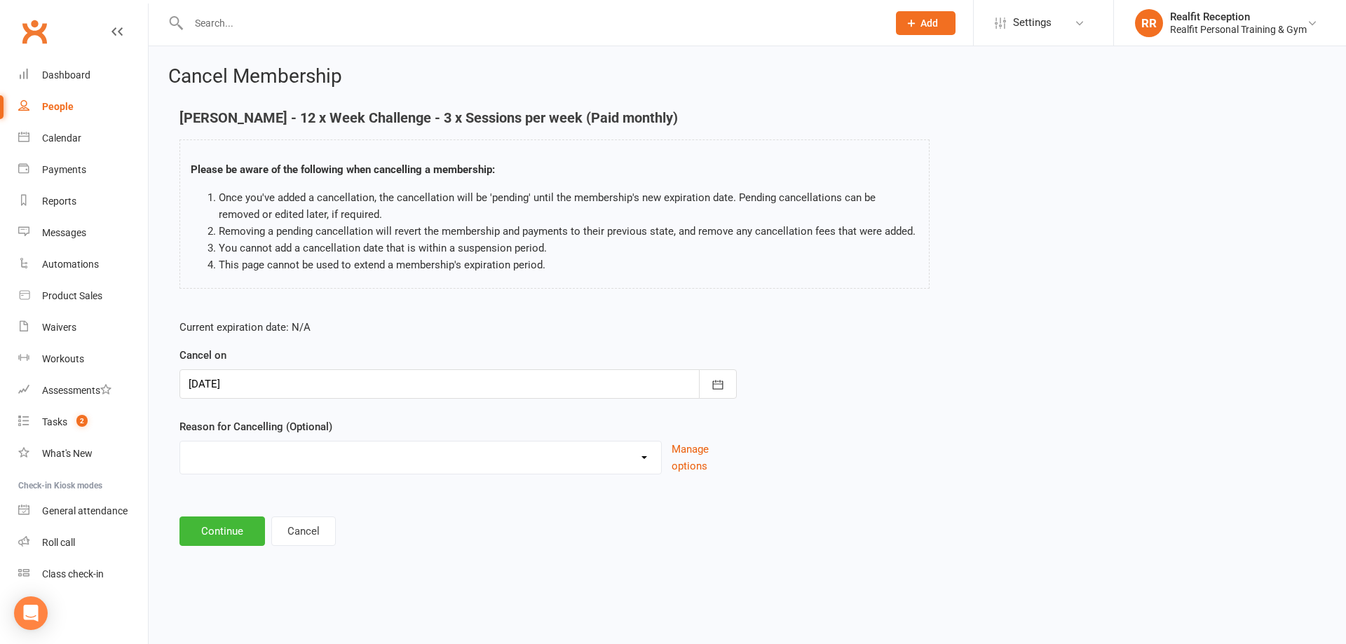
drag, startPoint x: 516, startPoint y: 460, endPoint x: 470, endPoint y: 453, distance: 46.1
click at [516, 460] on select "Downgrade Holiday Injury Upgrade Other reason" at bounding box center [420, 456] width 481 height 28
select select "3"
click at [180, 442] on select "Downgrade Holiday Injury Upgrade Other reason" at bounding box center [420, 456] width 481 height 28
click at [238, 533] on button "Continue" at bounding box center [221, 530] width 85 height 29
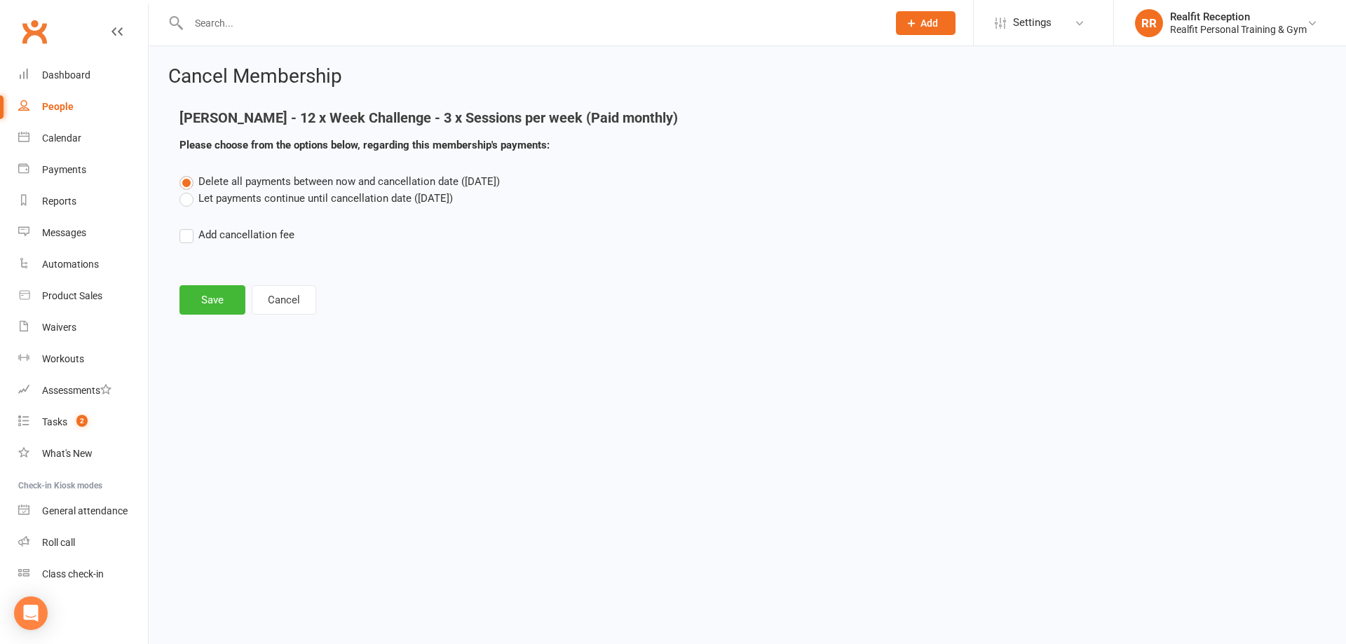
click at [239, 199] on label "Let payments continue until cancellation date (Sep 21, 2025)" at bounding box center [315, 198] width 273 height 17
click at [189, 190] on input "Let payments continue until cancellation date (Sep 21, 2025)" at bounding box center [183, 190] width 9 height 0
click at [224, 300] on button "Save" at bounding box center [212, 299] width 66 height 29
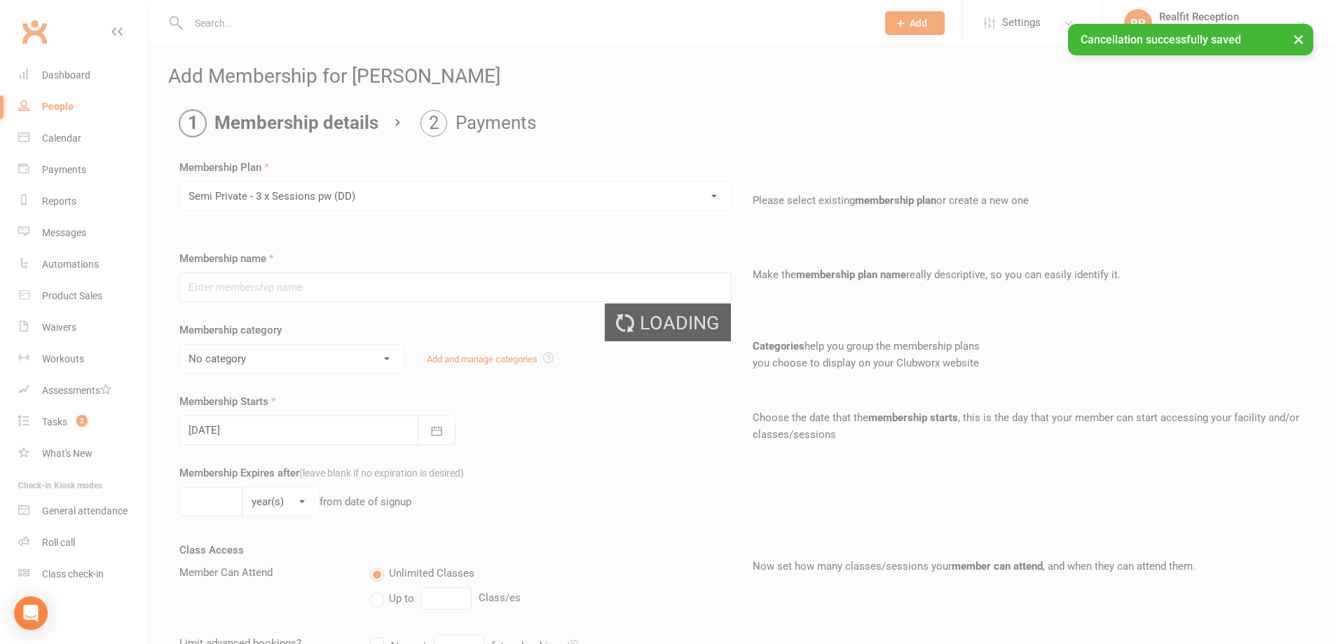
type input "Semi Private - 3 x Sessions pw (DD)"
select select "0"
type input "0"
type input "12"
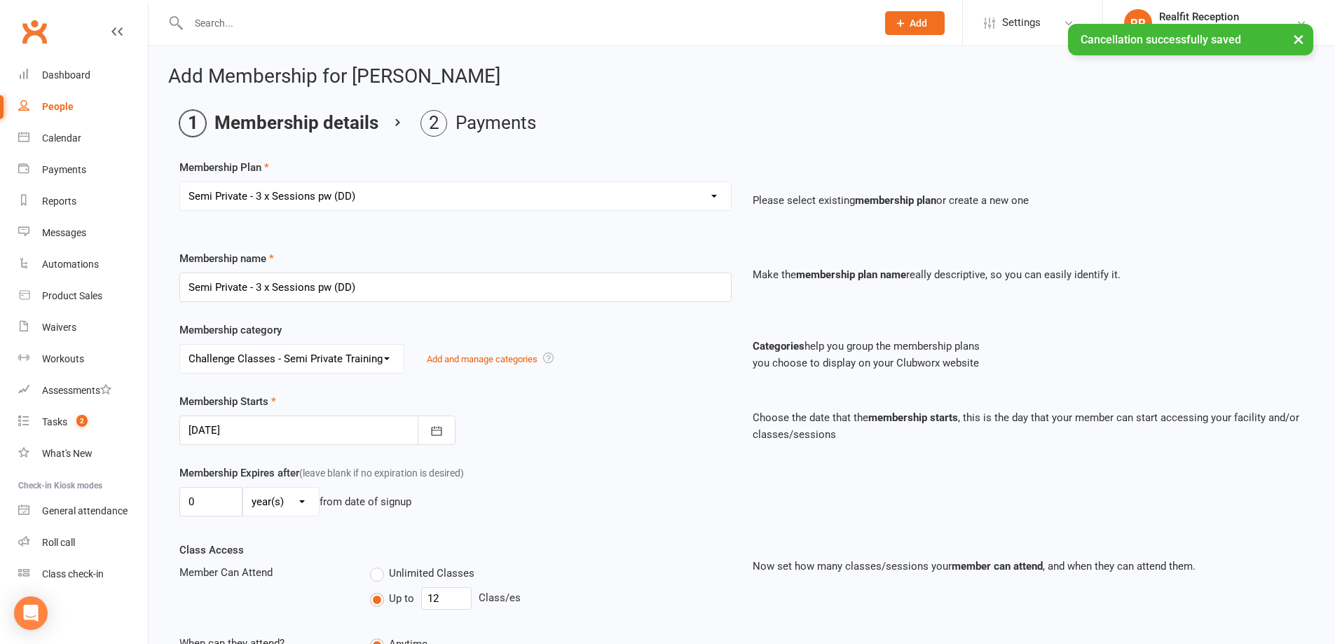
scroll to position [285, 0]
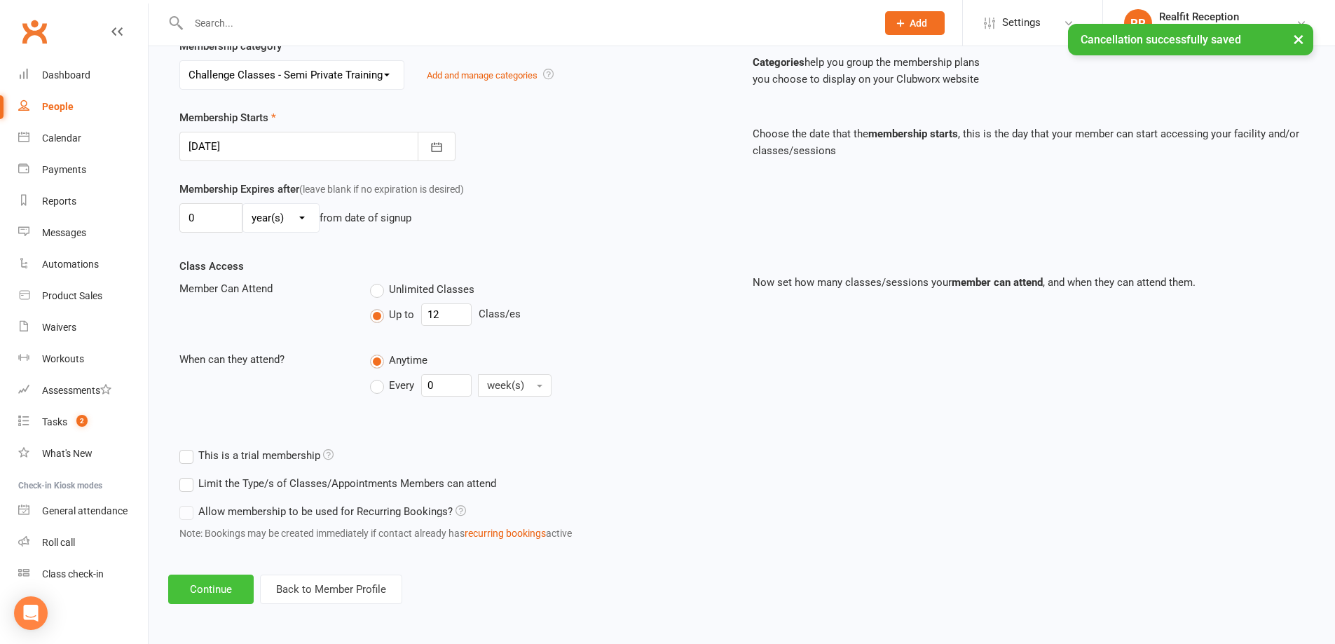
click at [207, 588] on button "Continue" at bounding box center [210, 589] width 85 height 29
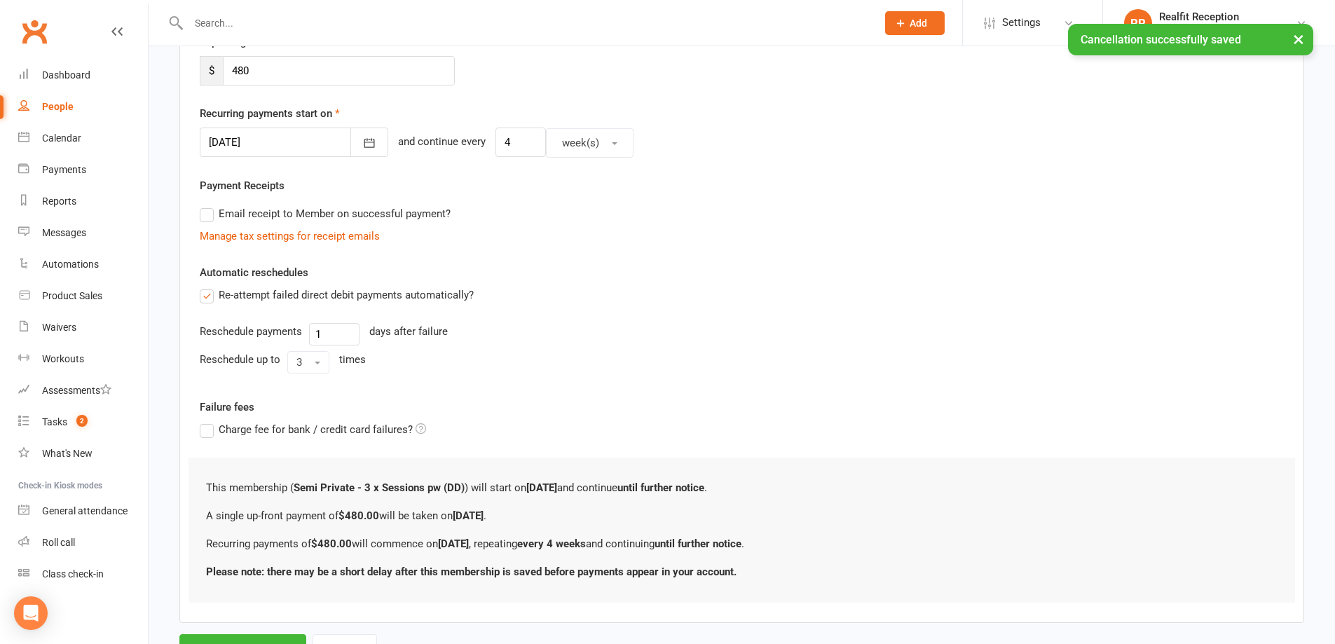
scroll to position [0, 0]
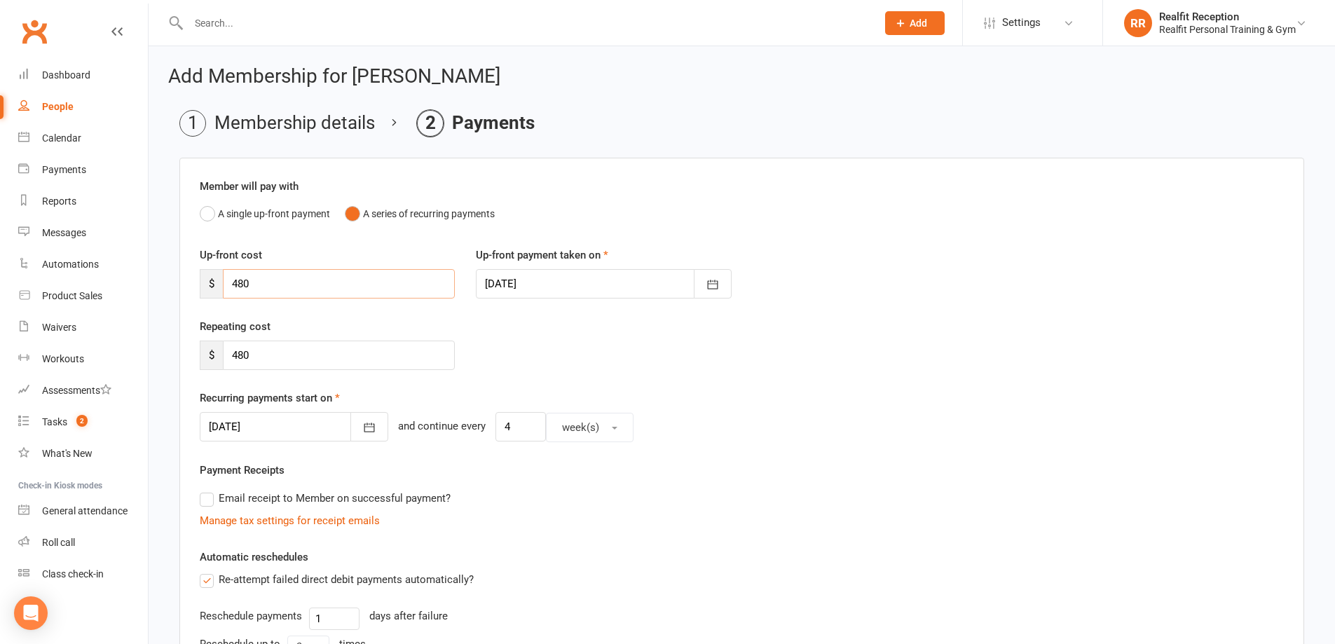
drag, startPoint x: 268, startPoint y: 280, endPoint x: 186, endPoint y: 277, distance: 82.0
click at [191, 277] on div "Up-front cost $ 480" at bounding box center [327, 273] width 276 height 52
type input "300"
click at [280, 359] on input "480" at bounding box center [339, 355] width 232 height 29
type input "4"
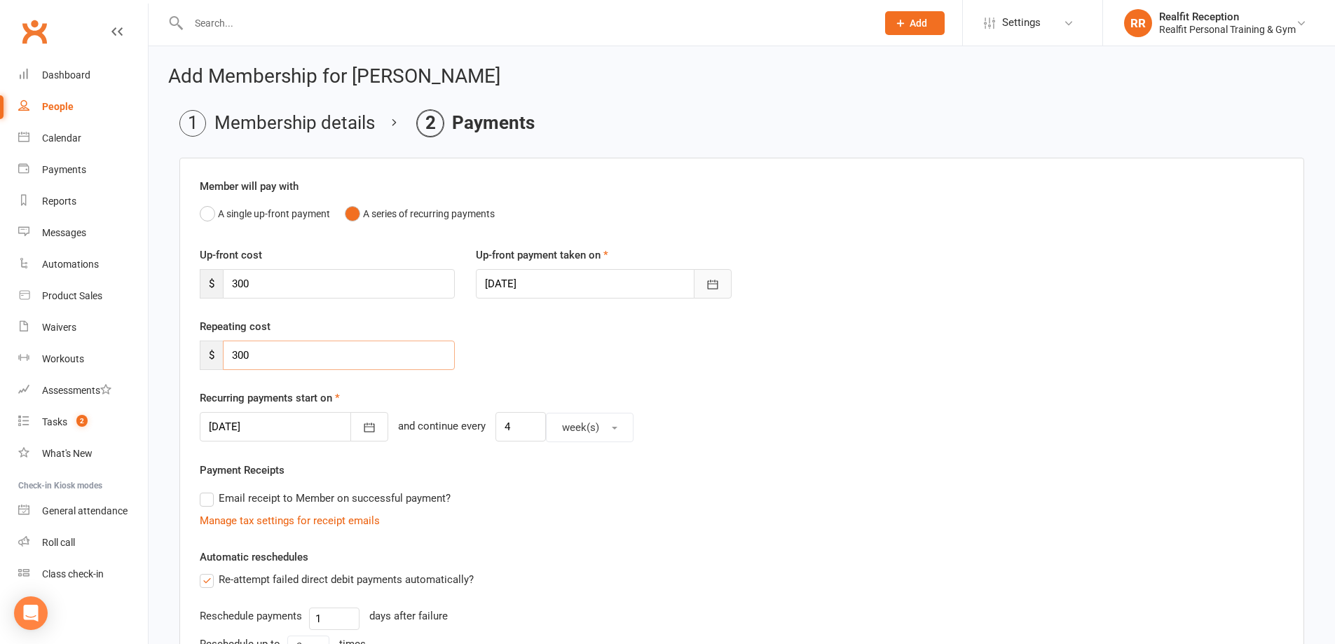
type input "300"
click at [717, 287] on icon "button" at bounding box center [712, 284] width 11 height 9
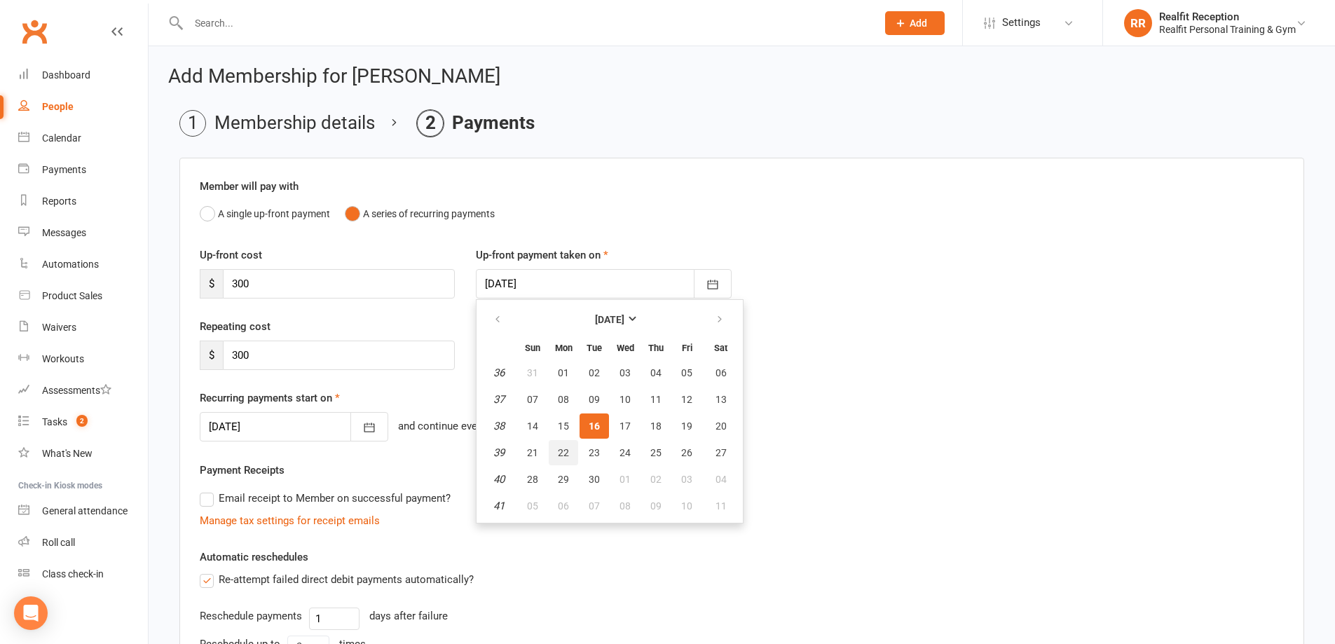
click at [564, 453] on span "22" at bounding box center [563, 452] width 11 height 11
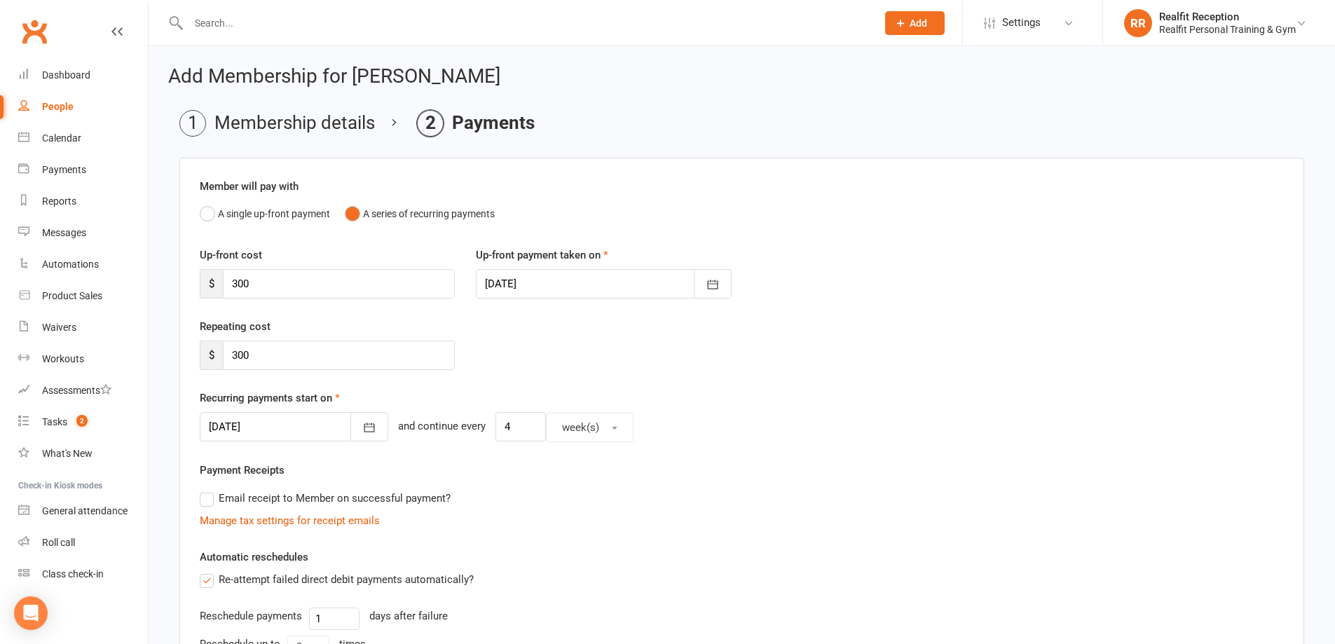
type input "[DATE]"
click at [364, 427] on icon "button" at bounding box center [369, 427] width 11 height 9
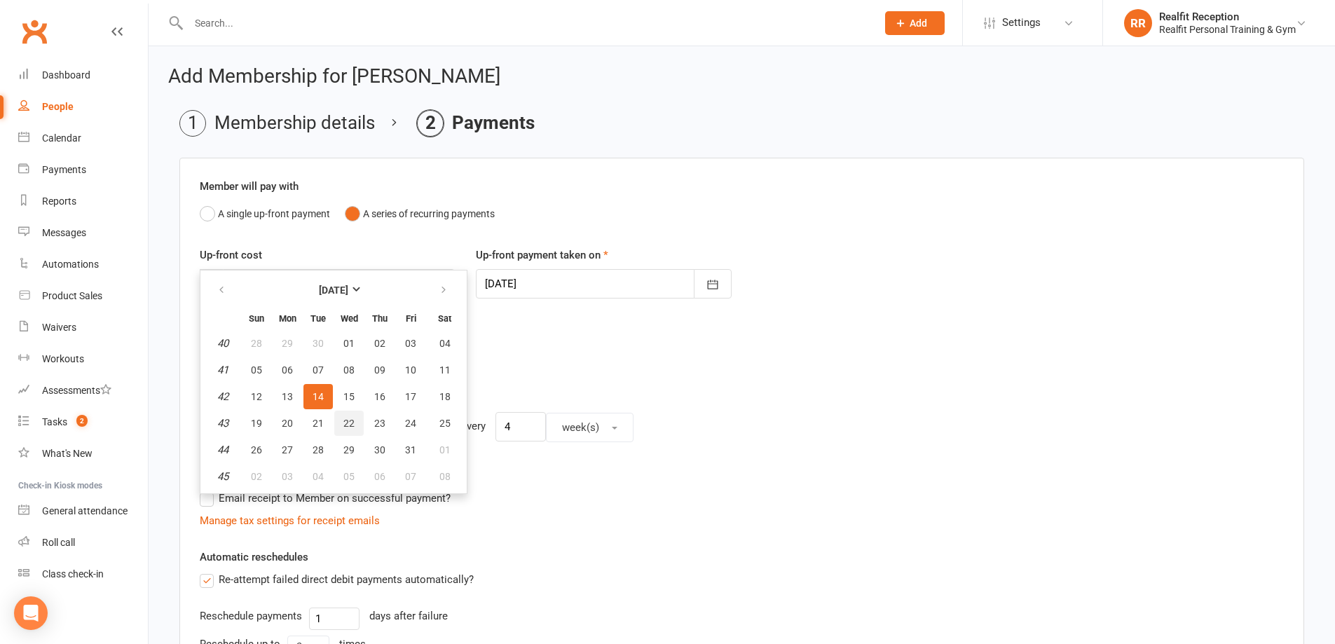
click at [350, 416] on button "22" at bounding box center [348, 423] width 29 height 25
type input "[DATE]"
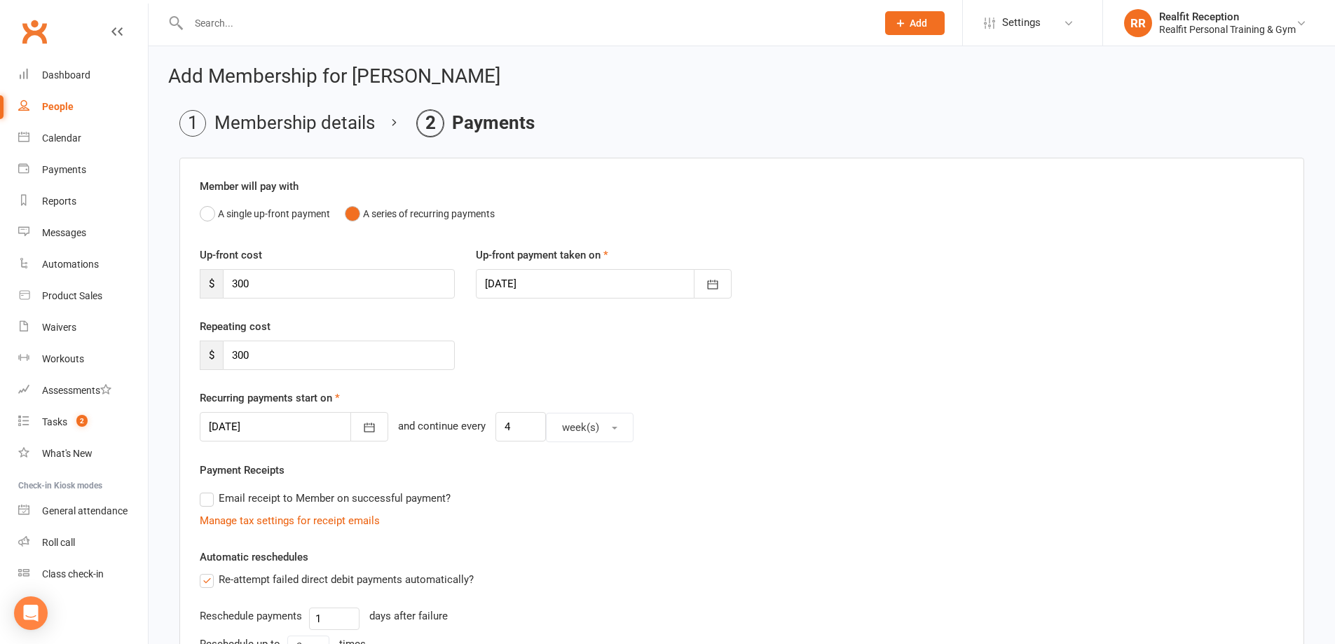
scroll to position [347, 0]
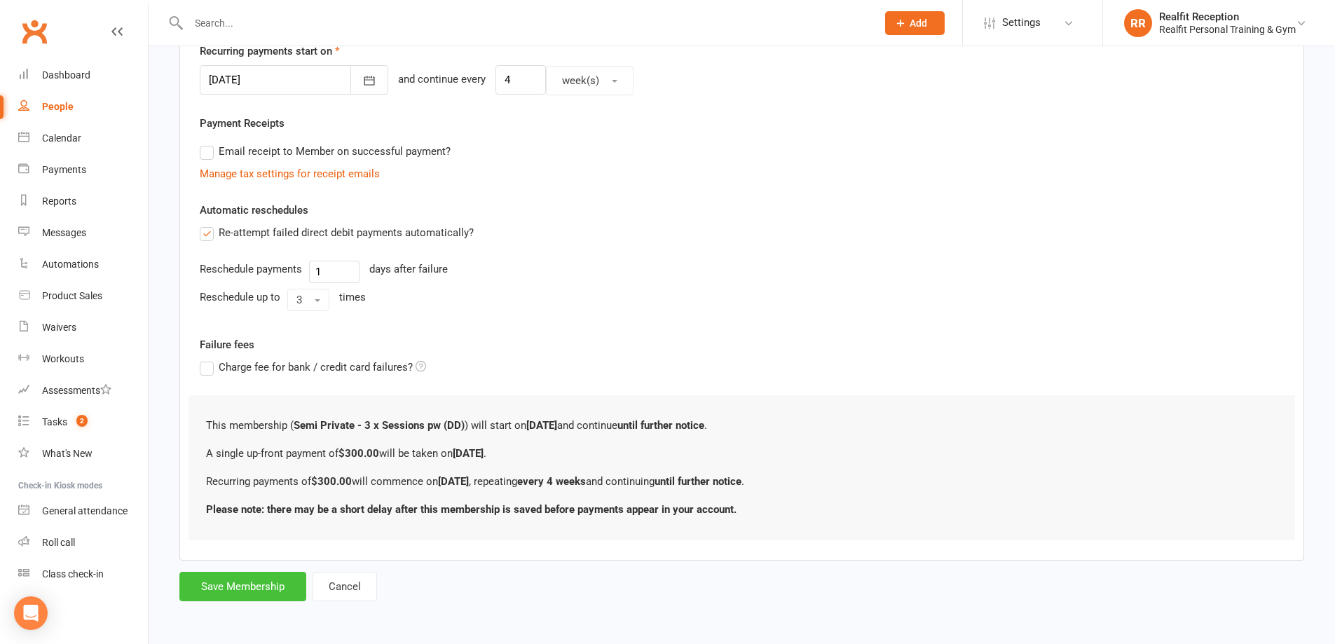
click at [212, 593] on button "Save Membership" at bounding box center [242, 586] width 127 height 29
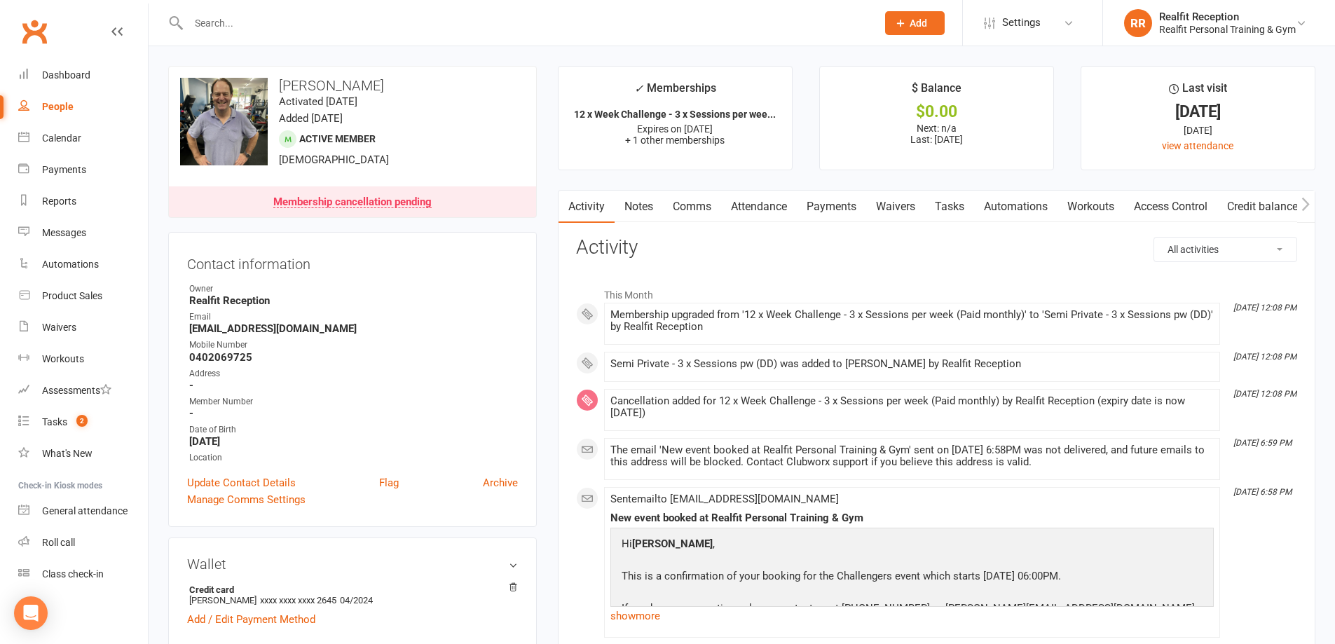
click at [829, 209] on link "Payments" at bounding box center [831, 207] width 69 height 32
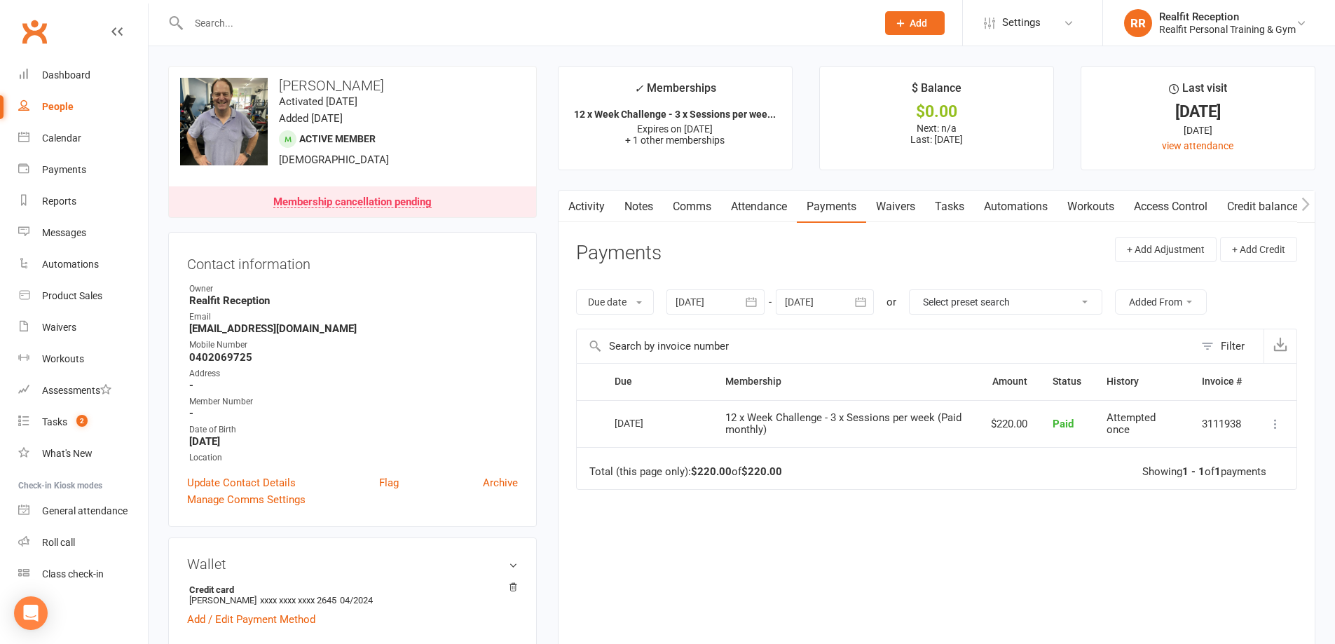
click at [867, 304] on icon "button" at bounding box center [861, 302] width 14 height 14
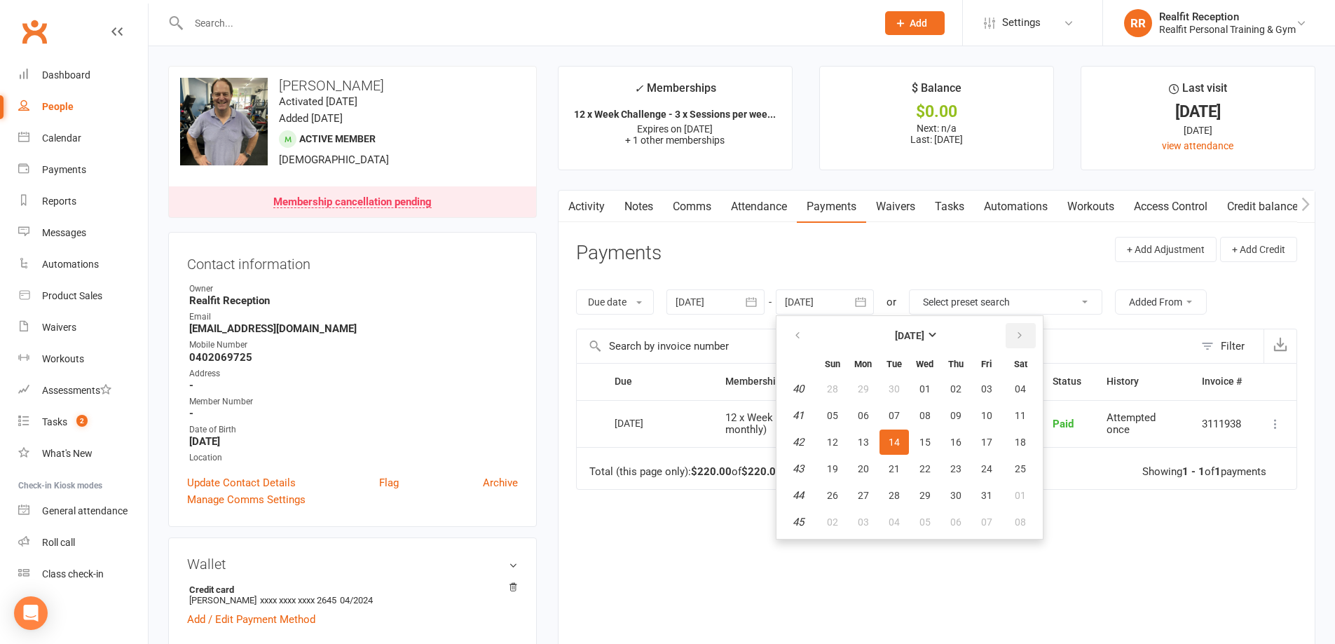
click at [1021, 334] on icon "button" at bounding box center [1020, 335] width 10 height 11
click at [933, 498] on button "31" at bounding box center [924, 495] width 29 height 25
type input "31 Dec 2025"
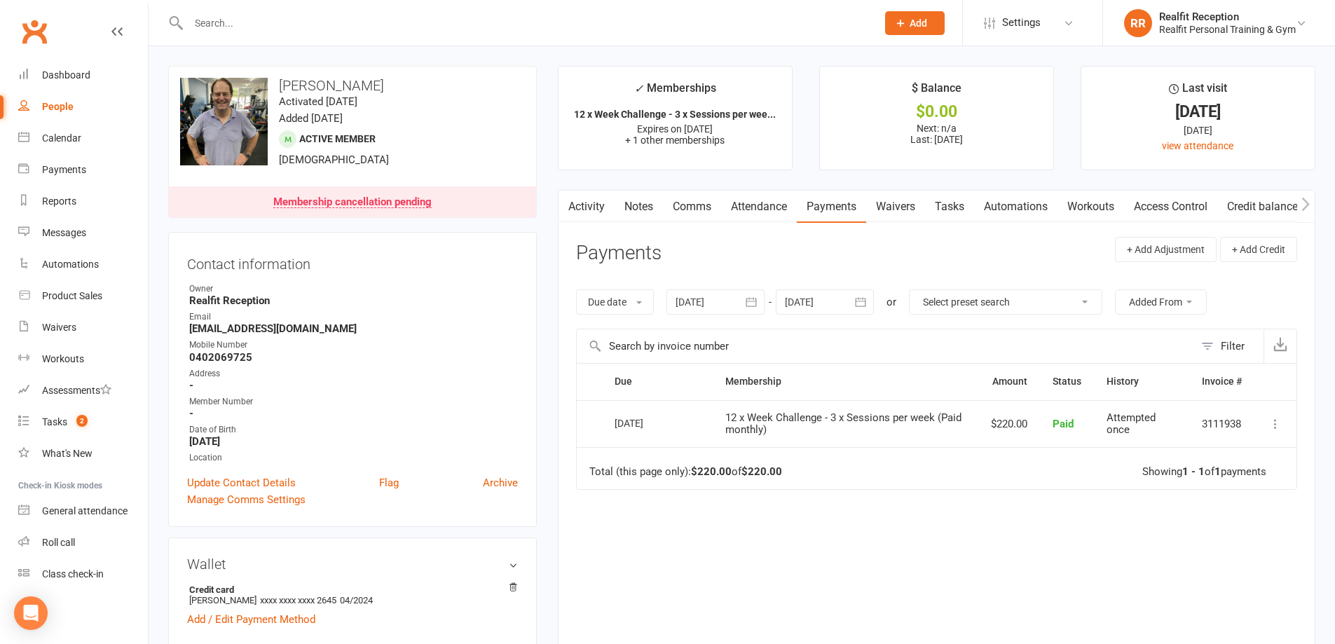
click at [866, 301] on icon "button" at bounding box center [861, 302] width 14 height 14
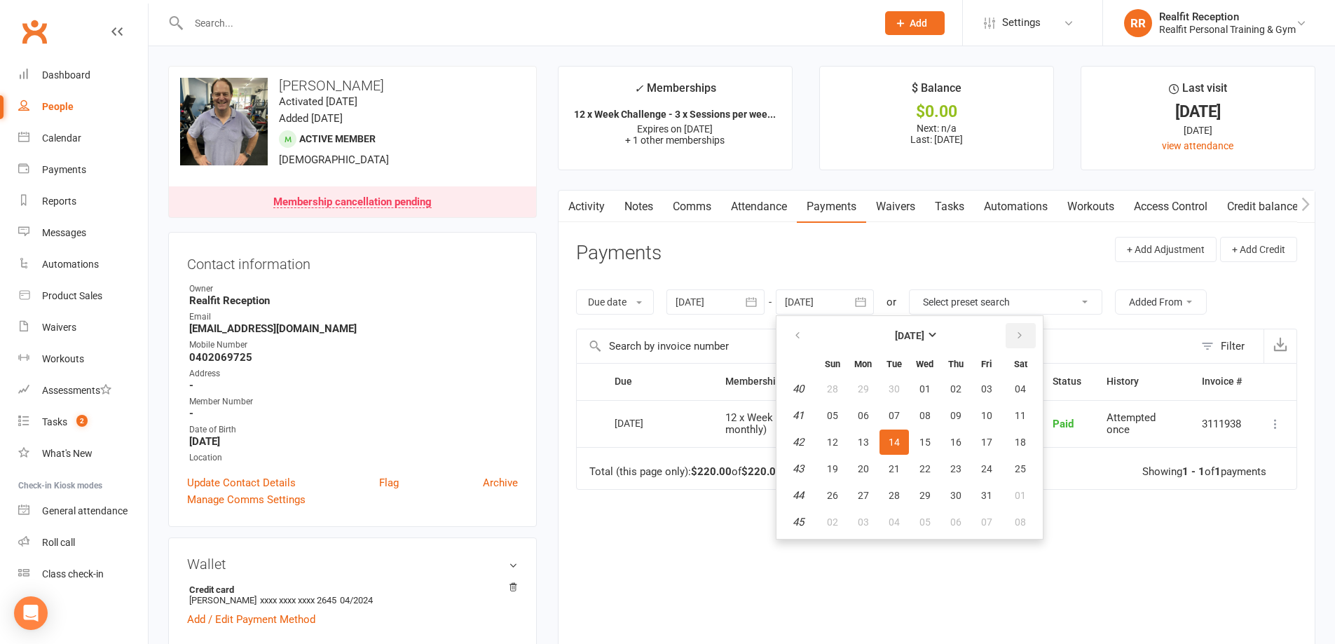
click at [1025, 337] on icon "button" at bounding box center [1020, 335] width 10 height 11
click at [1024, 338] on icon "button" at bounding box center [1020, 335] width 10 height 11
click at [929, 498] on span "31" at bounding box center [924, 495] width 11 height 11
type input "[DATE]"
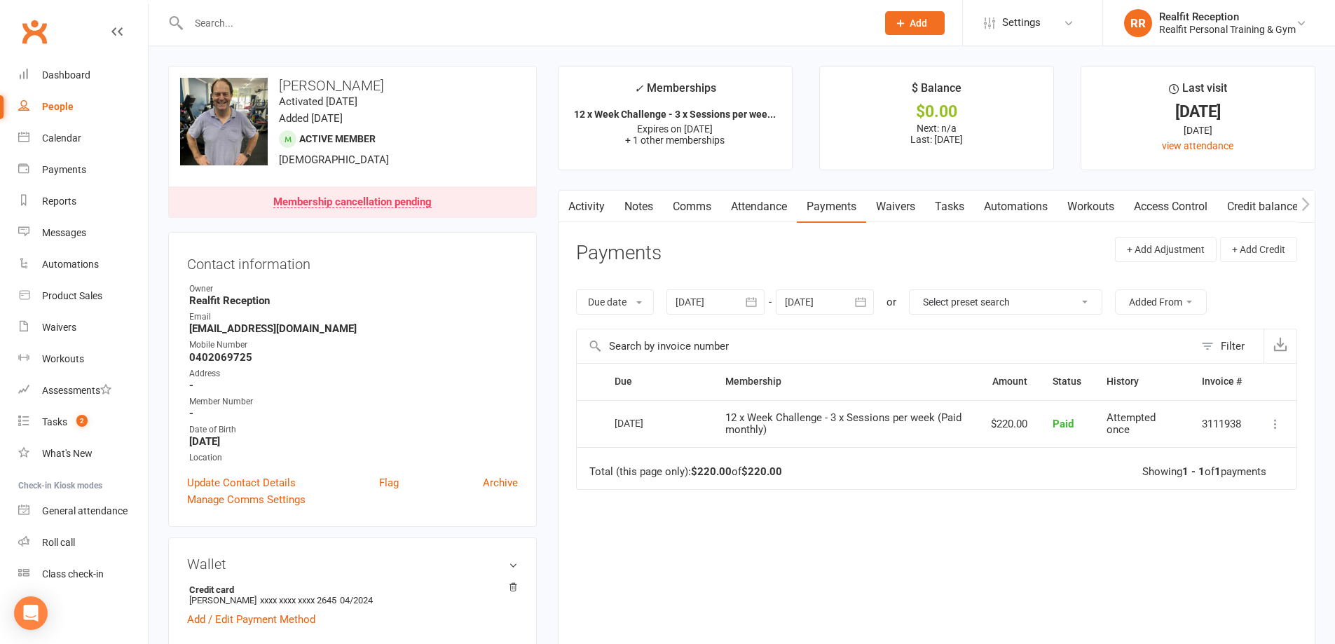
click at [864, 305] on icon "button" at bounding box center [861, 302] width 14 height 14
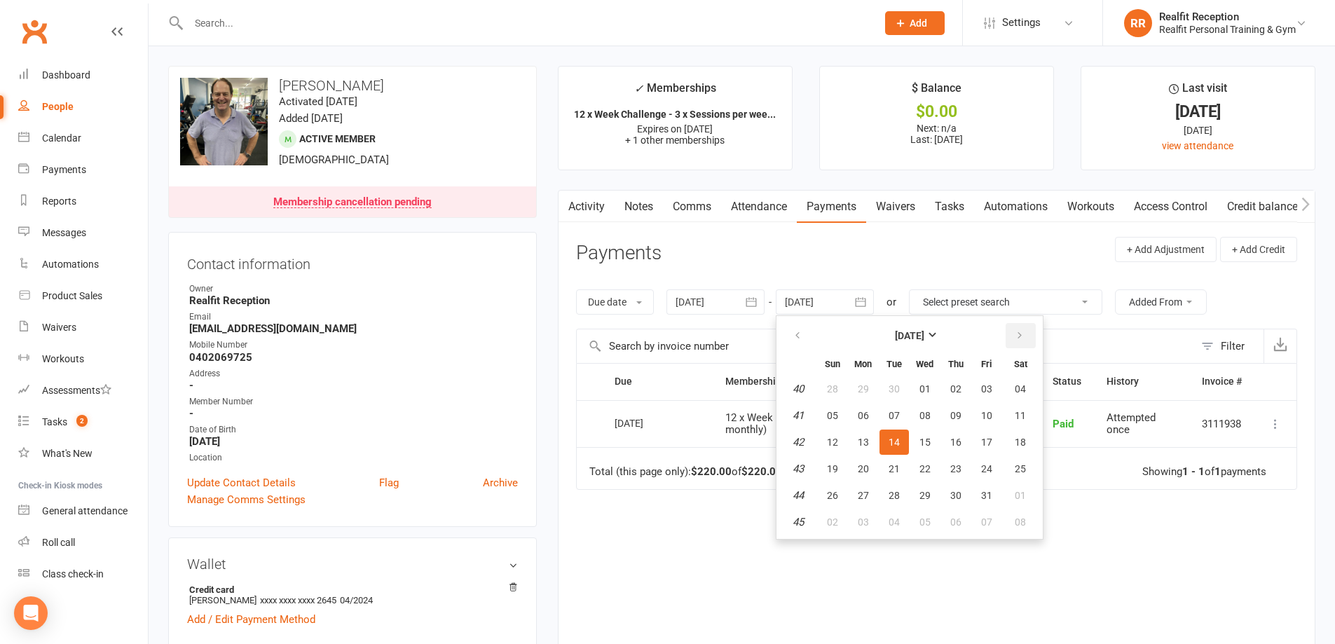
click at [1018, 340] on icon "button" at bounding box center [1020, 335] width 10 height 11
click at [836, 521] on span "30" at bounding box center [832, 521] width 11 height 11
type input "[DATE]"
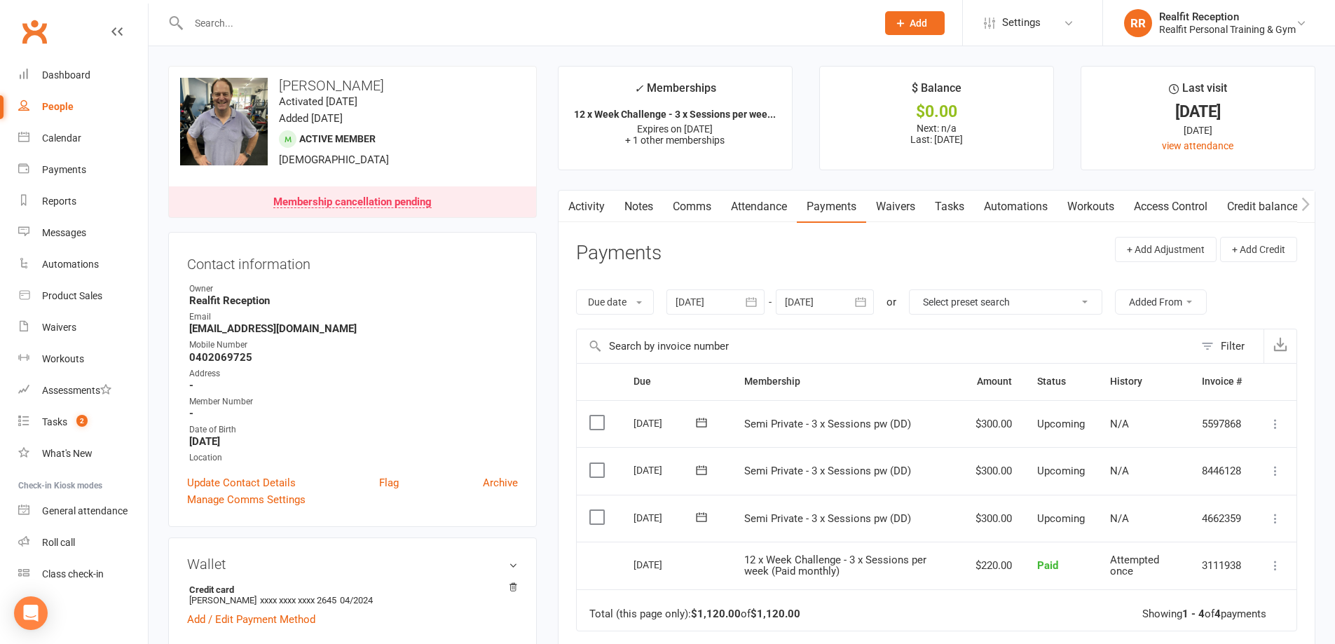
click at [306, 15] on input "text" at bounding box center [525, 23] width 683 height 20
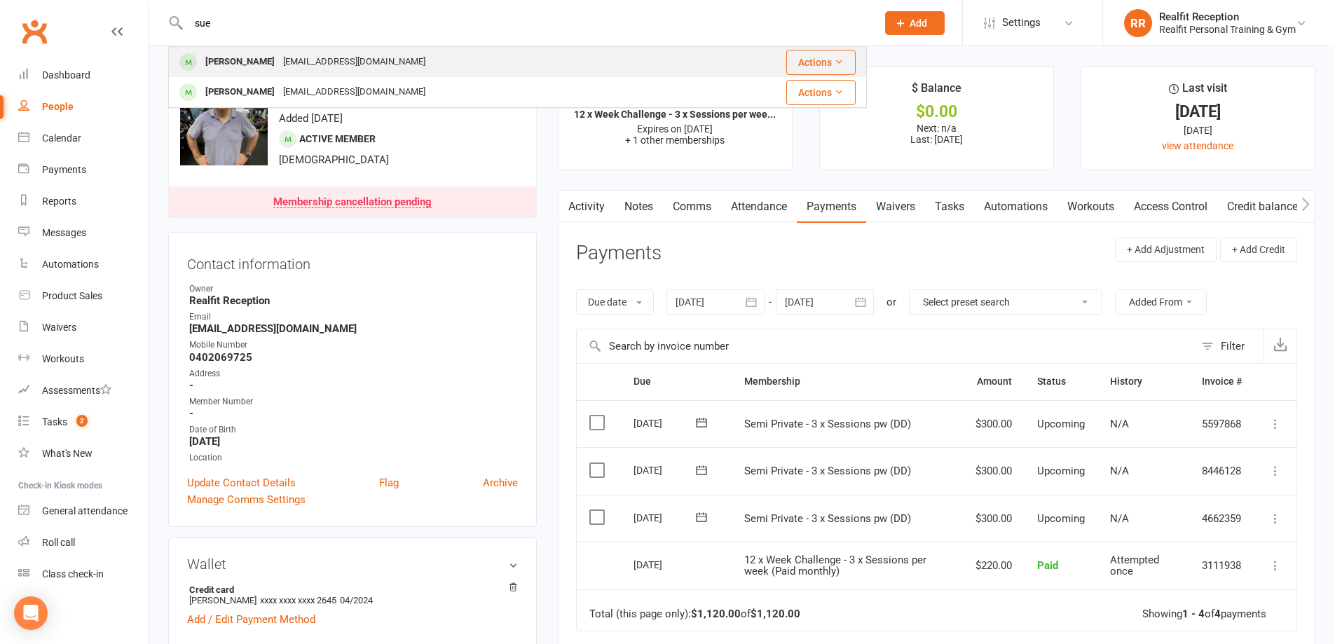
type input "sue"
click at [378, 61] on div "[PERSON_NAME] [EMAIL_ADDRESS][DOMAIN_NAME]" at bounding box center [437, 62] width 534 height 29
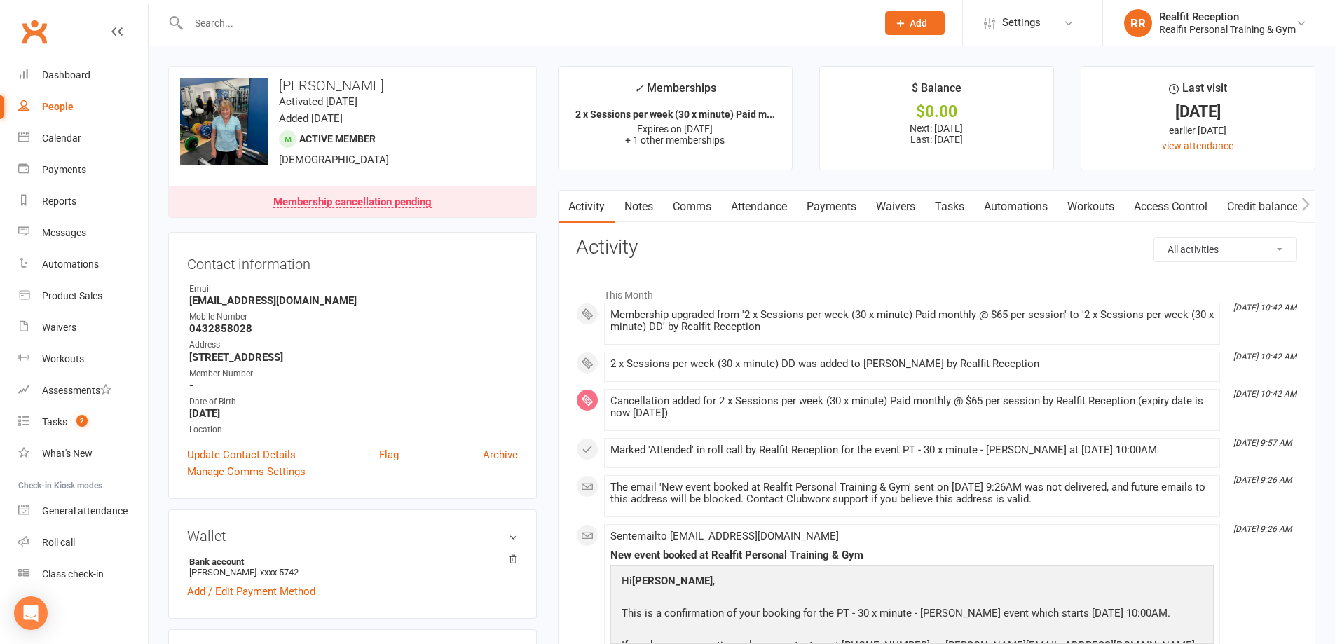
click at [831, 208] on link "Payments" at bounding box center [831, 207] width 69 height 32
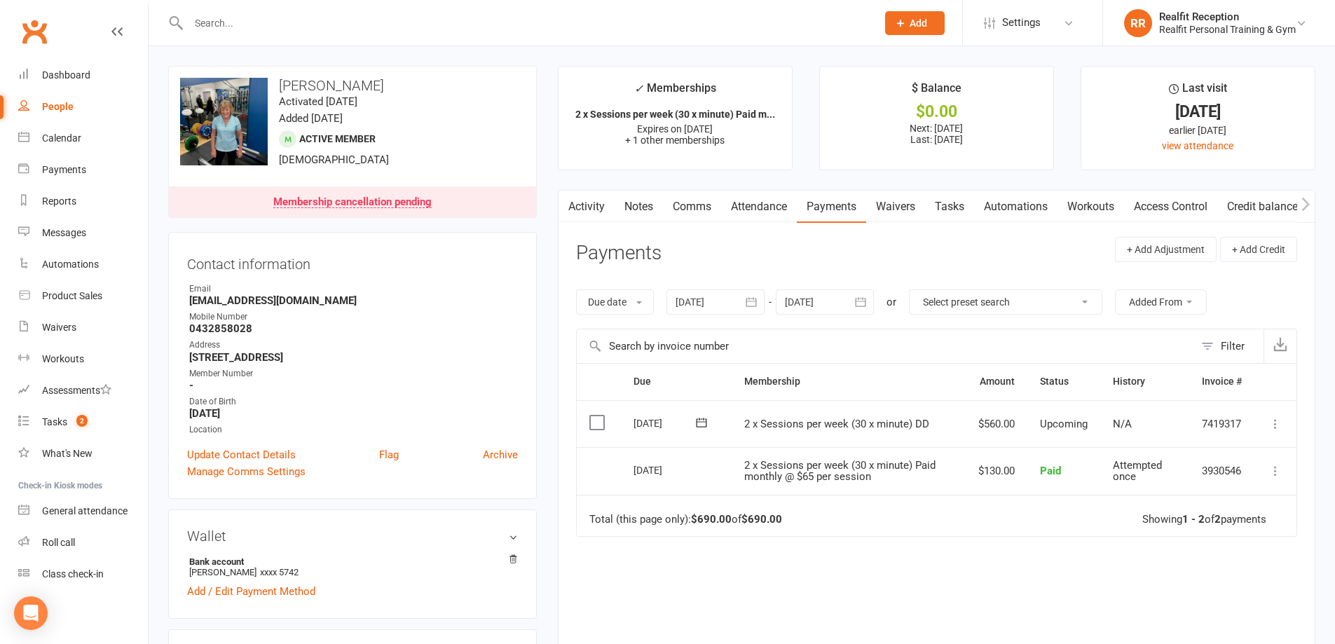
click at [758, 303] on icon "button" at bounding box center [751, 302] width 14 height 14
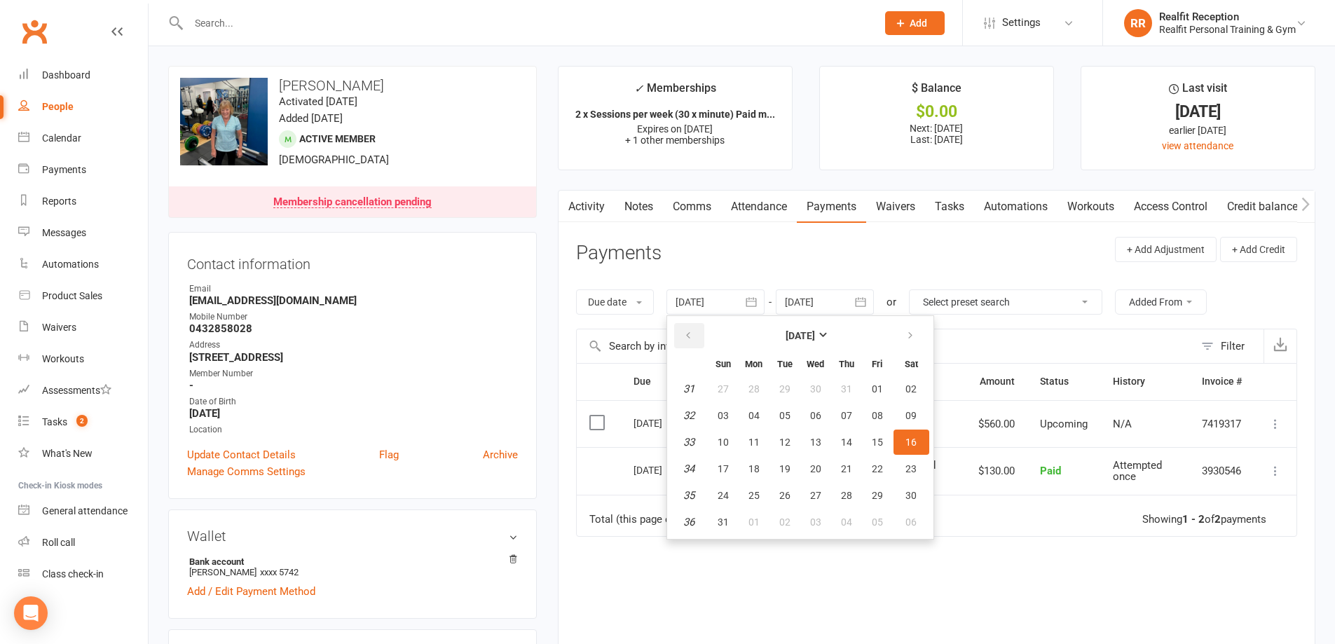
click at [699, 340] on button "button" at bounding box center [689, 335] width 30 height 25
click at [787, 395] on button "01" at bounding box center [784, 388] width 29 height 25
type input "[DATE]"
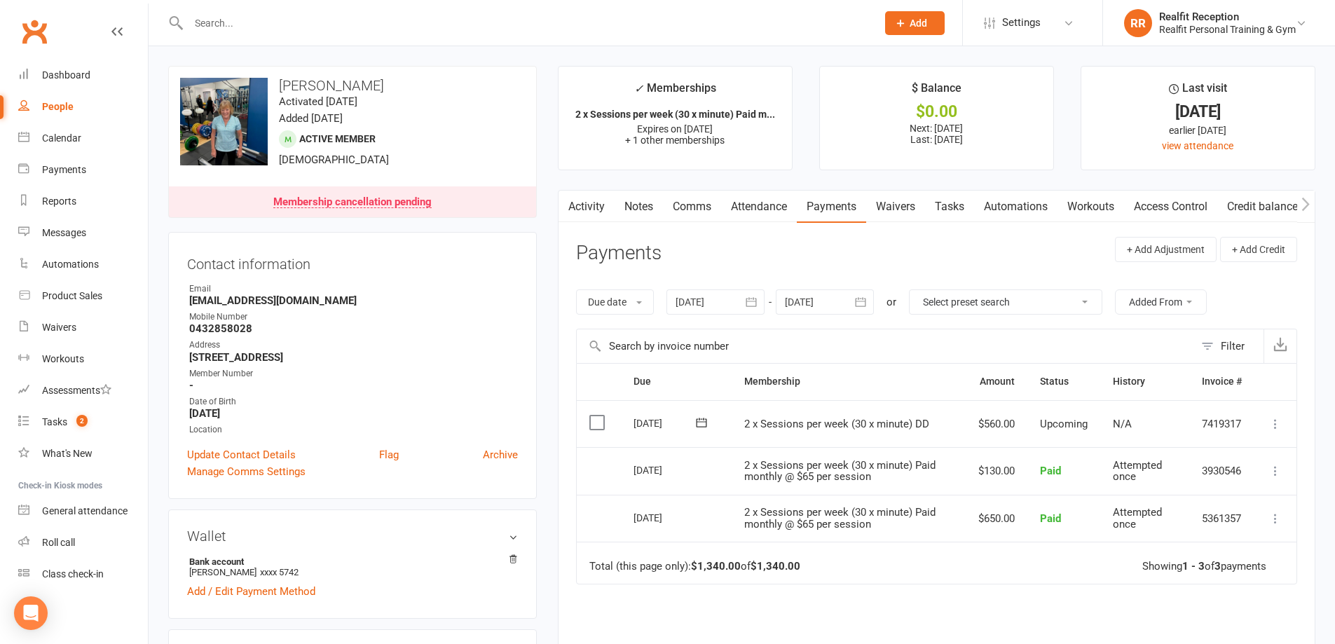
click at [302, 25] on input "text" at bounding box center [525, 23] width 683 height 20
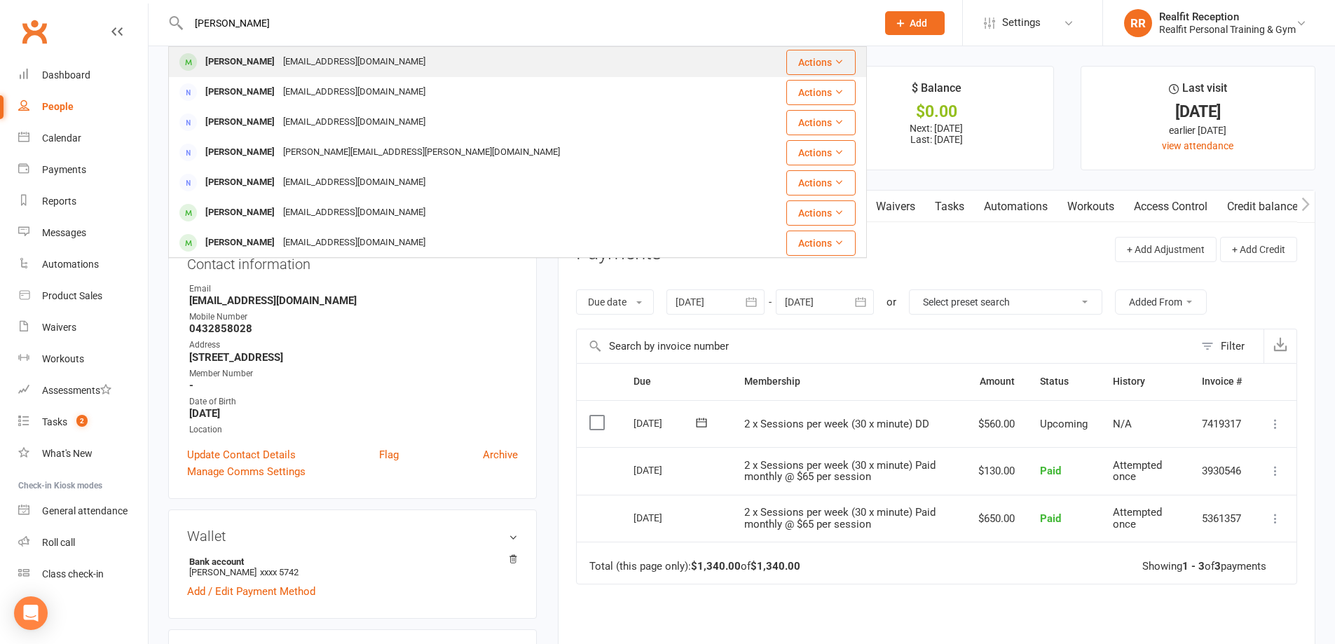
type input "[PERSON_NAME]"
click at [415, 55] on div "[PERSON_NAME] [EMAIL_ADDRESS][DOMAIN_NAME]" at bounding box center [460, 62] width 580 height 29
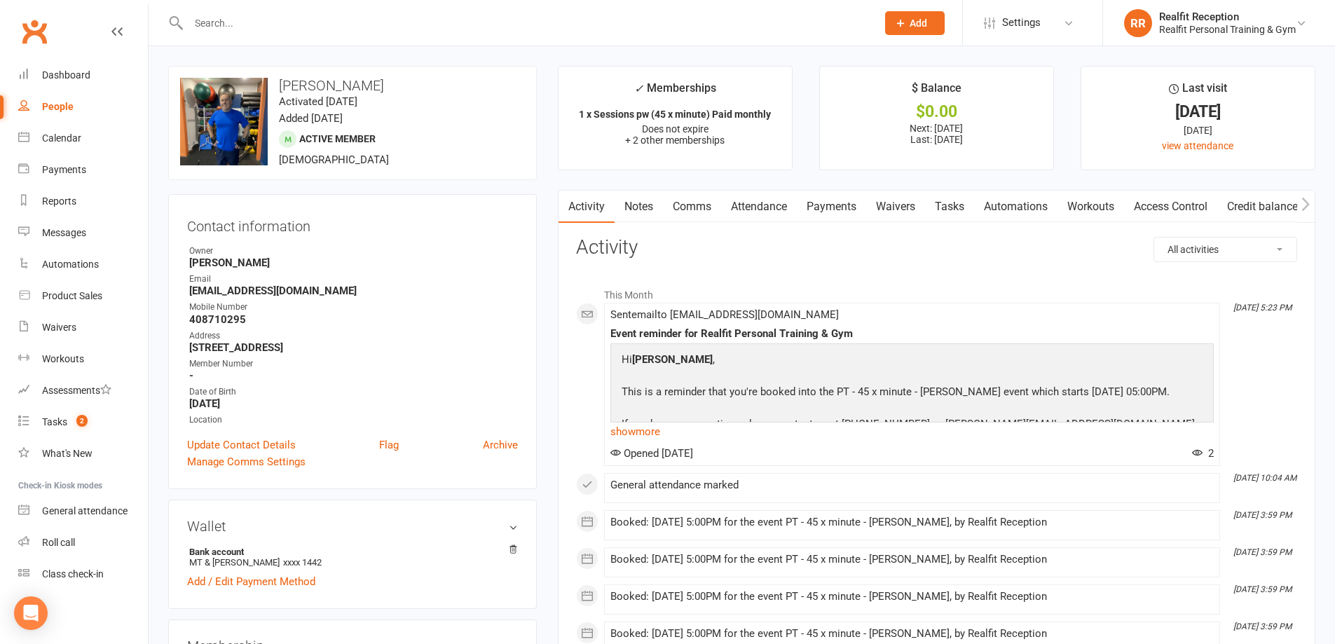
click at [829, 203] on link "Payments" at bounding box center [831, 207] width 69 height 32
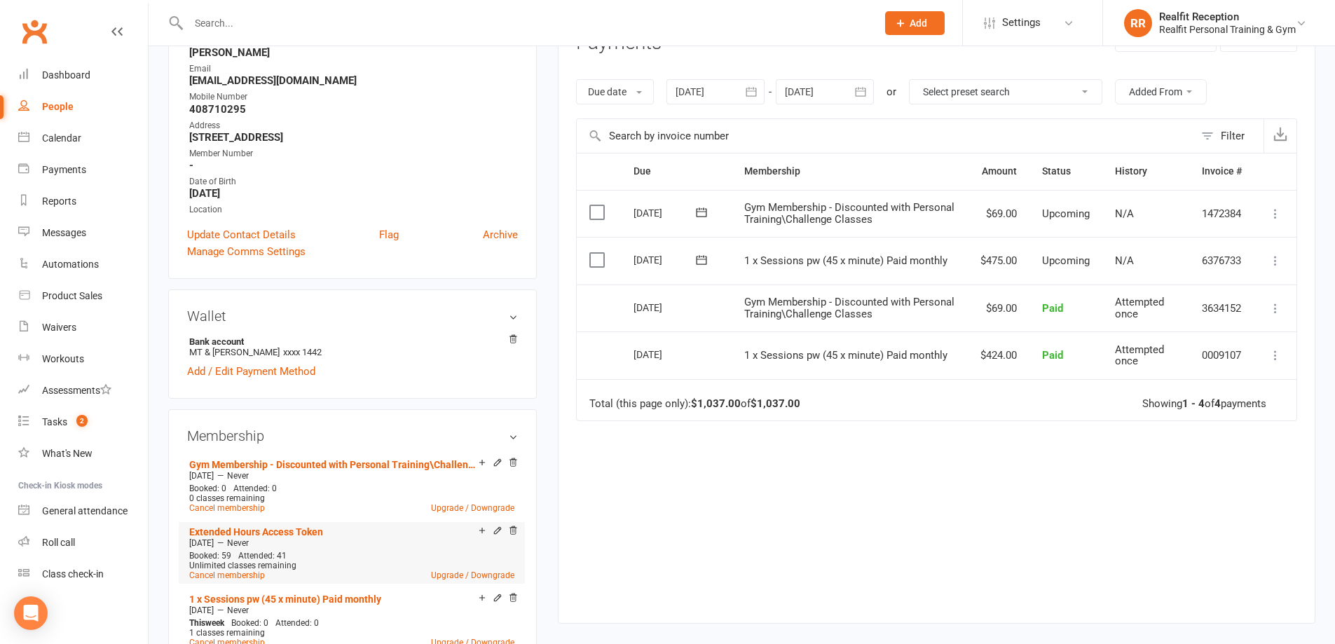
scroll to position [350, 0]
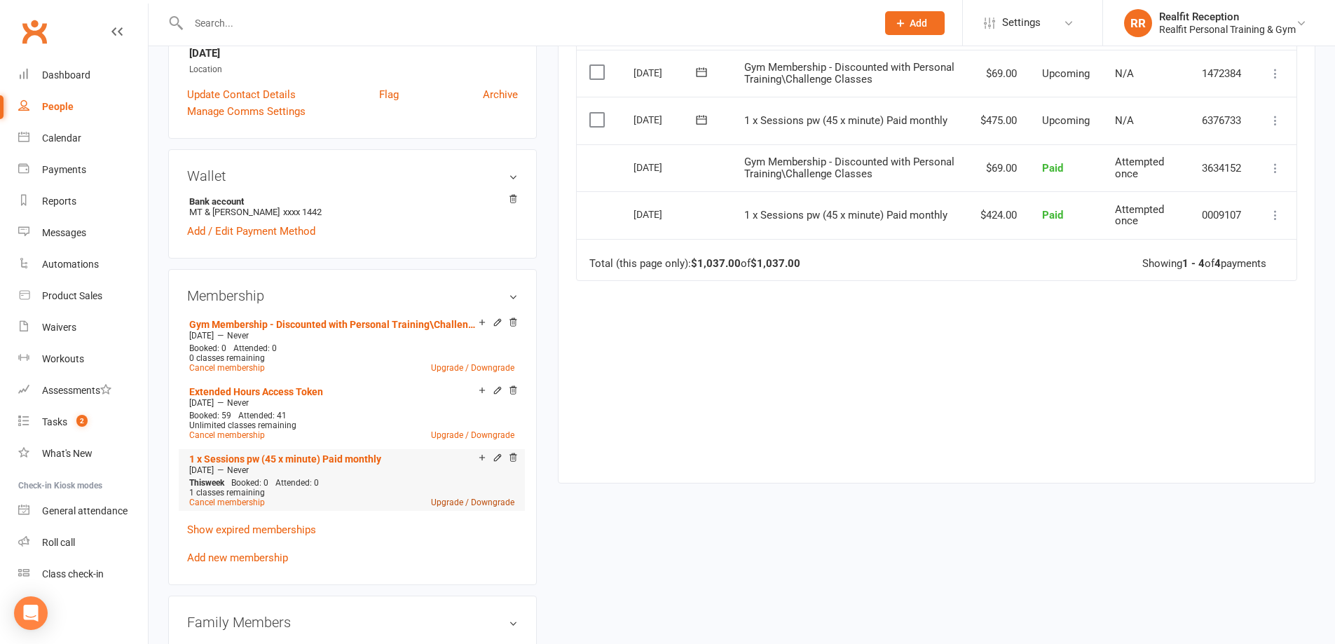
click at [481, 499] on link "Upgrade / Downgrade" at bounding box center [472, 503] width 83 height 10
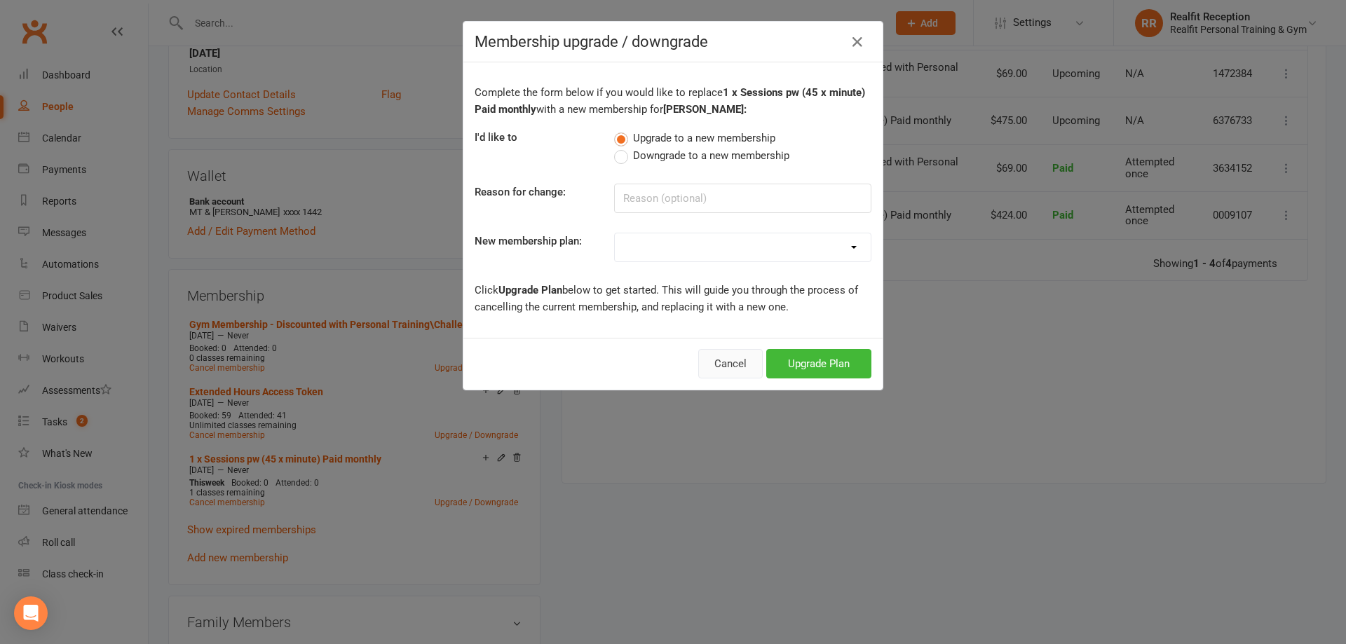
click at [713, 367] on button "Cancel" at bounding box center [730, 363] width 64 height 29
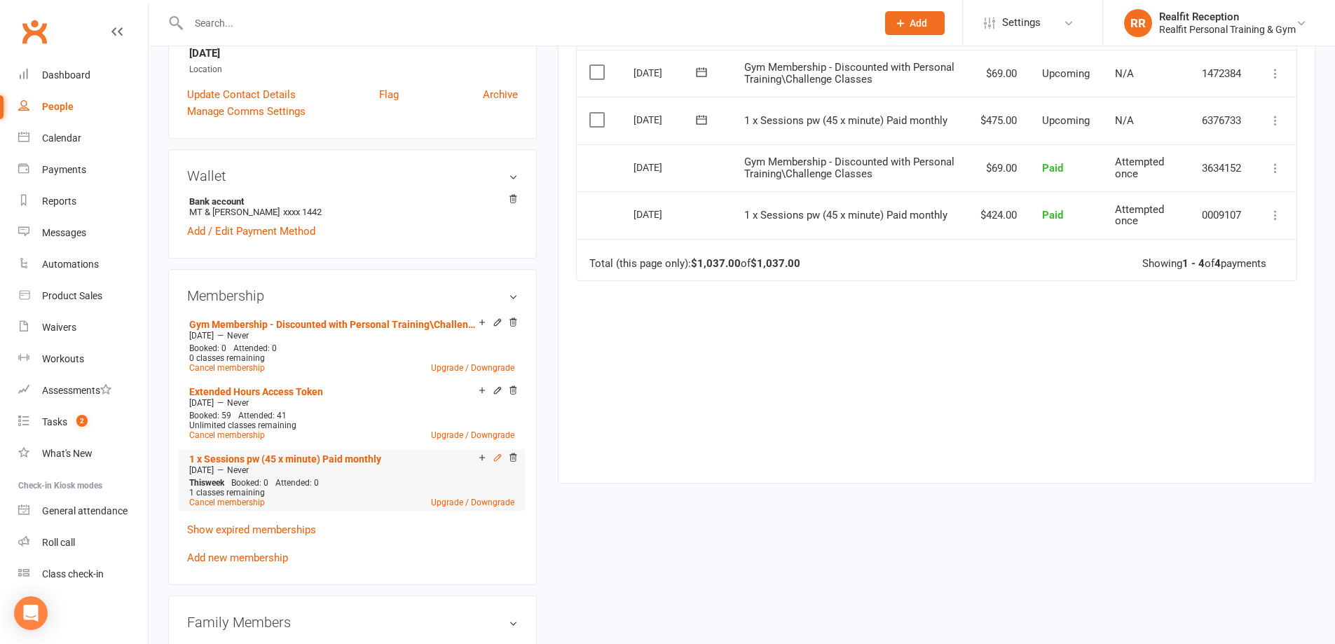
click at [495, 457] on icon at bounding box center [498, 458] width 10 height 10
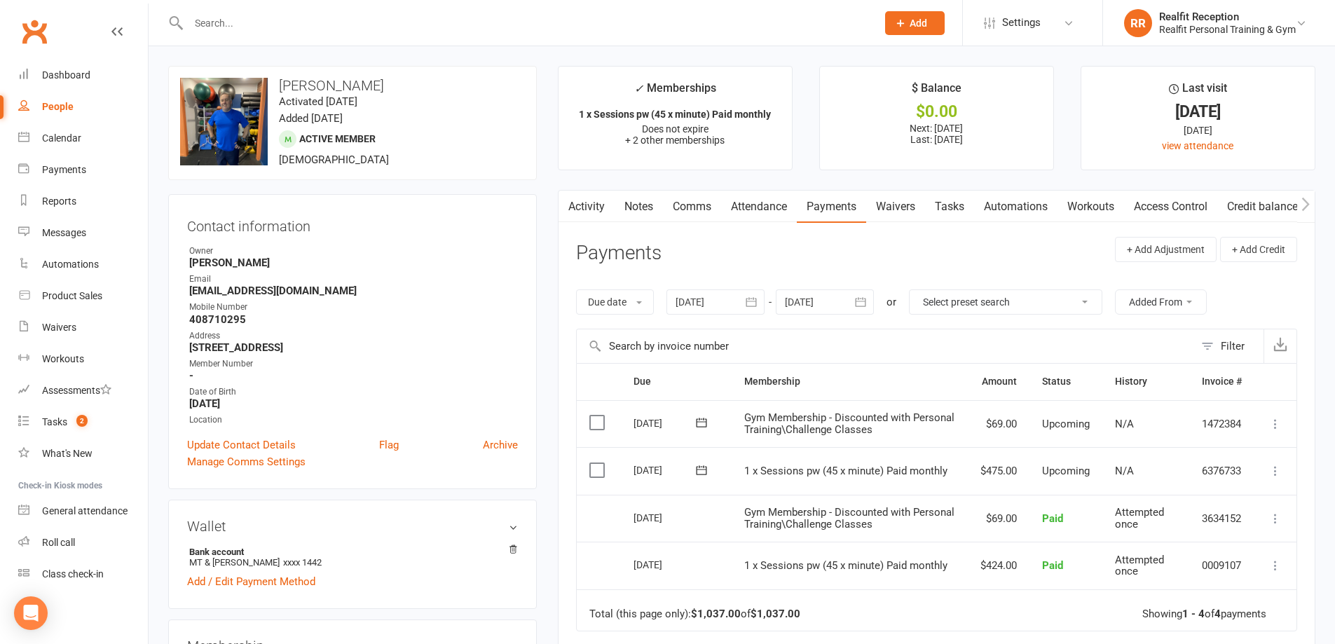
click at [868, 302] on icon "button" at bounding box center [861, 302] width 14 height 14
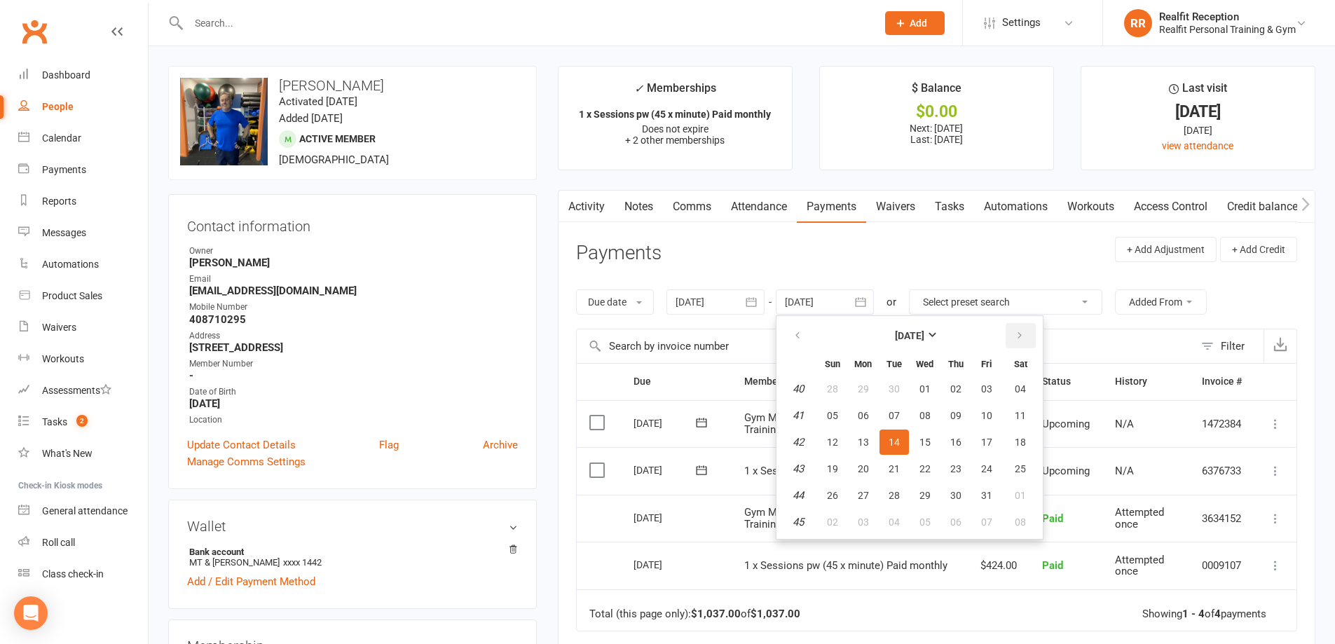
click at [1025, 331] on icon "button" at bounding box center [1020, 335] width 10 height 11
click at [829, 521] on span "30" at bounding box center [832, 521] width 11 height 11
type input "[DATE]"
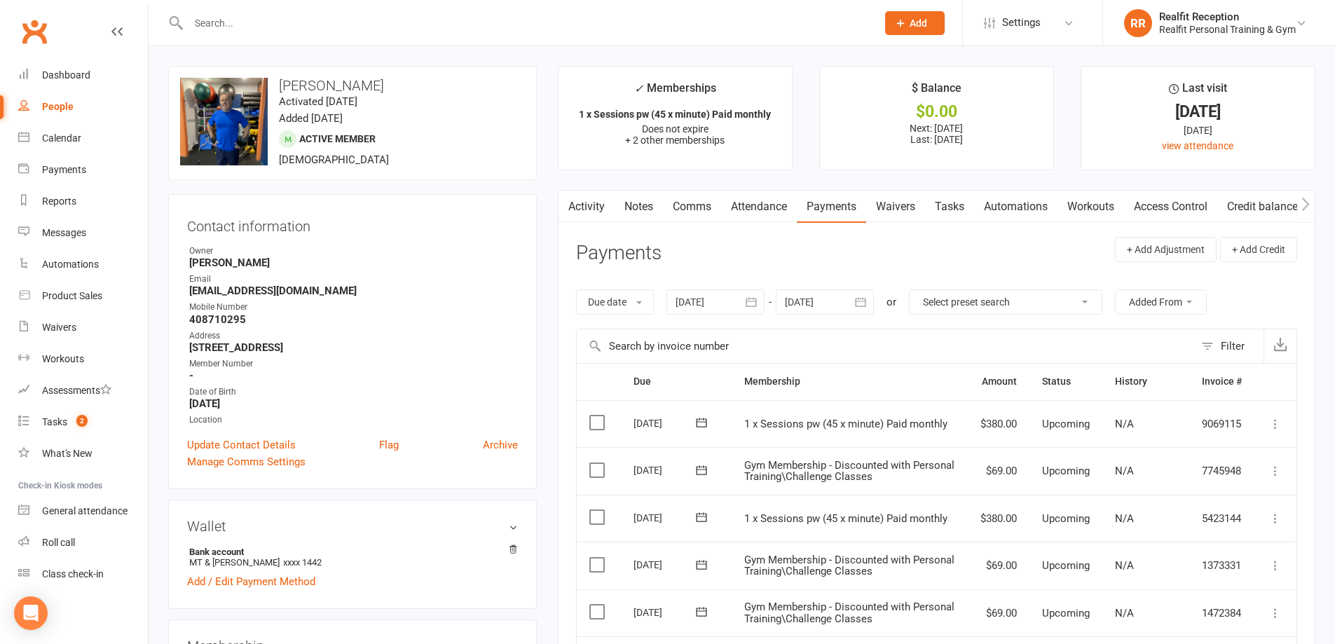
scroll to position [210, 0]
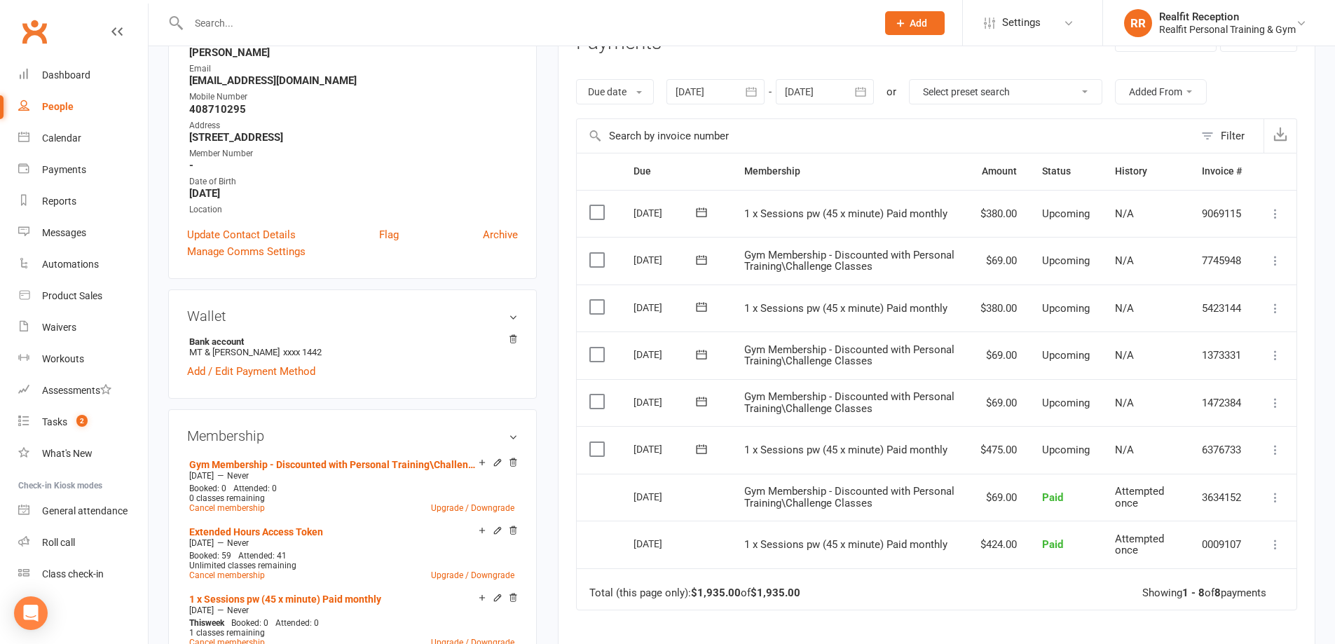
click at [1273, 452] on icon at bounding box center [1275, 450] width 14 height 14
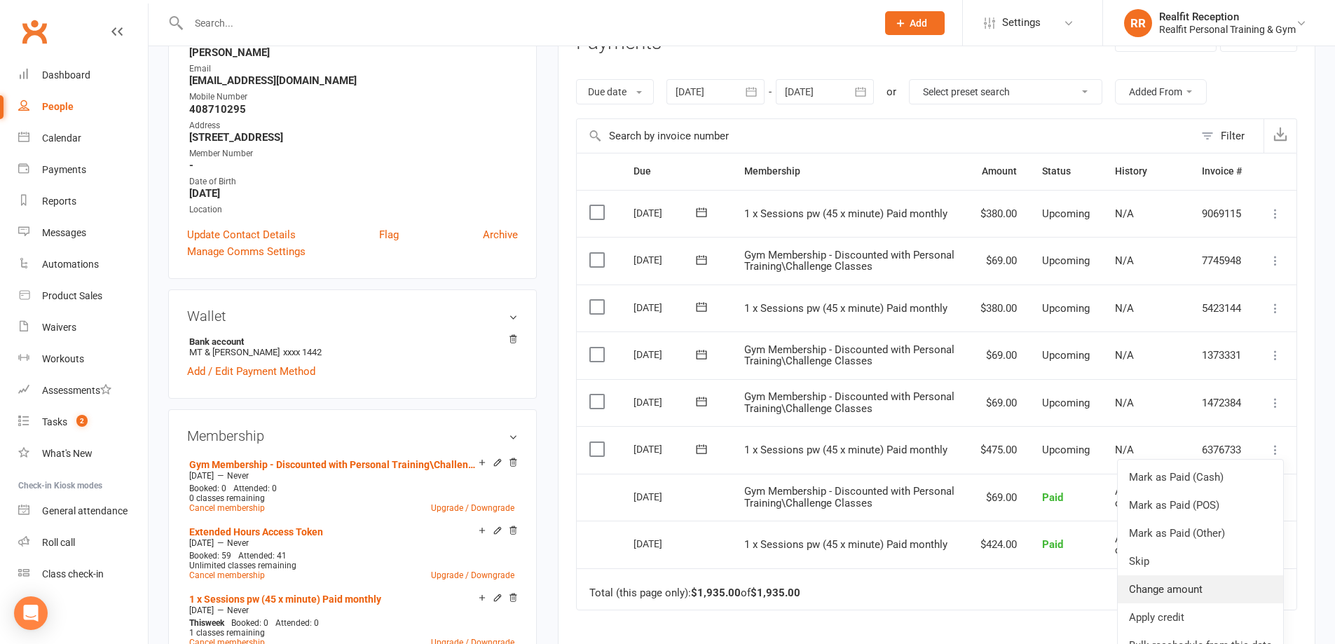
click at [1180, 583] on link "Change amount" at bounding box center [1200, 589] width 165 height 28
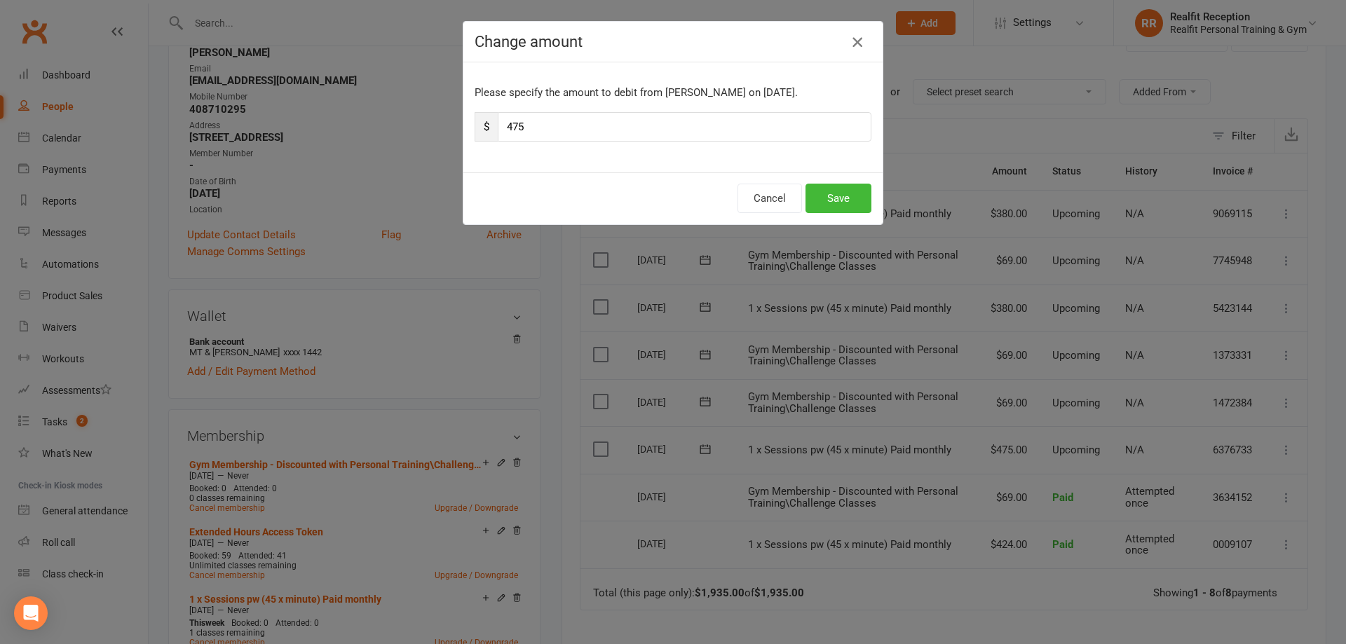
click at [849, 39] on icon "button" at bounding box center [857, 42] width 17 height 17
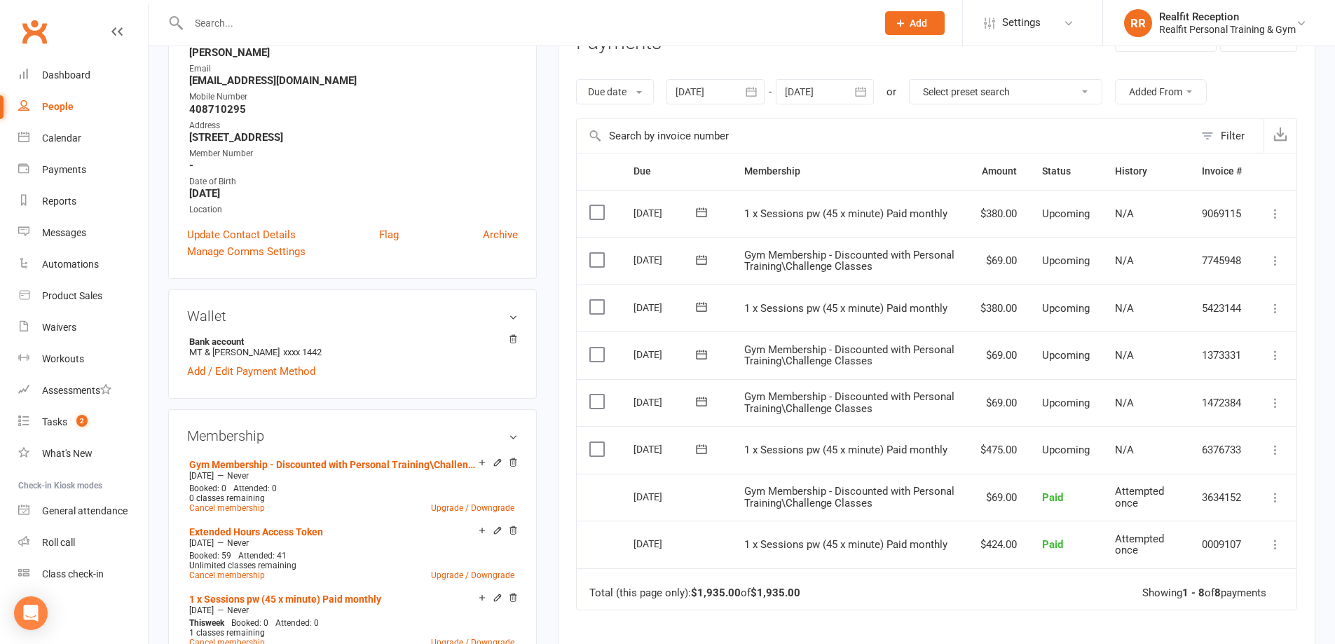
click at [242, 37] on div at bounding box center [517, 23] width 699 height 46
click at [240, 26] on input "text" at bounding box center [525, 23] width 683 height 20
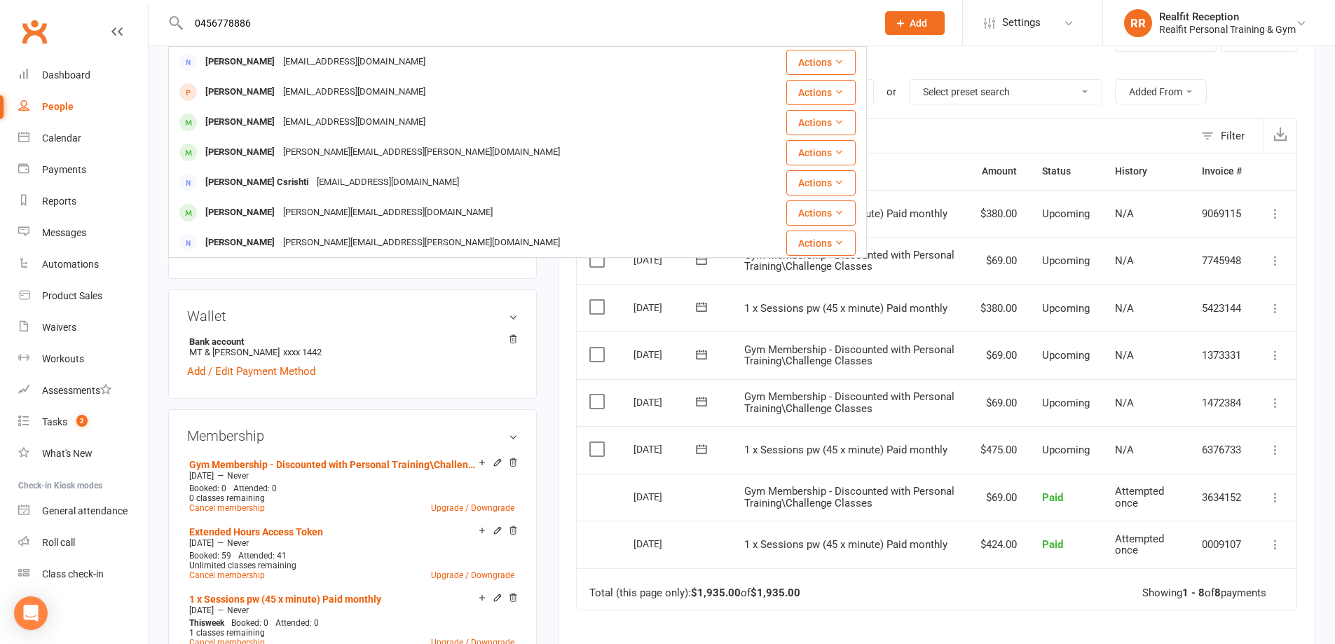
type input "0456778886"
